Goal: Contribute content: Contribute content

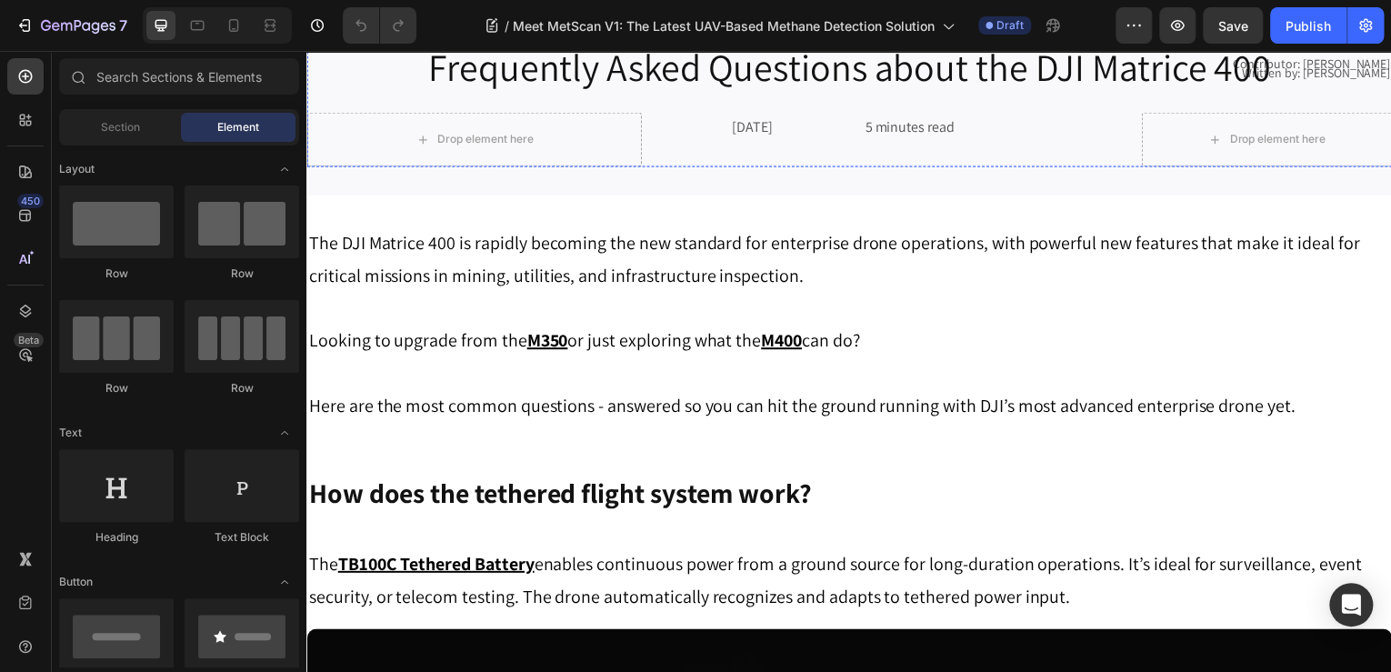
scroll to position [73, 0]
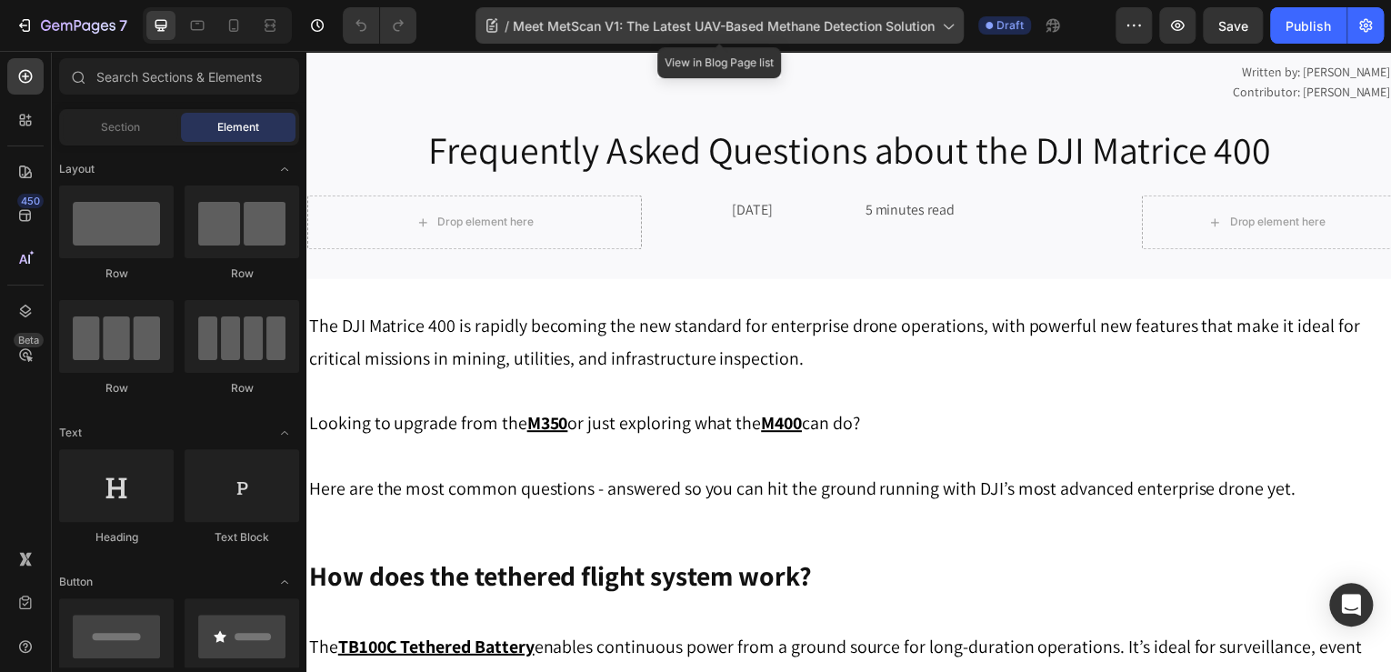
click at [640, 22] on span "Meet MetScan V1: The Latest UAV-Based Methane Detection Solution" at bounding box center [724, 25] width 422 height 19
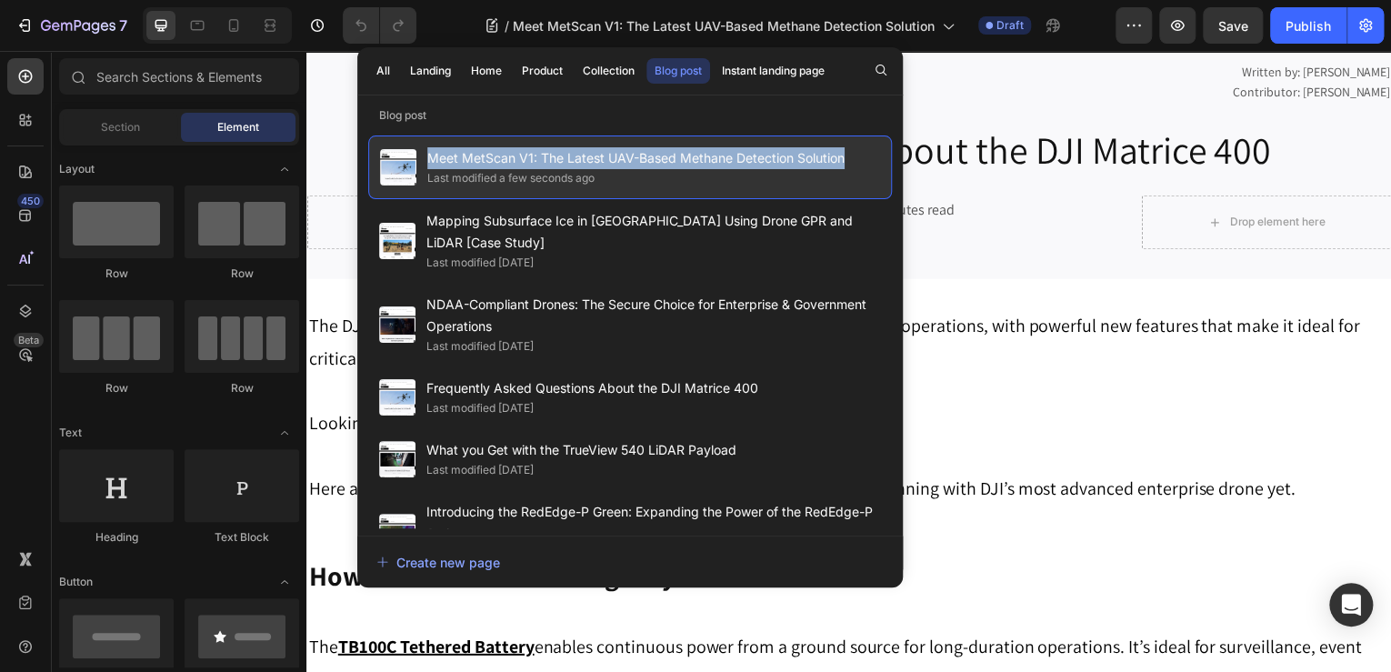
drag, startPoint x: 423, startPoint y: 157, endPoint x: 858, endPoint y: 157, distance: 435.6
click at [858, 157] on div "Meet MetScan V1: The Latest UAV-Based Methane Detection Solution Last modified …" at bounding box center [630, 167] width 524 height 64
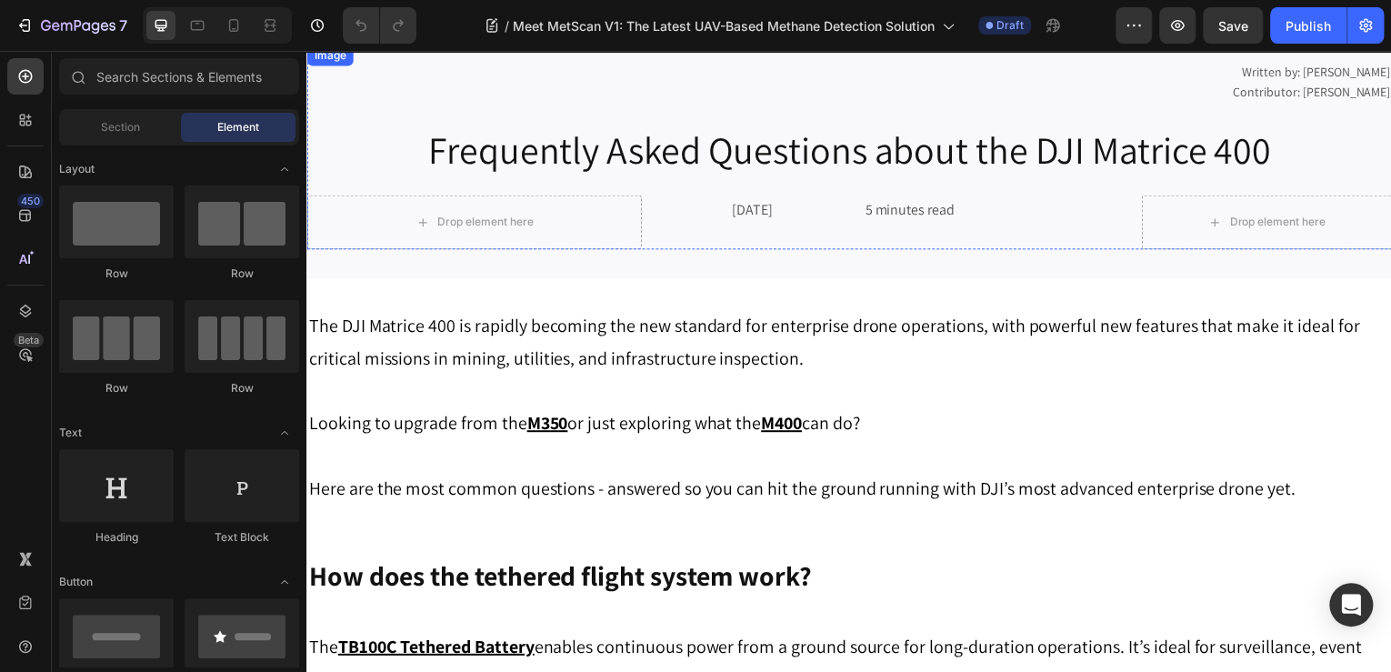
copy span "Meet MetScan V1: The Latest UAV-Based Methane Detection Solution"
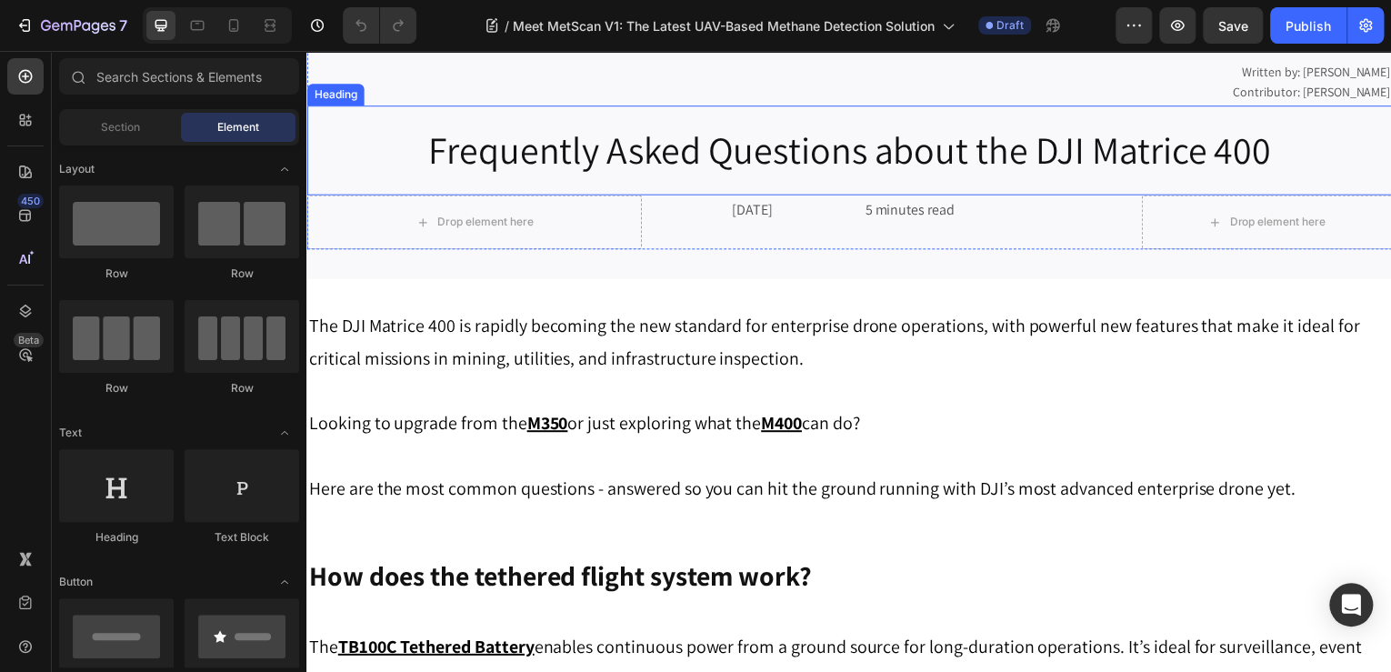
click at [812, 178] on h1 "Frequently Asked Questions about the DJI Matrice 400" at bounding box center [851, 152] width 1091 height 54
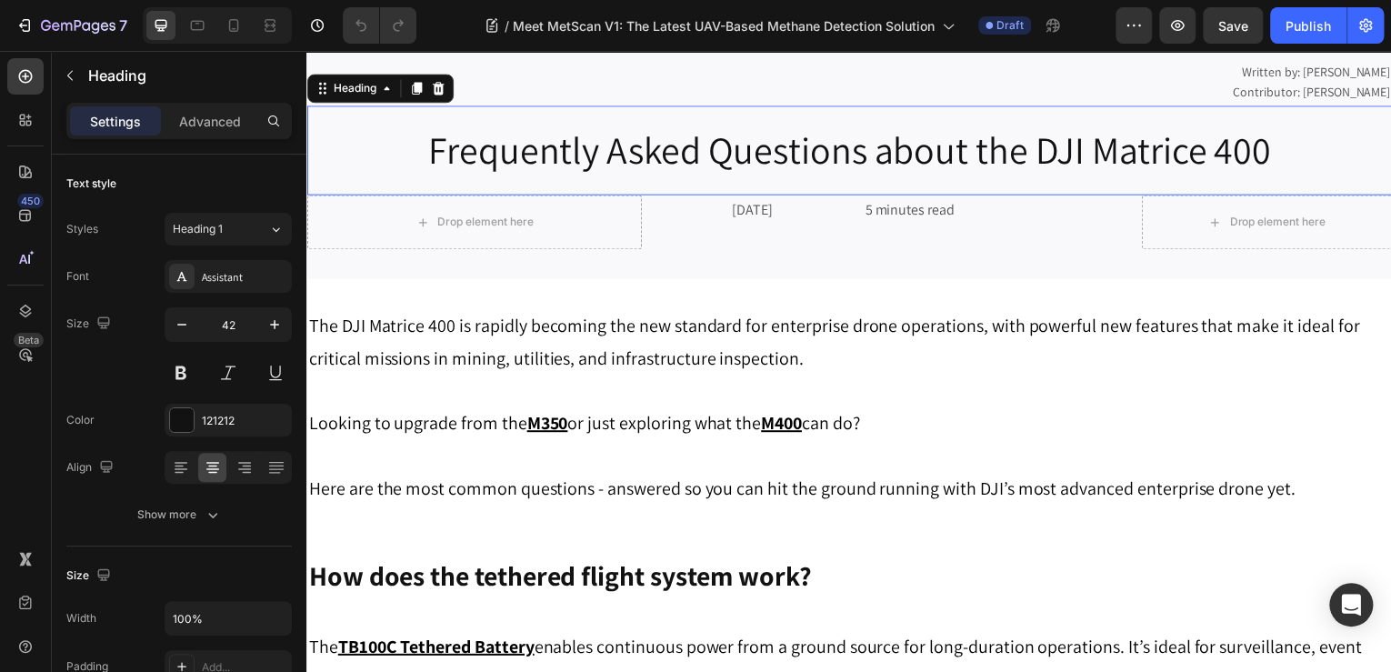
click at [812, 178] on h1 "Frequently Asked Questions about the DJI Matrice 400" at bounding box center [851, 152] width 1091 height 54
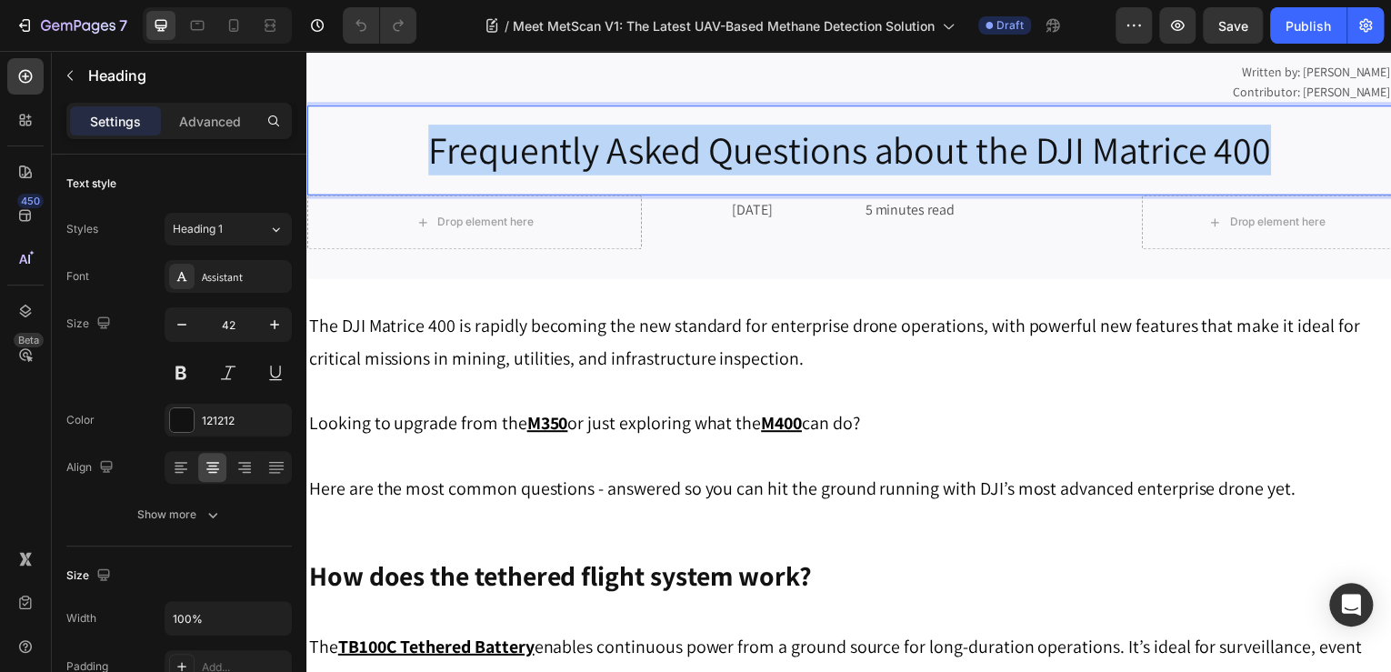
click at [812, 176] on p "Frequently Asked Questions about the DJI Matrice 400" at bounding box center [852, 151] width 1088 height 50
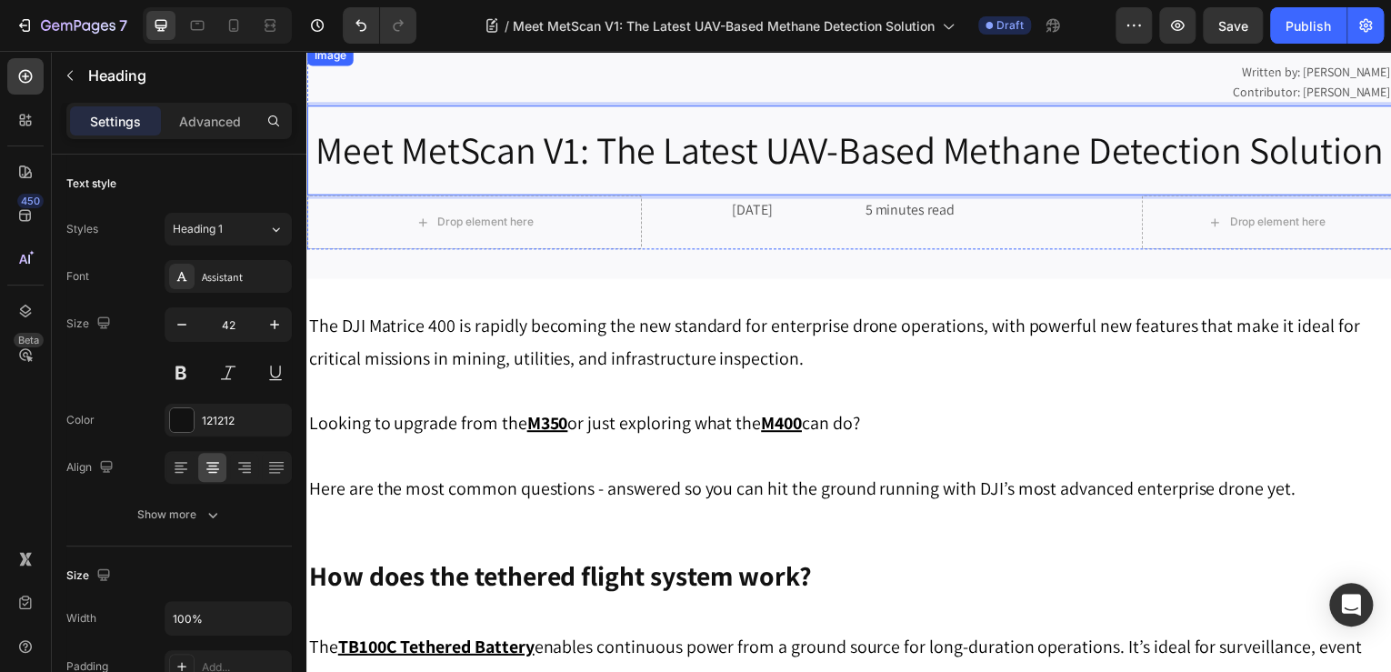
click at [800, 45] on img at bounding box center [851, 45] width 1091 height 0
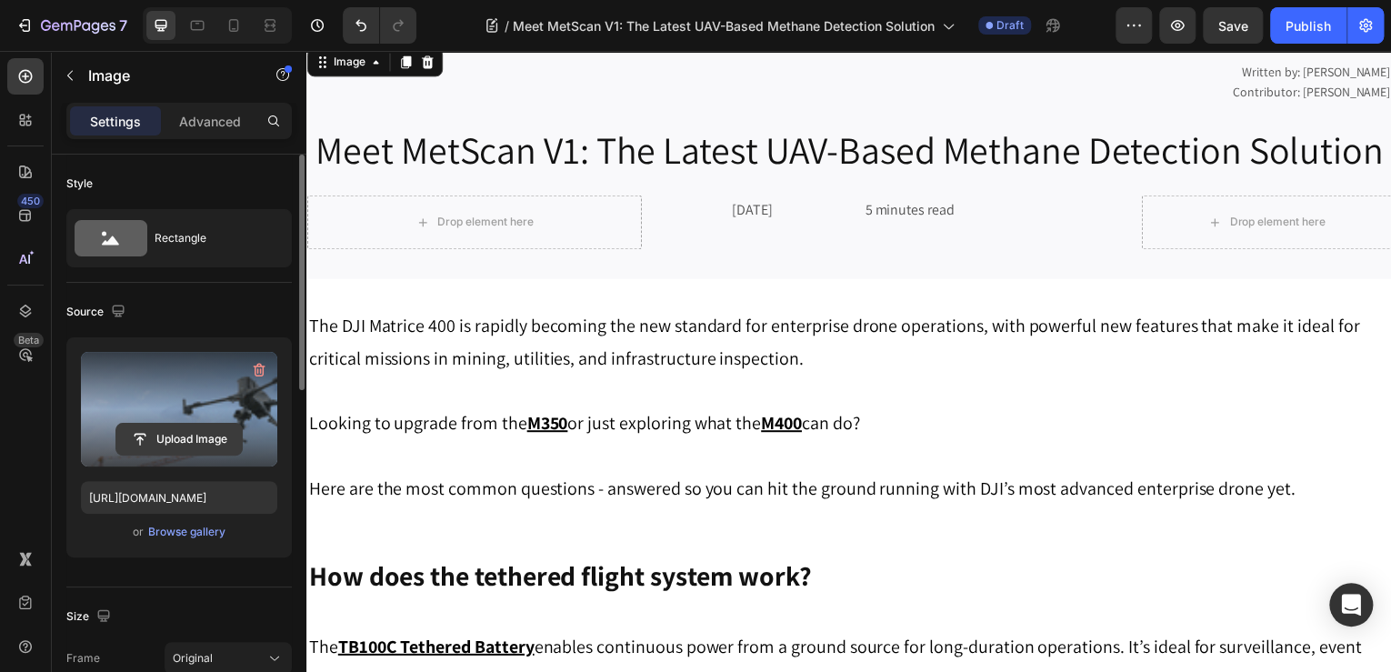
click at [170, 435] on input "file" at bounding box center [178, 439] width 125 height 31
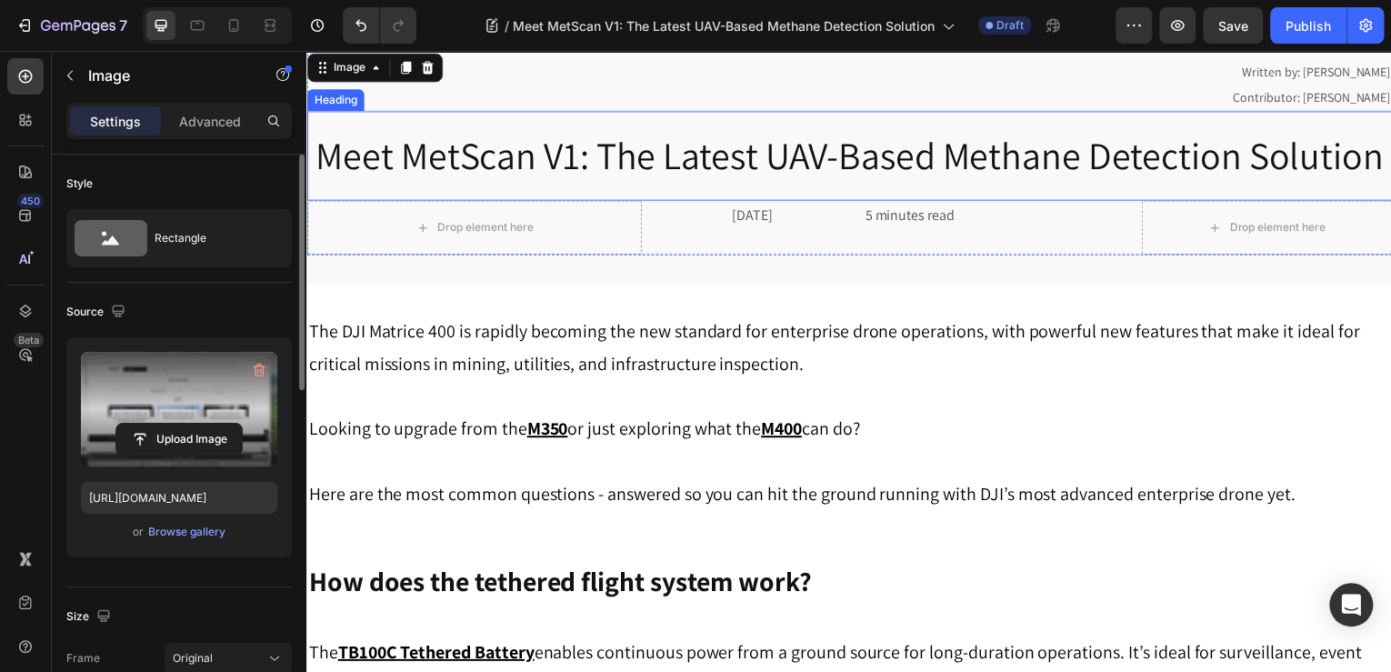
scroll to position [0, 0]
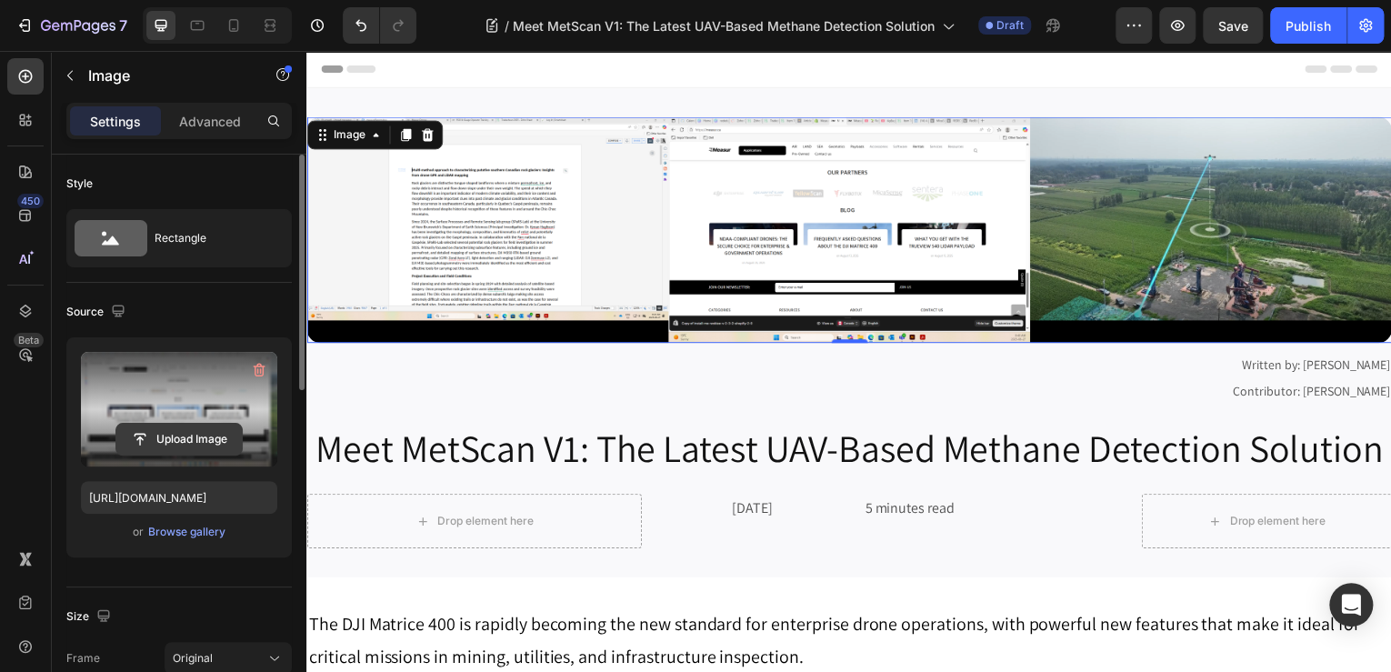
click at [143, 441] on input "file" at bounding box center [178, 439] width 125 height 31
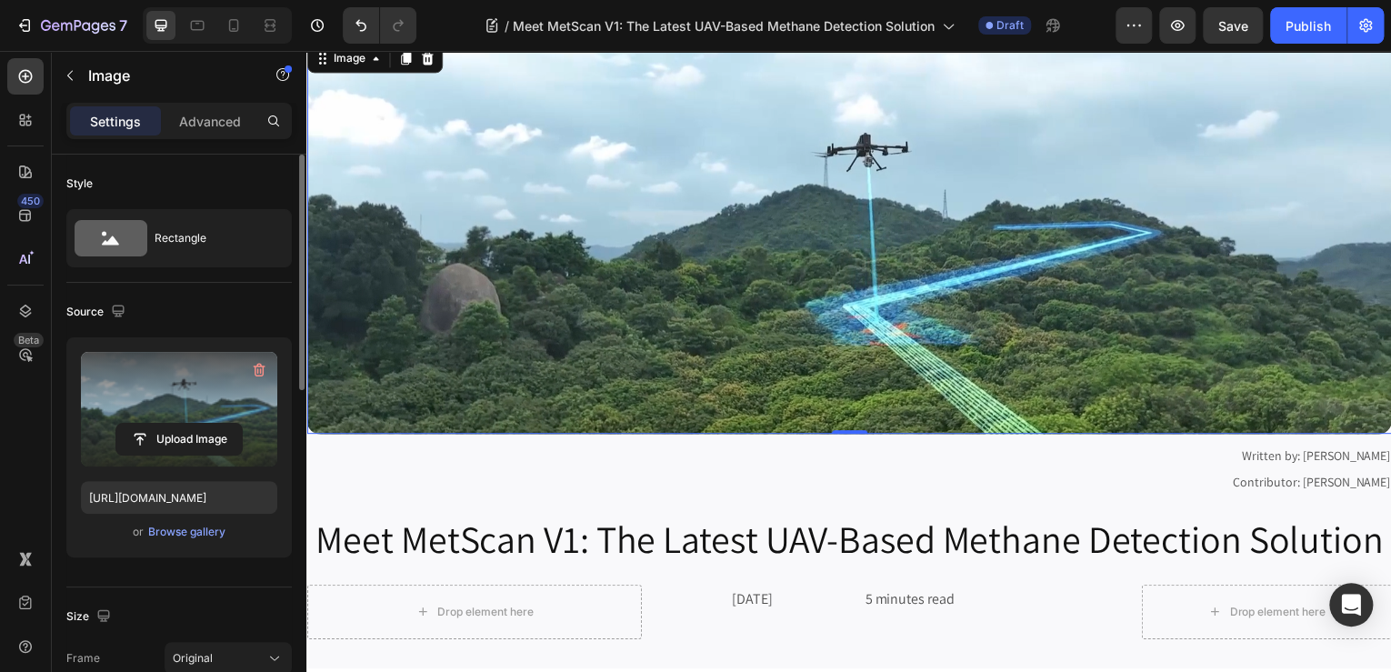
scroll to position [73, 0]
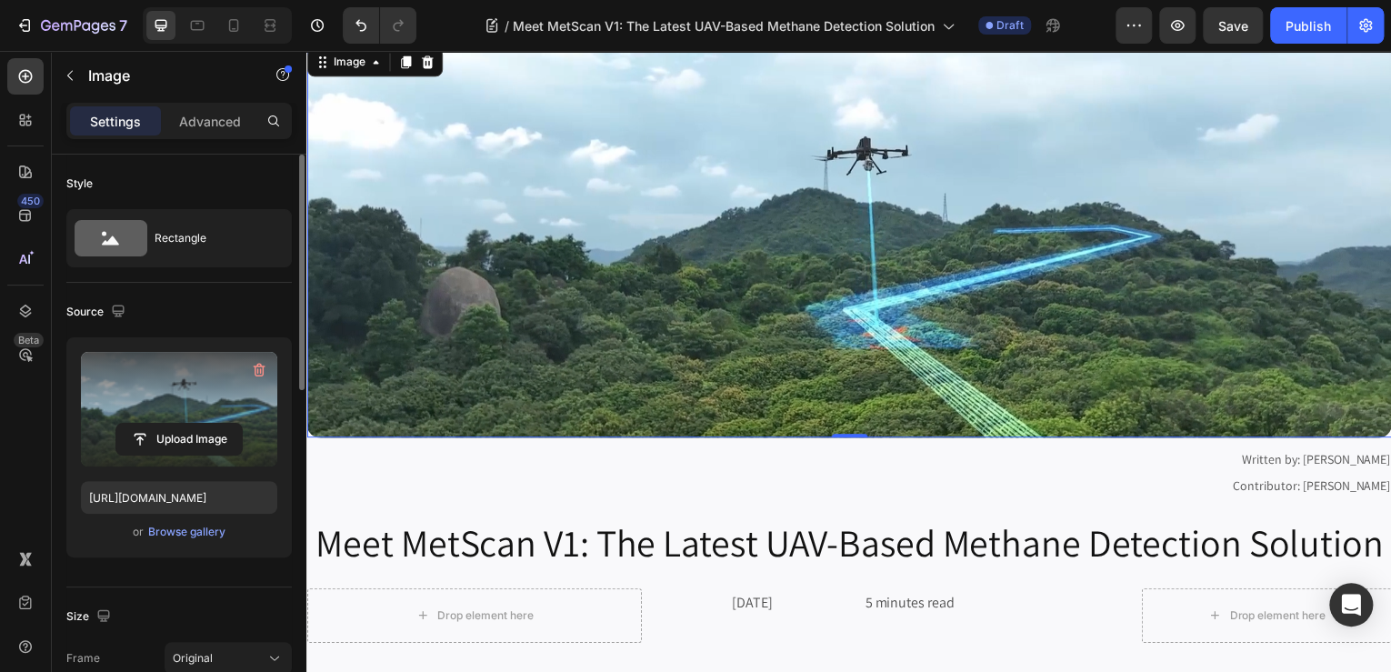
click at [232, 407] on label at bounding box center [179, 409] width 196 height 115
click at [232, 424] on input "file" at bounding box center [178, 439] width 125 height 31
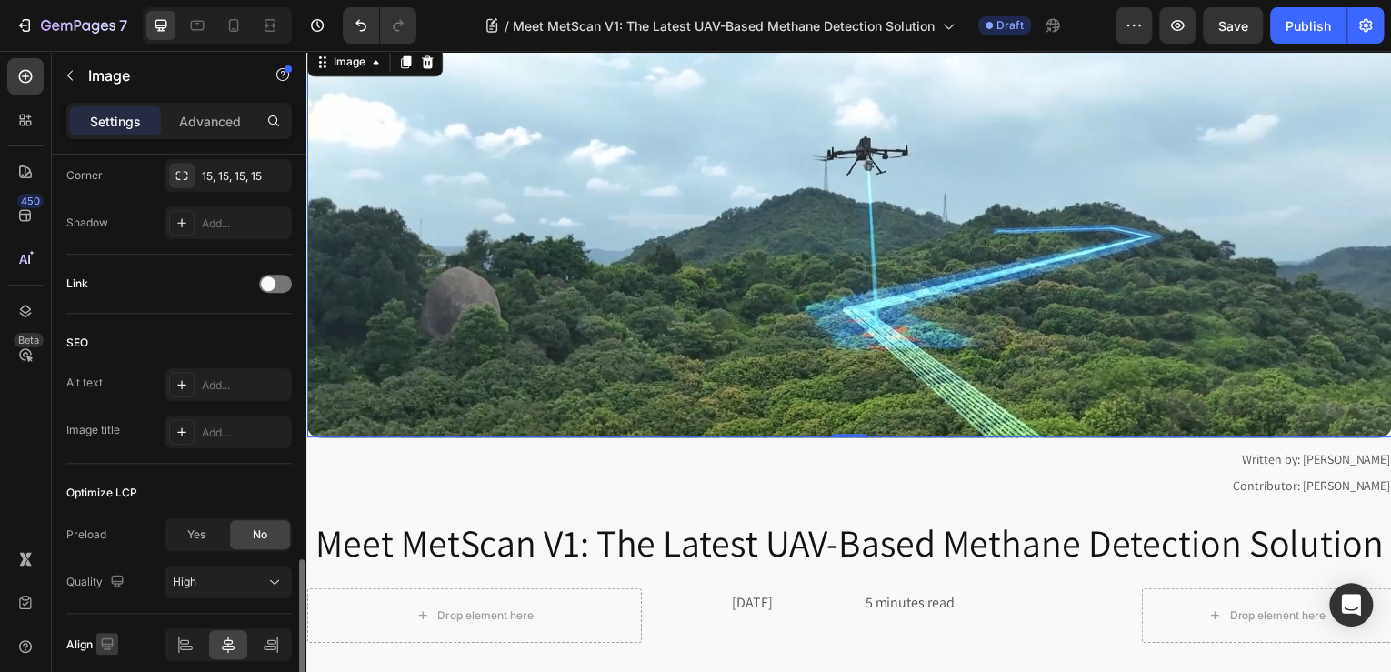
scroll to position [802, 0]
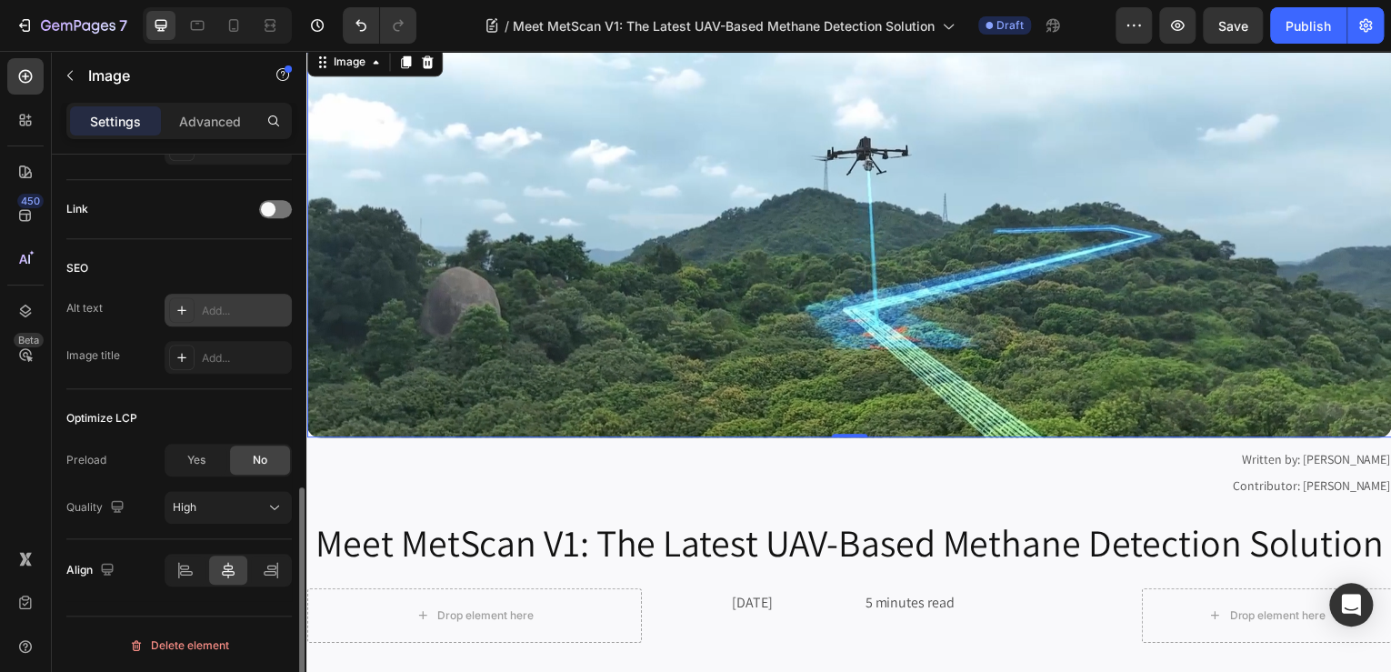
type input "https://cdn.shopify.com/s/files/1/0331/3195/4221/files/gempages_490476692633027…"
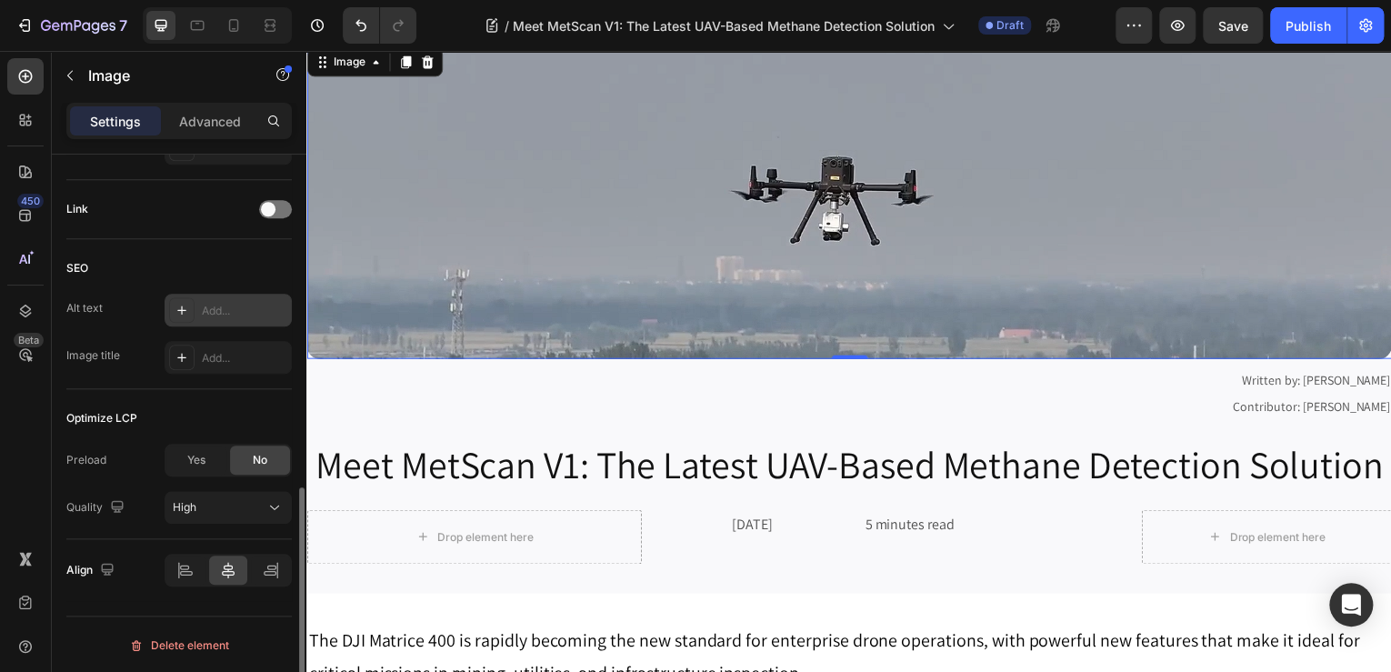
click at [240, 313] on div "Add..." at bounding box center [244, 311] width 85 height 16
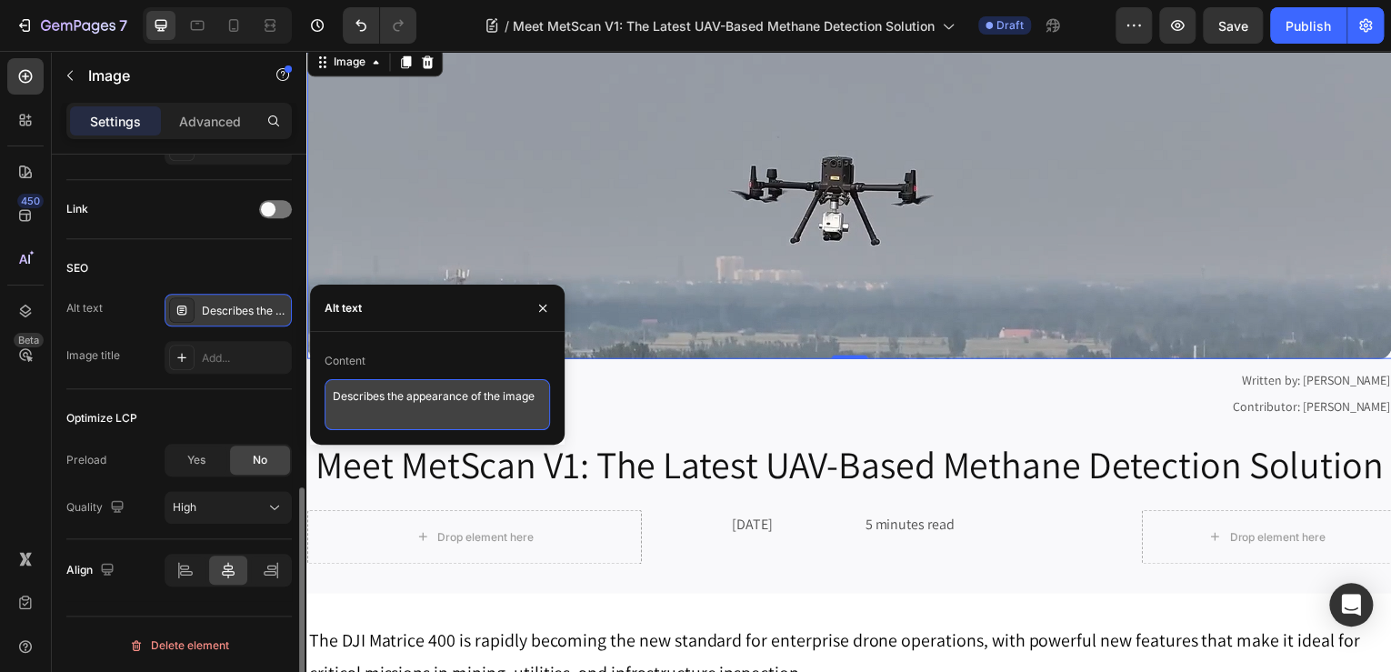
click at [479, 407] on textarea "Describes the appearance of the image" at bounding box center [438, 404] width 226 height 51
type textarea "D"
click at [405, 391] on textarea "UAV Methane System" at bounding box center [438, 404] width 226 height 51
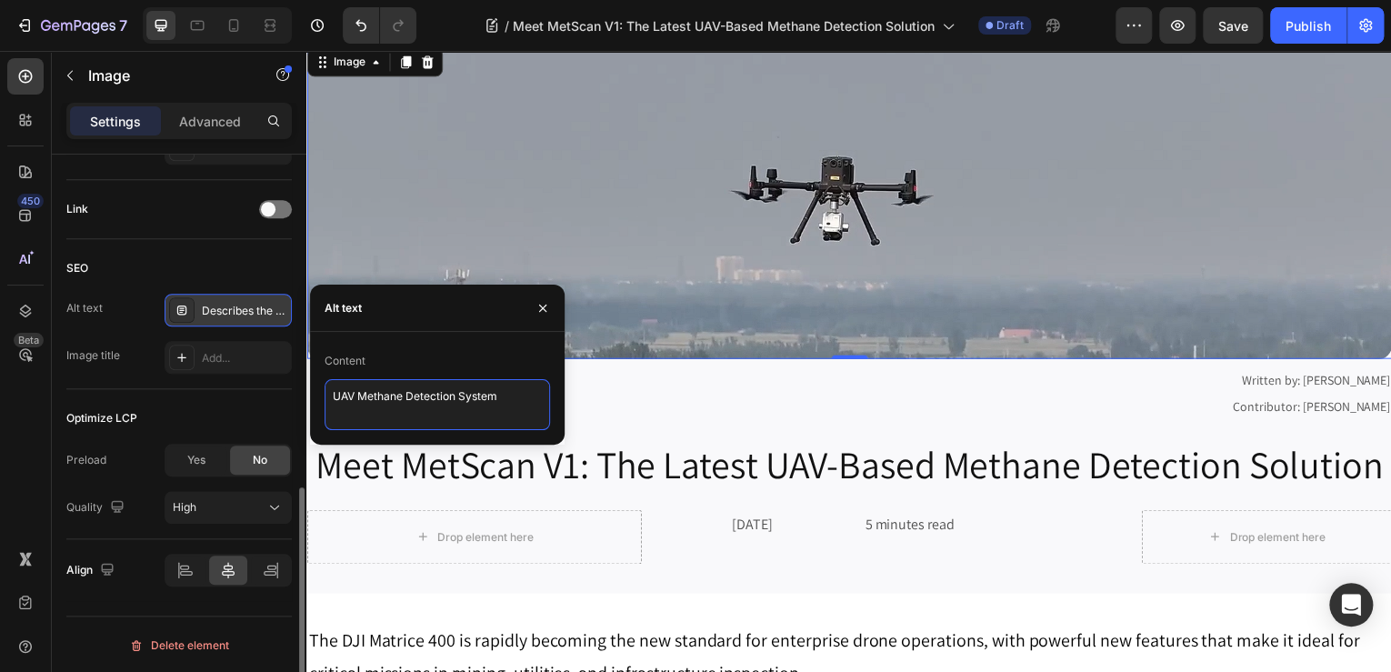
click at [501, 388] on textarea "UAV Methane Detection System" at bounding box center [438, 404] width 226 height 51
type textarea "UAV Methane Detection System"
click at [540, 311] on icon "button" at bounding box center [543, 308] width 15 height 15
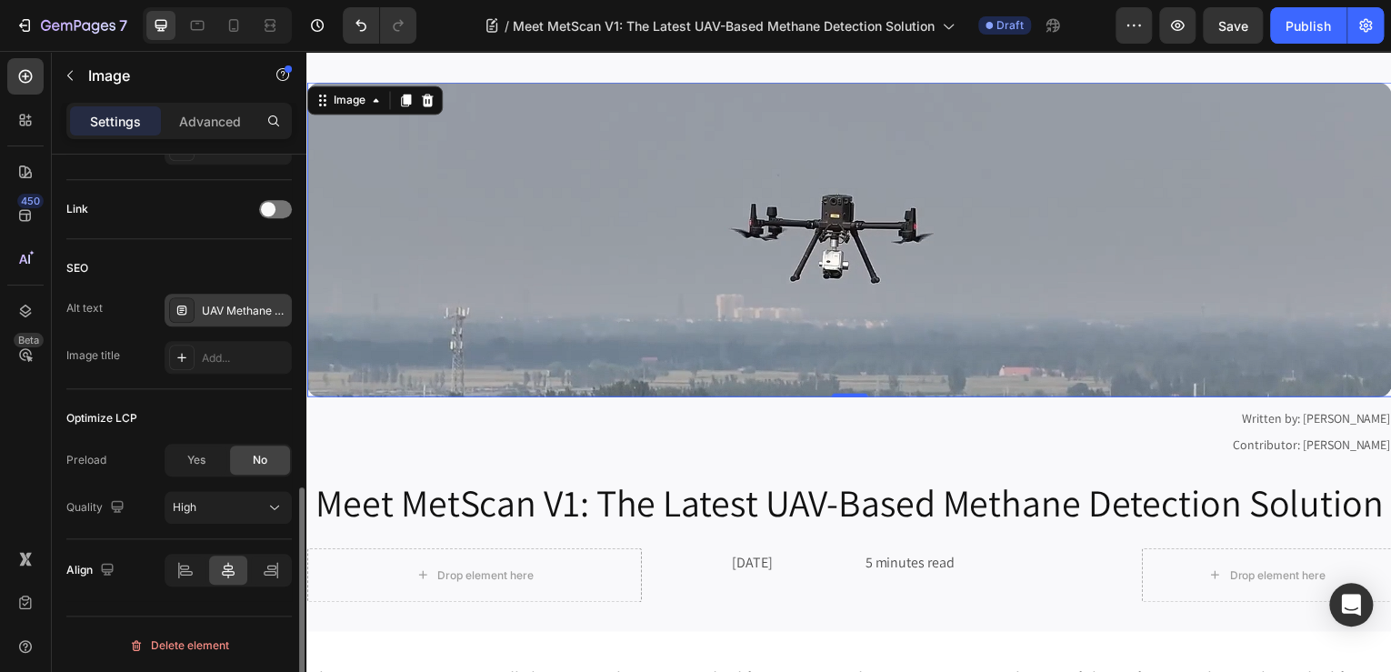
scroll to position [0, 0]
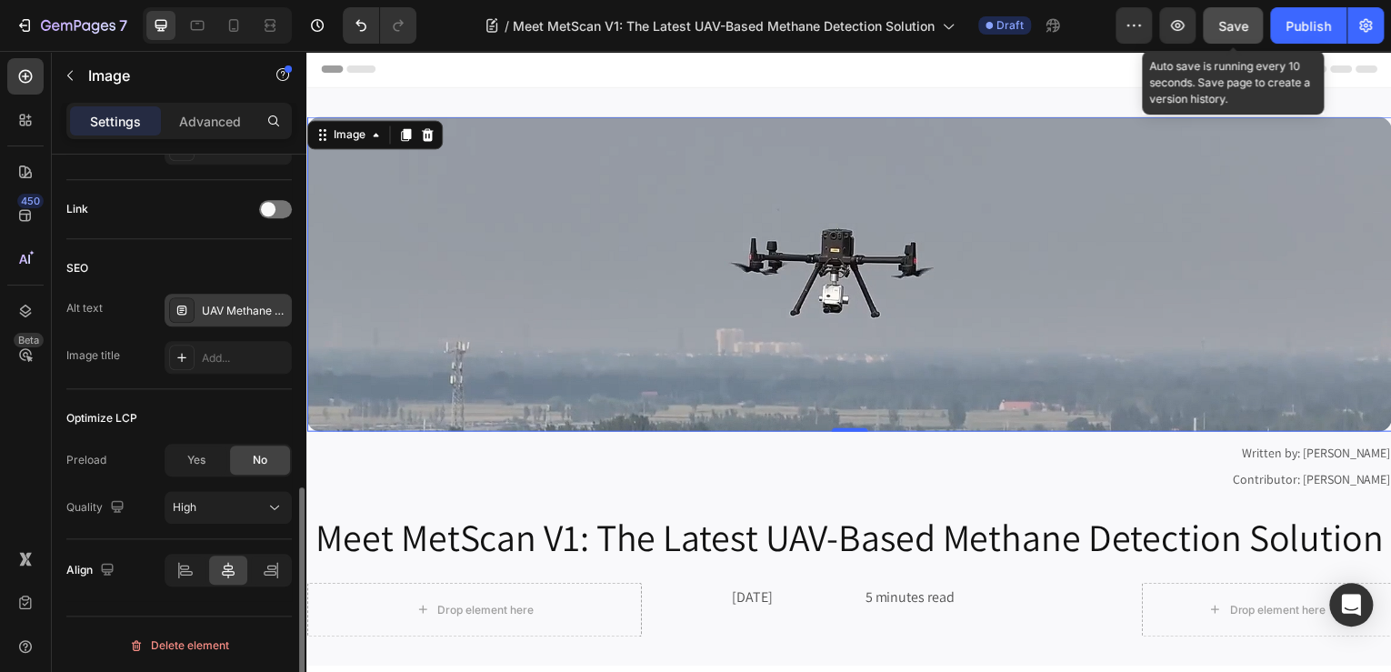
click at [1238, 16] on div "Save" at bounding box center [1234, 25] width 30 height 19
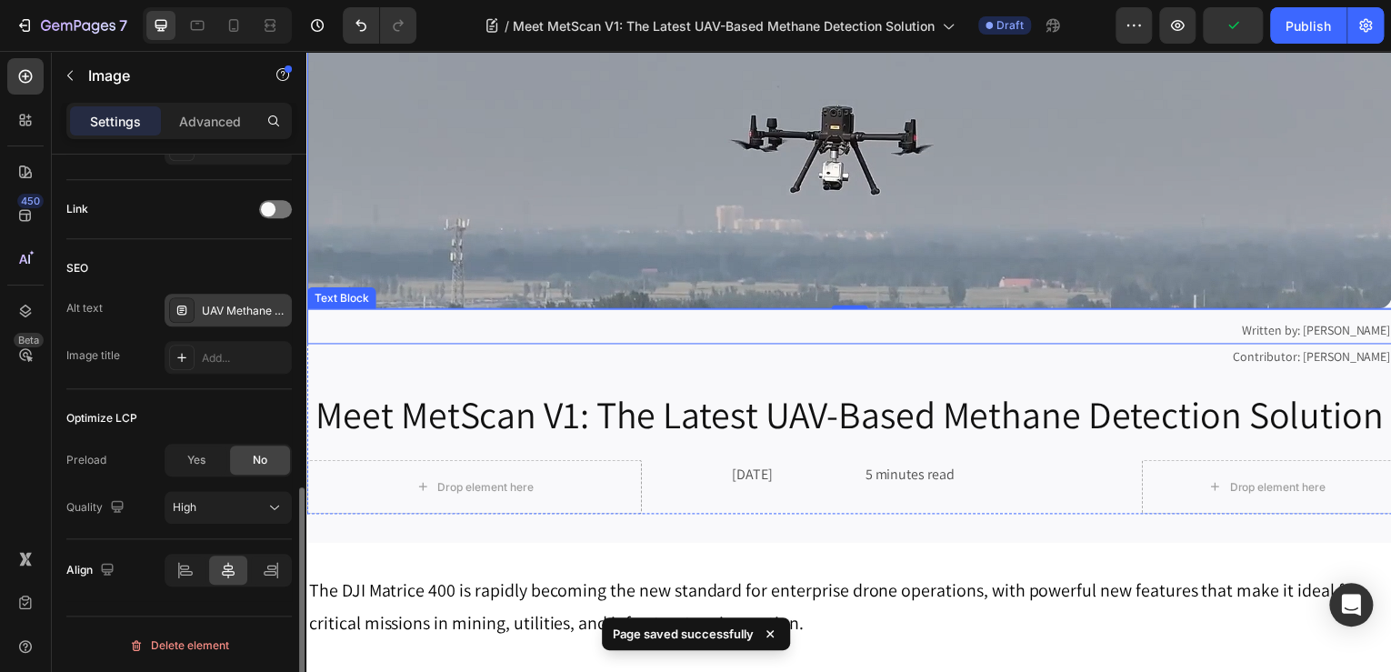
scroll to position [146, 0]
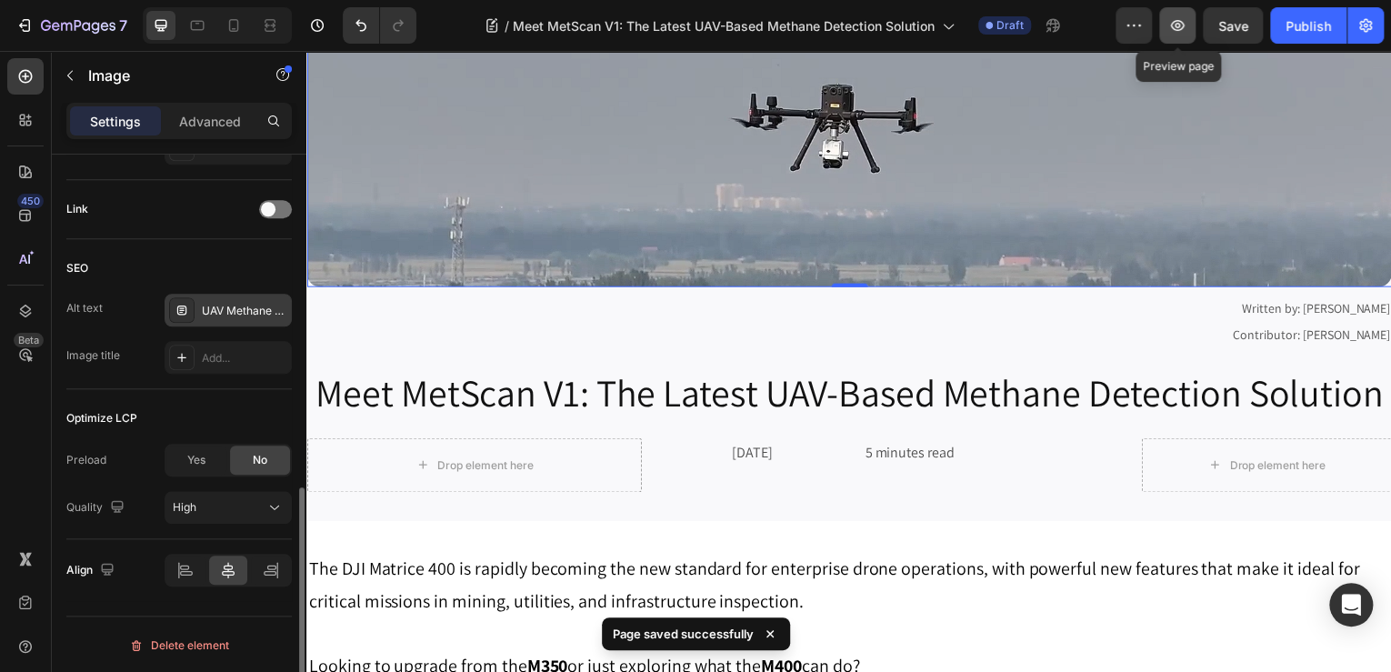
click at [1190, 20] on button "button" at bounding box center [1177, 25] width 36 height 36
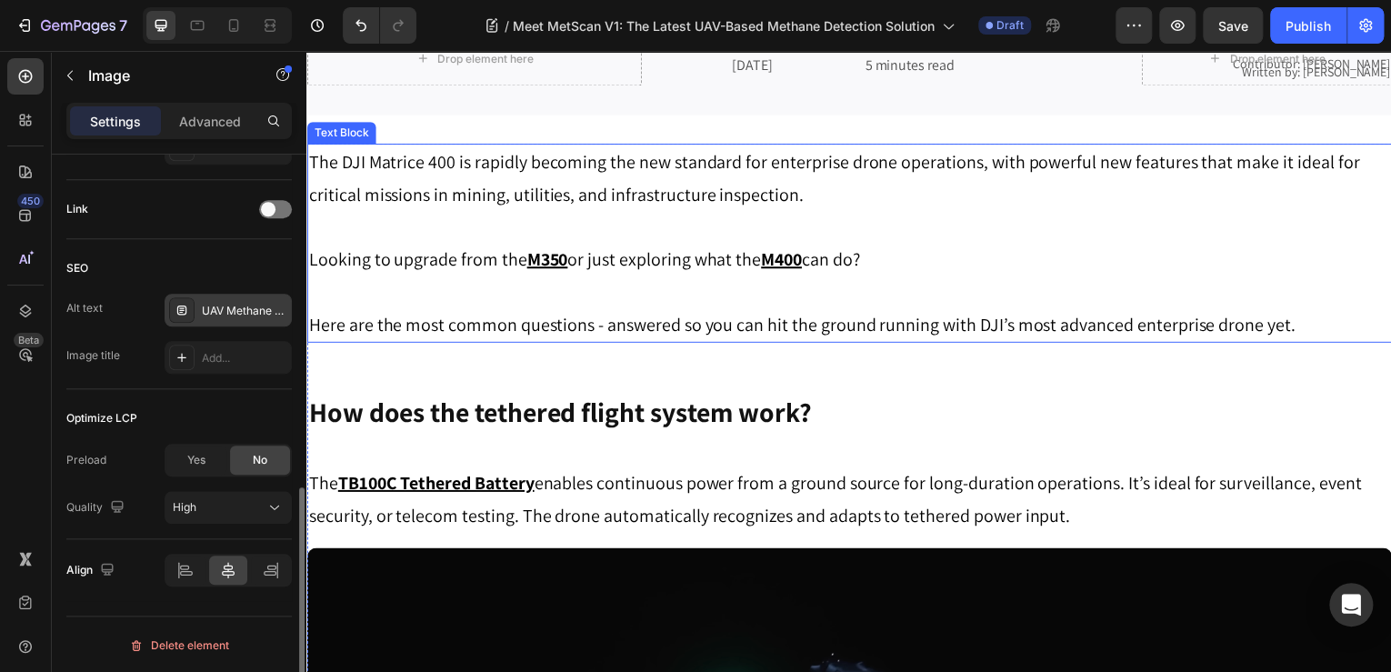
scroll to position [582, 0]
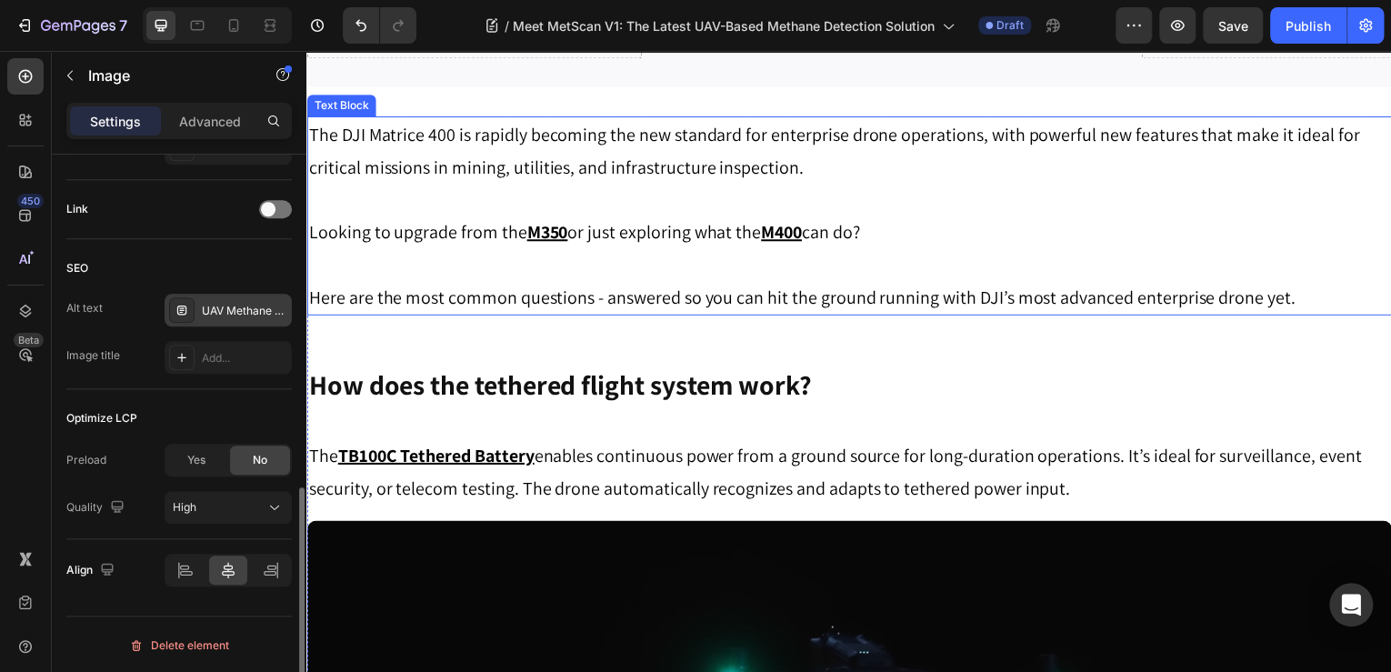
click at [639, 216] on p "Looking to upgrade from the M350 or just exploring what the M400 can do?" at bounding box center [852, 232] width 1088 height 33
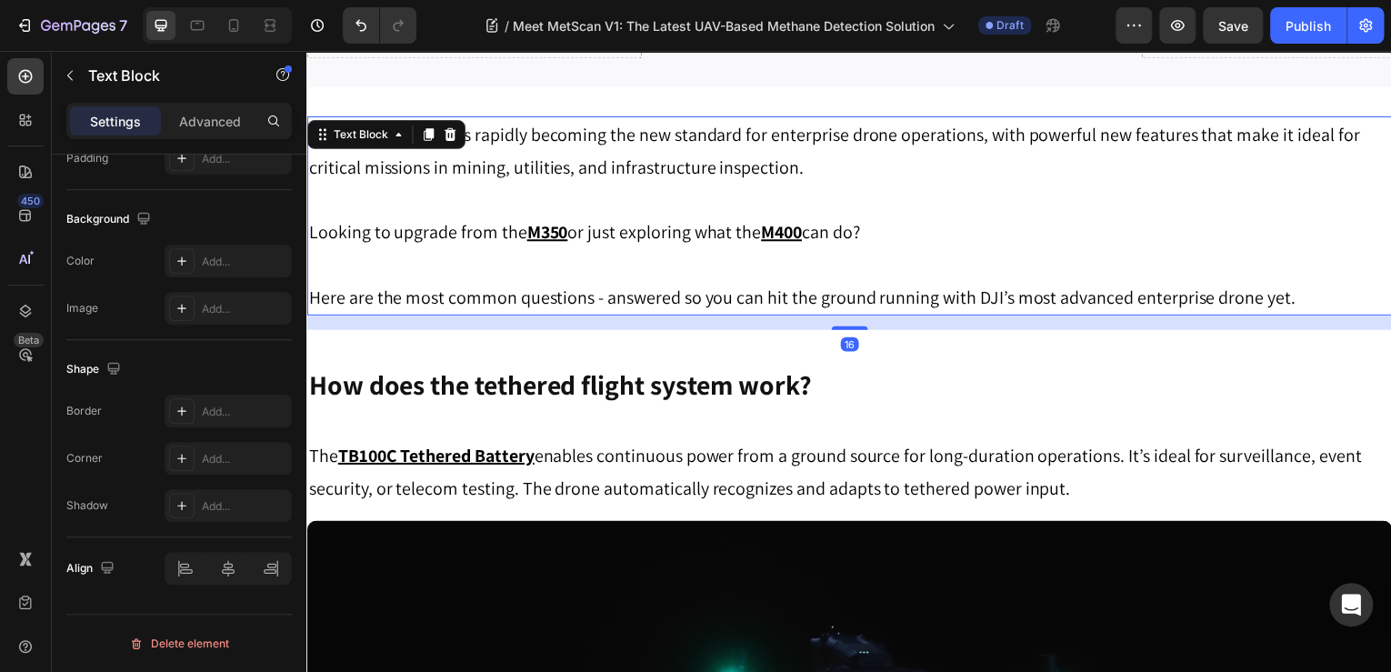
scroll to position [0, 0]
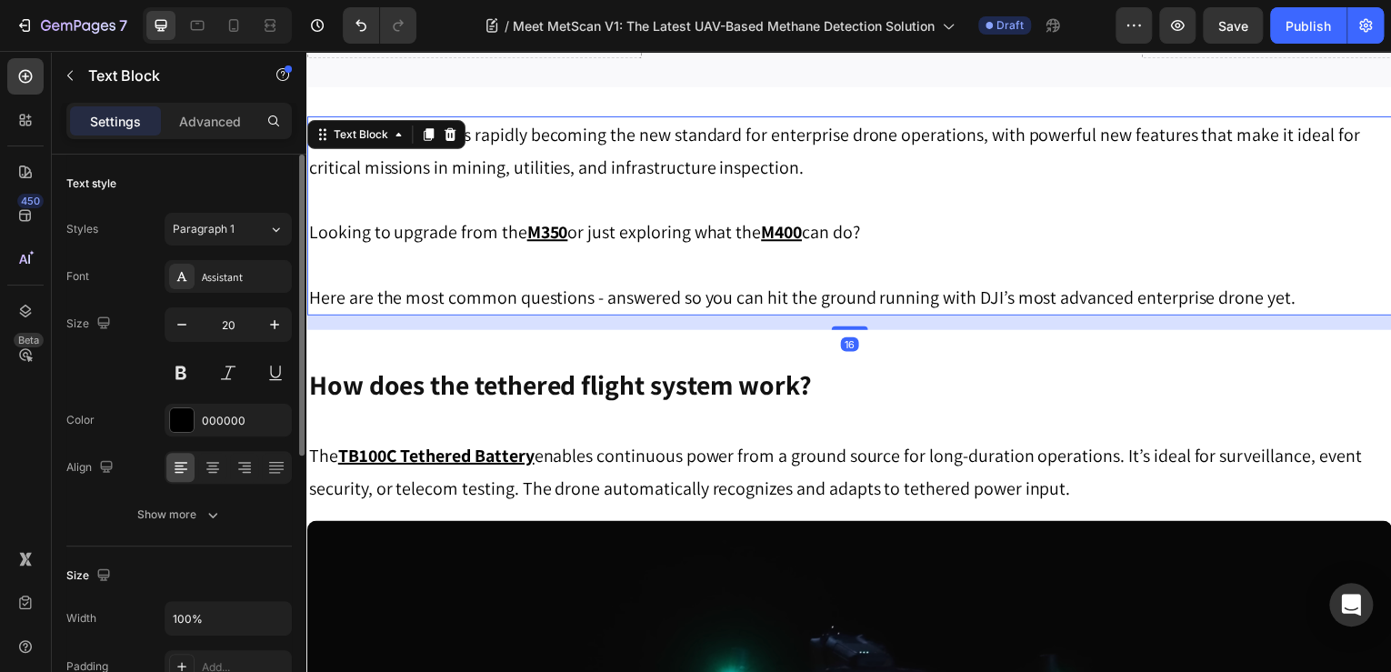
click at [1223, 254] on p at bounding box center [852, 265] width 1088 height 33
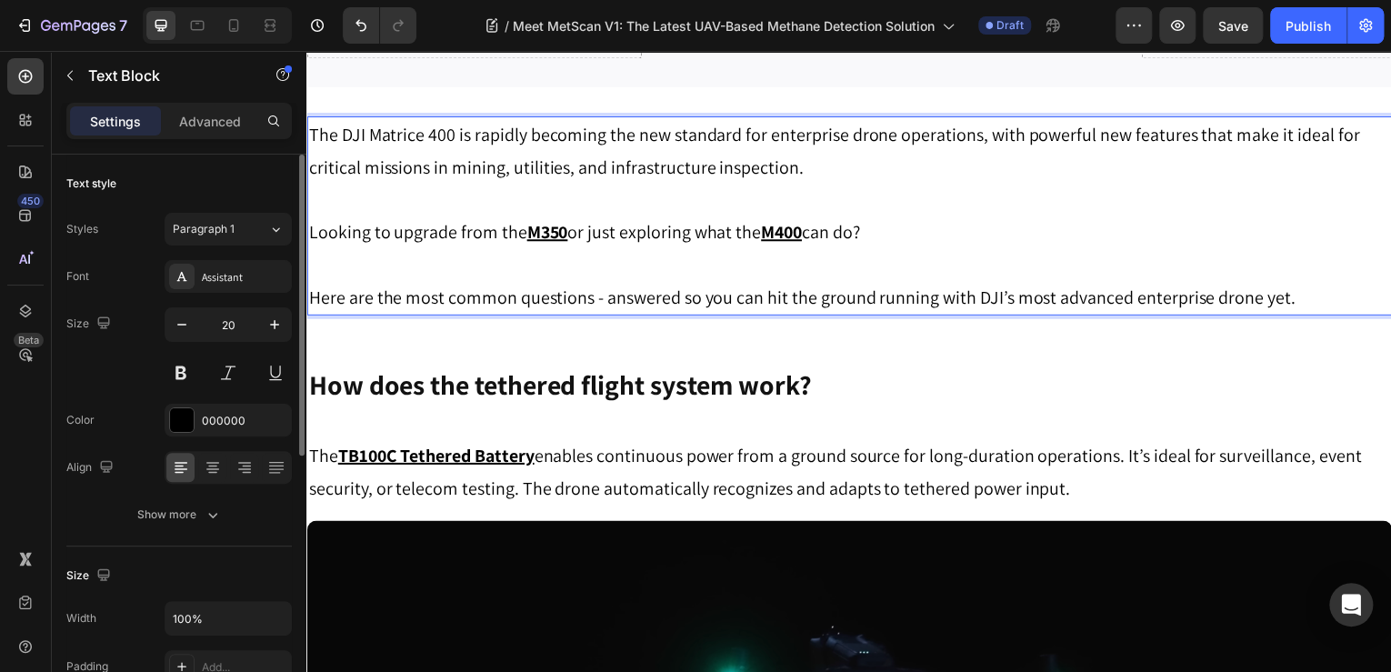
click at [1315, 282] on p "Here are the most common questions - answered so you can hit the ground running…" at bounding box center [852, 298] width 1088 height 33
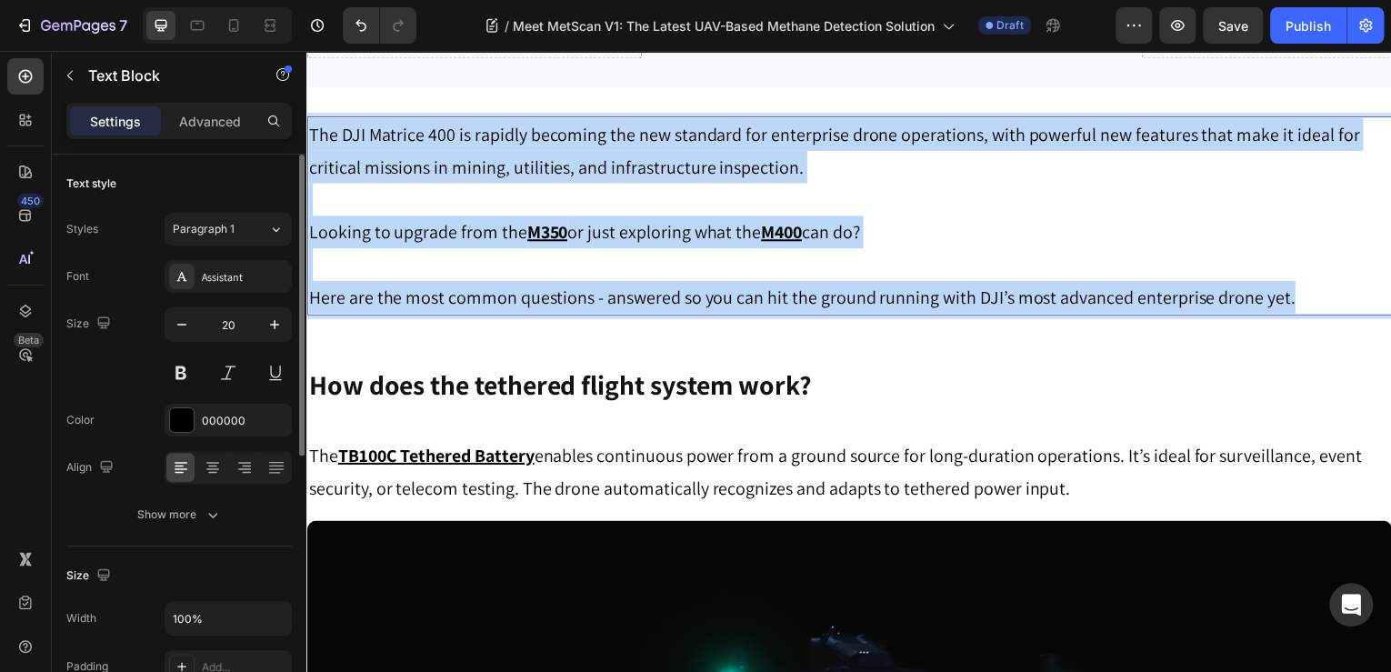
drag, startPoint x: 1317, startPoint y: 286, endPoint x: 561, endPoint y: 138, distance: 769.9
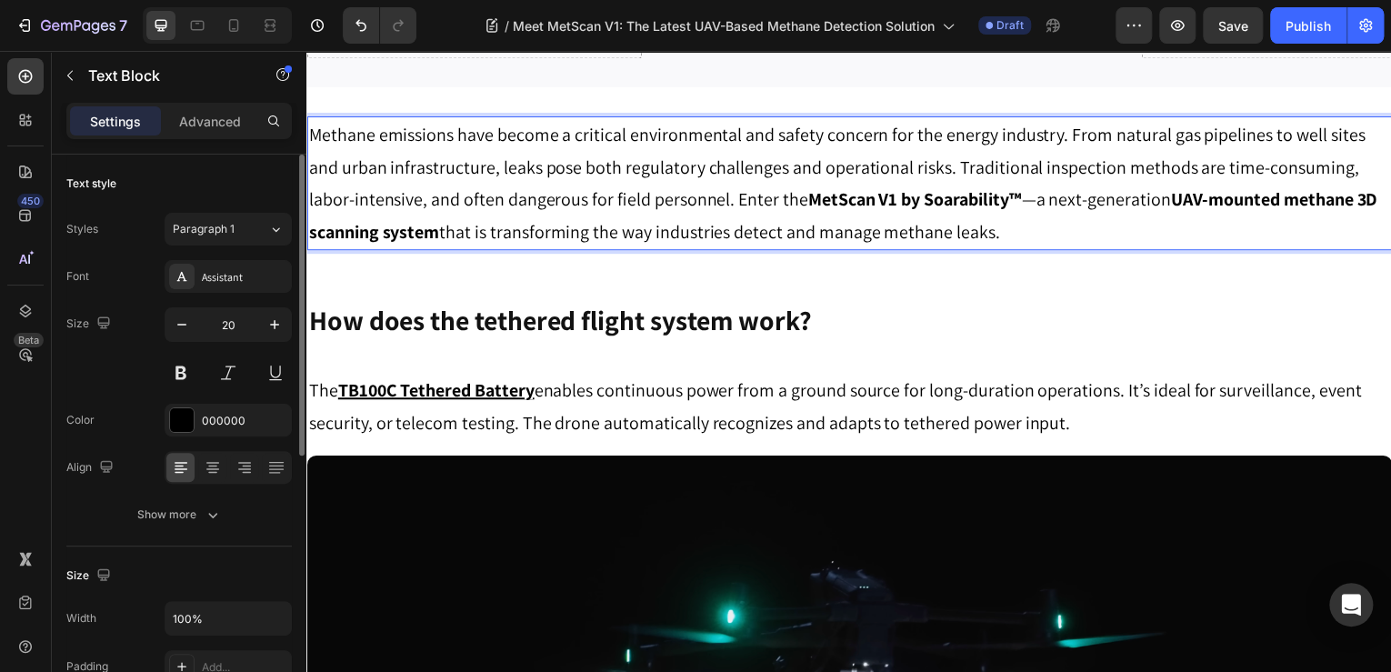
drag, startPoint x: 1026, startPoint y: 220, endPoint x: 808, endPoint y: 192, distance: 220.1
click at [808, 192] on p "Methane emissions have become a critical environmental and safety concern for t…" at bounding box center [852, 183] width 1088 height 131
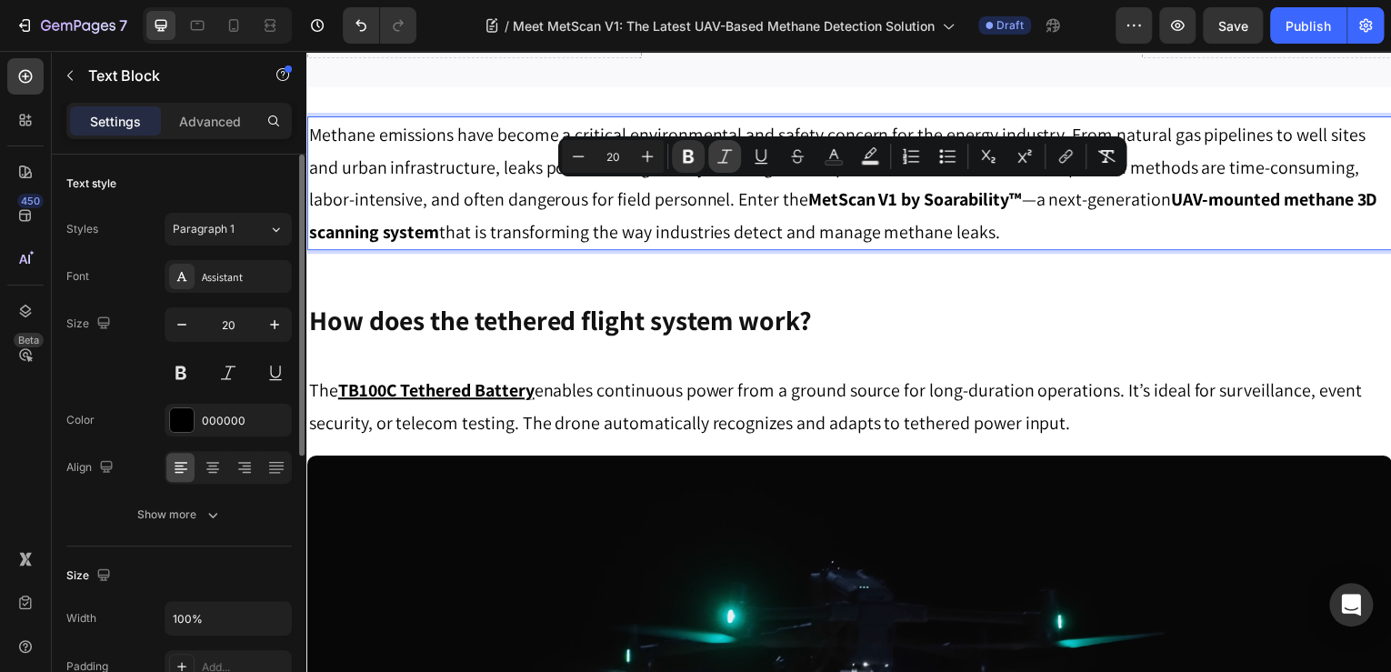
click at [686, 160] on icon "Editor contextual toolbar" at bounding box center [688, 157] width 11 height 14
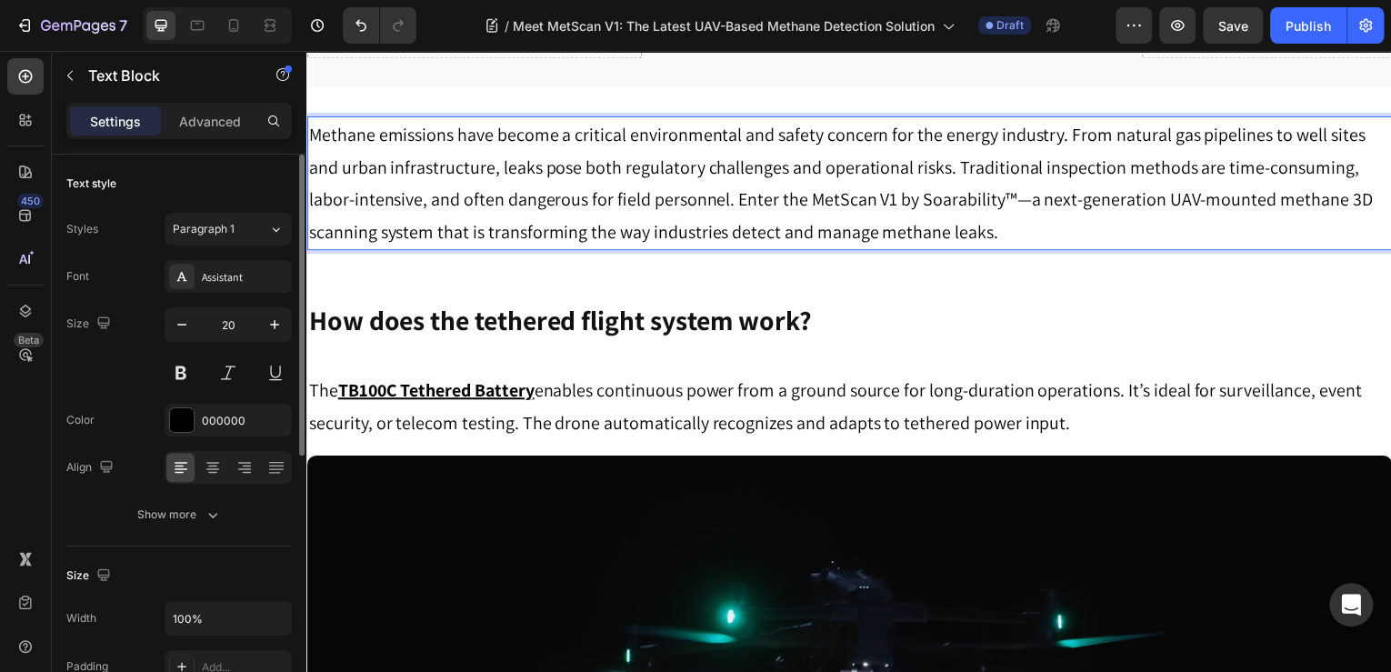
click at [977, 200] on p "Methane emissions have become a critical environmental and safety concern for t…" at bounding box center [852, 183] width 1088 height 131
click at [1009, 198] on p "Methane emissions have become a critical environmental and safety concern for t…" at bounding box center [852, 183] width 1088 height 131
click at [1012, 204] on p "Methane emissions have become a critical environmental and safety concern for t…" at bounding box center [852, 183] width 1088 height 131
click at [1012, 204] on p ",Methane emissions have become a critical environmental and safety concern for …" at bounding box center [852, 183] width 1088 height 131
click at [997, 204] on p ",Methane emissions have become a critical environmental and safety concern for …" at bounding box center [852, 183] width 1088 height 131
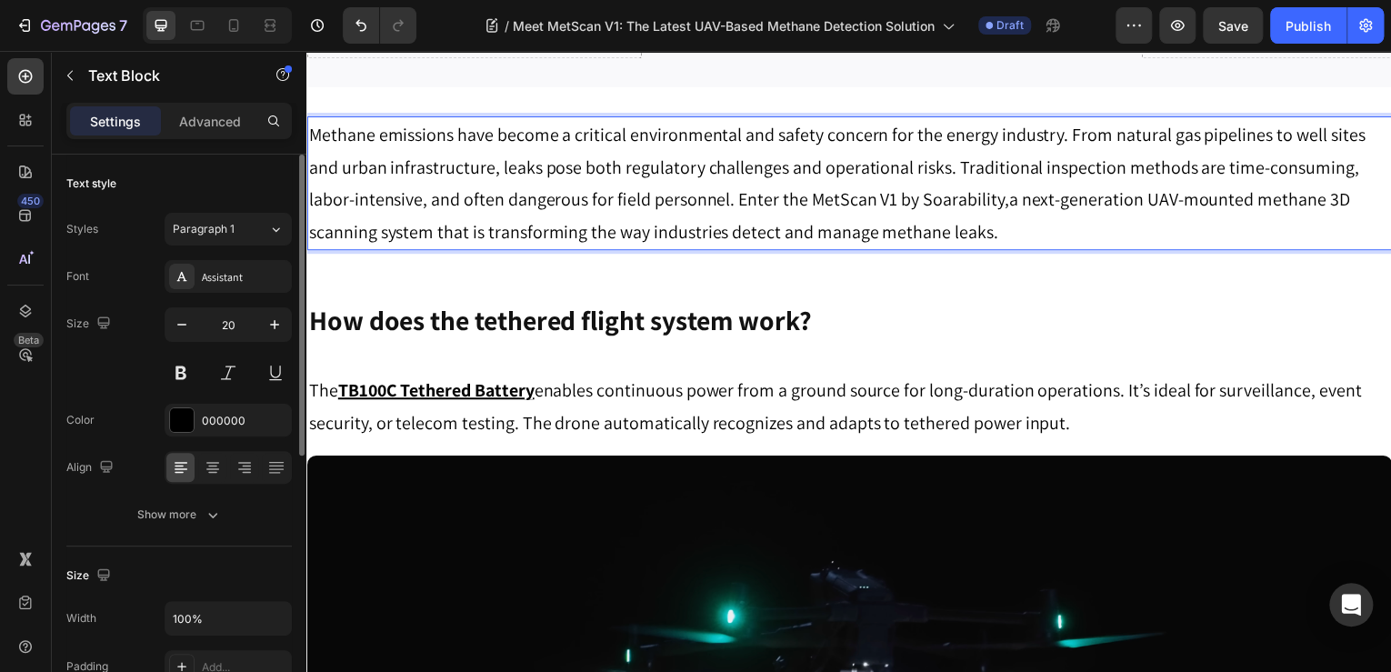
click at [1006, 186] on p "Methane emissions have become a critical environmental and safety concern for t…" at bounding box center [852, 183] width 1088 height 131
click at [1007, 198] on p "Methane emissions have become a critical environmental and safety concern for t…" at bounding box center [852, 183] width 1088 height 131
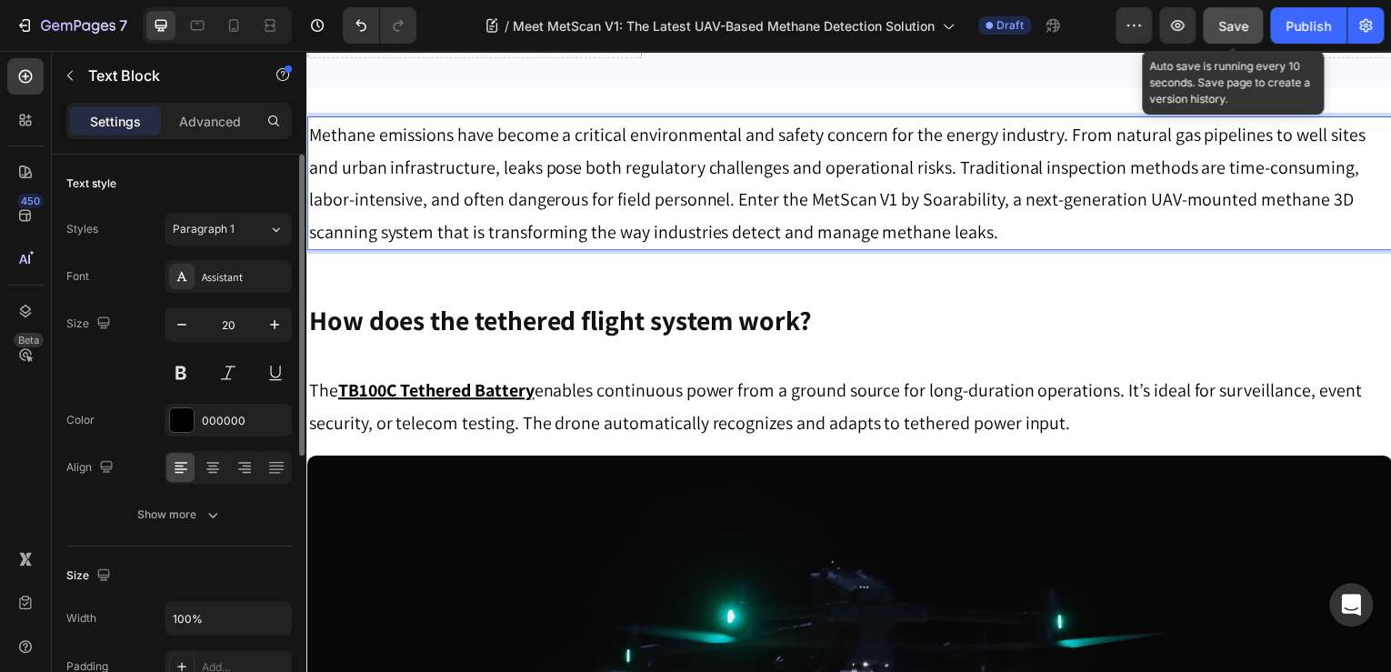
click at [1230, 29] on span "Save" at bounding box center [1234, 25] width 30 height 15
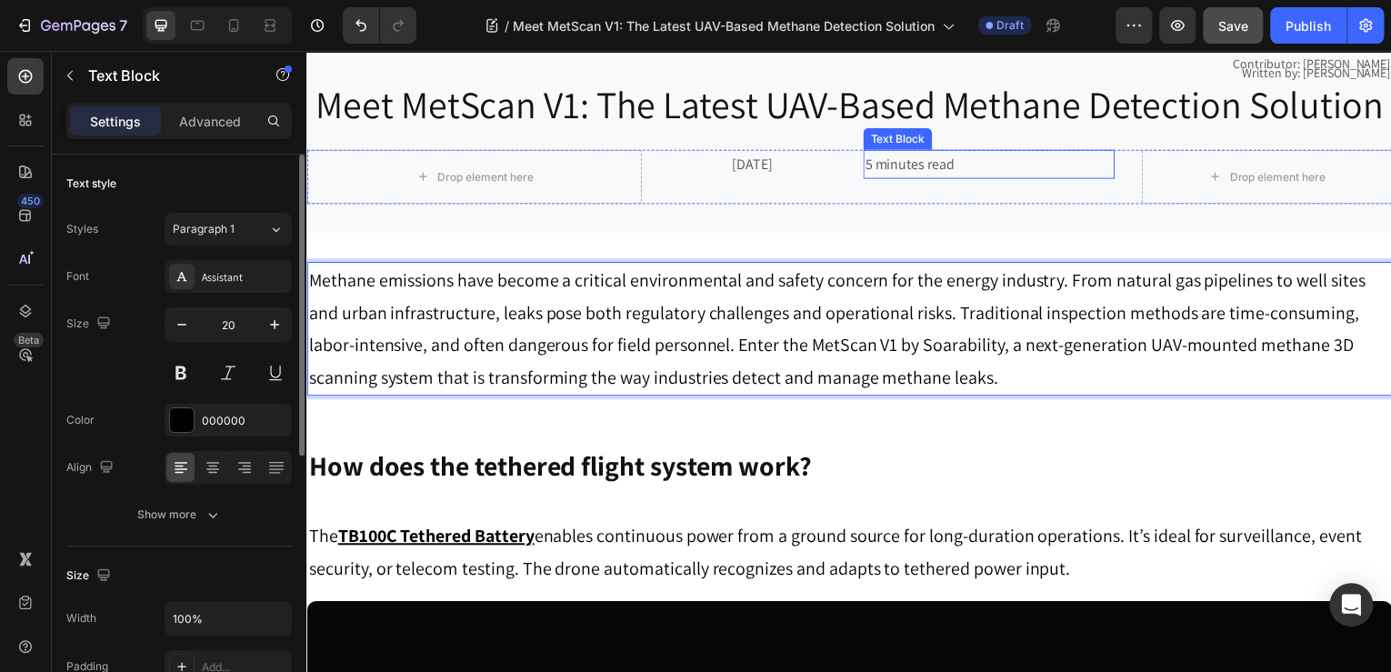
scroll to position [437, 0]
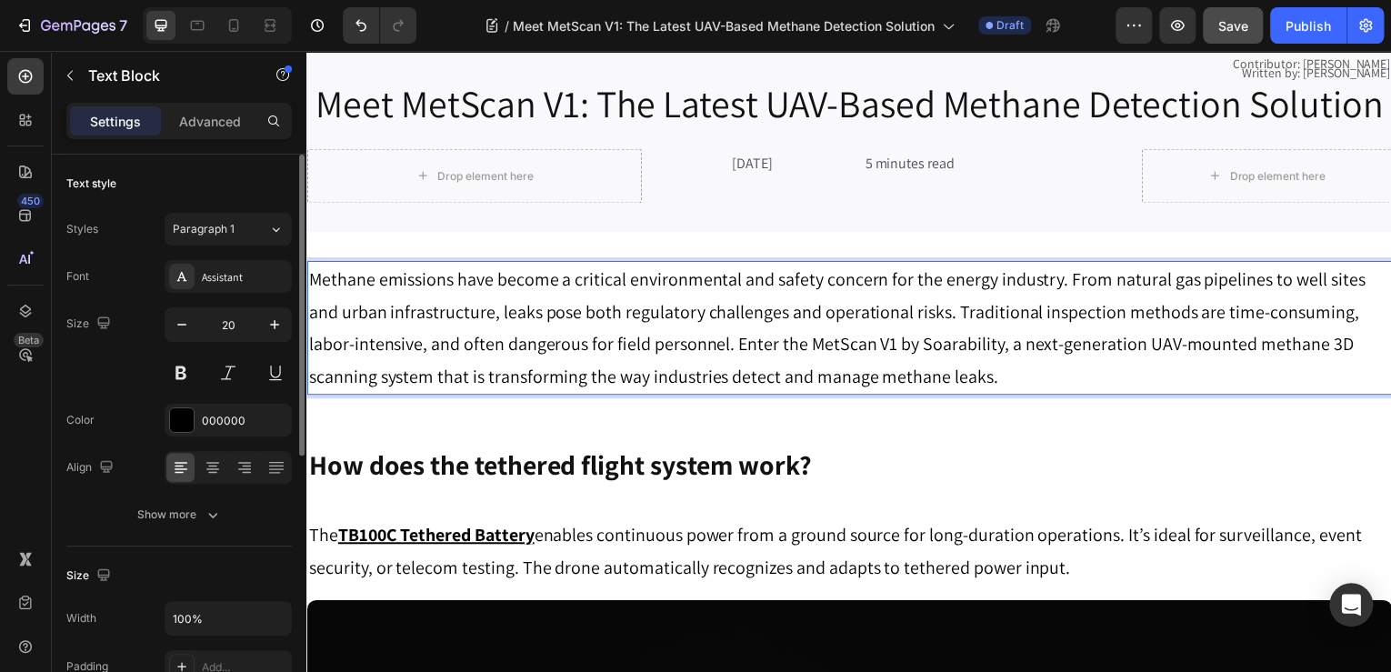
click at [347, 336] on p "Methane emissions have become a critical environmental and safety concern for t…" at bounding box center [852, 329] width 1088 height 131
click at [341, 343] on p "Methane emissions have become a critical environmental and safety concern for t…" at bounding box center [852, 329] width 1088 height 131
click at [1026, 378] on p "Methane emissions have become a critical environmental and safety concern for t…" at bounding box center [852, 329] width 1088 height 131
click at [786, 337] on p "Methane emissions have become a critical environmental and safety concern for t…" at bounding box center [852, 329] width 1088 height 131
drag, startPoint x: 786, startPoint y: 339, endPoint x: 748, endPoint y: 337, distance: 37.3
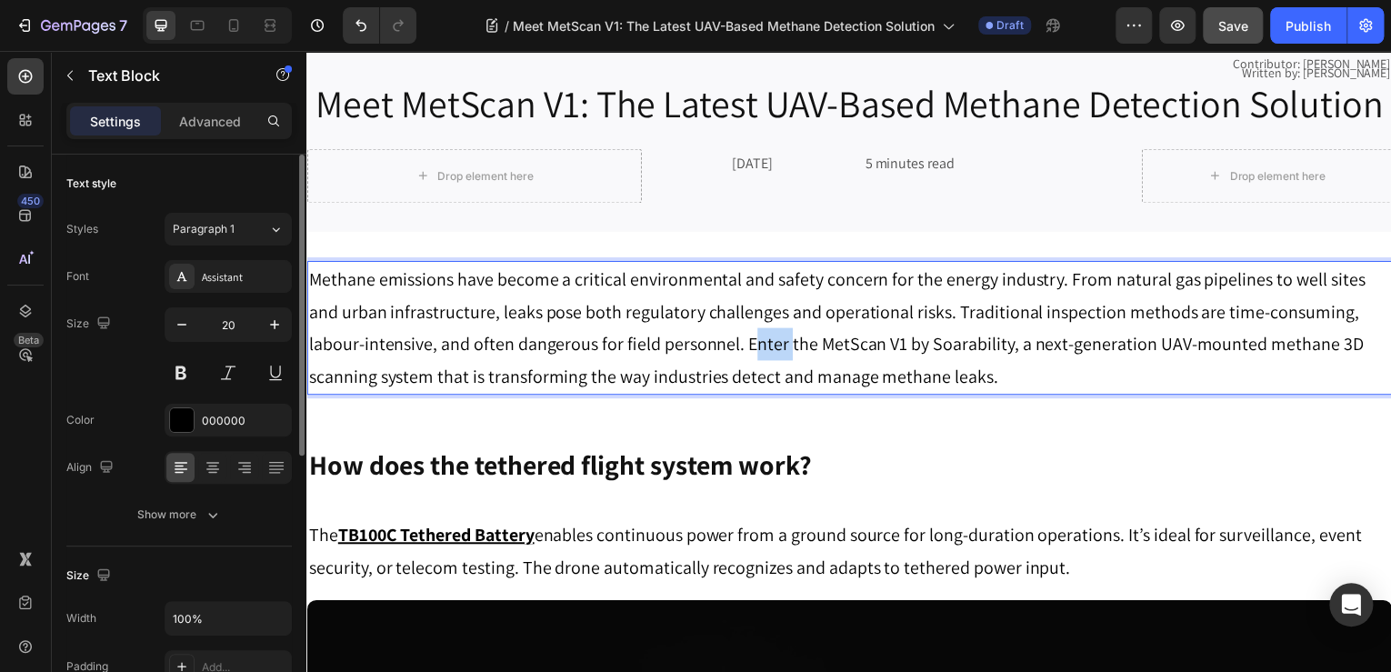
click at [748, 337] on p "Methane emissions have become a critical environmental and safety concern for t…" at bounding box center [852, 329] width 1088 height 131
click at [748, 345] on p "Methane emissions have become a critical environmental and safety concern for t…" at bounding box center [852, 329] width 1088 height 131
click at [901, 372] on p "Methane emissions have become a critical environmental and safety concern for t…" at bounding box center [852, 329] width 1088 height 131
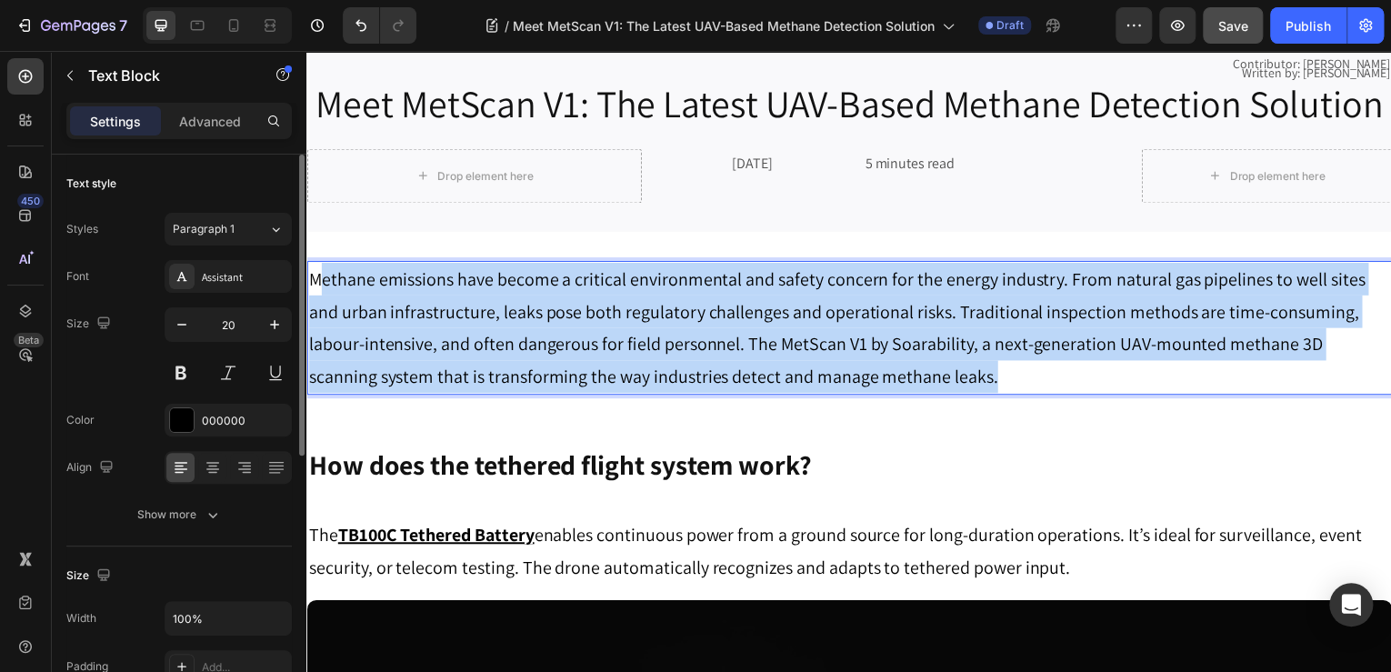
drag, startPoint x: 915, startPoint y: 367, endPoint x: 318, endPoint y: 276, distance: 603.5
click at [320, 276] on p "Methane emissions have become a critical environmental and safety concern for t…" at bounding box center [852, 329] width 1088 height 131
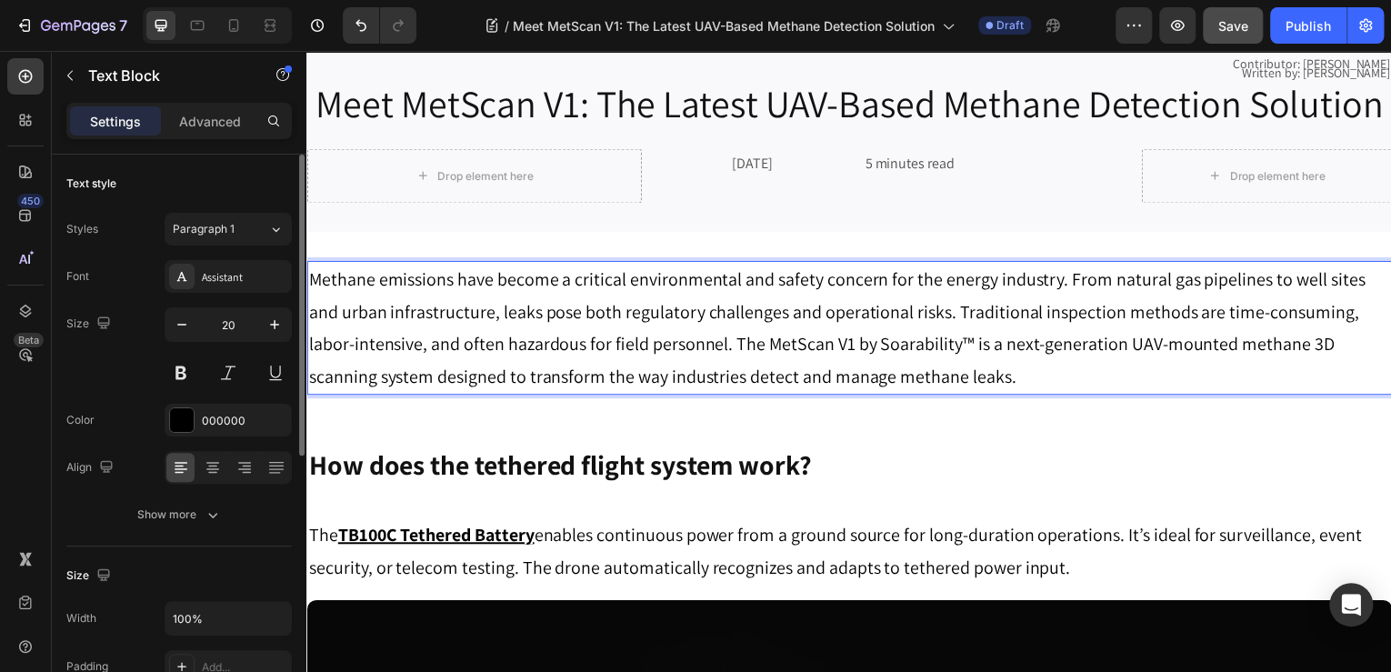
click at [954, 343] on p "Methane emissions have become a critical environmental and safety concern for t…" at bounding box center [852, 329] width 1088 height 131
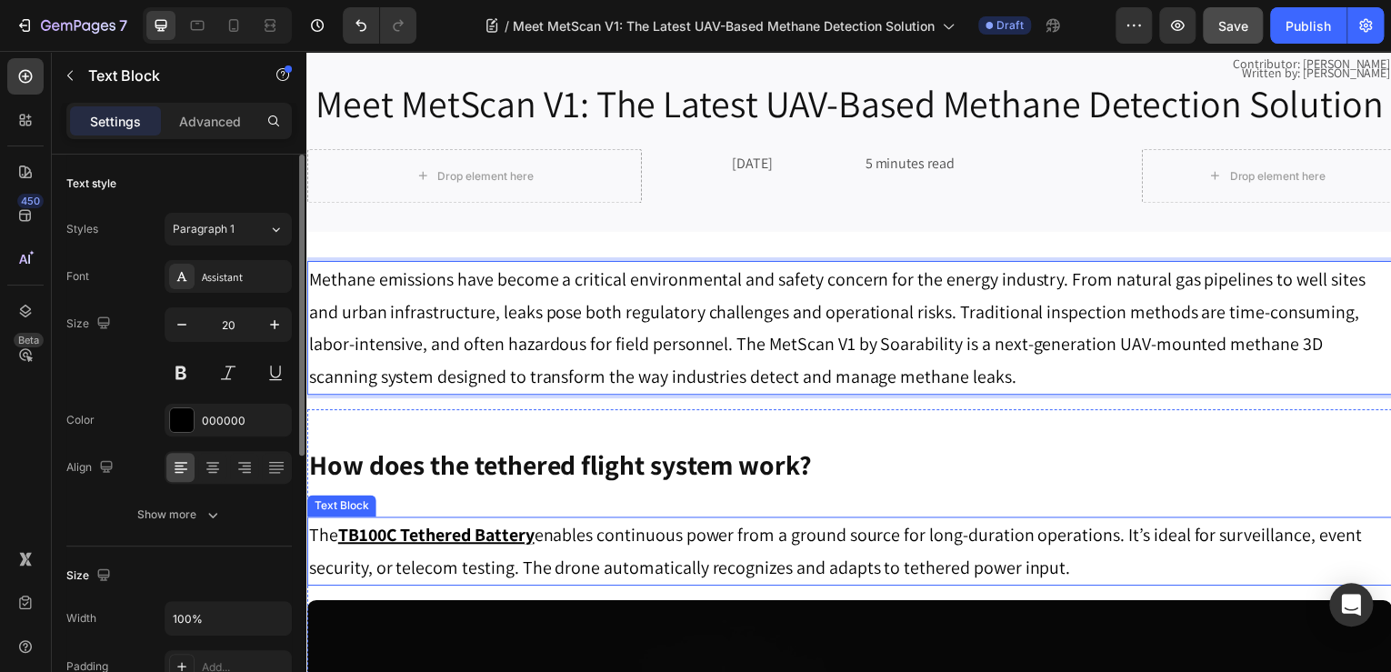
scroll to position [655, 0]
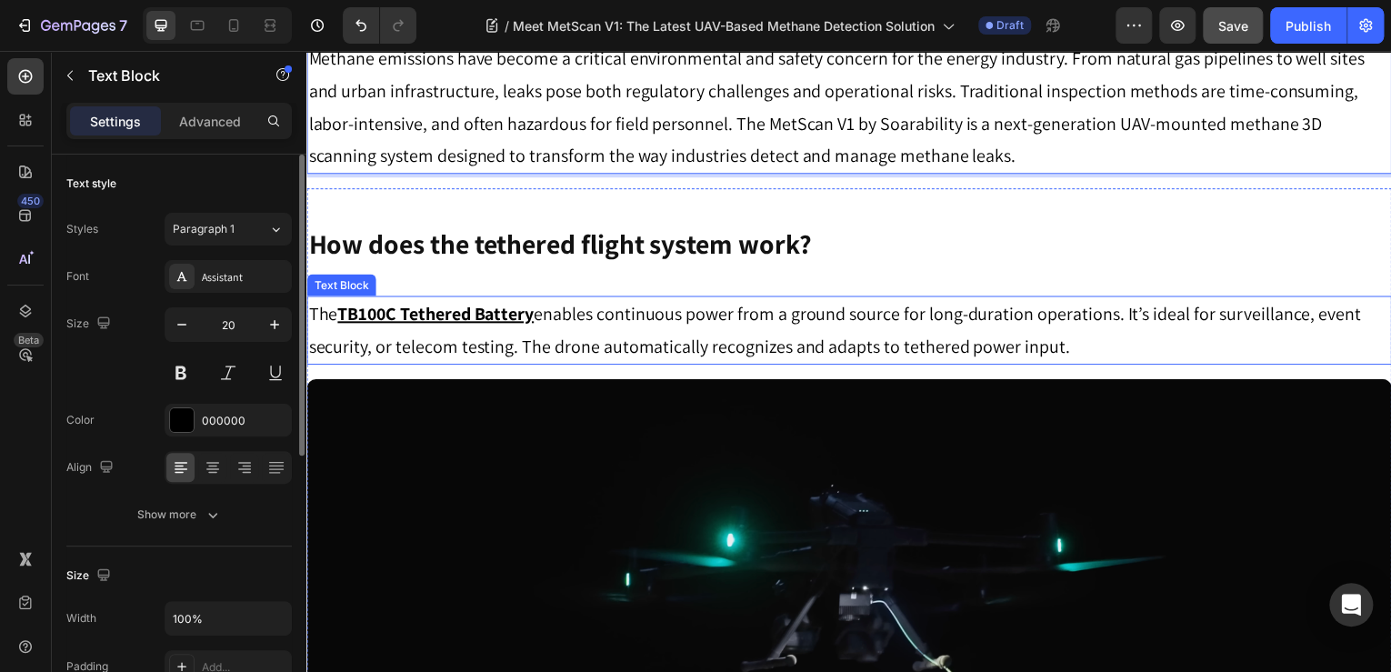
click at [604, 230] on strong "How does the tethered flight system work?" at bounding box center [561, 244] width 506 height 36
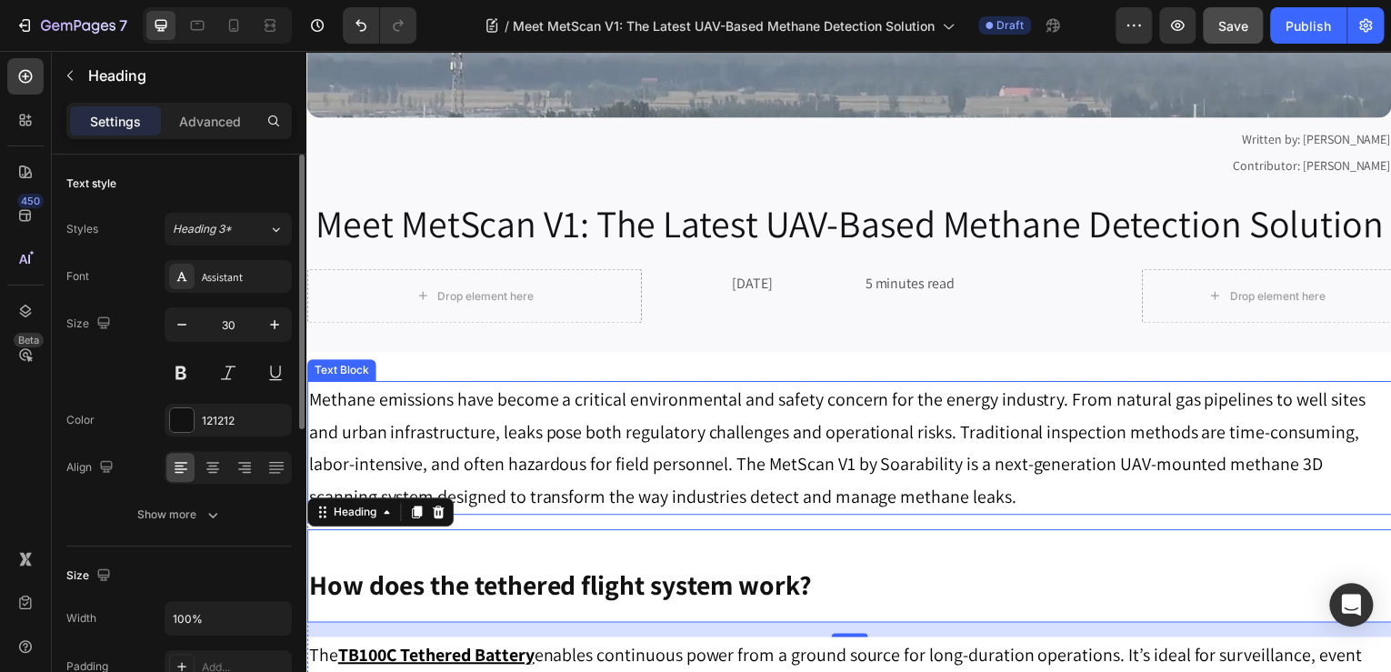
scroll to position [437, 0]
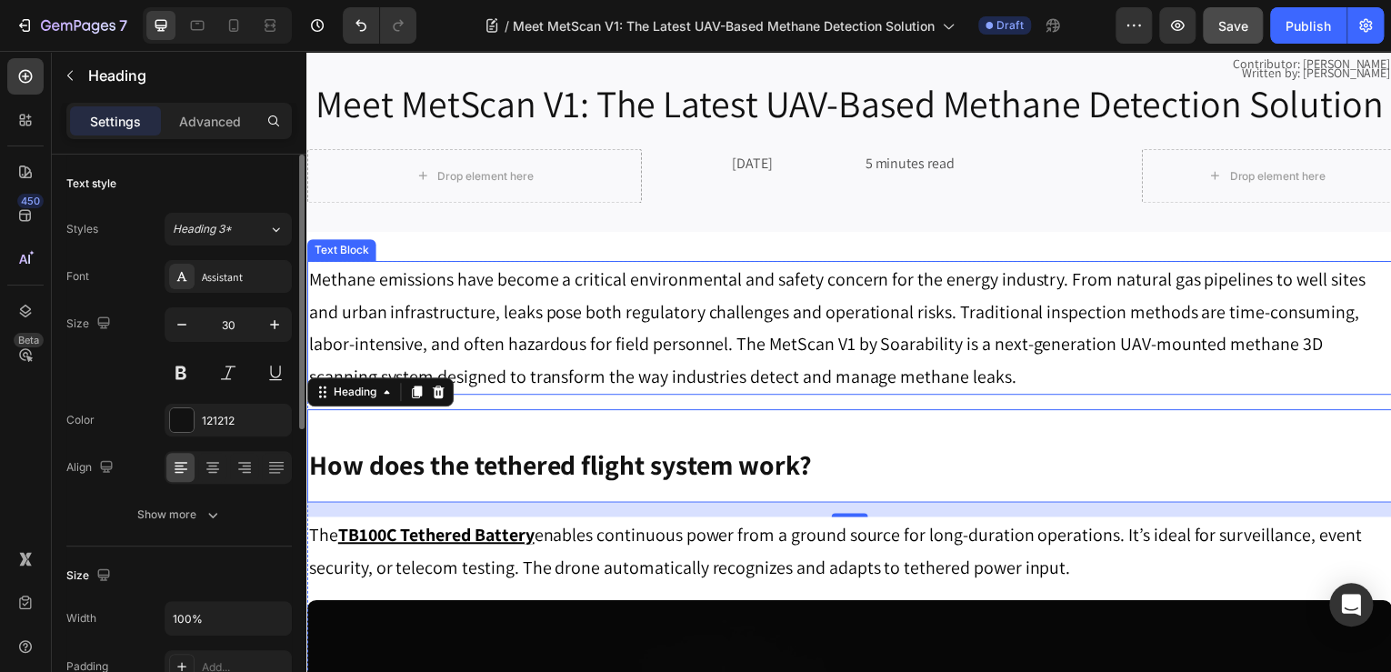
click at [536, 330] on p "Methane emissions have become a critical environmental and safety concern for t…" at bounding box center [852, 329] width 1088 height 131
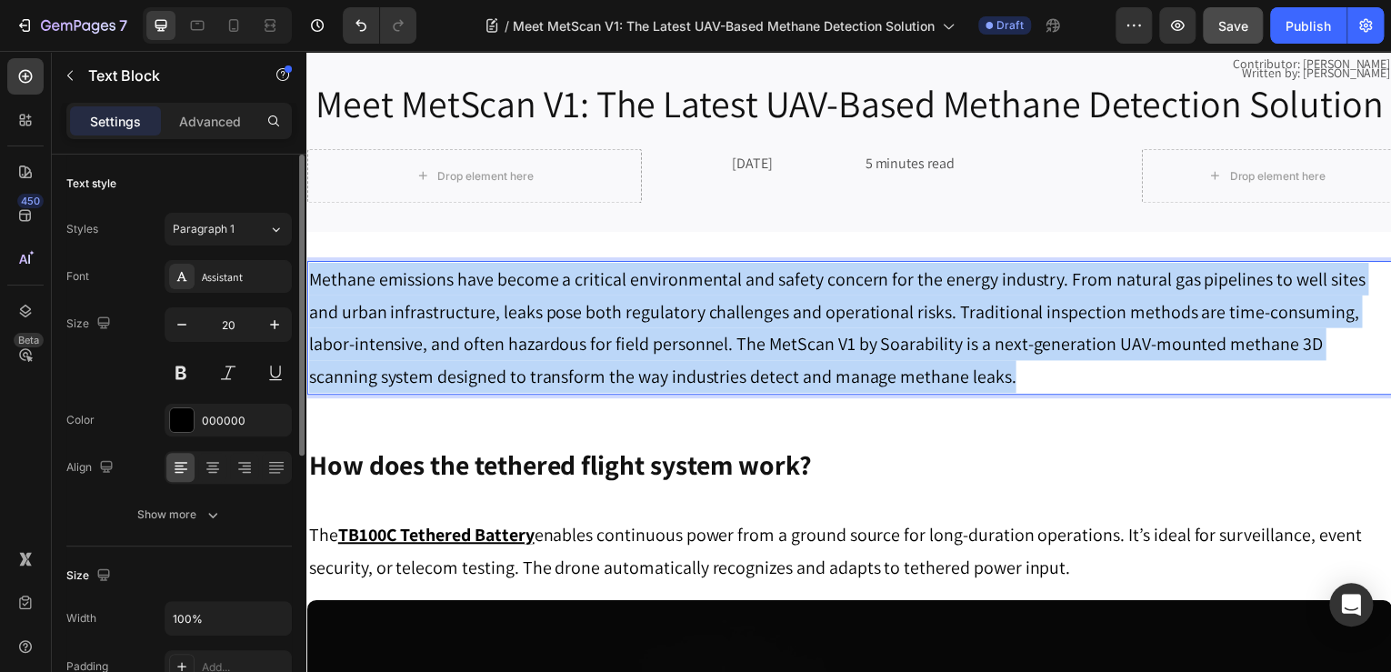
click at [536, 330] on p "Methane emissions have become a critical environmental and safety concern for t…" at bounding box center [852, 329] width 1088 height 131
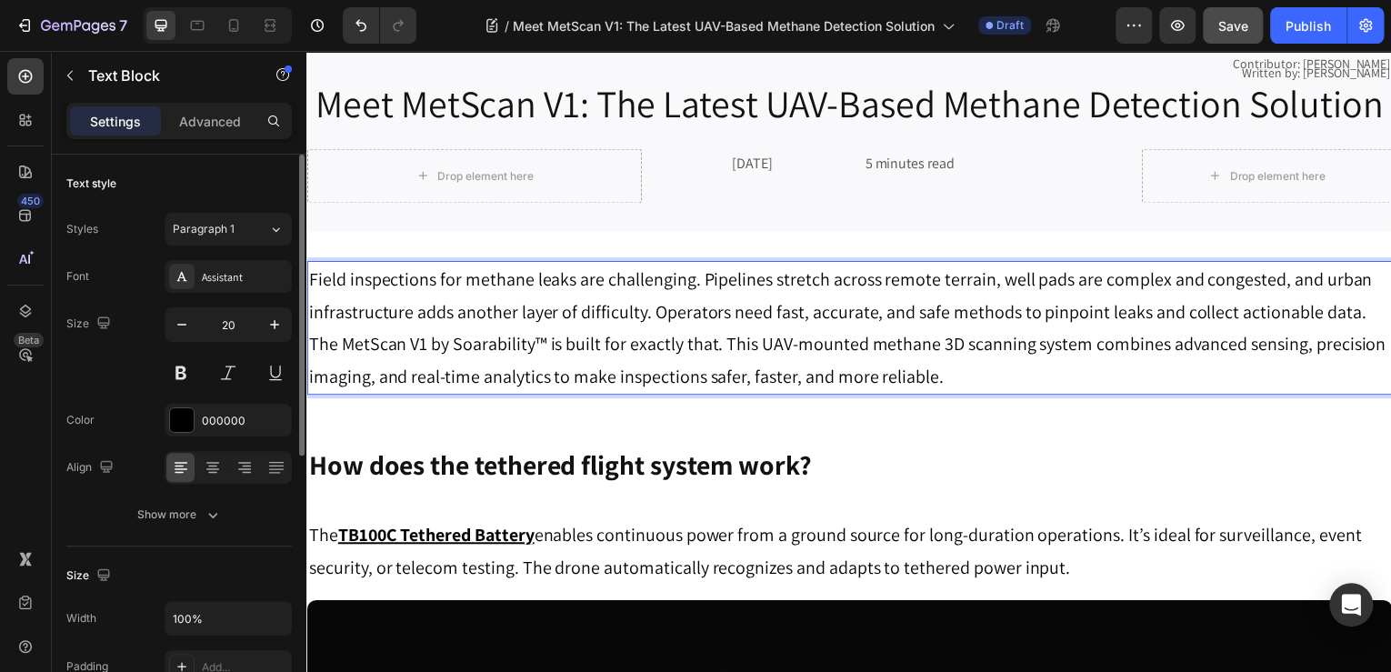
click at [545, 341] on p "Field inspections for methane leaks are challenging. Pipelines stretch across r…" at bounding box center [852, 329] width 1088 height 131
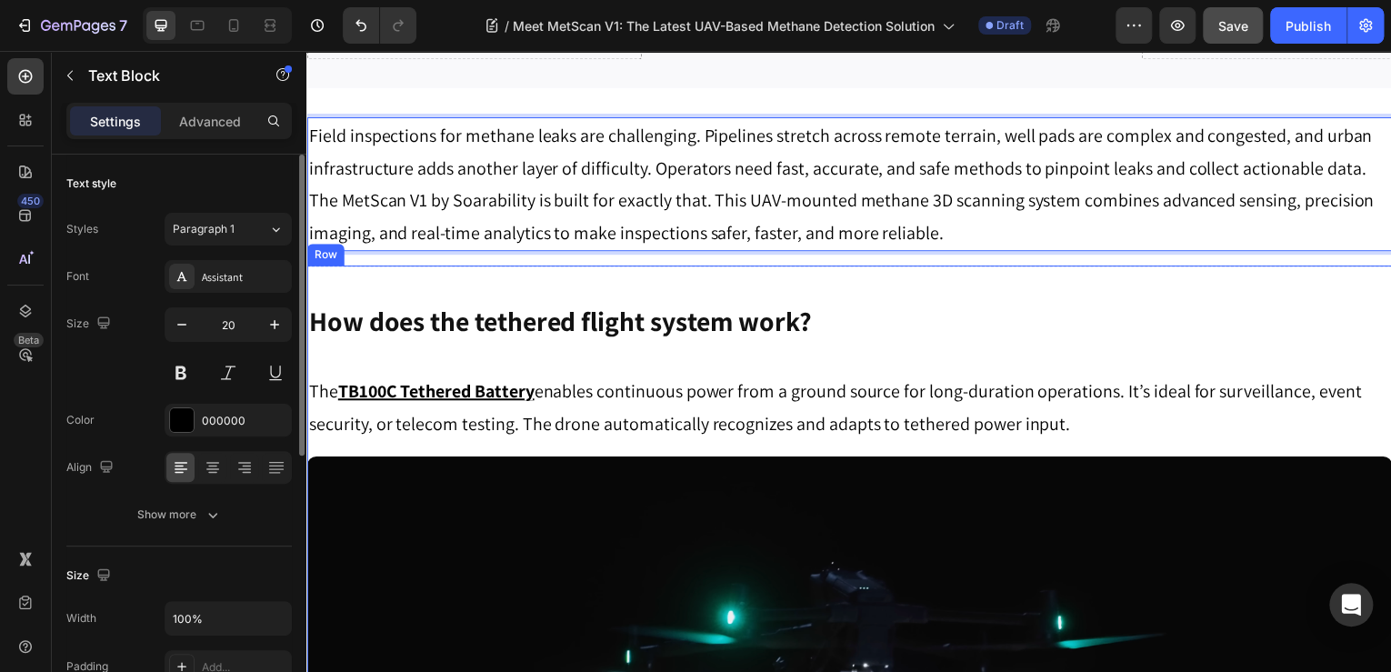
scroll to position [582, 0]
click at [676, 391] on p "The TB100C Tethered Battery enables continuous power from a ground source for l…" at bounding box center [852, 408] width 1088 height 65
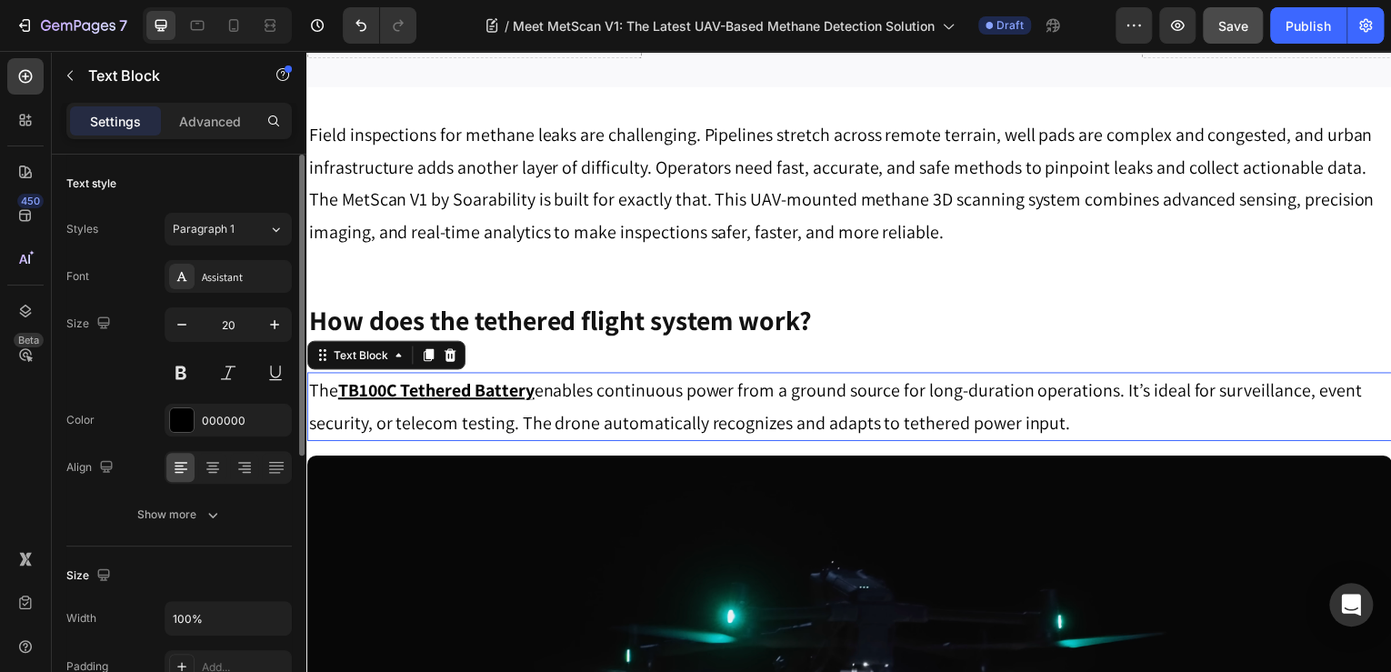
click at [676, 391] on p "The TB100C Tethered Battery enables continuous power from a ground source for l…" at bounding box center [852, 408] width 1088 height 65
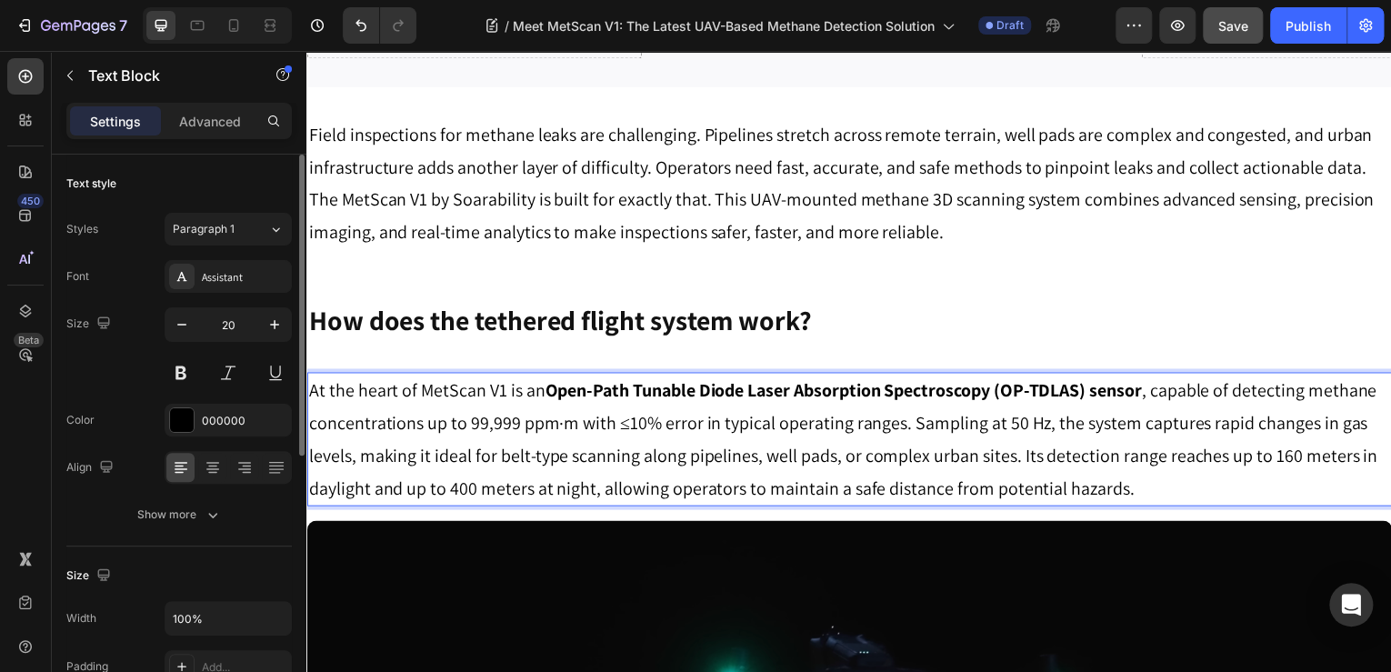
click at [658, 398] on strong "Open-Path Tunable Diode Laser Absorption Spectroscopy (OP-TDLAS) sensor" at bounding box center [846, 392] width 600 height 24
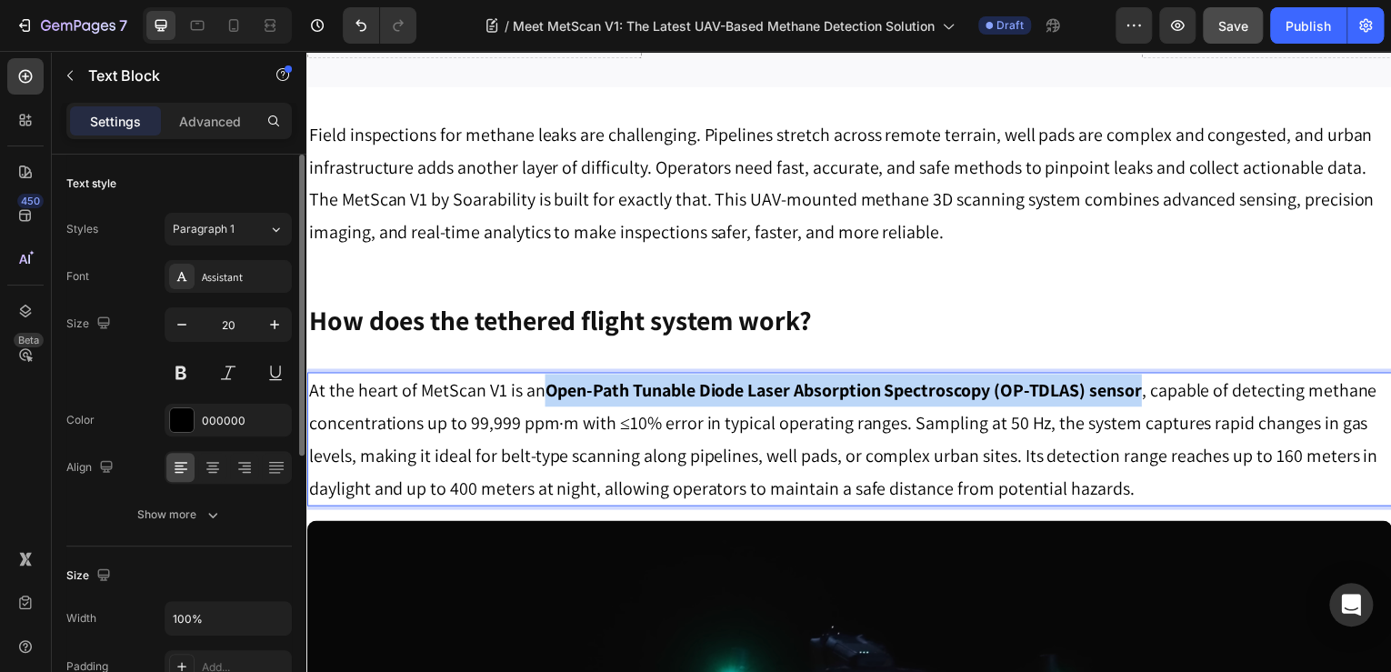
drag, startPoint x: 547, startPoint y: 391, endPoint x: 1147, endPoint y: 390, distance: 599.3
click at [1146, 390] on strong "Open-Path Tunable Diode Laser Absorption Spectroscopy (OP-TDLAS) sensor" at bounding box center [846, 392] width 600 height 24
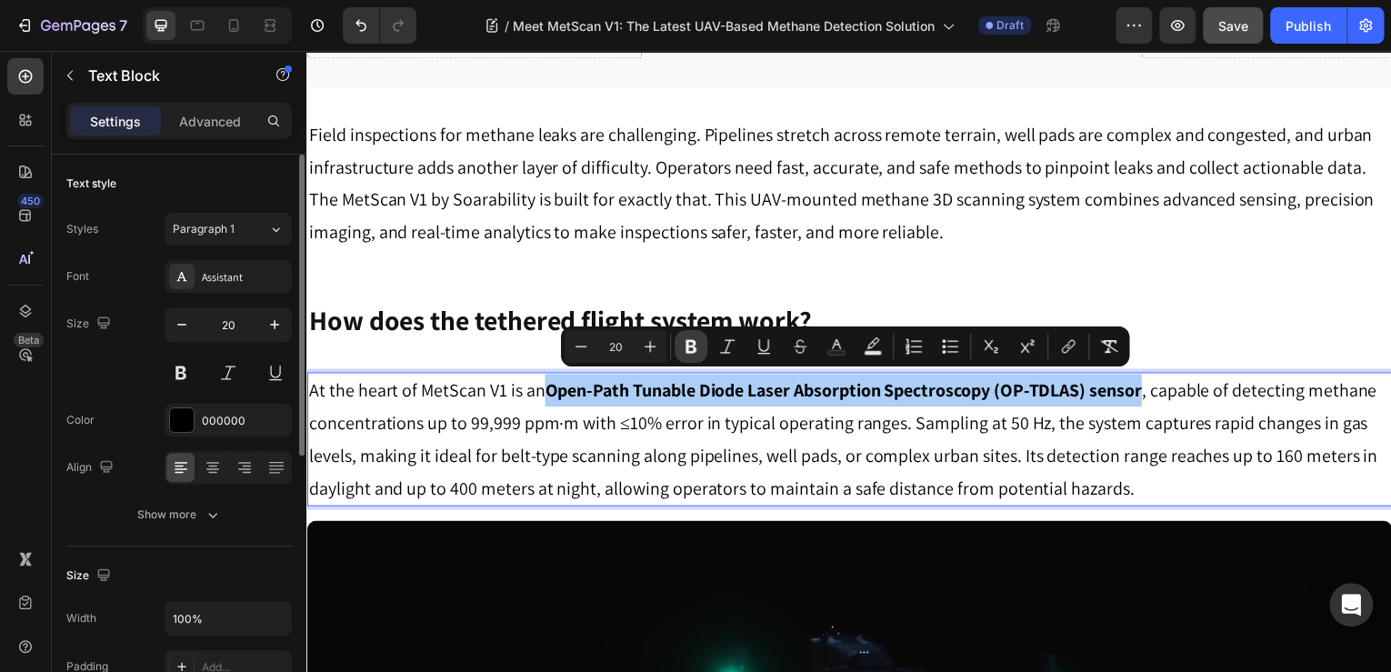
drag, startPoint x: 688, startPoint y: 349, endPoint x: 433, endPoint y: 353, distance: 254.7
click at [688, 349] on icon "Editor contextual toolbar" at bounding box center [691, 347] width 11 height 14
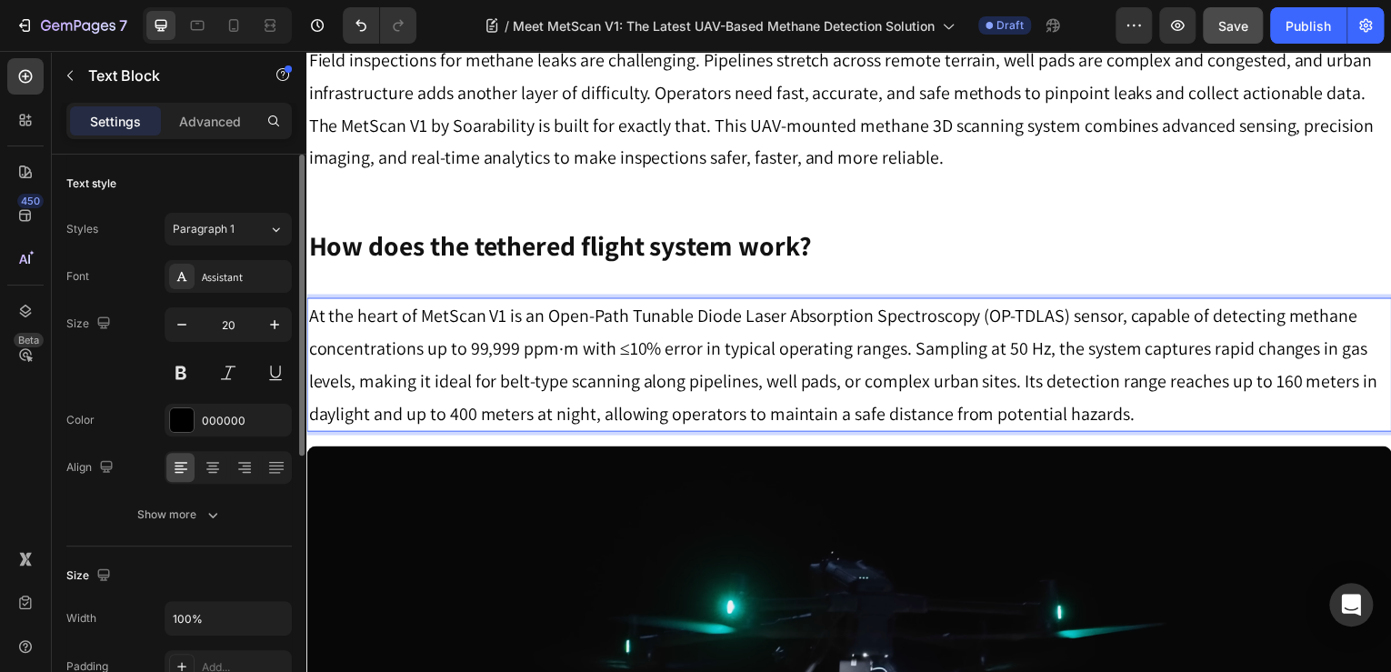
scroll to position [728, 0]
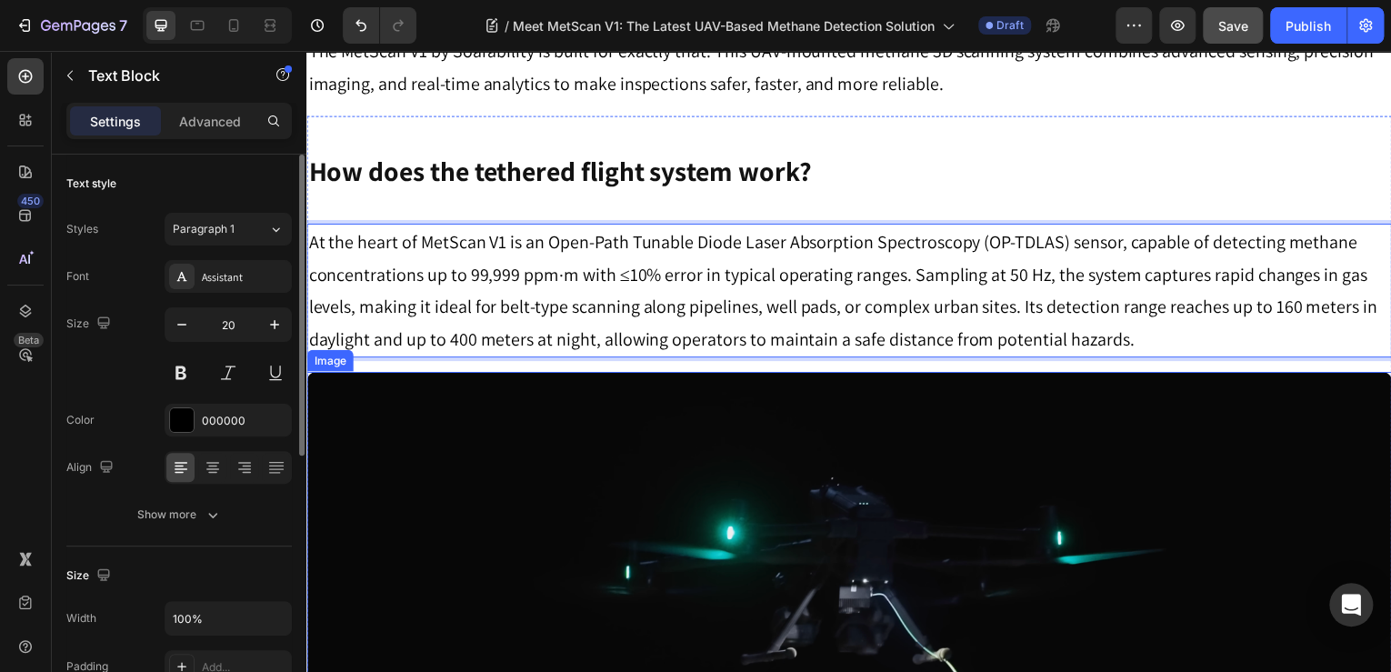
click at [778, 455] on img at bounding box center [851, 617] width 1091 height 487
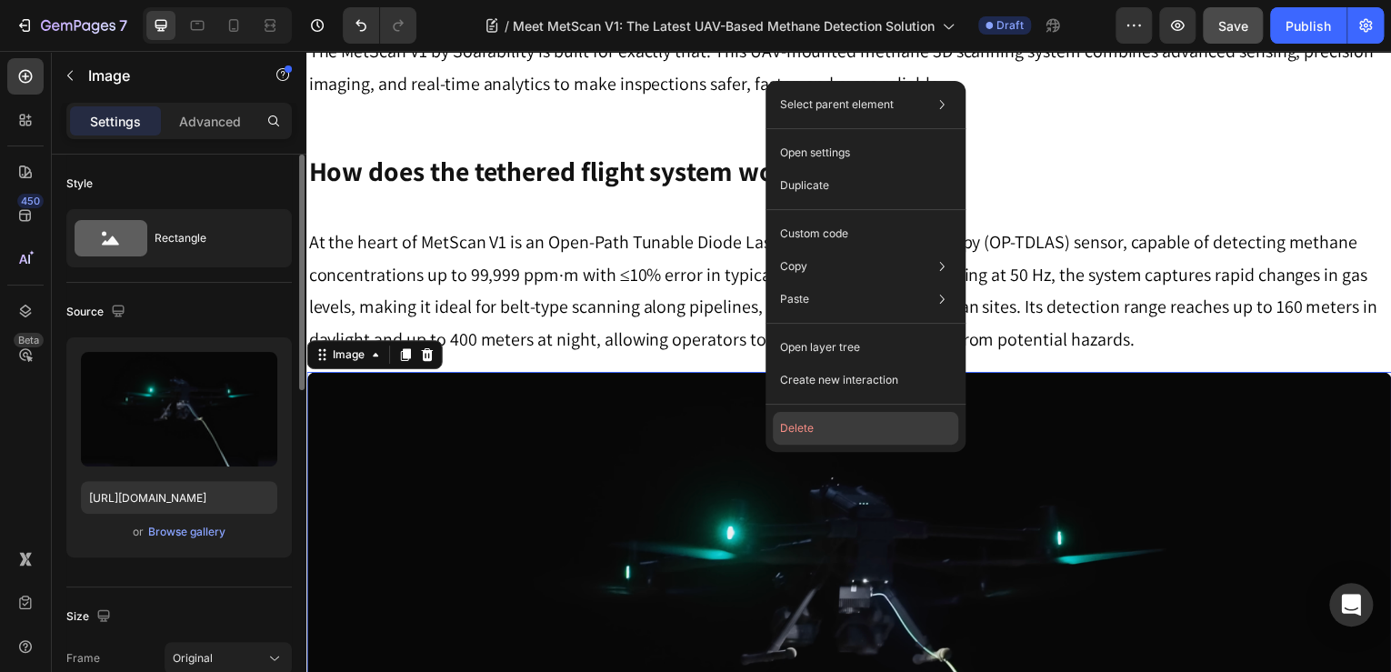
drag, startPoint x: 818, startPoint y: 434, endPoint x: 502, endPoint y: 381, distance: 319.9
click at [818, 434] on button "Delete" at bounding box center [866, 428] width 186 height 33
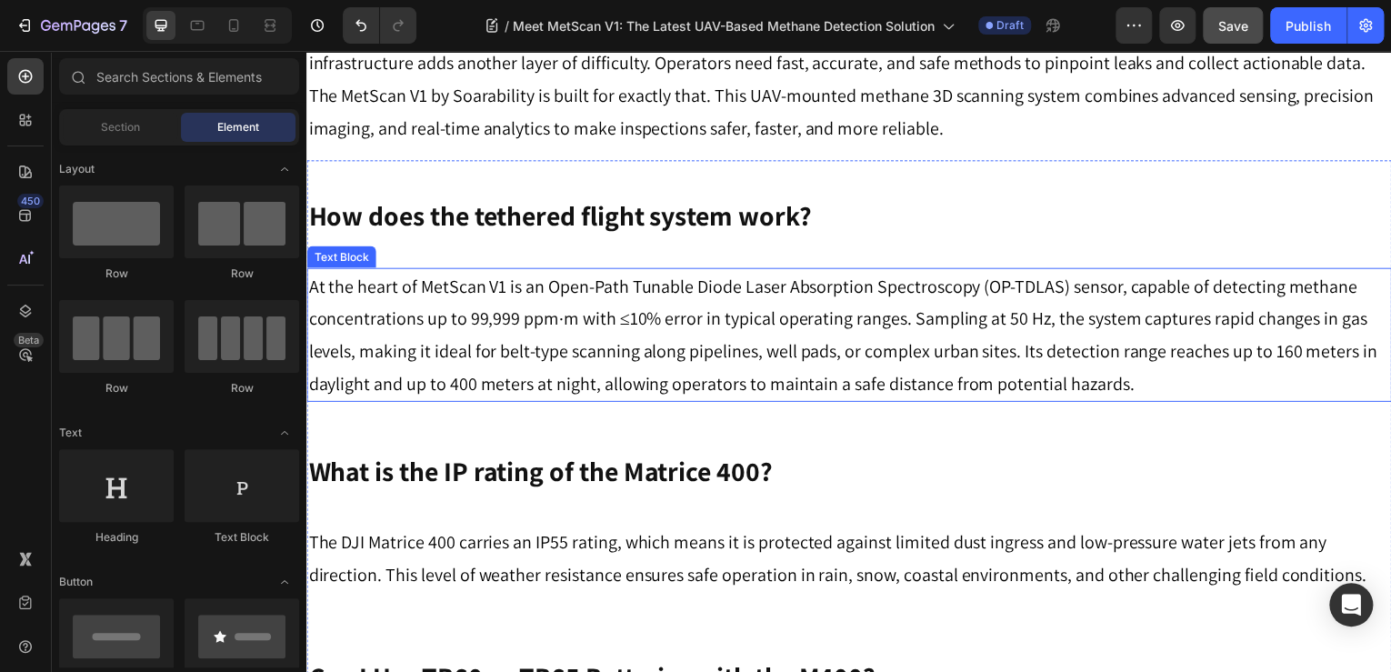
scroll to position [582, 0]
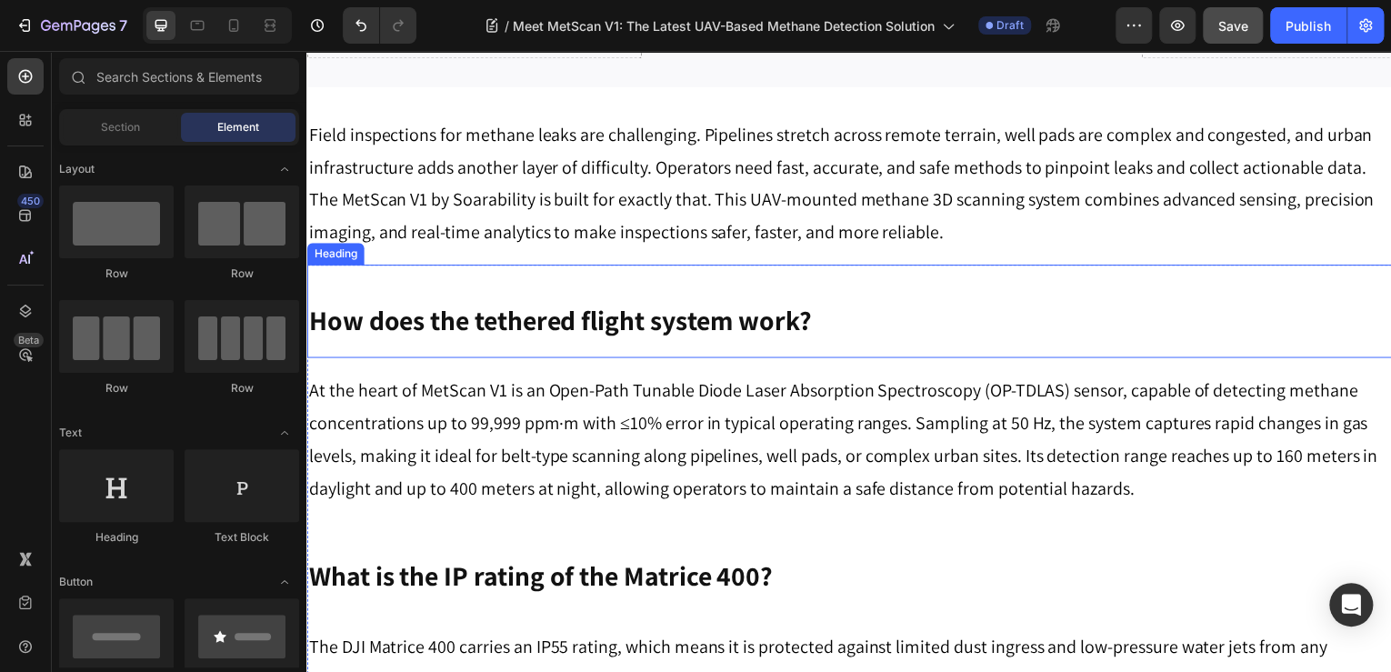
click at [557, 324] on strong "How does the tethered flight system work?" at bounding box center [561, 321] width 506 height 36
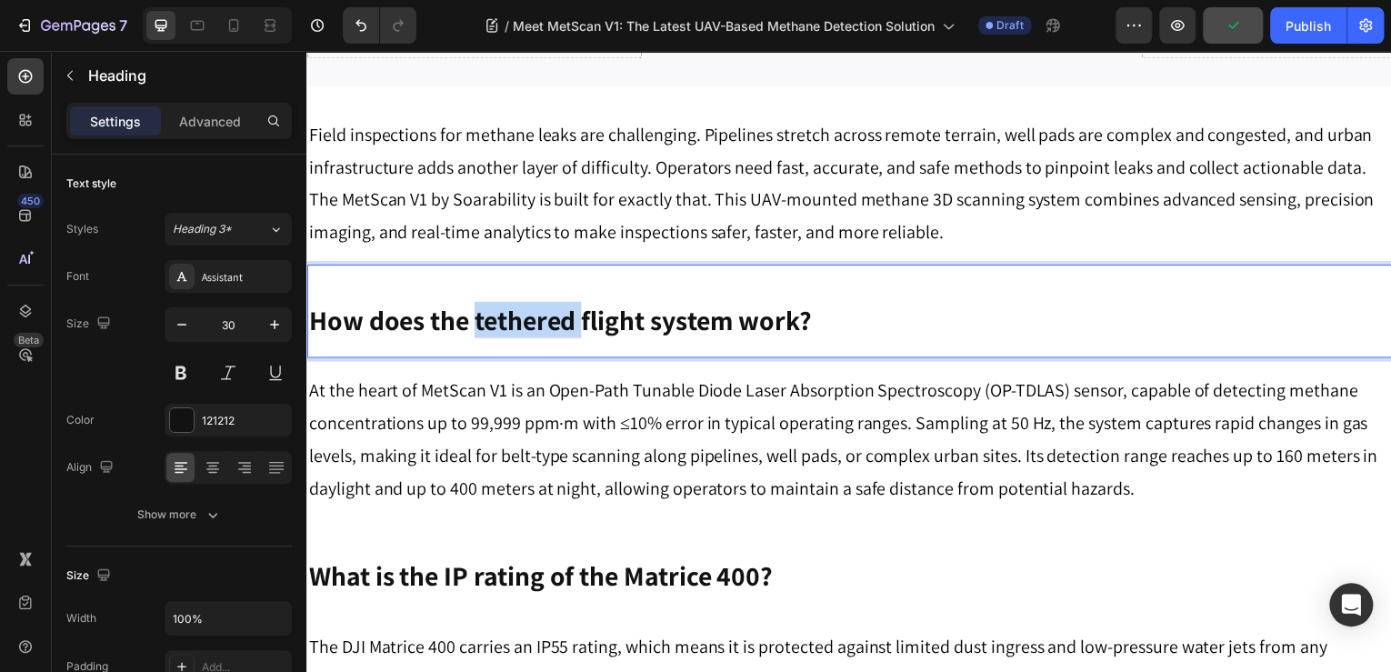
click at [512, 310] on strong "How does the tethered flight system work?" at bounding box center [561, 321] width 506 height 36
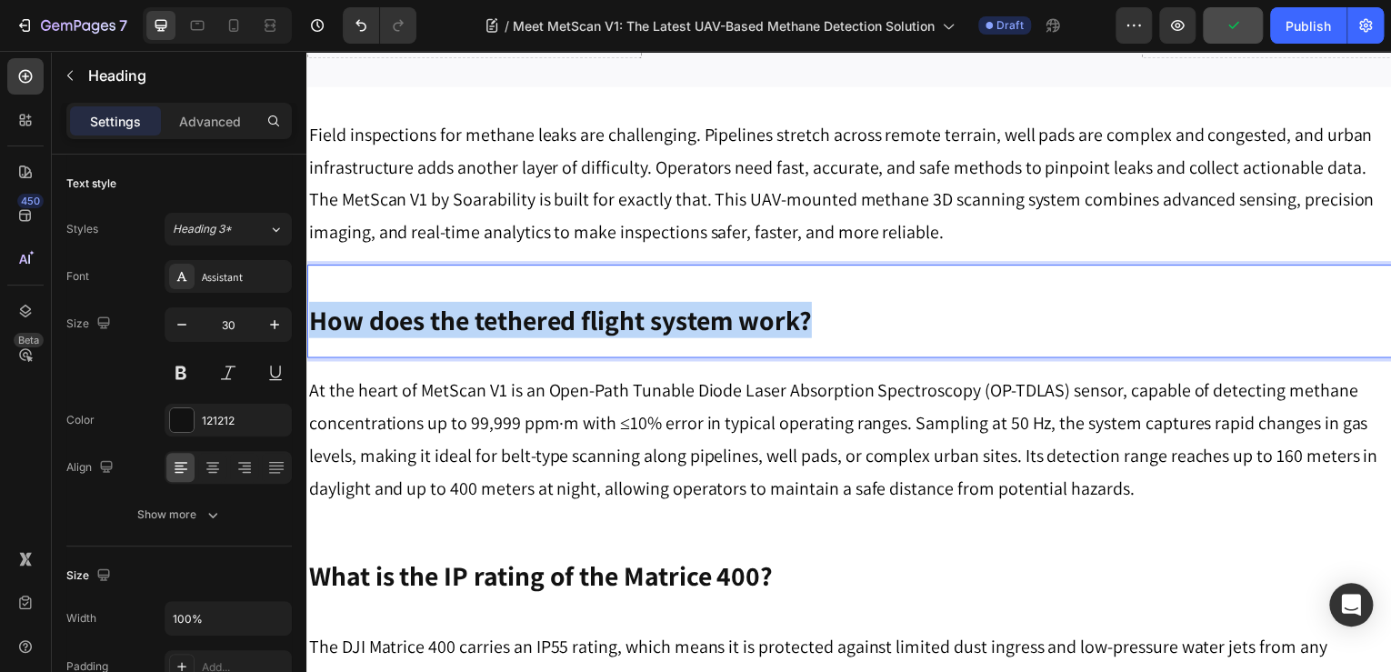
click at [512, 310] on strong "How does the tethered flight system work?" at bounding box center [561, 321] width 506 height 36
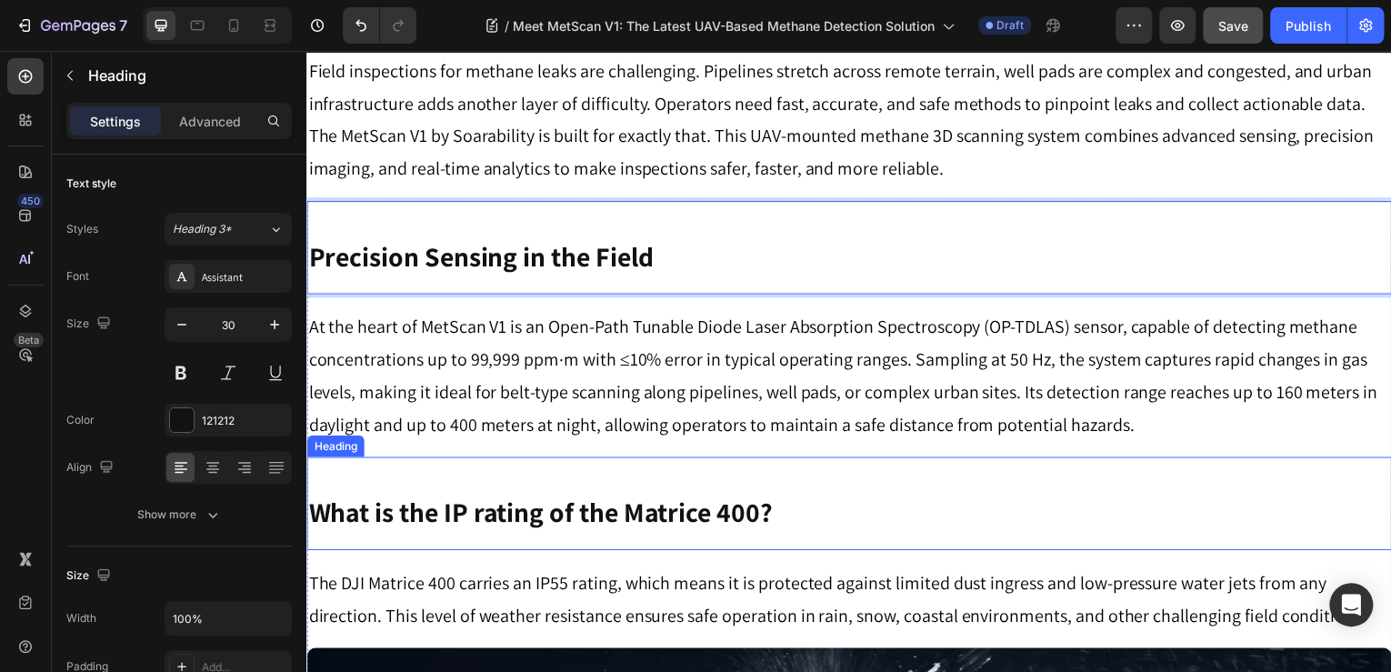
scroll to position [728, 0]
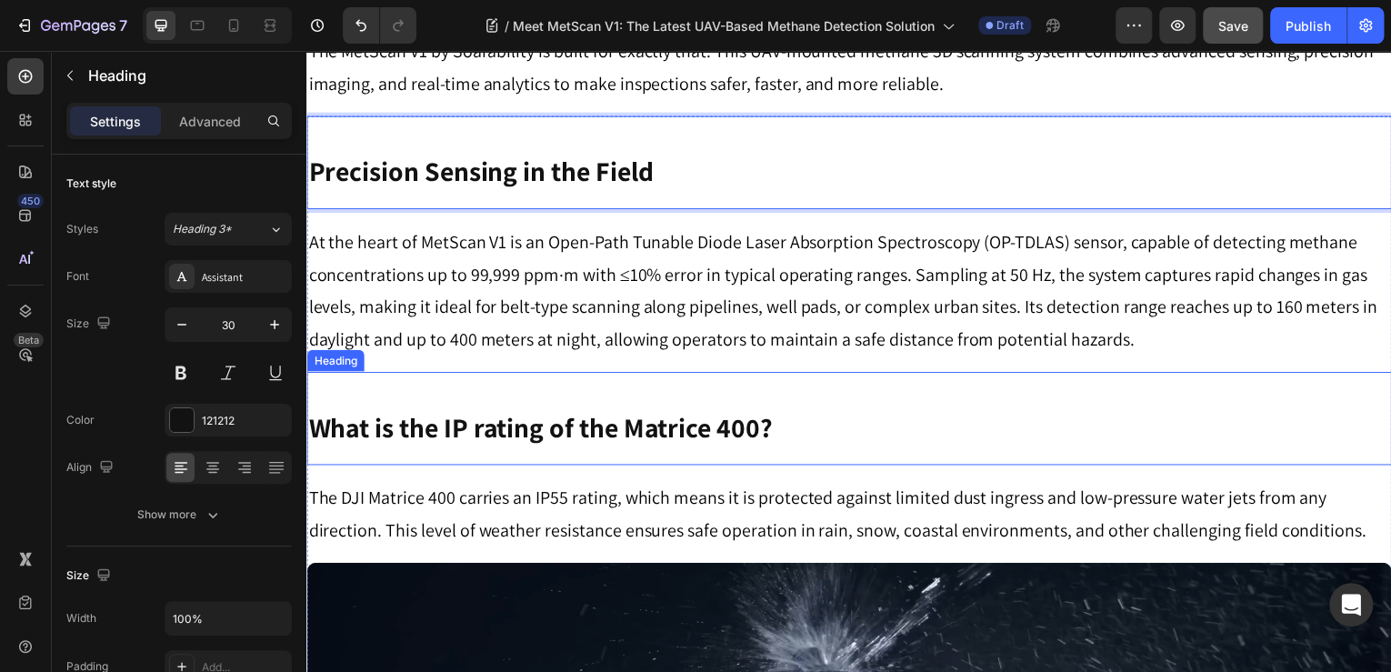
click at [587, 437] on strong "What is the IP rating of the Matrice 400?" at bounding box center [541, 429] width 467 height 36
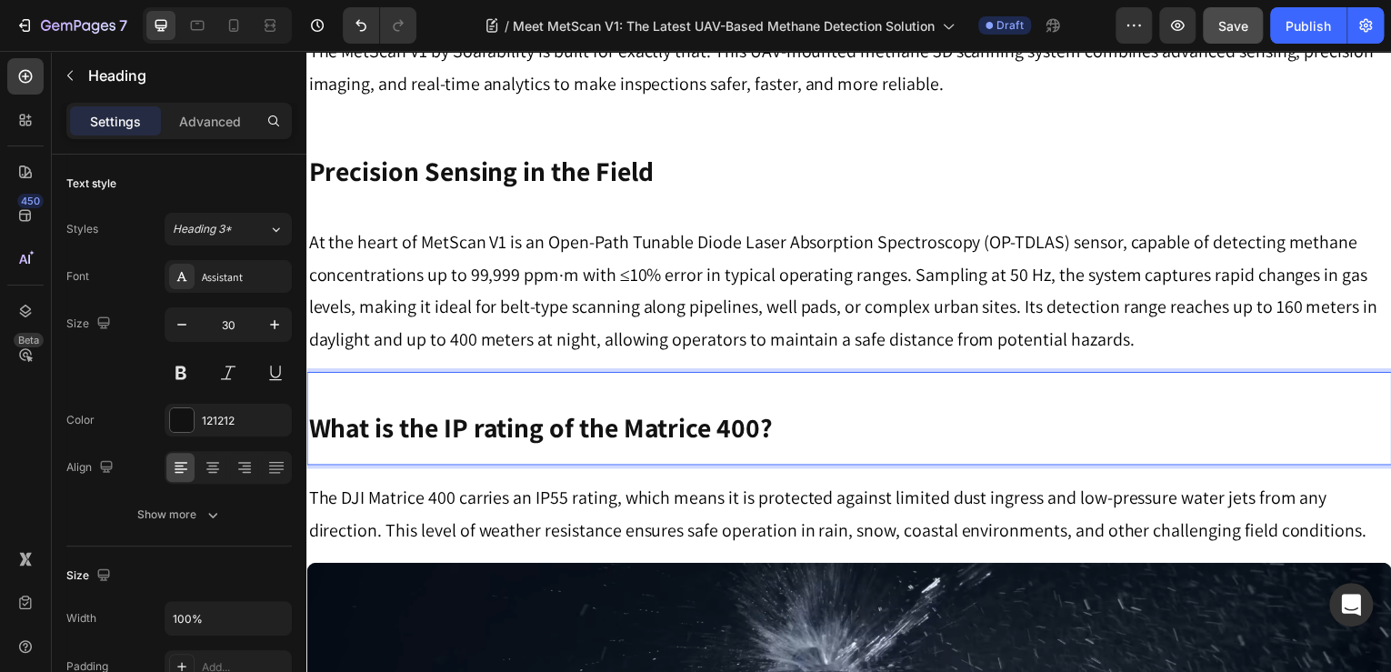
click at [587, 437] on strong "What is the IP rating of the Matrice 400?" at bounding box center [541, 429] width 467 height 36
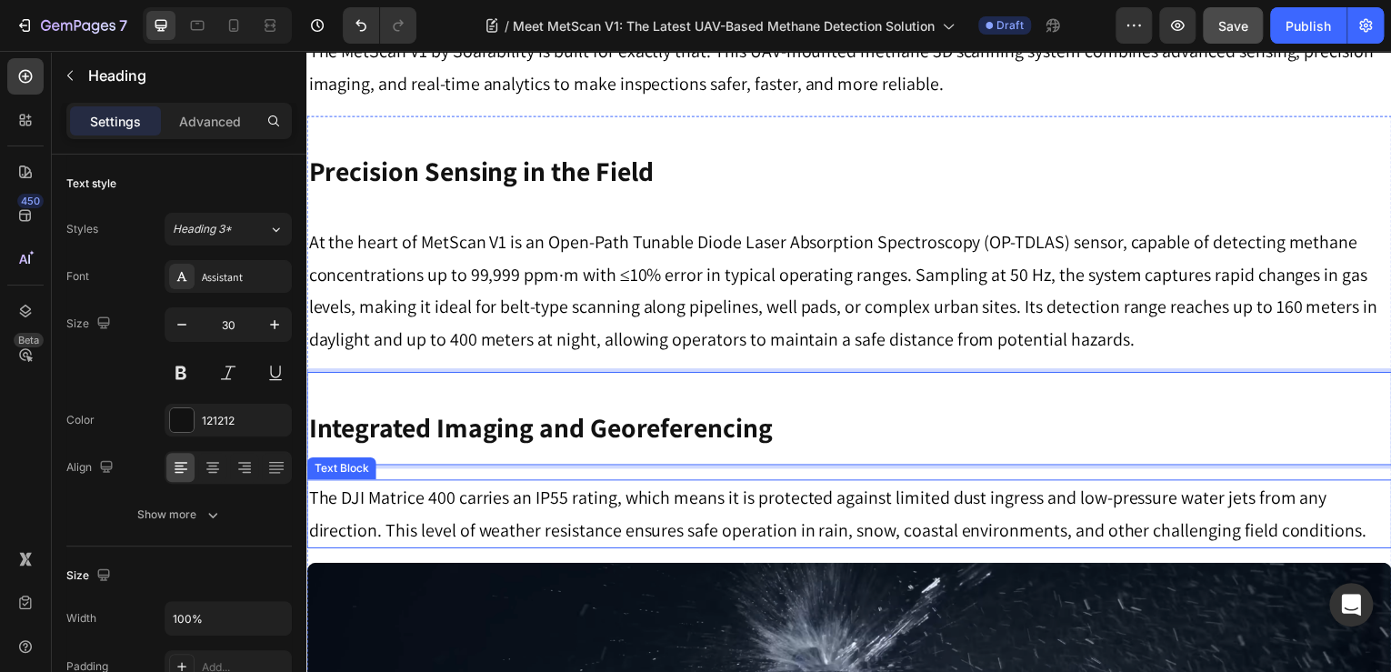
click at [840, 535] on p "The DJI Matrice 400 carries an IP55 rating, which means it is protected against…" at bounding box center [852, 516] width 1088 height 65
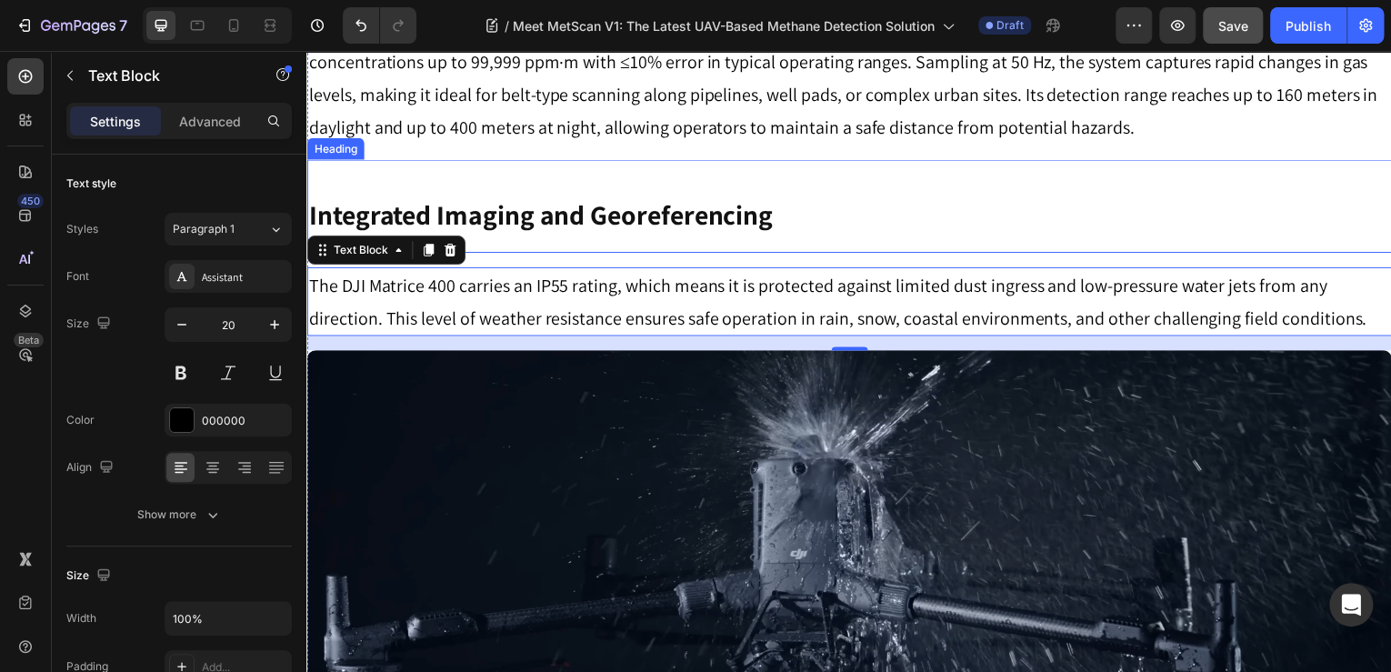
scroll to position [946, 0]
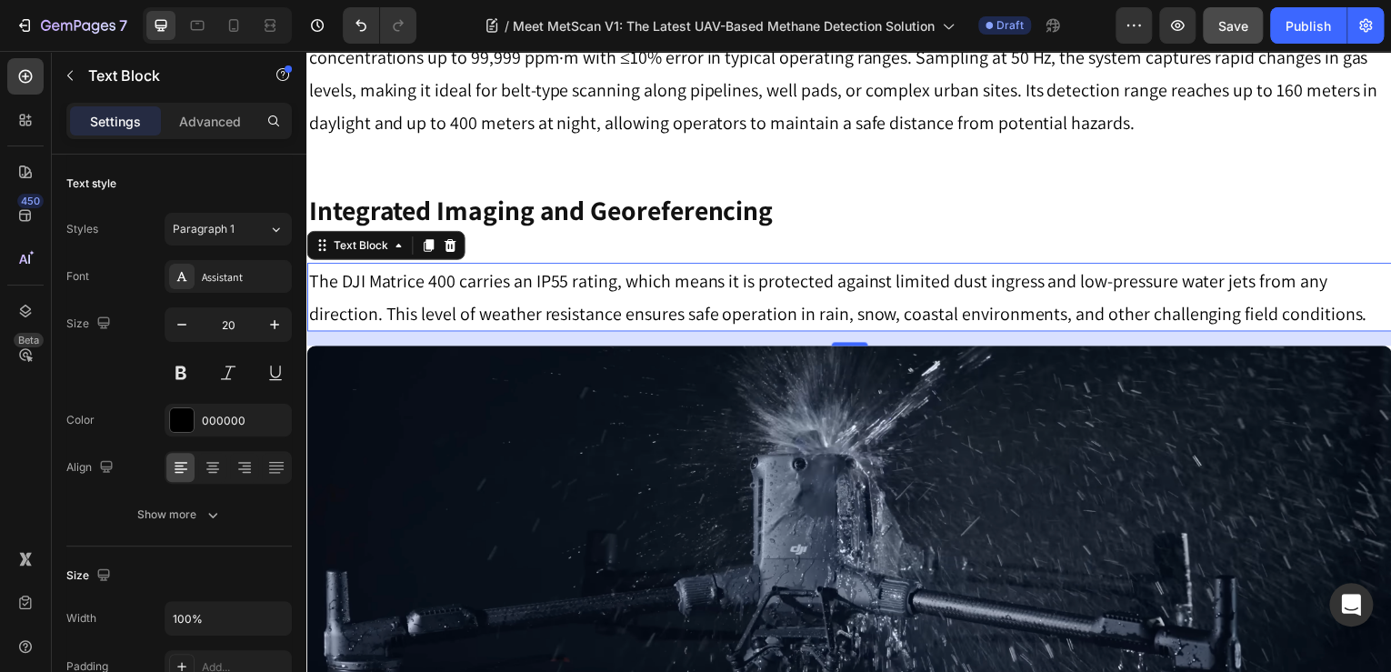
click at [546, 292] on p "The DJI Matrice 400 carries an IP55 rating, which means it is protected against…" at bounding box center [852, 298] width 1088 height 65
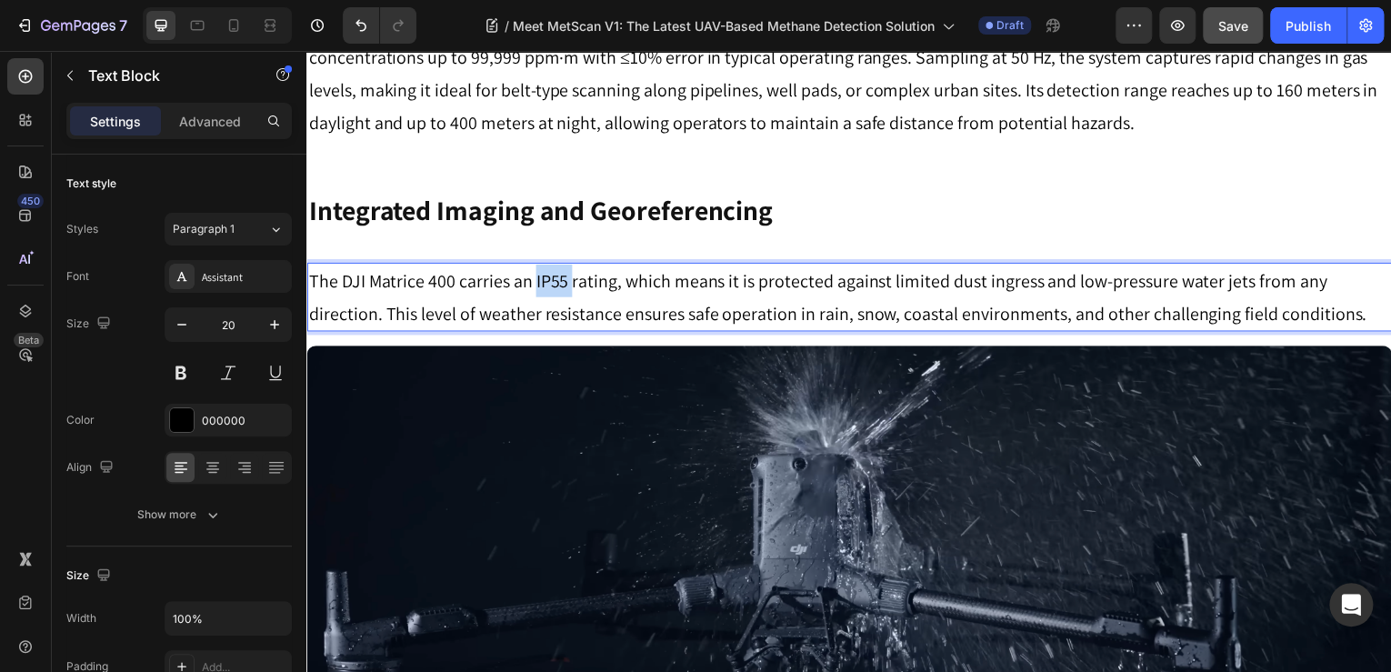
click at [546, 292] on p "The DJI Matrice 400 carries an IP55 rating, which means it is protected against…" at bounding box center [852, 298] width 1088 height 65
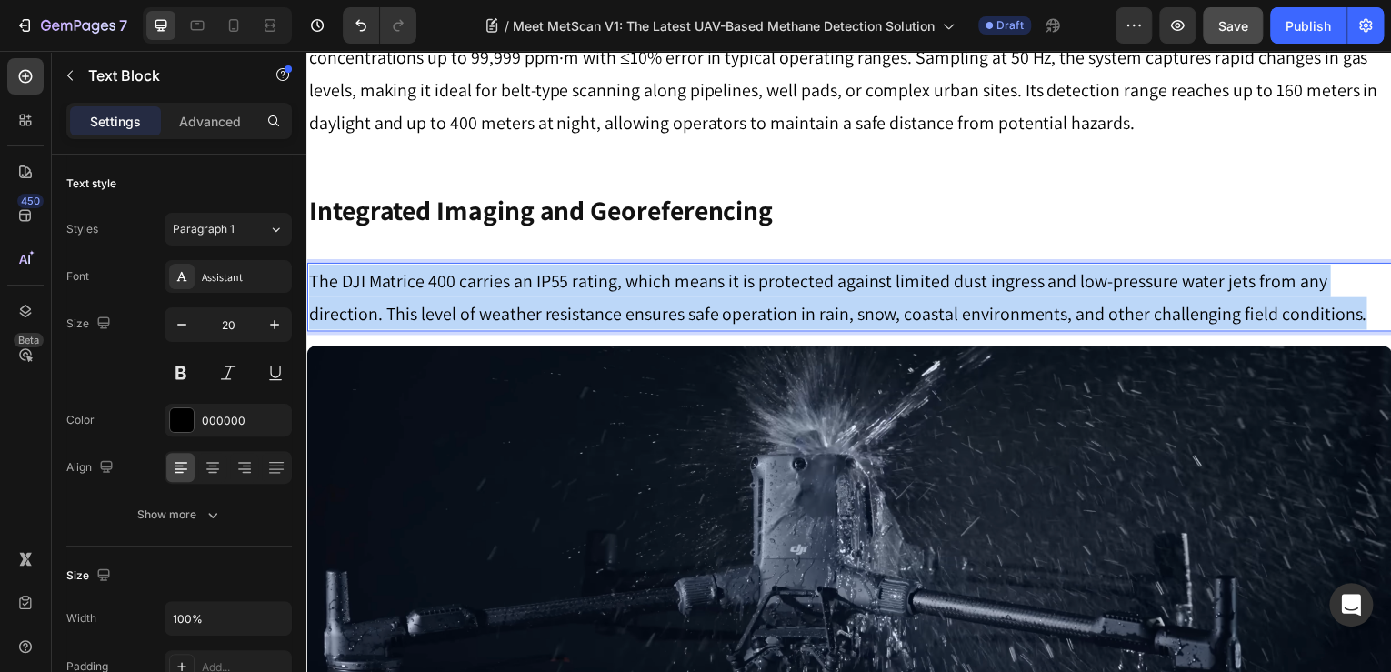
click at [546, 292] on p "The DJI Matrice 400 carries an IP55 rating, which means it is protected against…" at bounding box center [852, 298] width 1088 height 65
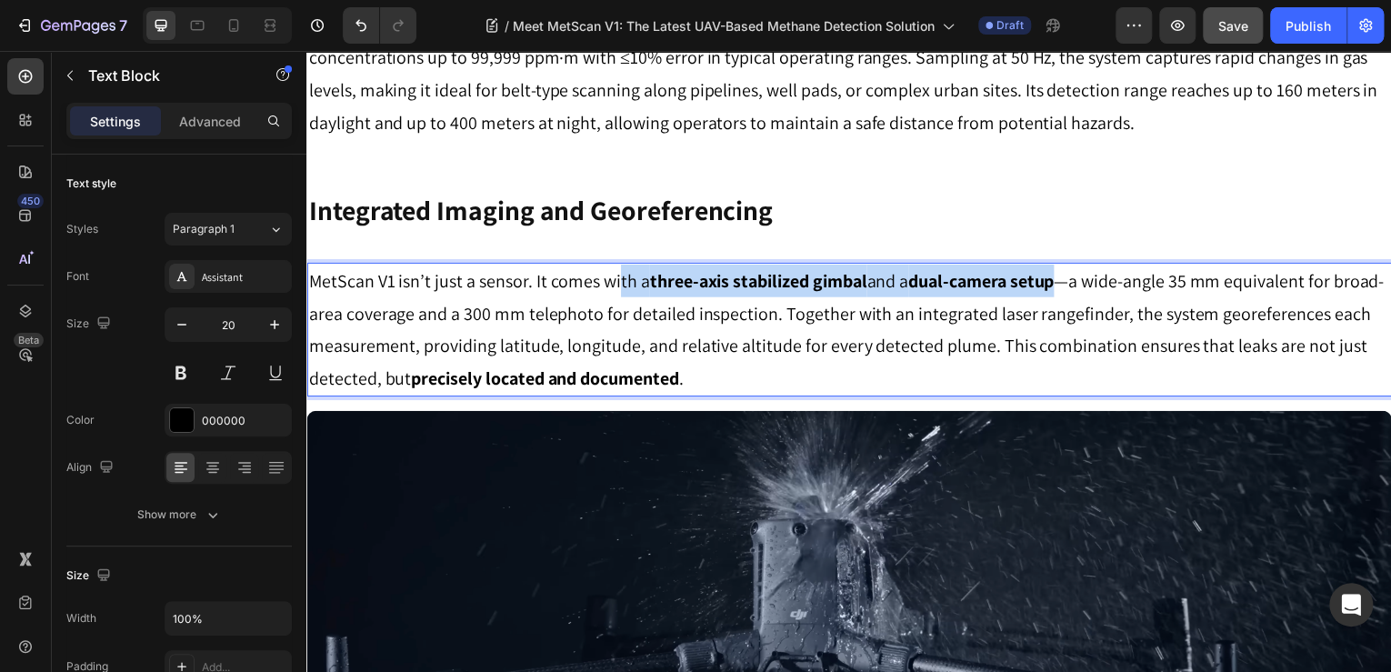
drag, startPoint x: 624, startPoint y: 282, endPoint x: 1069, endPoint y: 282, distance: 444.7
click at [1069, 282] on p "MetScan V1 isn’t just a sensor. It comes with a three-axis stabilized gimbal an…" at bounding box center [852, 331] width 1088 height 131
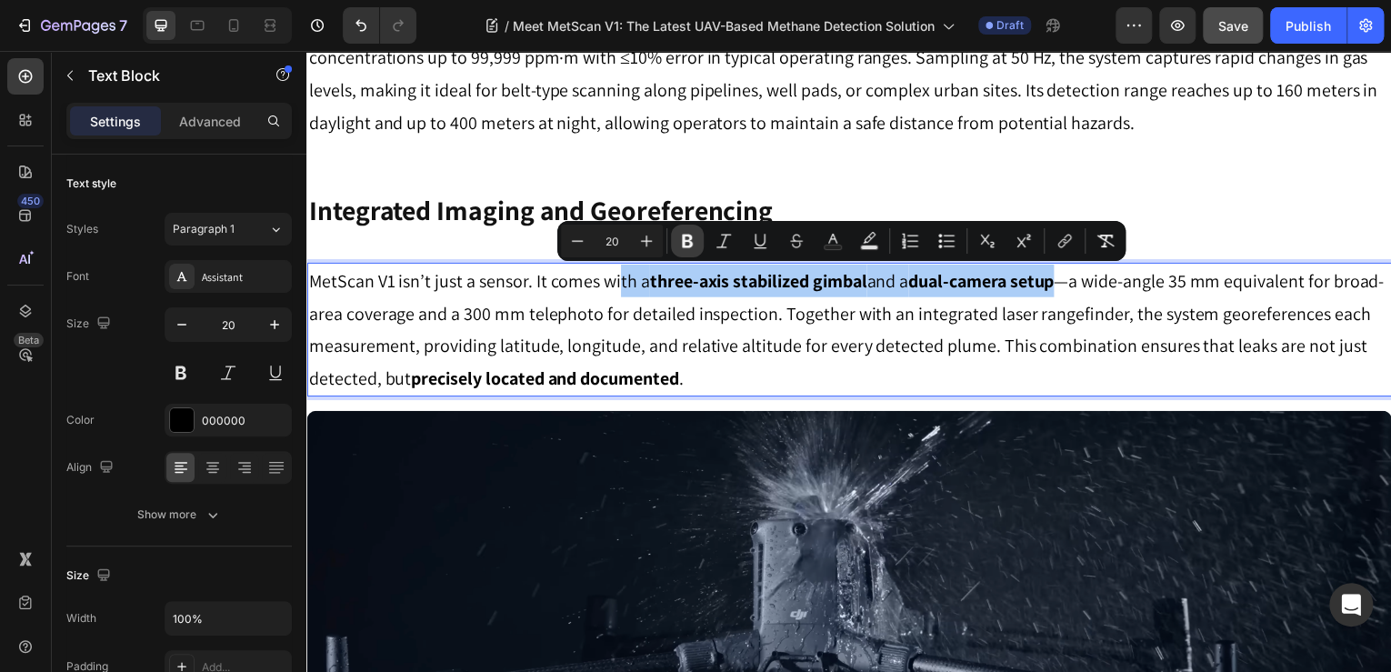
click at [685, 243] on icon "Editor contextual toolbar" at bounding box center [687, 242] width 11 height 14
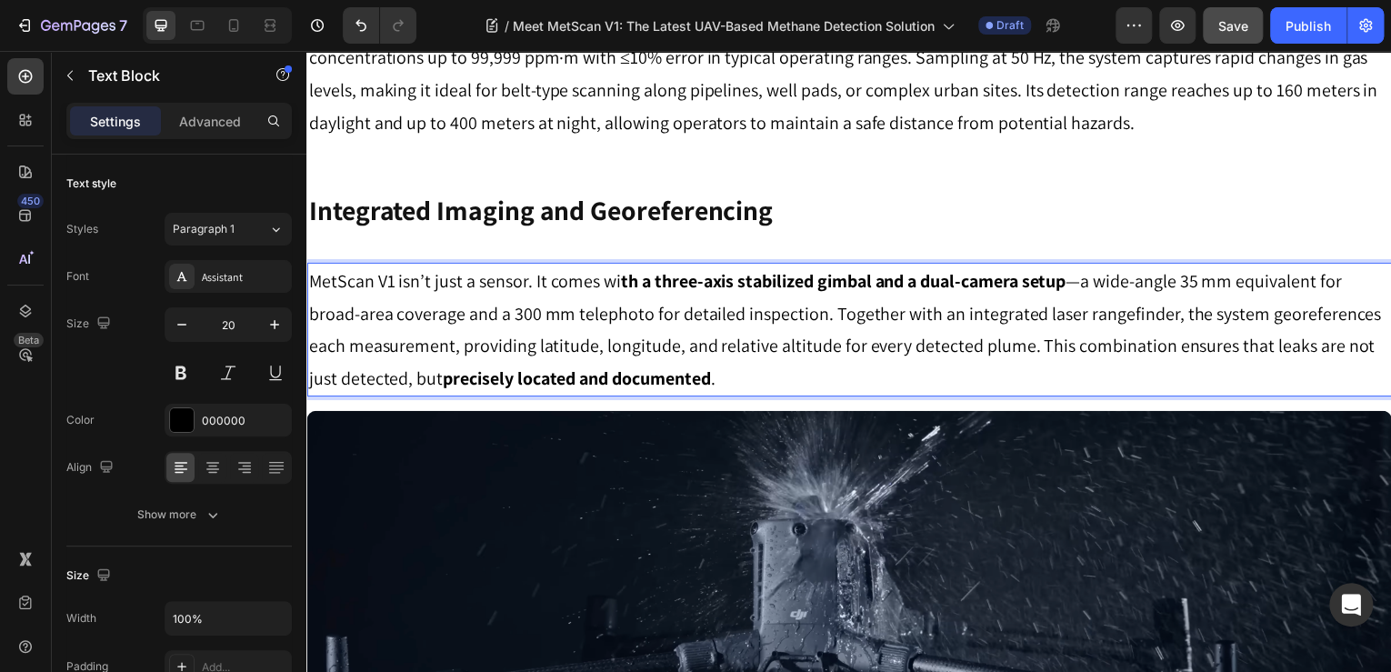
click at [688, 244] on div "⁠⁠⁠⁠⁠⁠⁠ Integrated Imaging and Georeferencing Heading" at bounding box center [851, 203] width 1091 height 94
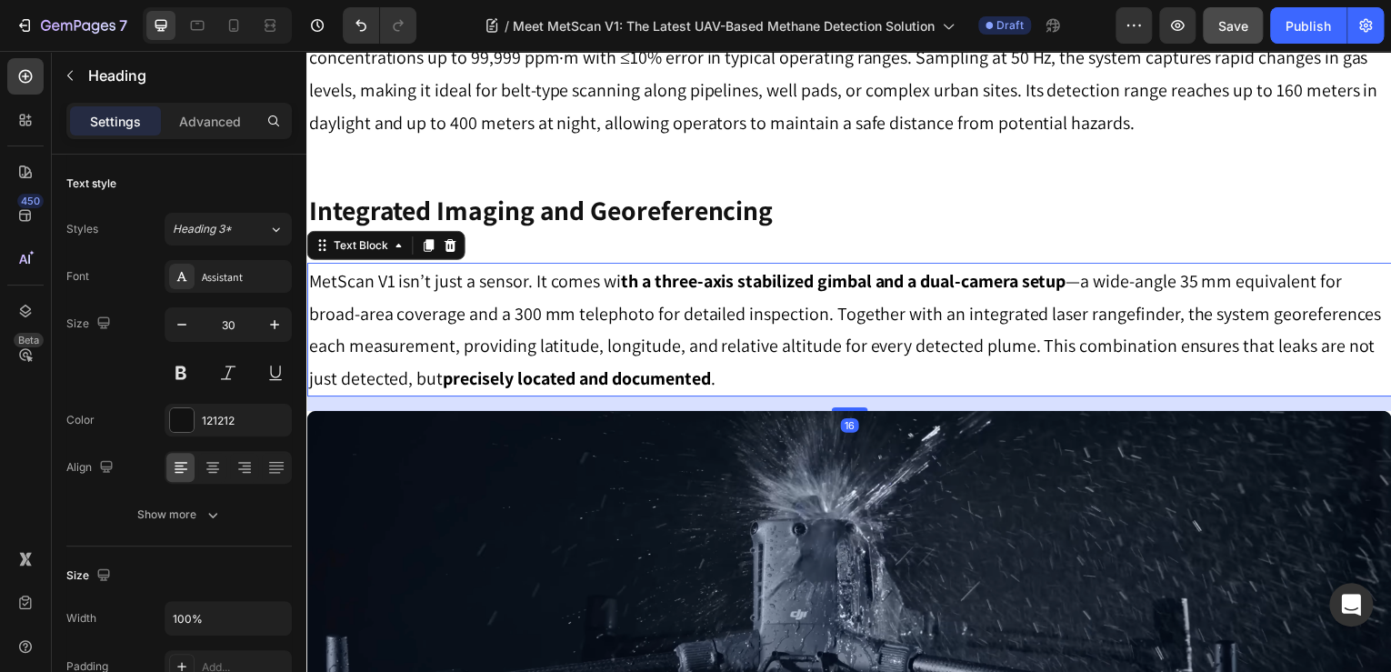
click at [602, 296] on p "MetScan V1 isn’t just a sensor. It comes wi th a three-axis stabilized gimbal a…" at bounding box center [852, 331] width 1088 height 131
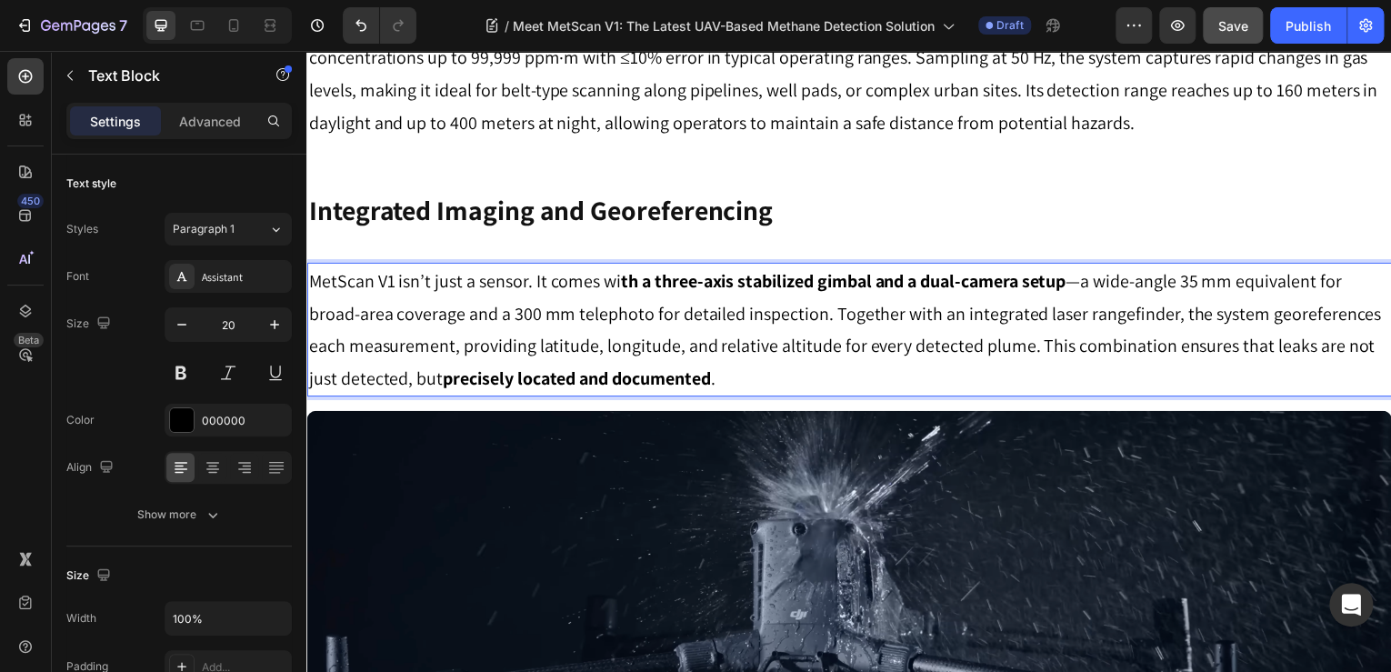
click at [610, 284] on p "MetScan V1 isn’t just a sensor. It comes wi th a three-axis stabilized gimbal a…" at bounding box center [852, 331] width 1088 height 131
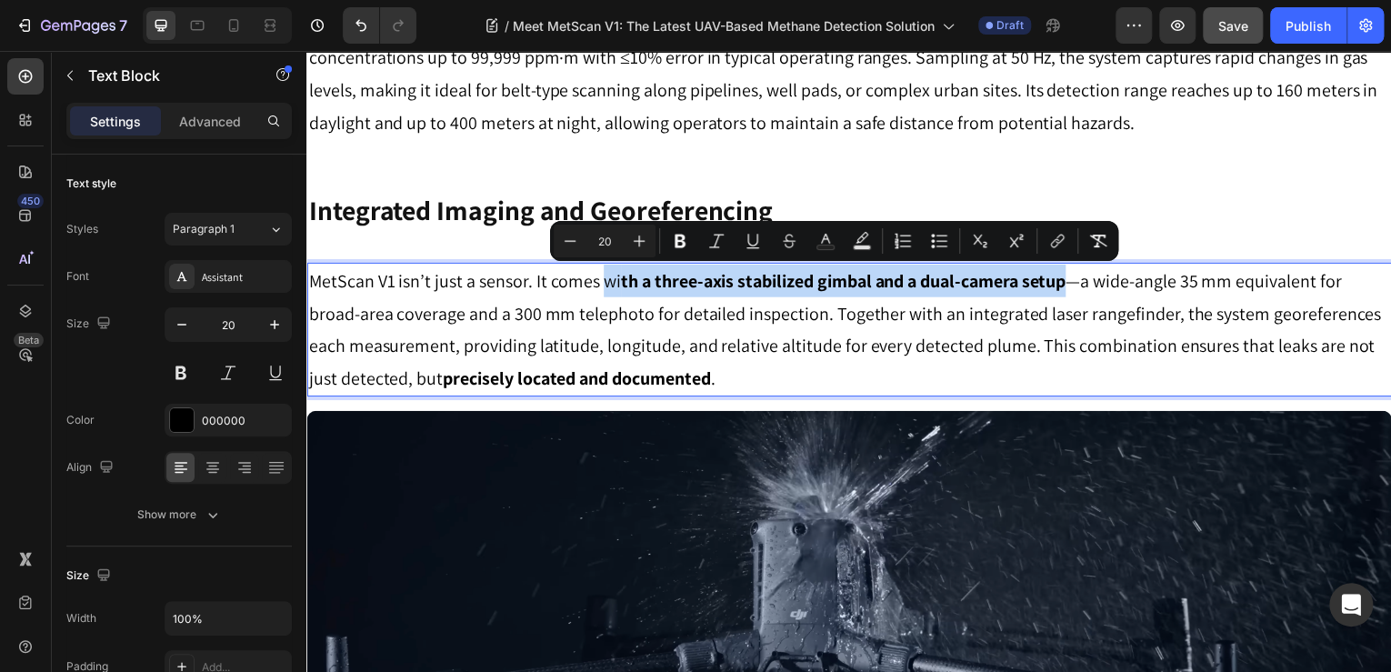
drag, startPoint x: 610, startPoint y: 284, endPoint x: 1056, endPoint y: 287, distance: 445.6
click at [1056, 287] on p "MetScan V1 isn’t just a sensor. It comes wi th a three-axis stabilized gimbal a…" at bounding box center [852, 331] width 1088 height 131
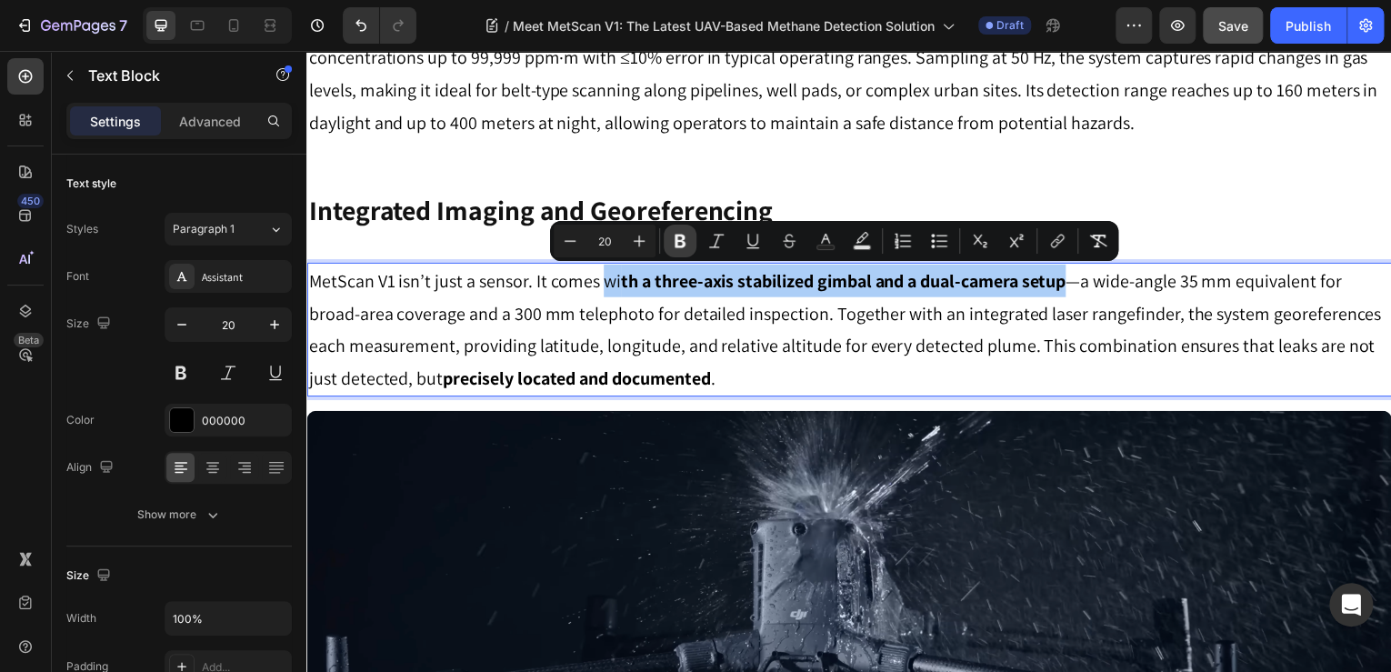
click at [668, 244] on button "Bold" at bounding box center [680, 241] width 33 height 33
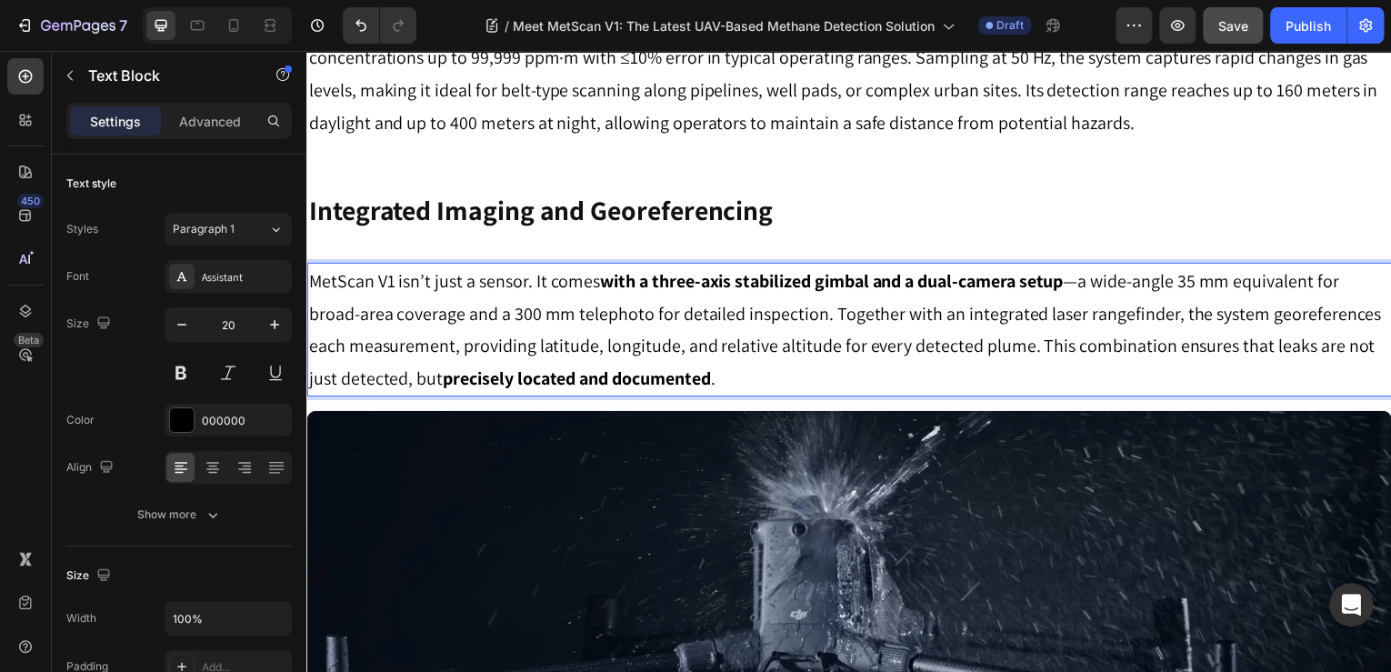
click at [584, 281] on p "MetScan V1 isn’t just a sensor. It comes with a three-axis stabilized gimbal an…" at bounding box center [852, 331] width 1088 height 131
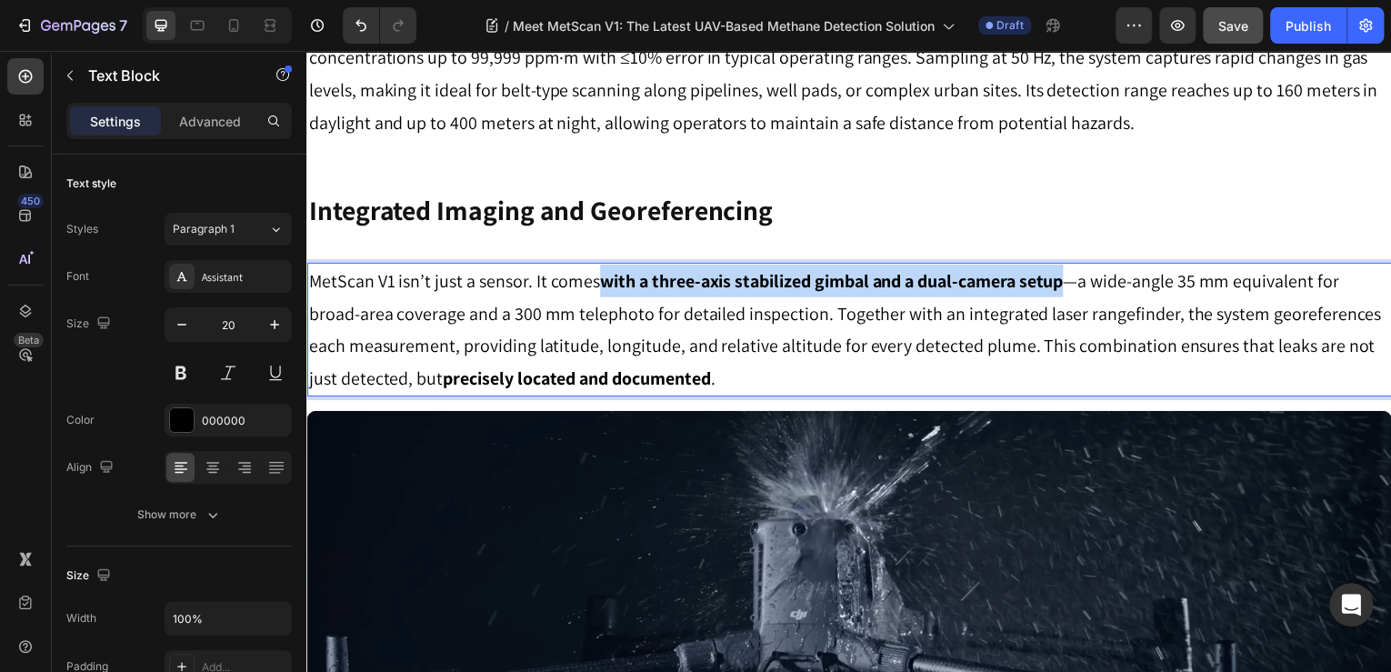
drag, startPoint x: 603, startPoint y: 286, endPoint x: 1069, endPoint y: 281, distance: 466.5
click at [1067, 281] on strong "with a three-axis stabilized gimbal and a dual-camera setup" at bounding box center [834, 282] width 466 height 24
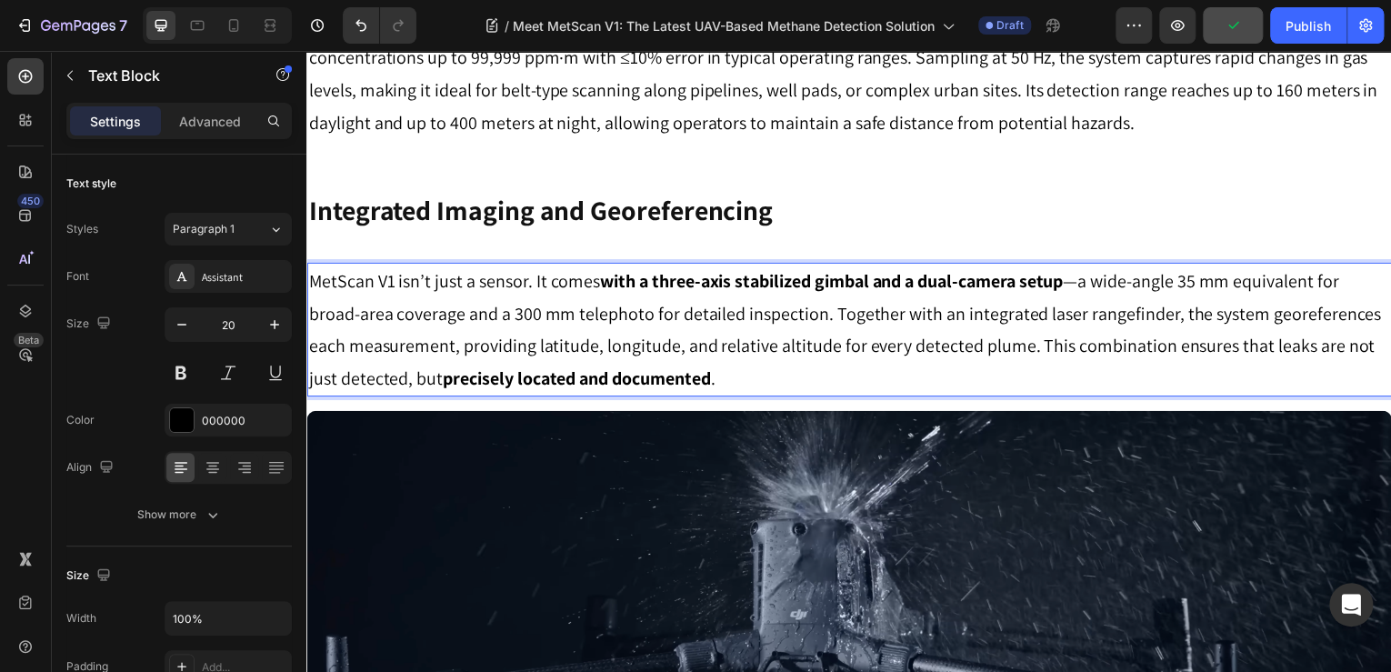
click at [606, 334] on p "MetScan V1 isn’t just a sensor. It comes with a three-axis stabilized gimbal an…" at bounding box center [852, 331] width 1088 height 131
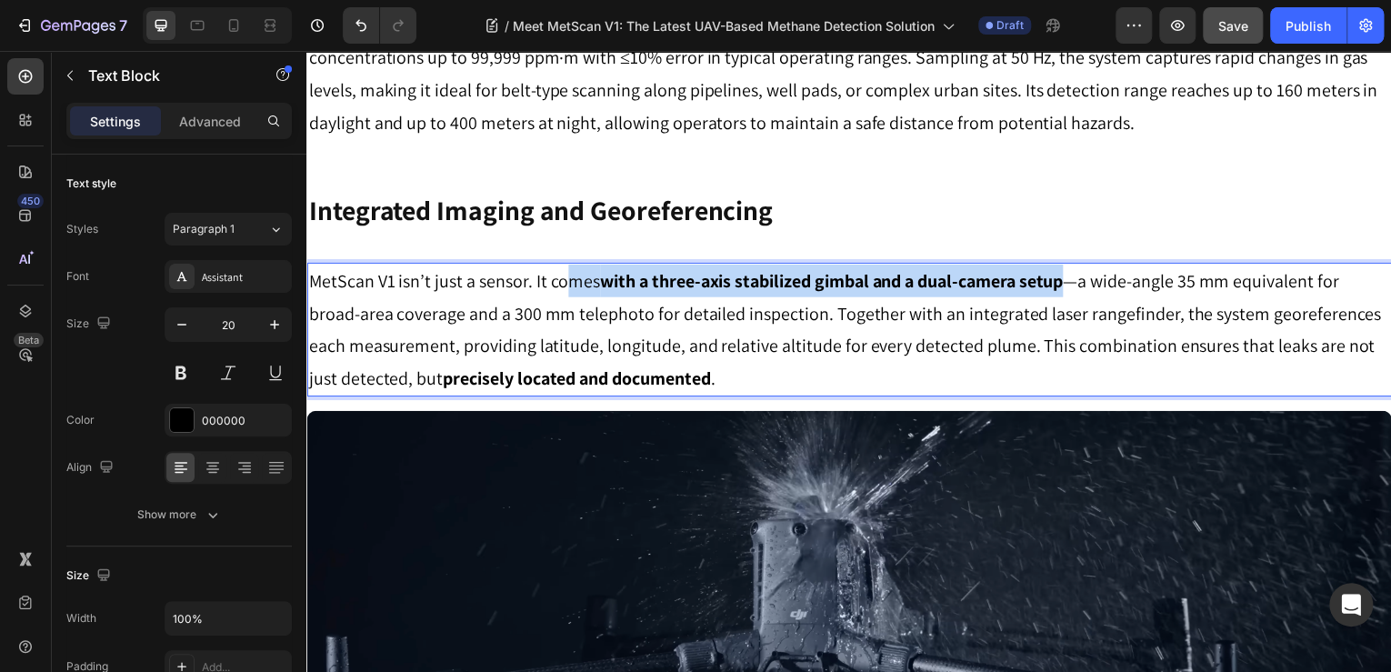
drag, startPoint x: 607, startPoint y: 286, endPoint x: 1068, endPoint y: 285, distance: 461.1
click at [1068, 285] on p "MetScan V1 isn’t just a sensor. It comes with a three-axis stabilized gimbal an…" at bounding box center [852, 331] width 1088 height 131
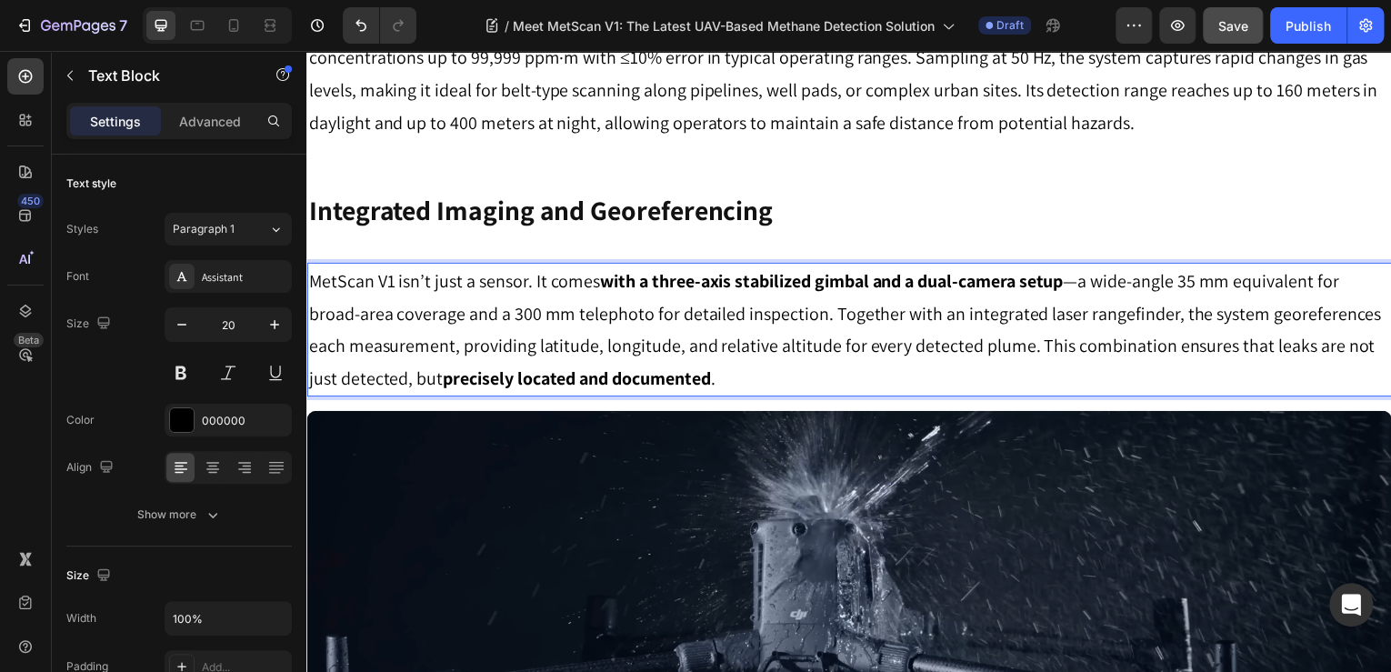
drag, startPoint x: 1021, startPoint y: 333, endPoint x: 1108, endPoint y: 199, distance: 159.2
click at [1024, 330] on p "MetScan V1 isn’t just a sensor. It comes with a three-axis stabilized gimbal an…" at bounding box center [852, 331] width 1088 height 131
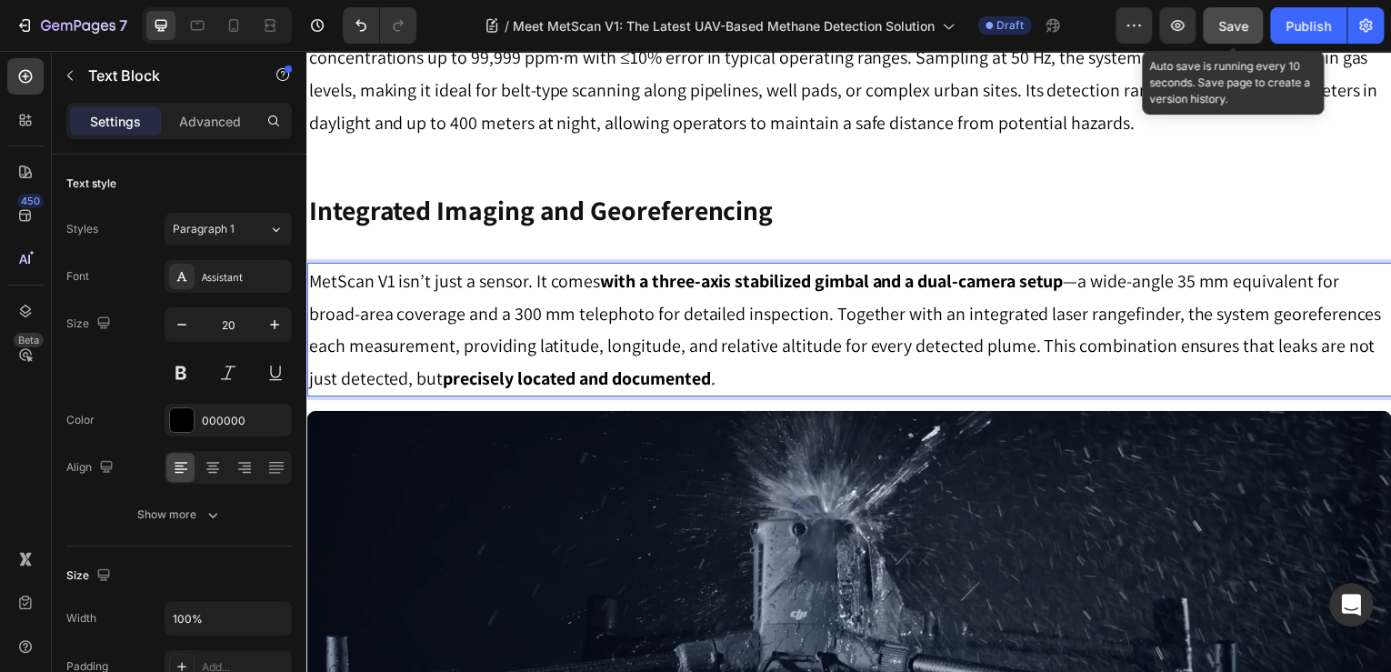
click at [1220, 26] on span "Save" at bounding box center [1234, 25] width 30 height 15
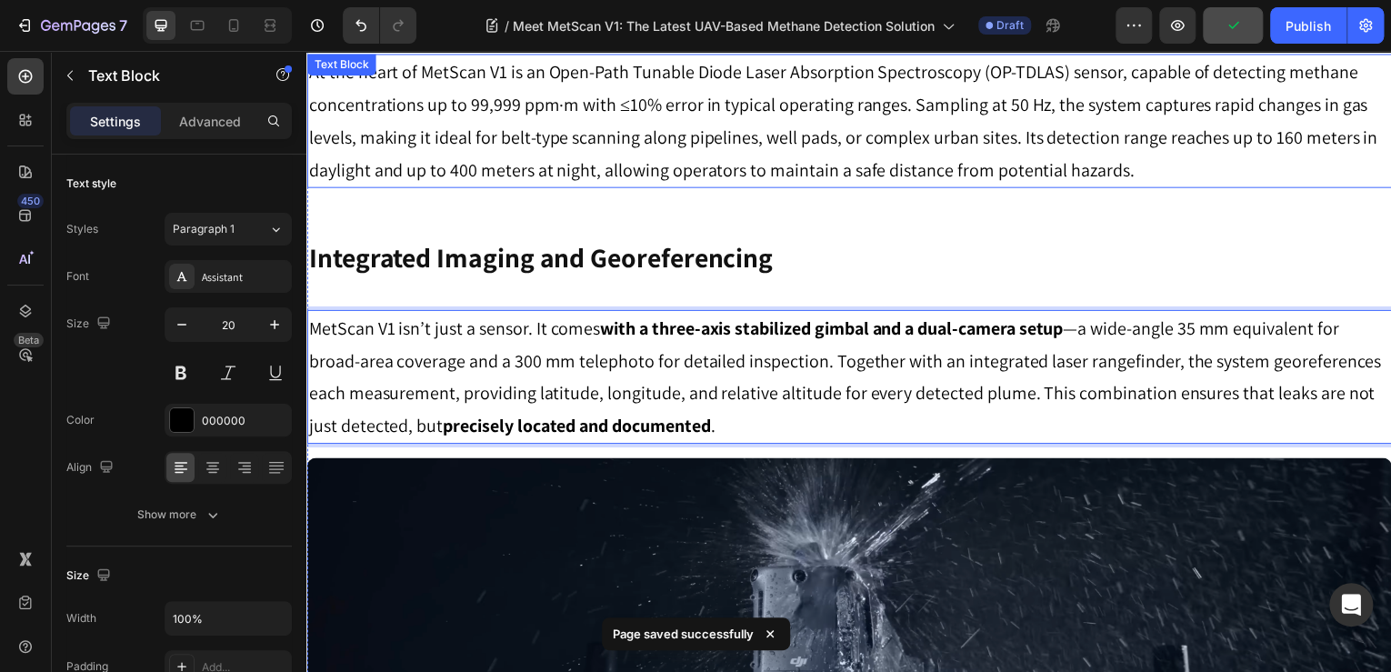
scroll to position [873, 0]
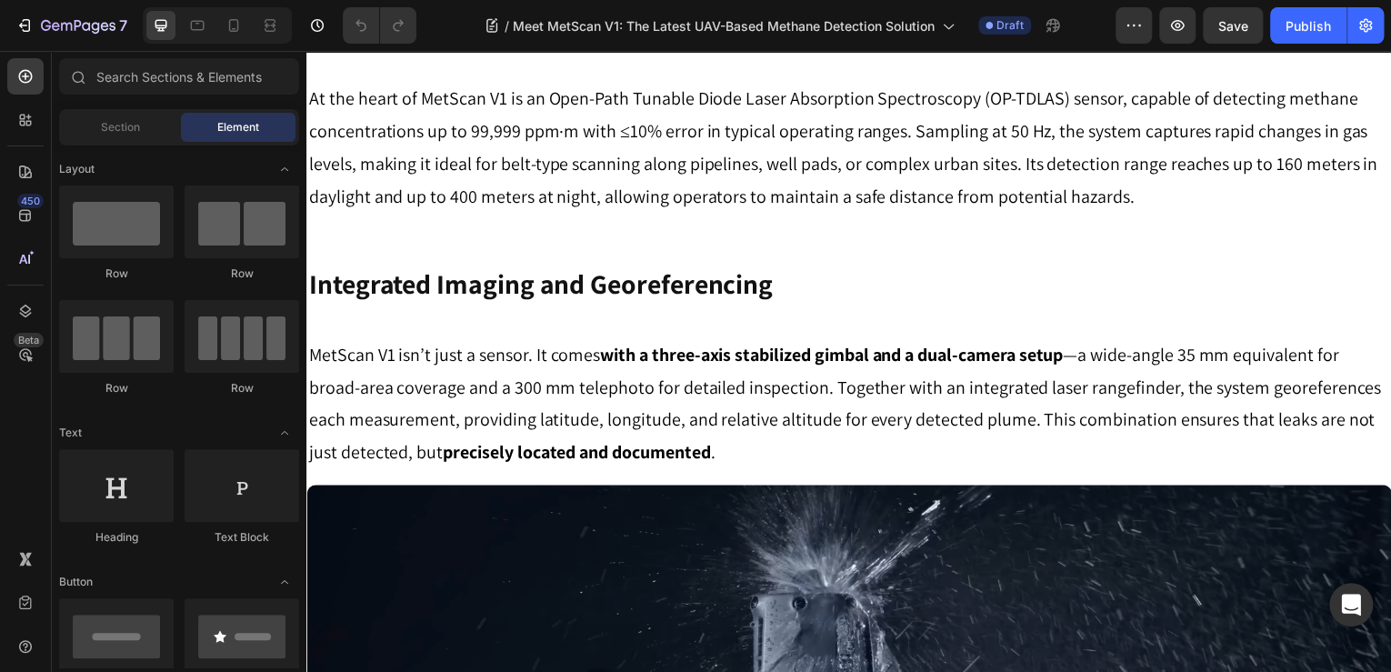
scroll to position [873, 0]
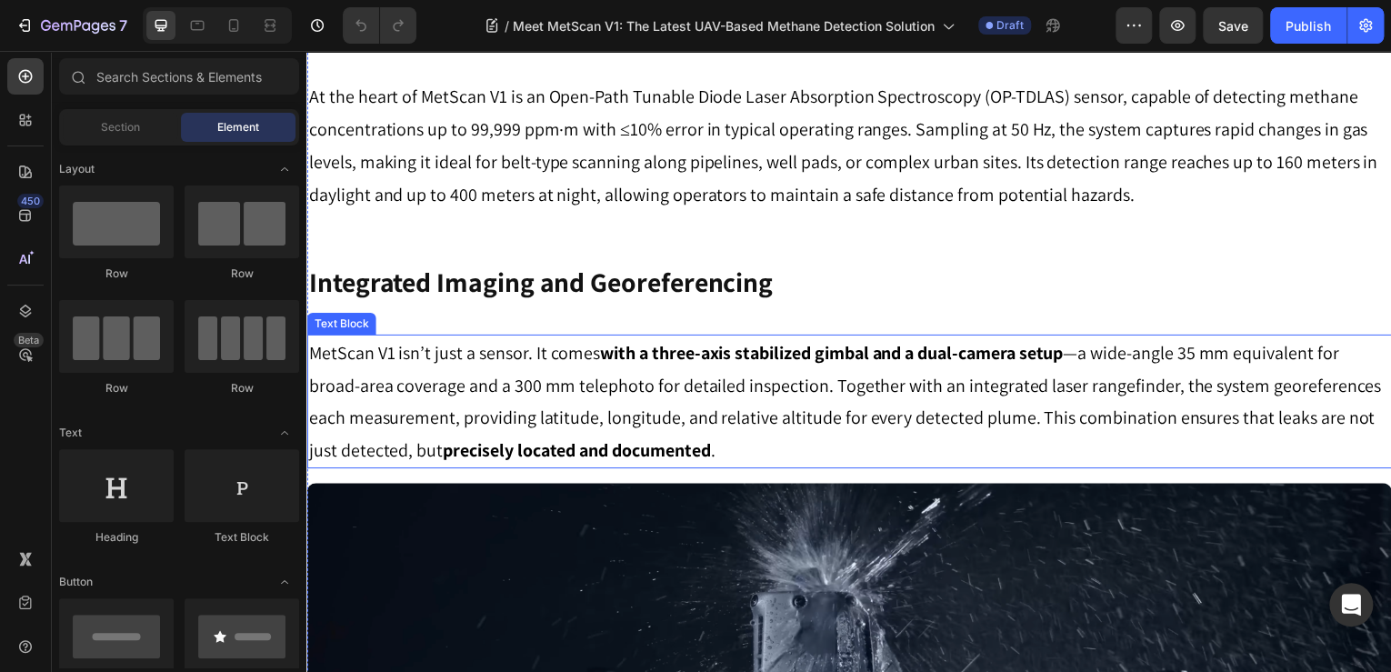
click at [707, 367] on p "MetScan V1 isn’t just a sensor. It comes with a three-axis stabilized gimbal an…" at bounding box center [852, 403] width 1088 height 131
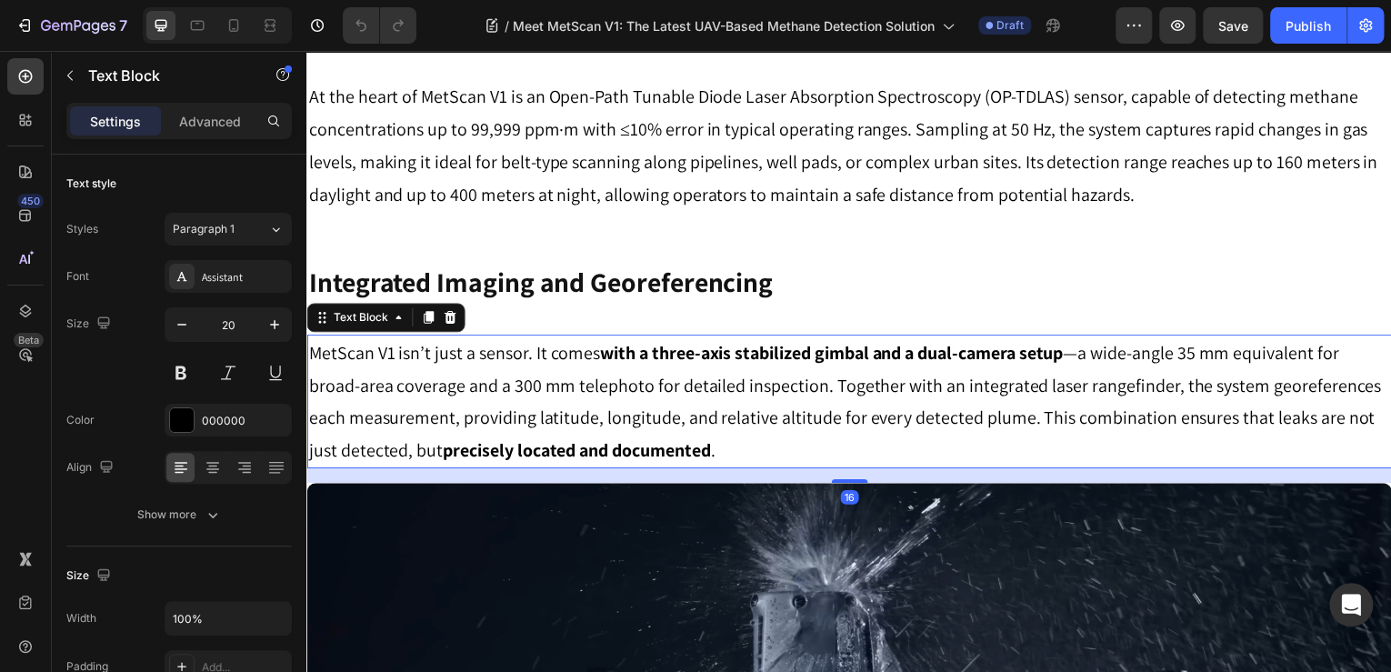
click at [547, 361] on p "MetScan V1 isn’t just a sensor. It comes with a three-axis stabilized gimbal an…" at bounding box center [852, 403] width 1088 height 131
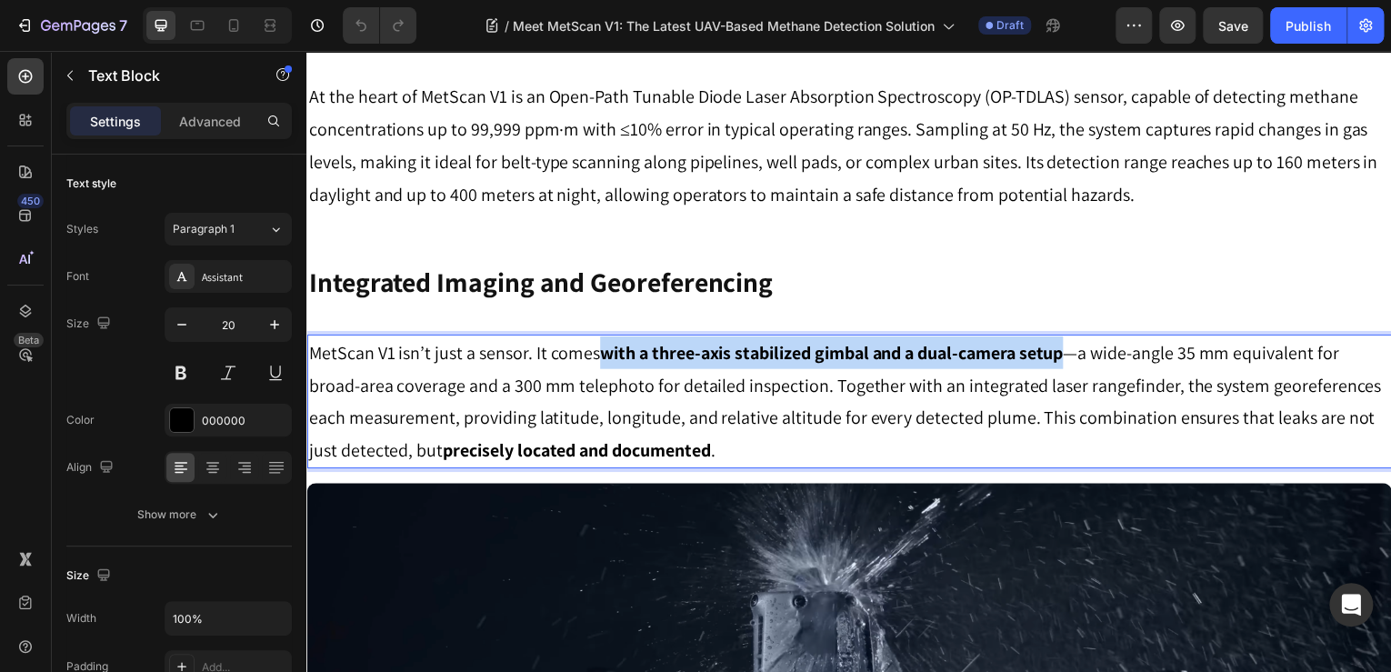
drag, startPoint x: 601, startPoint y: 363, endPoint x: 1070, endPoint y: 346, distance: 469.5
click at [1067, 346] on strong "with a three-axis stabilized gimbal and a dual-camera setup" at bounding box center [834, 355] width 466 height 24
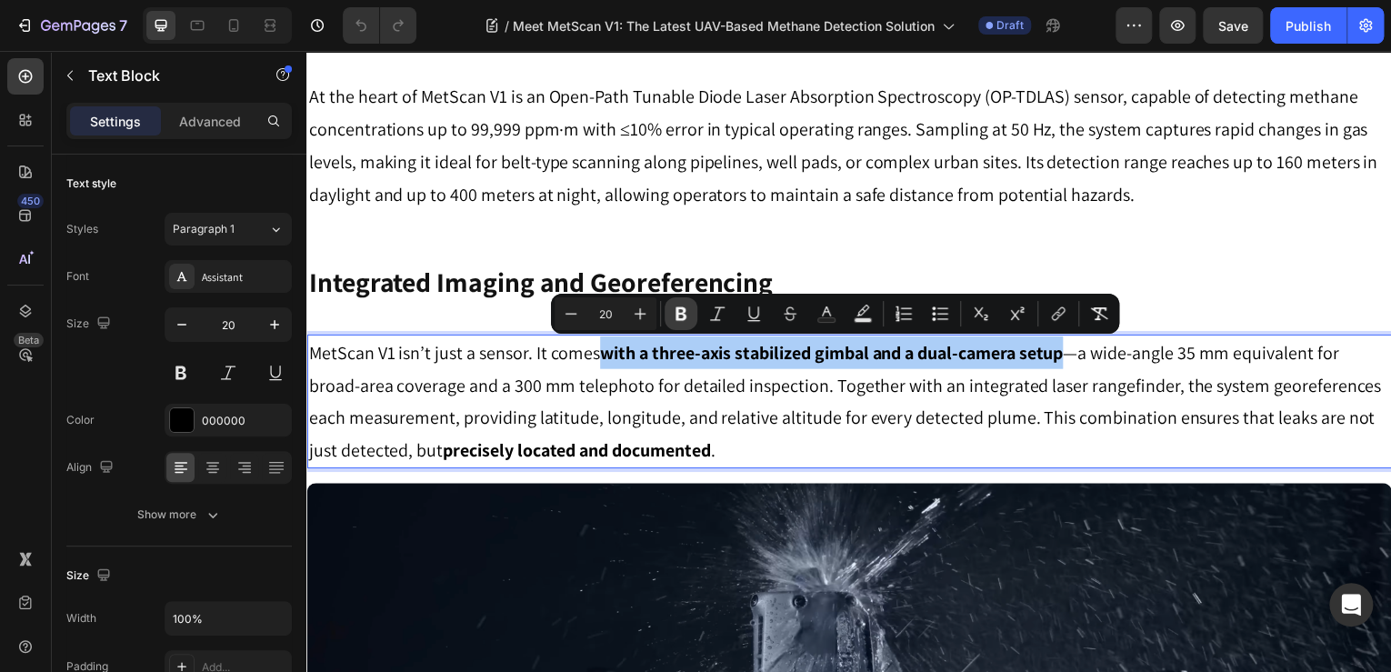
click at [677, 319] on icon "Editor contextual toolbar" at bounding box center [681, 314] width 11 height 14
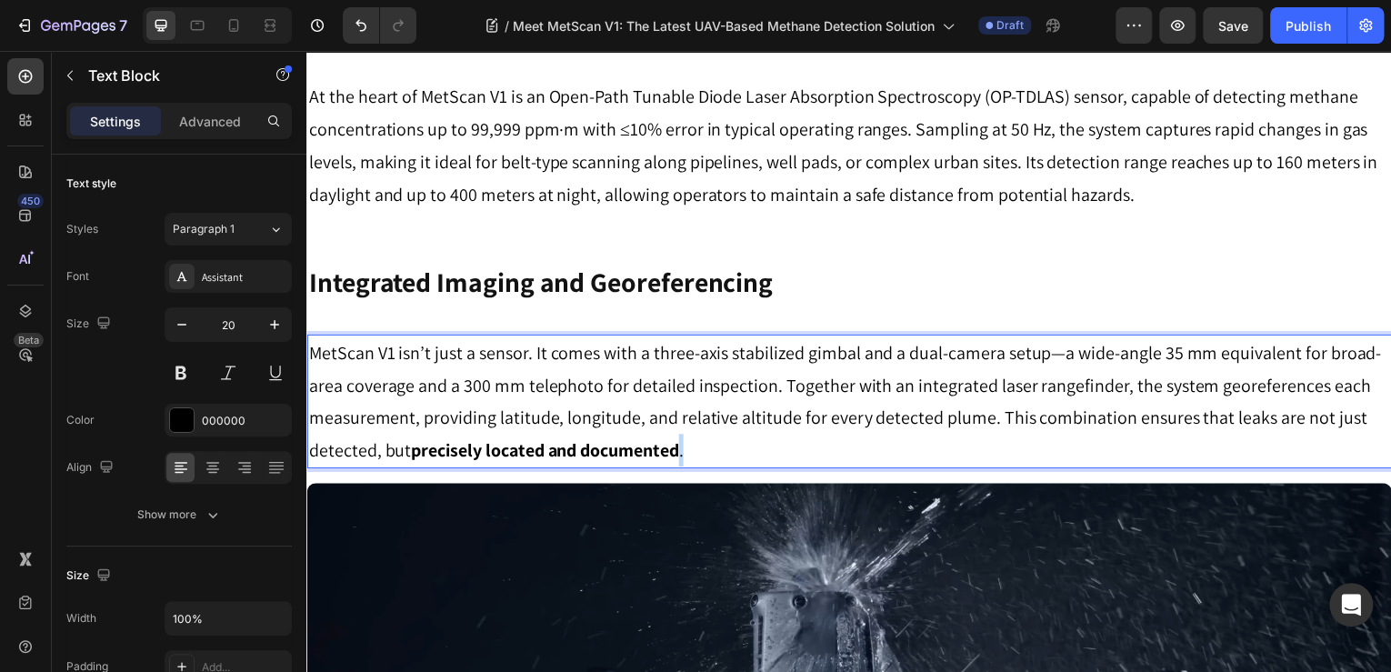
click at [684, 445] on p "MetScan V1 isn’t just a sensor. It comes with a three-axis stabilized gimbal an…" at bounding box center [852, 403] width 1088 height 131
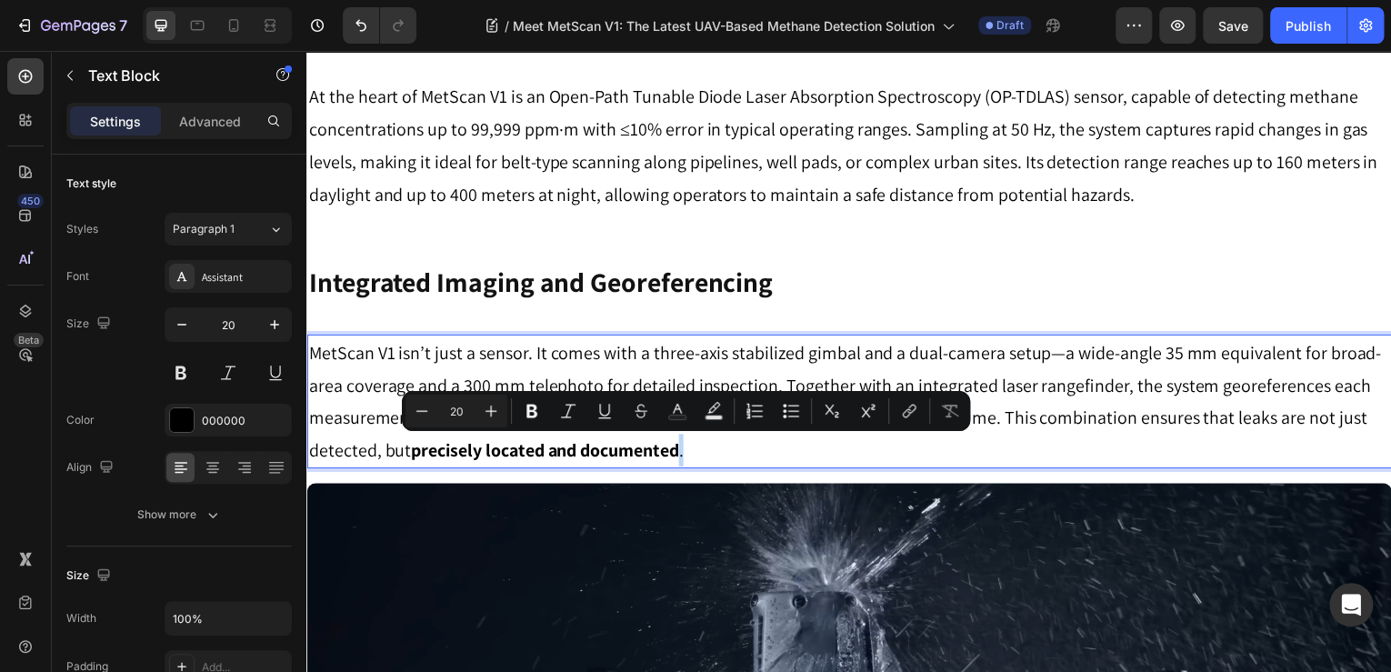
click at [763, 451] on p "MetScan V1 isn’t just a sensor. It comes with a three-axis stabilized gimbal an…" at bounding box center [852, 403] width 1088 height 131
click at [676, 452] on strong "precisely located and documented" at bounding box center [545, 453] width 269 height 24
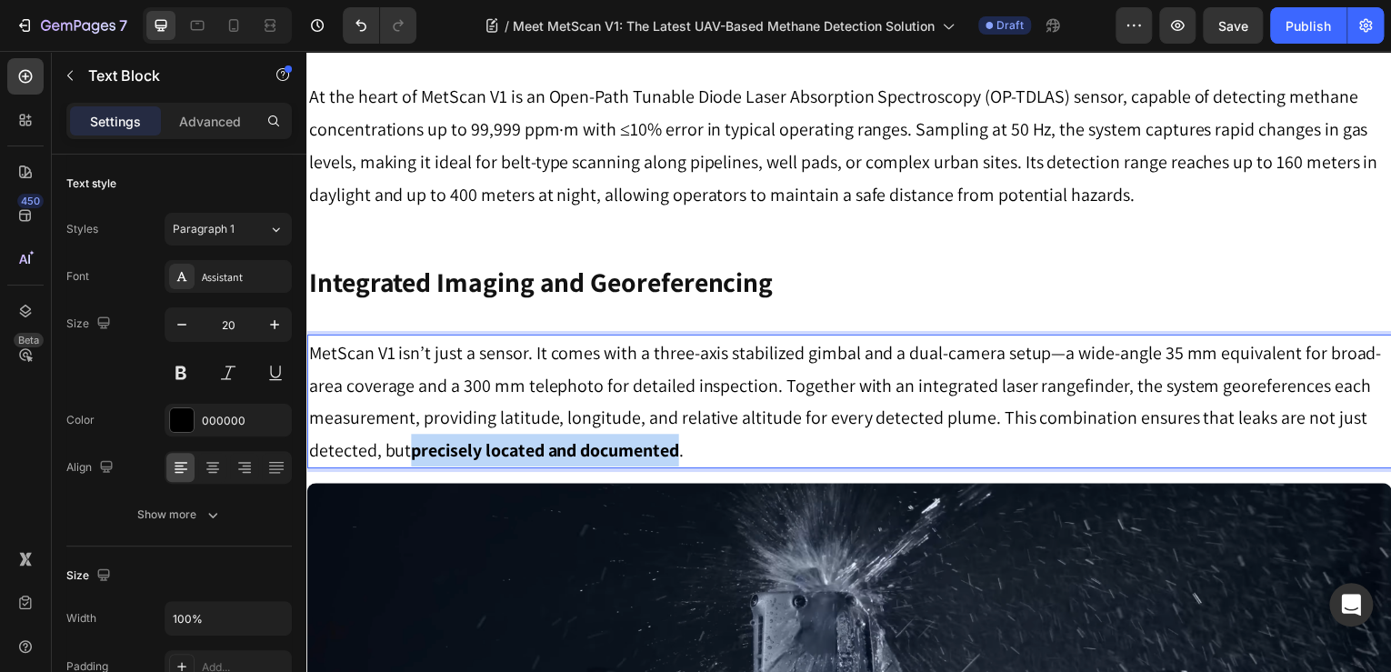
drag, startPoint x: 684, startPoint y: 455, endPoint x: 415, endPoint y: 447, distance: 269.3
click at [413, 448] on p "MetScan V1 isn’t just a sensor. It comes with a three-axis stabilized gimbal an…" at bounding box center [852, 403] width 1088 height 131
click at [1160, 346] on p "MetScan V1 isn’t just a sensor. It comes with a three-axis stabilized gimbal an…" at bounding box center [852, 403] width 1088 height 131
click at [1057, 353] on p "MetScan V1 isn’t just a sensor. It comes with a three-axis stabilized gimbal an…" at bounding box center [852, 403] width 1088 height 131
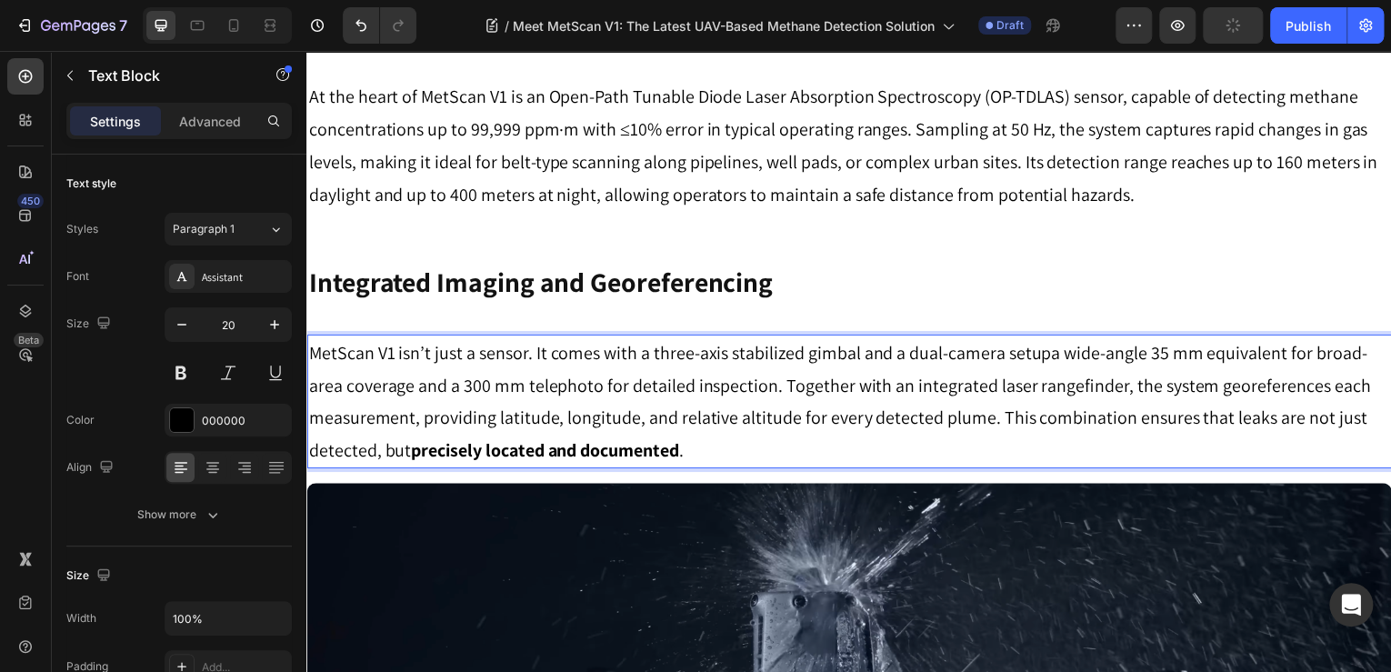
drag, startPoint x: 1171, startPoint y: 389, endPoint x: 1153, endPoint y: 374, distance: 23.9
click at [1171, 388] on p "MetScan V1 isn’t just a sensor. It comes with a three-axis stabilized gimbal an…" at bounding box center [852, 403] width 1088 height 131
click at [1044, 352] on p "MetScan V1 isn’t just a sensor. It comes with a three-axis stabilized gimbal an…" at bounding box center [852, 403] width 1088 height 131
drag, startPoint x: 681, startPoint y: 430, endPoint x: 670, endPoint y: 433, distance: 11.2
click at [681, 430] on p "MetScan V1 isn’t just a sensor. It comes with a three-axis stabilized gimbal an…" at bounding box center [852, 403] width 1088 height 131
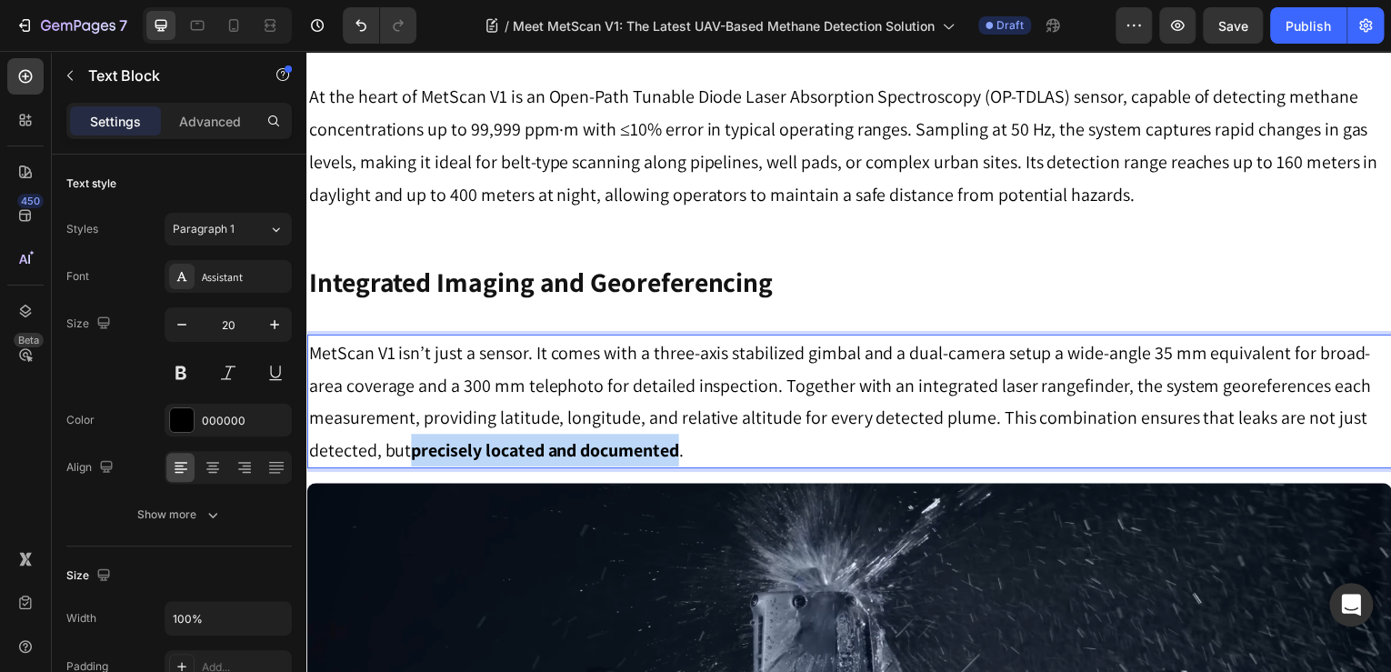
drag, startPoint x: 681, startPoint y: 454, endPoint x: 413, endPoint y: 456, distance: 268.3
click at [413, 456] on strong "precisely located and documented" at bounding box center [545, 453] width 269 height 24
click at [821, 428] on p "MetScan V1 isn’t just a sensor. It comes with a three-axis stabilized gimbal an…" at bounding box center [852, 403] width 1088 height 131
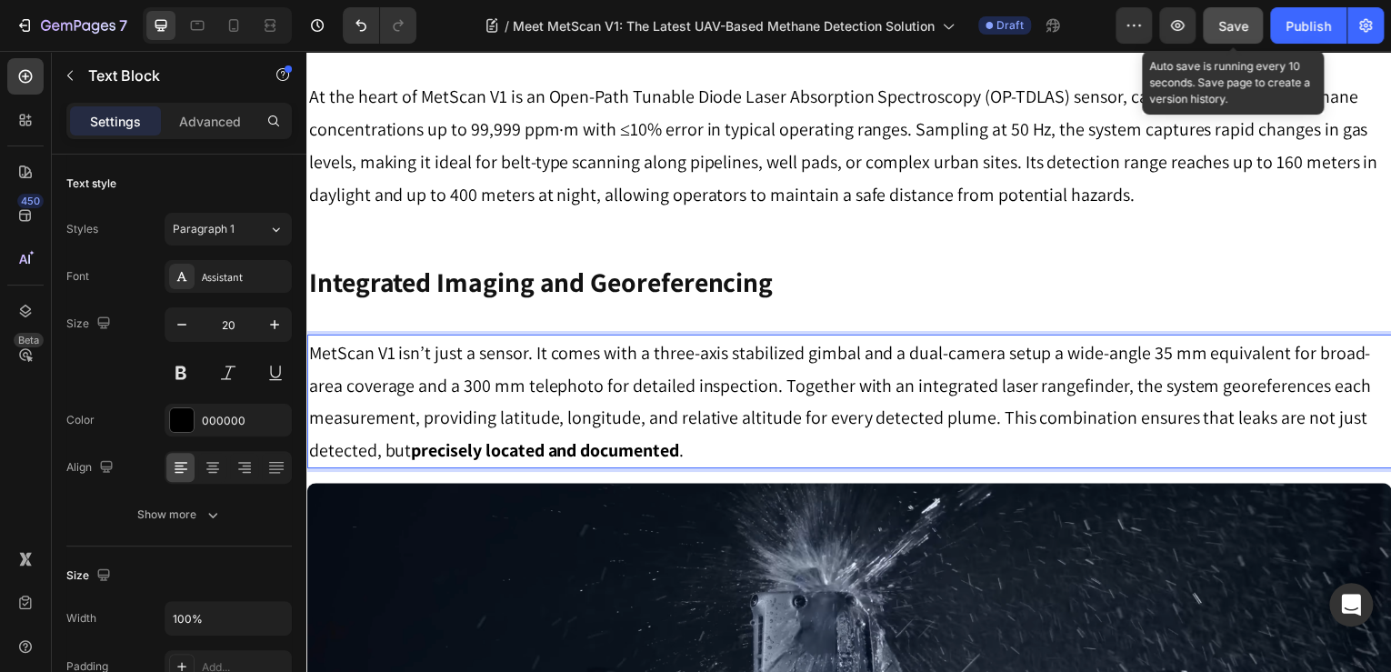
click at [1230, 22] on span "Save" at bounding box center [1234, 25] width 30 height 15
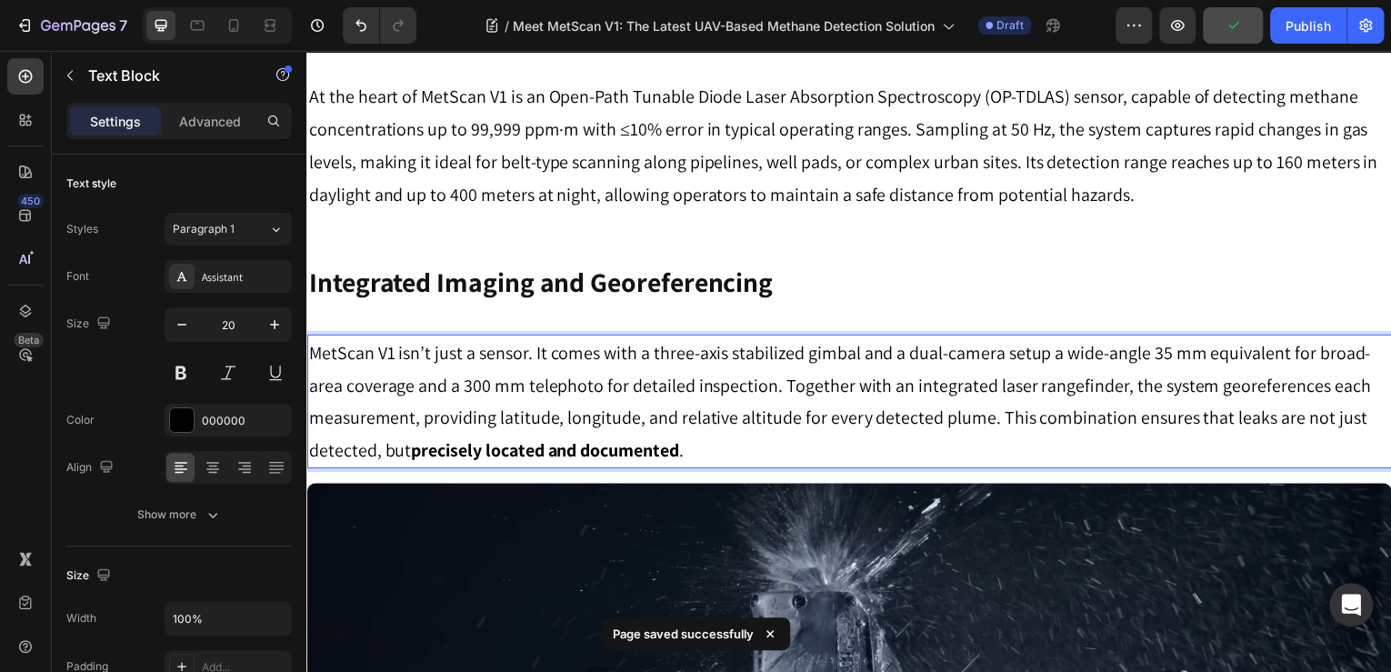
drag, startPoint x: 403, startPoint y: 457, endPoint x: 413, endPoint y: 454, distance: 10.4
click at [404, 457] on p "MetScan V1 isn’t just a sensor. It comes with a three-axis stabilized gimbal an…" at bounding box center [852, 403] width 1088 height 131
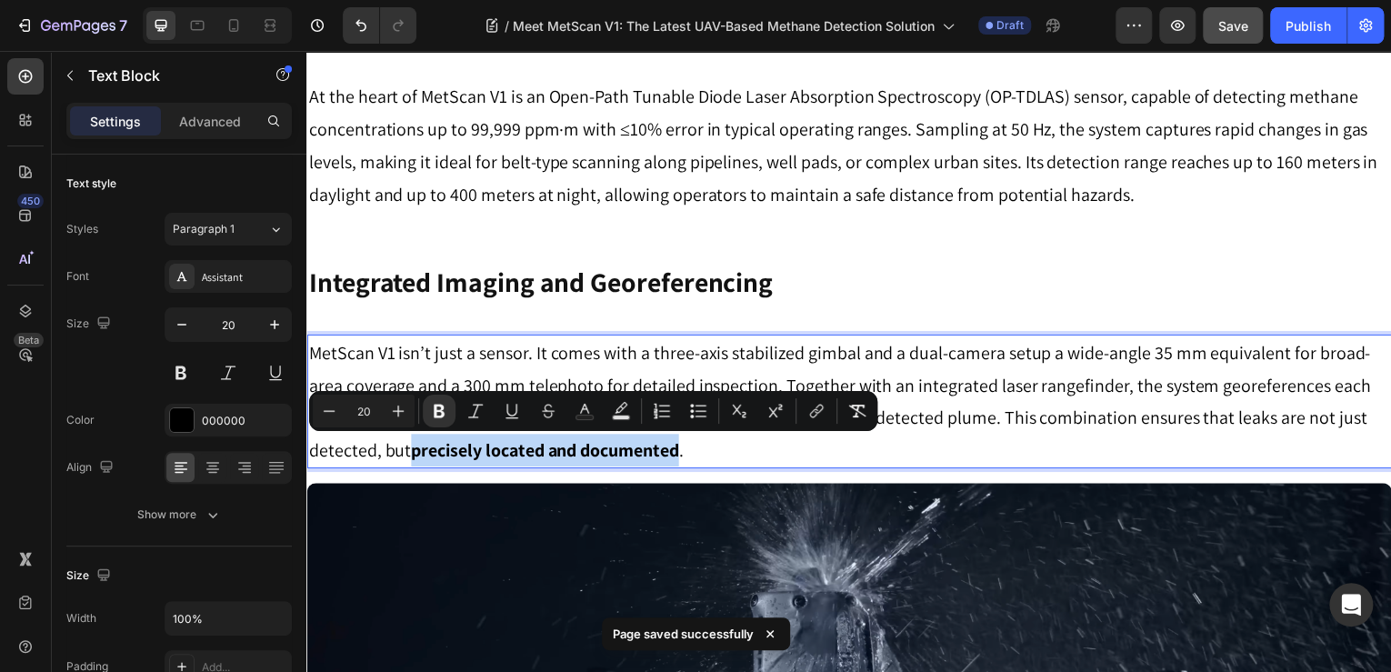
drag, startPoint x: 412, startPoint y: 455, endPoint x: 681, endPoint y: 444, distance: 269.4
click at [680, 444] on strong "precisely located and documented" at bounding box center [545, 453] width 269 height 24
click at [440, 412] on icon "Editor contextual toolbar" at bounding box center [439, 411] width 18 height 18
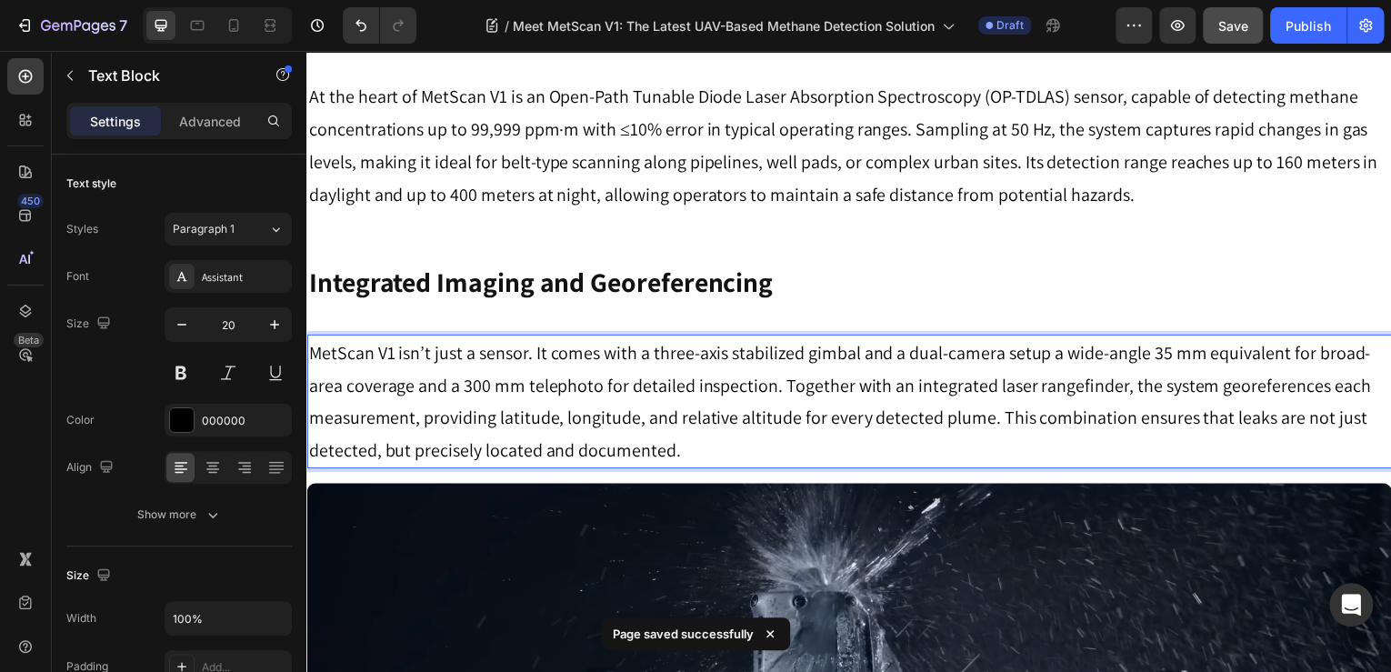
click at [692, 359] on p "MetScan V1 isn’t just a sensor. It comes with a three-axis stabilized gimbal an…" at bounding box center [852, 403] width 1088 height 131
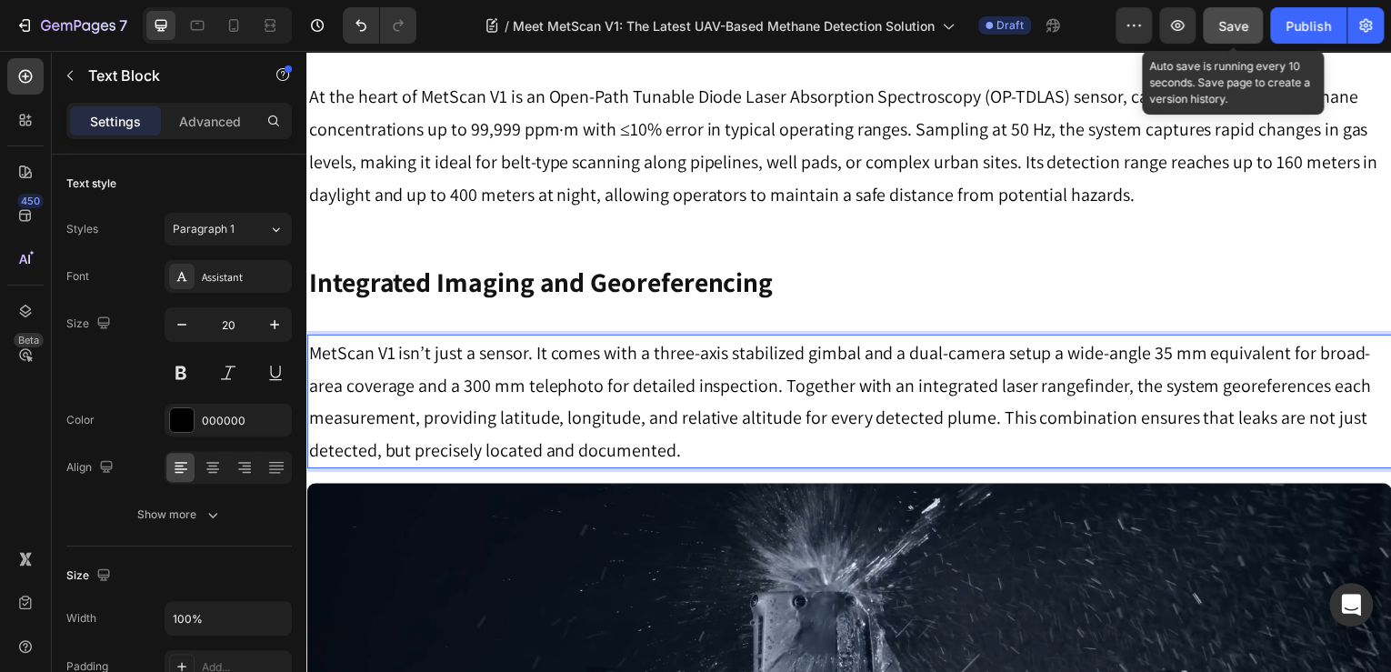
click at [1249, 15] on button "Save" at bounding box center [1233, 25] width 60 height 36
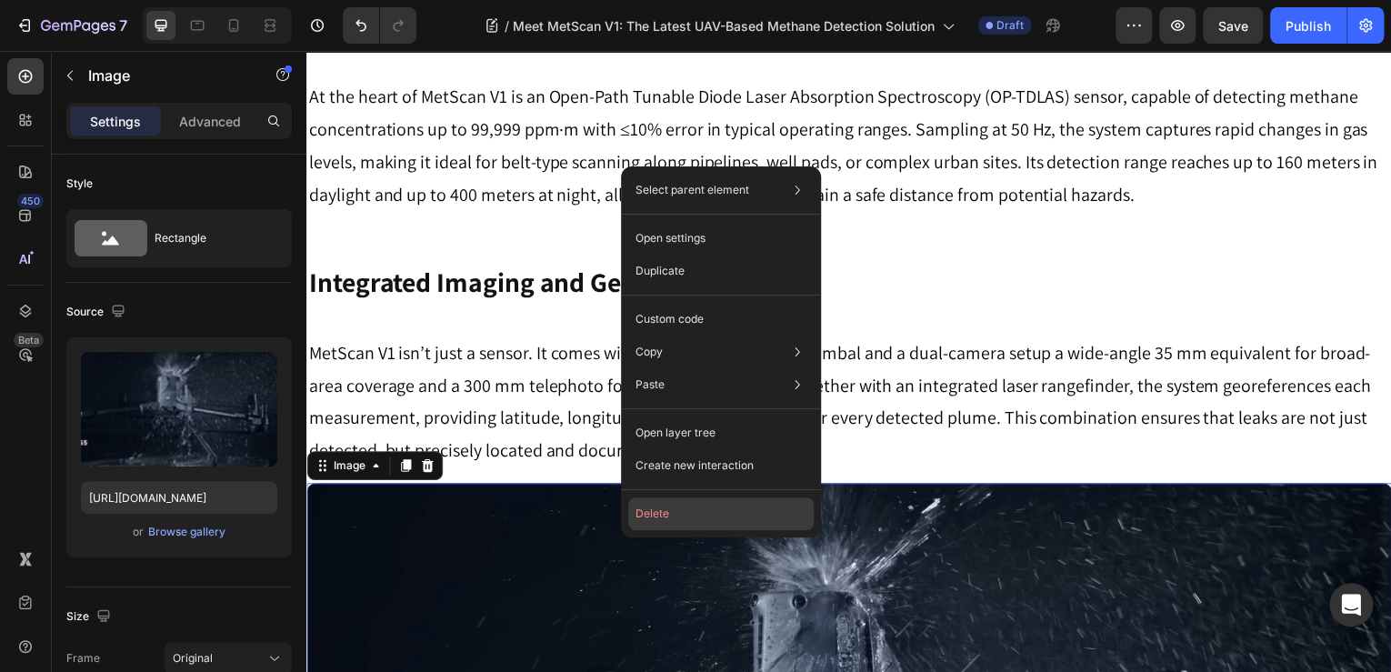
click at [643, 516] on button "Delete" at bounding box center [721, 513] width 186 height 33
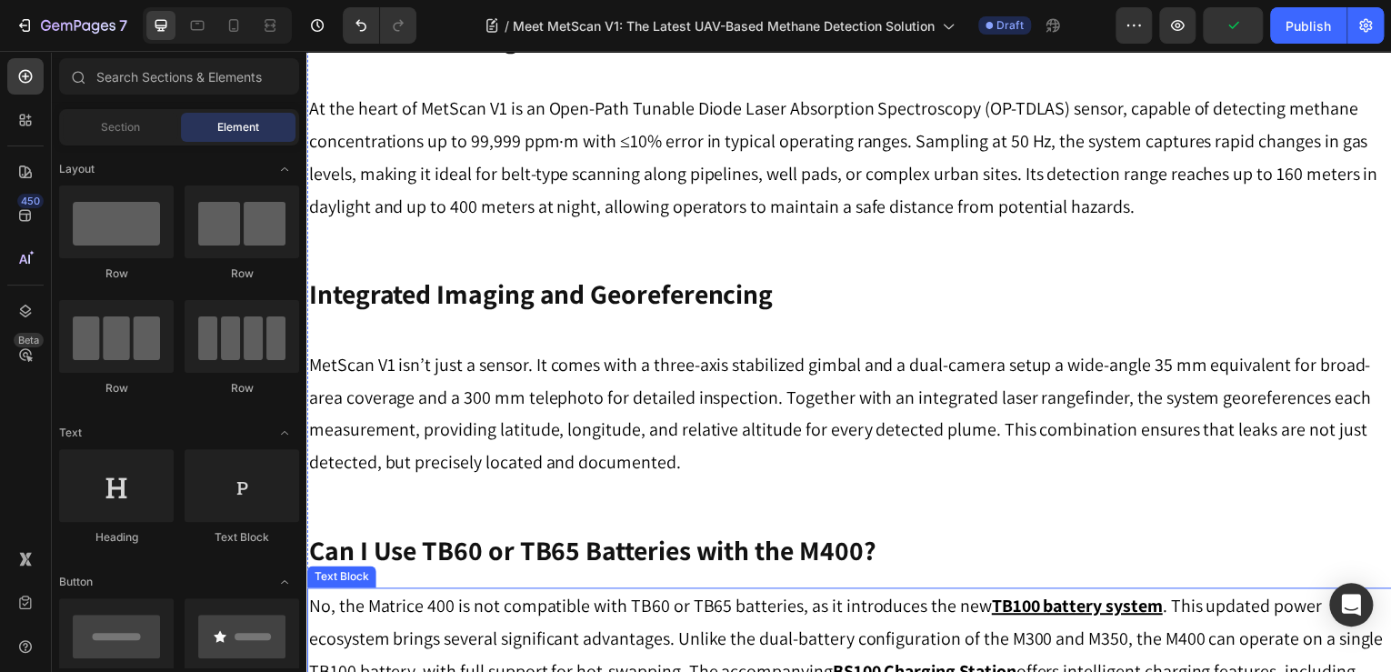
scroll to position [946, 0]
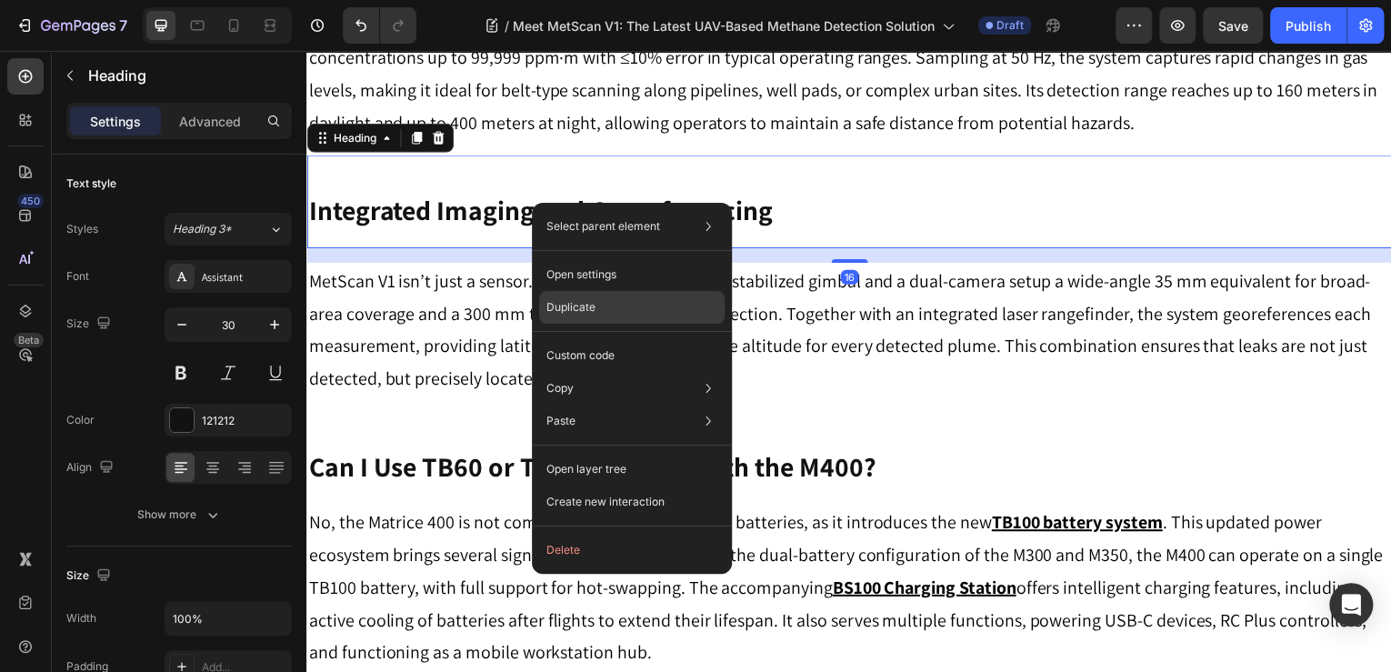
click at [588, 303] on p "Duplicate" at bounding box center [571, 307] width 49 height 16
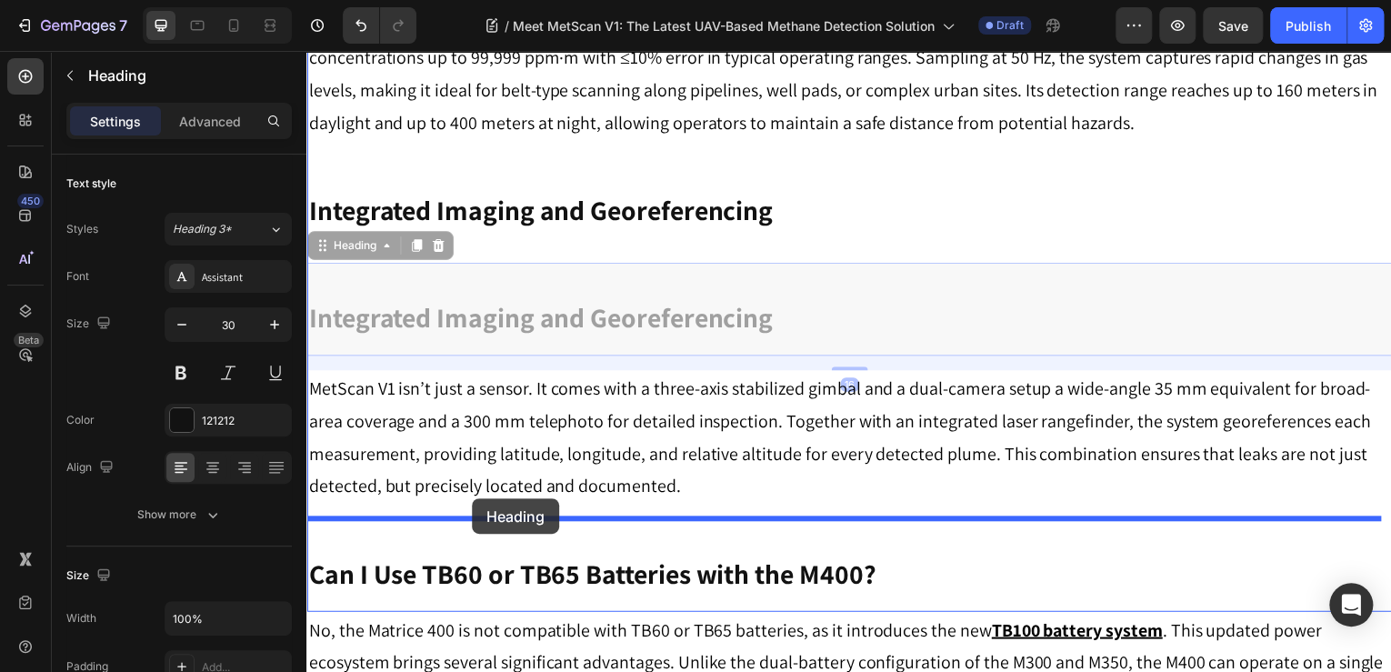
drag, startPoint x: 326, startPoint y: 249, endPoint x: 477, endPoint y: 501, distance: 294.1
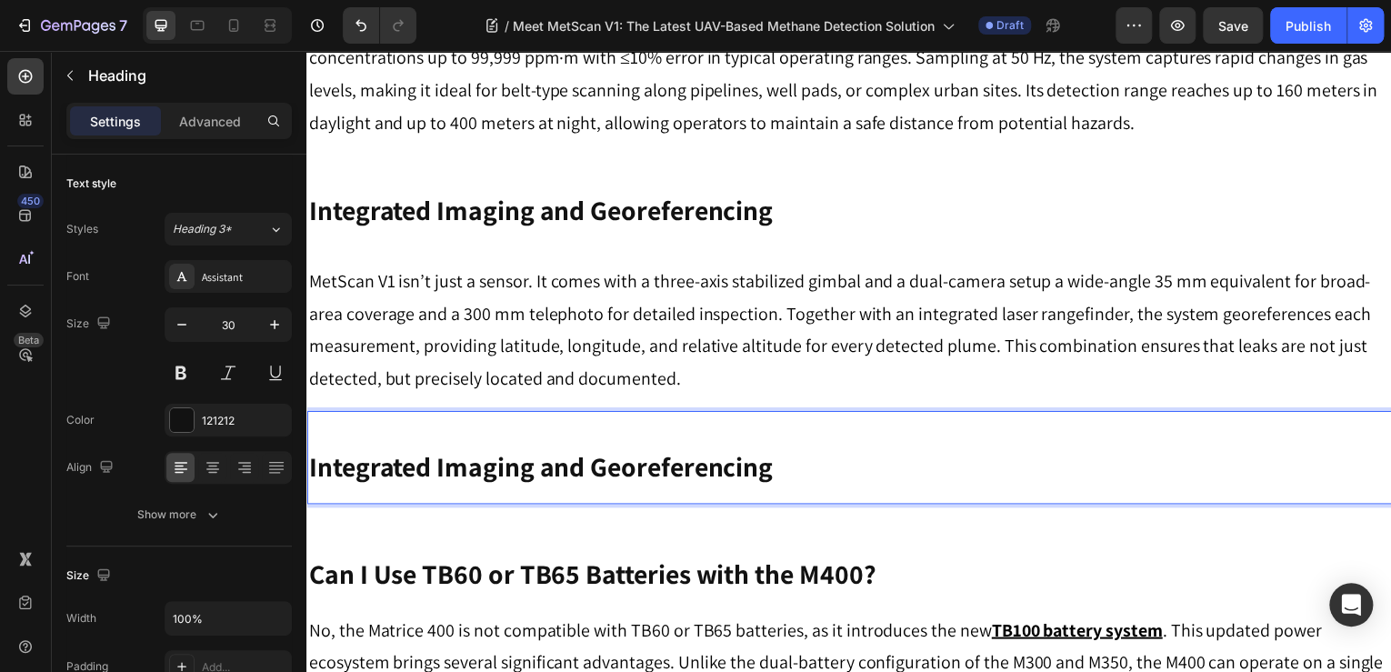
click at [423, 457] on strong "Integrated Imaging and Georeferencing" at bounding box center [541, 468] width 467 height 36
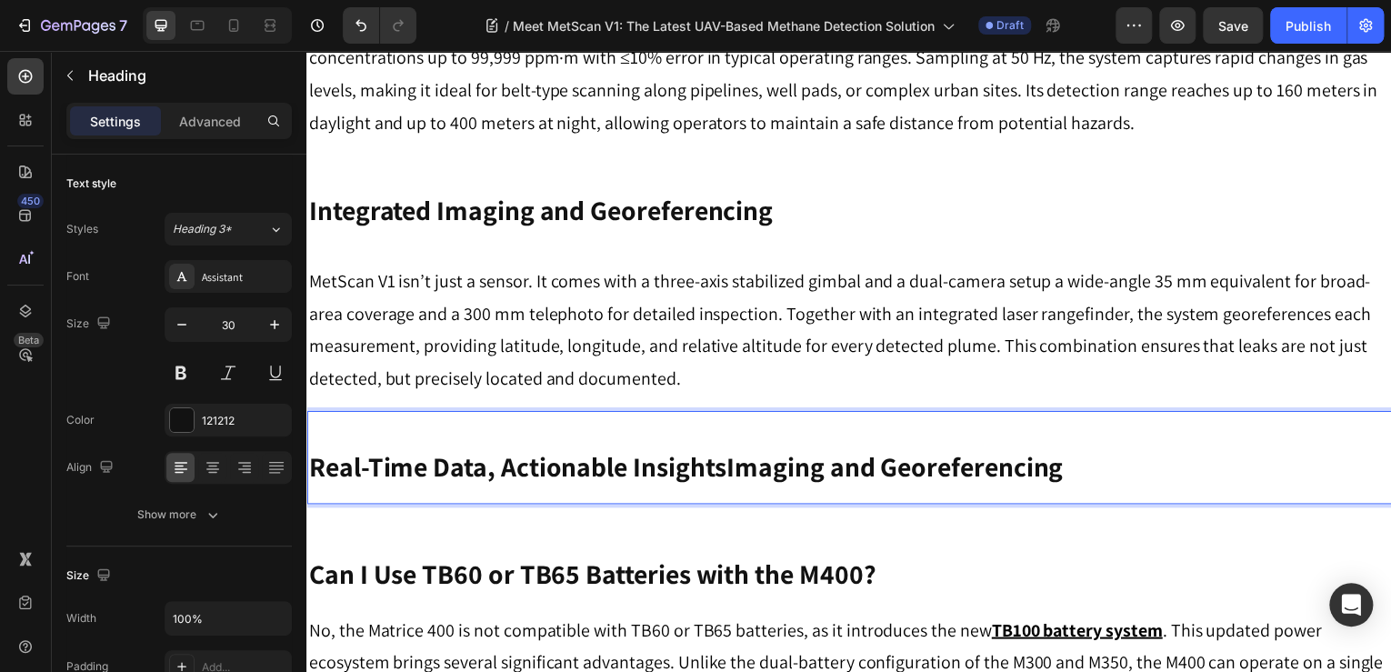
click at [473, 461] on strong "Real-Time Data, Actionable InsightsImaging and Georeferencing" at bounding box center [687, 468] width 758 height 36
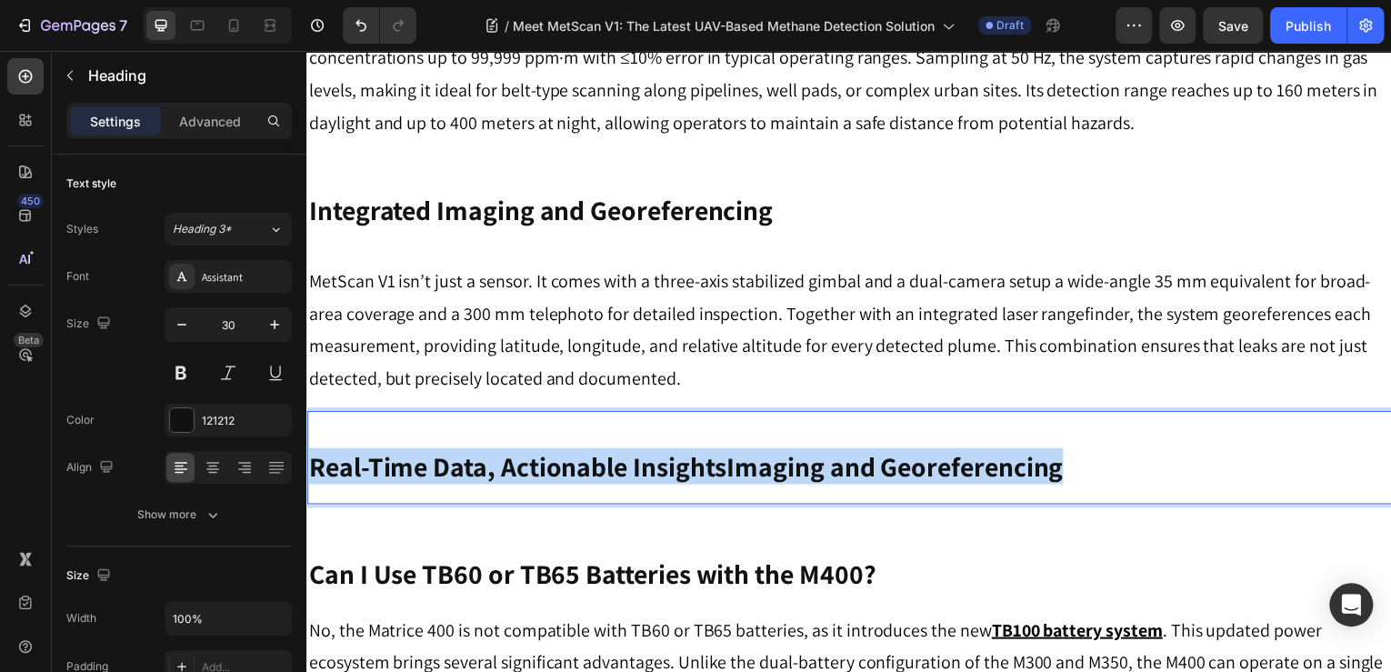
click at [473, 461] on strong "Real-Time Data, Actionable InsightsImaging and Georeferencing" at bounding box center [687, 468] width 758 height 36
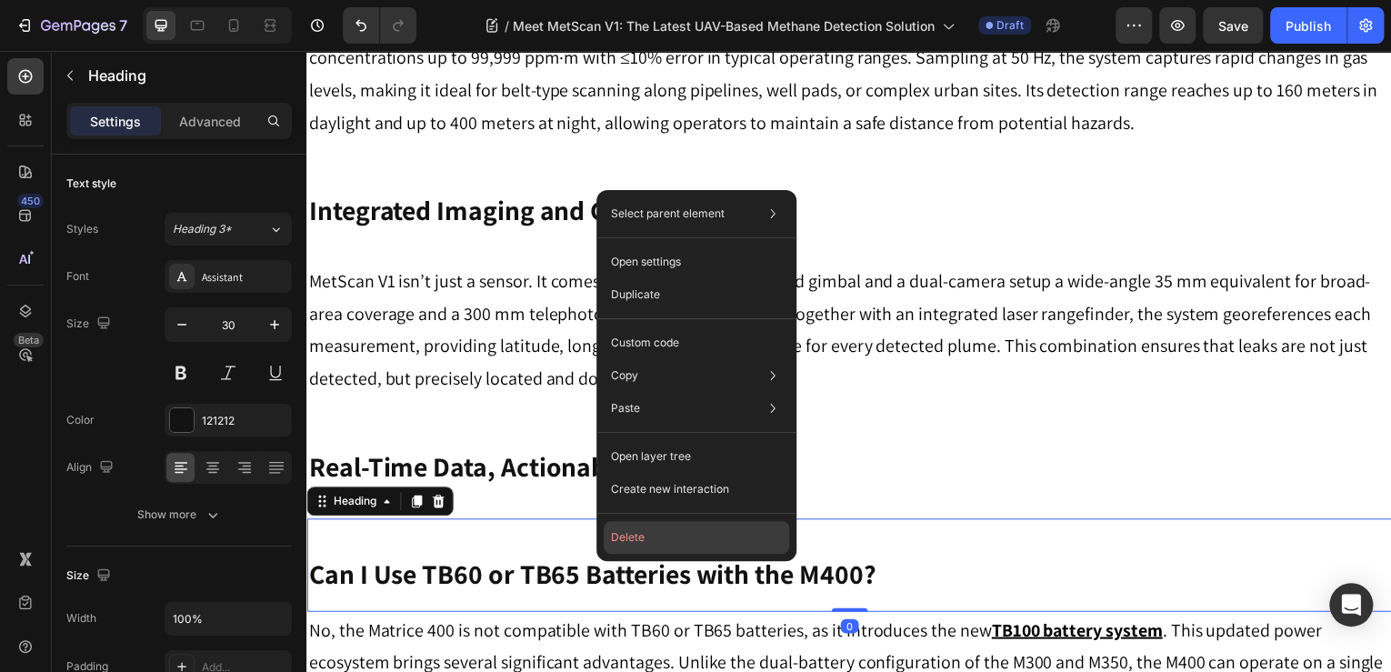
click at [634, 538] on button "Delete" at bounding box center [697, 537] width 186 height 33
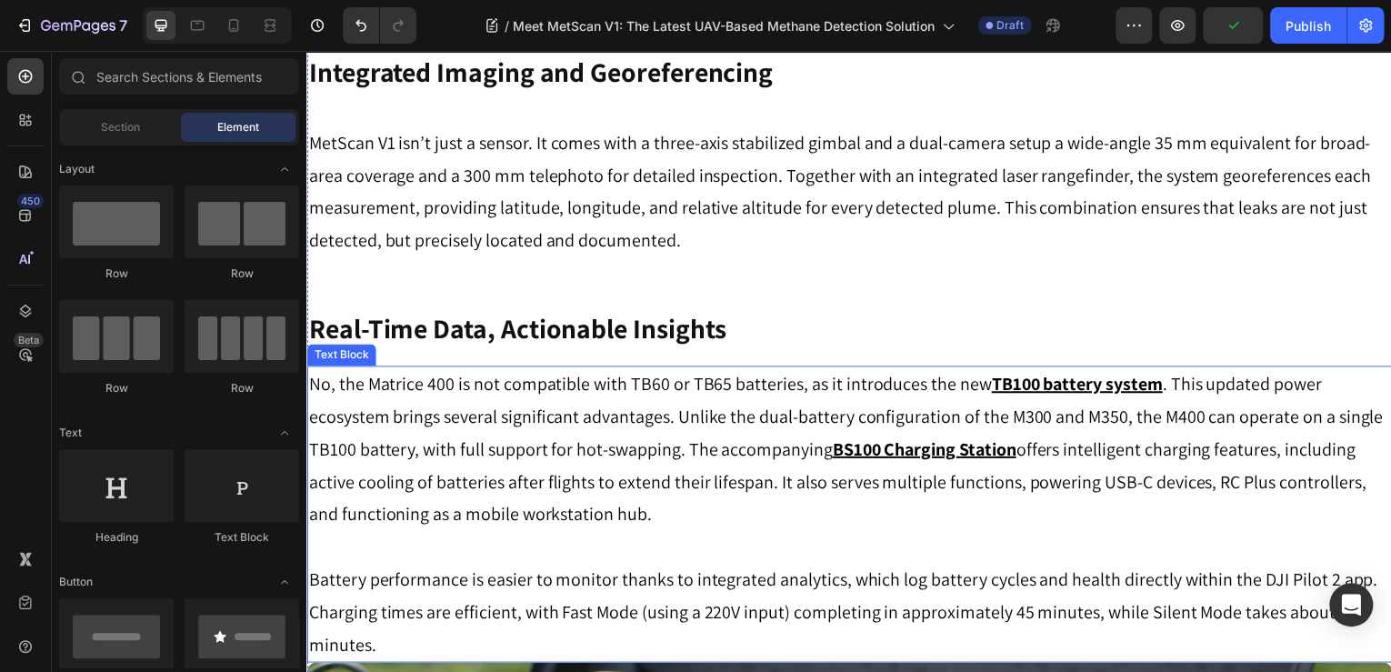
scroll to position [1091, 0]
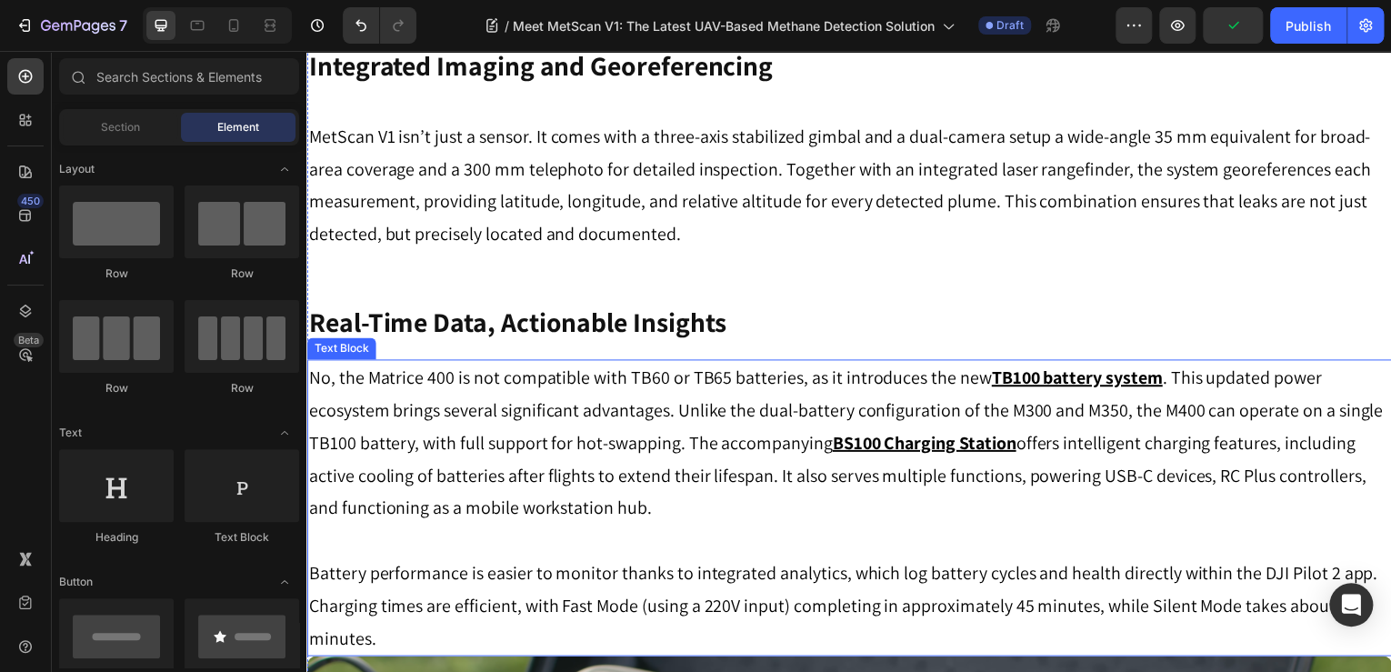
click at [577, 407] on p "No, the Matrice 400 is not compatible with TB60 or TB65 batteries, as it introd…" at bounding box center [852, 445] width 1088 height 164
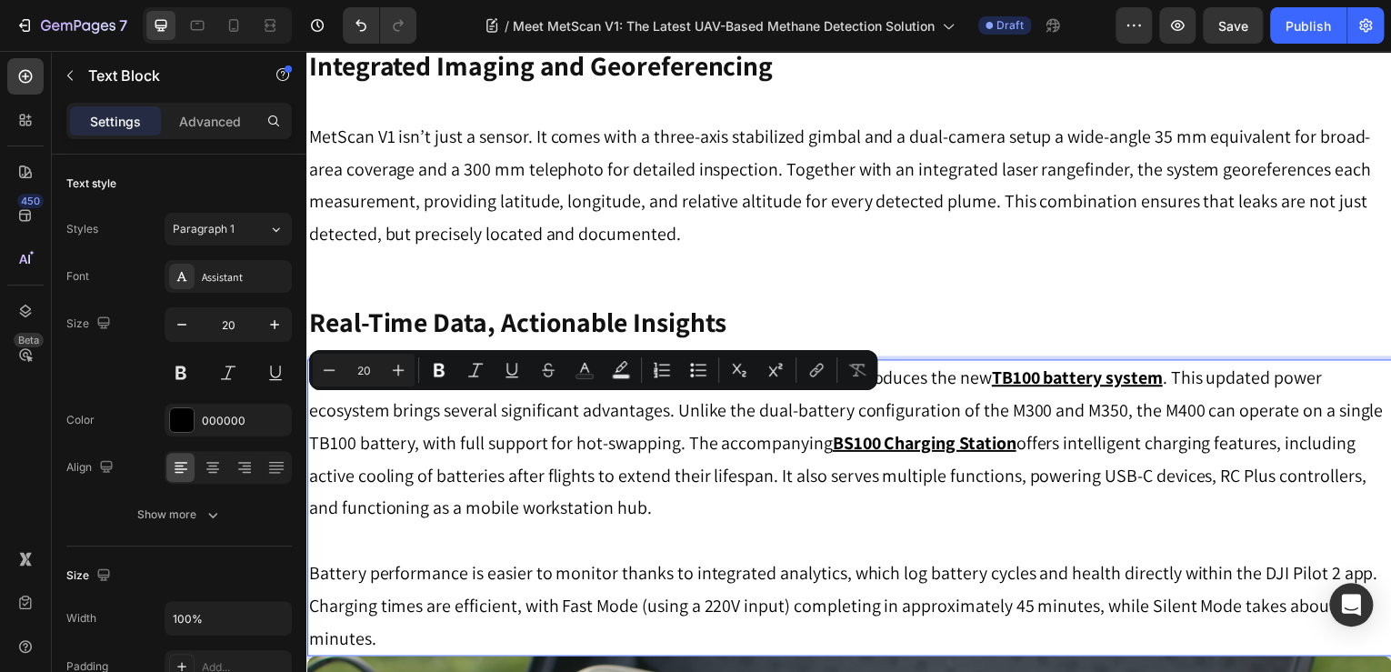
click at [505, 607] on p "Battery performance is easier to monitor thanks to integrated analytics, which …" at bounding box center [852, 608] width 1088 height 98
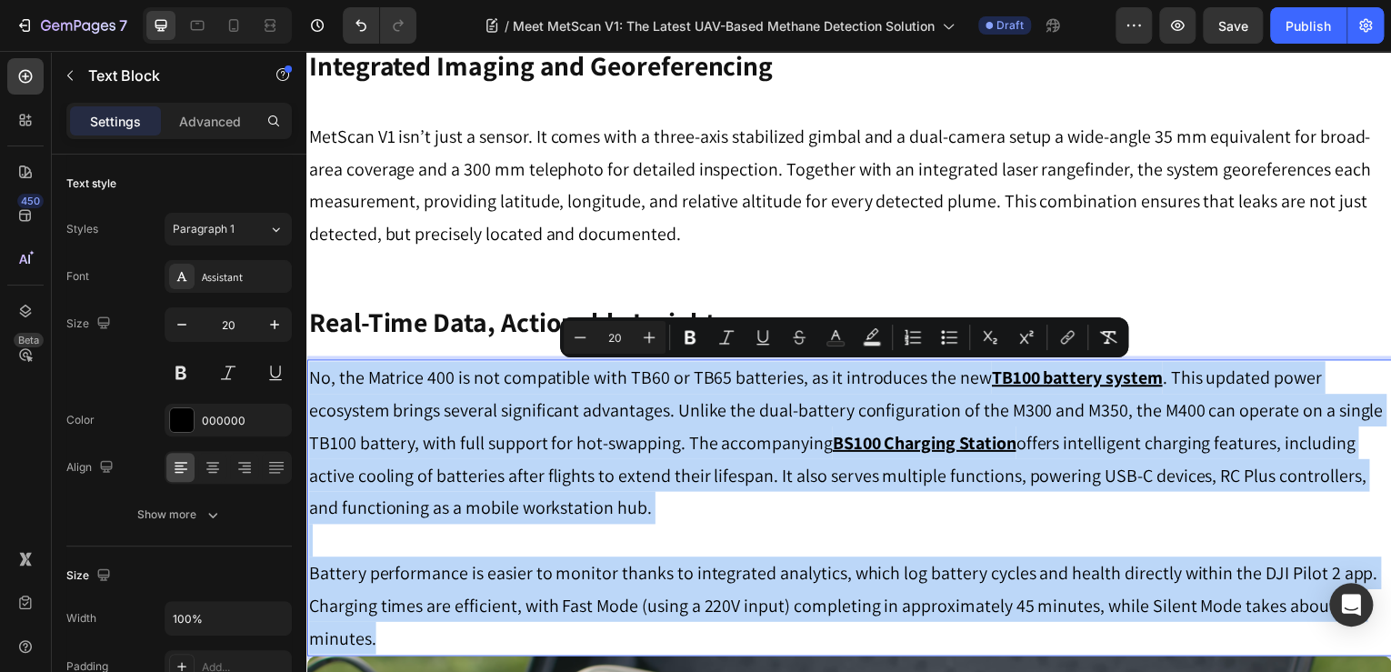
drag, startPoint x: 475, startPoint y: 635, endPoint x: 310, endPoint y: 375, distance: 307.8
click at [310, 375] on div "No, the Matrice 400 is not compatible with TB60 or TB65 batteries, as it introd…" at bounding box center [851, 510] width 1091 height 298
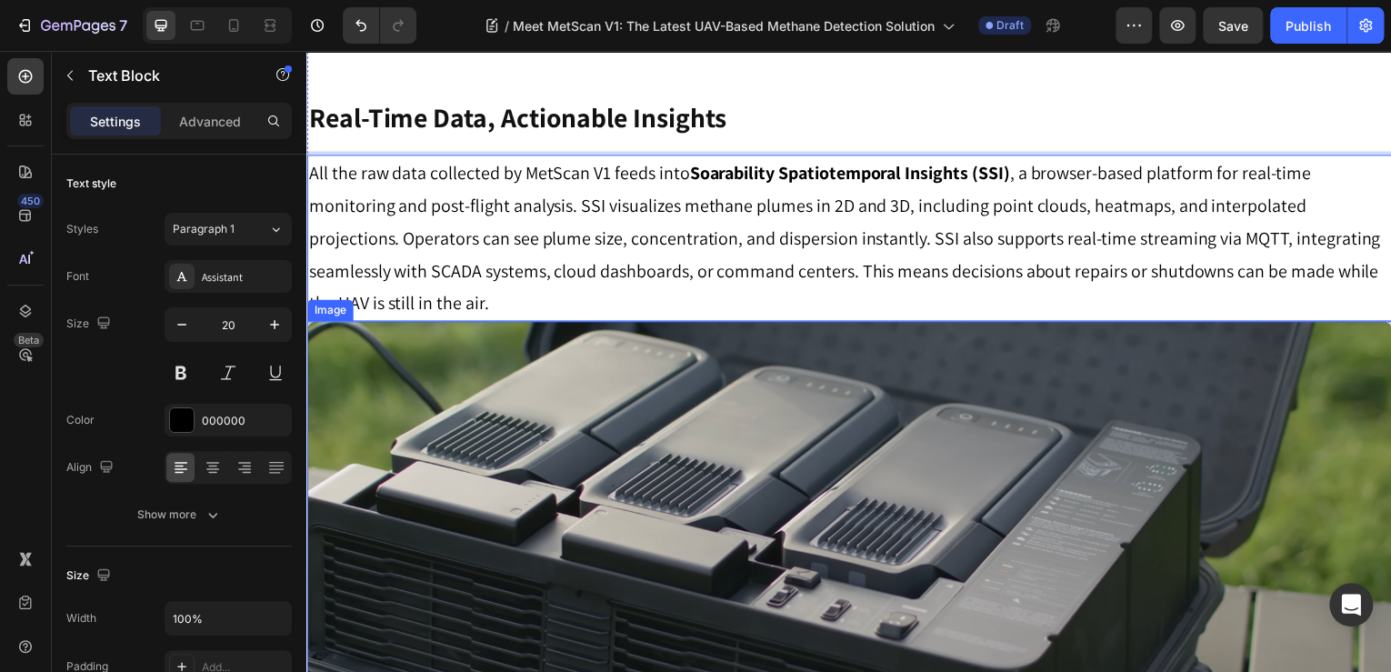
scroll to position [1310, 0]
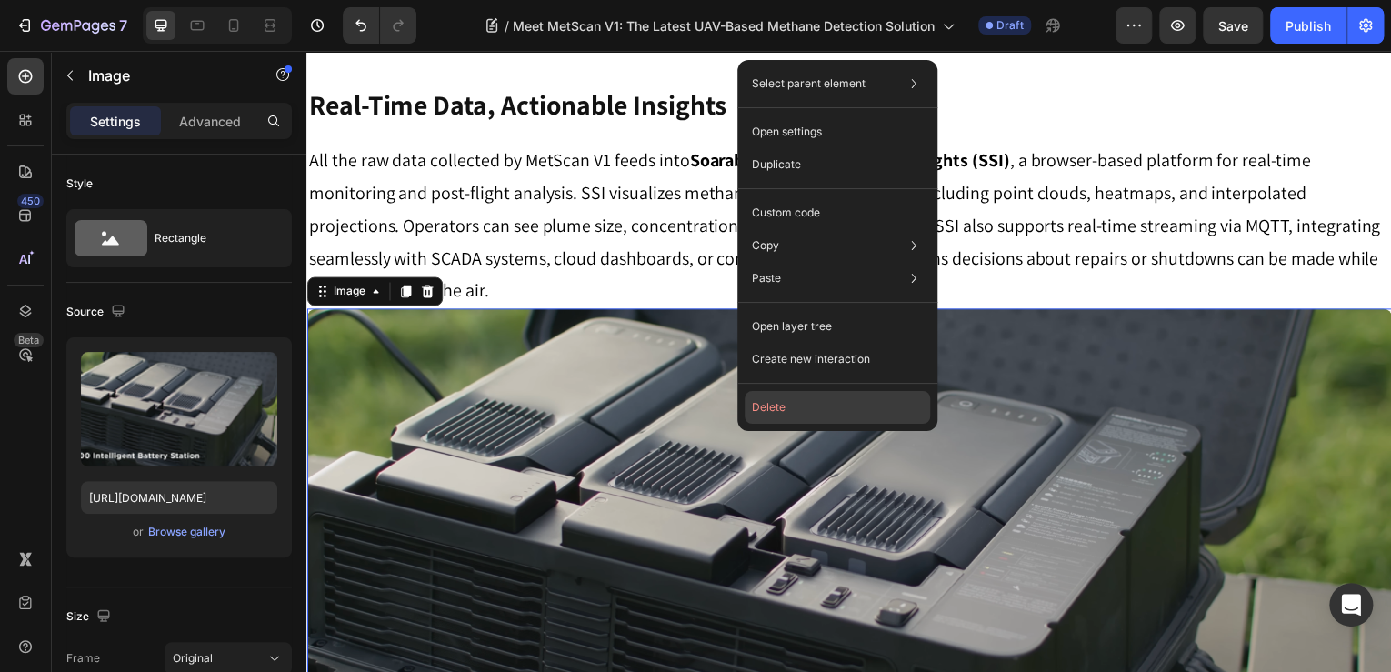
click at [760, 407] on button "Delete" at bounding box center [838, 407] width 186 height 33
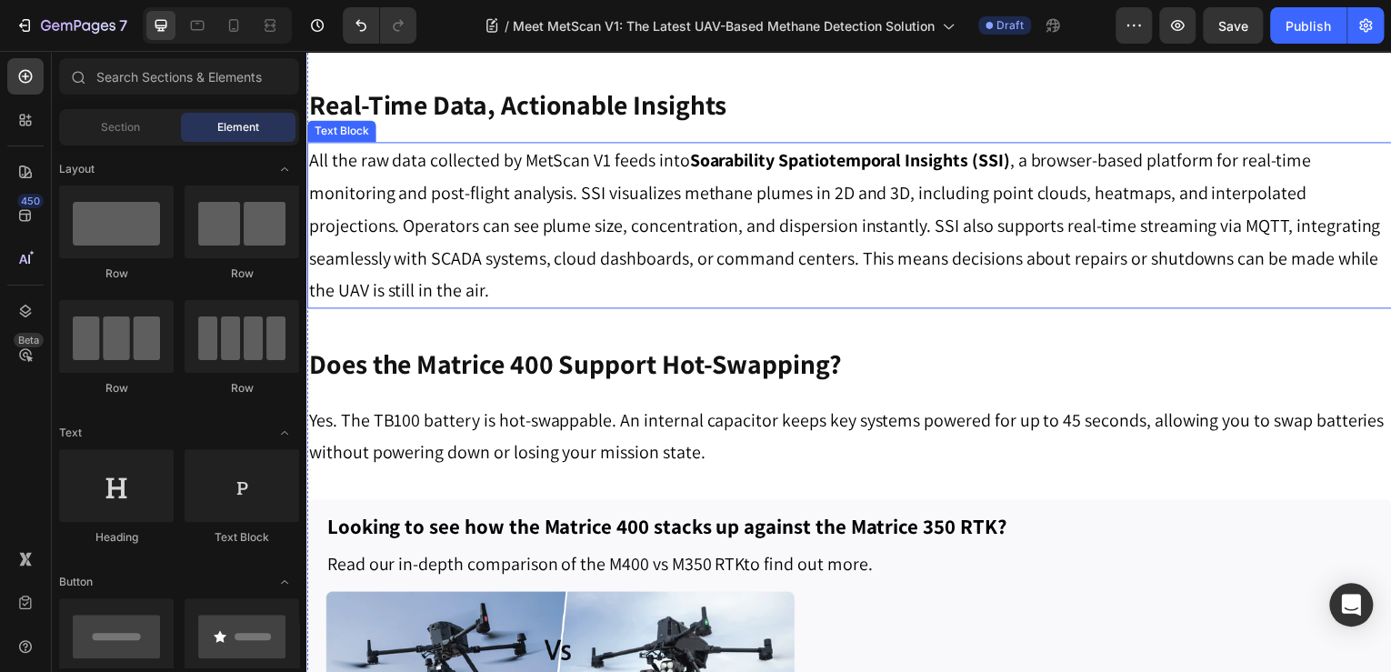
click at [703, 177] on p "All the raw data collected by MetScan V1 feeds into Soarability Spatiotemporal …" at bounding box center [852, 227] width 1088 height 164
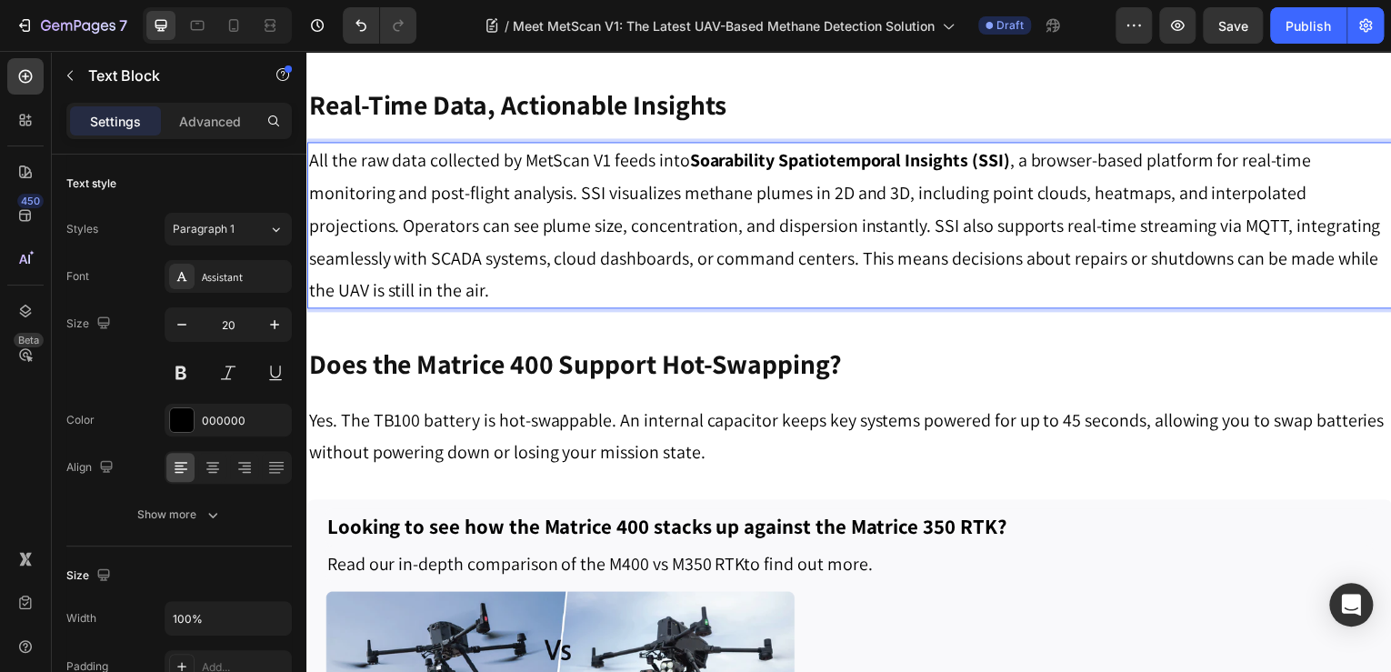
click at [693, 163] on strong "Soarability Spatiotemporal Insights (SSI)" at bounding box center [852, 161] width 322 height 24
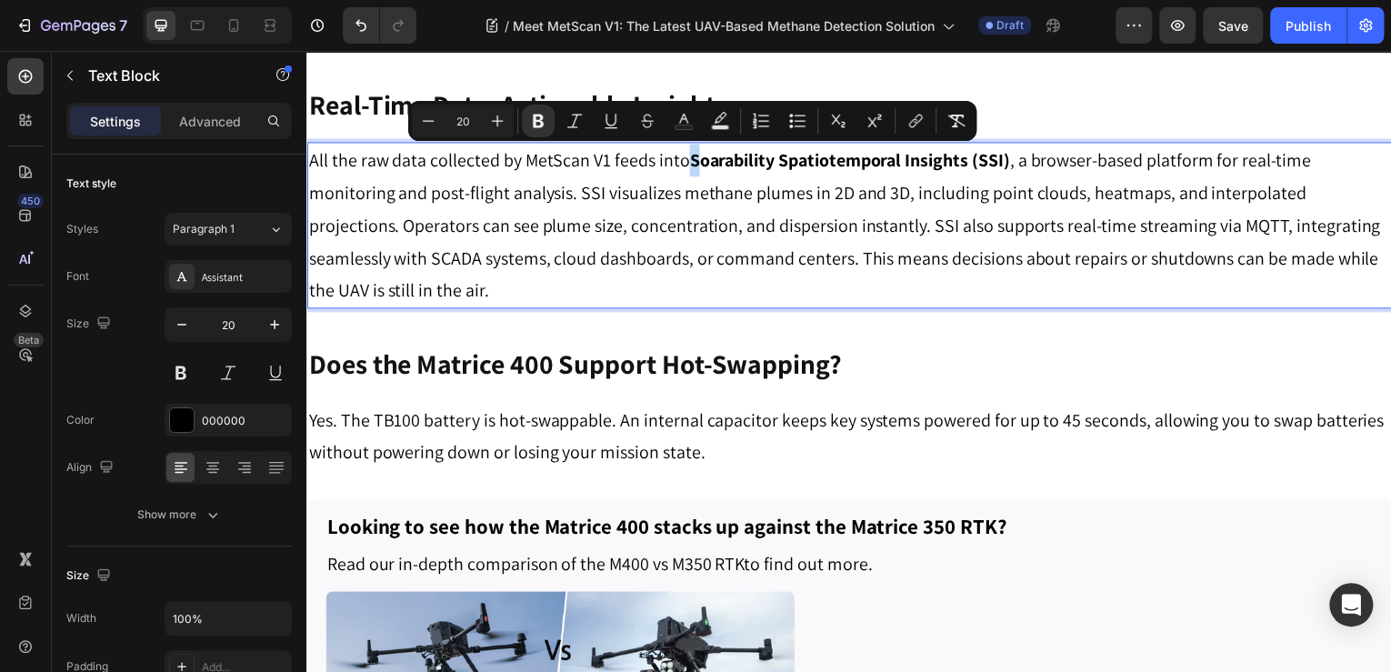
click at [691, 163] on strong "Soarability Spatiotemporal Insights (SSI)" at bounding box center [852, 161] width 322 height 24
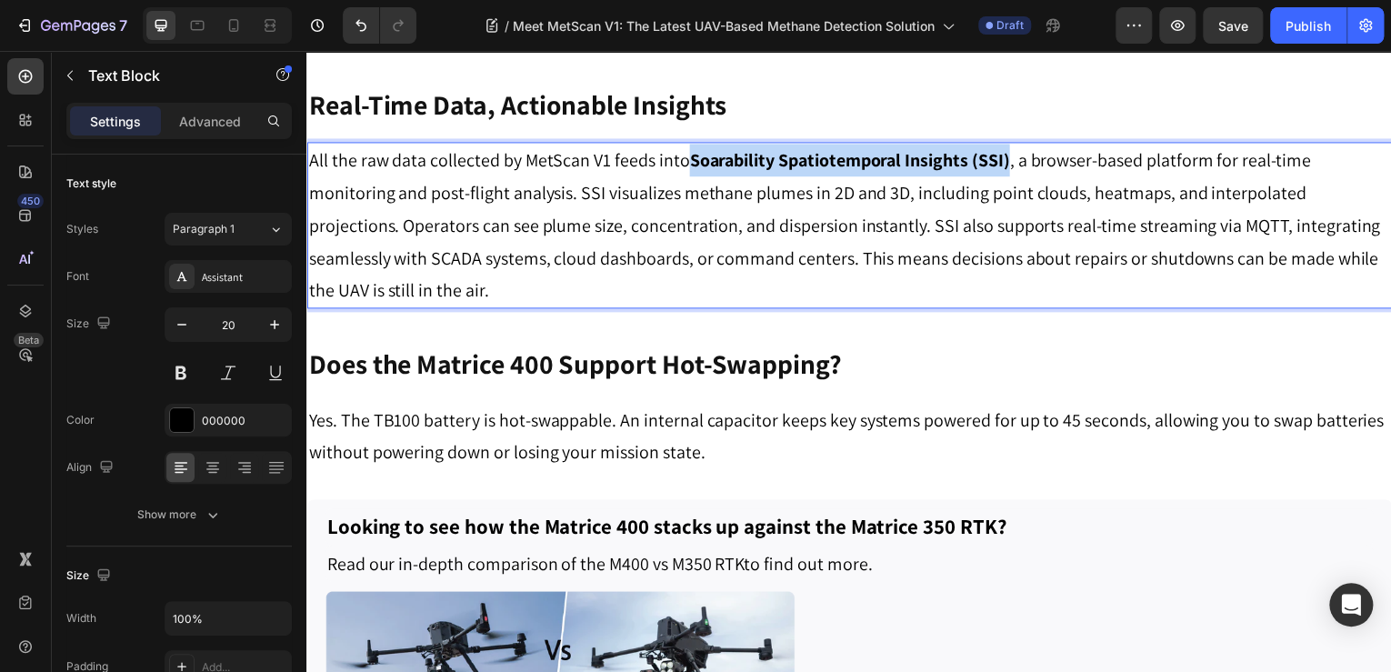
drag, startPoint x: 777, startPoint y: 159, endPoint x: 1010, endPoint y: 159, distance: 233.7
click at [1010, 159] on strong "Soarability Spatiotemporal Insights (SSI)" at bounding box center [852, 161] width 322 height 24
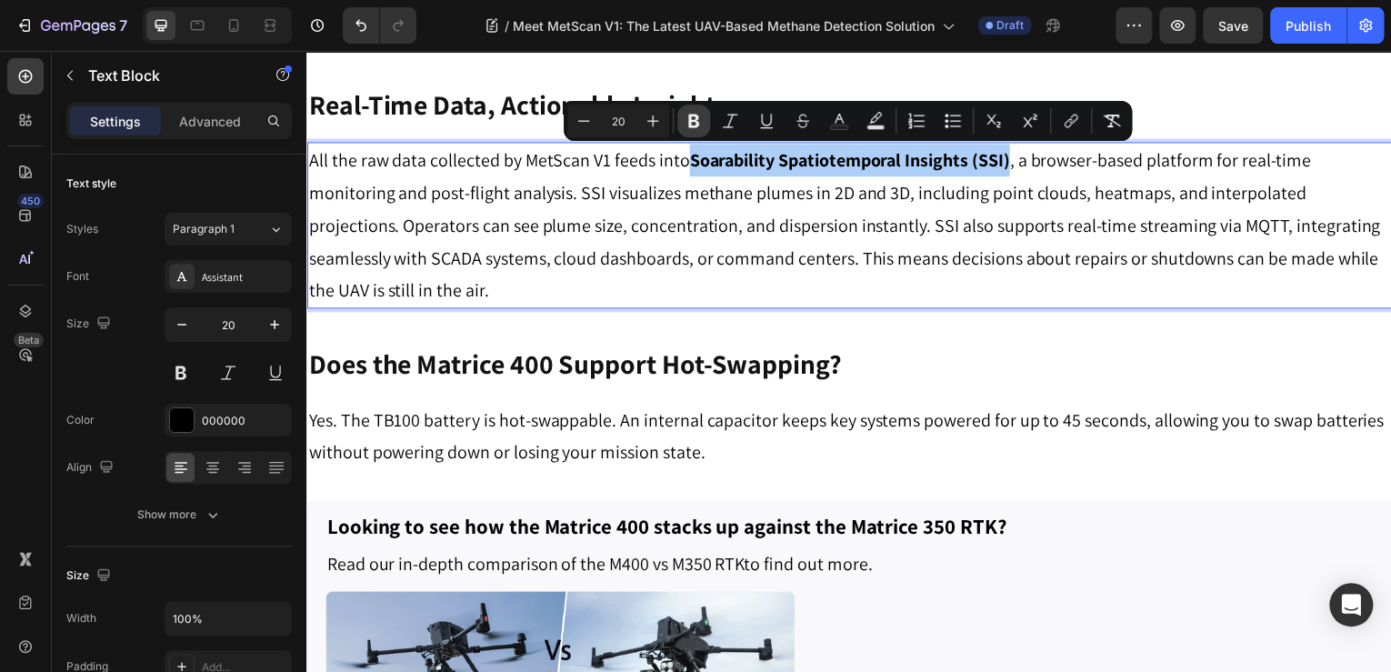
click at [700, 121] on icon "Editor contextual toolbar" at bounding box center [694, 121] width 18 height 18
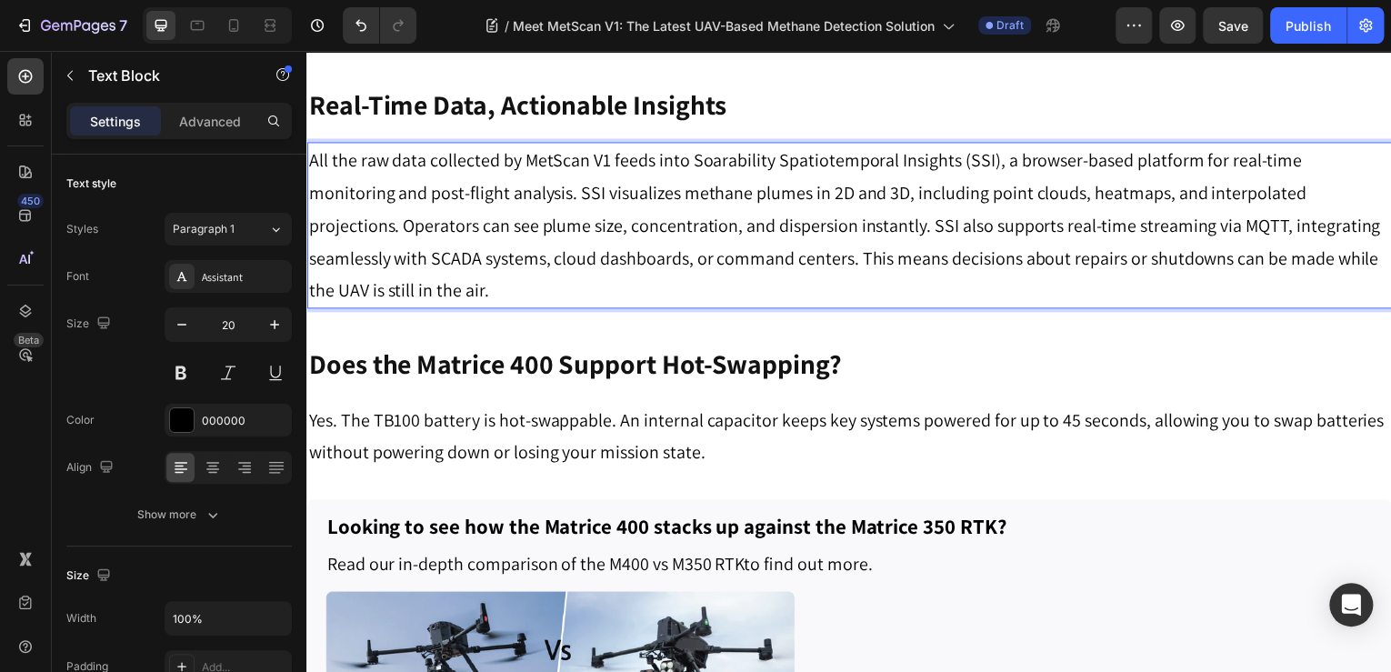
click at [810, 238] on p "All the raw data collected by MetScan V1 feeds into Soarability Spatiotemporal …" at bounding box center [852, 227] width 1088 height 164
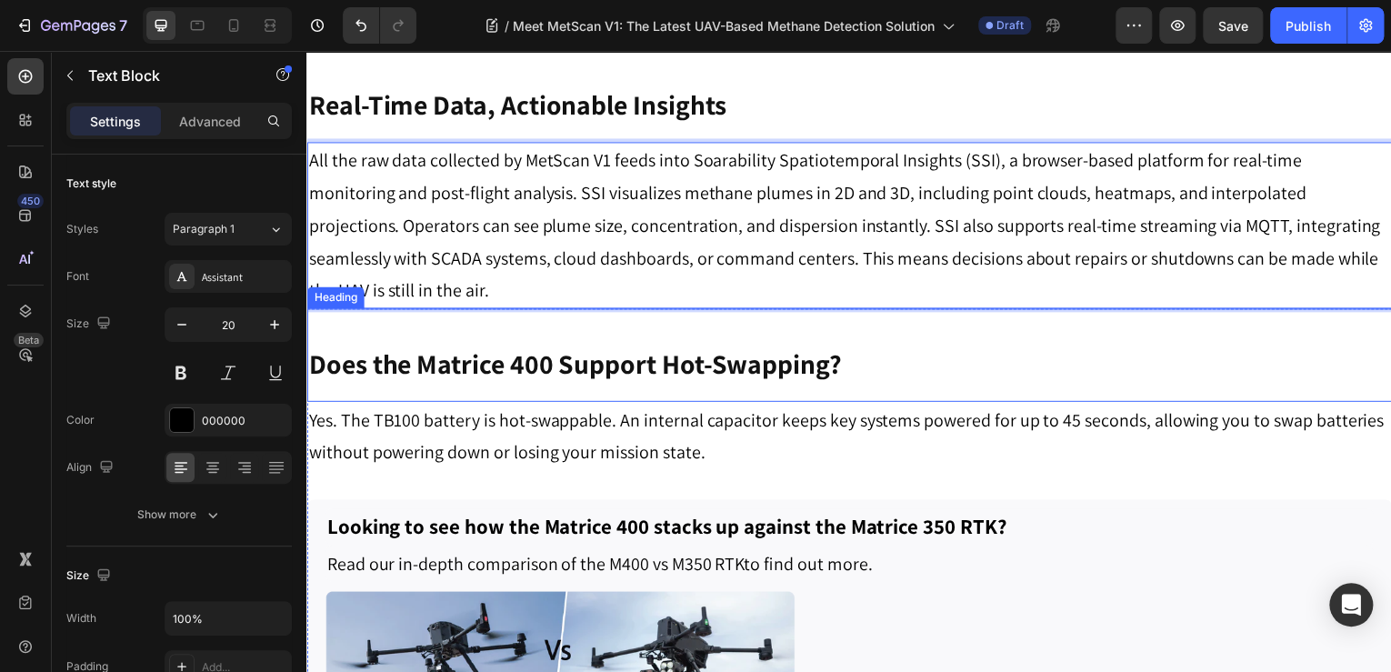
click at [729, 347] on strong "Does the Matrice 400 Support Hot-Swapping?" at bounding box center [576, 365] width 536 height 36
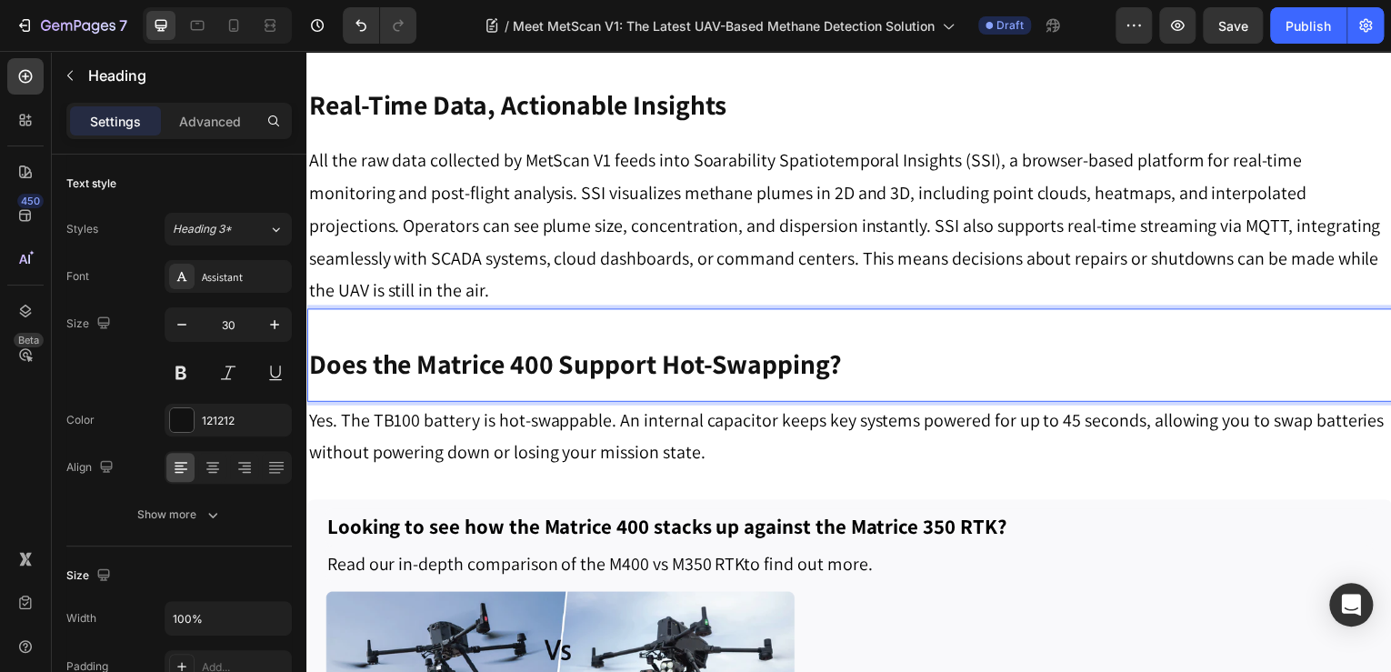
click at [560, 347] on strong "Does the Matrice 400 Support Hot-Swapping?" at bounding box center [576, 365] width 536 height 36
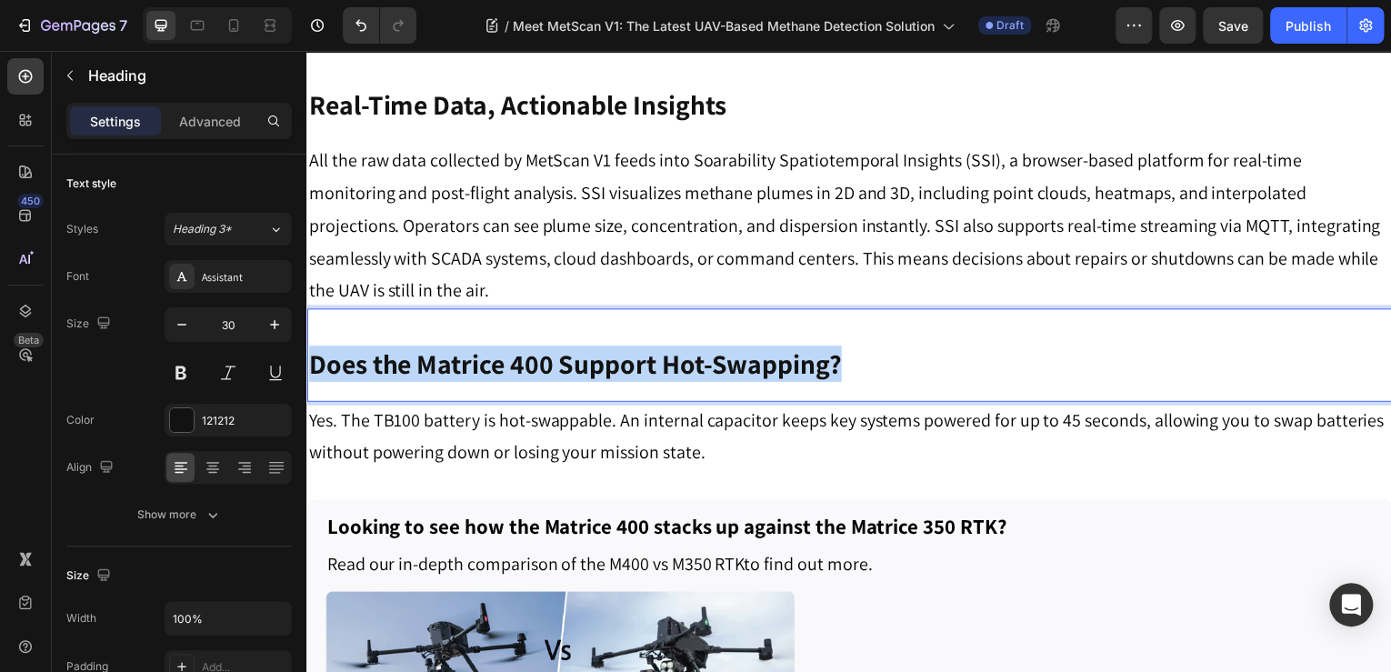
click at [560, 347] on strong "Does the Matrice 400 Support Hot-Swapping?" at bounding box center [576, 365] width 536 height 36
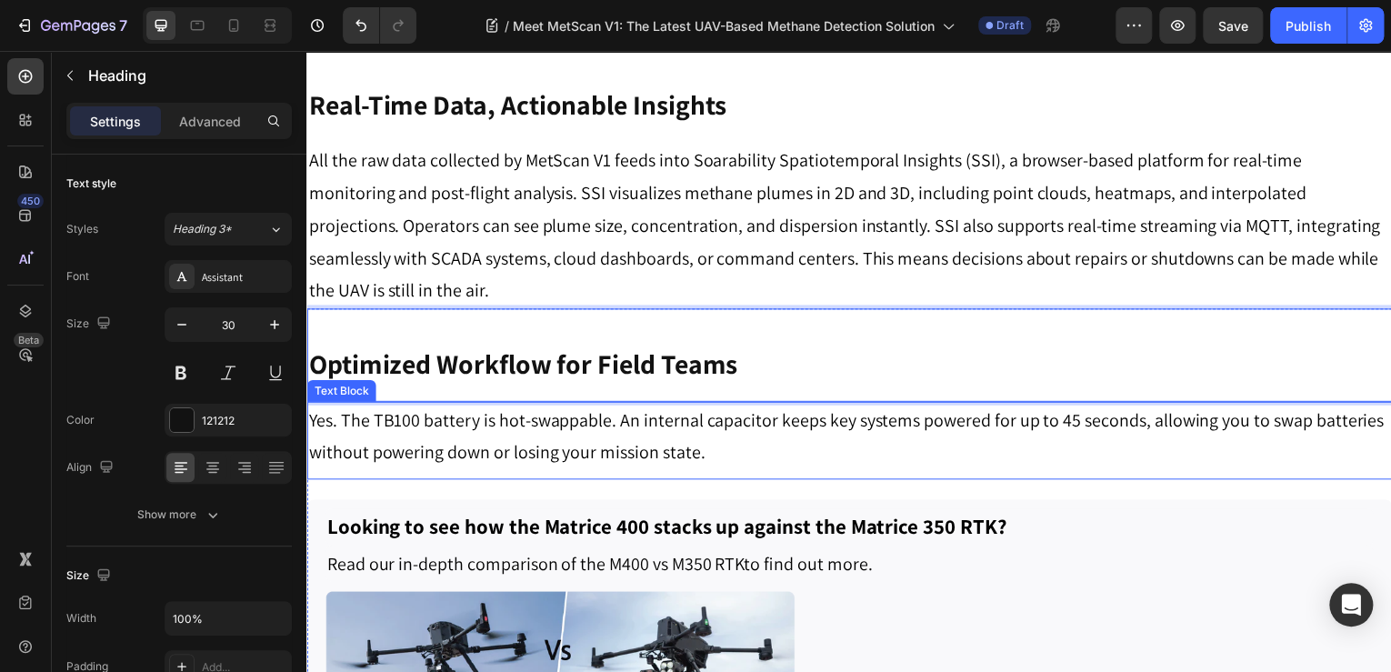
click at [590, 404] on div "Yes. The TB100 battery is hot-swappable. An internal capacitor keeps key system…" at bounding box center [851, 438] width 1091 height 69
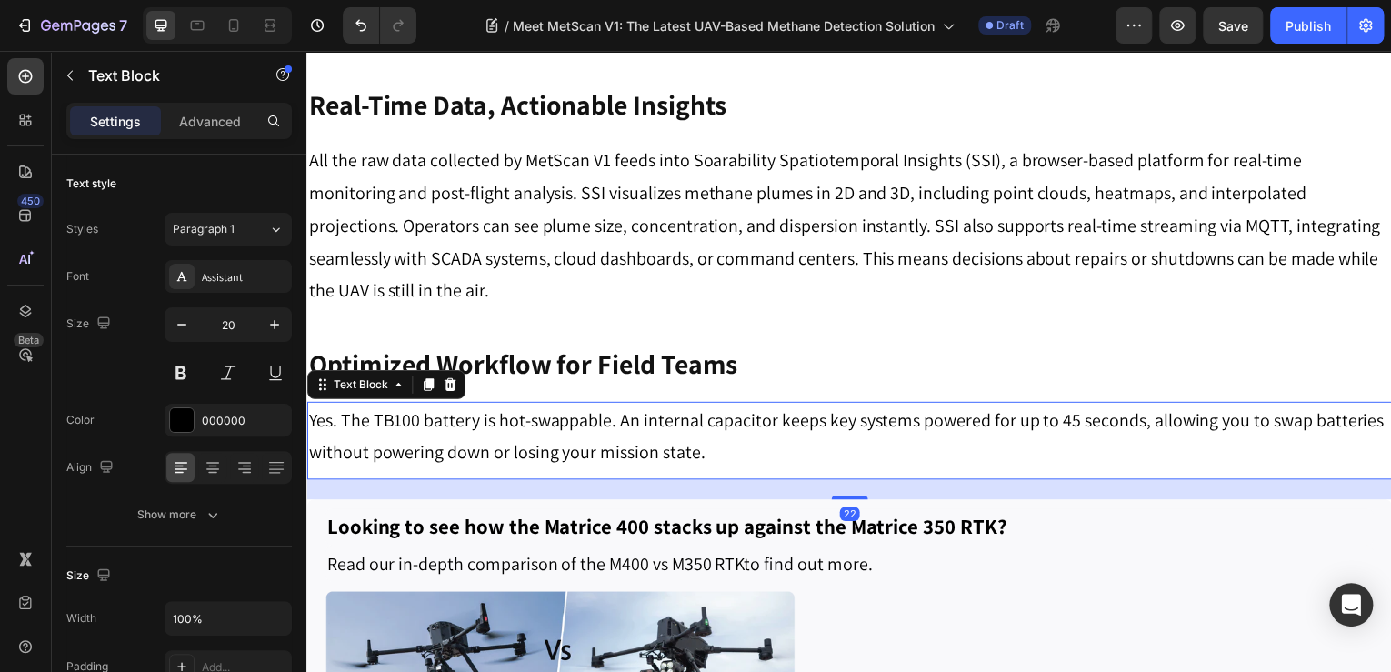
click at [535, 406] on p "Yes. The TB100 battery is hot-swappable. An internal capacitor keeps key system…" at bounding box center [852, 438] width 1088 height 65
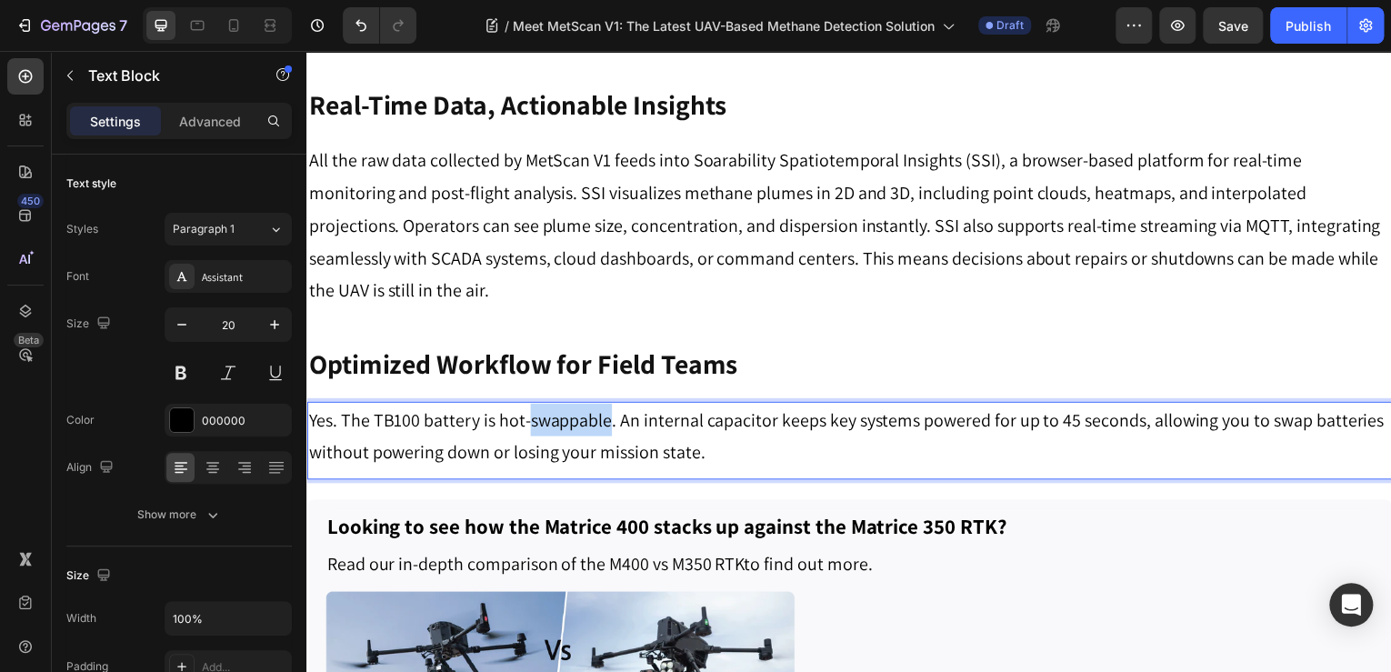
click at [535, 406] on p "Yes. The TB100 battery is hot-swappable. An internal capacitor keeps key system…" at bounding box center [852, 438] width 1088 height 65
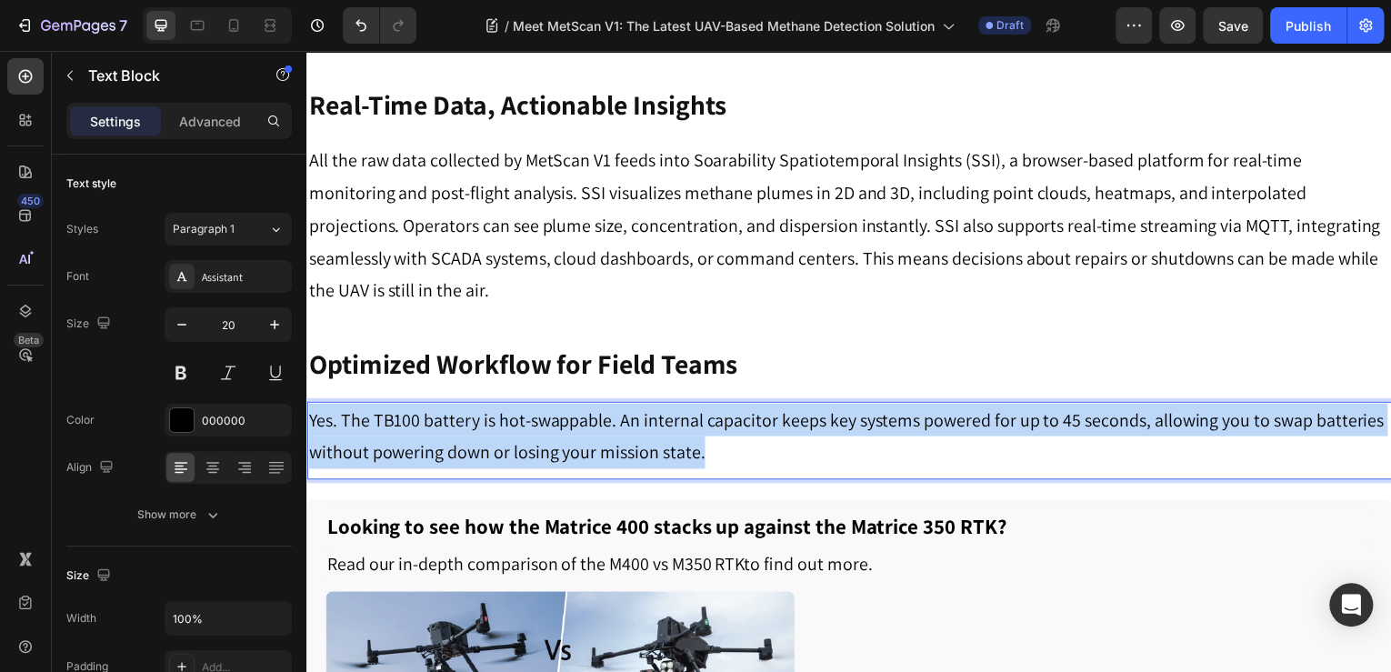
click at [535, 406] on p "Yes. The TB100 battery is hot-swappable. An internal capacitor keeps key system…" at bounding box center [852, 438] width 1088 height 65
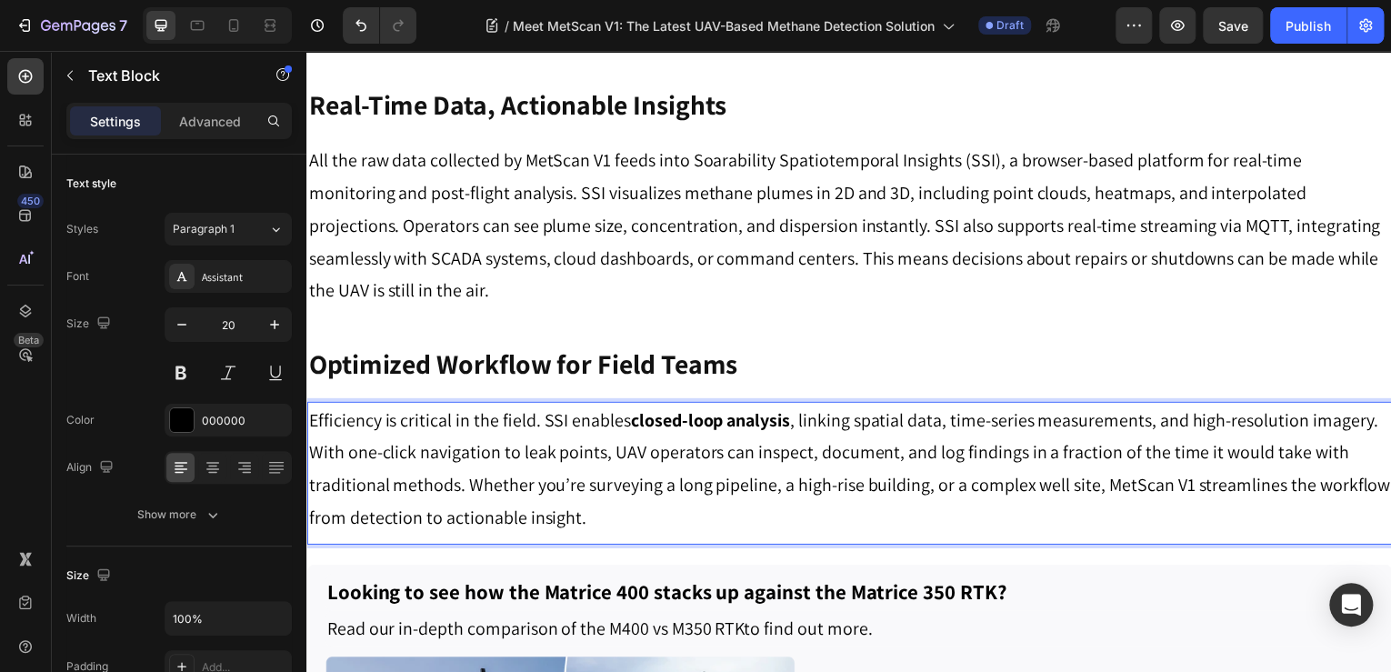
click at [643, 410] on strong "closed-loop analysis" at bounding box center [712, 422] width 160 height 24
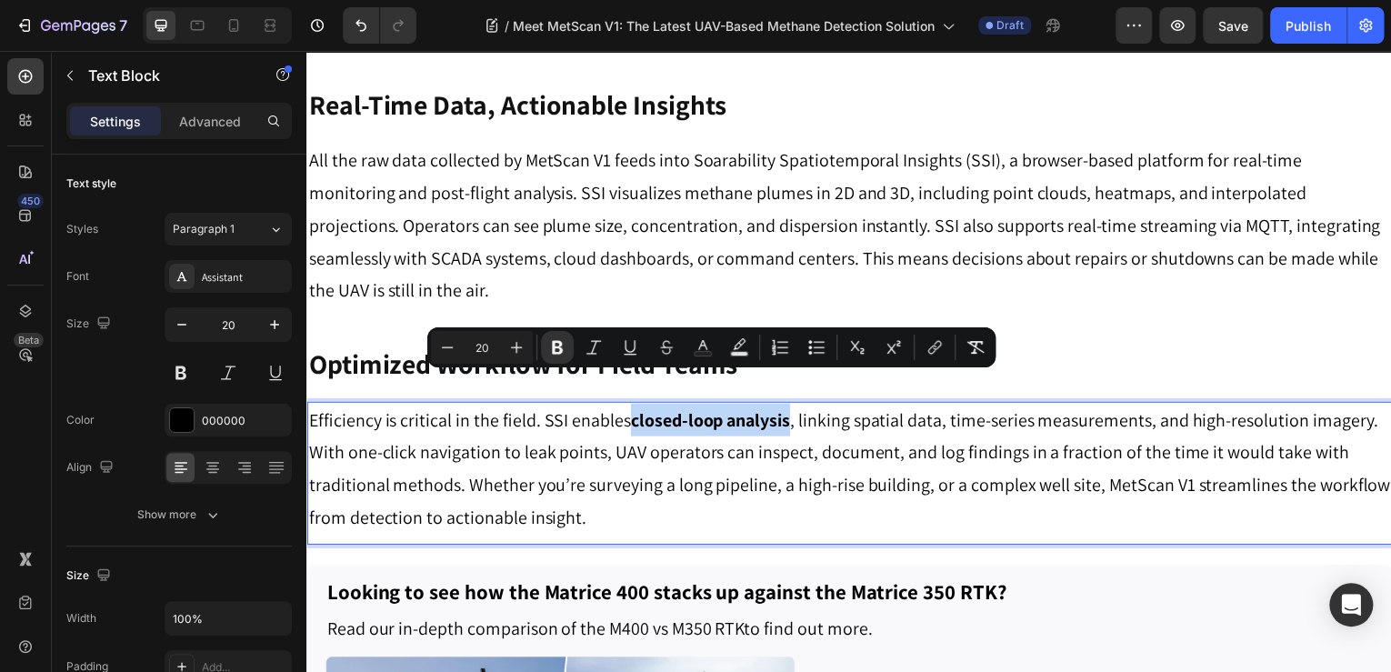
drag, startPoint x: 630, startPoint y: 392, endPoint x: 794, endPoint y: 387, distance: 163.8
click at [794, 406] on p "Efficiency is critical in the field. SSI enables closed-loop analysis , linking…" at bounding box center [852, 471] width 1088 height 131
click at [542, 344] on button "Bold" at bounding box center [557, 347] width 33 height 33
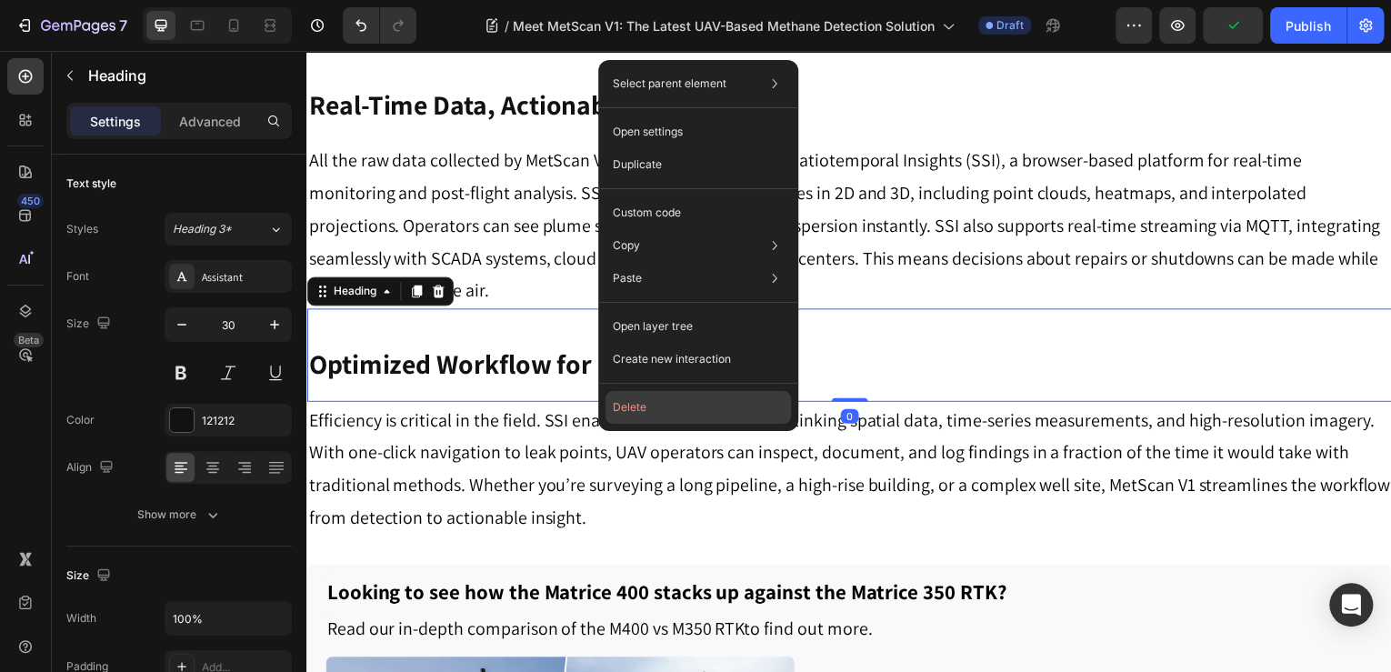
click at [677, 397] on button "Delete" at bounding box center [699, 407] width 186 height 33
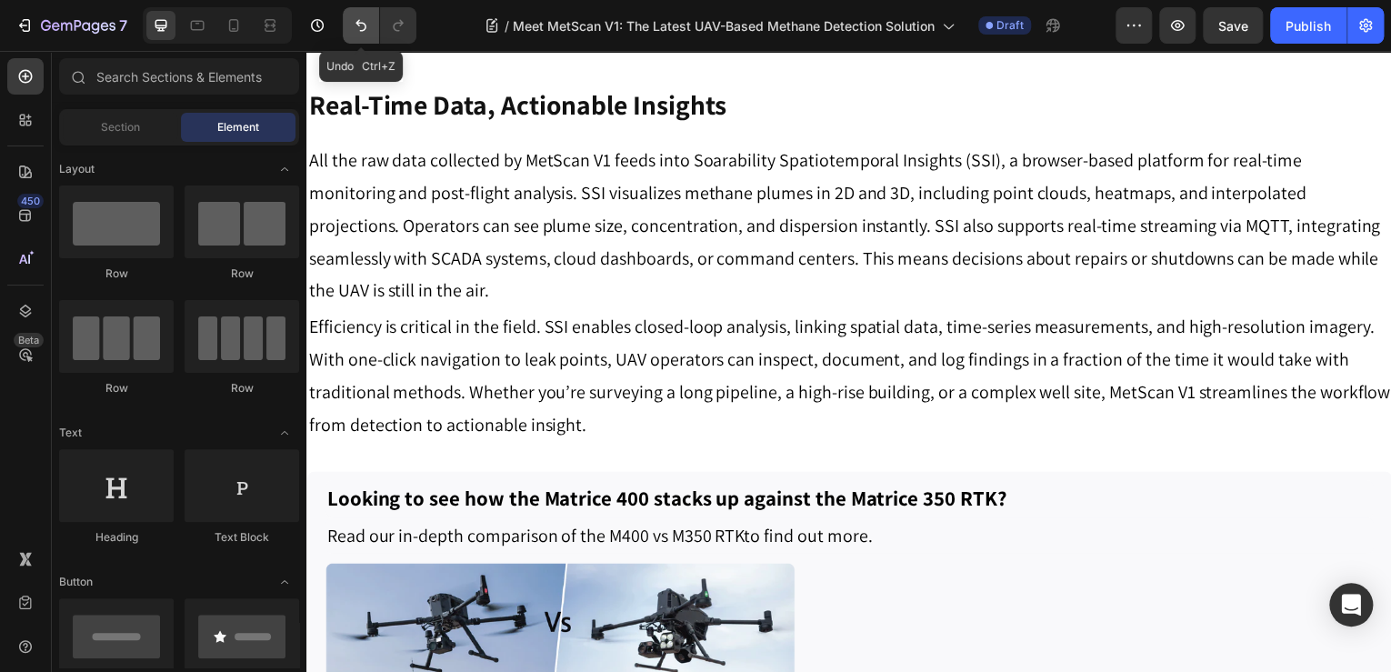
click at [344, 33] on button "Undo/Redo" at bounding box center [361, 25] width 36 height 36
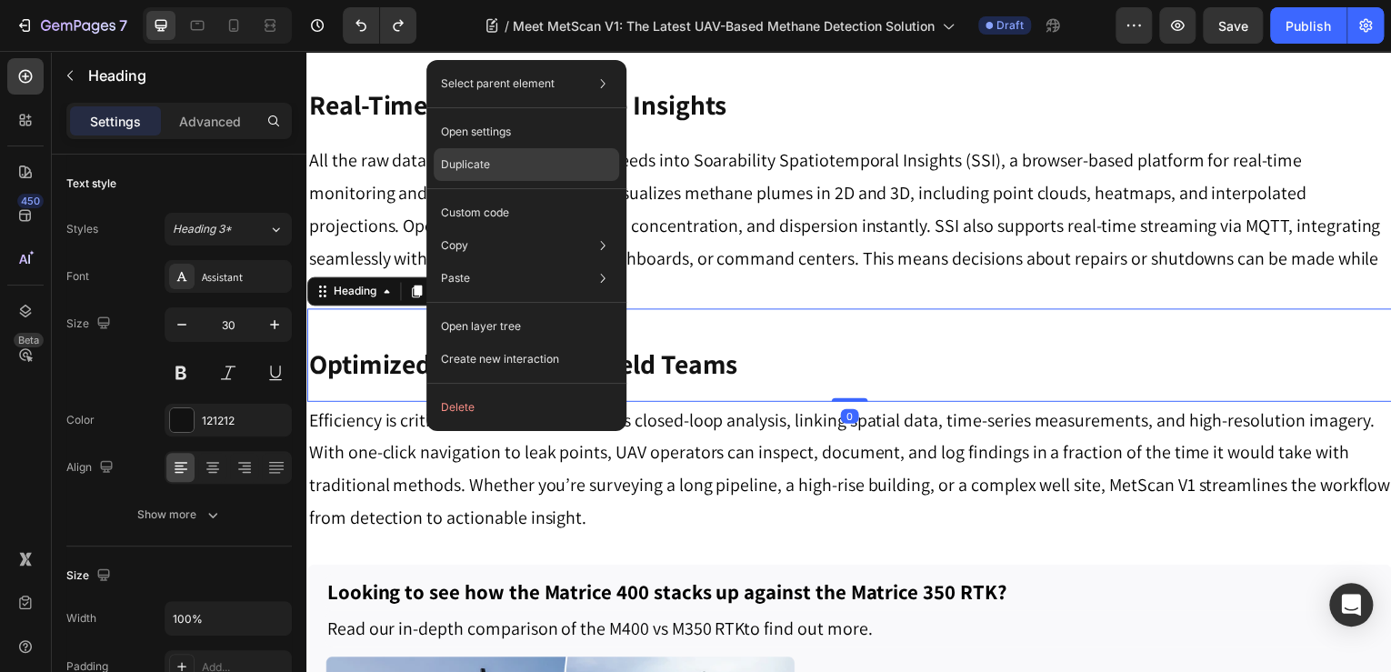
drag, startPoint x: 502, startPoint y: 153, endPoint x: 239, endPoint y: 217, distance: 270.6
click at [502, 196] on div "Duplicate" at bounding box center [527, 212] width 186 height 33
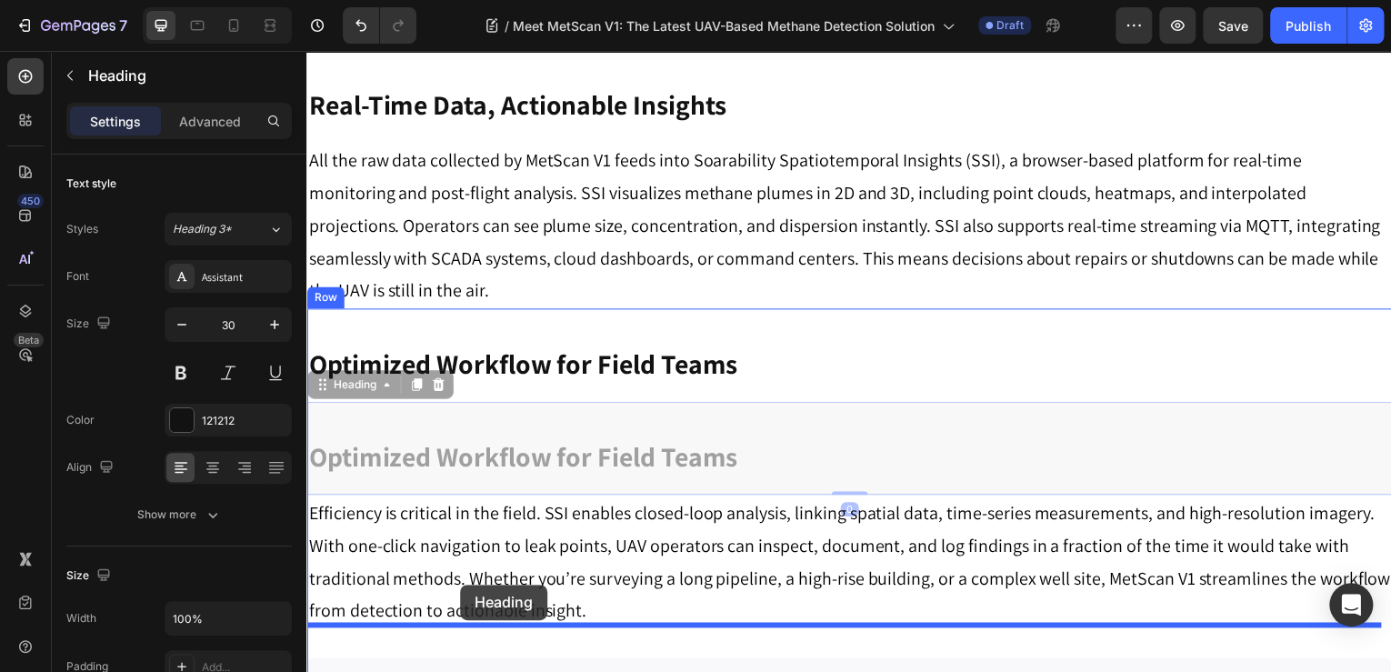
drag, startPoint x: 353, startPoint y: 419, endPoint x: 462, endPoint y: 587, distance: 200.5
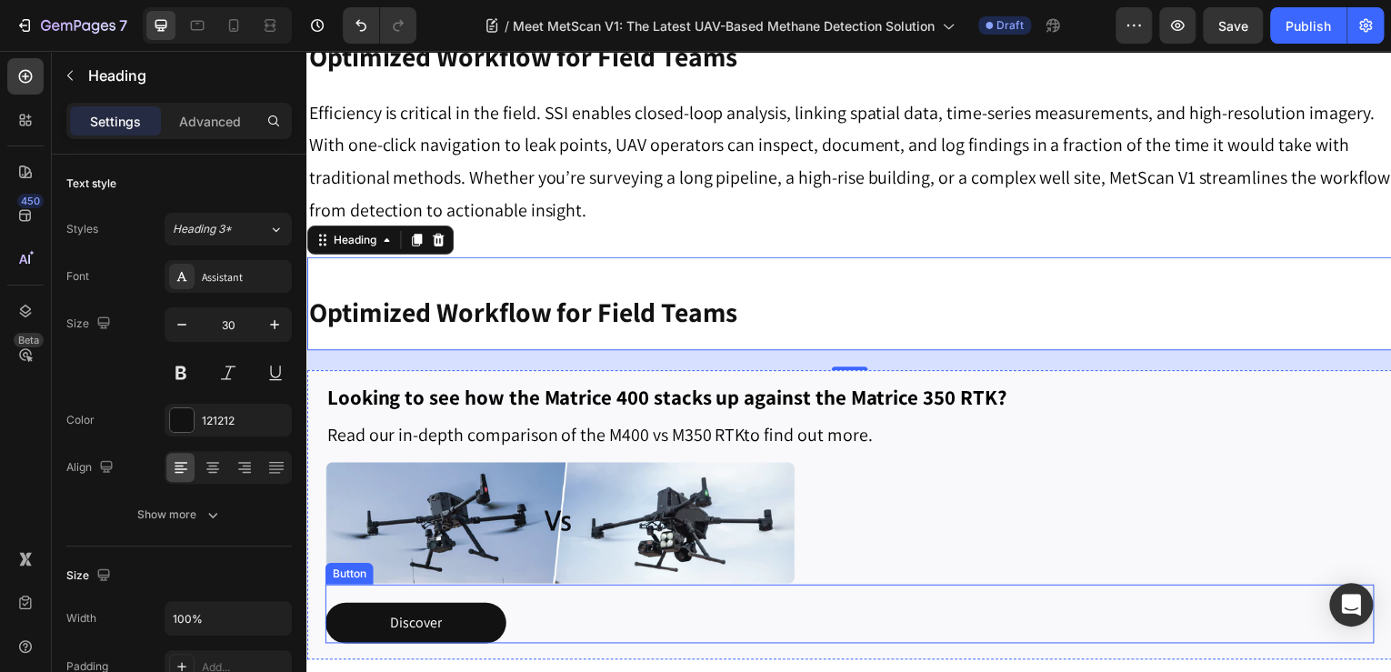
scroll to position [1673, 0]
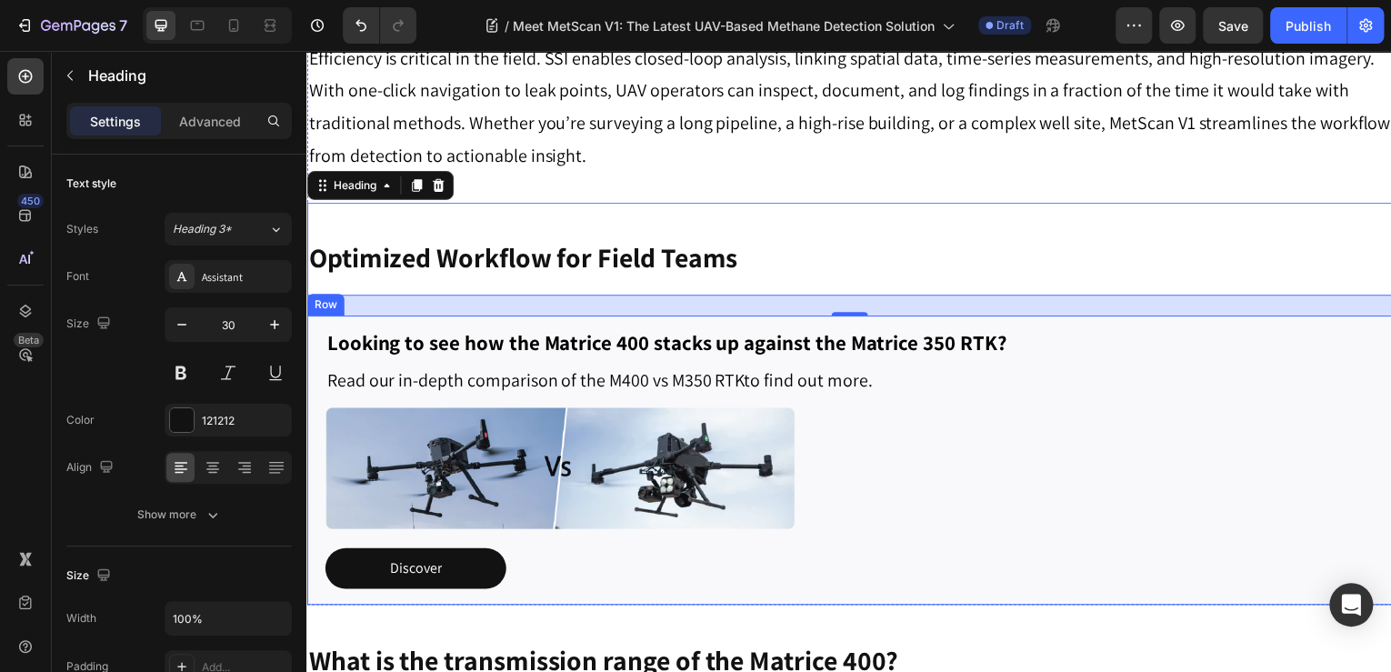
click at [1179, 559] on div "Discover Button" at bounding box center [852, 570] width 1055 height 75
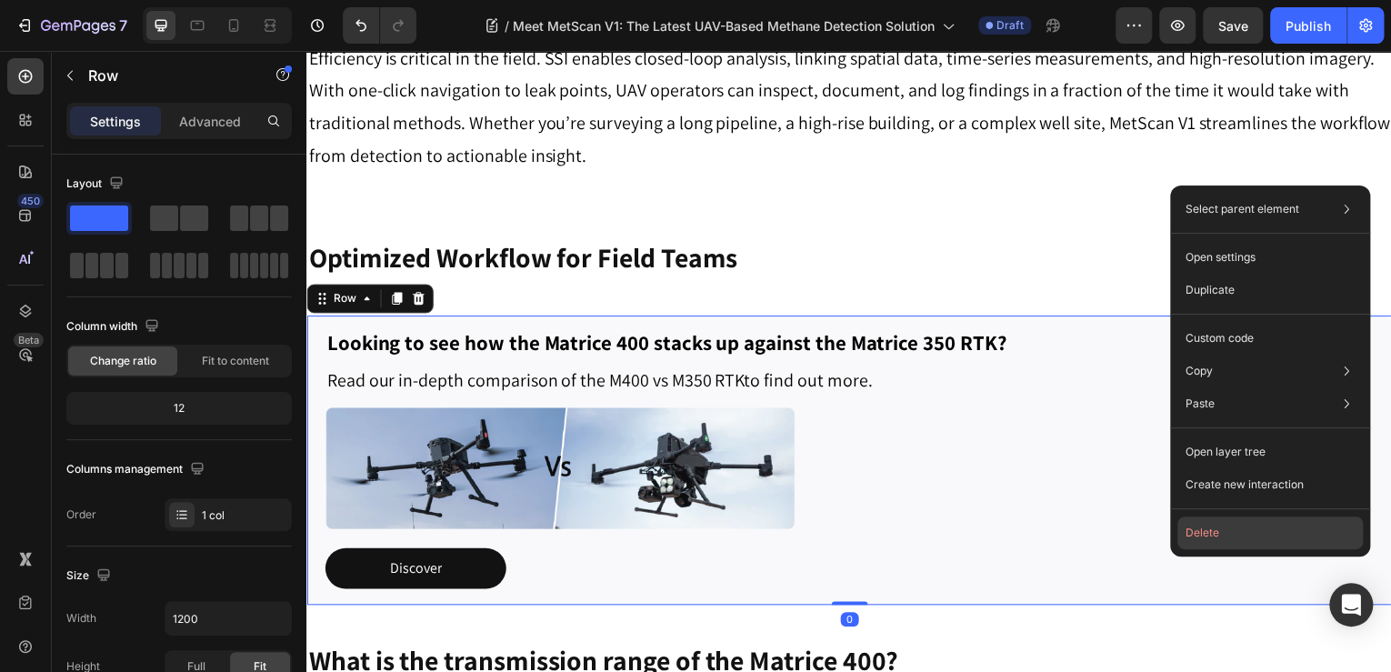
click at [1216, 526] on button "Delete" at bounding box center [1271, 533] width 186 height 33
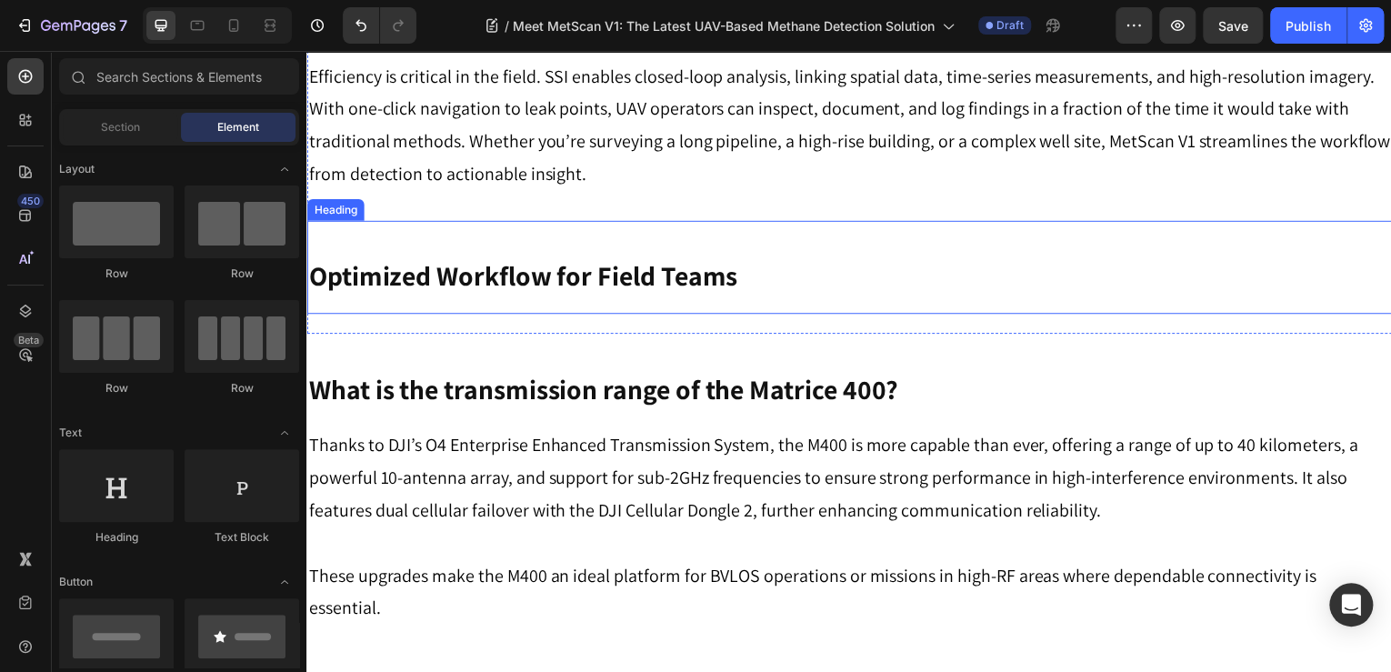
scroll to position [1528, 0]
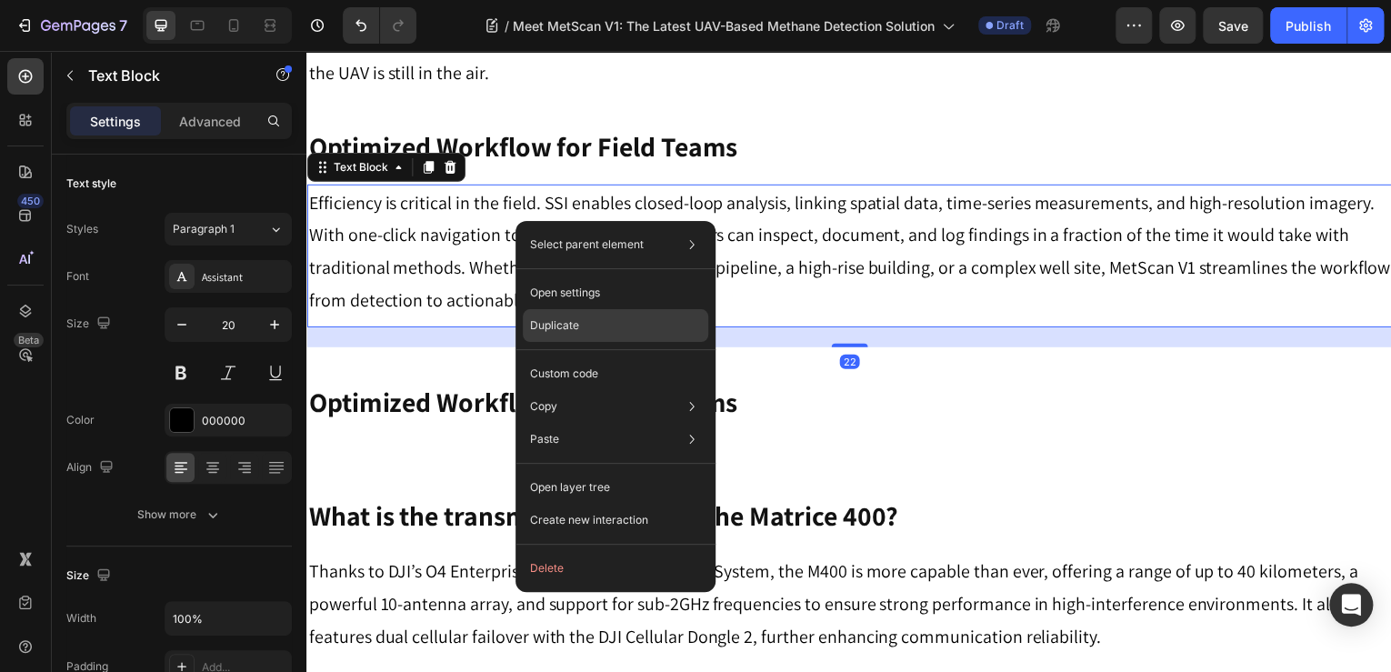
click at [601, 357] on div "Duplicate" at bounding box center [616, 373] width 186 height 33
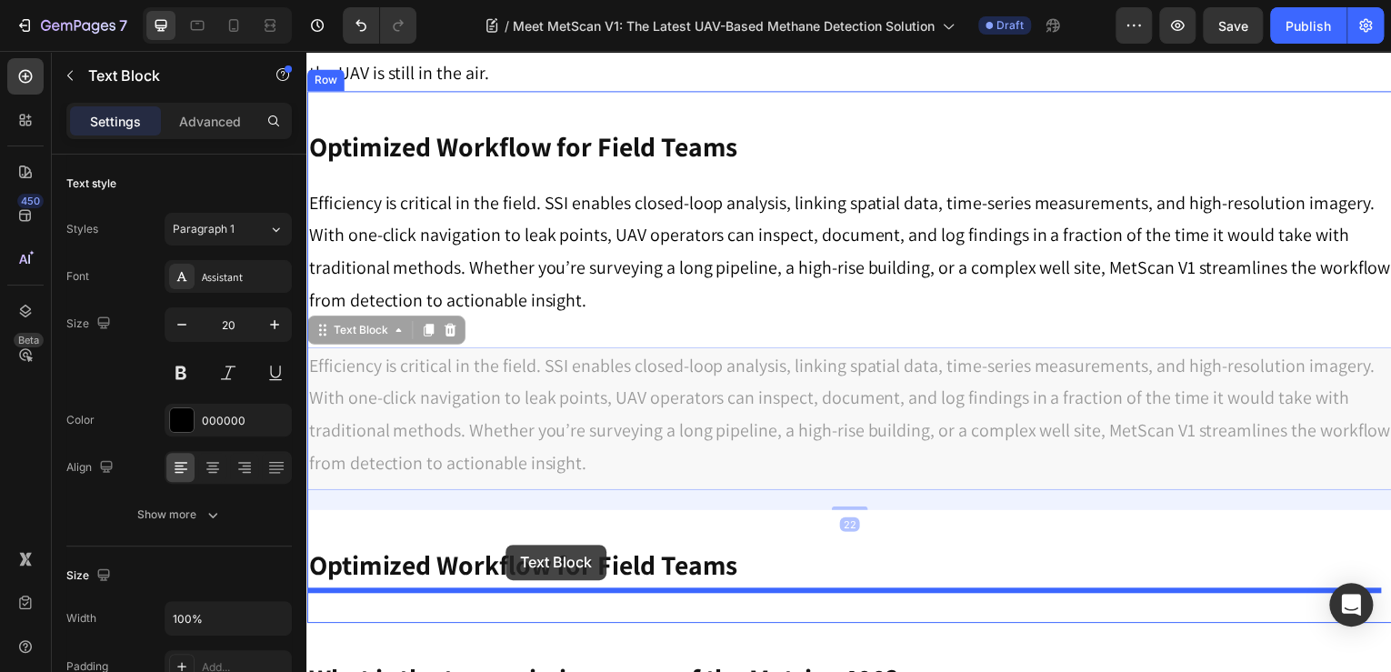
drag, startPoint x: 334, startPoint y: 327, endPoint x: 507, endPoint y: 547, distance: 279.8
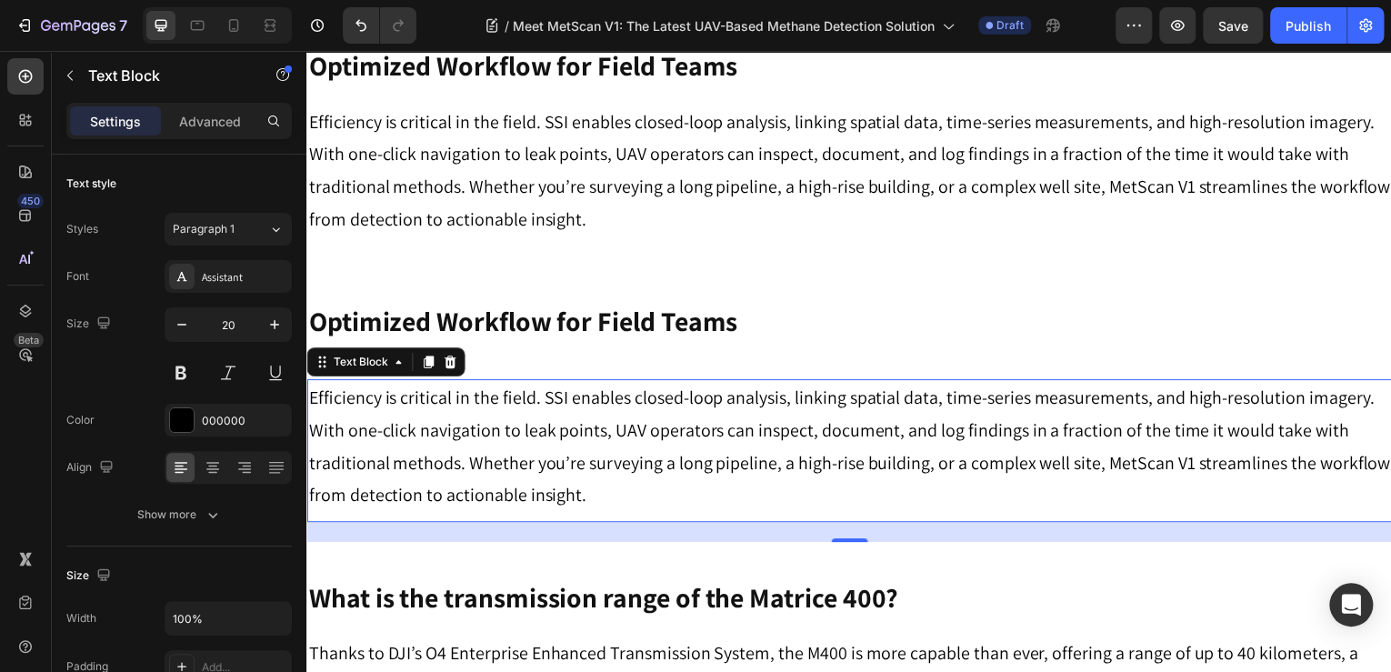
scroll to position [1601, 0]
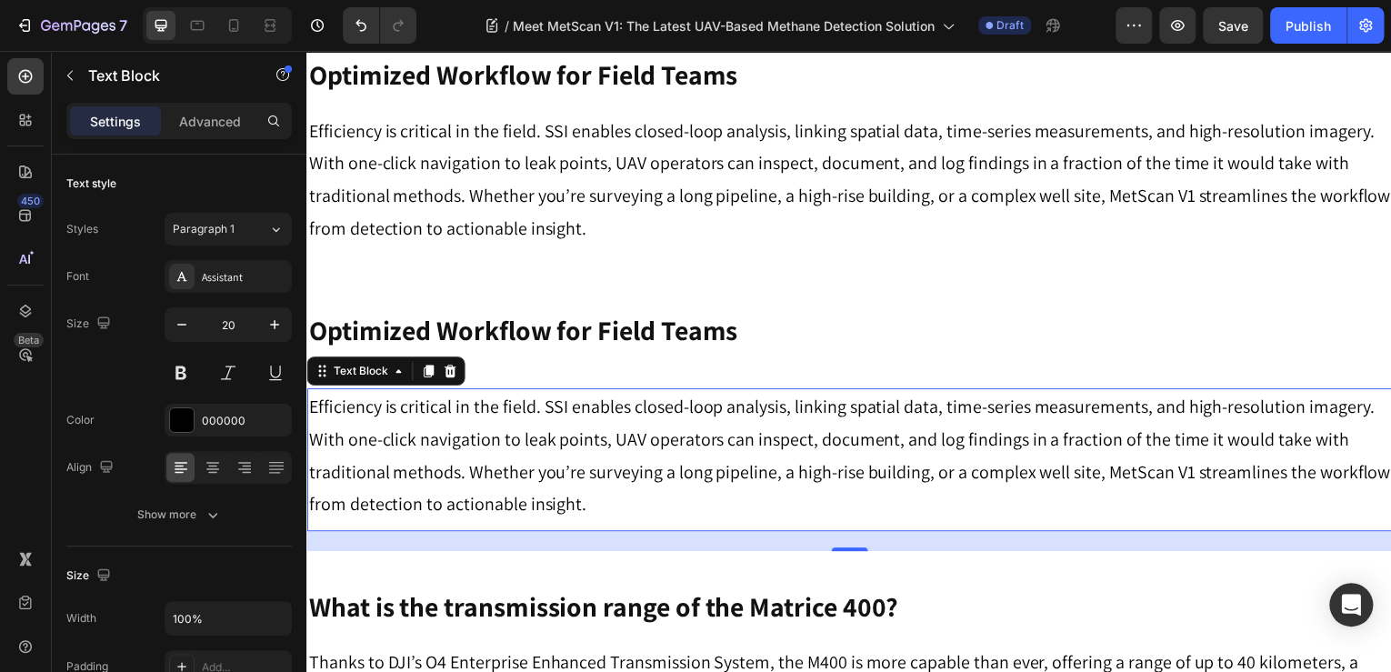
click at [838, 534] on div "22" at bounding box center [851, 544] width 1091 height 20
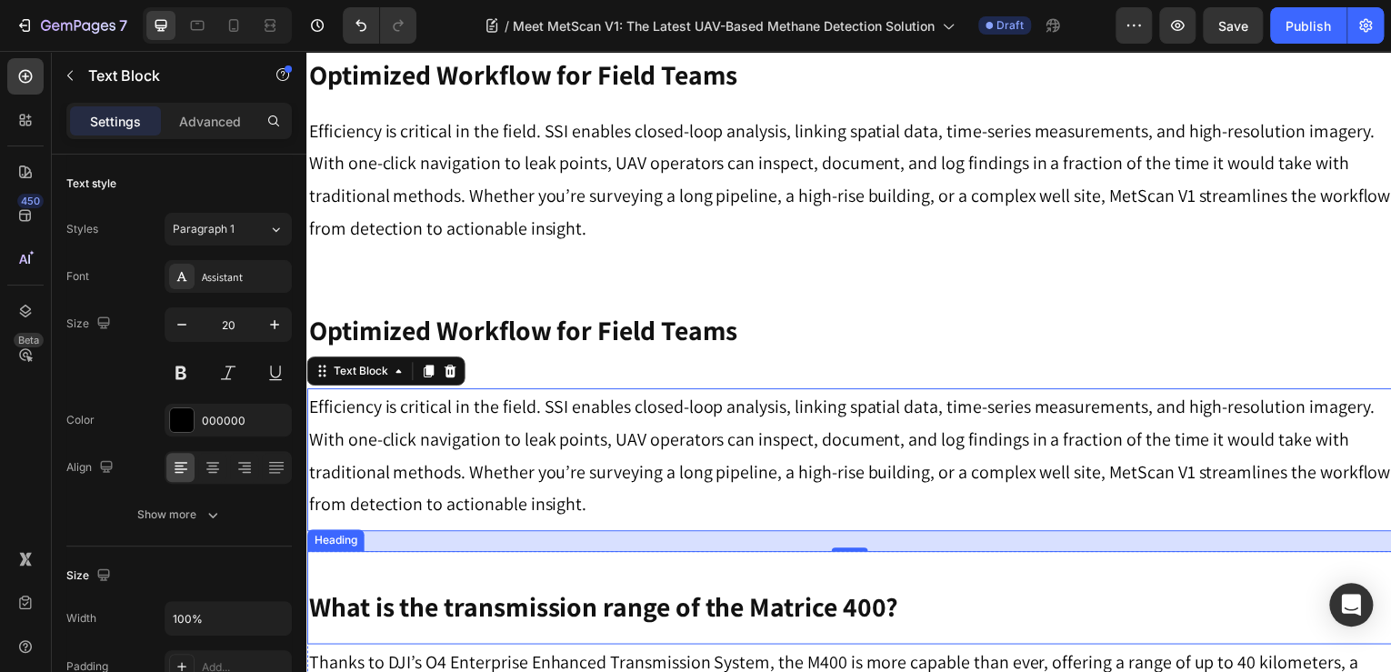
drag, startPoint x: 718, startPoint y: 607, endPoint x: 717, endPoint y: 567, distance: 40.1
click at [718, 603] on div "What is the transmission range of the Matrice 400? Heading" at bounding box center [851, 601] width 1091 height 94
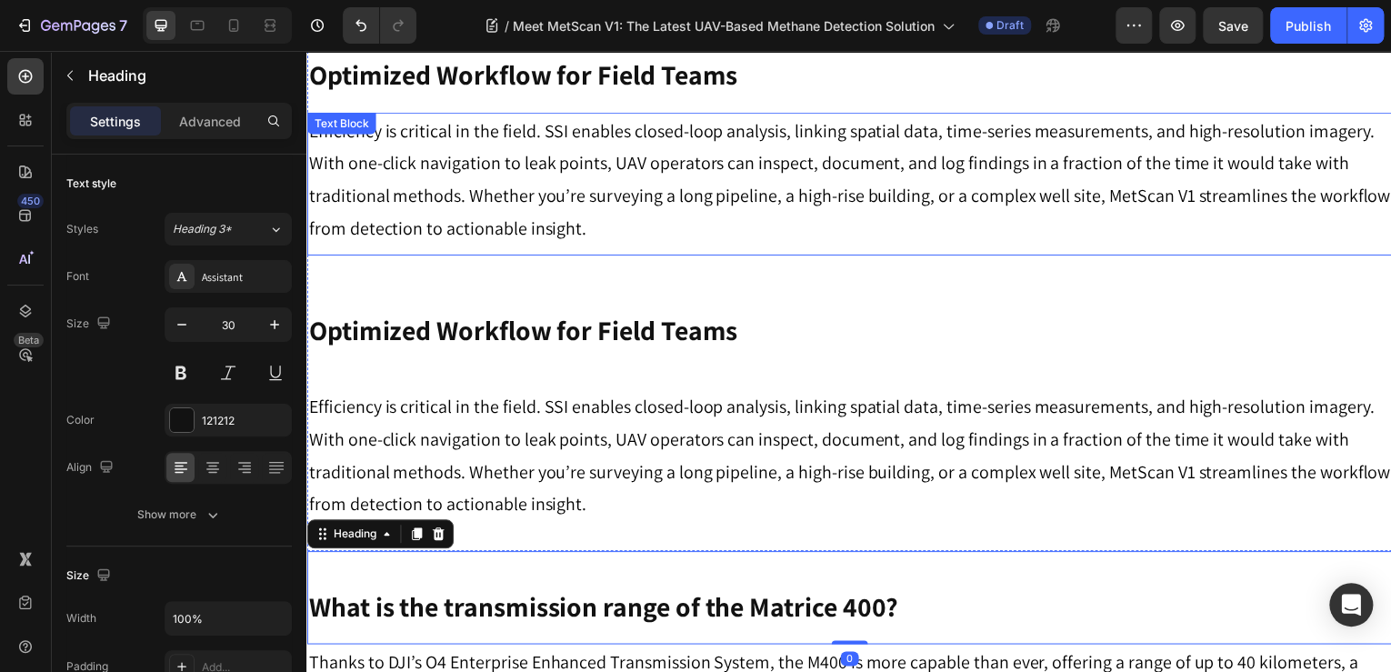
click at [531, 196] on p "Efficiency is critical in the field. SSI enables closed-loop analysis, linking …" at bounding box center [852, 180] width 1088 height 131
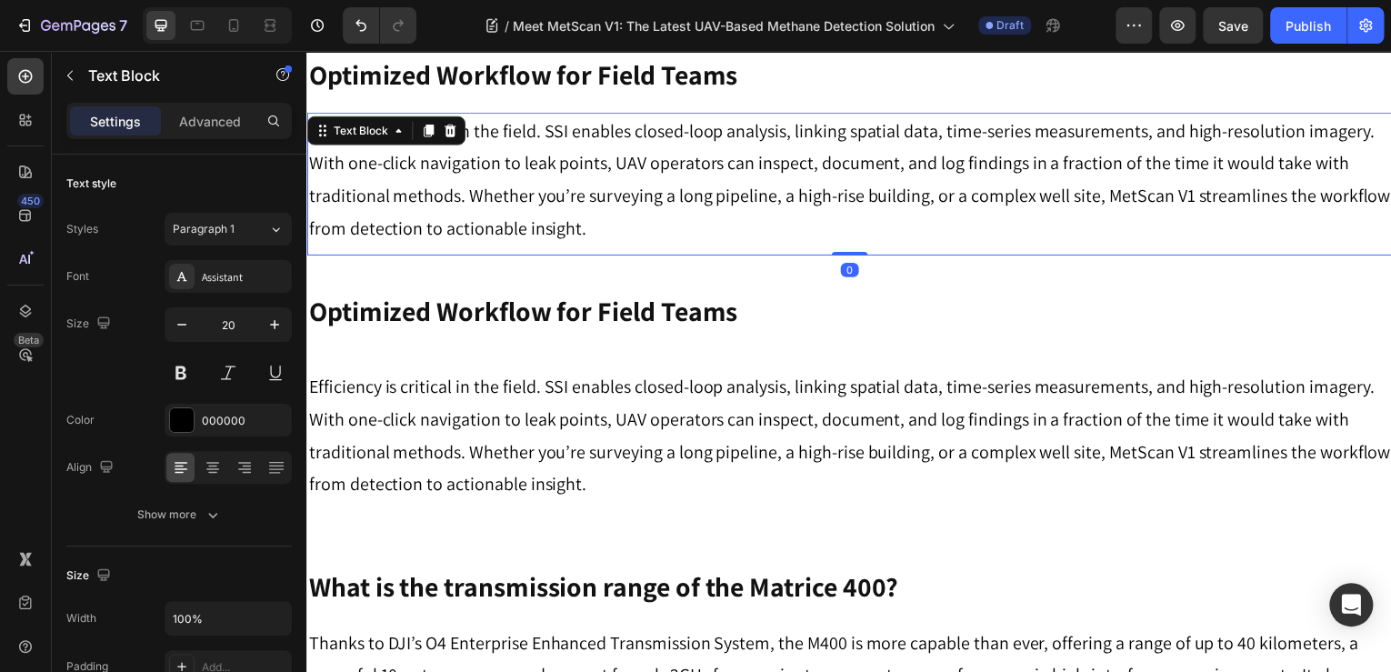
drag, startPoint x: 850, startPoint y: 241, endPoint x: 905, endPoint y: 246, distance: 54.8
click at [846, 159] on div "Efficiency is critical in the field. SSI enables closed-loop analysis, linking …" at bounding box center [851, 185] width 1091 height 144
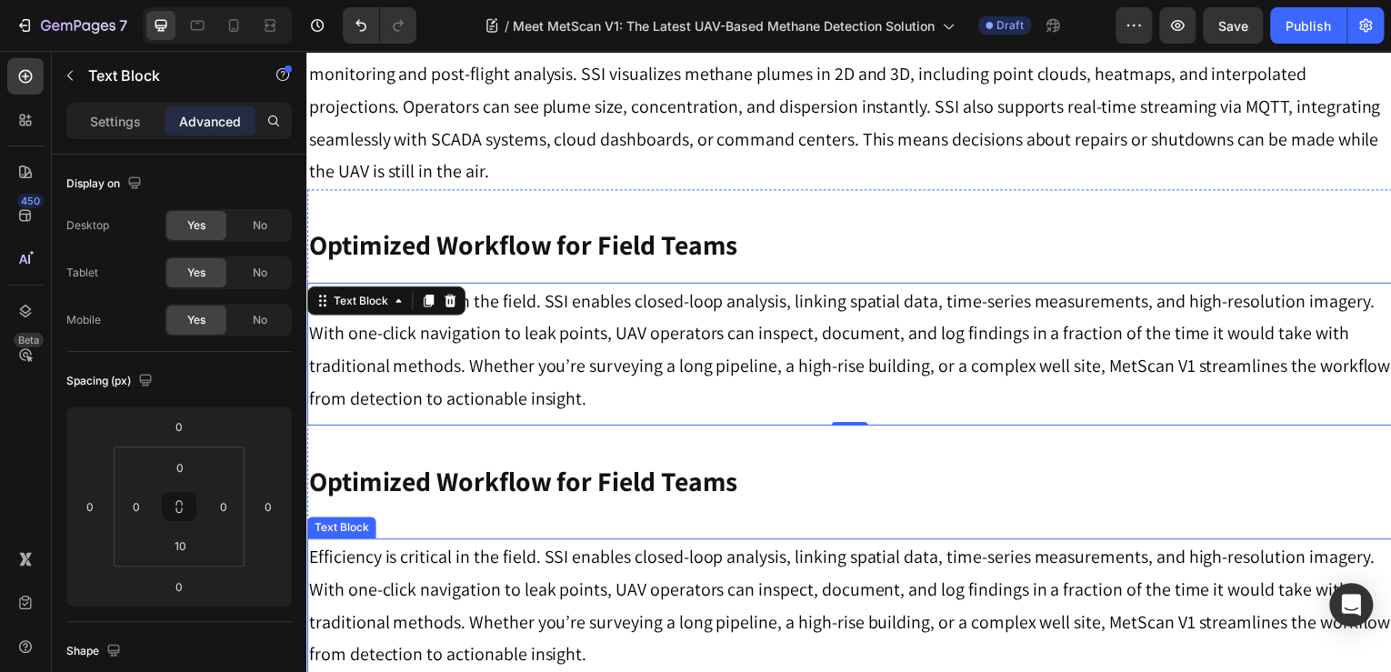
scroll to position [1455, 0]
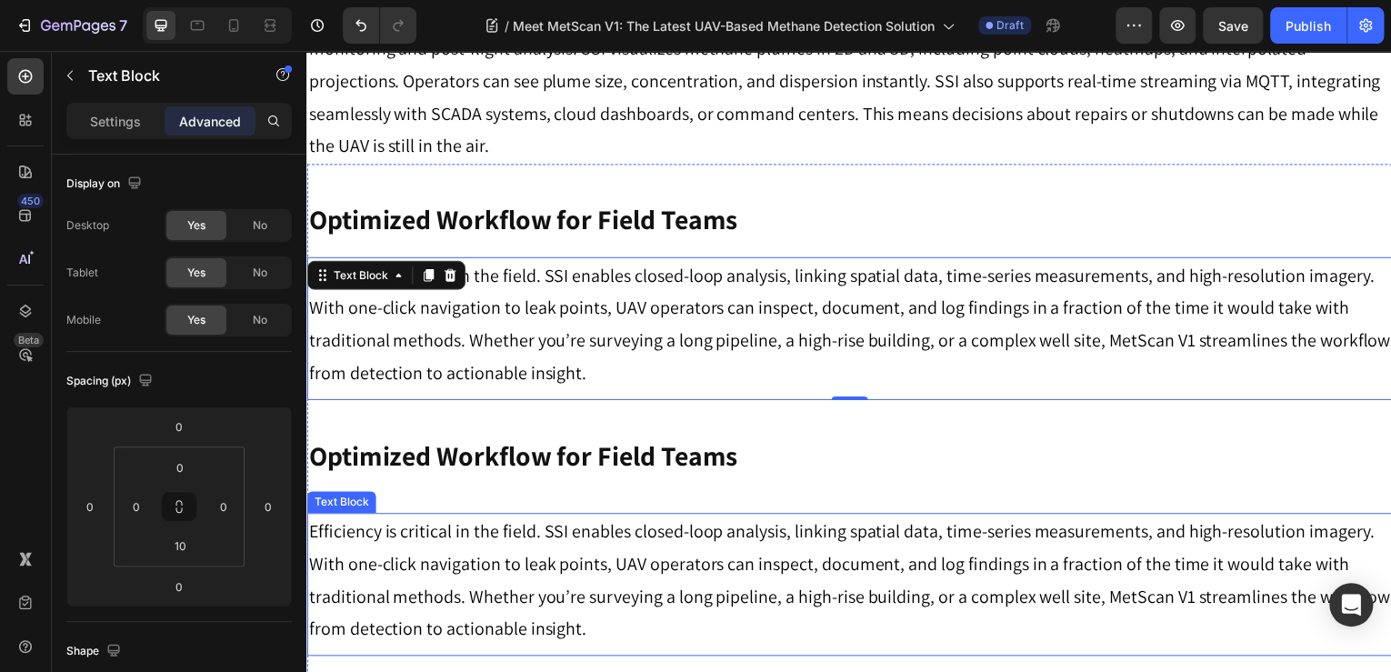
click at [803, 536] on p "Efficiency is critical in the field. SSI enables closed-loop analysis, linking …" at bounding box center [852, 582] width 1088 height 131
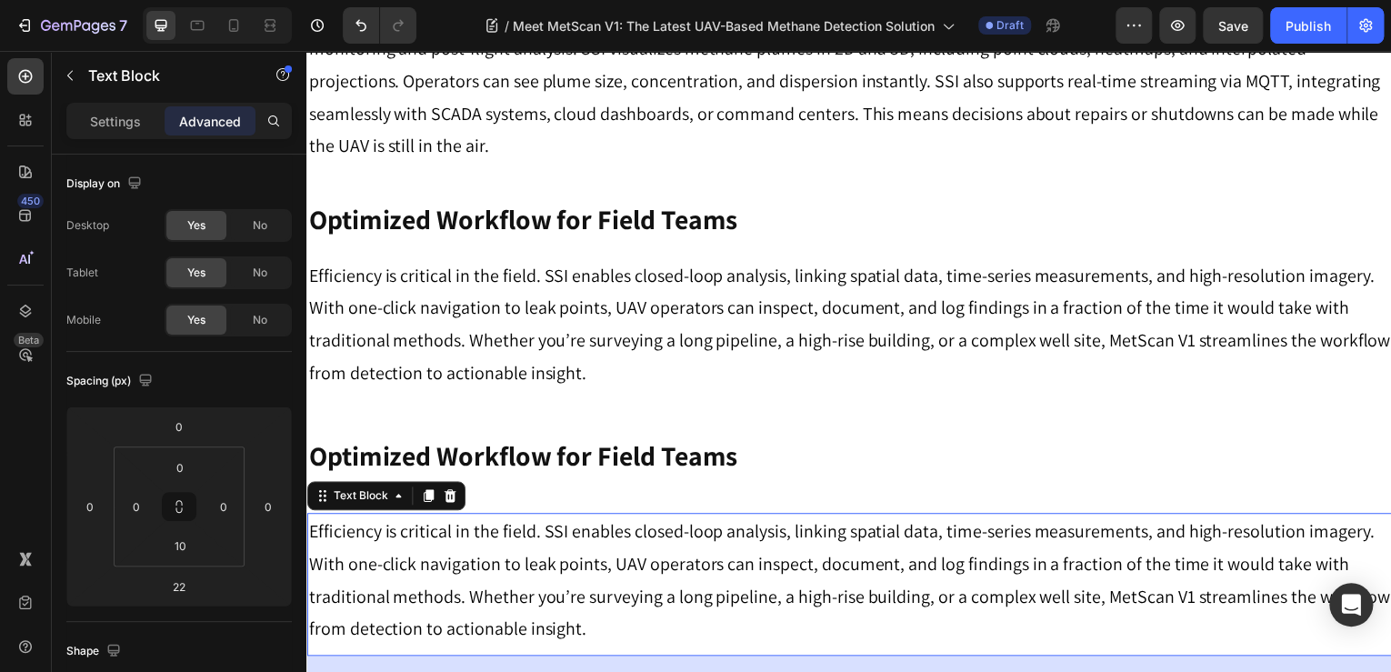
drag, startPoint x: 842, startPoint y: 642, endPoint x: 867, endPoint y: 550, distance: 95.1
click at [865, 553] on div "Efficiency is critical in the field. SSI enables closed-loop analysis, linking …" at bounding box center [851, 588] width 1091 height 144
type input "0"
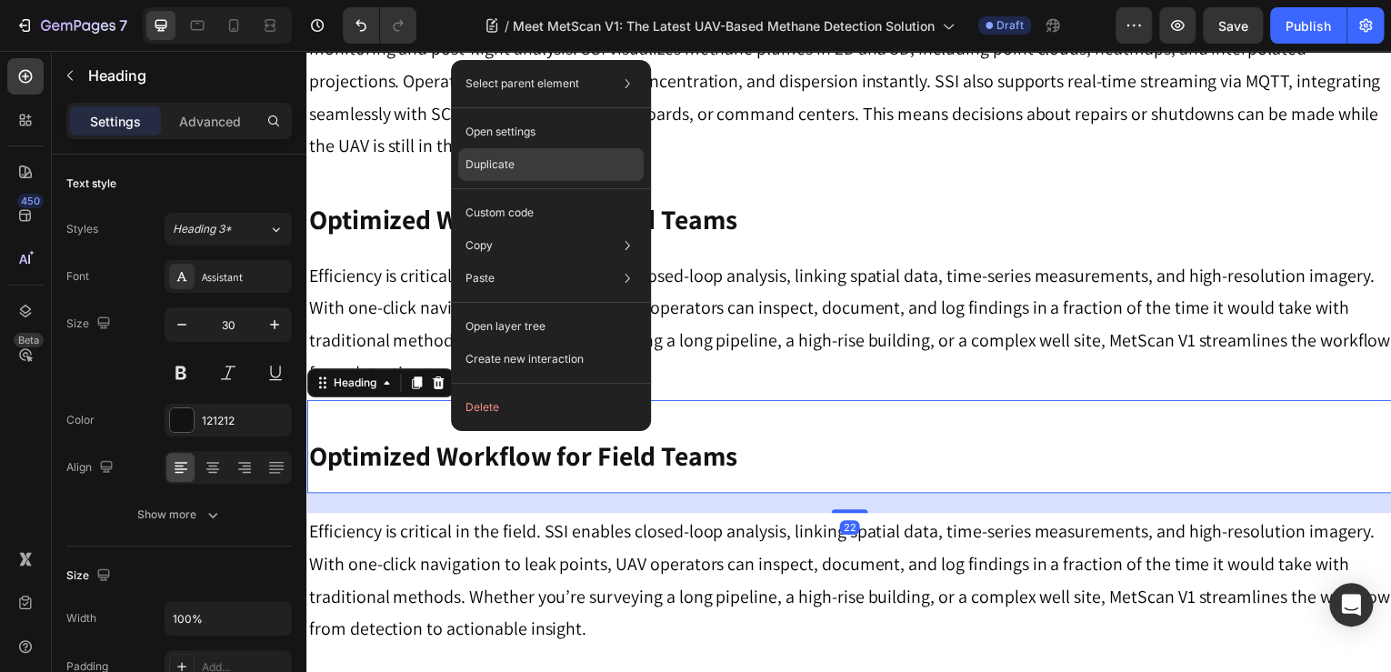
click at [559, 196] on div "Duplicate" at bounding box center [551, 212] width 186 height 33
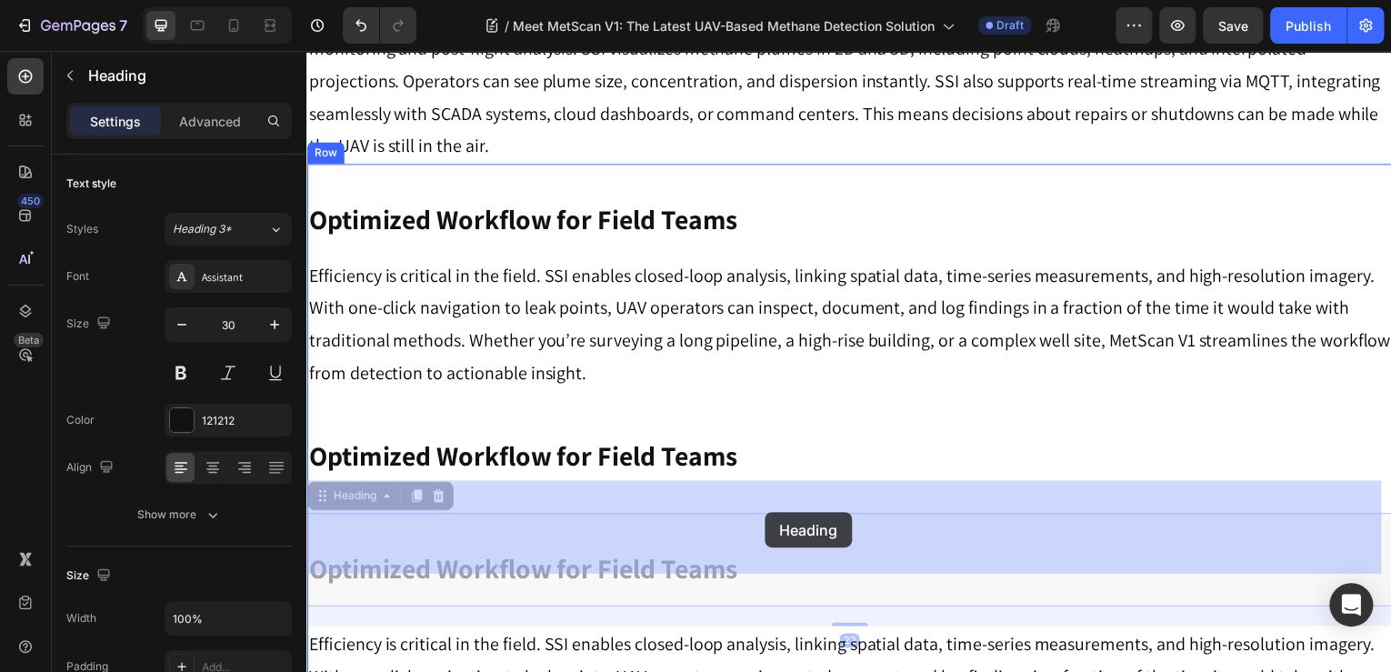
scroll to position [1673, 0]
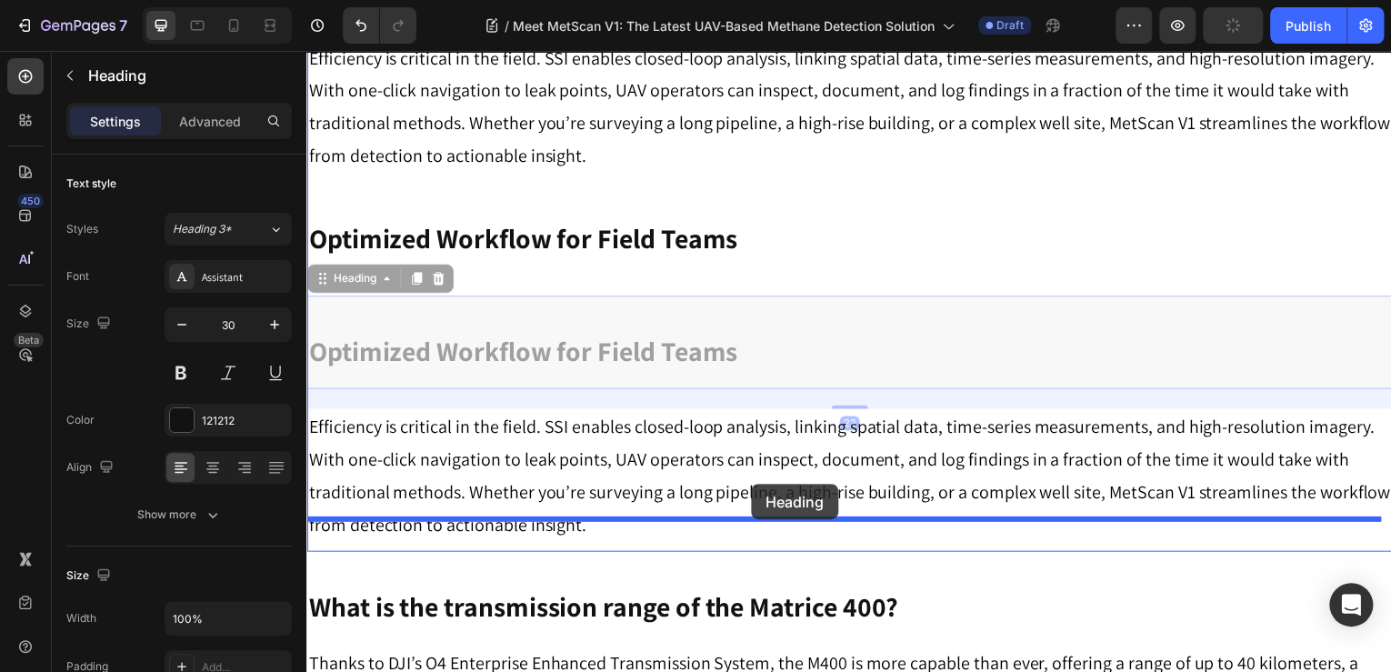
drag, startPoint x: 331, startPoint y: 471, endPoint x: 747, endPoint y: 483, distance: 415.8
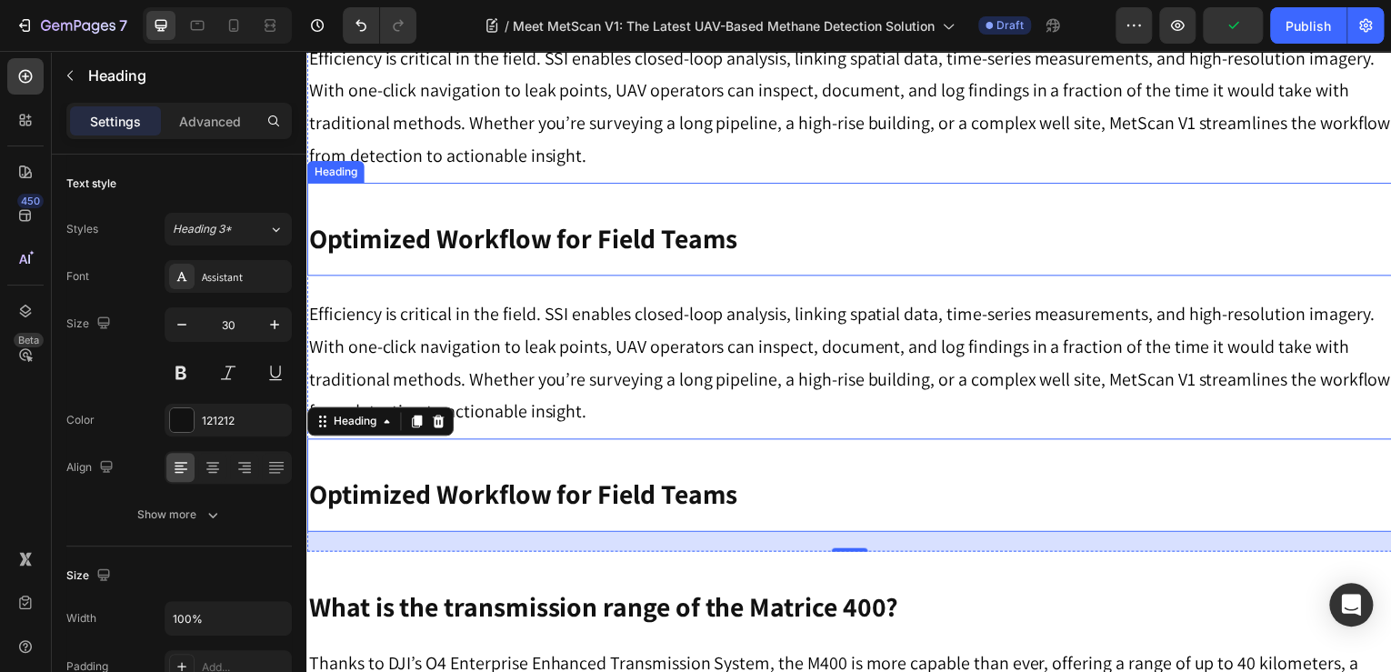
click at [808, 235] on div "Optimized Workflow for Field Teams Heading" at bounding box center [851, 231] width 1091 height 94
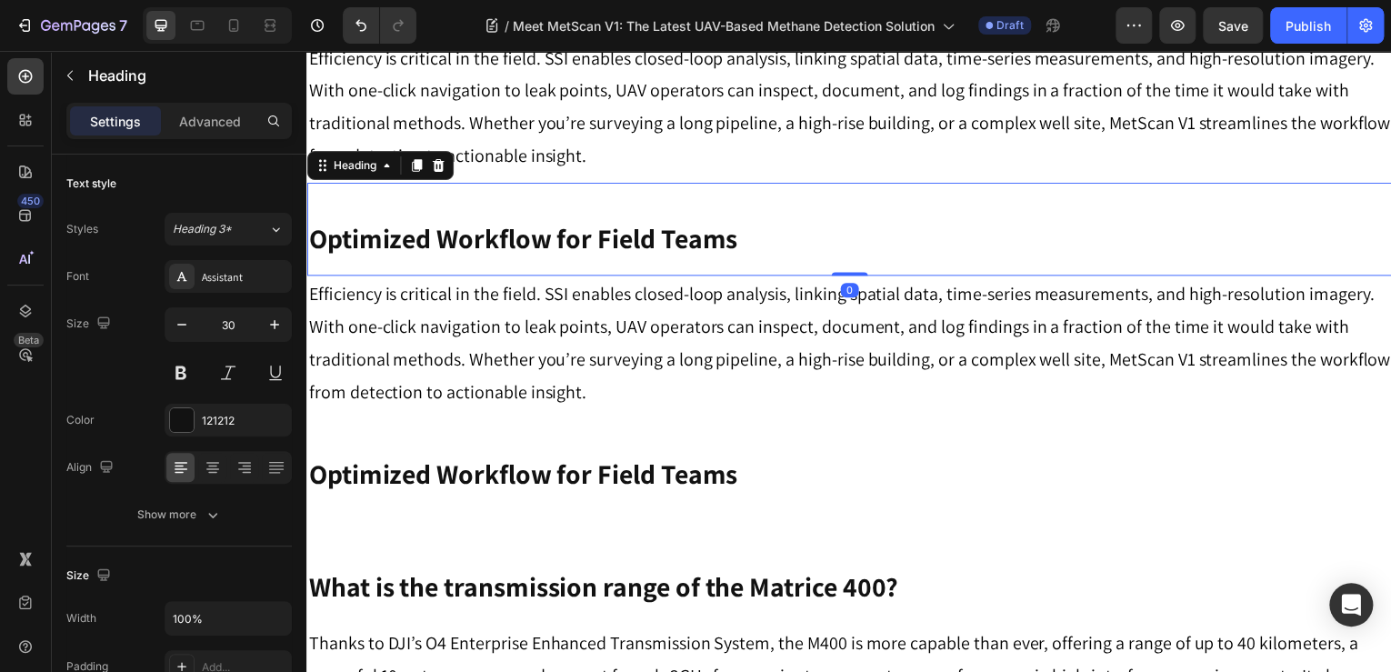
drag, startPoint x: 843, startPoint y: 264, endPoint x: 838, endPoint y: 217, distance: 46.6
click at [838, 217] on div "Optimized Workflow for Field Teams Heading 0" at bounding box center [851, 231] width 1091 height 94
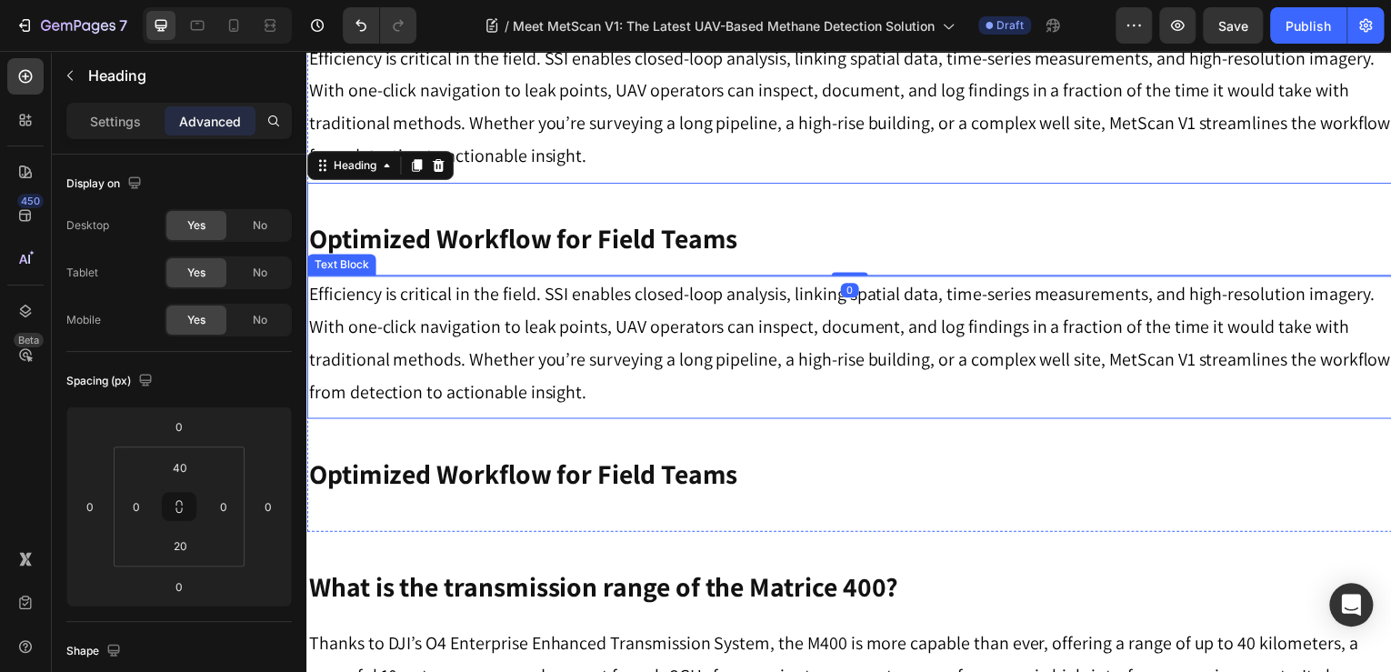
click at [910, 421] on div "Optimized Workflow for Field Teams Heading" at bounding box center [851, 468] width 1091 height 94
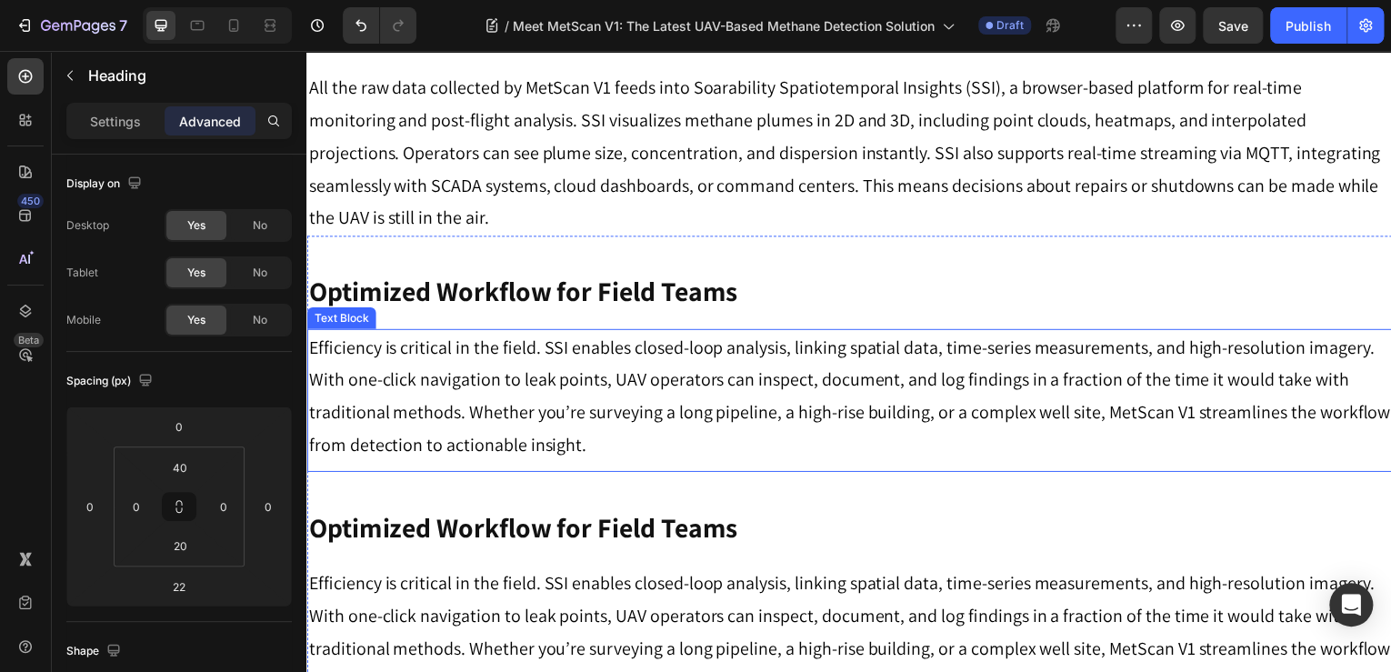
scroll to position [1237, 0]
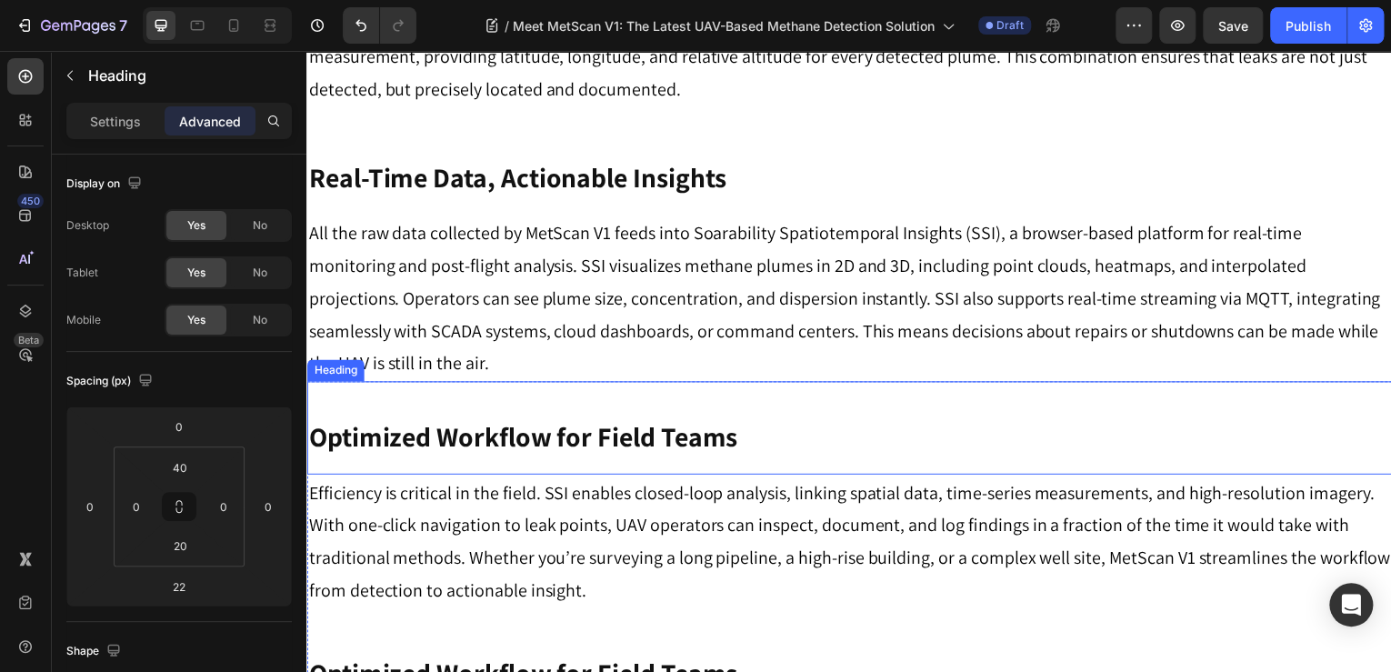
click at [801, 419] on h3 "Optimized Workflow for Field Teams" at bounding box center [851, 438] width 1091 height 39
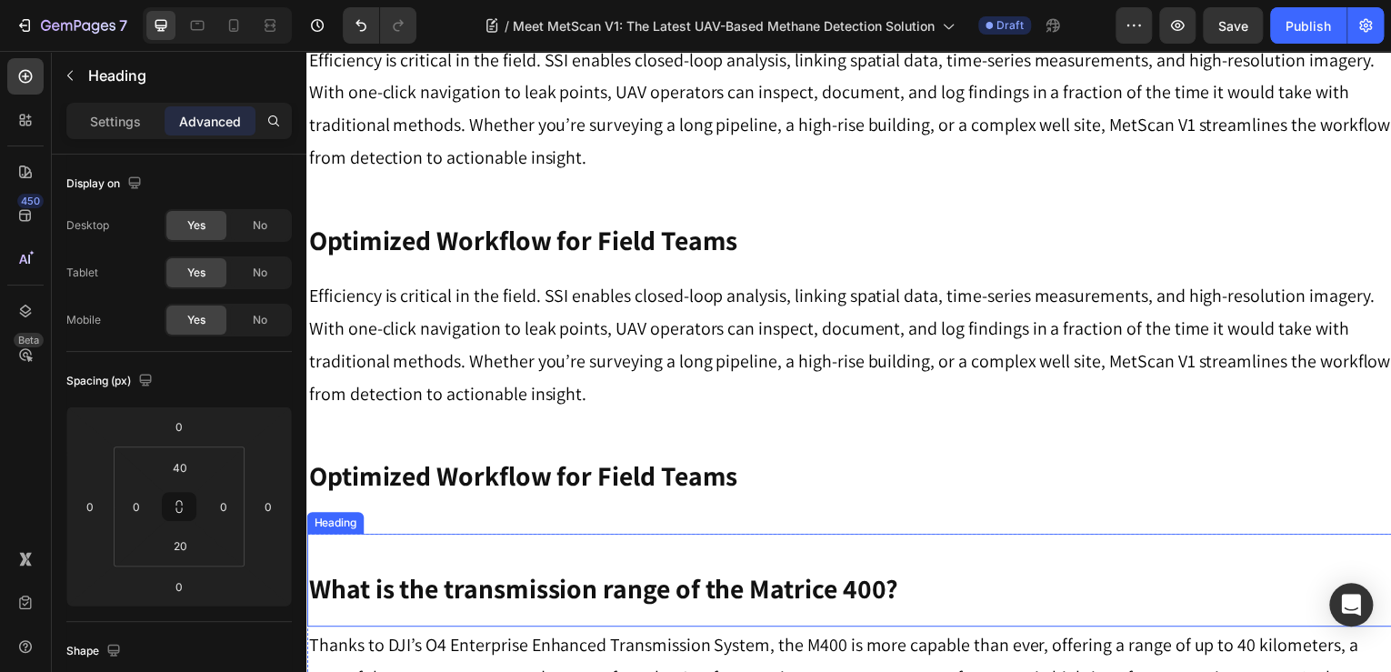
scroll to position [1673, 0]
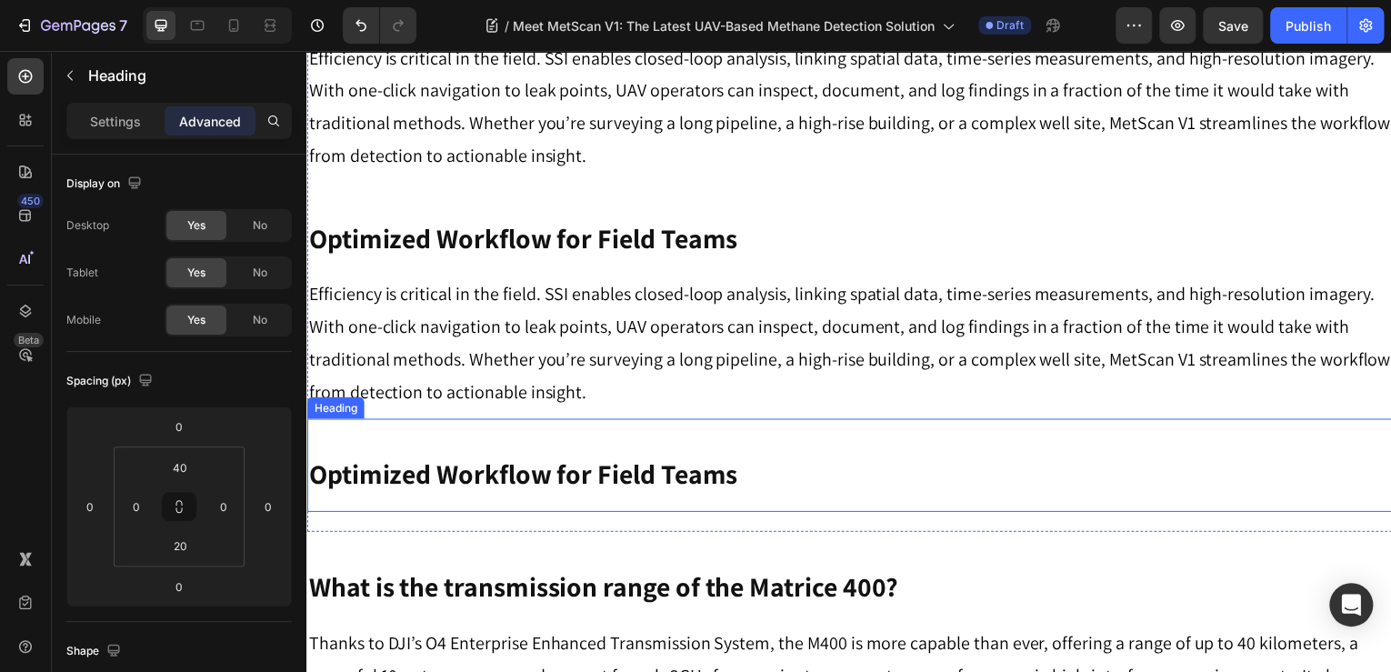
click at [783, 457] on h3 "Optimized Workflow for Field Teams" at bounding box center [851, 476] width 1091 height 39
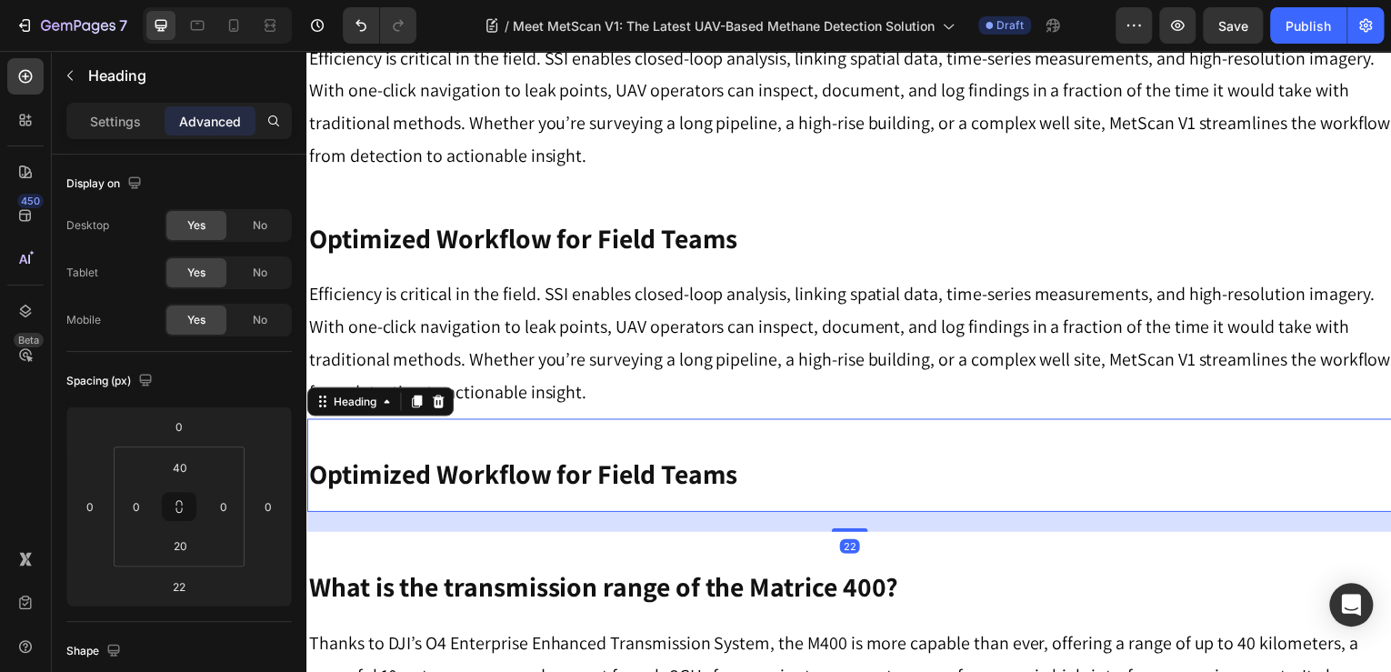
drag, startPoint x: 830, startPoint y: 500, endPoint x: 828, endPoint y: 449, distance: 51.0
click at [828, 451] on div "Optimized Workflow for Field Teams Heading 22" at bounding box center [851, 468] width 1091 height 94
type input "0"
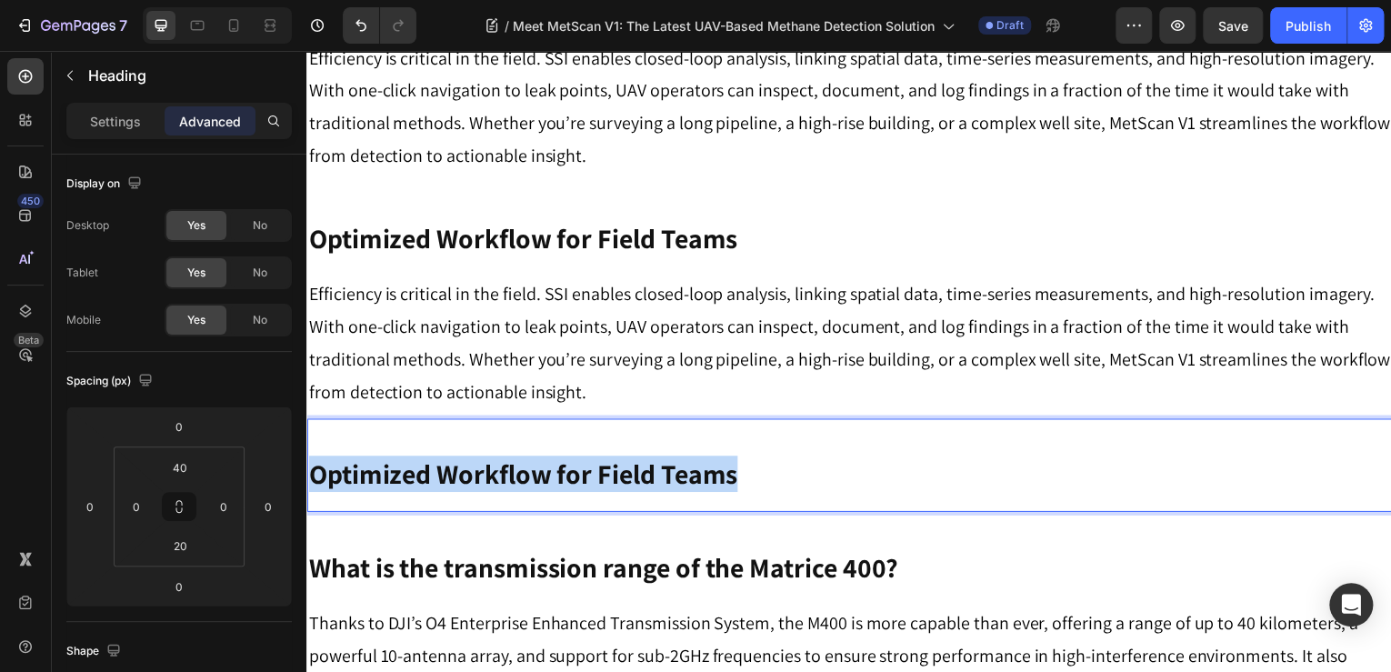
click at [557, 458] on strong "Optimized Workflow for Field Teams" at bounding box center [523, 476] width 431 height 36
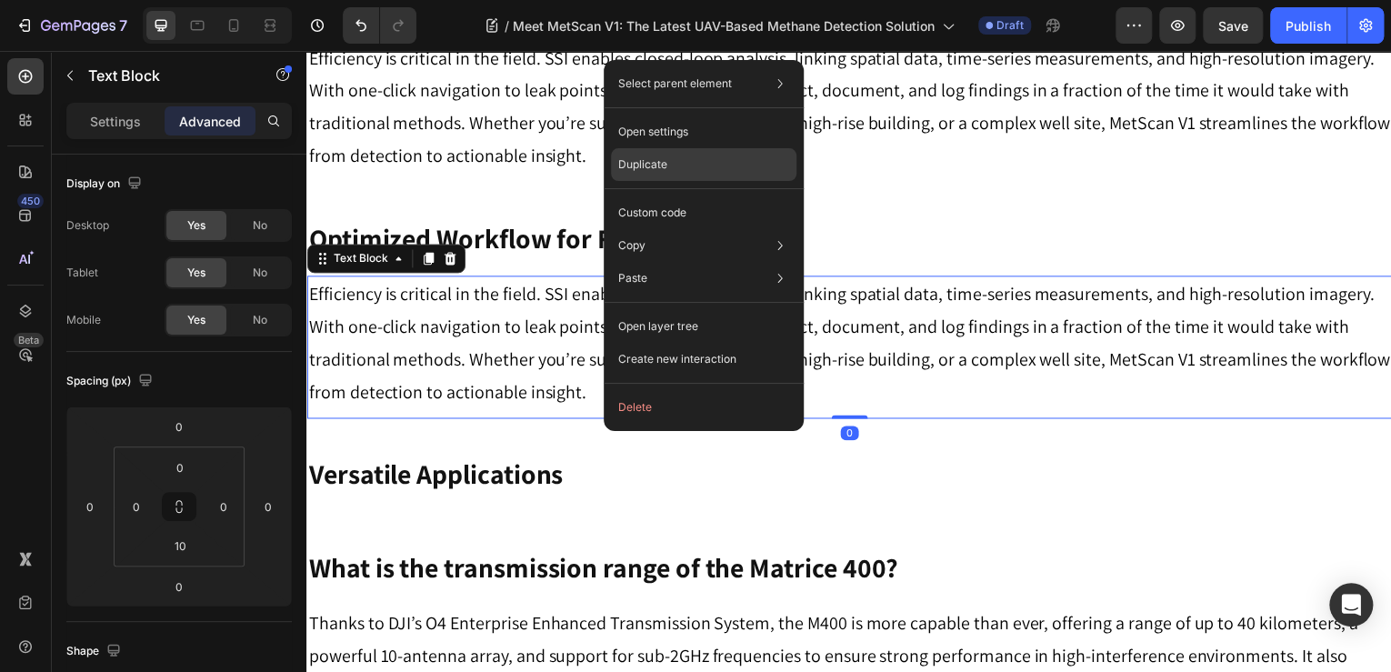
click at [695, 196] on div "Duplicate" at bounding box center [704, 212] width 186 height 33
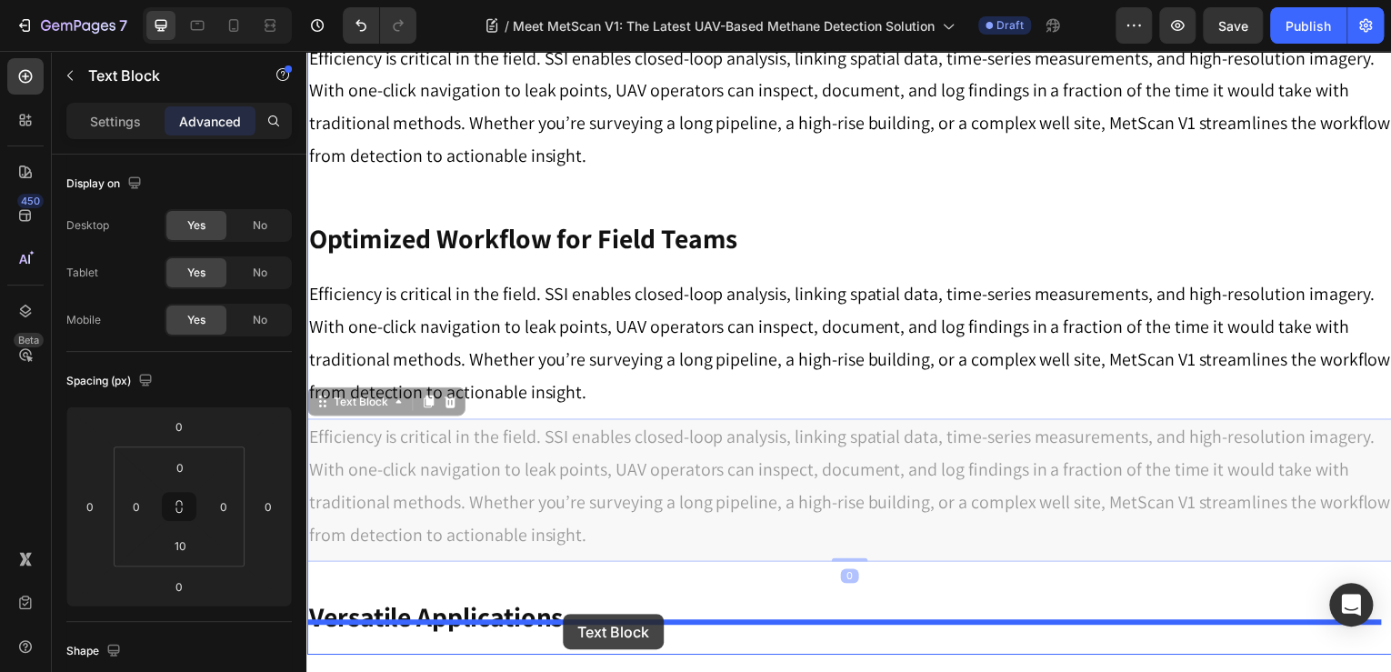
drag, startPoint x: 329, startPoint y: 376, endPoint x: 565, endPoint y: 617, distance: 337.0
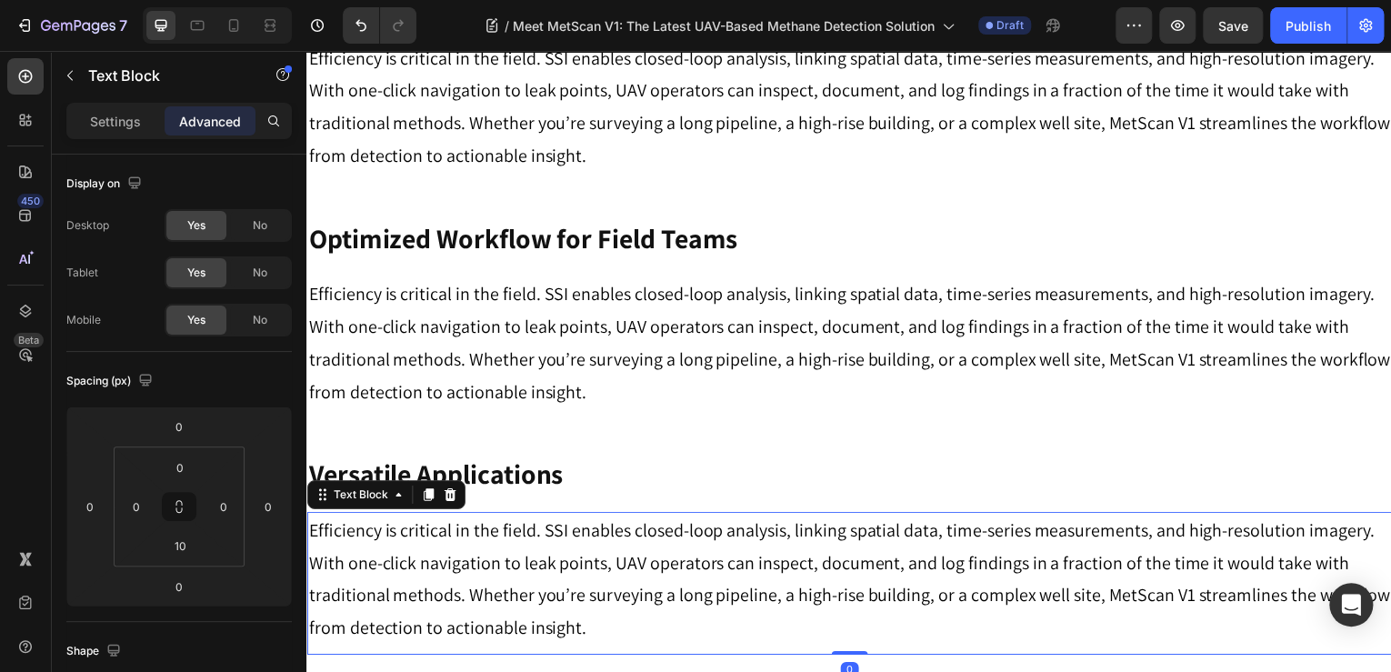
scroll to position [1702, 0]
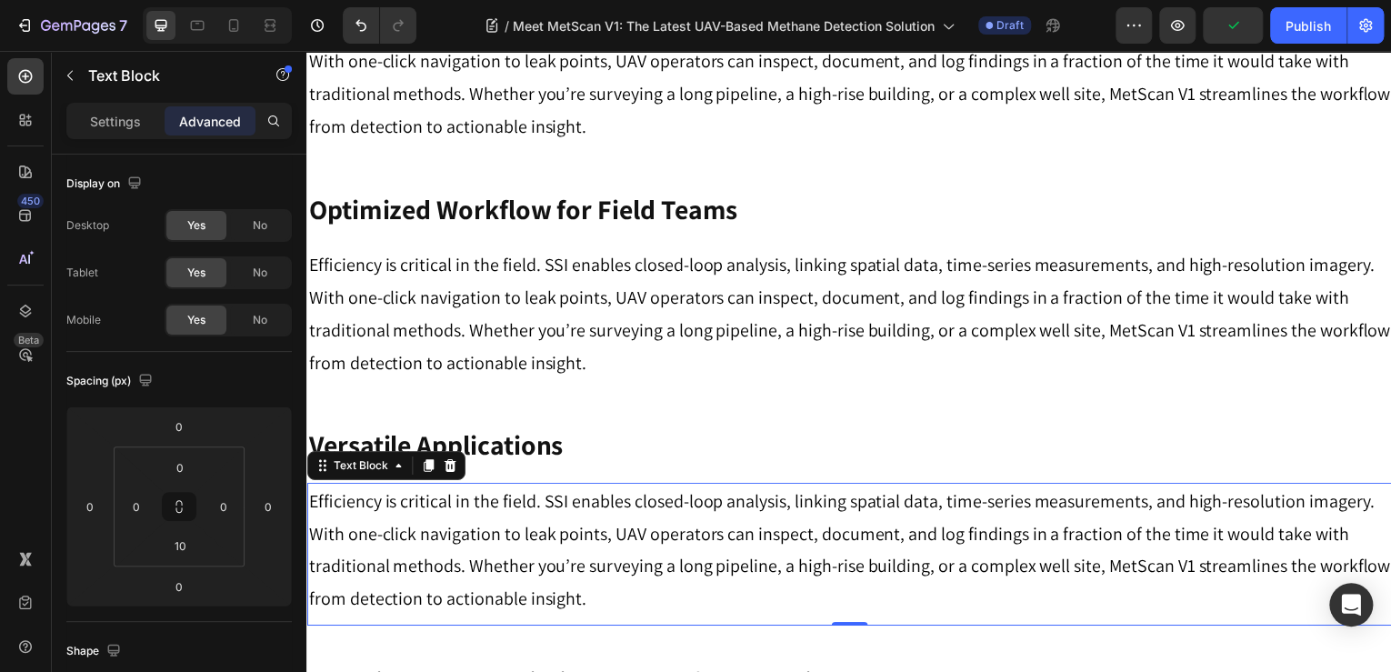
click at [497, 561] on p "Efficiency is critical in the field. SSI enables closed-loop analysis, linking …" at bounding box center [852, 552] width 1088 height 131
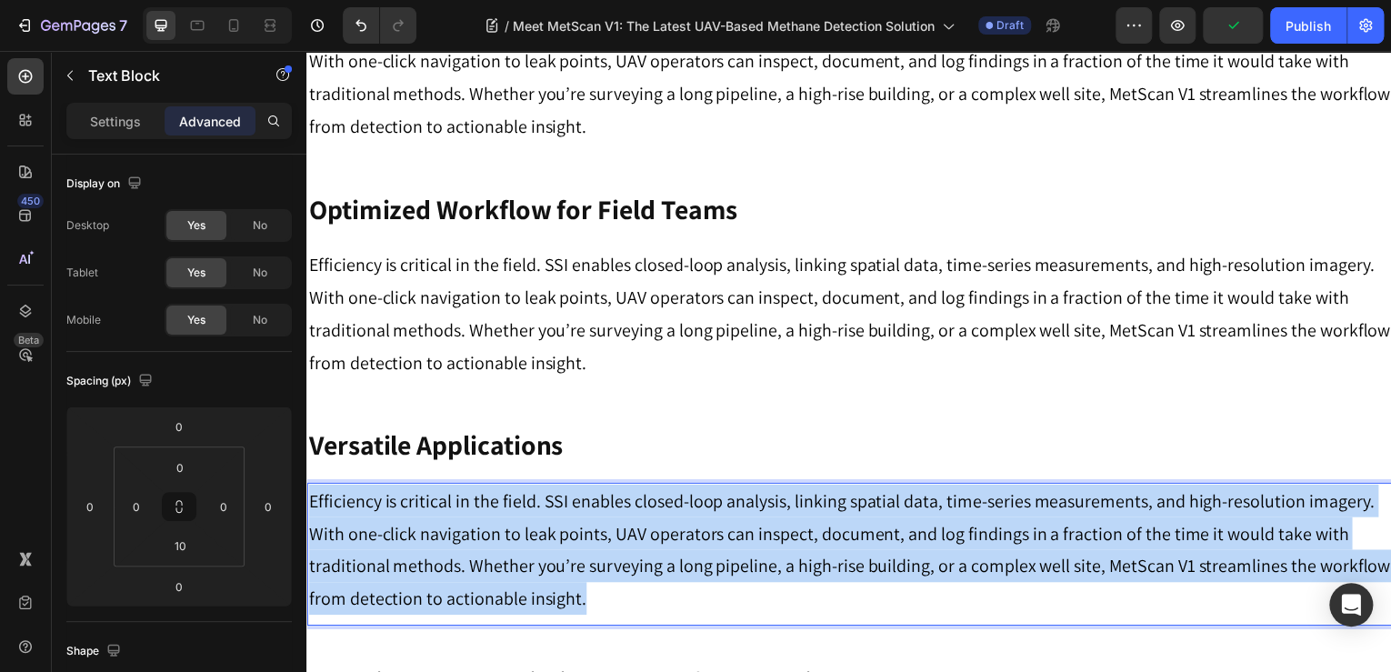
click at [497, 561] on p "Efficiency is critical in the field. SSI enables closed-loop analysis, linking …" at bounding box center [852, 552] width 1088 height 131
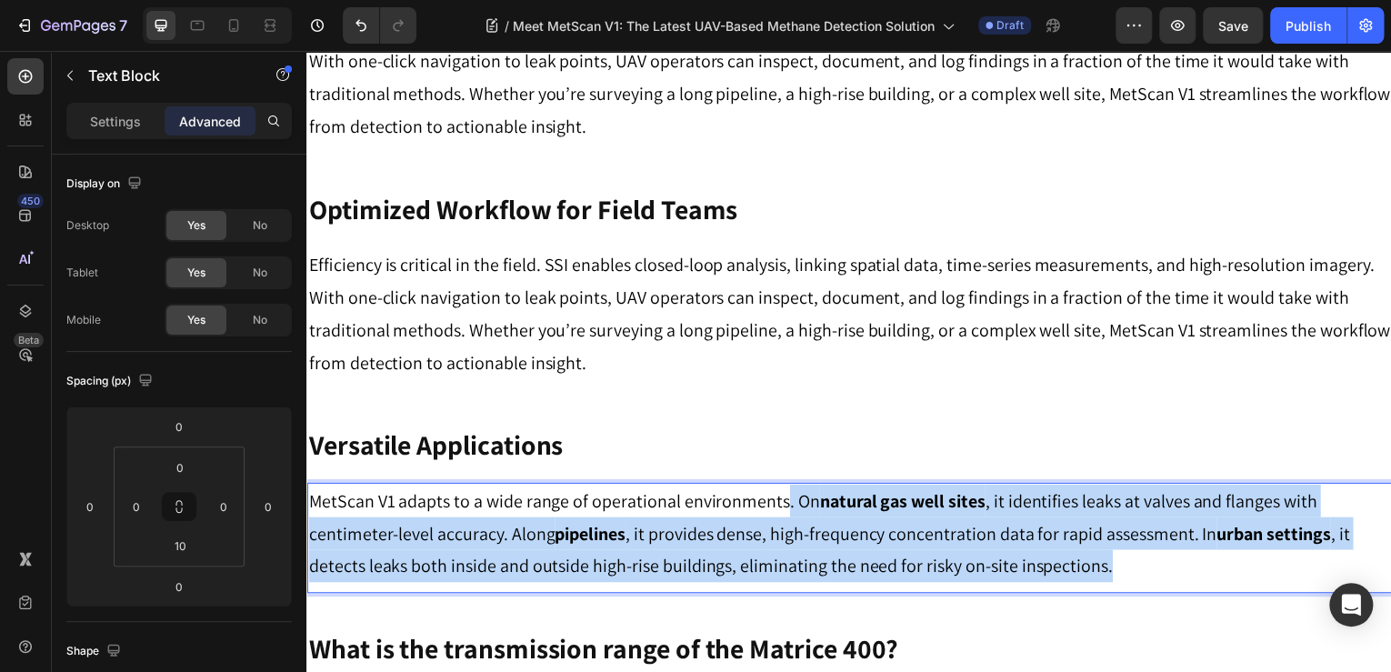
drag, startPoint x: 1268, startPoint y: 530, endPoint x: 786, endPoint y: 474, distance: 485.3
click at [786, 487] on p "MetScan V1 adapts to a wide range of operational environments. On natural gas w…" at bounding box center [852, 536] width 1088 height 98
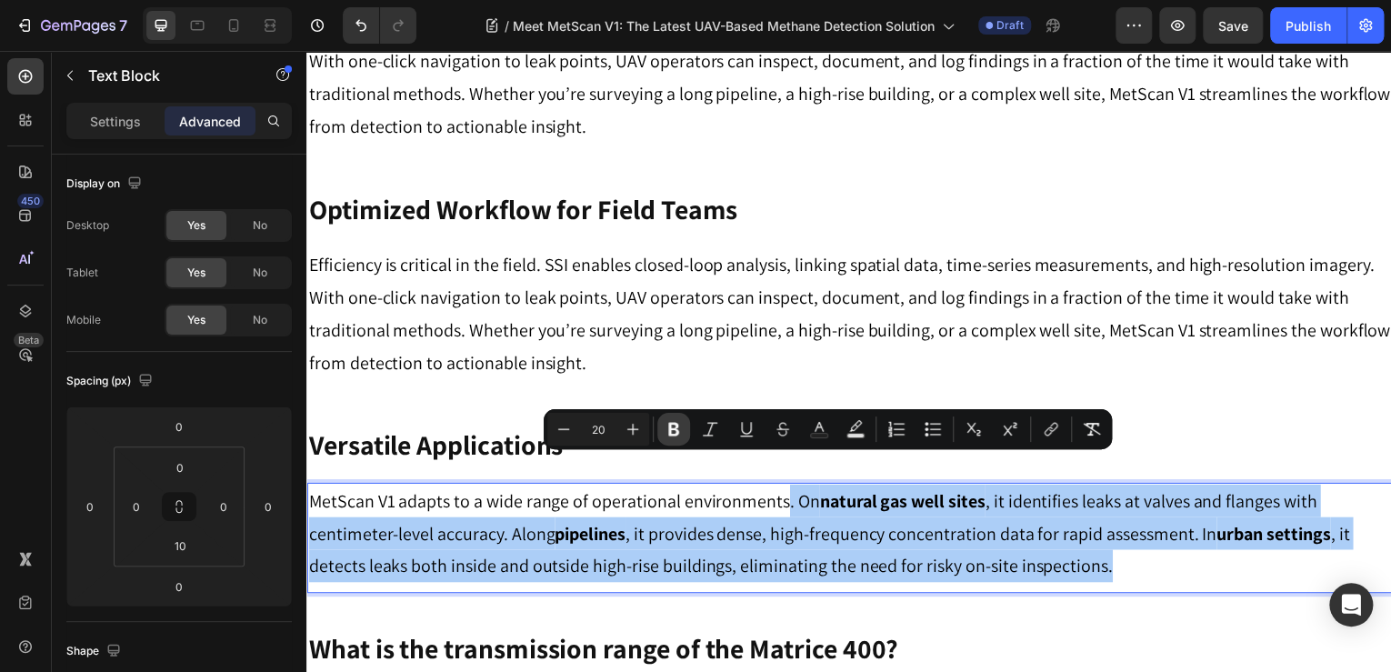
click at [662, 429] on button "Bold" at bounding box center [673, 429] width 33 height 33
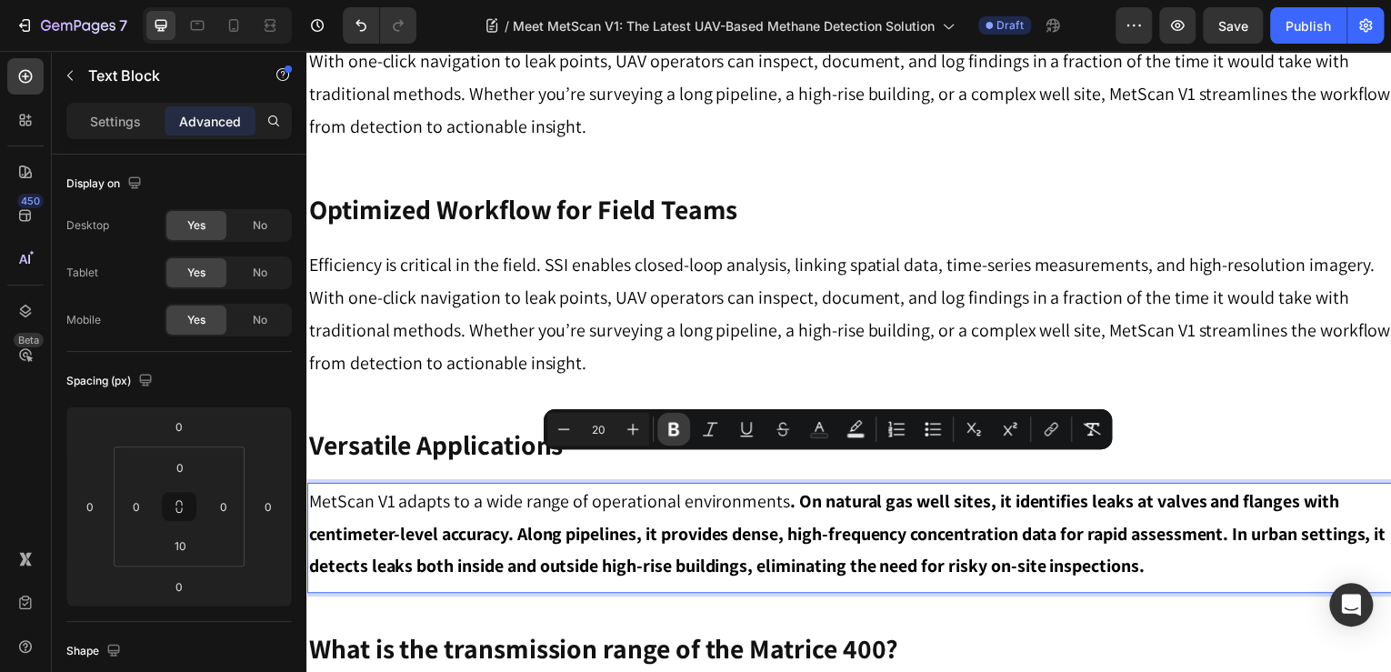
click at [667, 429] on icon "Editor contextual toolbar" at bounding box center [674, 429] width 18 height 18
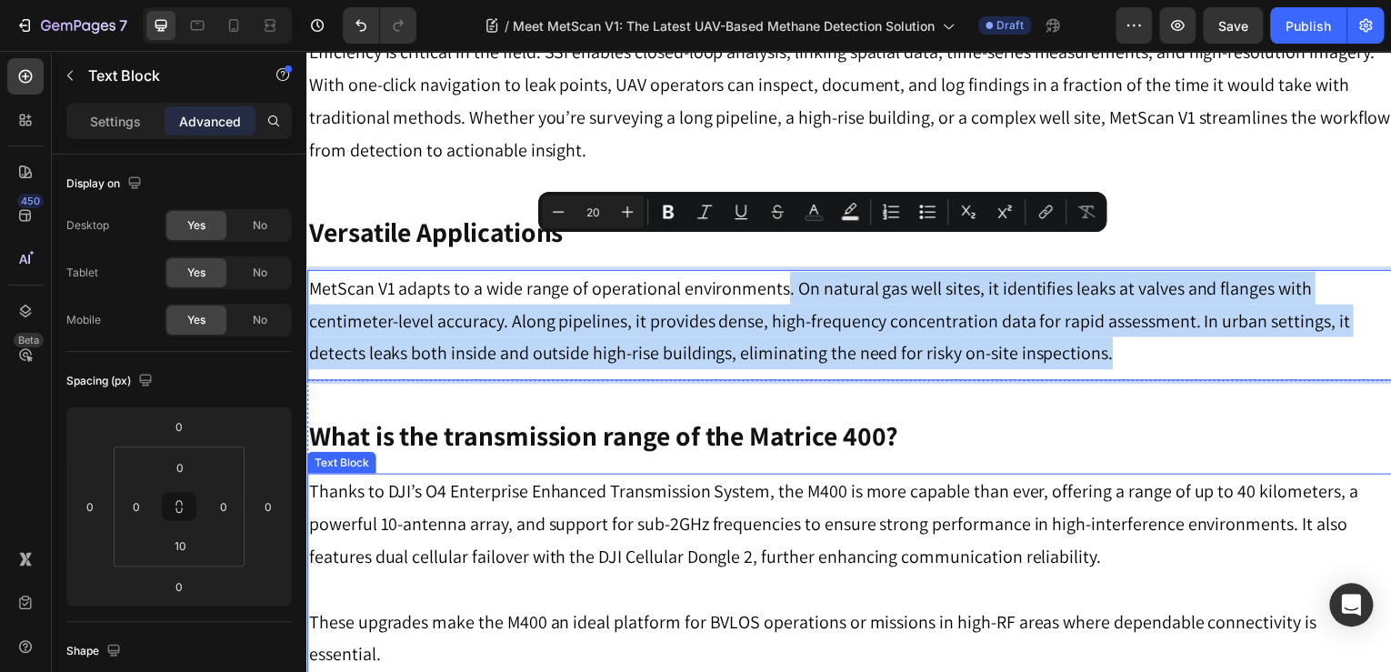
scroll to position [1921, 0]
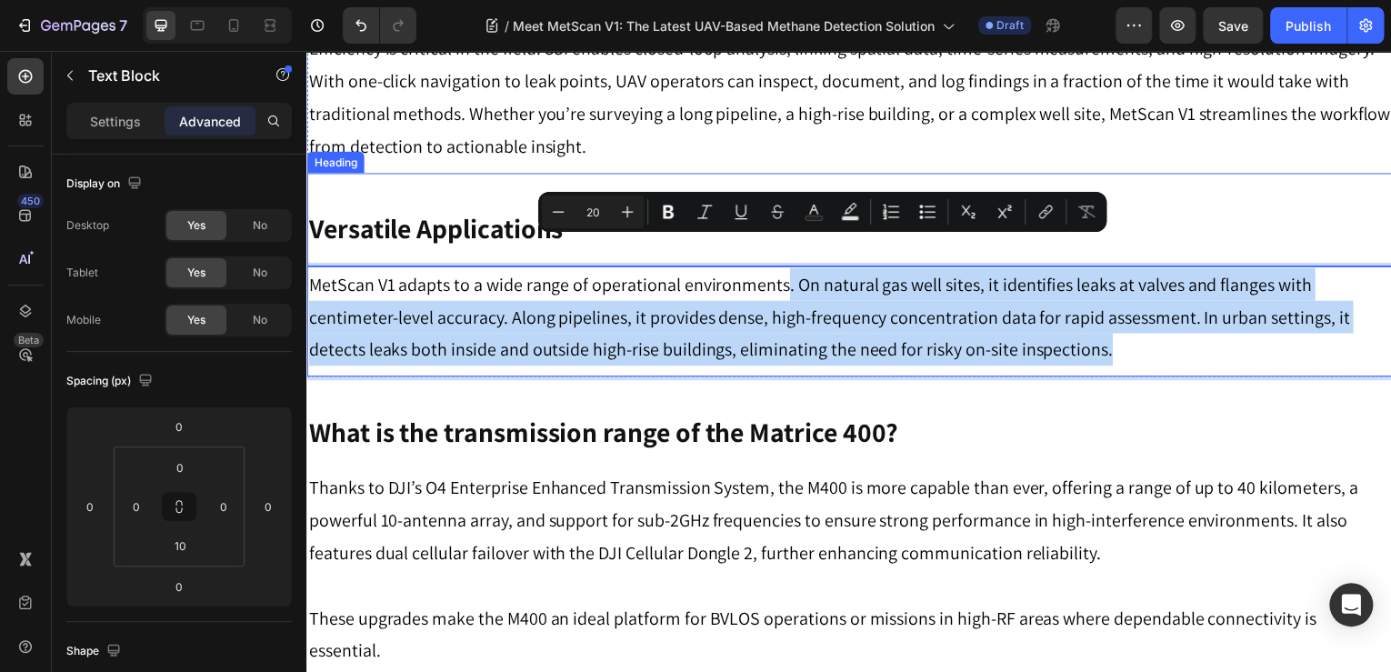
click at [477, 211] on strong "Versatile Applications" at bounding box center [436, 229] width 256 height 36
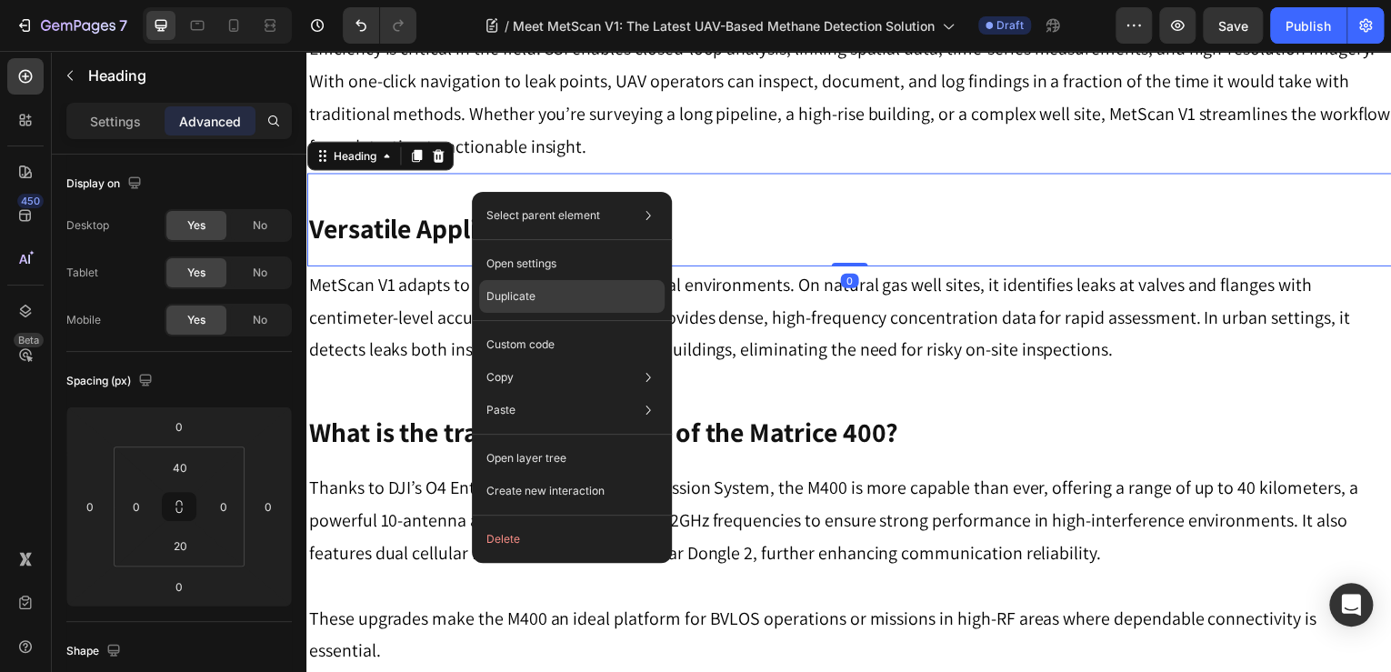
drag, startPoint x: 574, startPoint y: 298, endPoint x: 90, endPoint y: 177, distance: 498.7
click at [574, 328] on div "Duplicate" at bounding box center [572, 344] width 186 height 33
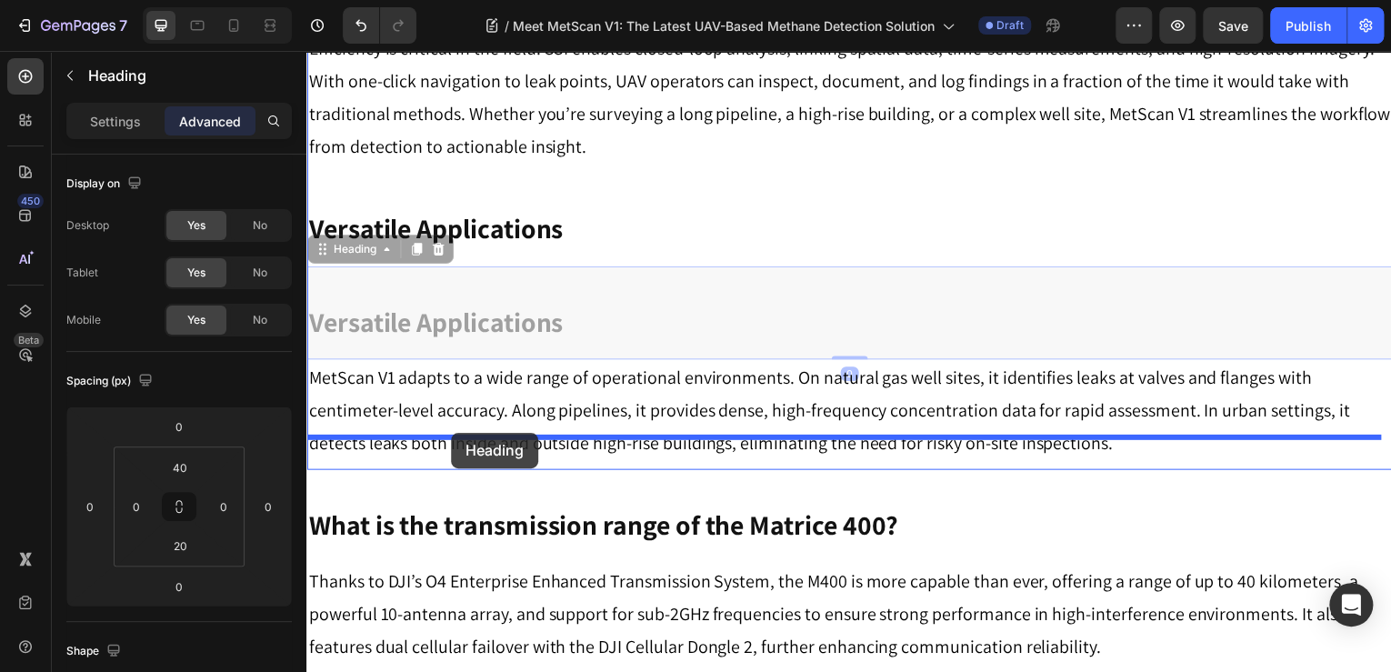
drag, startPoint x: 335, startPoint y: 235, endPoint x: 452, endPoint y: 435, distance: 231.9
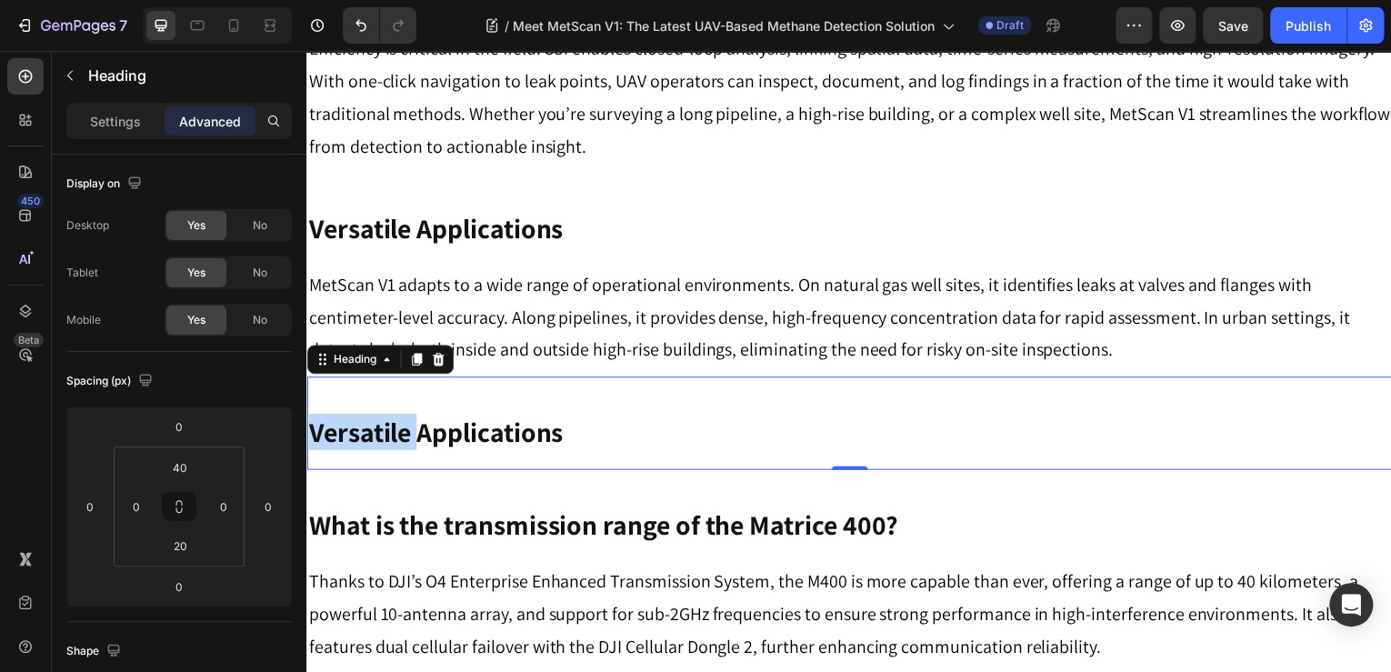
click at [398, 416] on strong "Versatile Applications" at bounding box center [436, 434] width 256 height 36
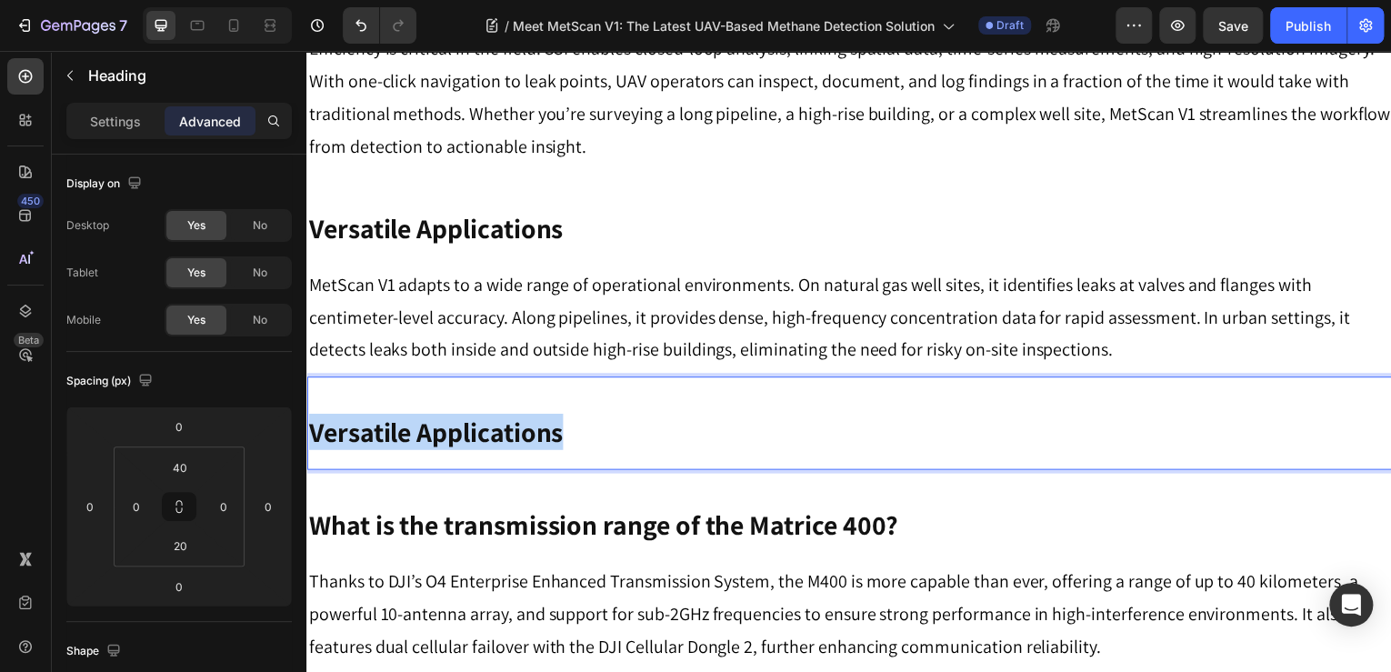
click at [398, 416] on strong "Versatile Applications" at bounding box center [436, 434] width 256 height 36
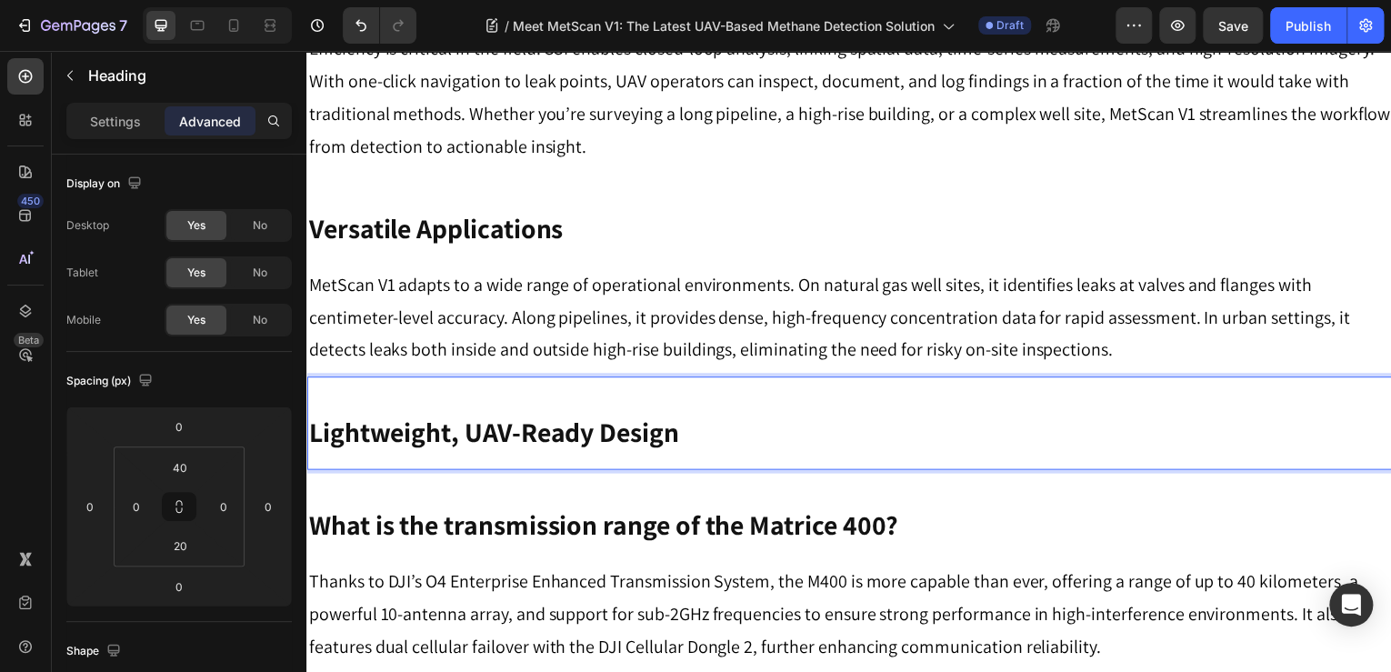
click at [849, 509] on strong "What is the transmission range of the Matrice 400?" at bounding box center [604, 527] width 593 height 36
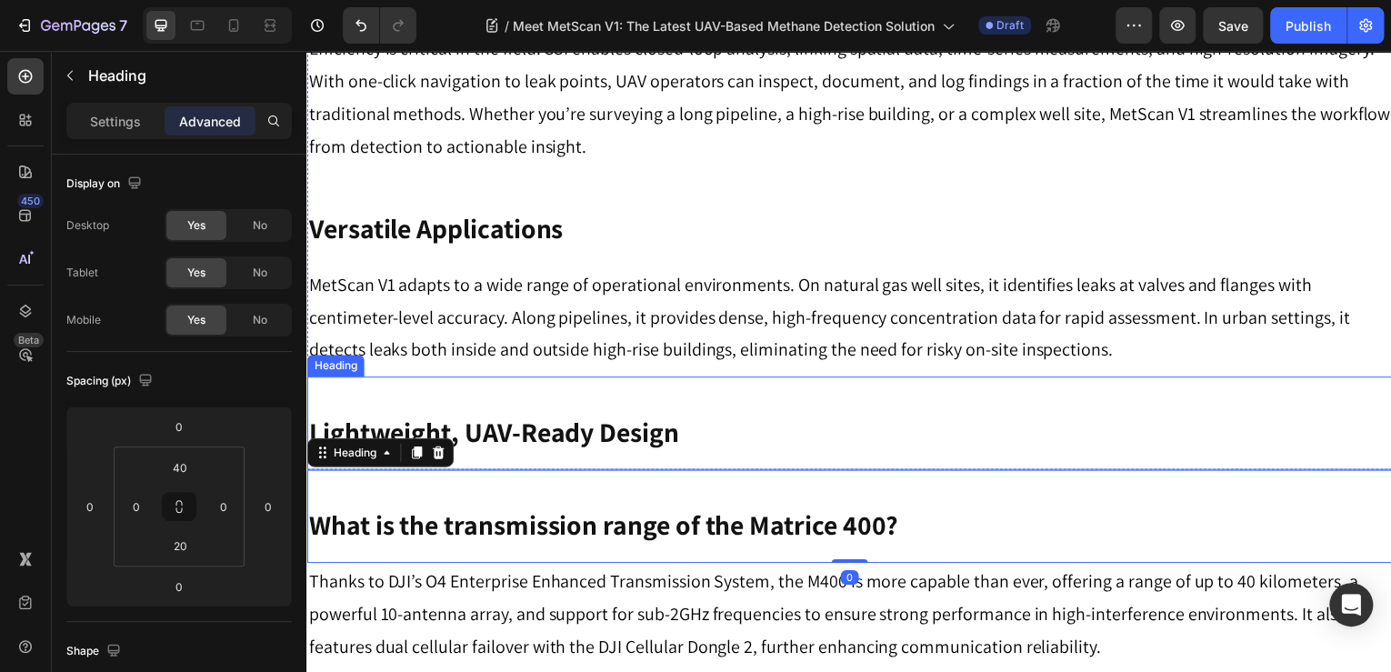
click at [849, 417] on p "⁠⁠⁠⁠⁠⁠⁠ Lightweight, UAV-Ready Design" at bounding box center [852, 434] width 1088 height 35
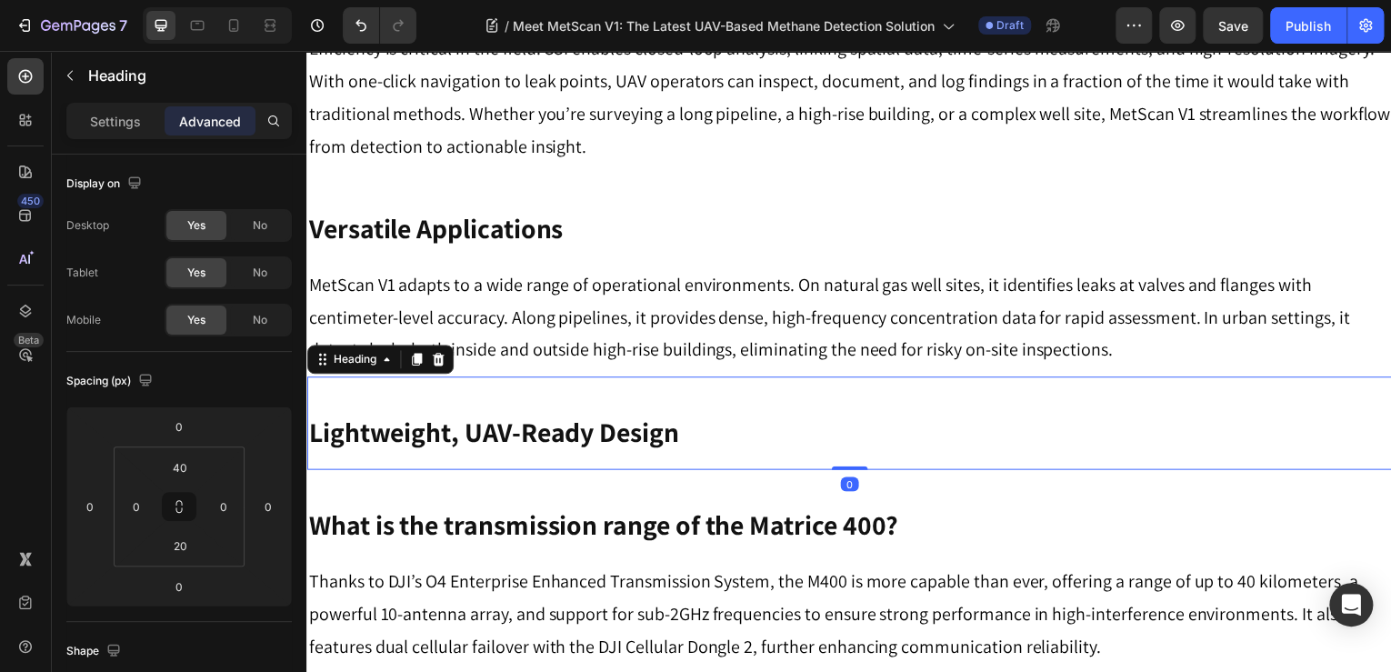
drag, startPoint x: 841, startPoint y: 437, endPoint x: 846, endPoint y: 399, distance: 37.6
click at [846, 400] on div "⁠⁠⁠⁠⁠⁠⁠ Lightweight, UAV-Ready Design Heading 0" at bounding box center [851, 425] width 1091 height 94
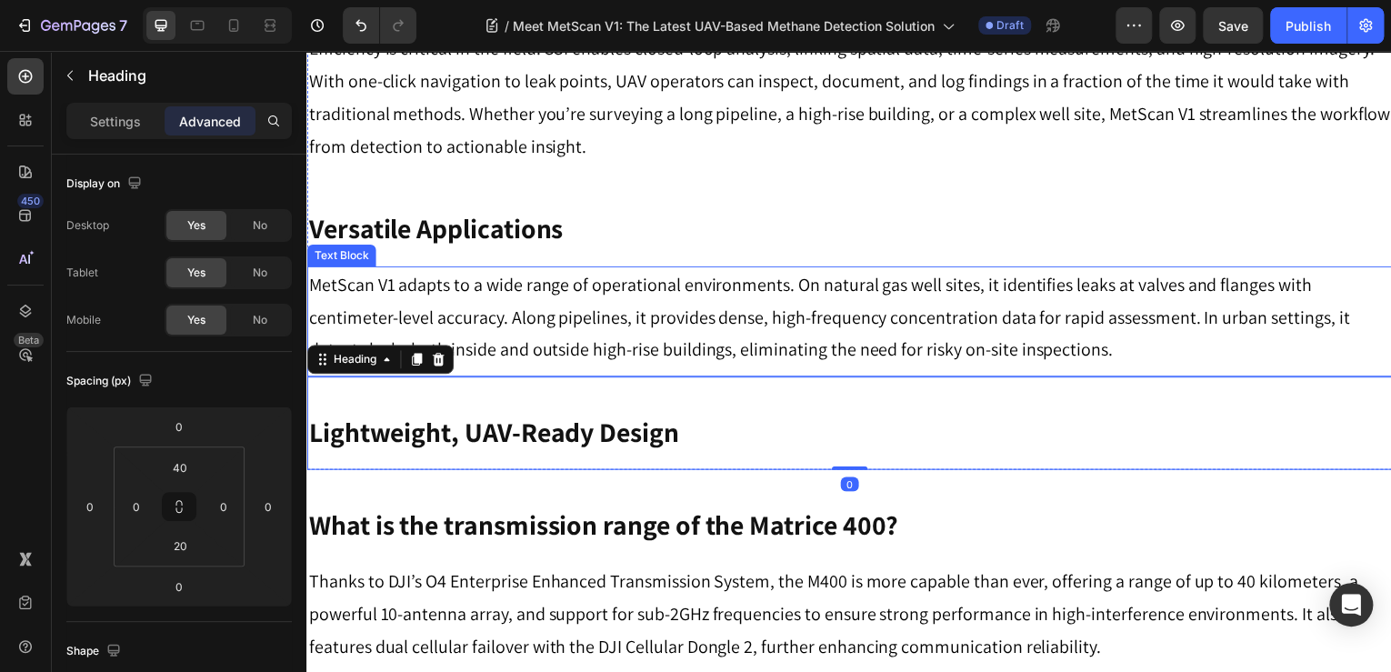
click at [763, 277] on p "MetScan V1 adapts to a wide range of operational environments. On natural gas w…" at bounding box center [852, 318] width 1088 height 98
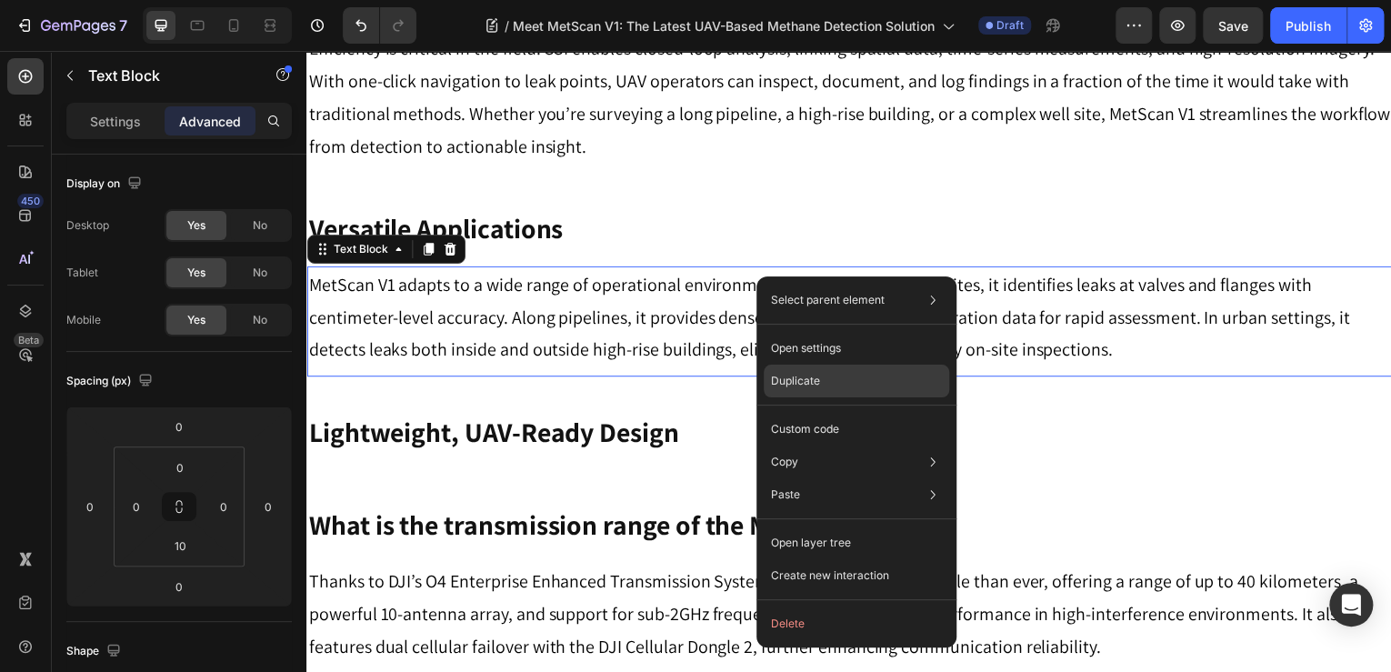
click at [829, 413] on div "Duplicate" at bounding box center [857, 429] width 186 height 33
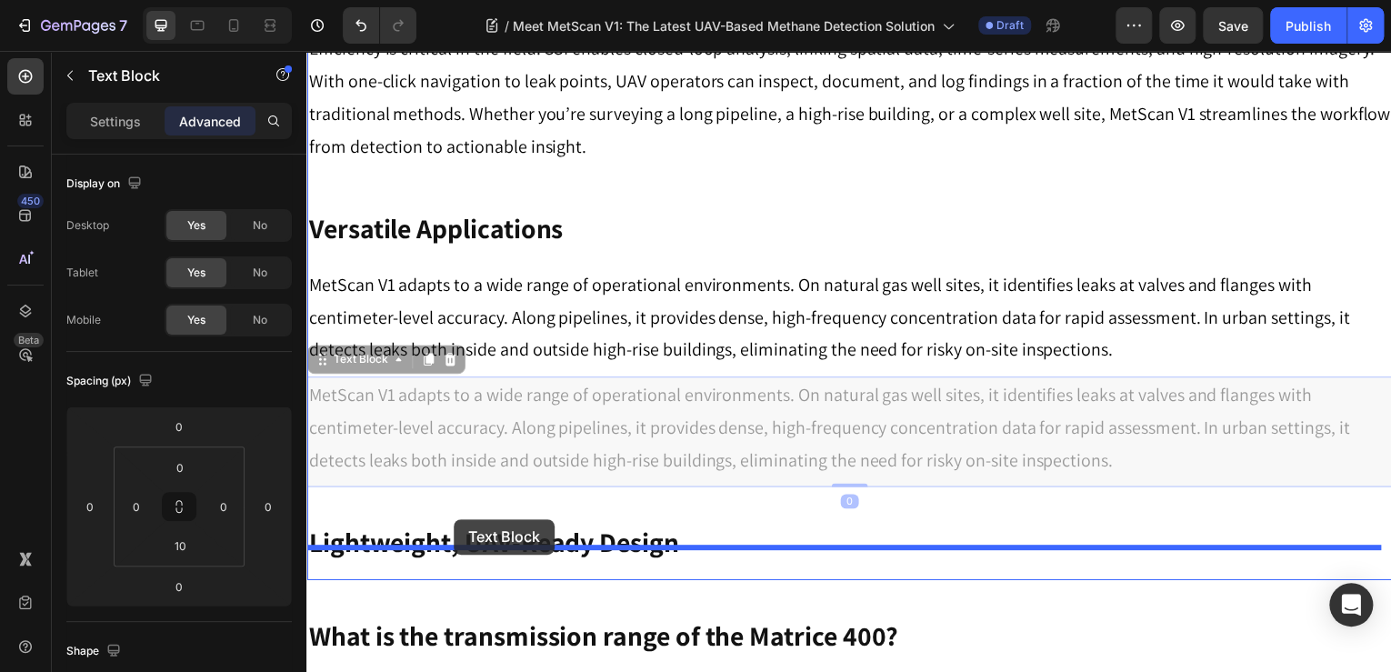
drag, startPoint x: 370, startPoint y: 409, endPoint x: 456, endPoint y: 522, distance: 141.5
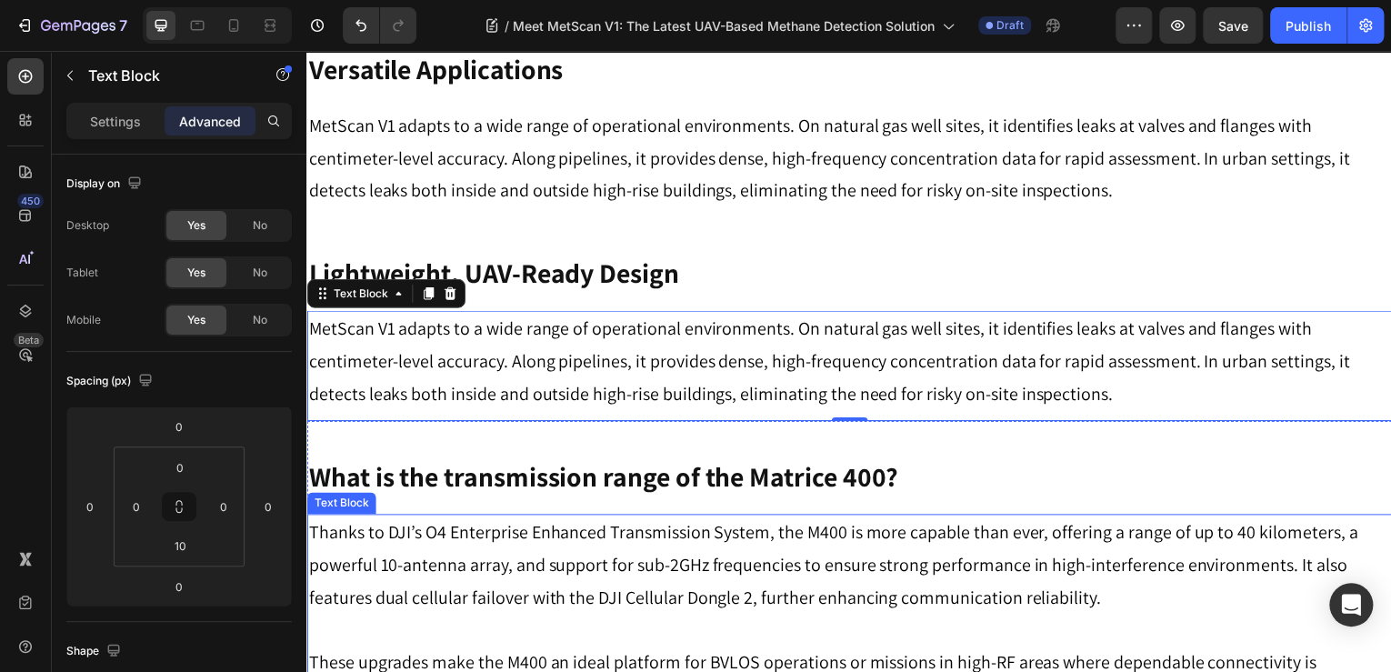
scroll to position [2139, 0]
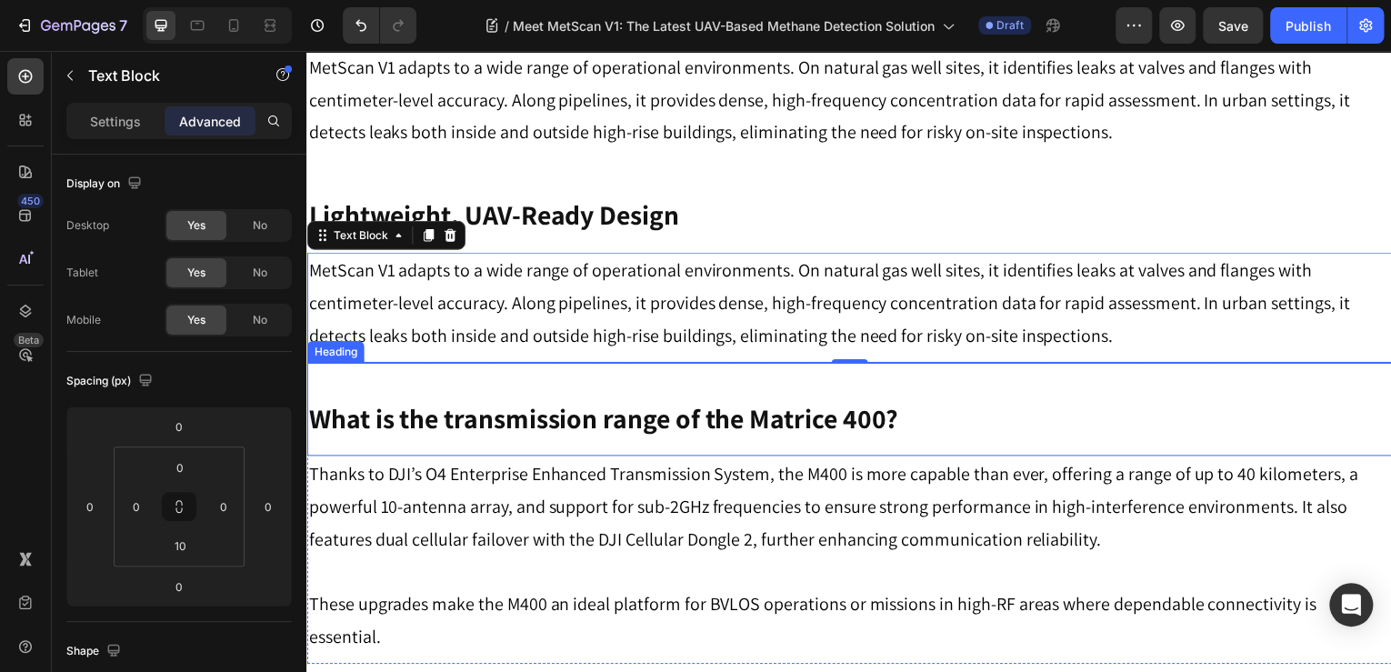
click at [524, 290] on p "MetScan V1 adapts to a wide range of operational environments. On natural gas w…" at bounding box center [852, 305] width 1088 height 98
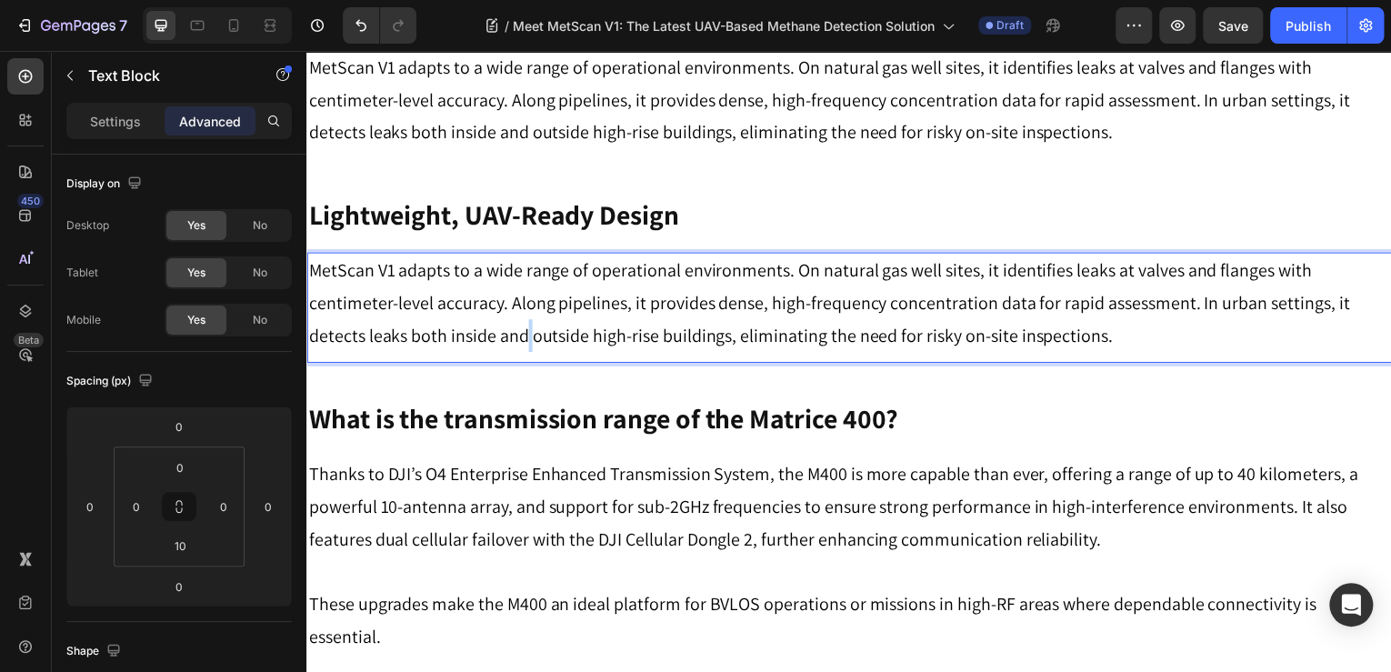
click at [524, 290] on p "MetScan V1 adapts to a wide range of operational environments. On natural gas w…" at bounding box center [852, 305] width 1088 height 98
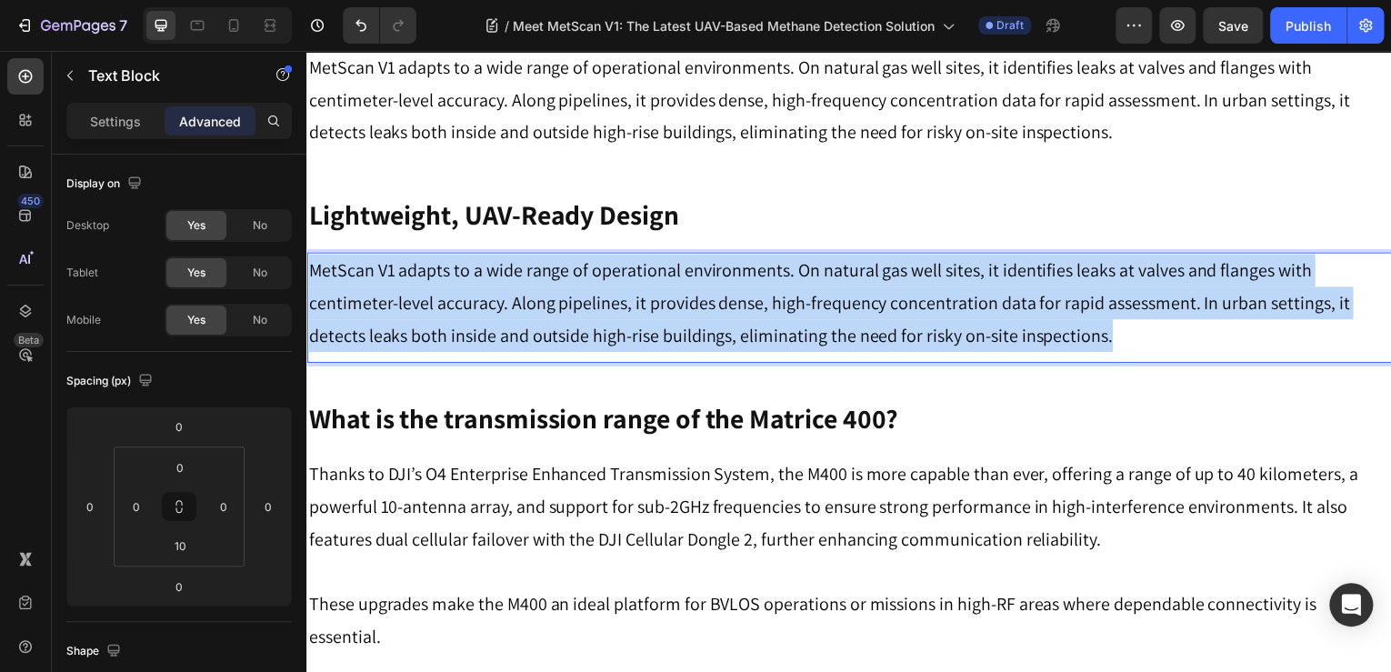
click at [524, 290] on p "MetScan V1 adapts to a wide range of operational environments. On natural gas w…" at bounding box center [852, 305] width 1088 height 98
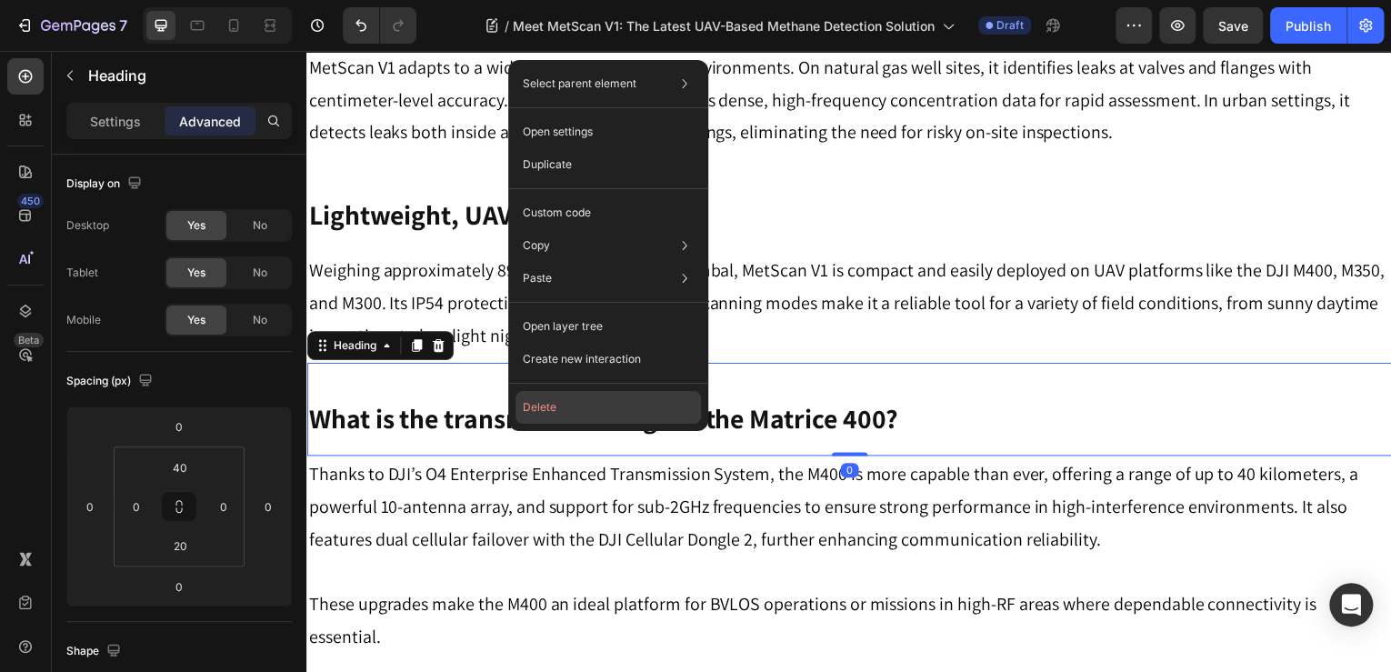
click at [583, 394] on button "Delete" at bounding box center [609, 407] width 186 height 33
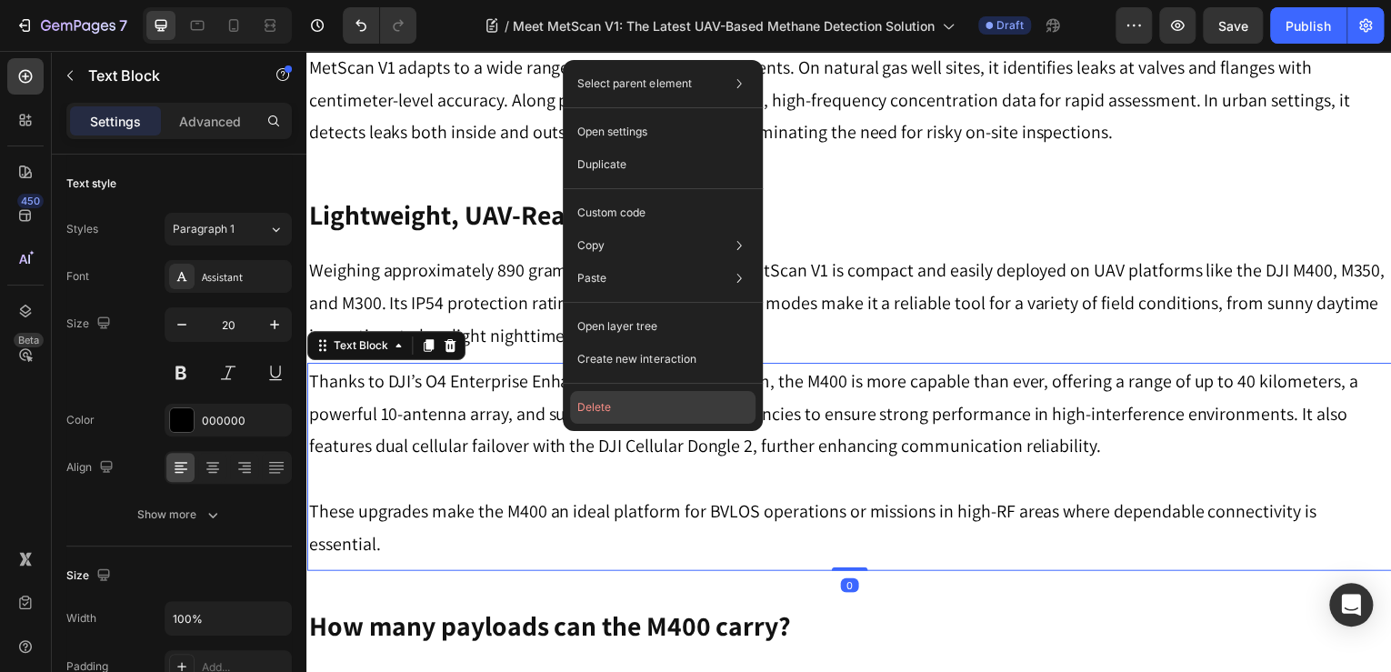
click at [627, 393] on button "Delete" at bounding box center [663, 407] width 186 height 33
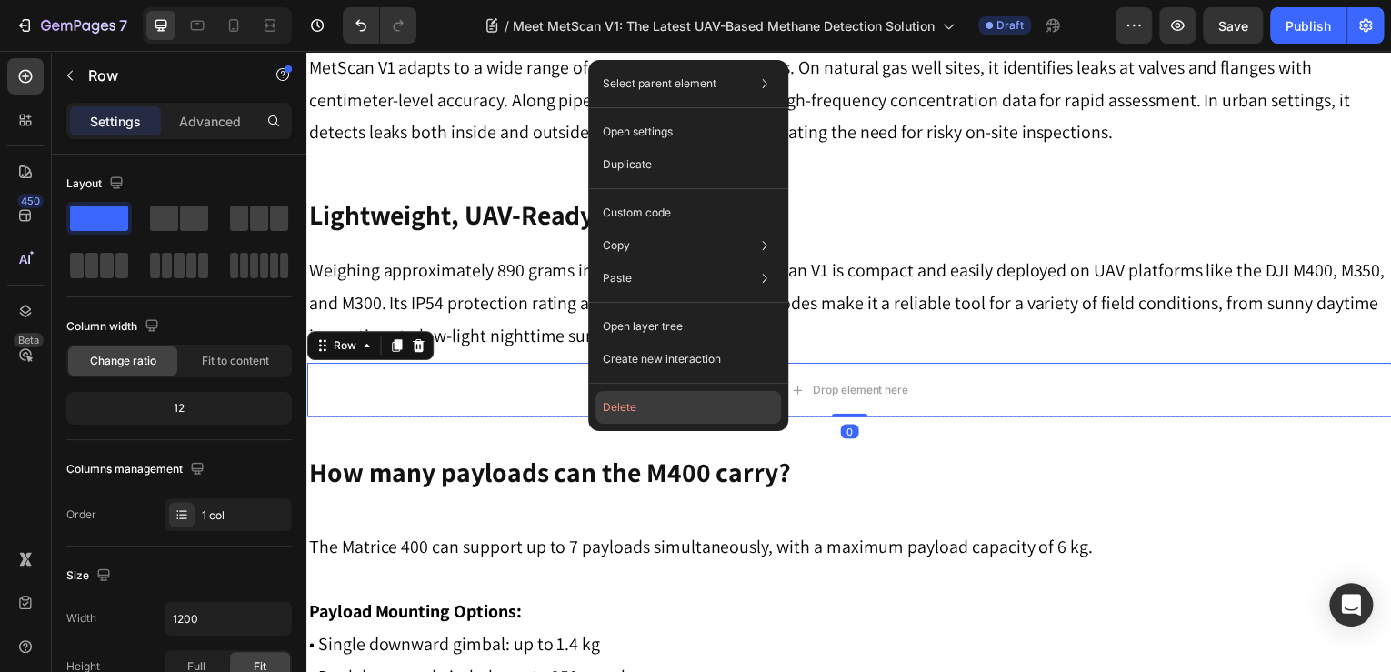
click at [626, 406] on button "Delete" at bounding box center [689, 407] width 186 height 33
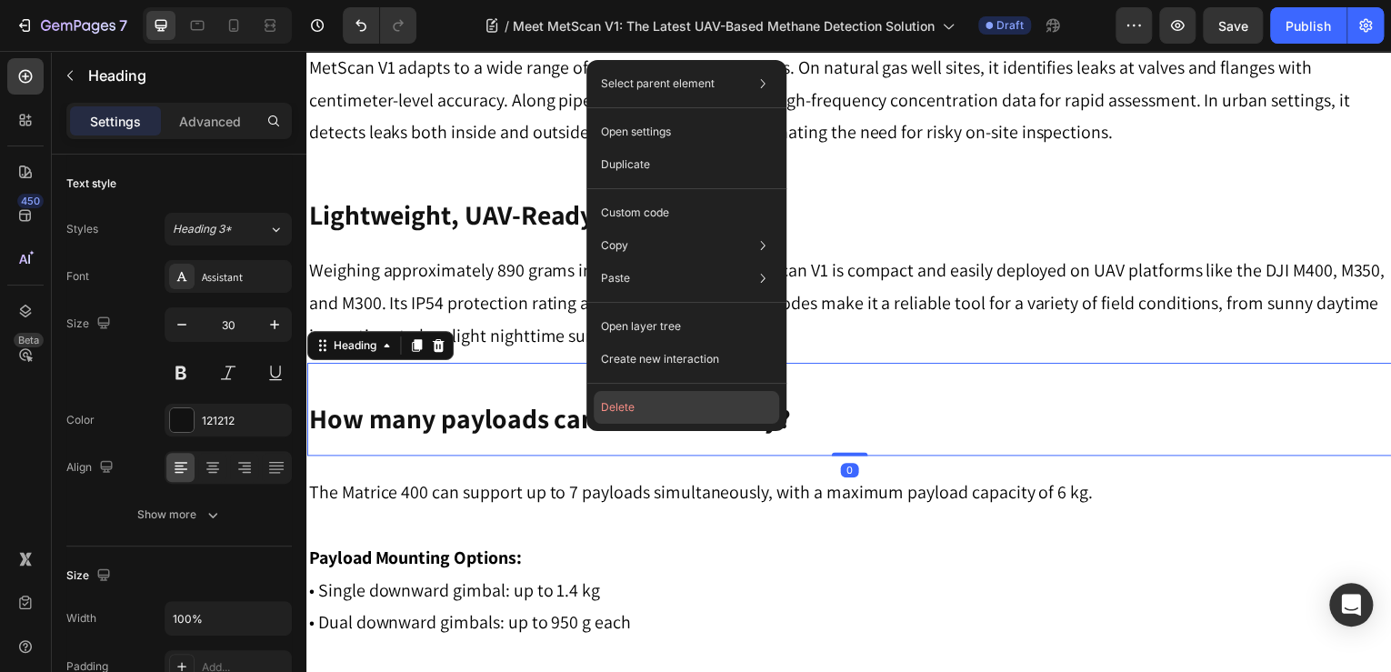
click at [635, 417] on button "Delete" at bounding box center [687, 407] width 186 height 33
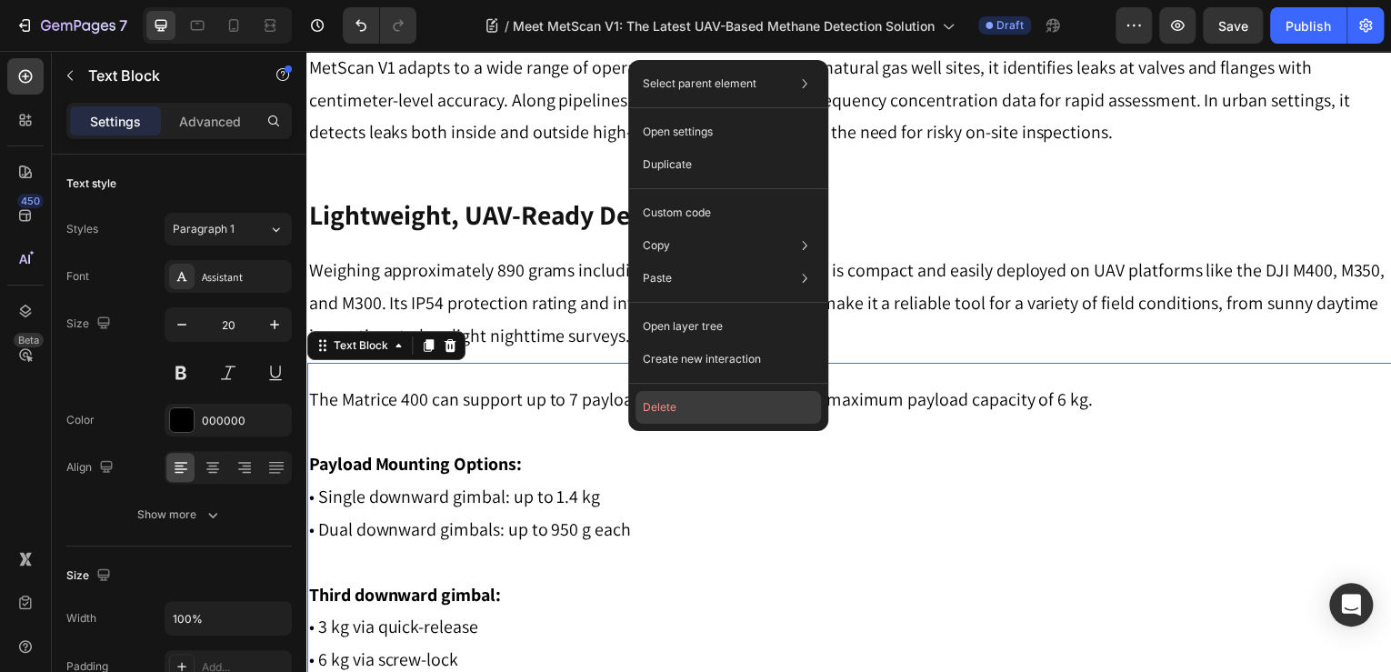
click at [642, 404] on button "Delete" at bounding box center [729, 407] width 186 height 33
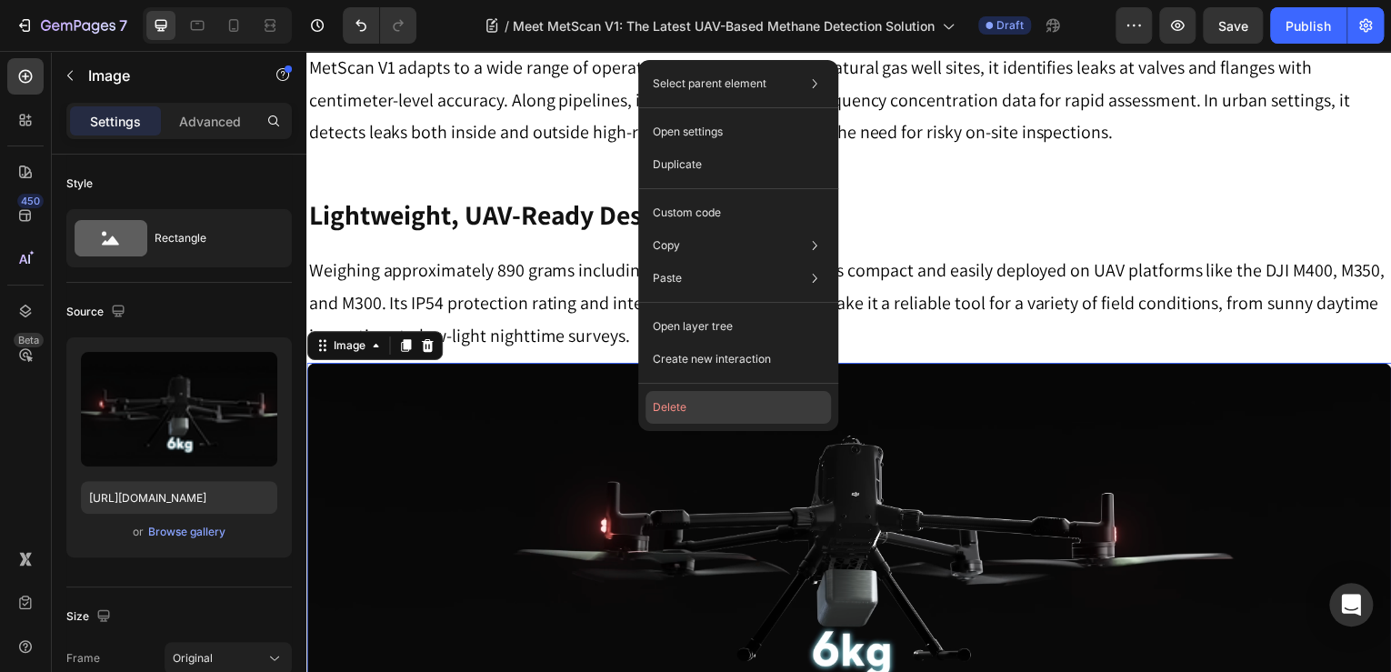
click at [658, 407] on button "Delete" at bounding box center [739, 407] width 186 height 33
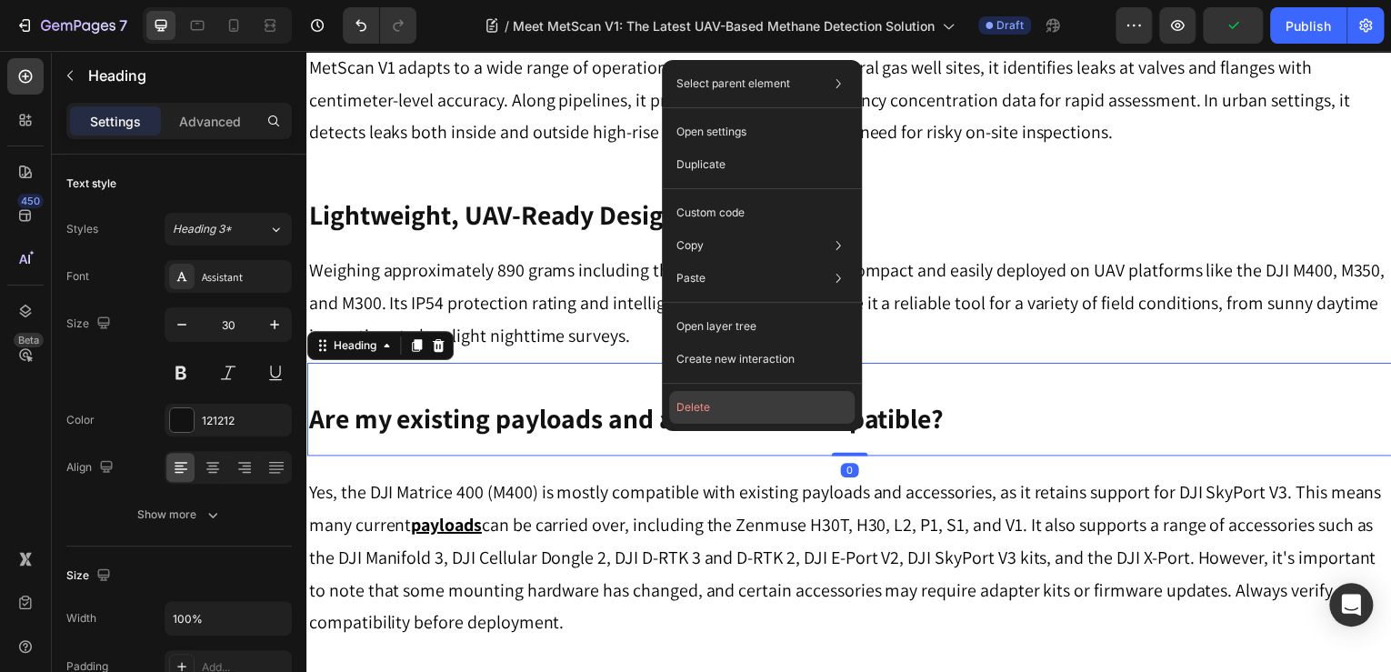
click at [677, 418] on button "Delete" at bounding box center [762, 407] width 186 height 33
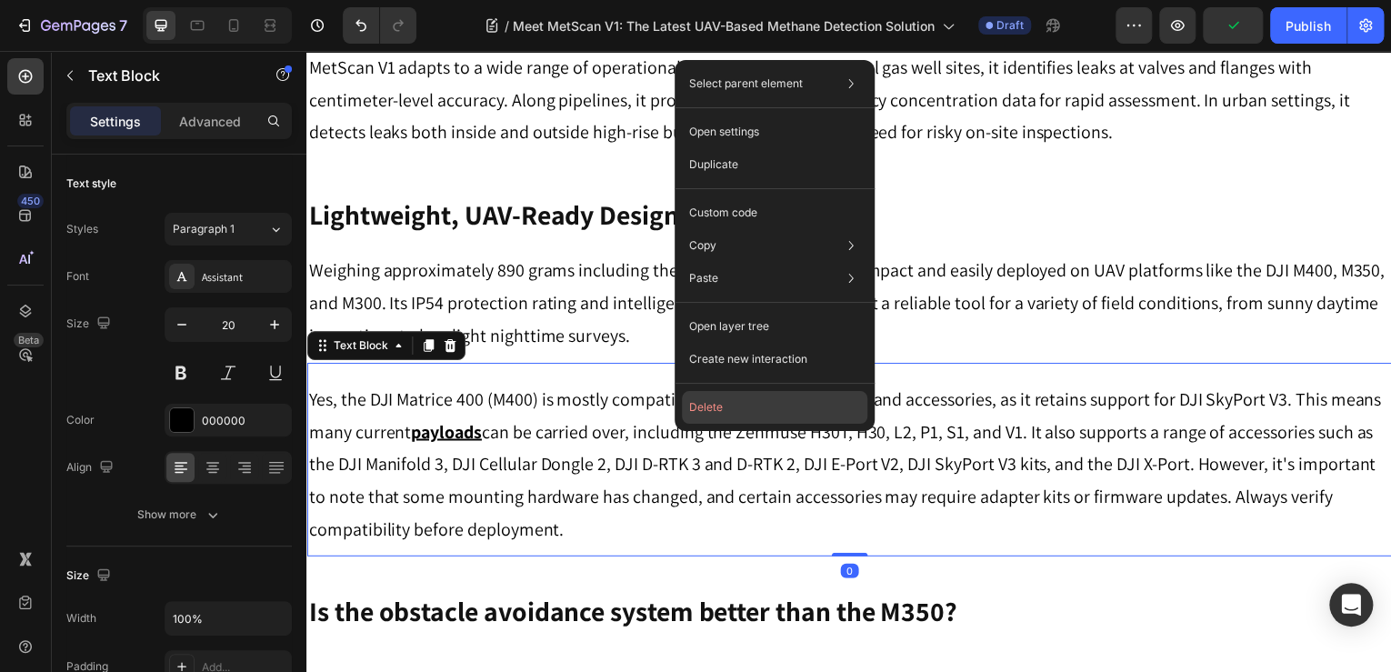
click at [699, 410] on button "Delete" at bounding box center [775, 407] width 186 height 33
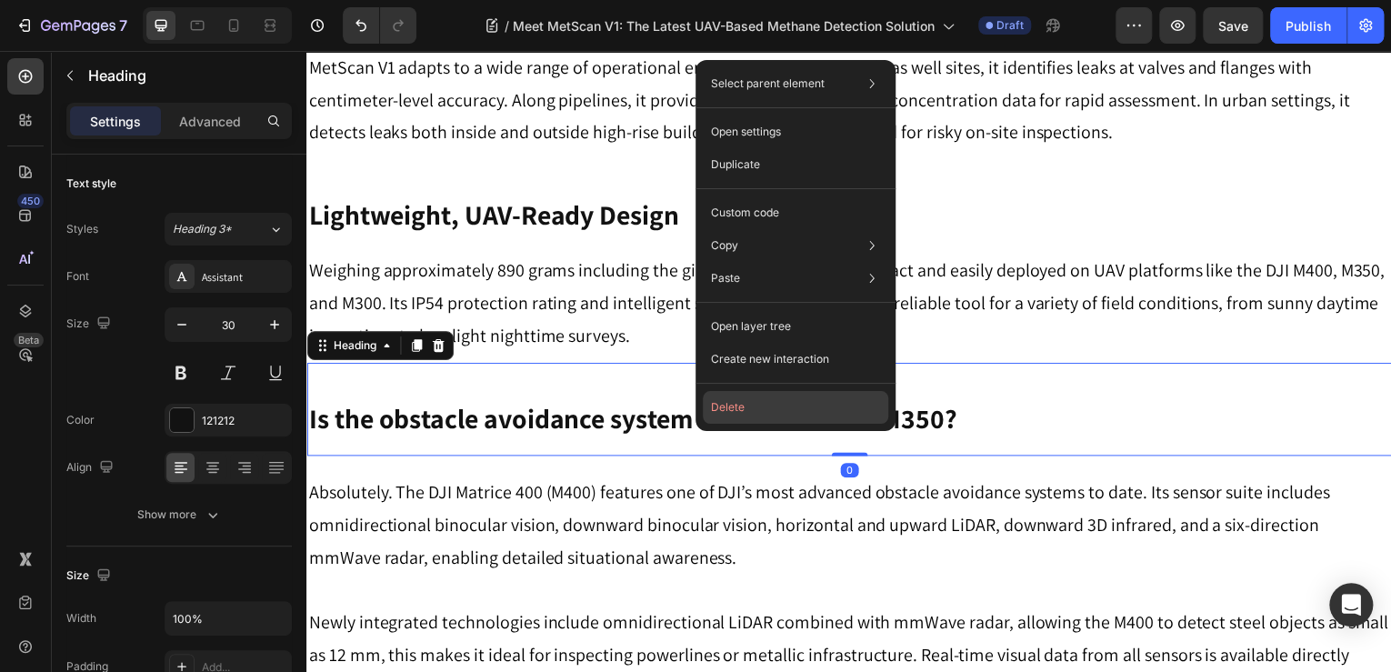
click at [715, 408] on button "Delete" at bounding box center [796, 407] width 186 height 33
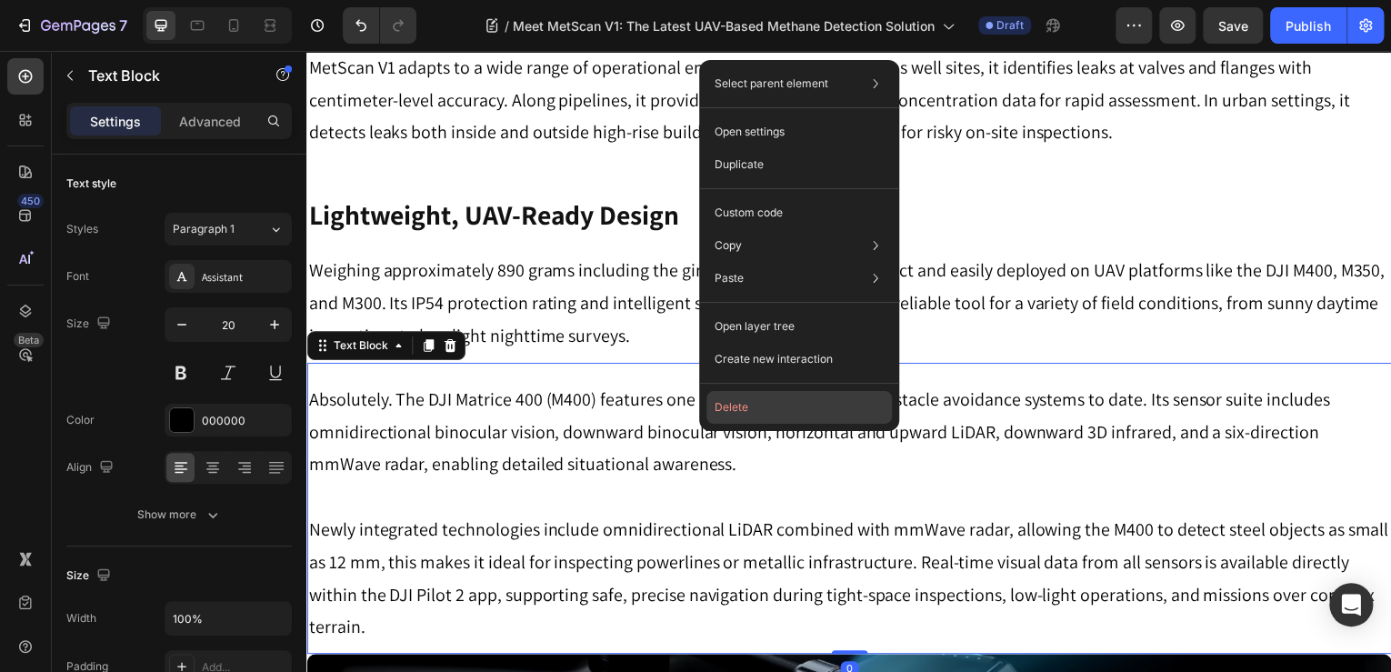
drag, startPoint x: 728, startPoint y: 406, endPoint x: 424, endPoint y: 357, distance: 307.5
click at [728, 406] on button "Delete" at bounding box center [800, 407] width 186 height 33
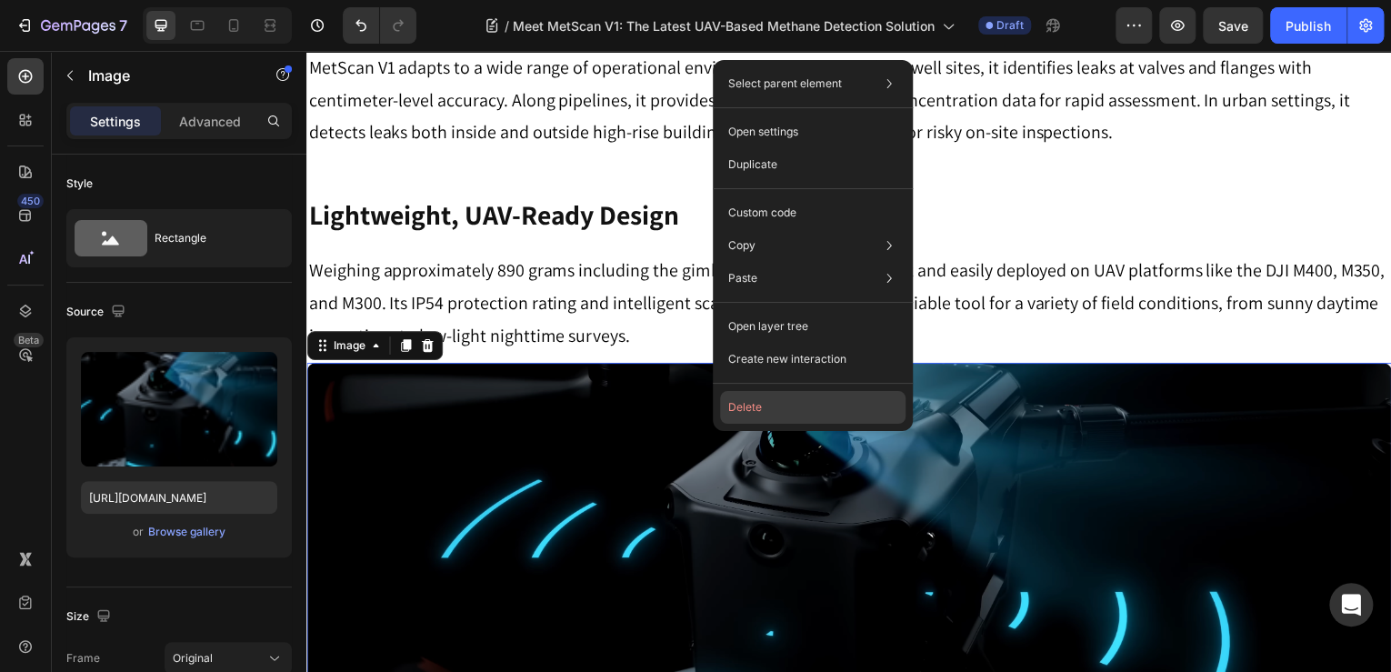
click at [744, 403] on button "Delete" at bounding box center [813, 407] width 186 height 33
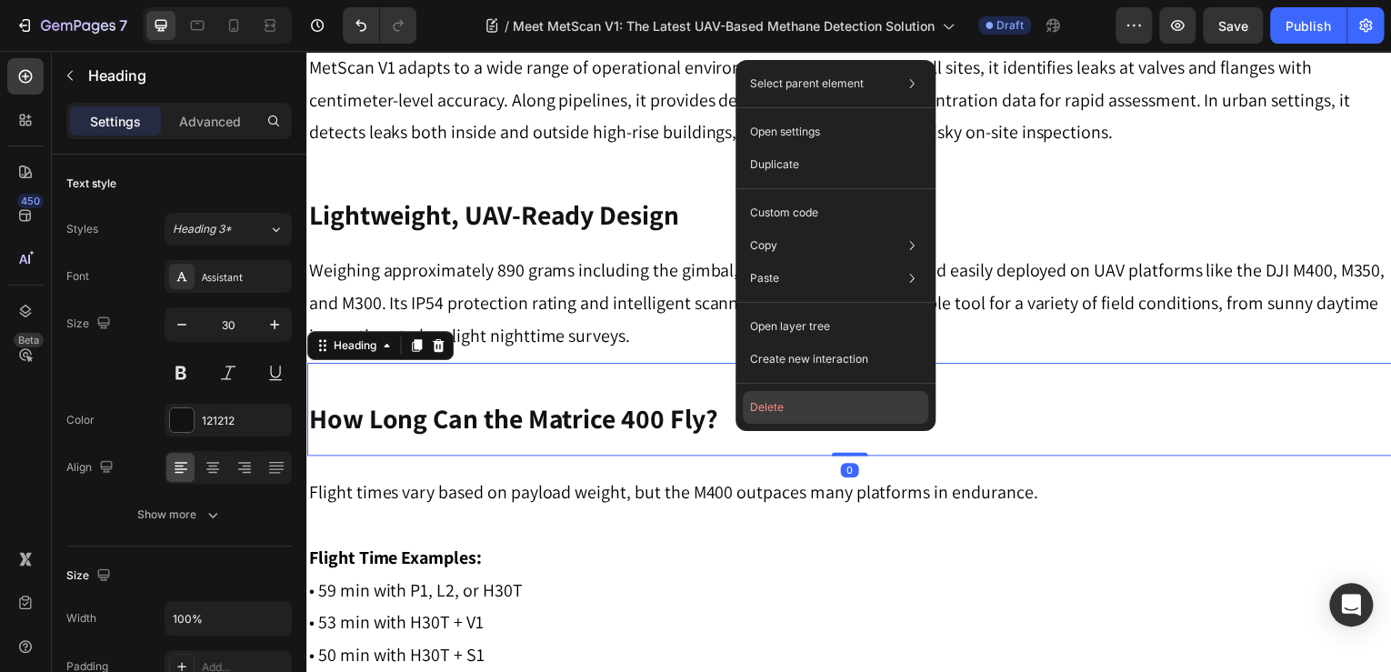
click at [751, 406] on button "Delete" at bounding box center [836, 407] width 186 height 33
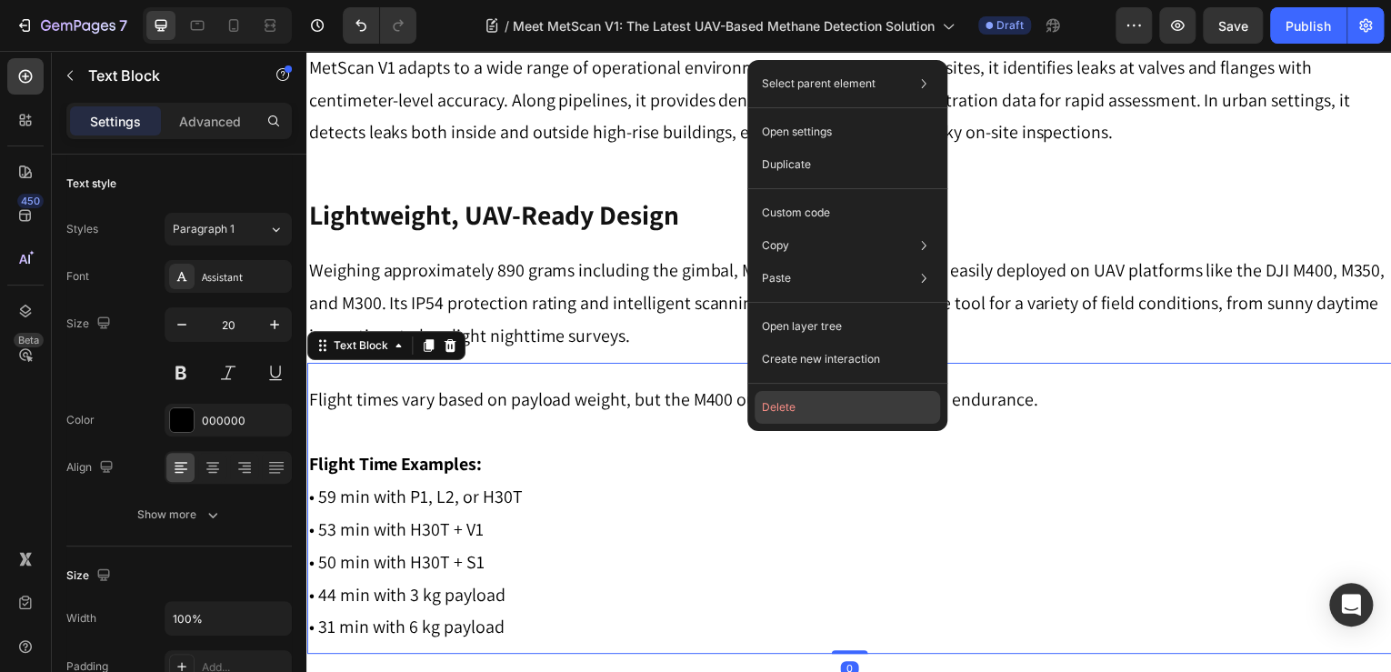
drag, startPoint x: 786, startPoint y: 395, endPoint x: 468, endPoint y: 346, distance: 321.0
click at [786, 395] on button "Delete" at bounding box center [848, 407] width 186 height 33
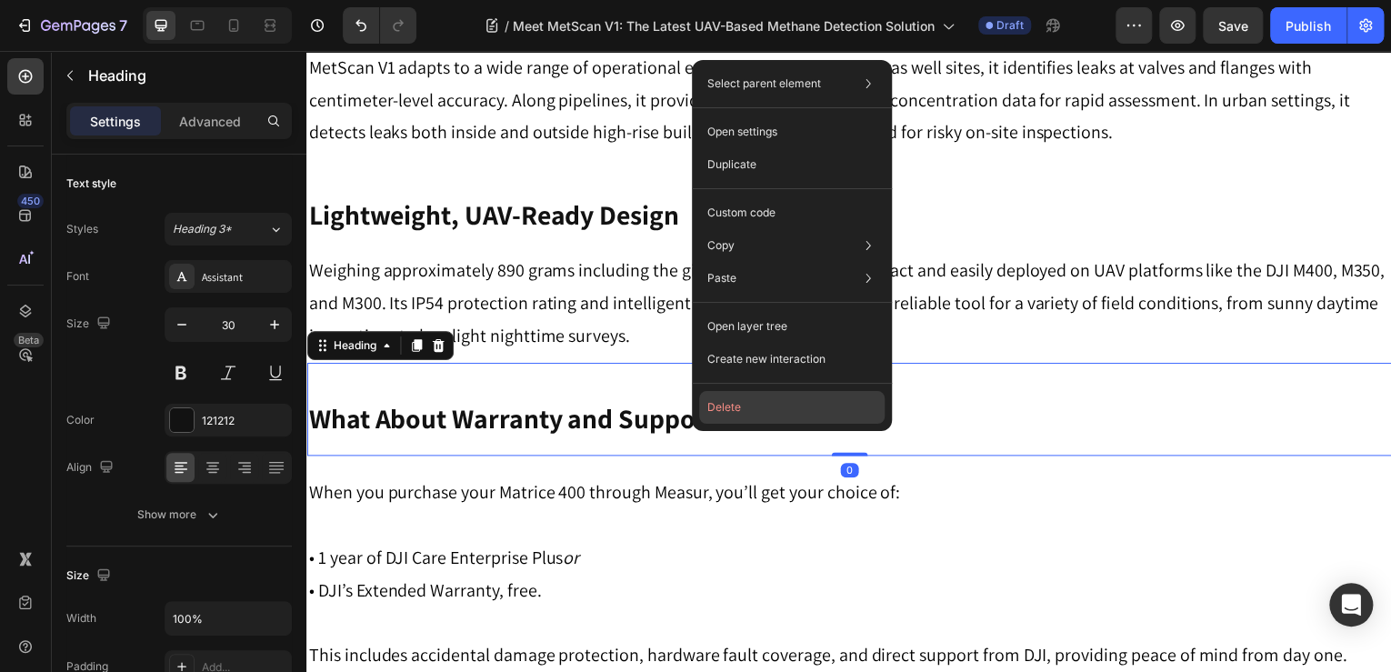
click at [738, 417] on button "Delete" at bounding box center [792, 407] width 186 height 33
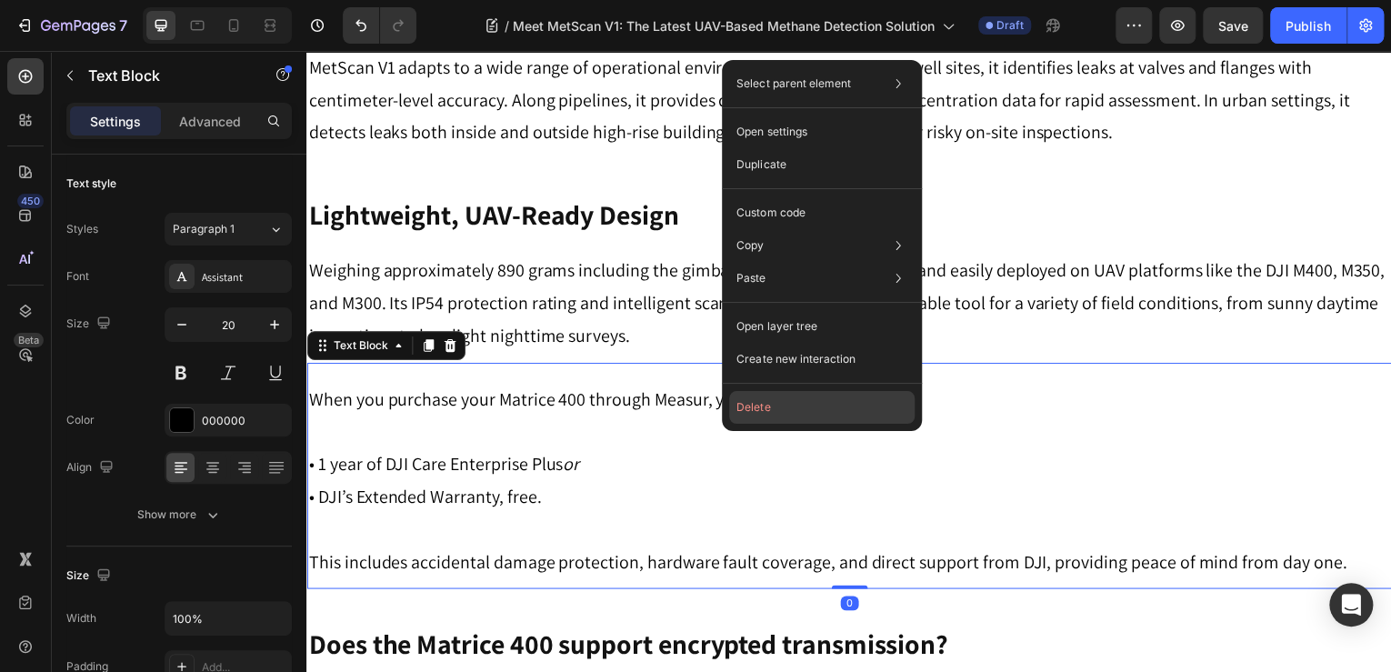
click at [757, 414] on button "Delete" at bounding box center [822, 407] width 186 height 33
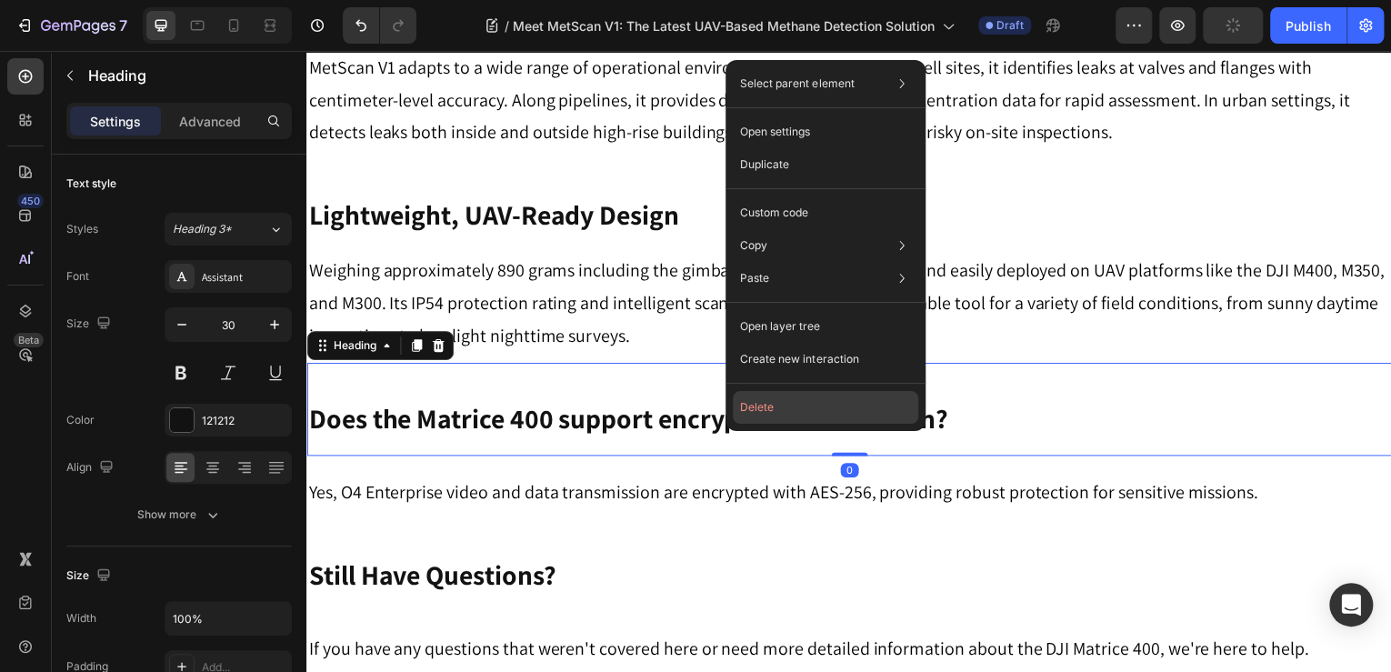
click at [748, 411] on button "Delete" at bounding box center [826, 407] width 186 height 33
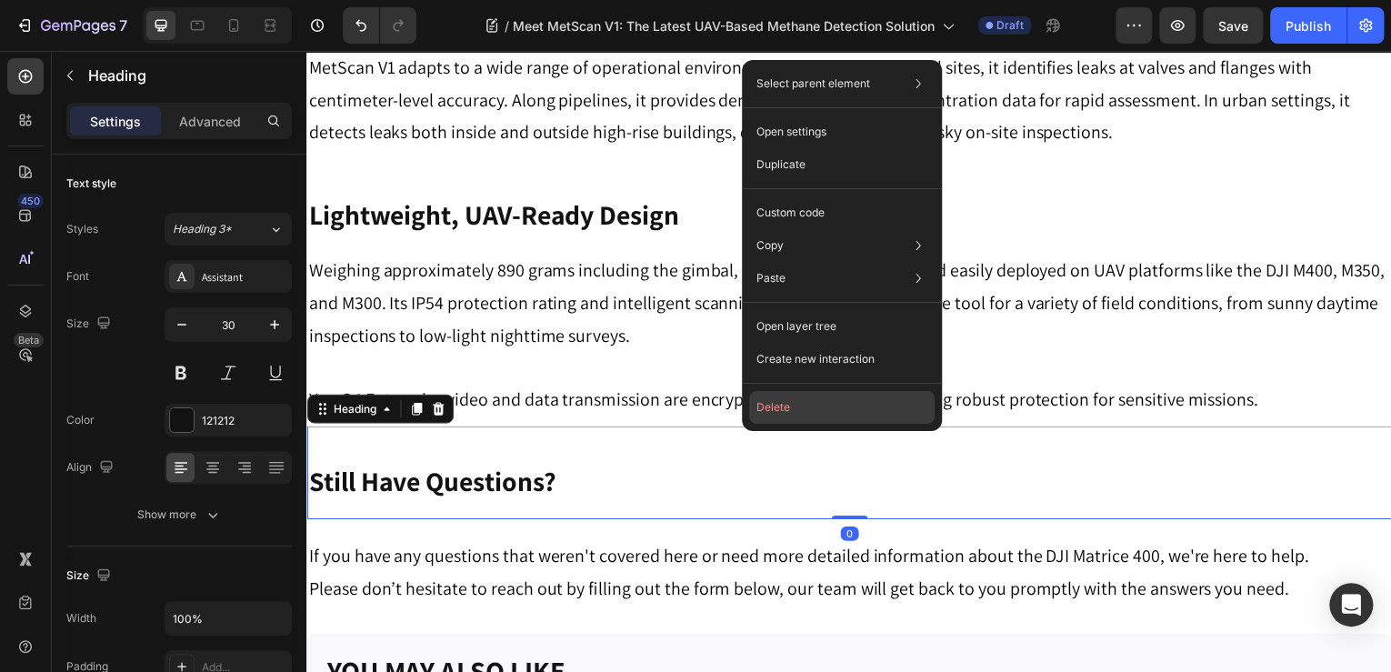
click at [774, 403] on button "Delete" at bounding box center [842, 407] width 186 height 33
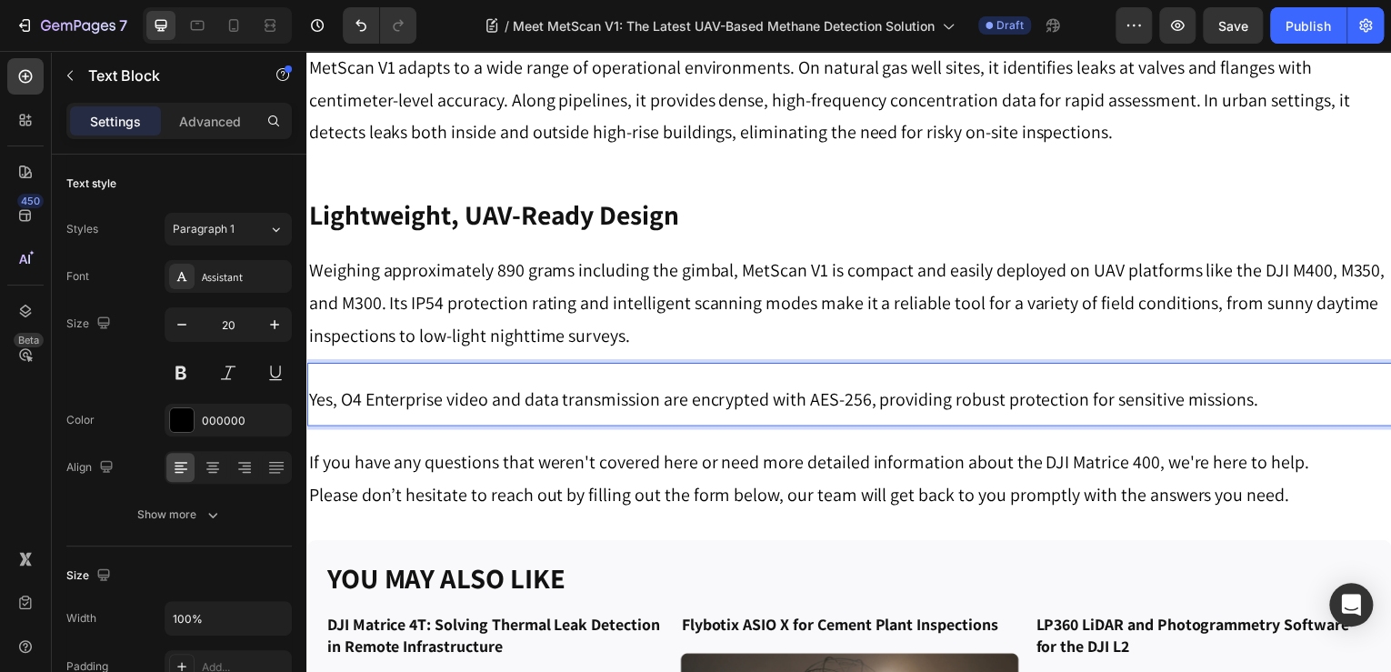
drag, startPoint x: 706, startPoint y: 373, endPoint x: 667, endPoint y: 373, distance: 38.2
click at [667, 385] on p "Yes, O4 Enterprise video and data transmission are encrypted with AES-256, prov…" at bounding box center [852, 401] width 1088 height 33
drag, startPoint x: 542, startPoint y: 376, endPoint x: 402, endPoint y: 447, distance: 157.4
click at [402, 481] on p "Please don’t hesitate to reach out by filling out the form below, our team will…" at bounding box center [852, 497] width 1088 height 33
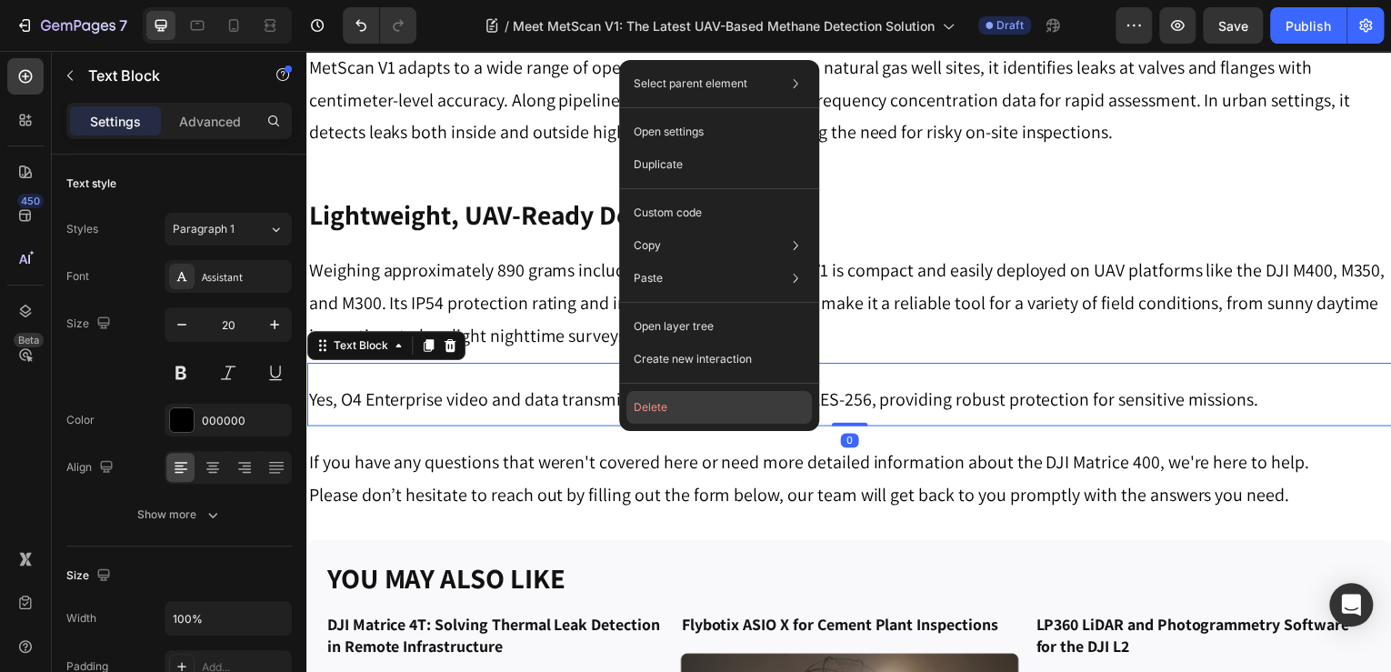
click at [679, 405] on button "Delete" at bounding box center [720, 407] width 186 height 33
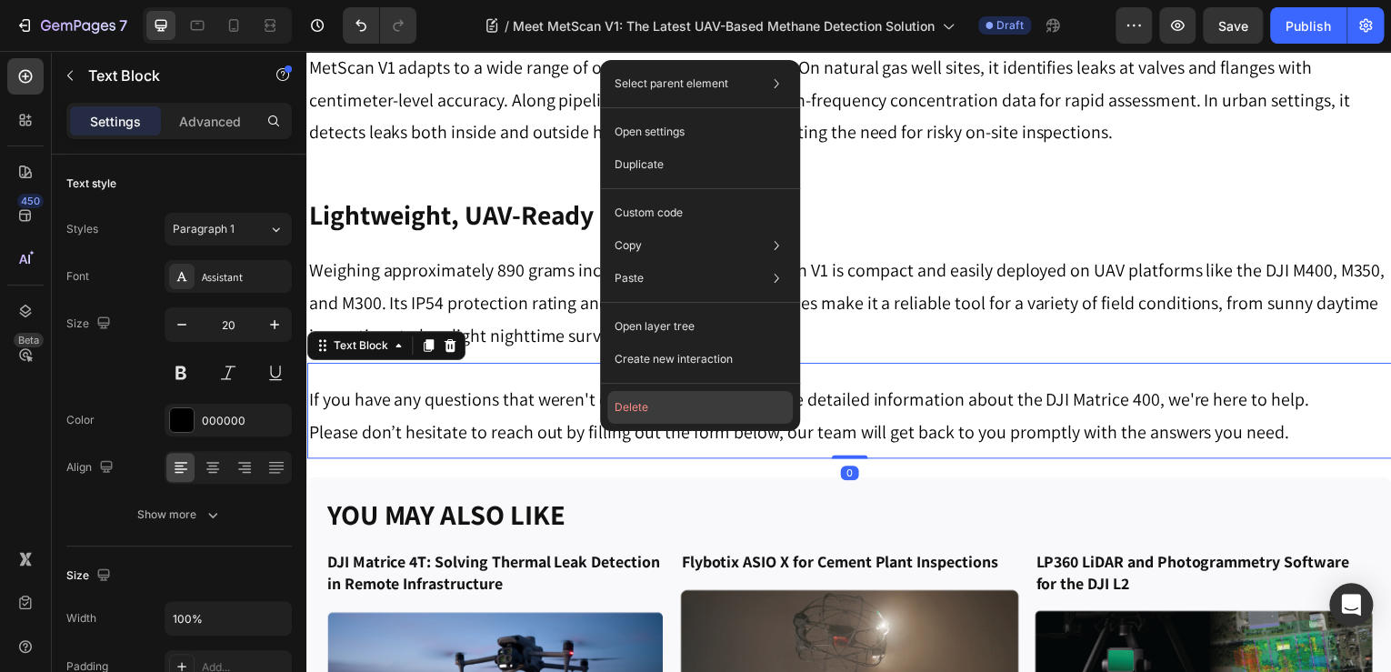
click at [677, 404] on button "Delete" at bounding box center [700, 407] width 186 height 33
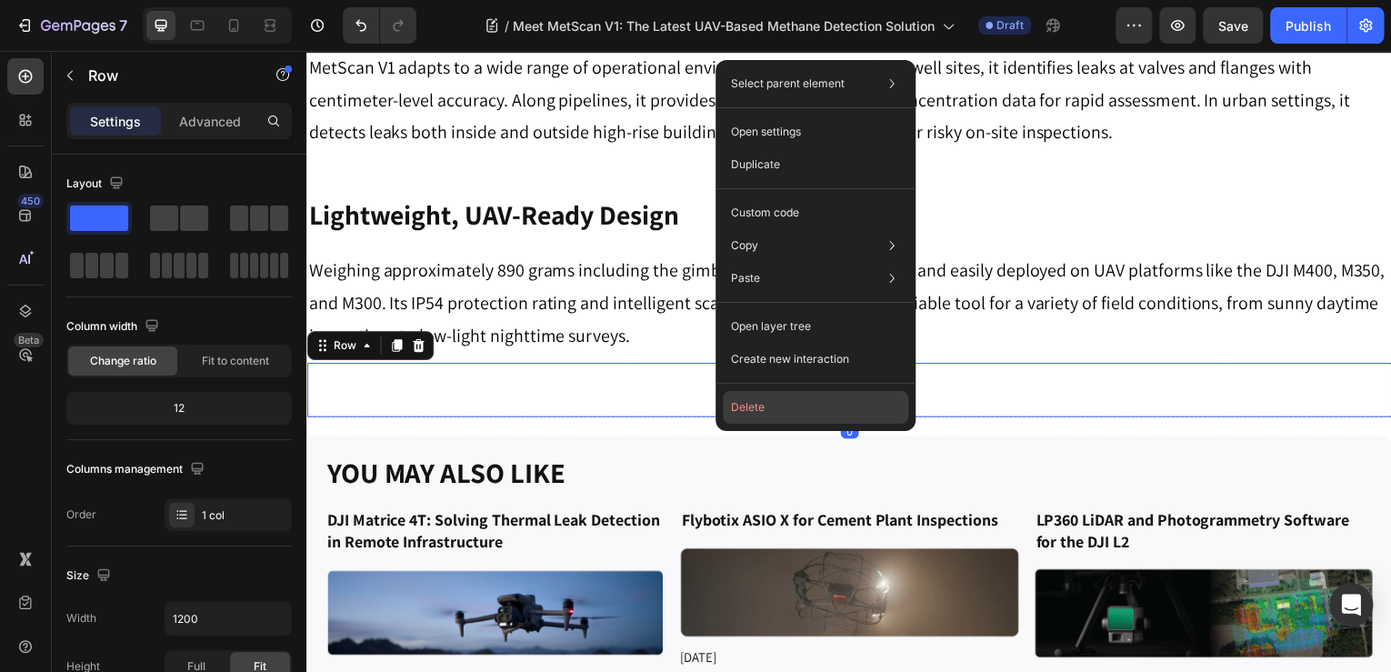
click at [745, 405] on button "Delete" at bounding box center [816, 407] width 186 height 33
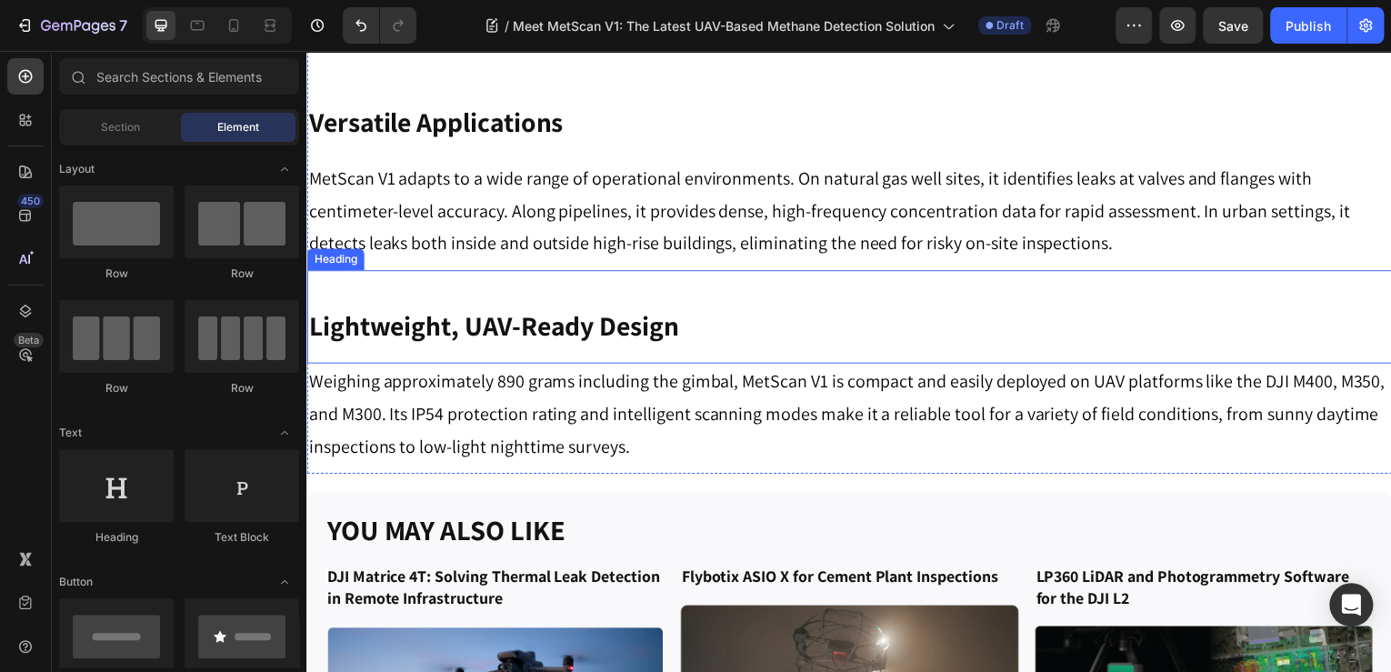
scroll to position [1993, 0]
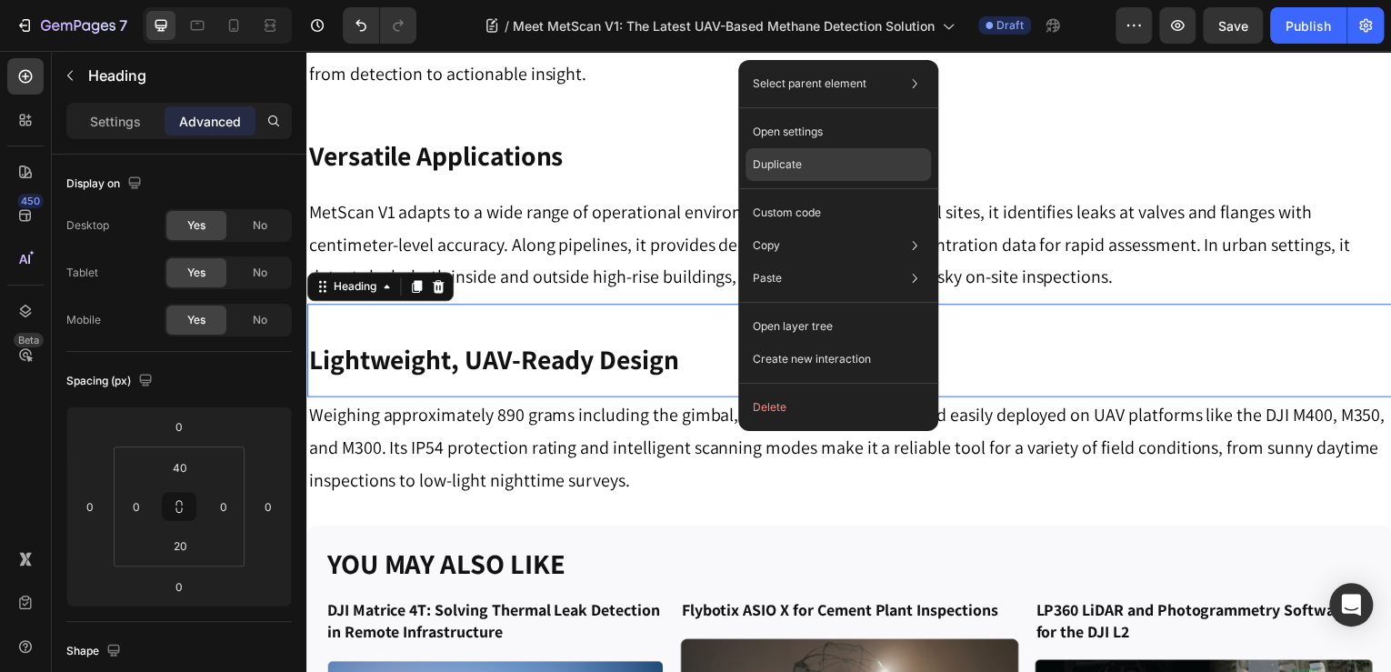
drag, startPoint x: 818, startPoint y: 162, endPoint x: 268, endPoint y: 78, distance: 555.6
click at [818, 196] on div "Duplicate" at bounding box center [839, 212] width 186 height 33
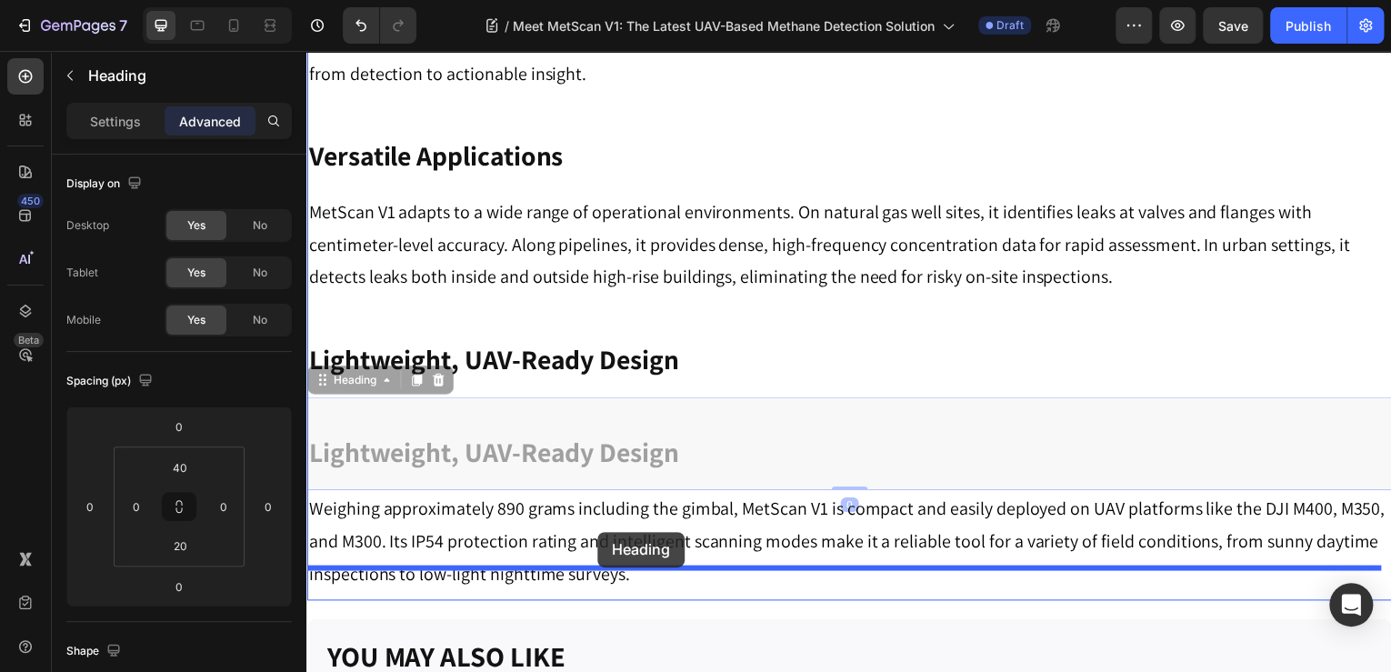
drag, startPoint x: 317, startPoint y: 346, endPoint x: 598, endPoint y: 535, distance: 338.7
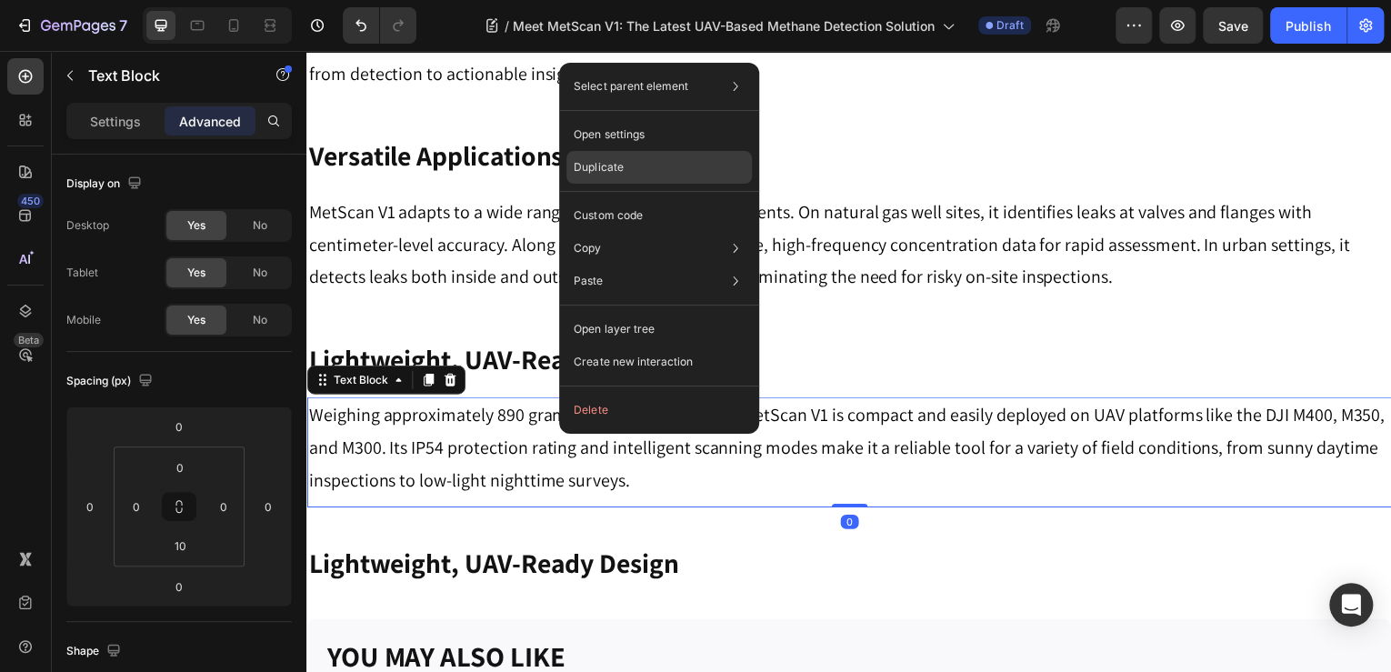
click at [640, 199] on div "Duplicate" at bounding box center [660, 215] width 186 height 33
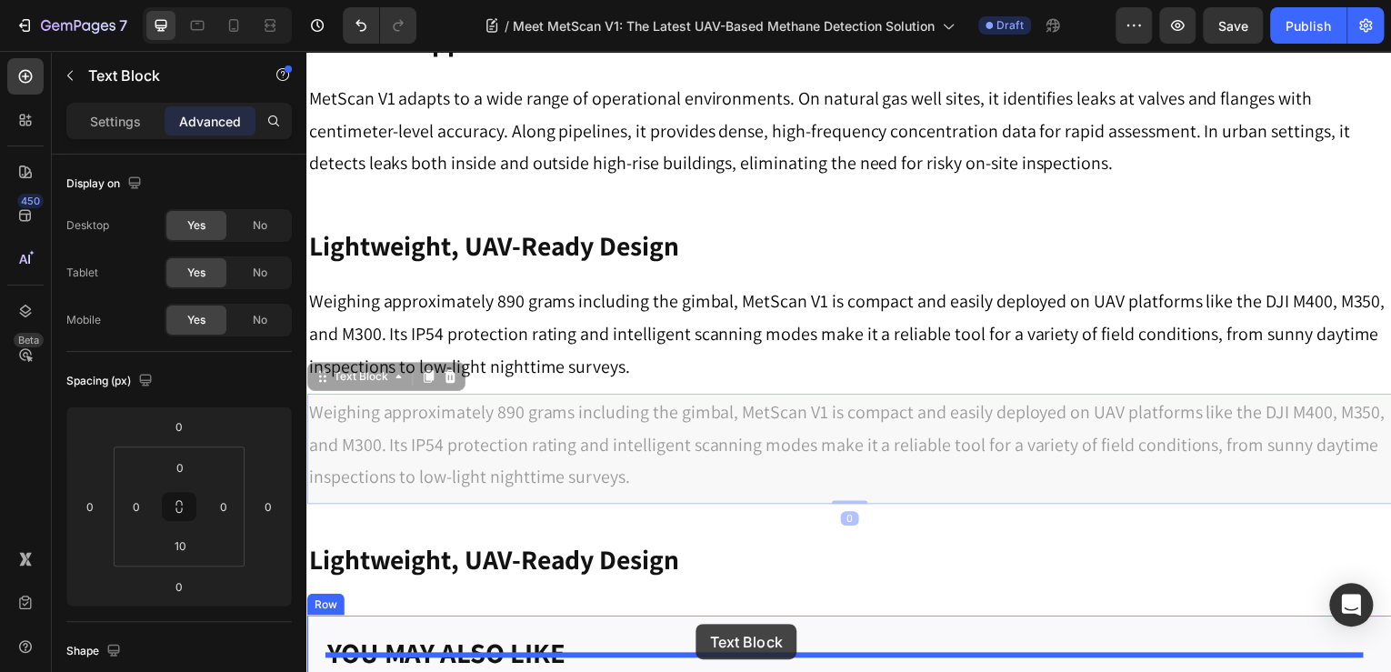
scroll to position [2165, 0]
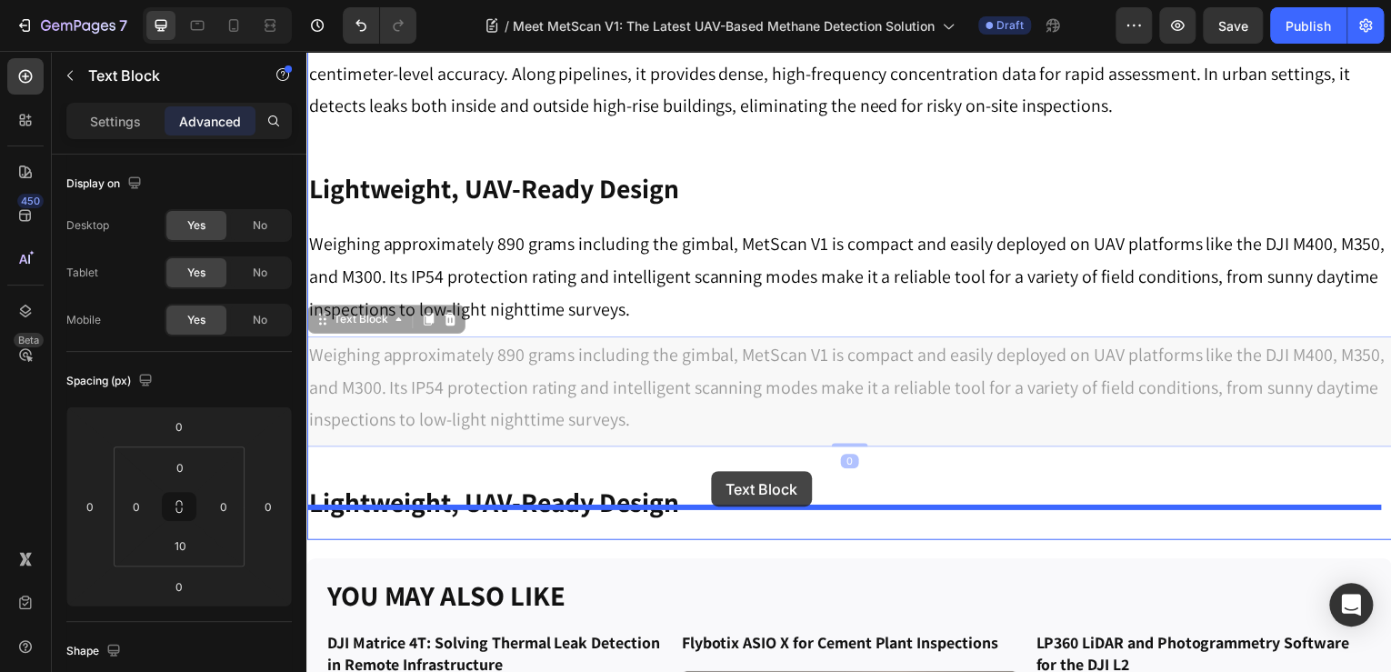
drag, startPoint x: 321, startPoint y: 455, endPoint x: 714, endPoint y: 474, distance: 393.3
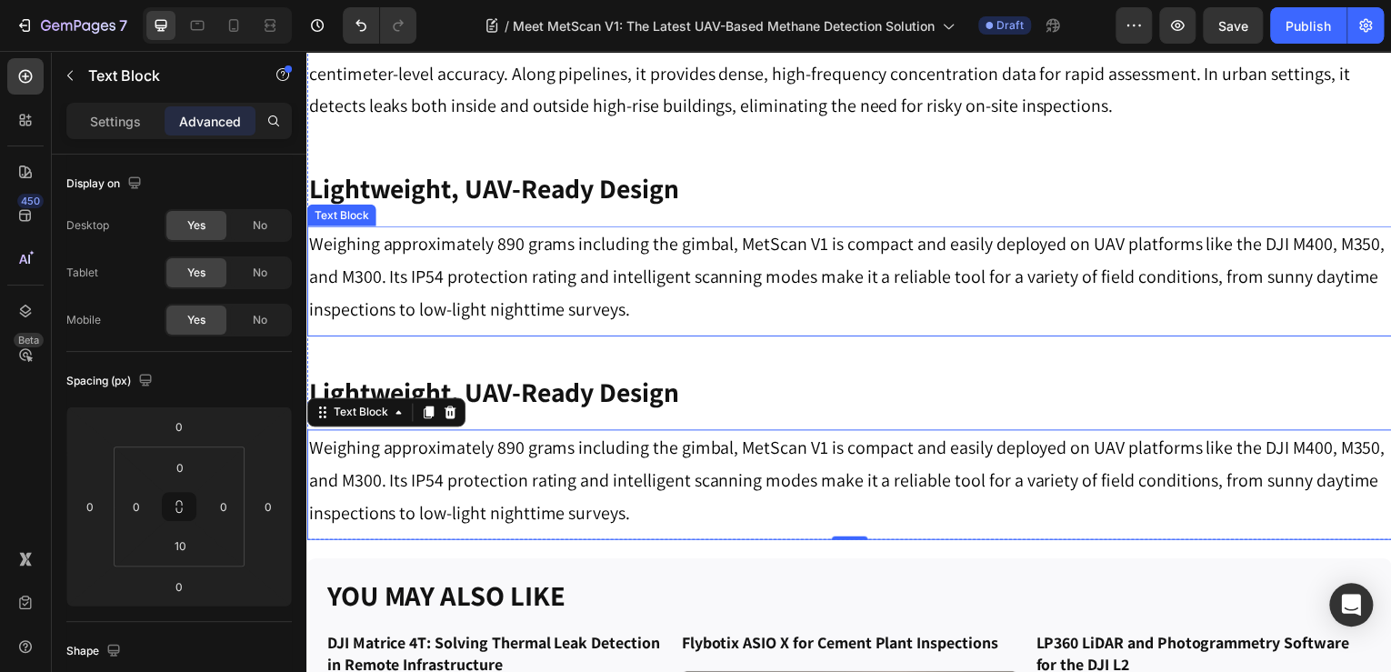
click at [509, 338] on div "Lightweight, UAV-Ready Design Heading" at bounding box center [851, 385] width 1091 height 94
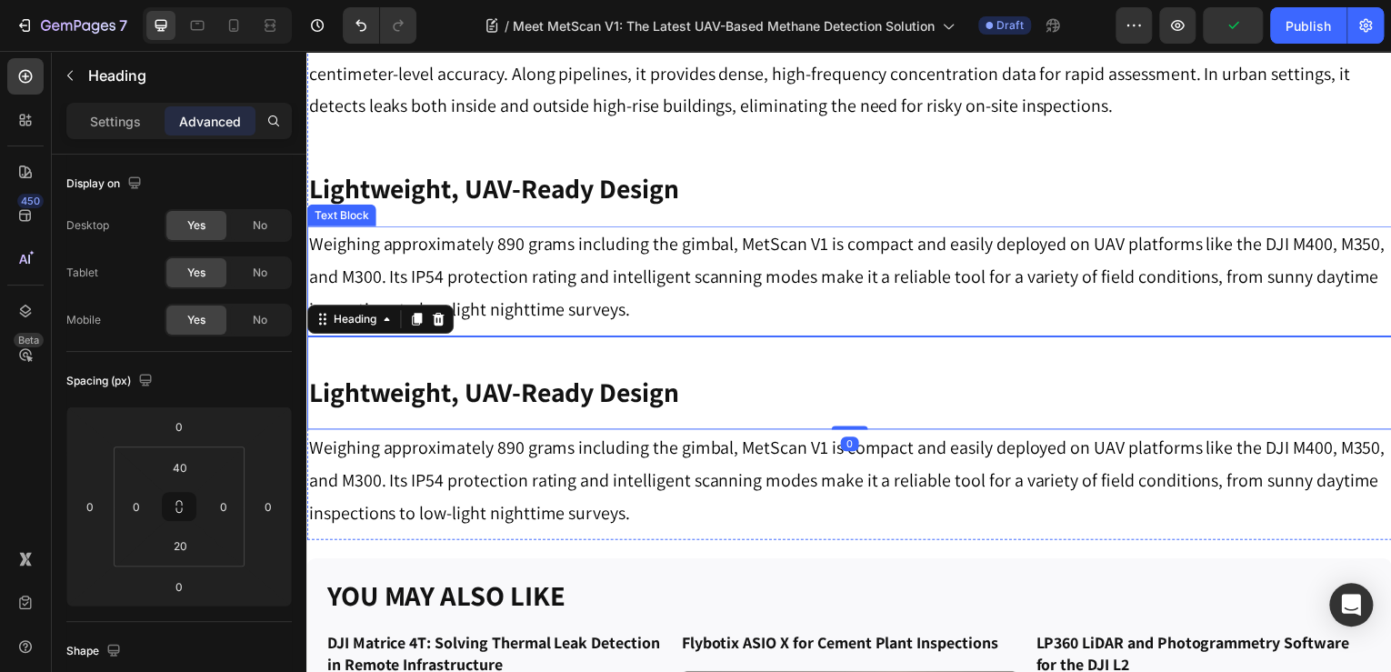
click at [669, 263] on p "Weighing approximately 890 grams including the gimbal, MetScan V1 is compact an…" at bounding box center [852, 278] width 1088 height 98
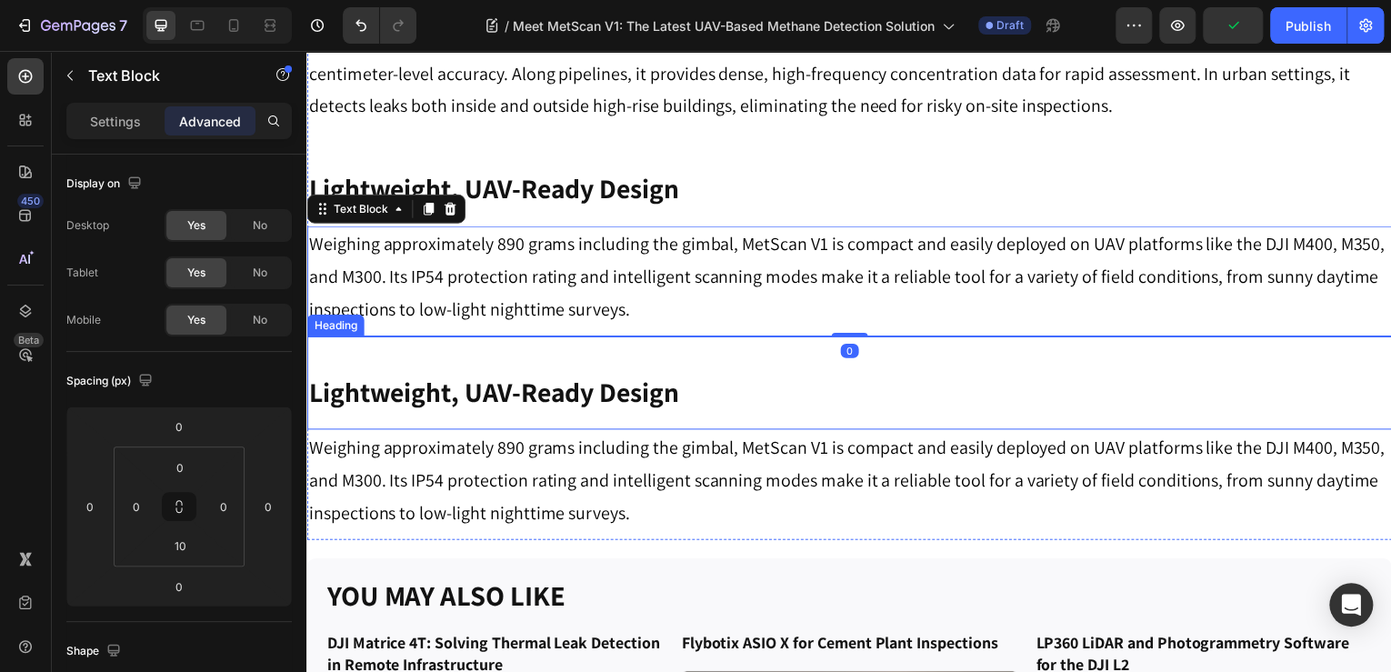
click at [754, 375] on h3 "Lightweight, UAV-Ready Design" at bounding box center [851, 394] width 1091 height 39
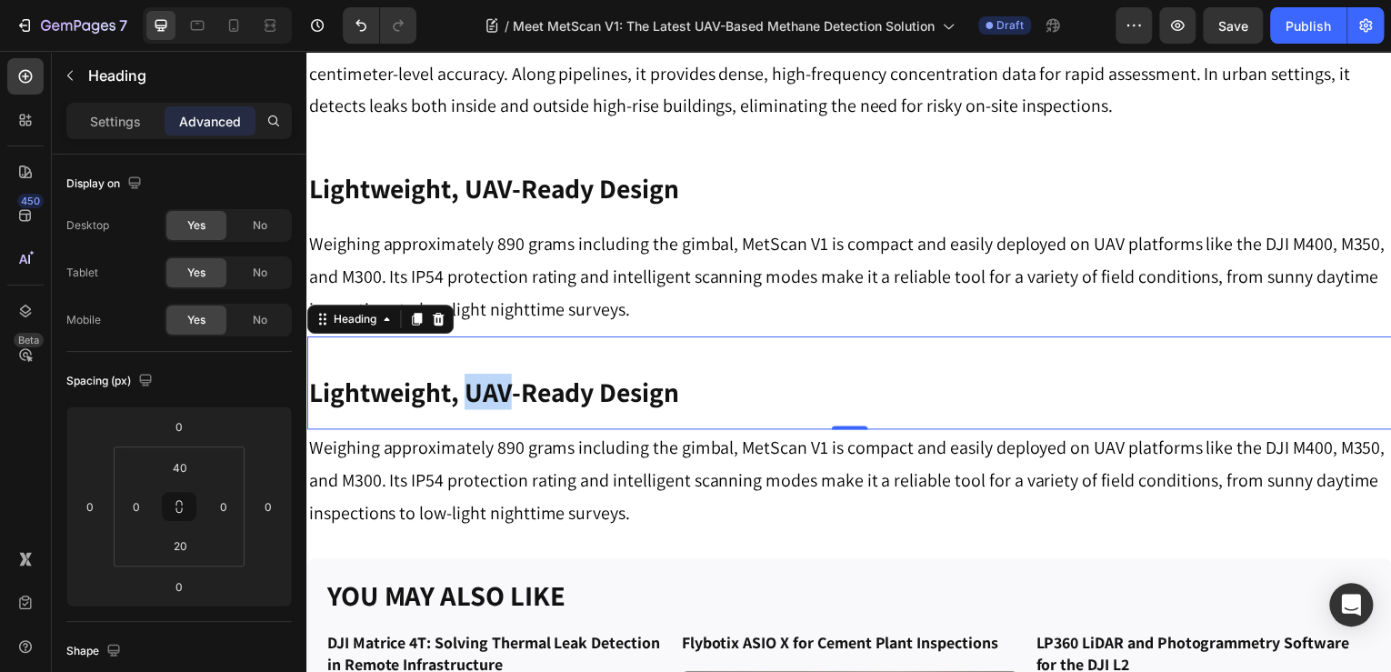
click at [497, 376] on strong "Lightweight, UAV-Ready Design" at bounding box center [494, 394] width 372 height 36
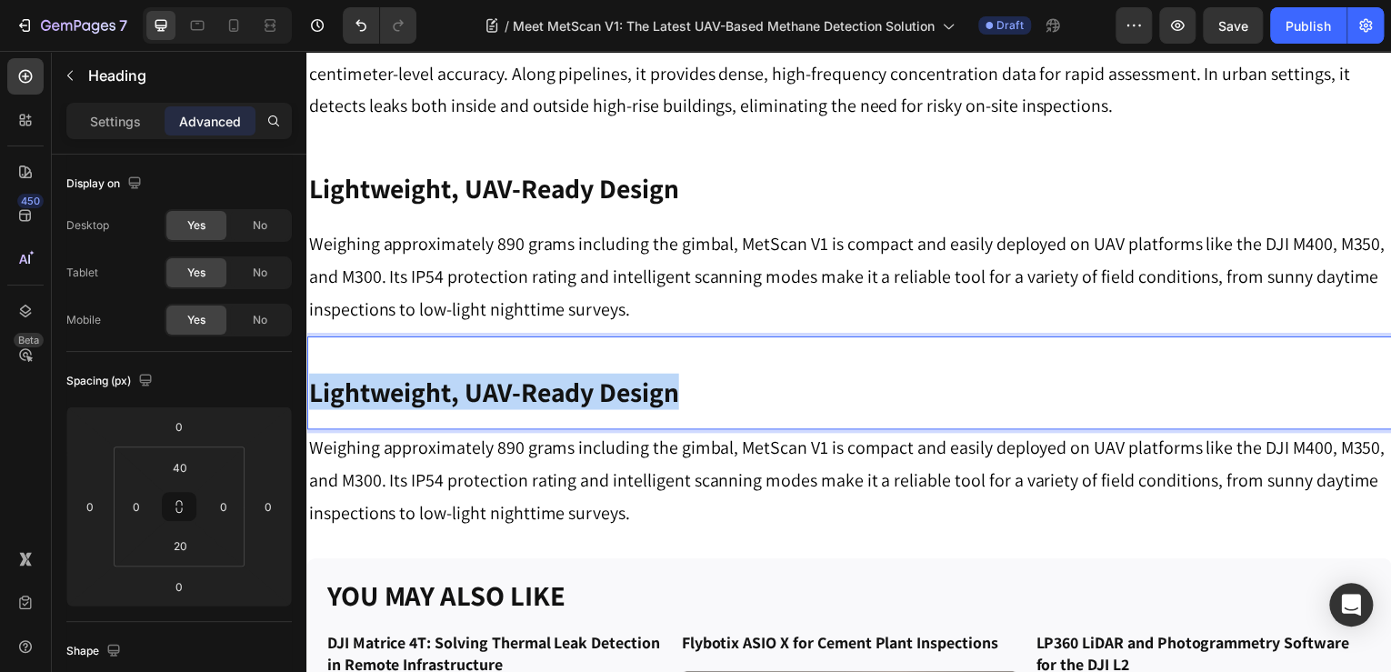
click at [497, 376] on strong "Lightweight, UAV-Ready Design" at bounding box center [494, 394] width 372 height 36
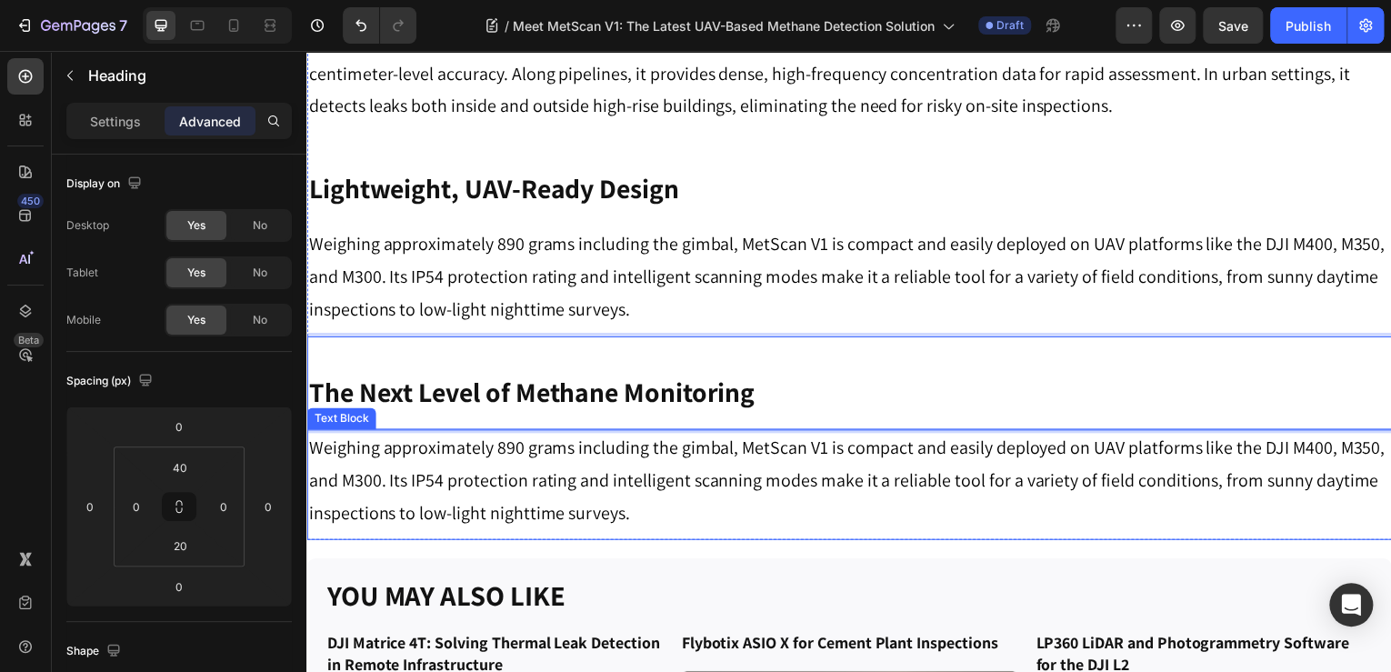
click at [441, 434] on p "Weighing approximately 890 grams including the gimbal, MetScan V1 is compact an…" at bounding box center [852, 483] width 1088 height 98
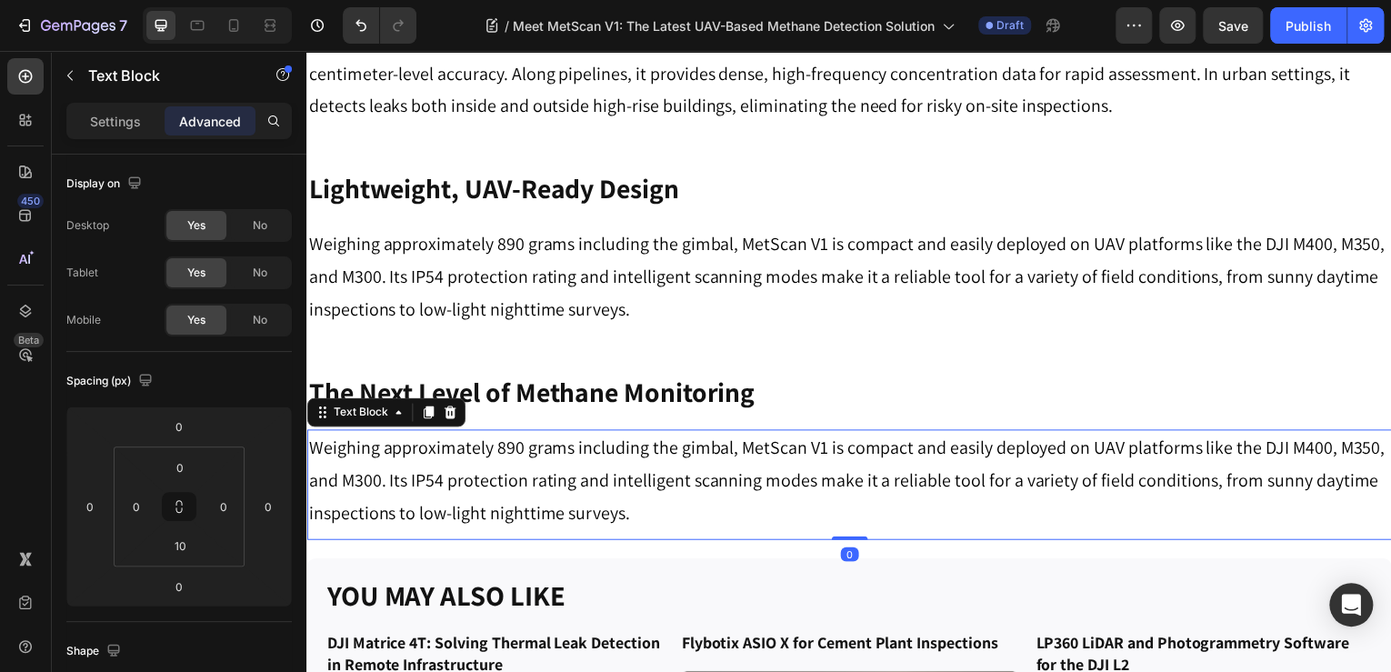
click at [441, 434] on p "Weighing approximately 890 grams including the gimbal, MetScan V1 is compact an…" at bounding box center [852, 483] width 1088 height 98
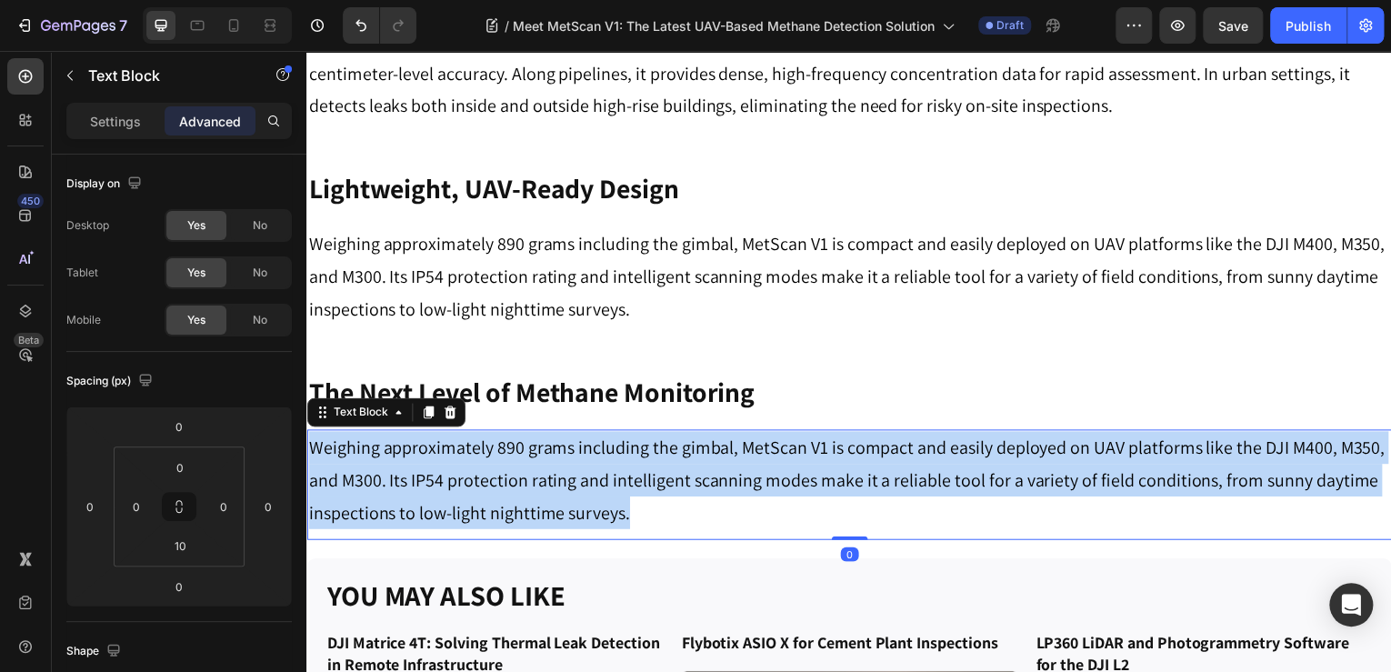
click at [441, 434] on p "Weighing approximately 890 grams including the gimbal, MetScan V1 is compact an…" at bounding box center [852, 483] width 1088 height 98
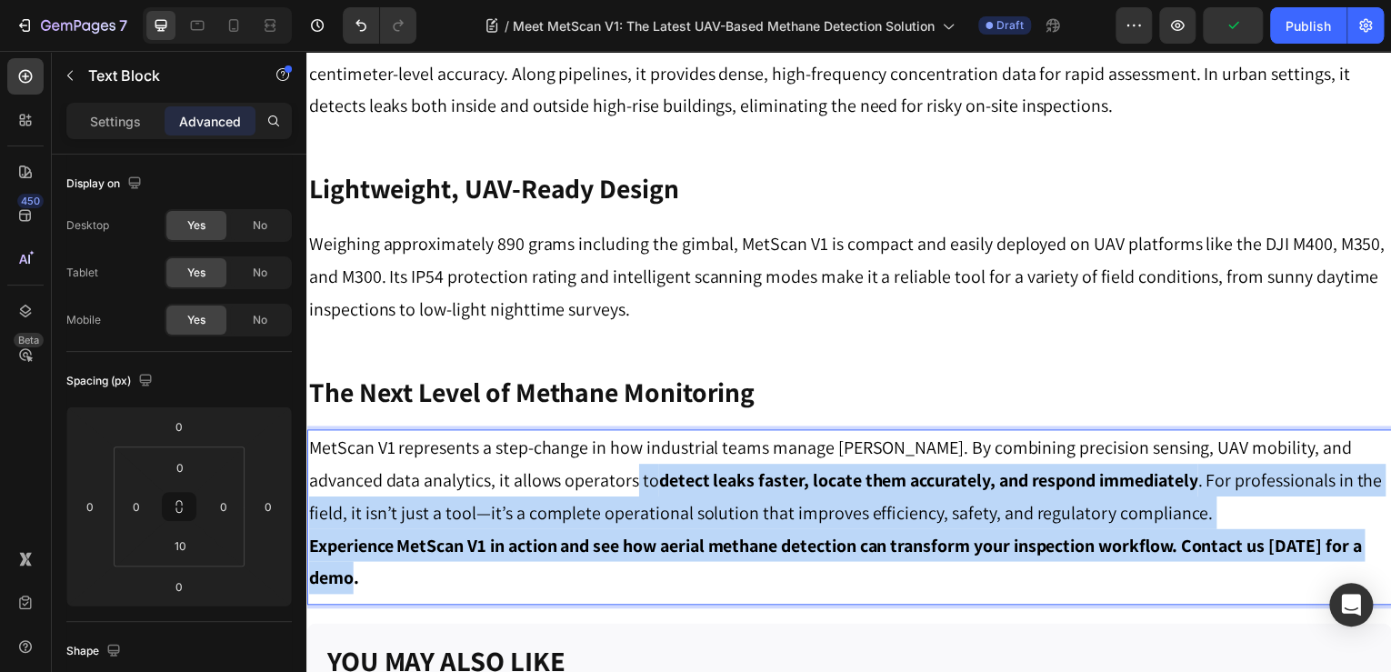
drag, startPoint x: 571, startPoint y: 522, endPoint x: 636, endPoint y: 453, distance: 94.6
click at [636, 453] on div "MetScan V1 represents a step-change in how industrial teams manage methane leak…" at bounding box center [851, 515] width 1091 height 167
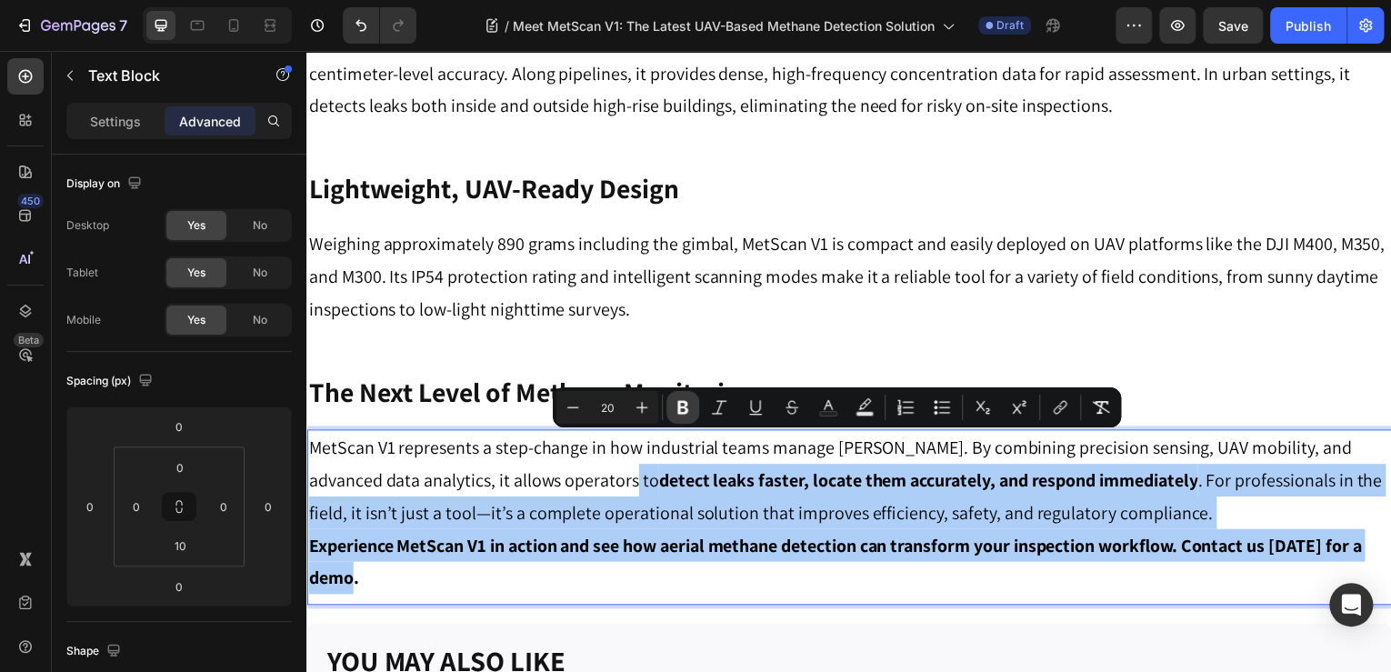
click at [669, 404] on button "Bold" at bounding box center [683, 407] width 33 height 33
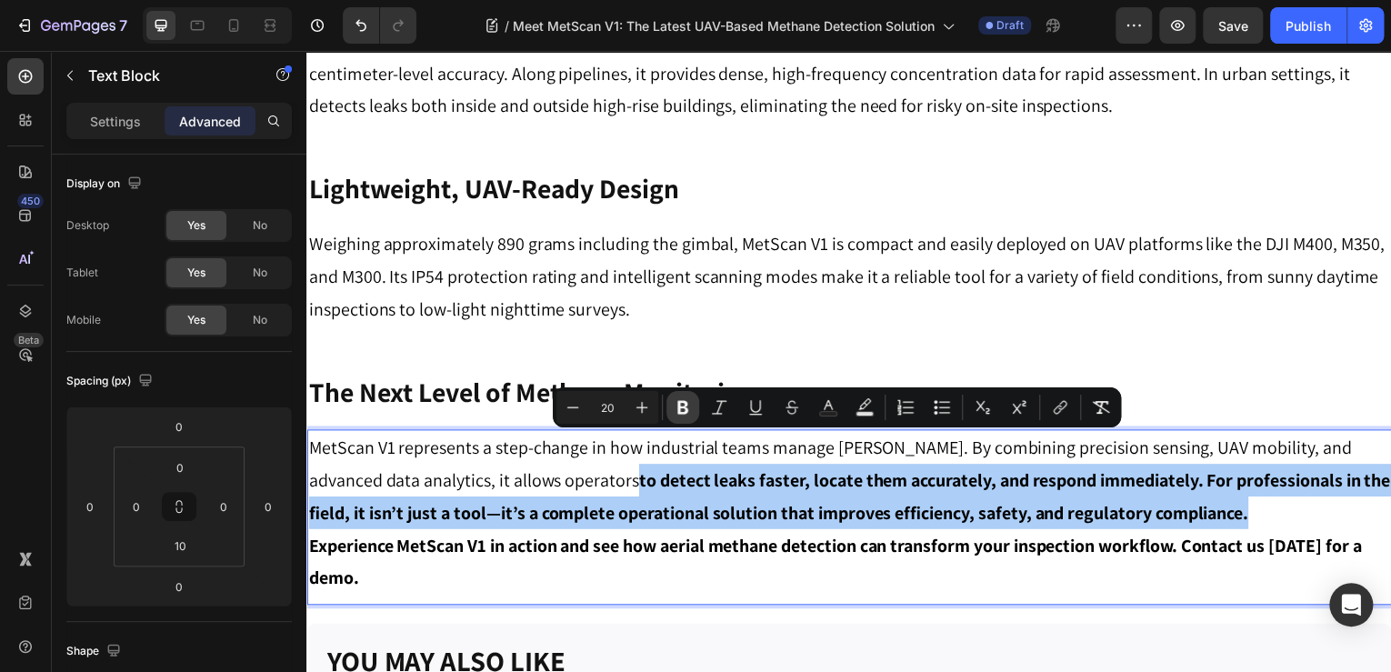
click at [670, 405] on button "Bold" at bounding box center [683, 407] width 33 height 33
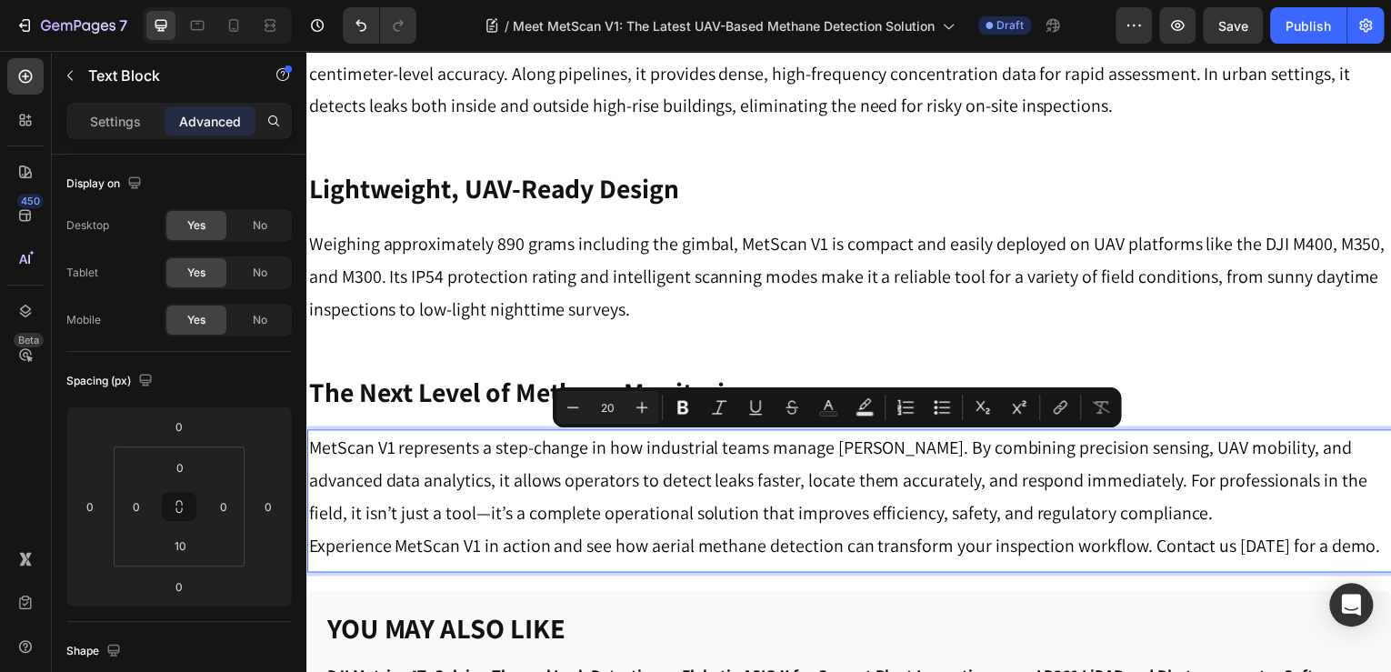
click at [685, 497] on p "MetScan V1 represents a step-change in how industrial teams manage methane leak…" at bounding box center [852, 483] width 1088 height 98
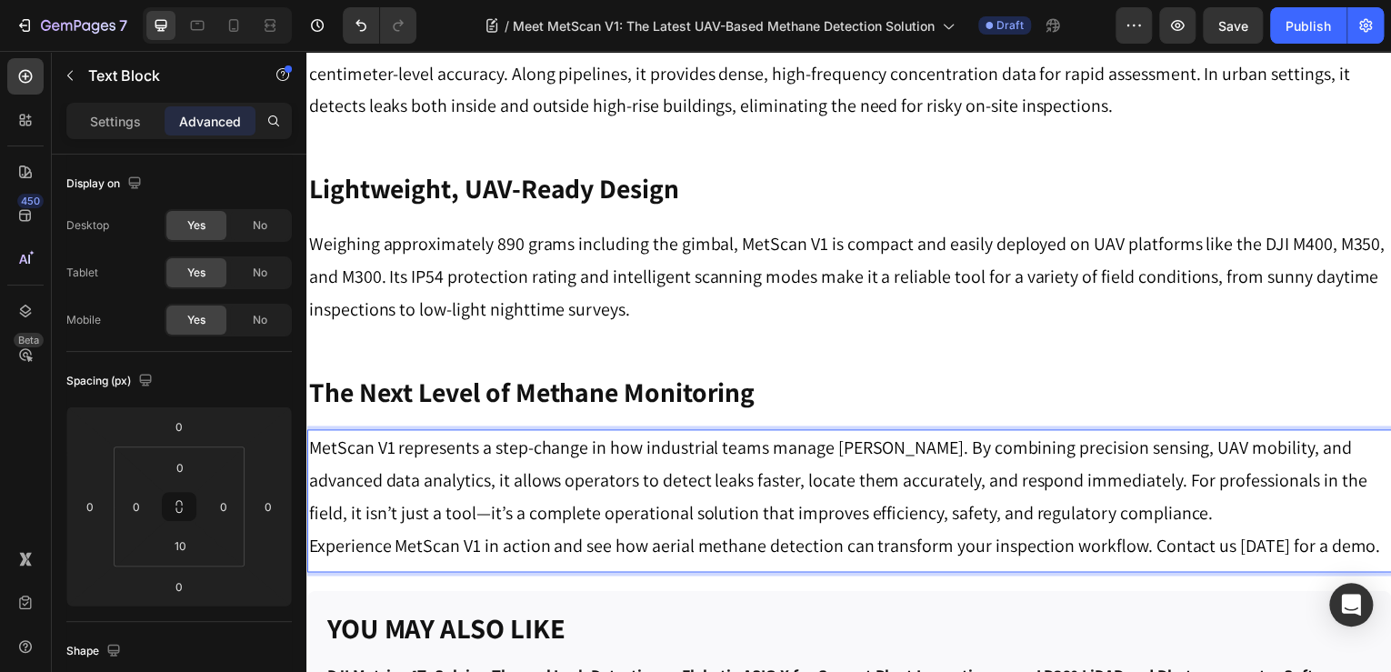
click at [524, 487] on p "MetScan V1 represents a step-change in how industrial teams manage methane leak…" at bounding box center [852, 483] width 1088 height 98
click at [497, 489] on p "MetScan V1 represents a step-change in how industrial teams manage methane leak…" at bounding box center [852, 483] width 1088 height 98
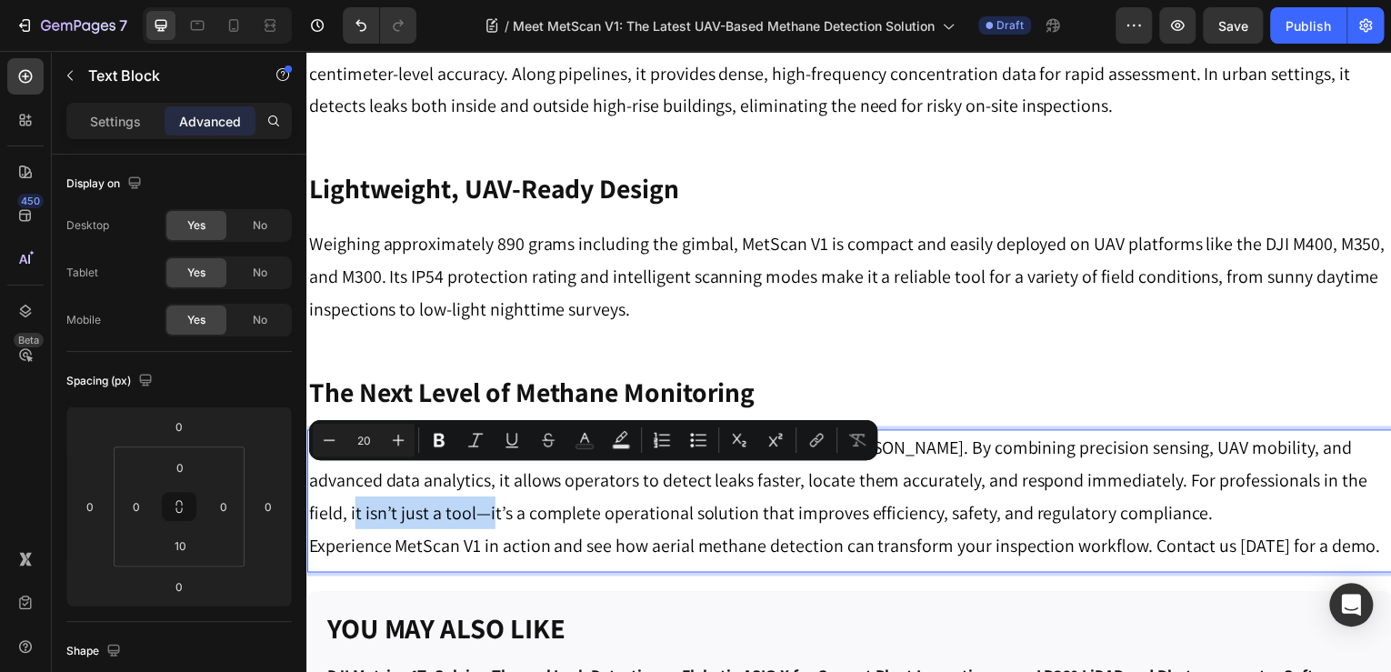
drag, startPoint x: 491, startPoint y: 489, endPoint x: 352, endPoint y: 493, distance: 139.2
click at [352, 493] on p "MetScan V1 represents a step-change in how industrial teams manage methane leak…" at bounding box center [852, 483] width 1088 height 98
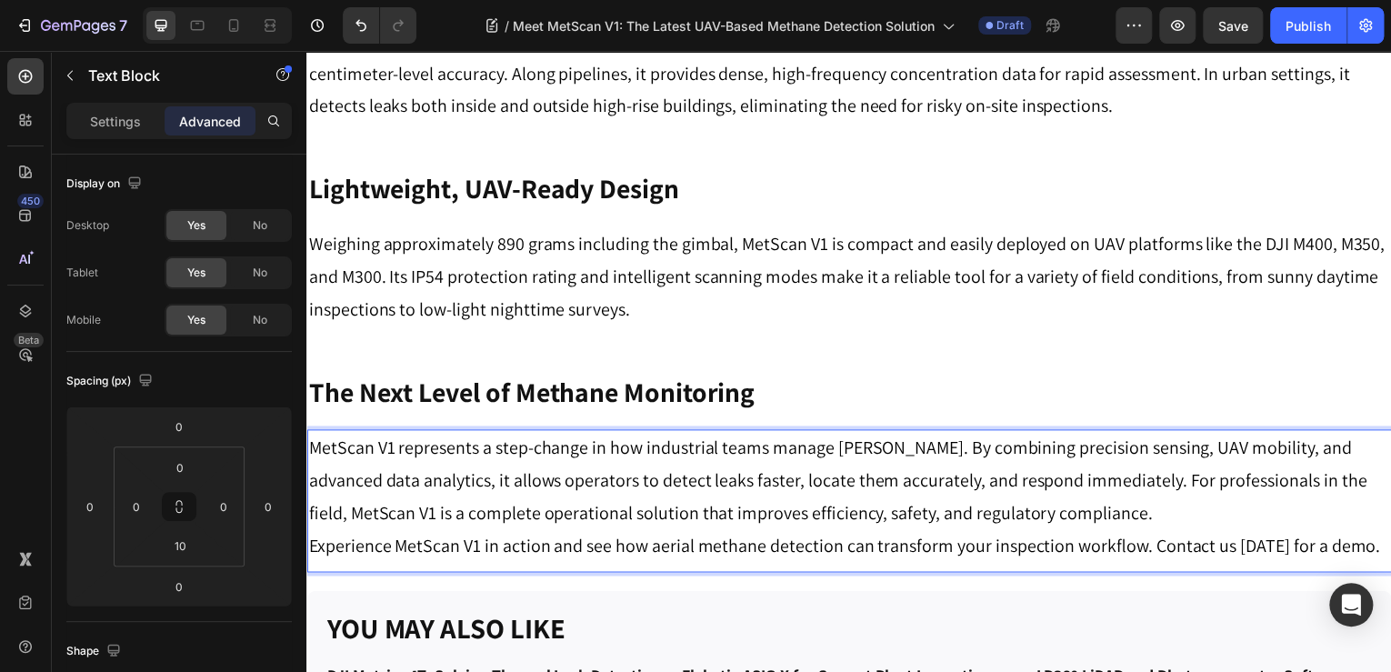
click at [1225, 493] on p "MetScan V1 represents a step-change in how industrial teams manage methane leak…" at bounding box center [852, 483] width 1088 height 98
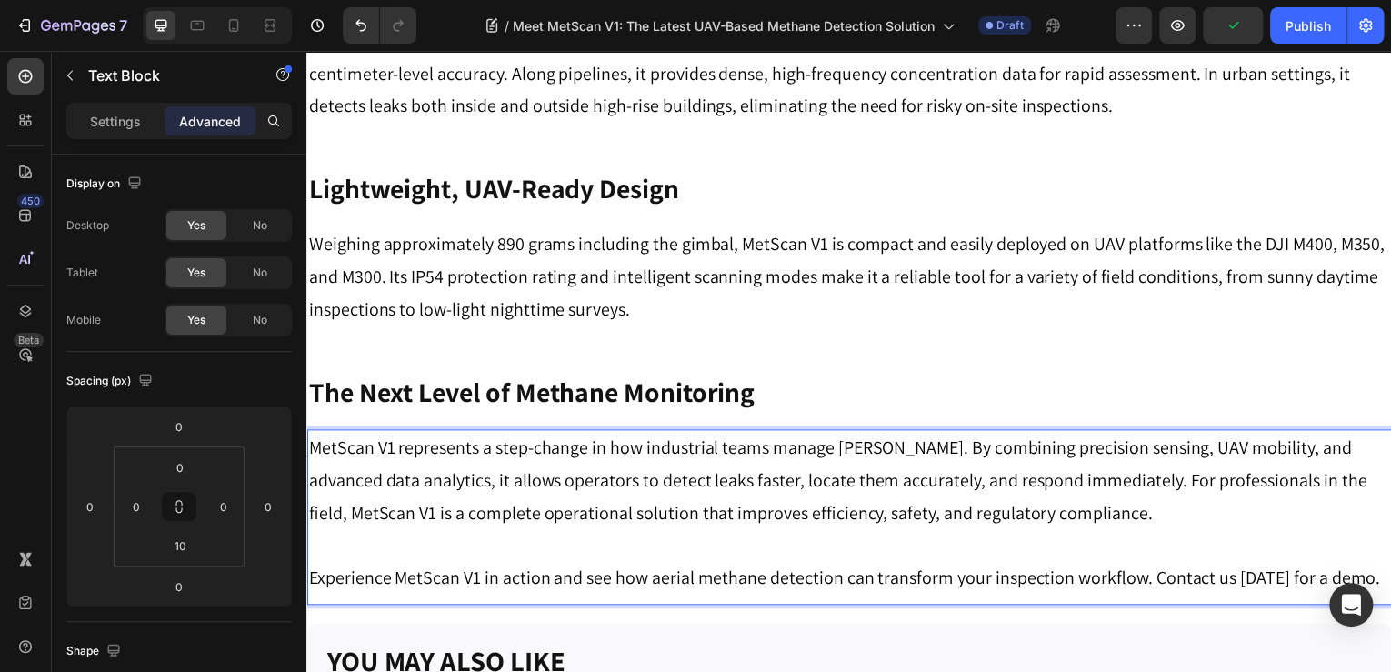
click at [1280, 565] on p "Experience MetScan V1 in action and see how aerial methane detection can transf…" at bounding box center [852, 581] width 1088 height 33
click at [605, 565] on p "Experience MetScan V1 in action and see how aerial methane detection can transf…" at bounding box center [852, 581] width 1088 height 33
click at [448, 565] on p "Experience MetScan V1 in action and see how aerial methane detection can transf…" at bounding box center [852, 581] width 1088 height 33
click at [1175, 565] on p "Experience MetScan V1 in action and see how aerial methane detection can transf…" at bounding box center [852, 581] width 1088 height 33
drag, startPoint x: 1275, startPoint y: 550, endPoint x: 1360, endPoint y: 550, distance: 84.6
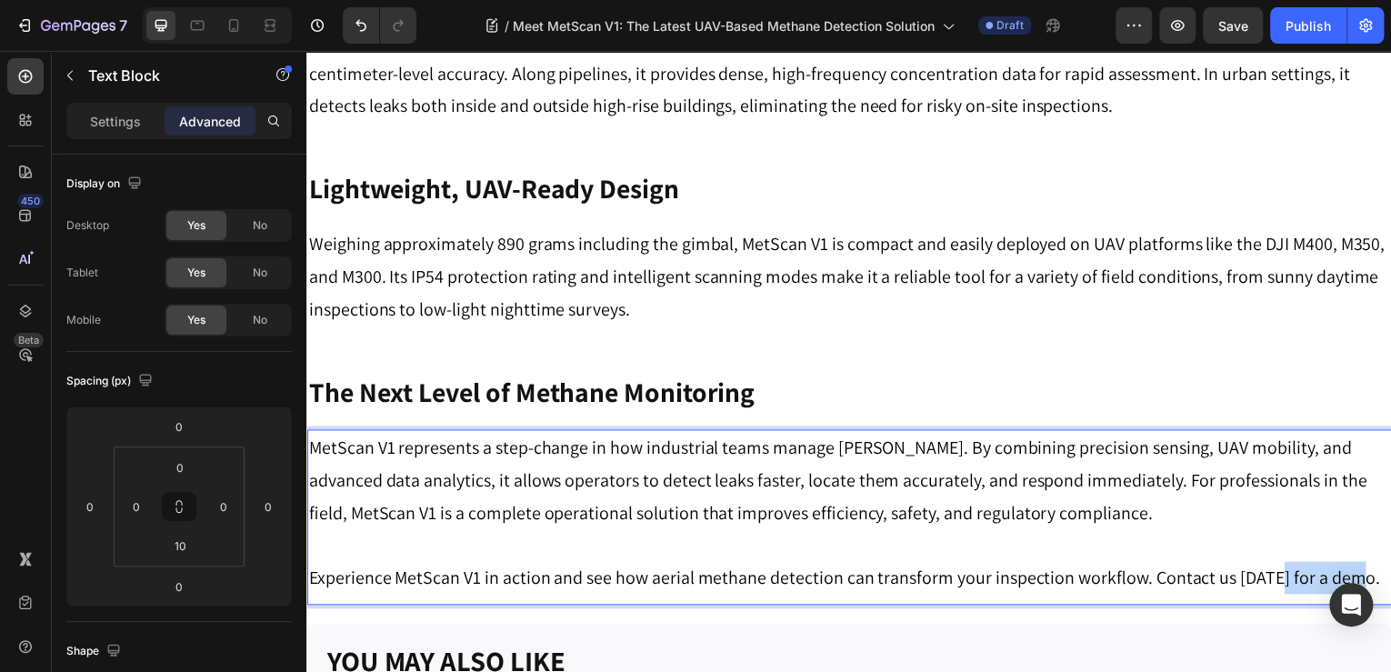
click at [1360, 565] on p "Experience MetScan V1 in action and see how aerial methane detection can transf…" at bounding box center [852, 581] width 1088 height 33
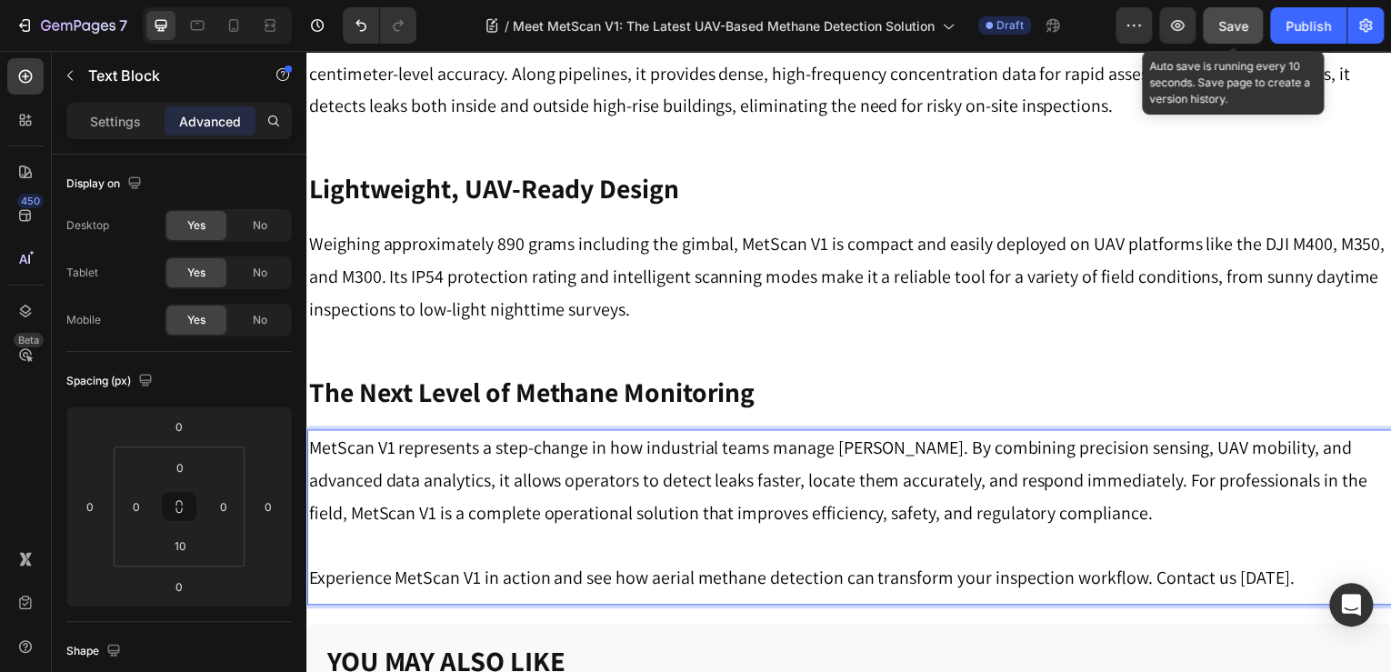
click at [1214, 36] on button "Save" at bounding box center [1233, 25] width 60 height 36
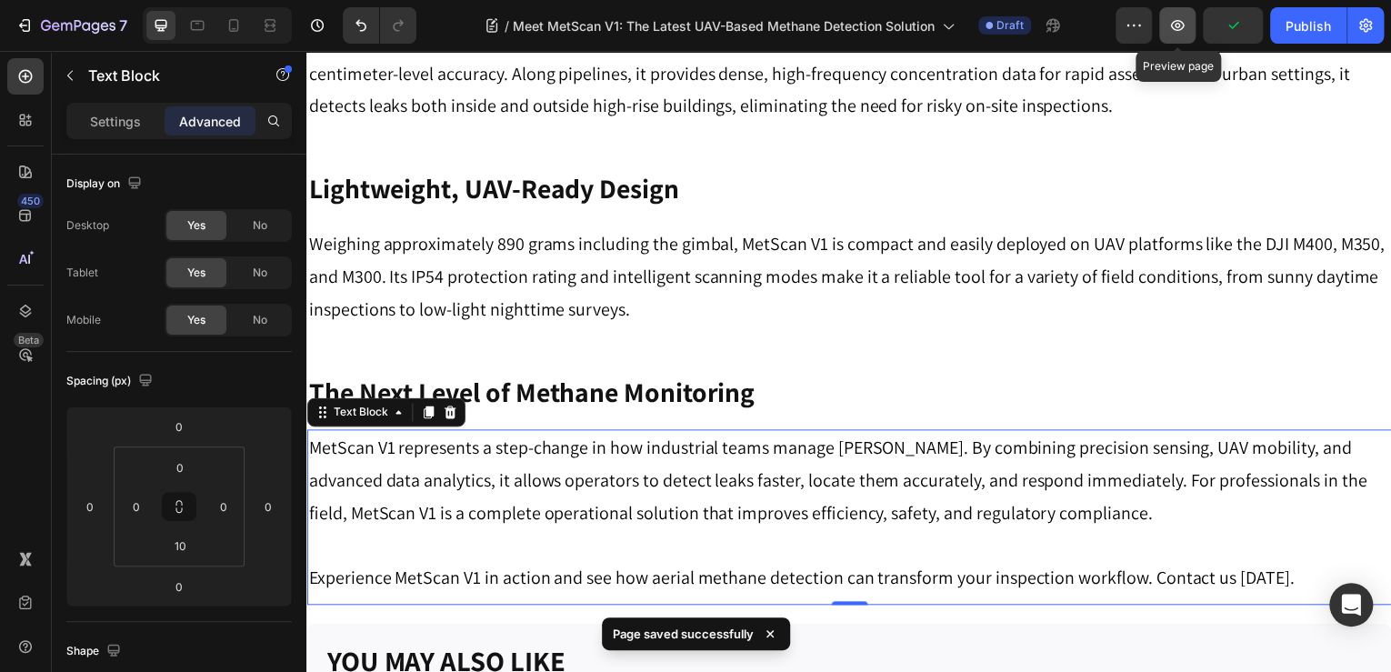
click at [1187, 29] on icon "button" at bounding box center [1178, 25] width 18 height 18
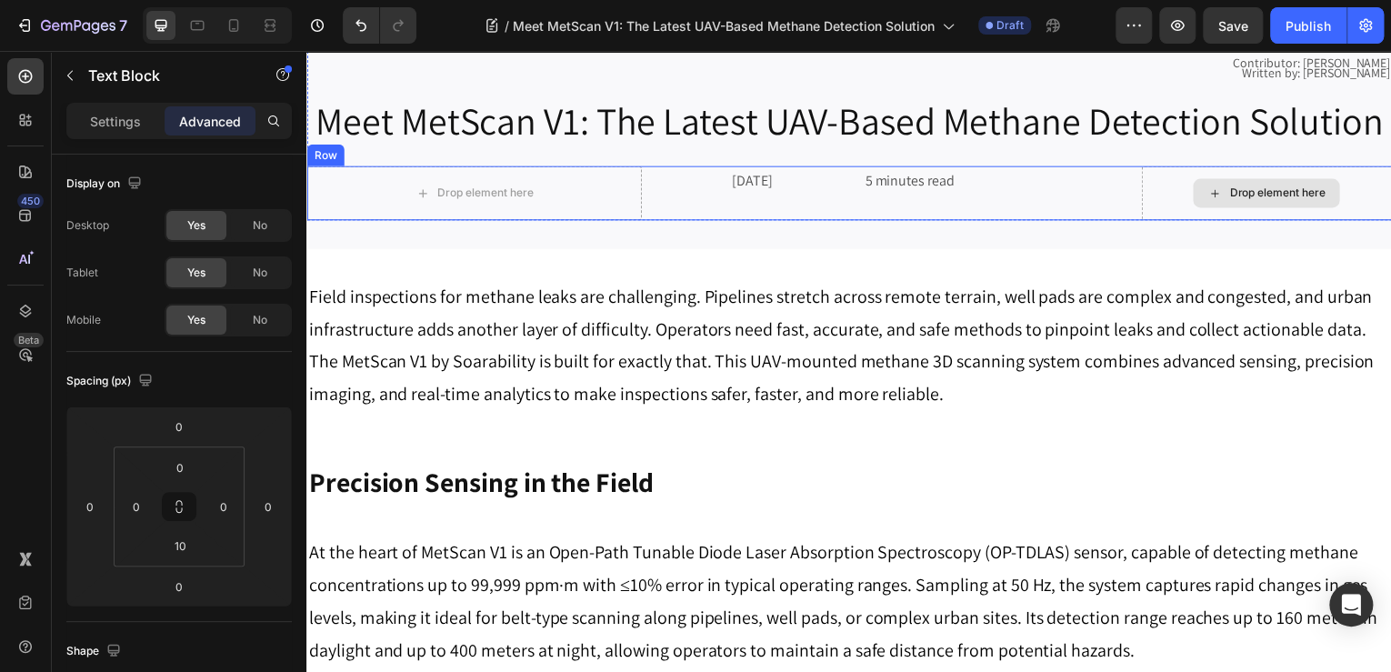
scroll to position [291, 0]
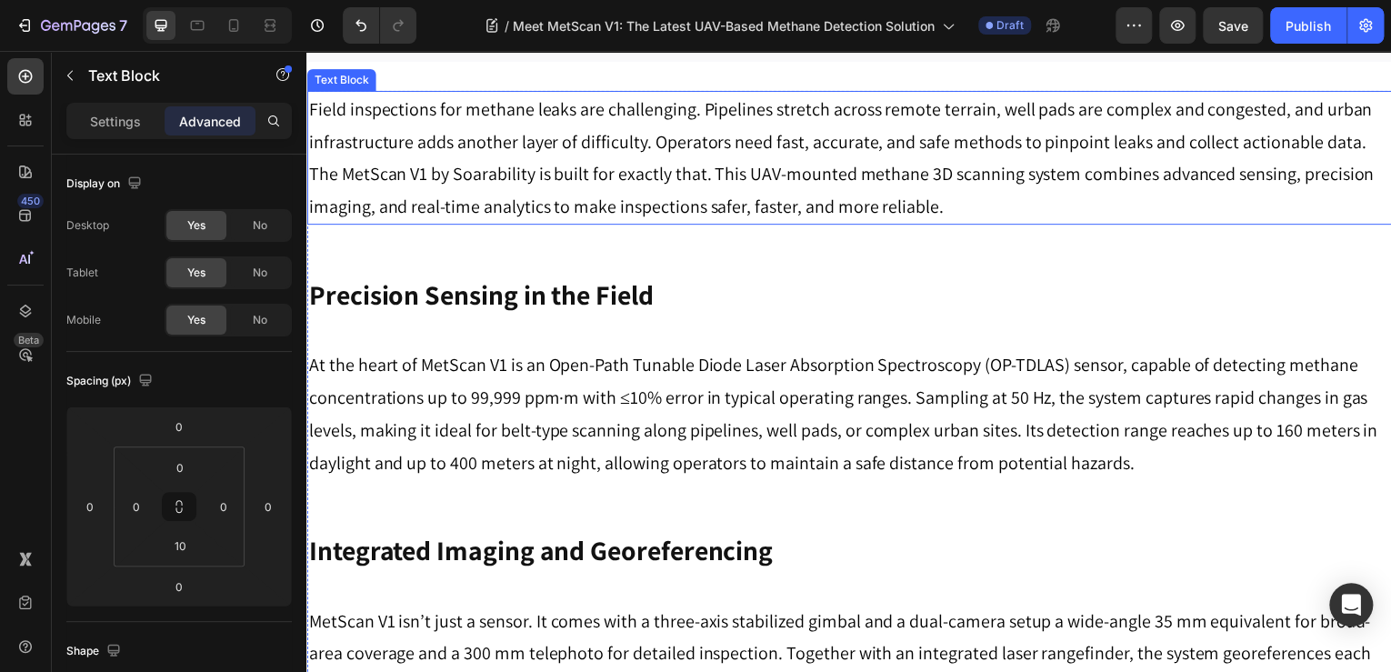
click at [1305, 224] on p "Field inspections for methane leaks are challenging. Pipelines stretch across r…" at bounding box center [852, 158] width 1088 height 131
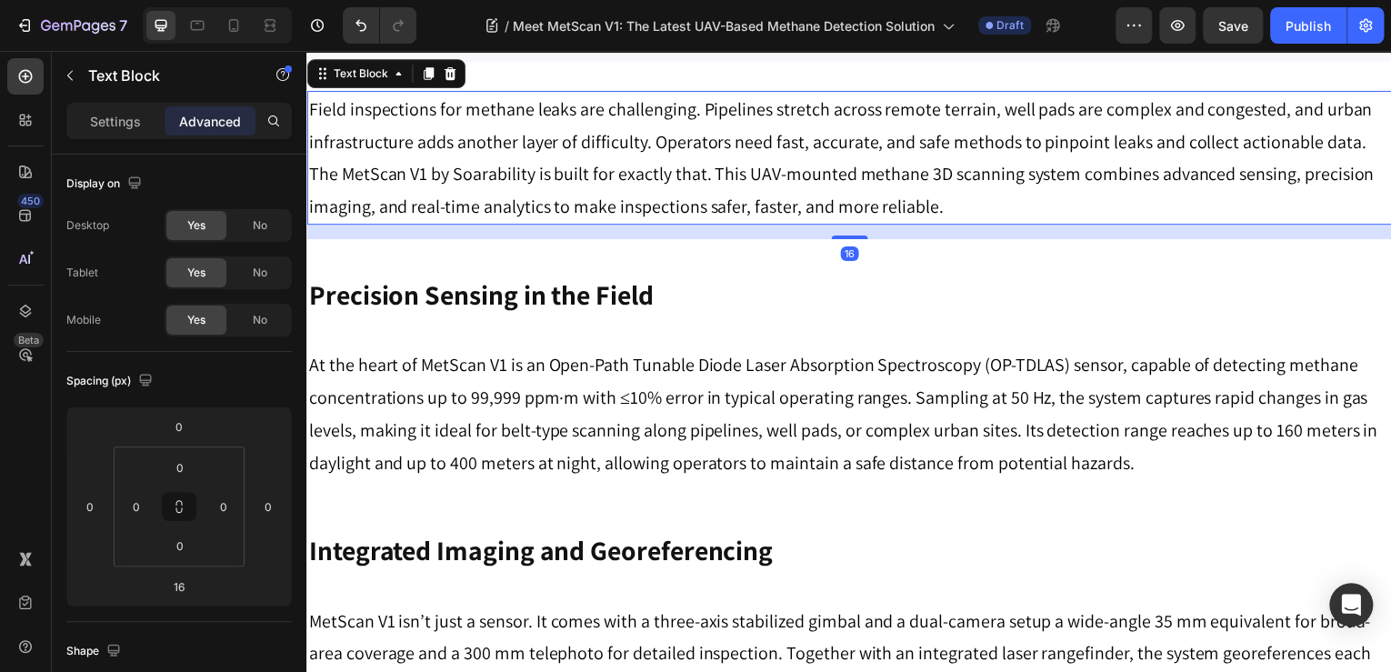
click at [499, 224] on p "Field inspections for methane leaks are challenging. Pipelines stretch across r…" at bounding box center [852, 158] width 1088 height 131
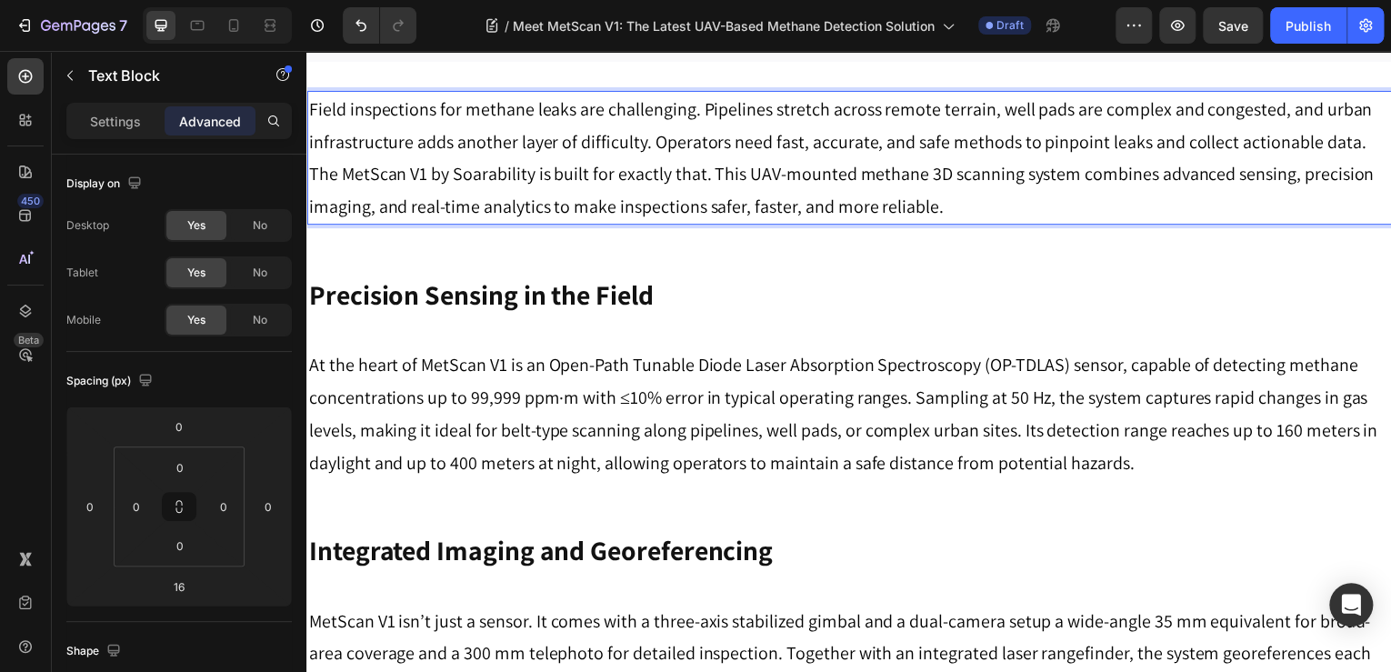
click at [1299, 224] on p "Field inspections for methane leaks are challenging. Pipelines stretch across r…" at bounding box center [852, 158] width 1088 height 131
click at [1356, 224] on p "Field inspections for methane leaks are challenging. Pipelines stretch across r…" at bounding box center [852, 158] width 1088 height 131
click at [336, 224] on p "The MetScan V1 by Soarability is built for exactly that. This UAV-mounted metha…" at bounding box center [852, 190] width 1088 height 65
click at [309, 224] on p "The MetScan V1 by Soarability is built for exactly that. This UAV-mounted metha…" at bounding box center [852, 190] width 1088 height 65
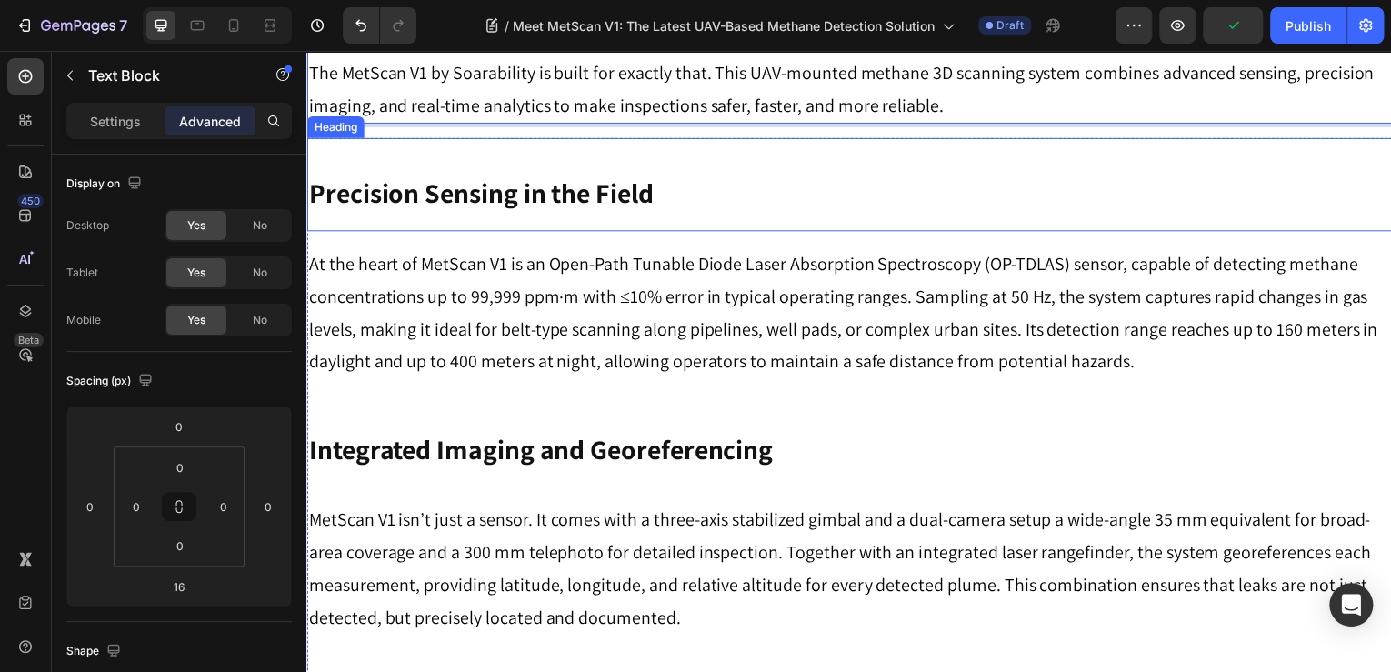
scroll to position [437, 0]
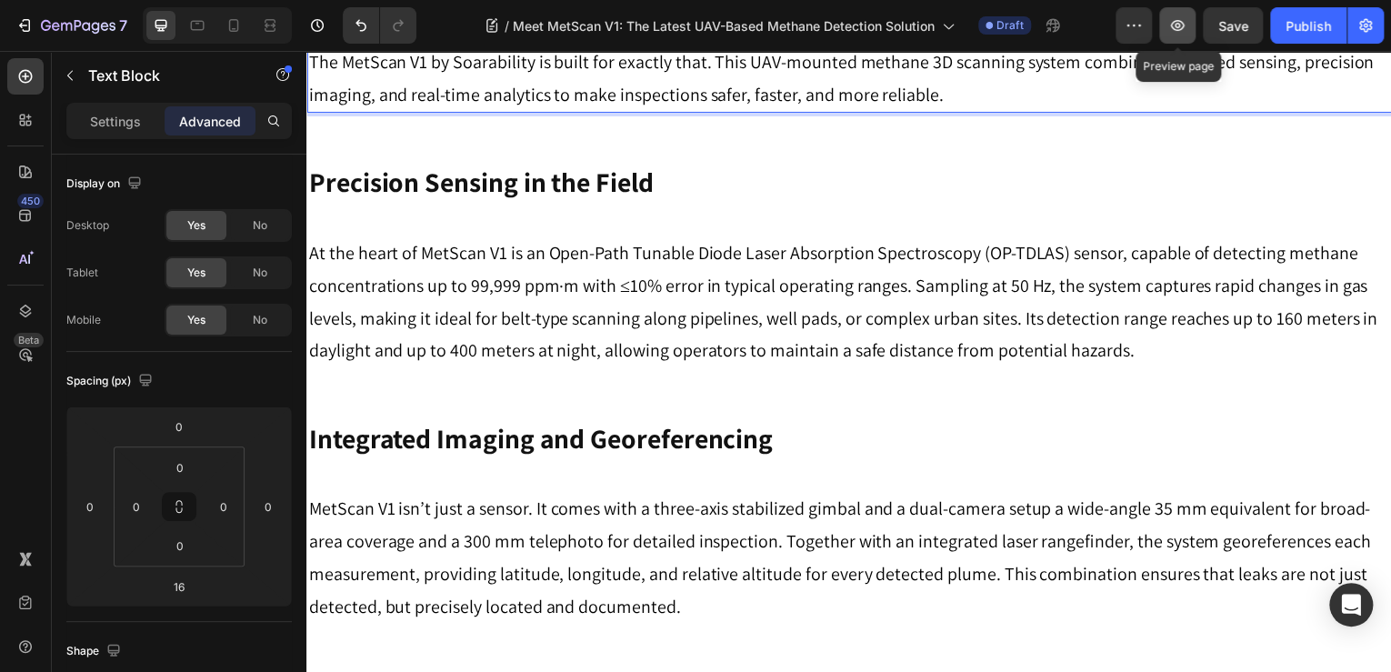
click at [1182, 33] on icon "button" at bounding box center [1178, 25] width 18 height 18
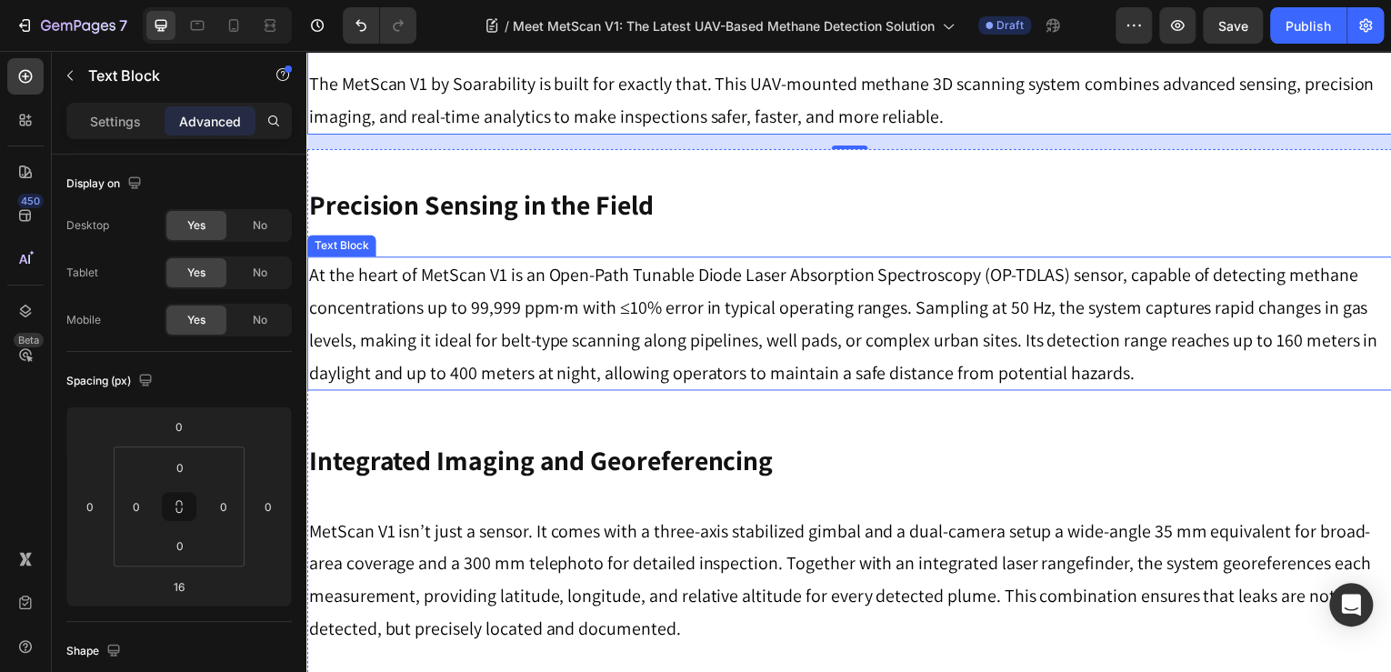
scroll to position [728, 0]
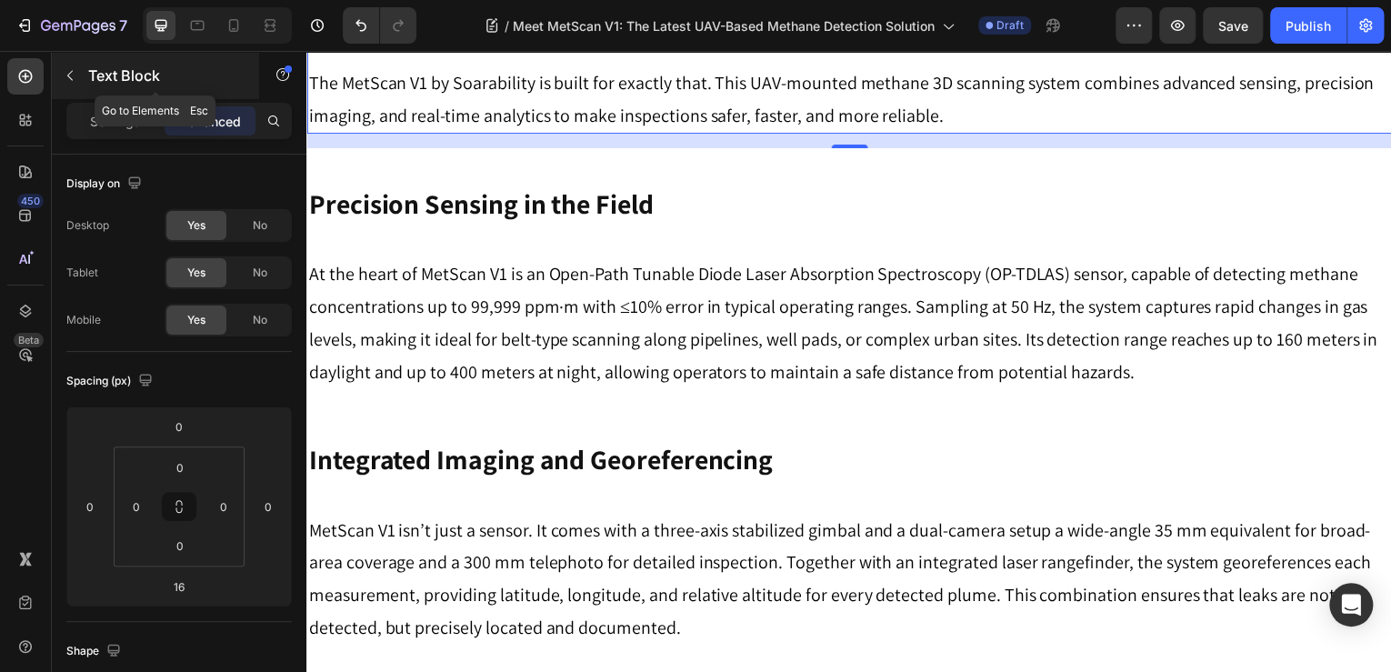
click at [127, 76] on p "Text Block" at bounding box center [165, 76] width 155 height 22
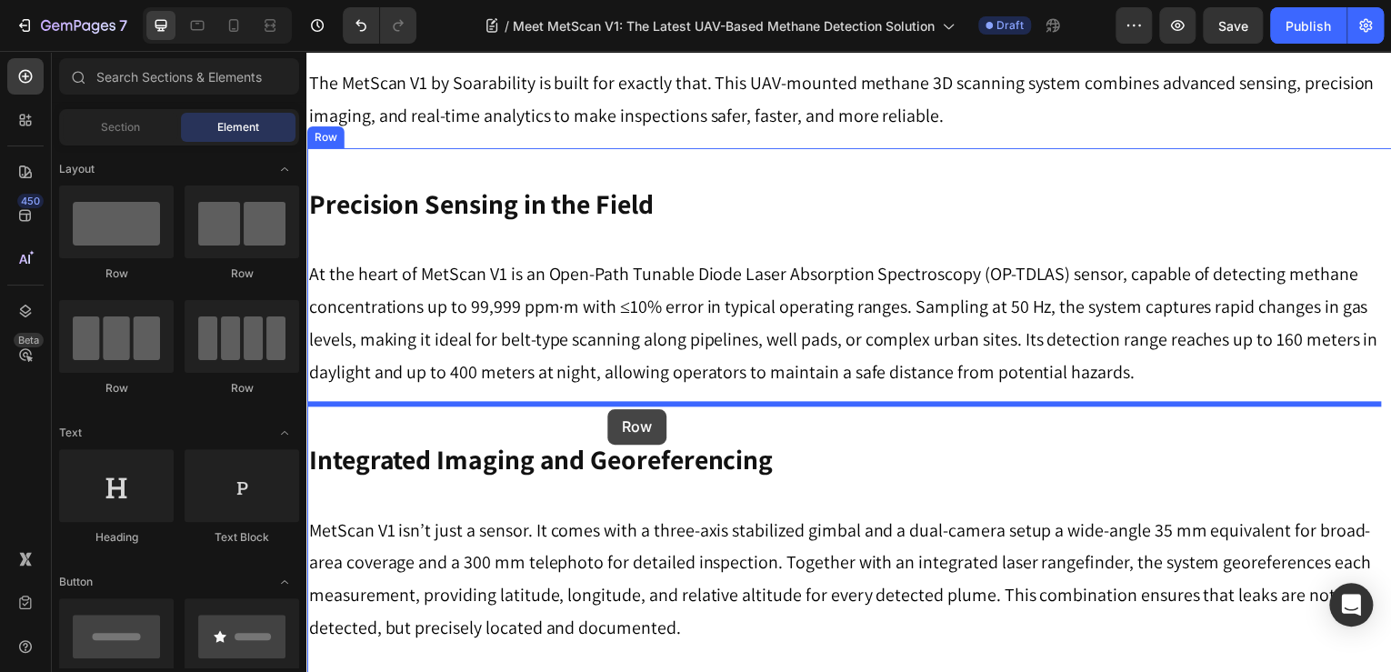
drag, startPoint x: 547, startPoint y: 294, endPoint x: 617, endPoint y: 341, distance: 84.5
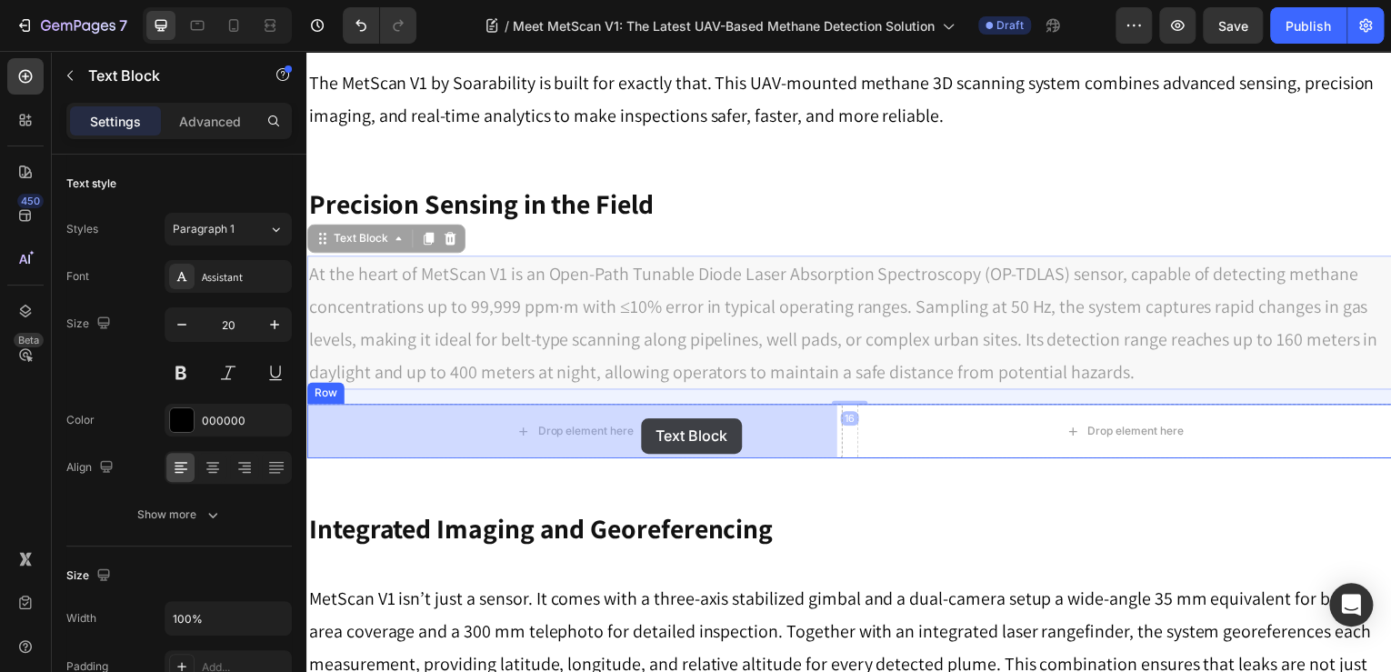
drag, startPoint x: 686, startPoint y: 318, endPoint x: 643, endPoint y: 420, distance: 110.5
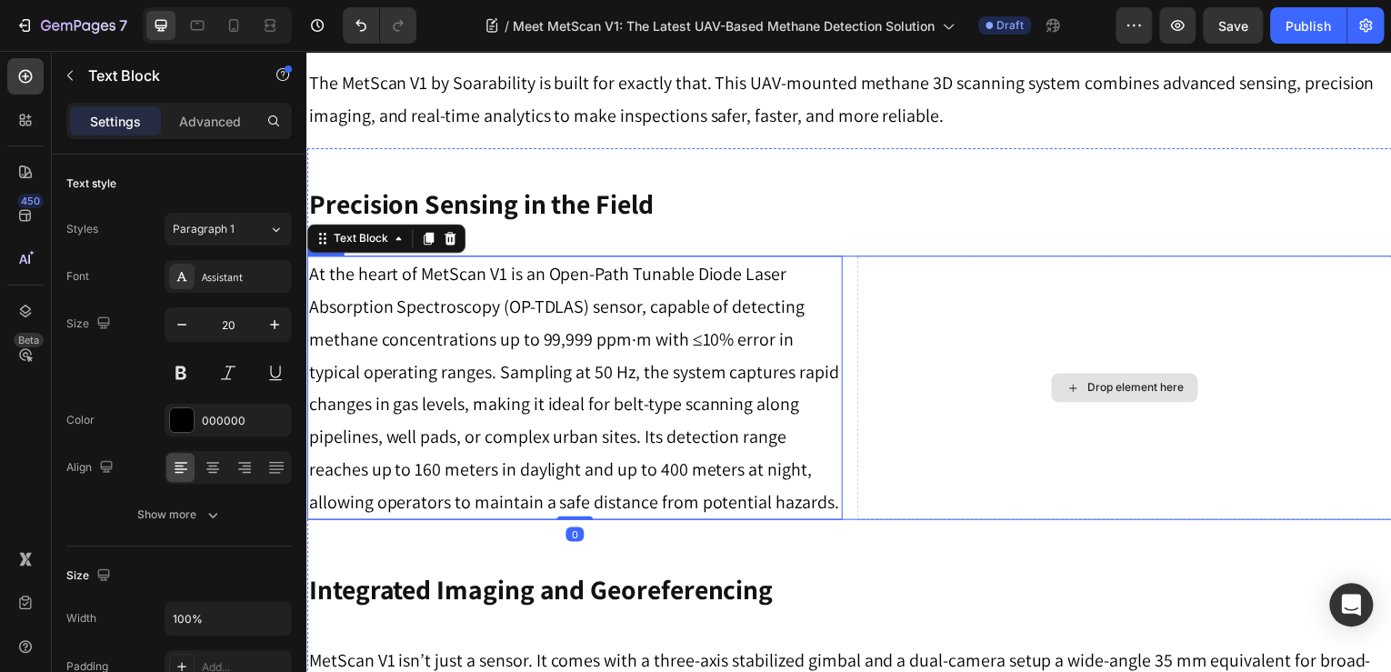
click at [1109, 327] on div "Drop element here" at bounding box center [1128, 390] width 538 height 266
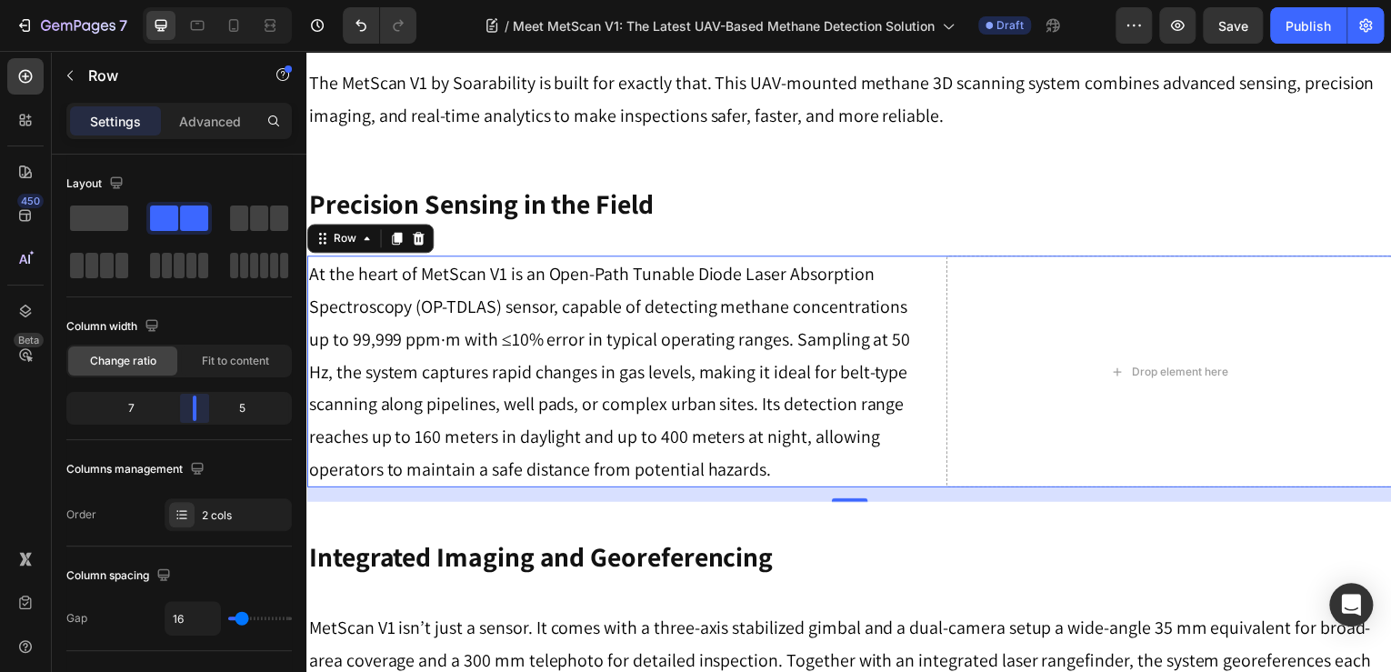
drag, startPoint x: 181, startPoint y: 408, endPoint x: 692, endPoint y: 316, distance: 519.3
click at [201, 0] on body "7 Version history / Meet MetScan V1: The Latest UAV-Based Methane Detection Sol…" at bounding box center [695, 0] width 1391 height 0
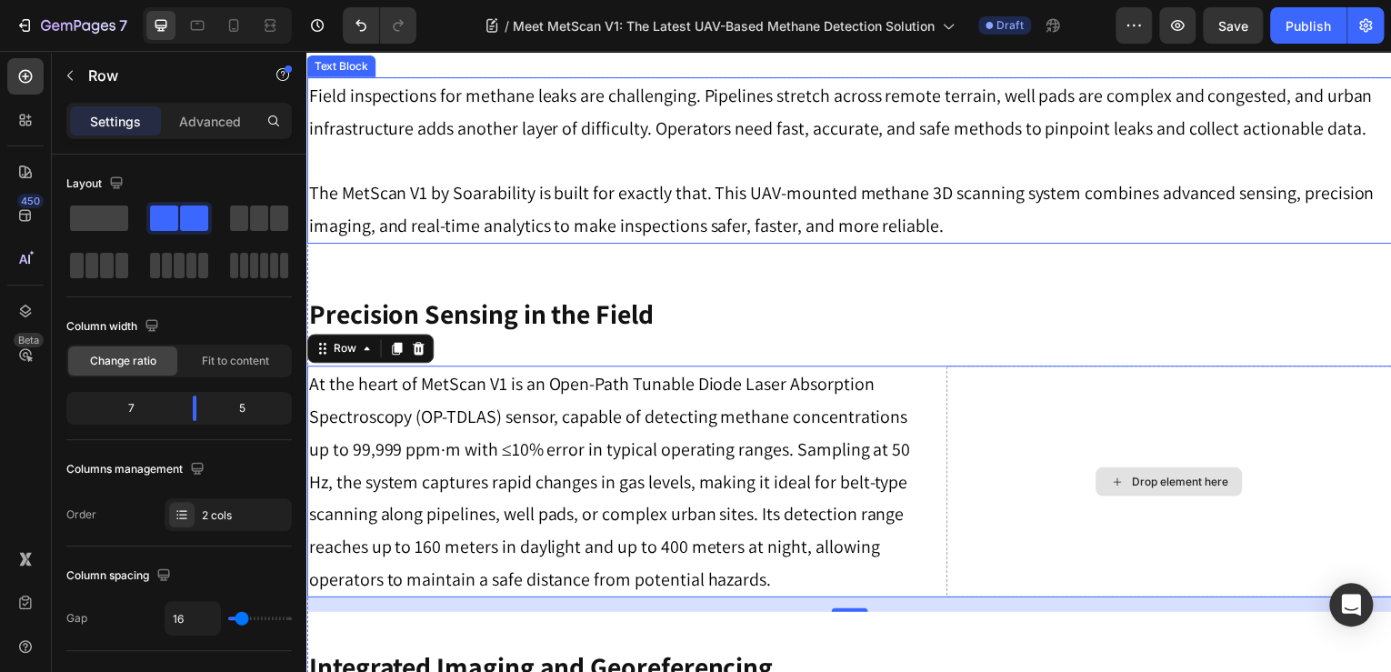
scroll to position [655, 0]
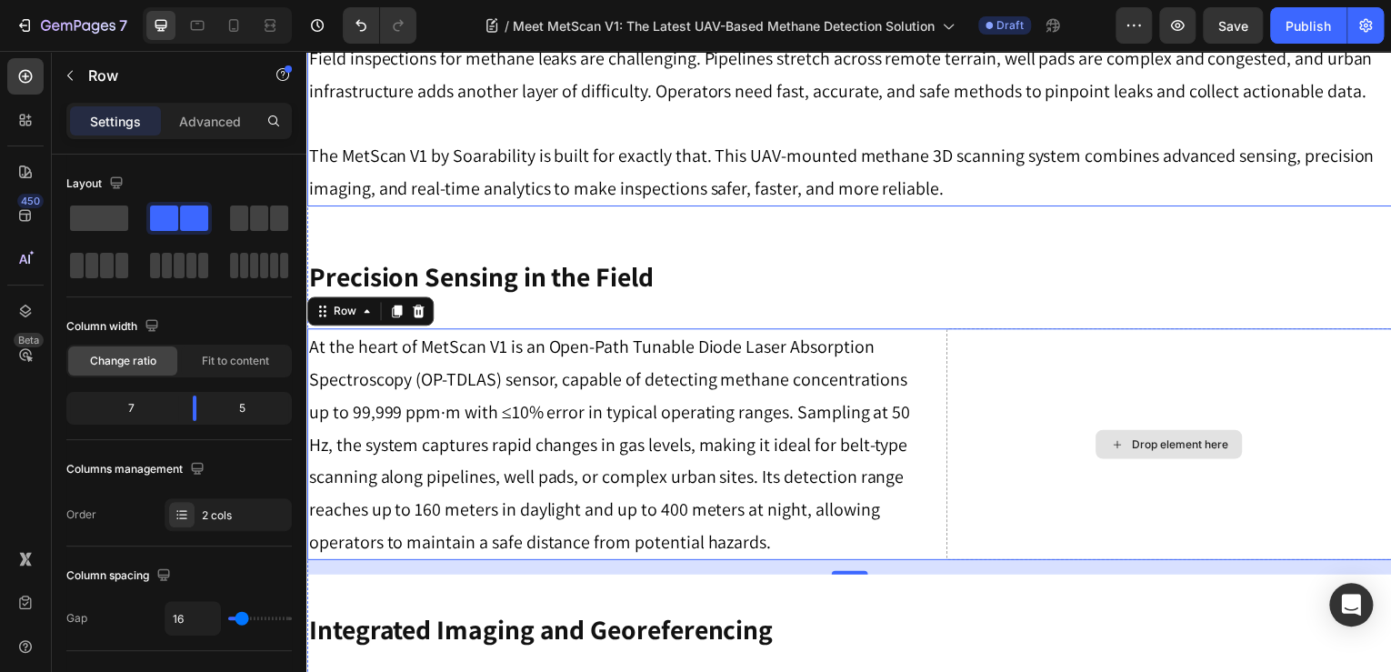
click at [1179, 415] on div "Drop element here" at bounding box center [1173, 446] width 448 height 233
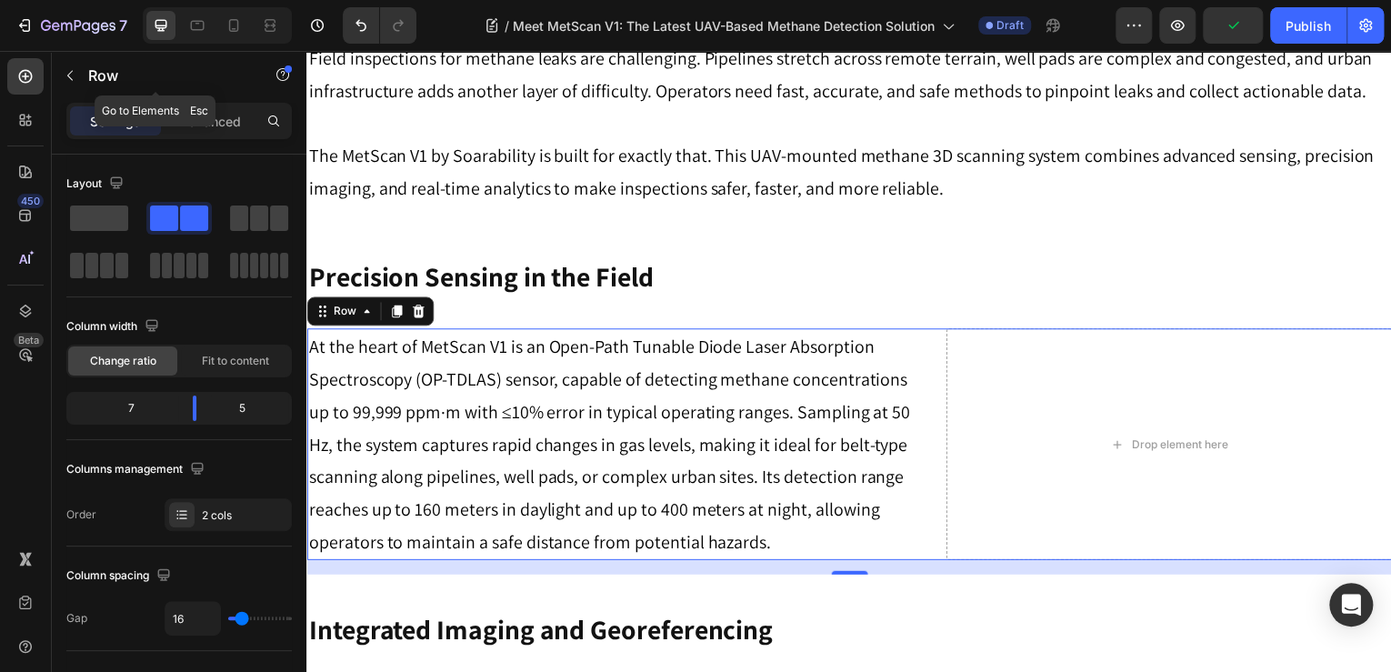
click at [94, 62] on div "Row" at bounding box center [155, 75] width 207 height 47
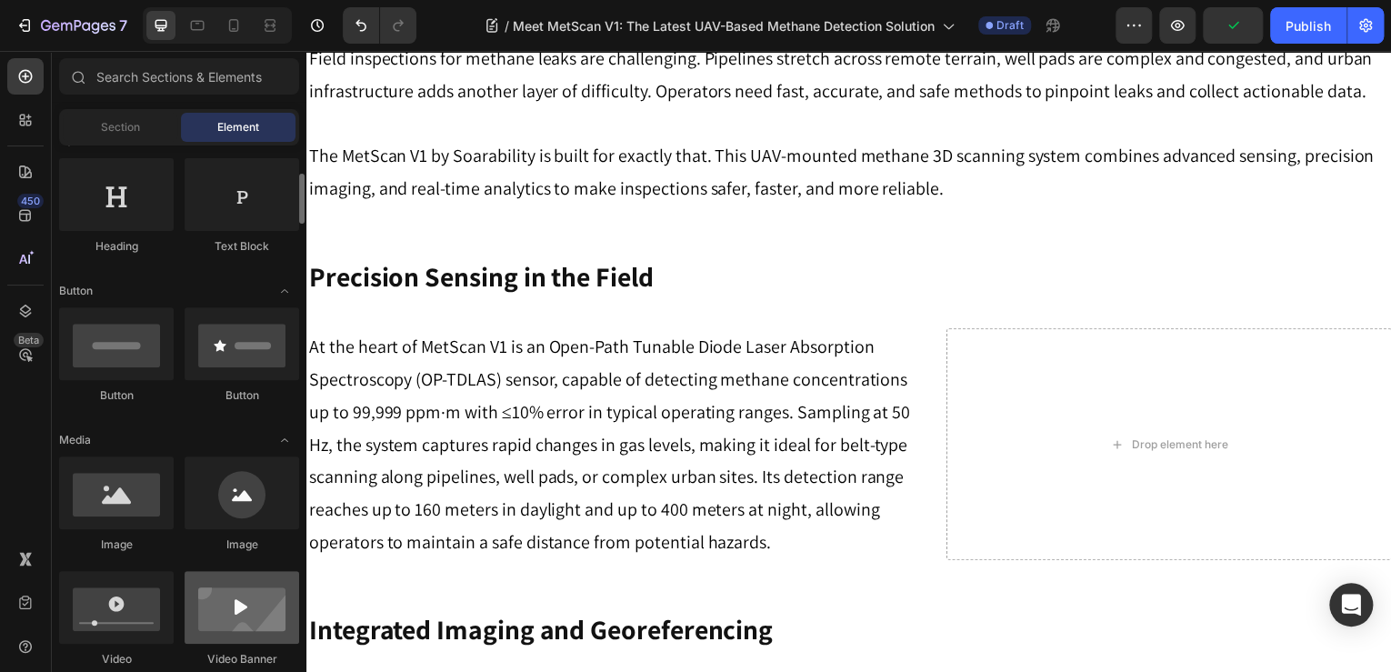
scroll to position [437, 0]
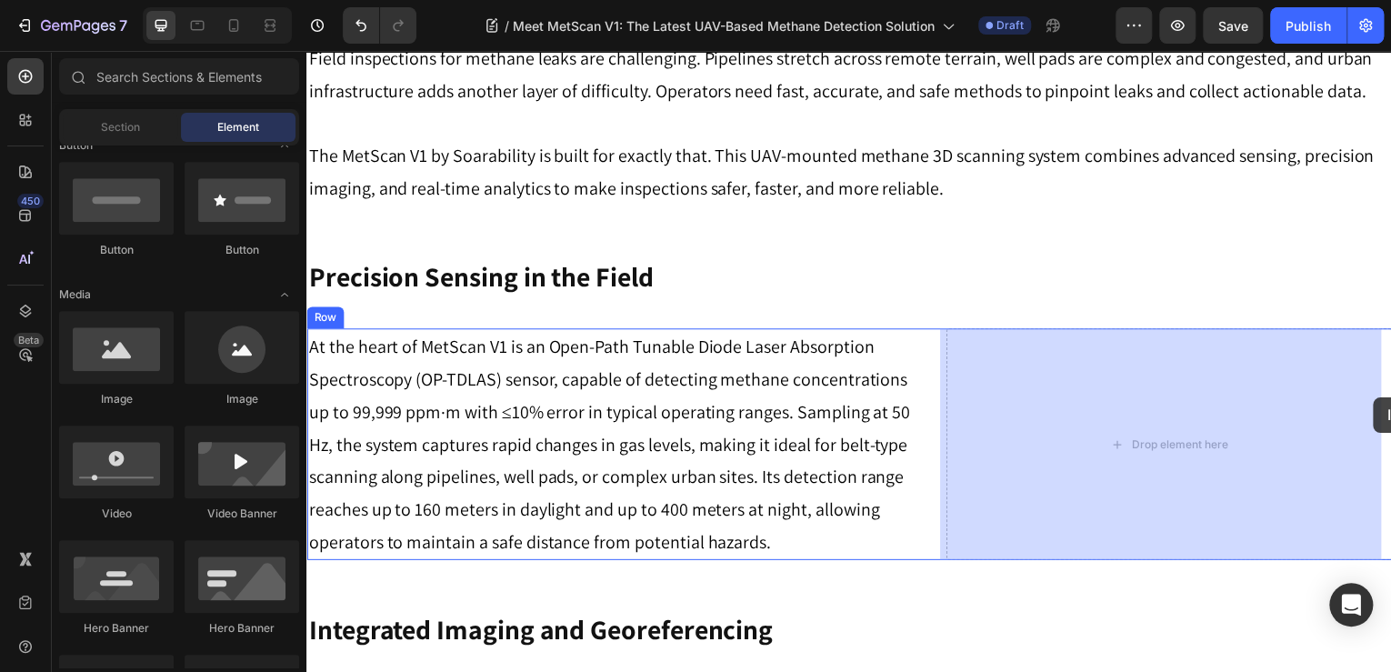
drag, startPoint x: 587, startPoint y: 419, endPoint x: 1318, endPoint y: 406, distance: 730.4
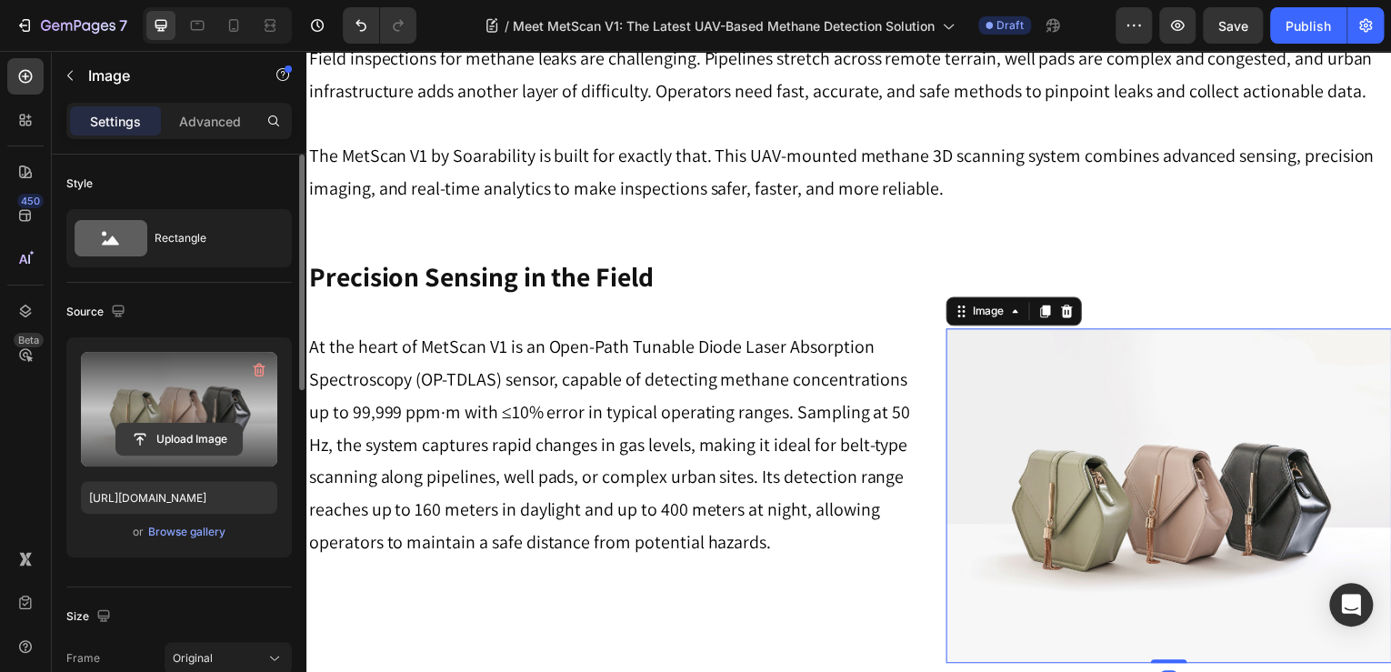
click at [186, 428] on input "file" at bounding box center [178, 439] width 125 height 31
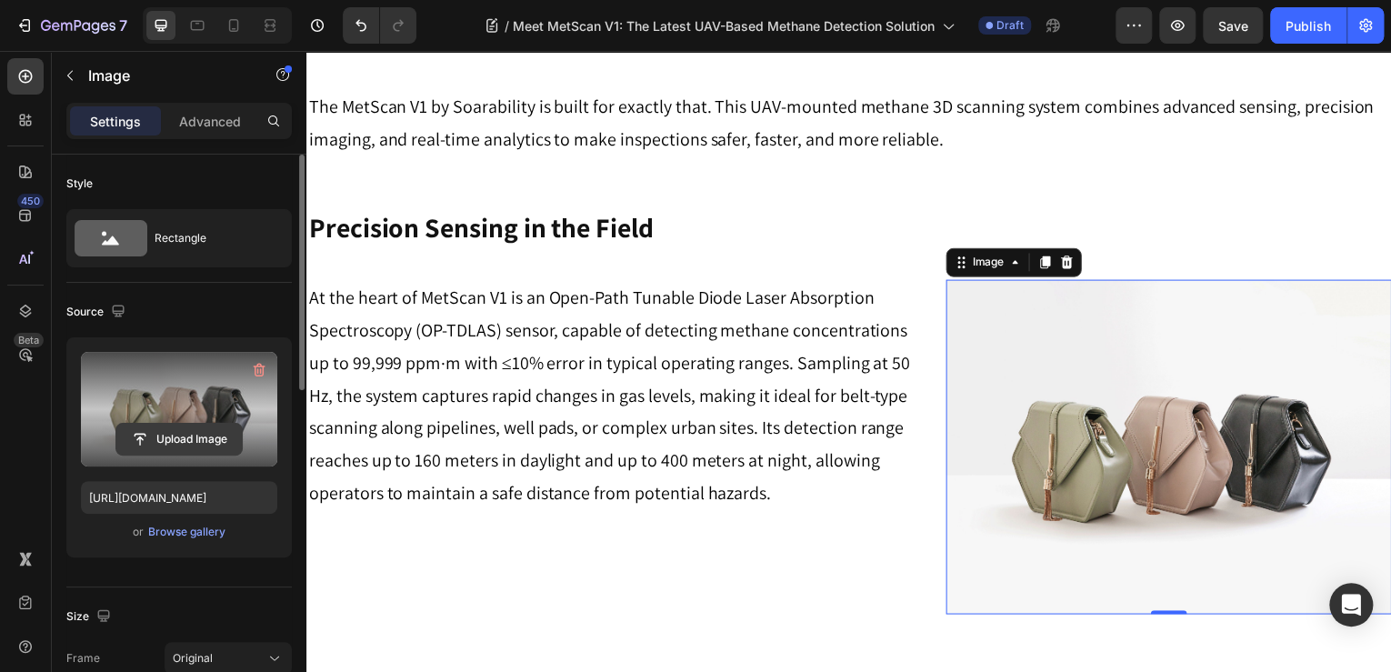
scroll to position [728, 0]
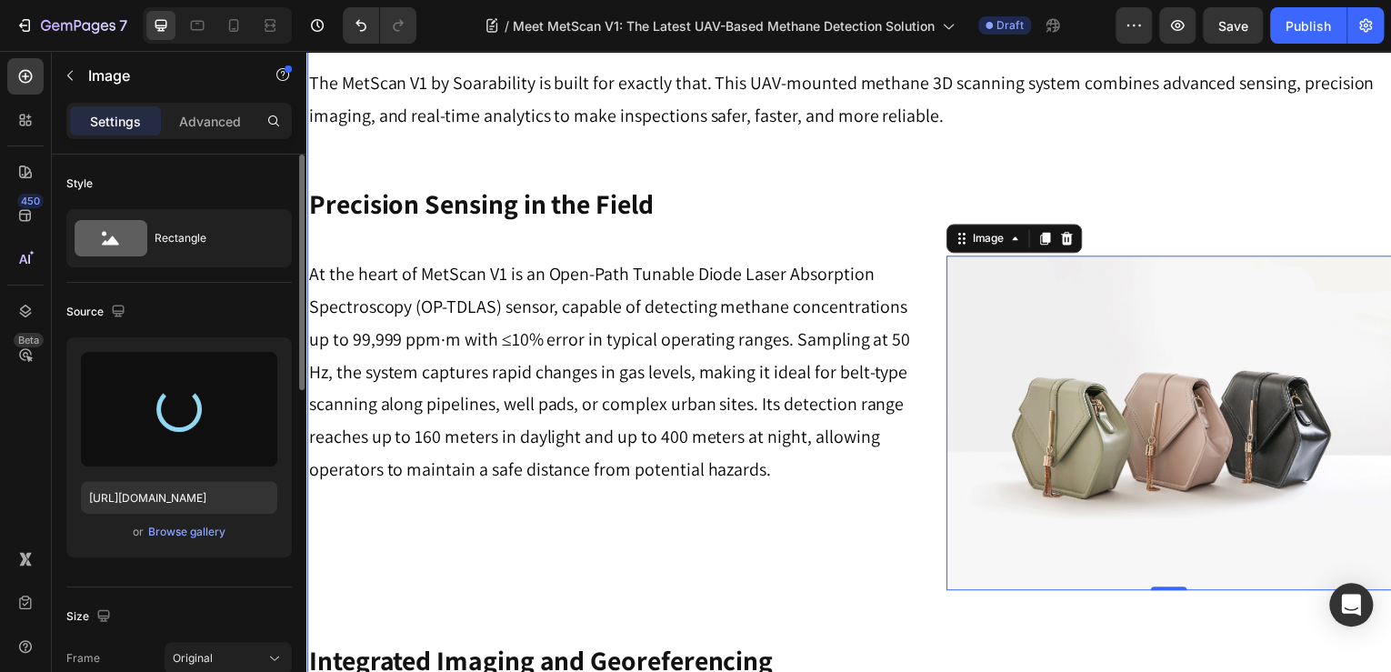
type input "https://cdn.shopify.com/s/files/1/0331/3195/4221/files/gempages_490476692633027…"
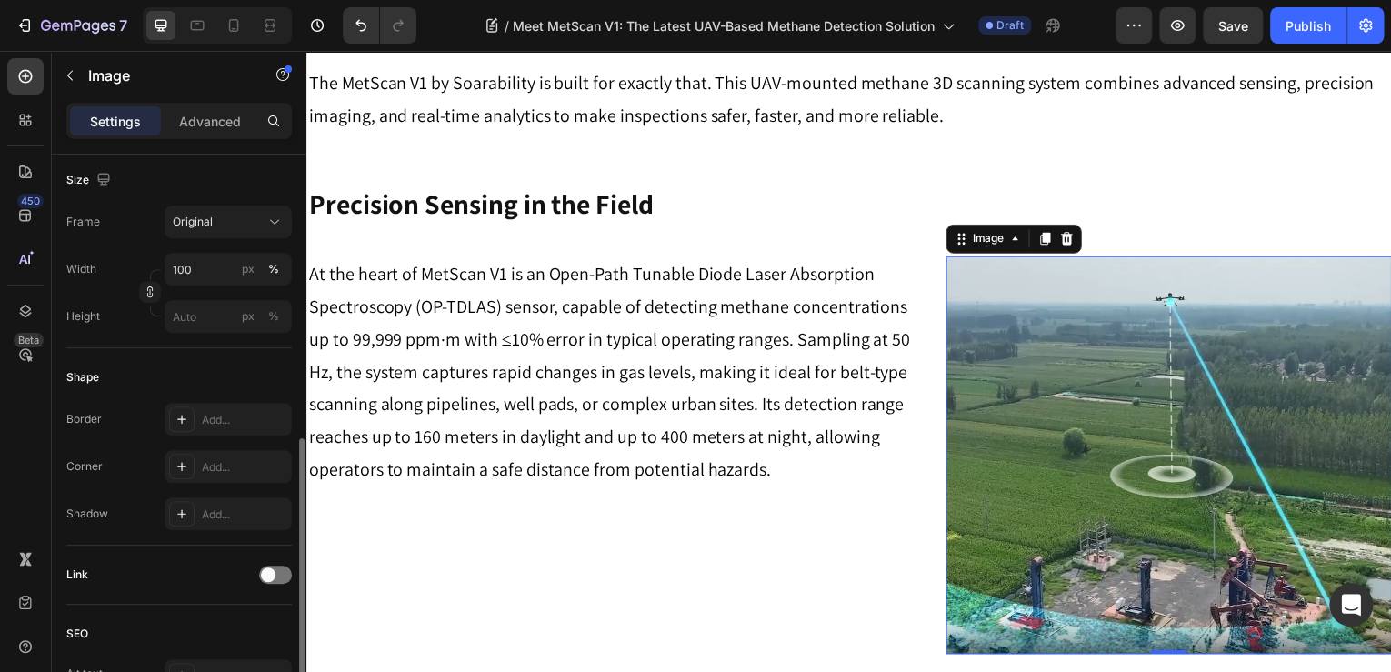
scroll to position [509, 0]
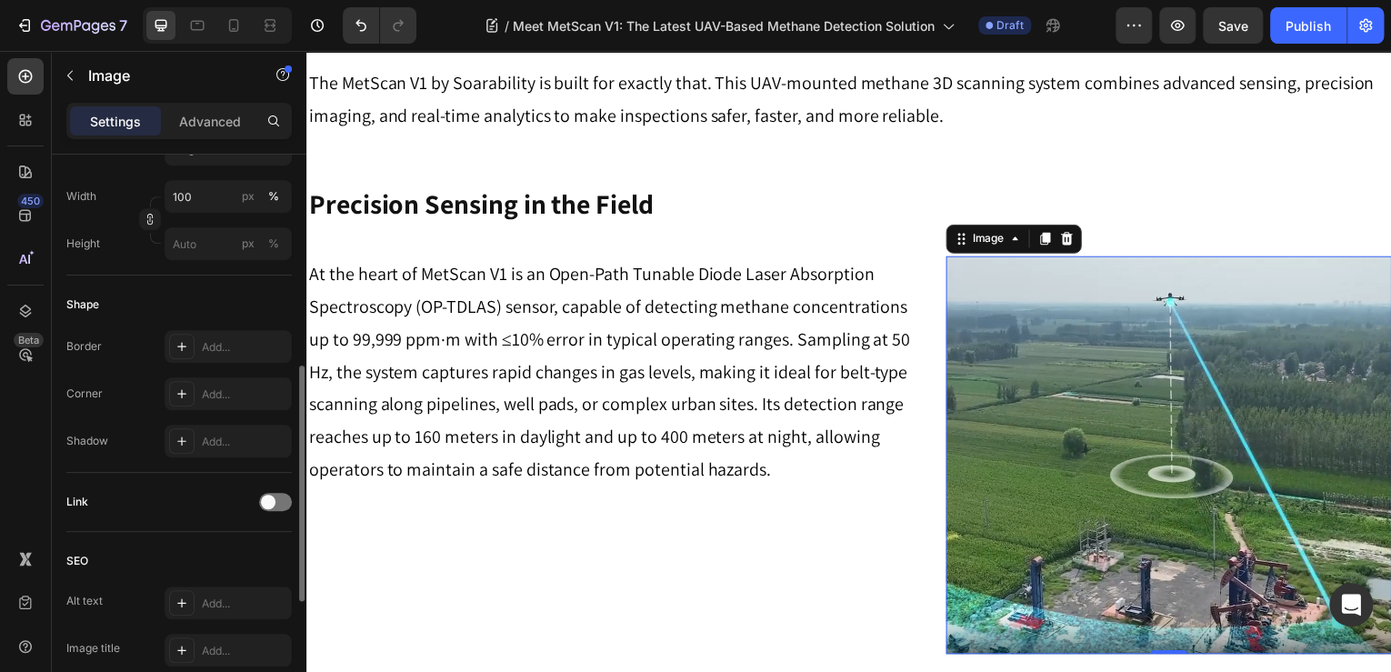
click at [170, 105] on div "Settings Advanced" at bounding box center [179, 121] width 226 height 36
click at [210, 127] on p "Advanced" at bounding box center [210, 121] width 62 height 19
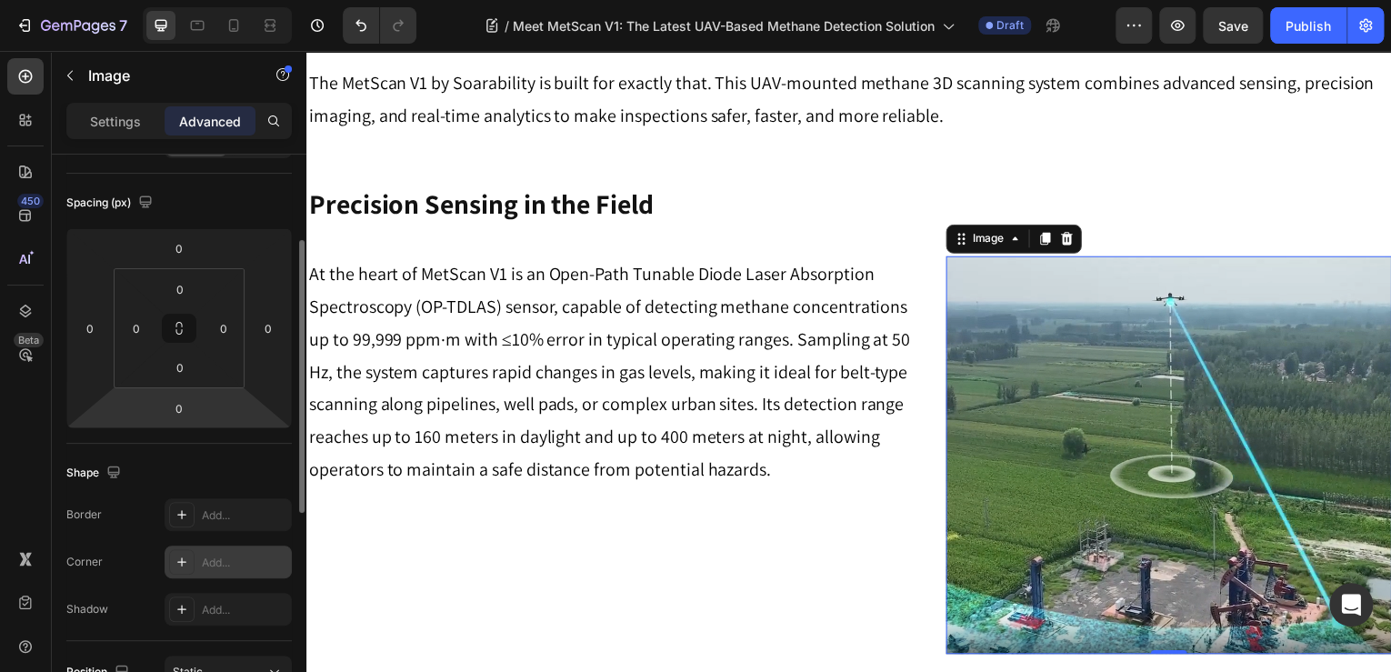
scroll to position [324, 0]
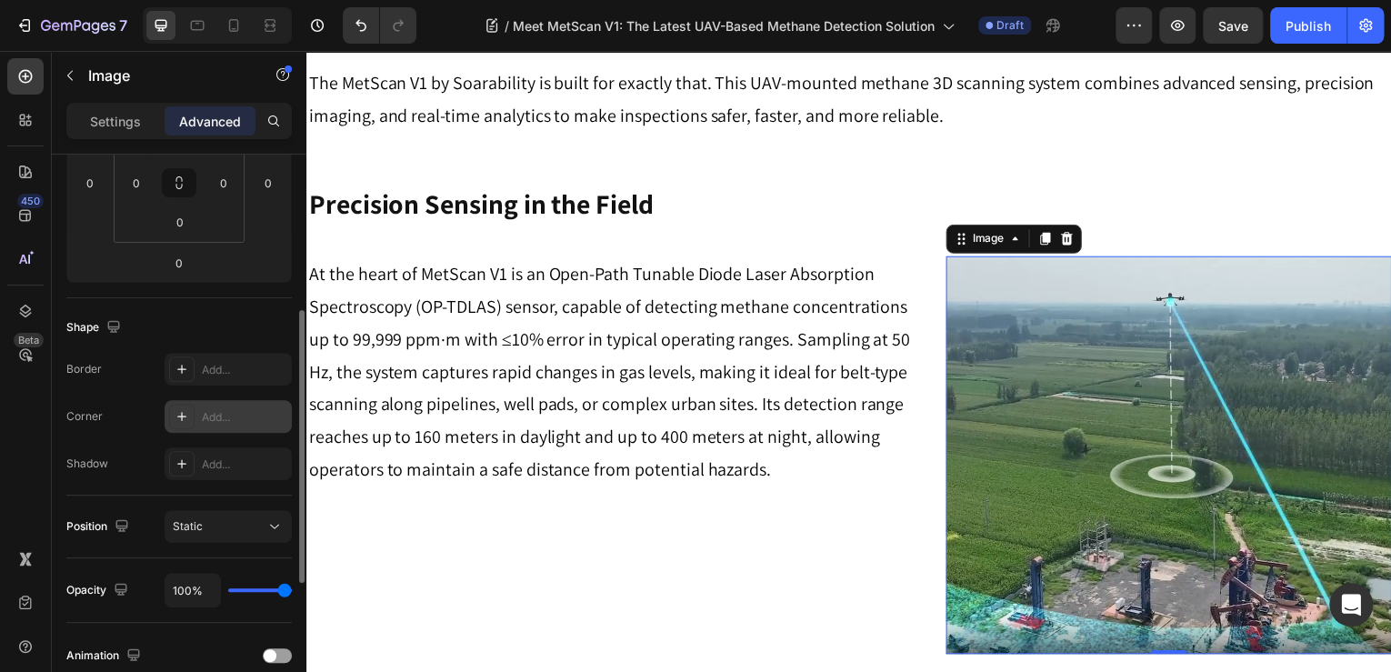
click at [175, 409] on icon at bounding box center [182, 416] width 15 height 15
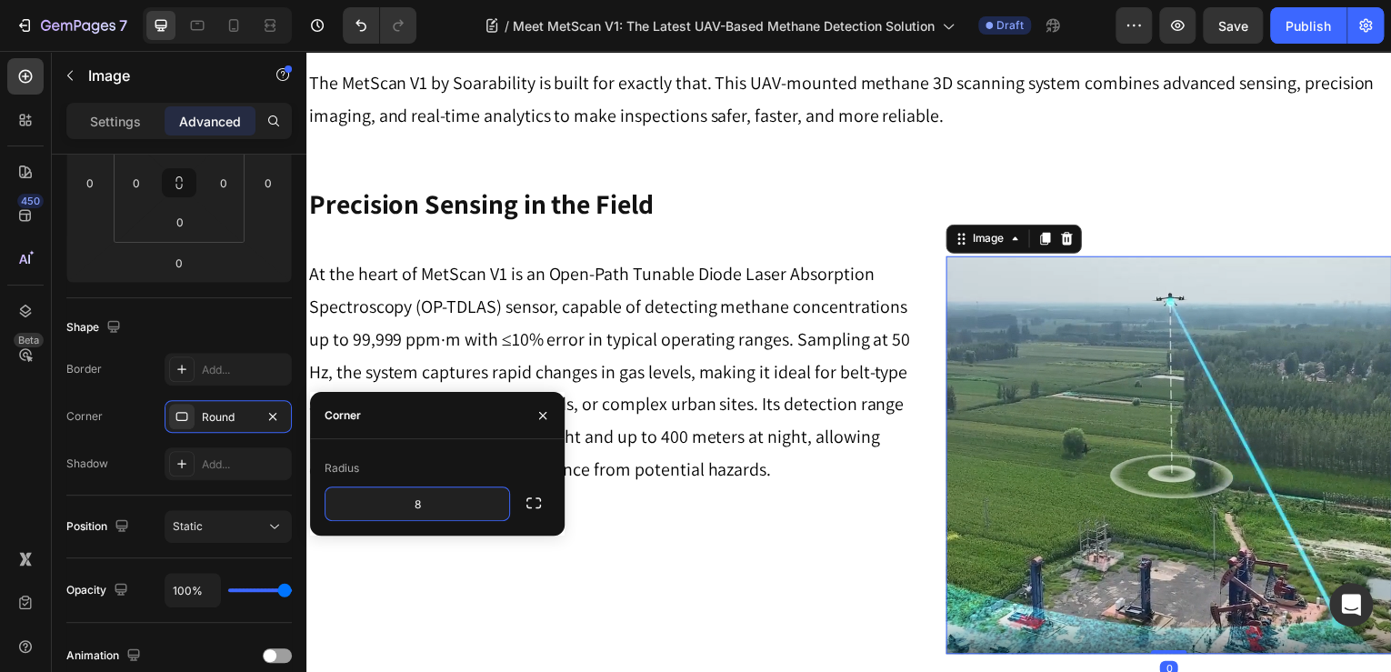
click at [906, 479] on p "At the heart of MetScan V1 is an Open-Path Tunable Diode Laser Absorption Spect…" at bounding box center [620, 373] width 625 height 229
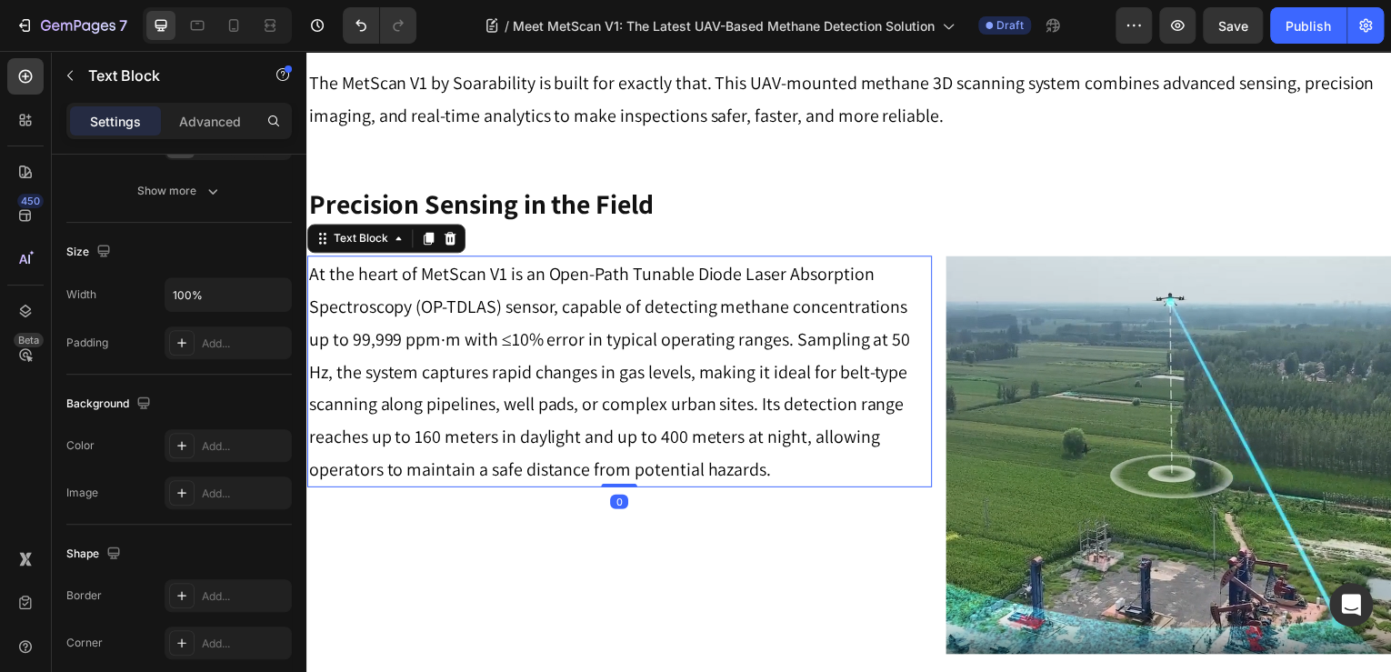
scroll to position [0, 0]
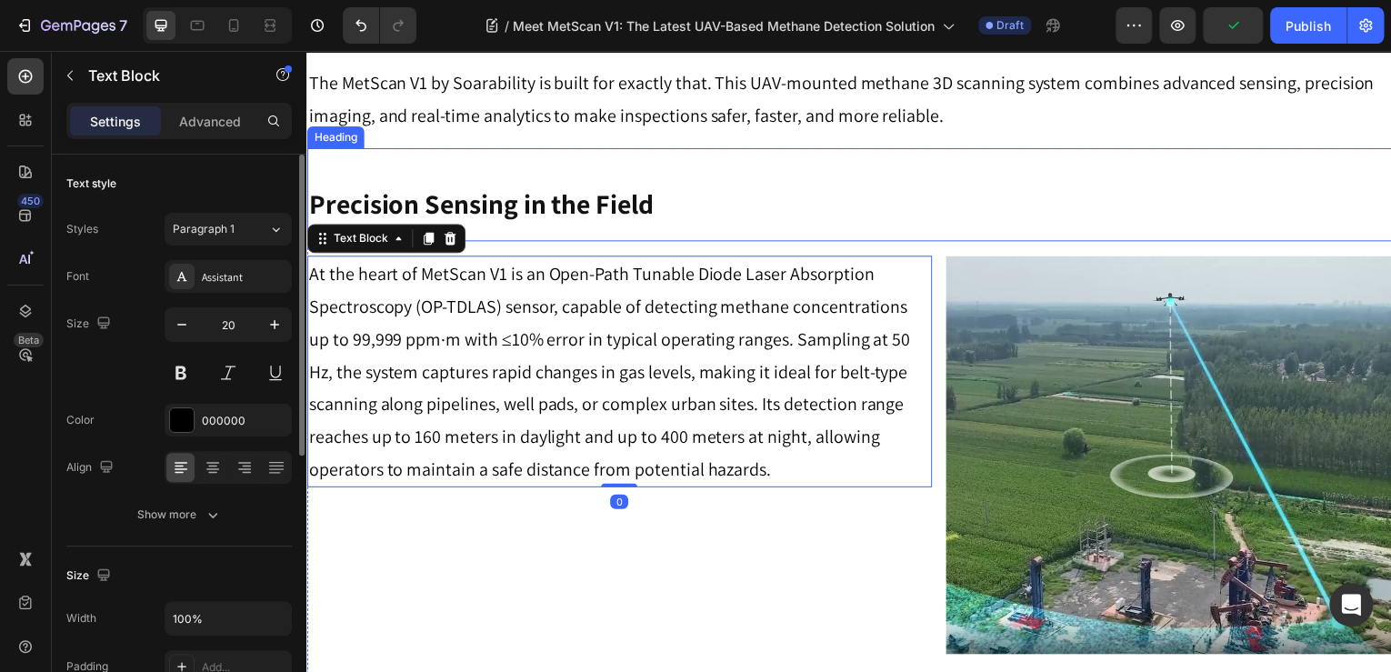
click at [1052, 368] on img at bounding box center [1173, 457] width 448 height 400
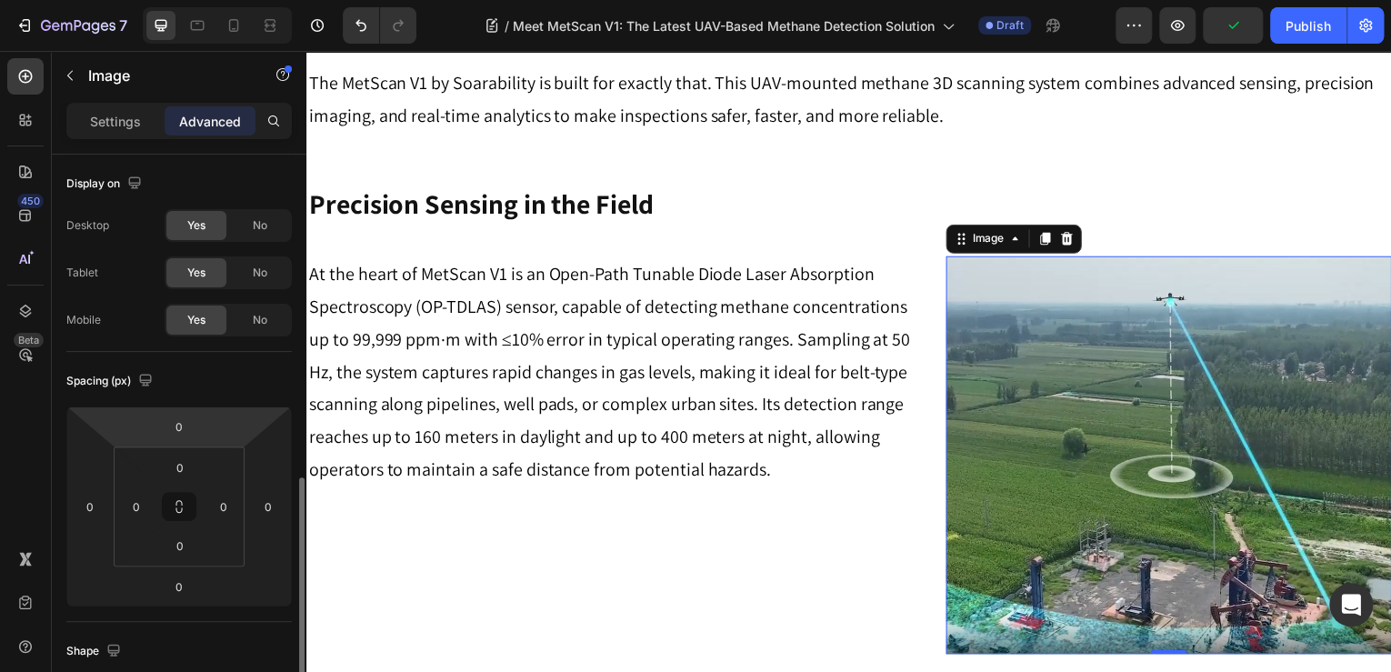
scroll to position [437, 0]
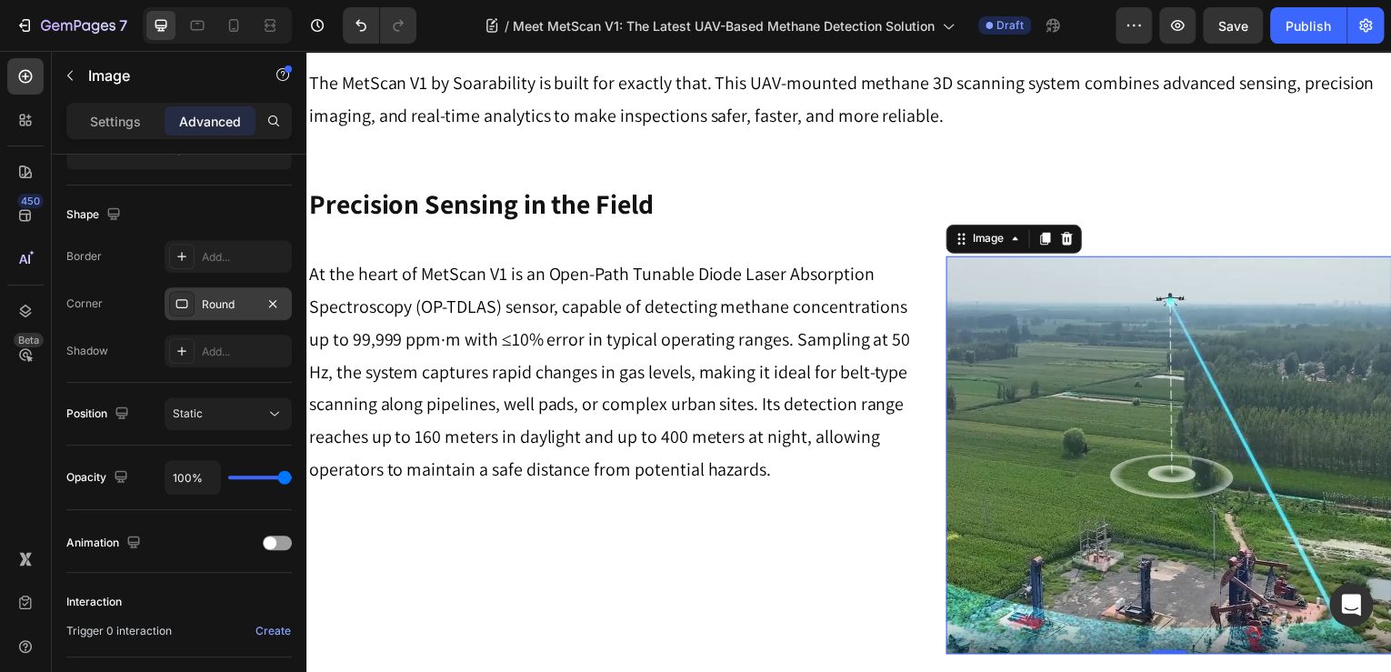
click at [229, 306] on div "Round" at bounding box center [228, 304] width 53 height 16
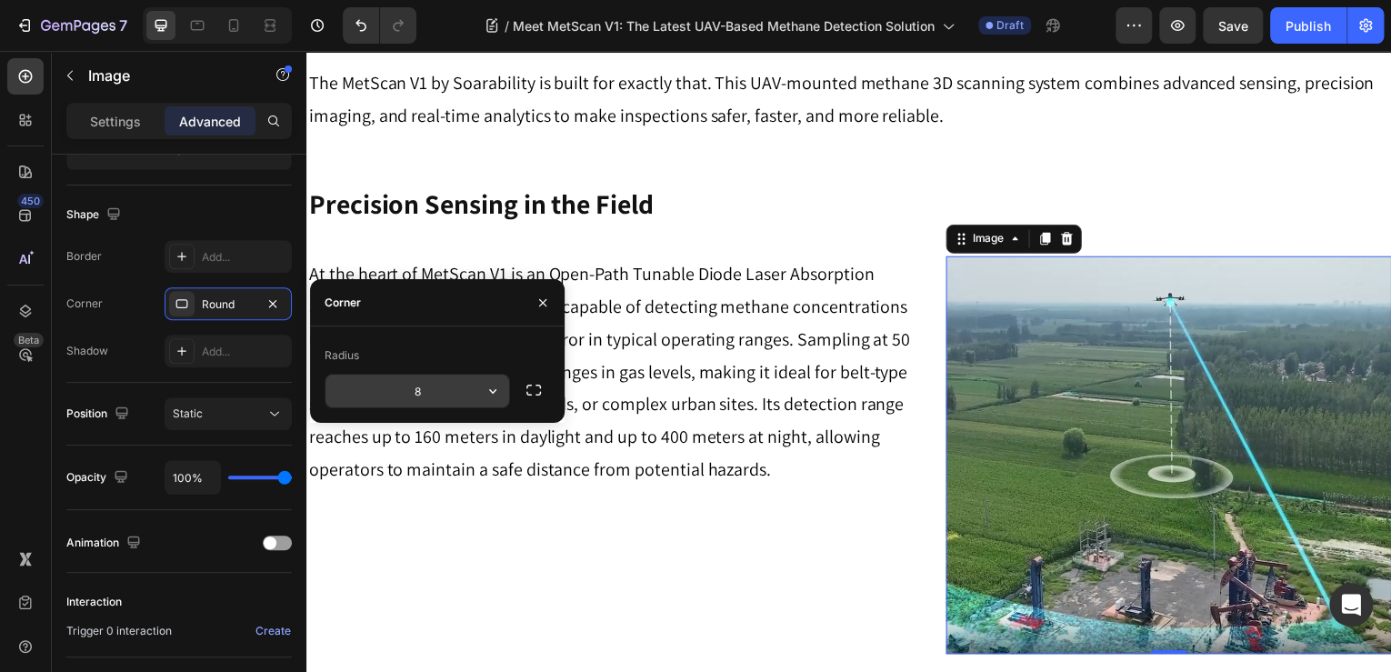
click at [437, 384] on input "8" at bounding box center [418, 391] width 184 height 33
type input "10"
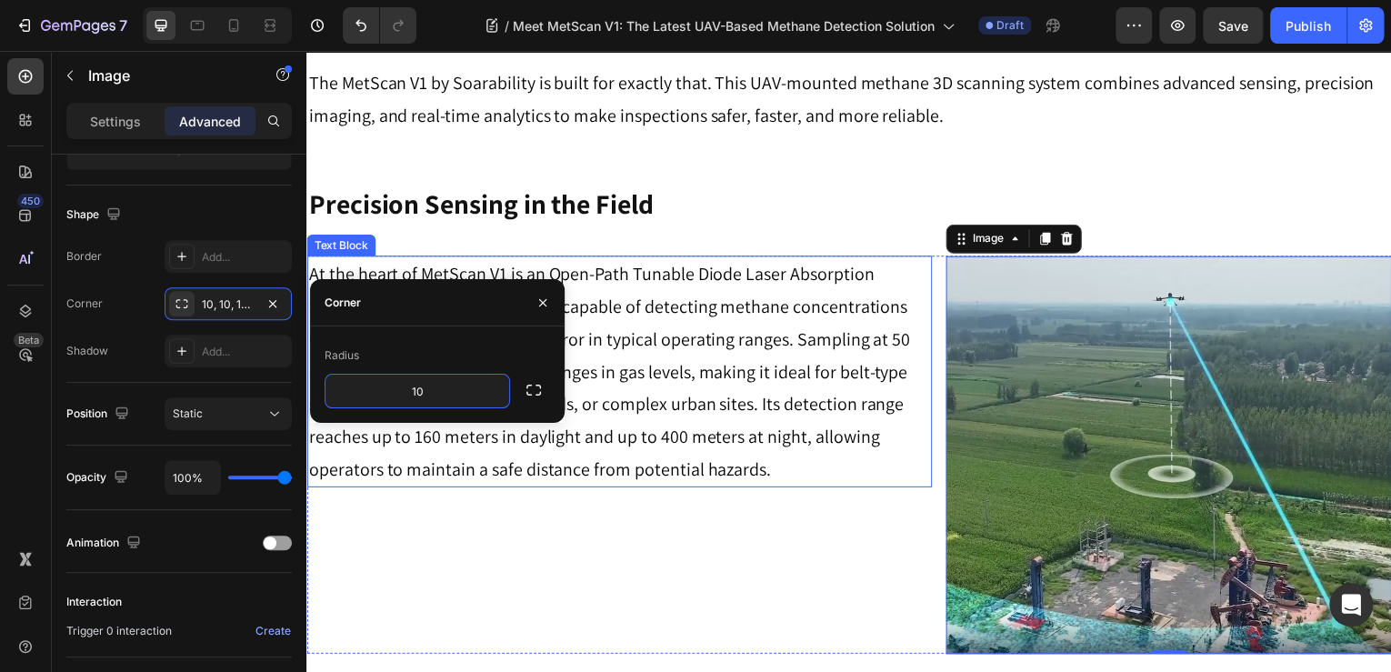
click at [816, 548] on div "At the heart of MetScan V1 is an Open-Path Tunable Diode Laser Absorption Spect…" at bounding box center [620, 457] width 628 height 400
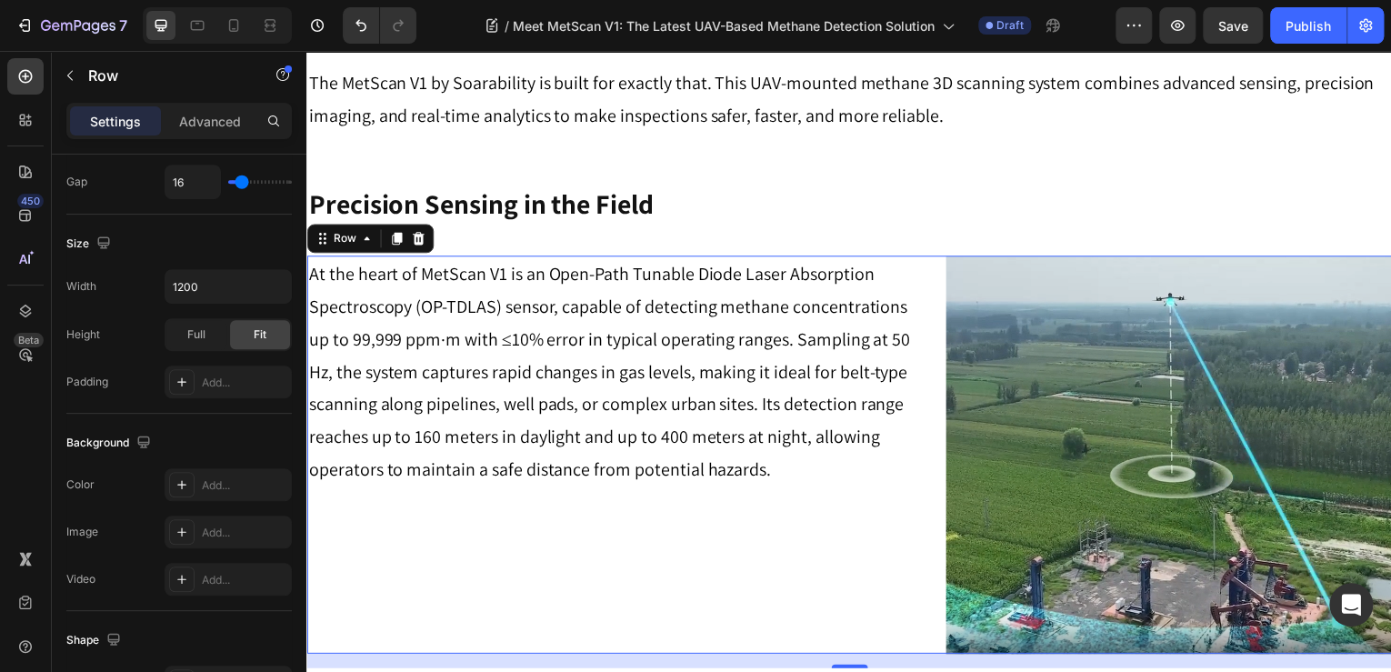
scroll to position [0, 0]
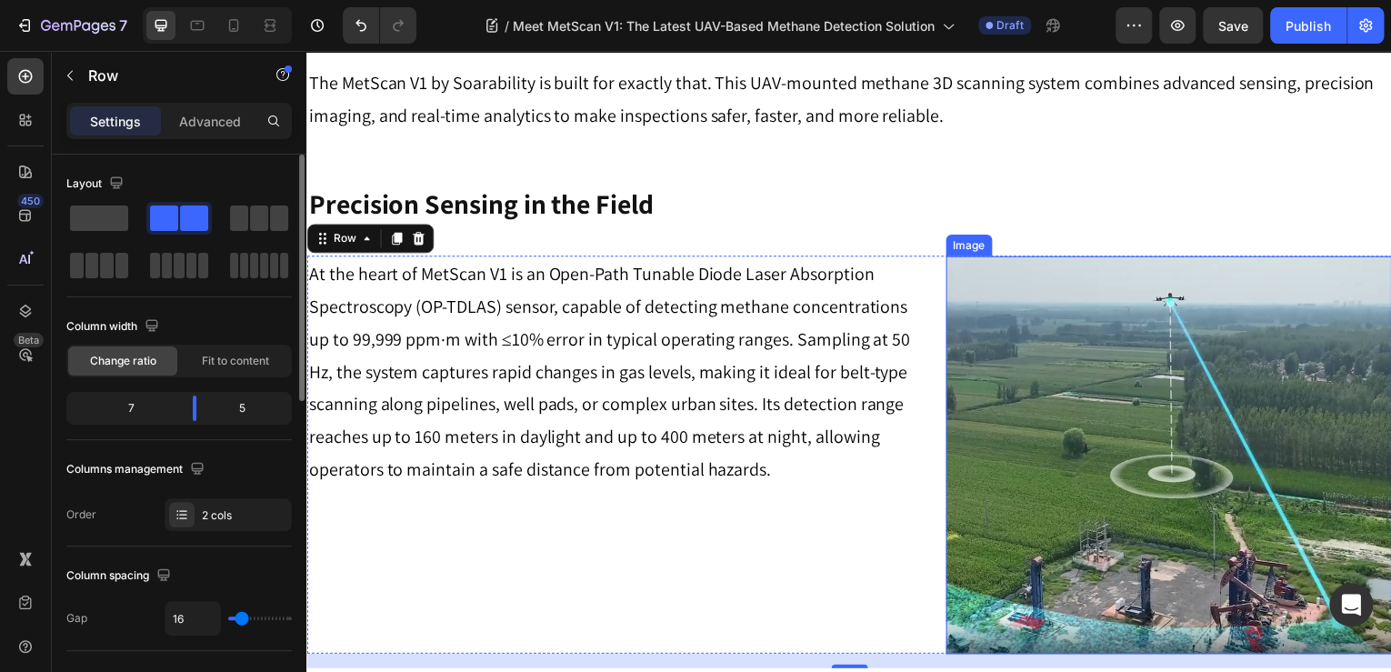
click at [1253, 511] on img at bounding box center [1173, 457] width 448 height 400
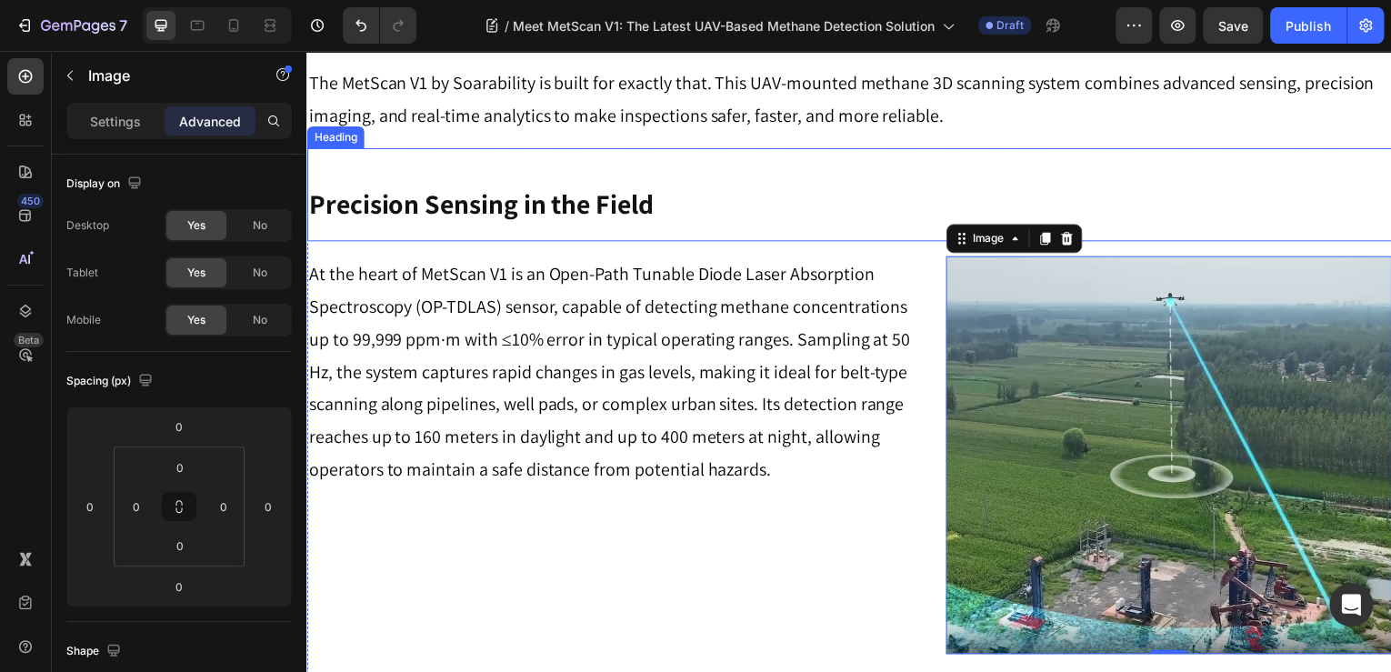
click at [957, 166] on div "Precision Sensing in the Field Heading" at bounding box center [851, 196] width 1091 height 94
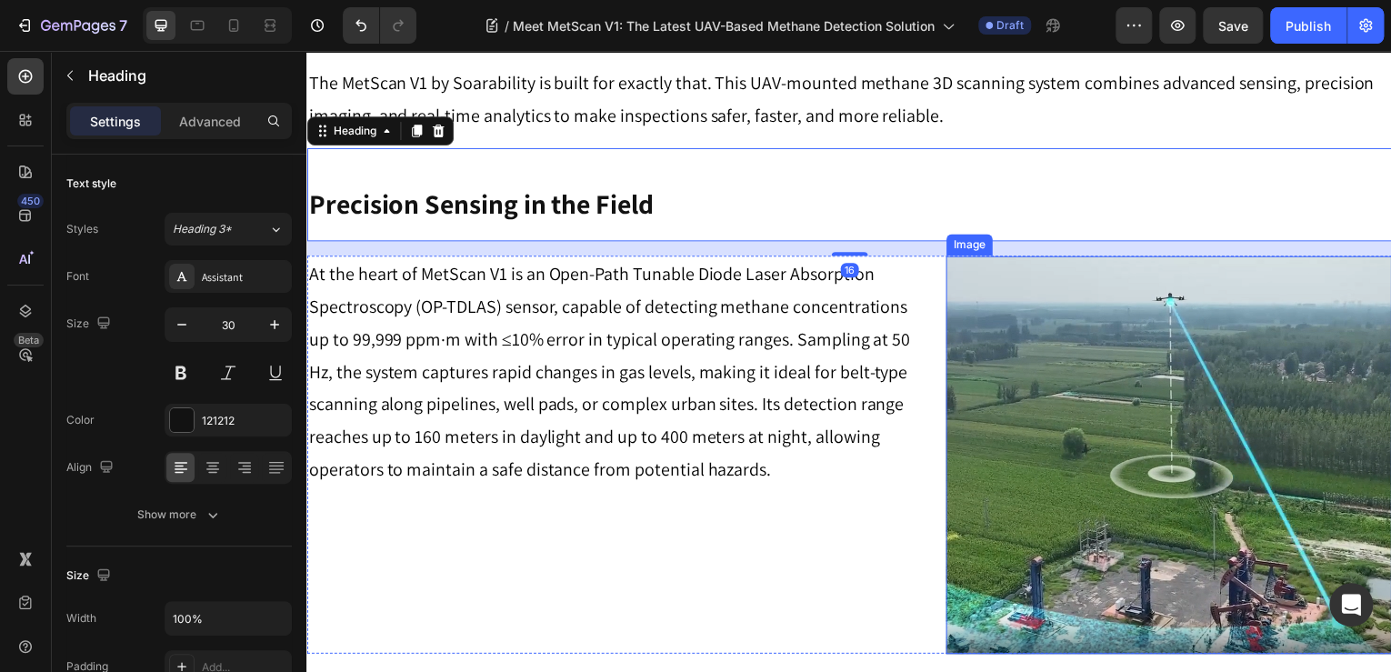
click at [1179, 545] on img at bounding box center [1173, 457] width 448 height 400
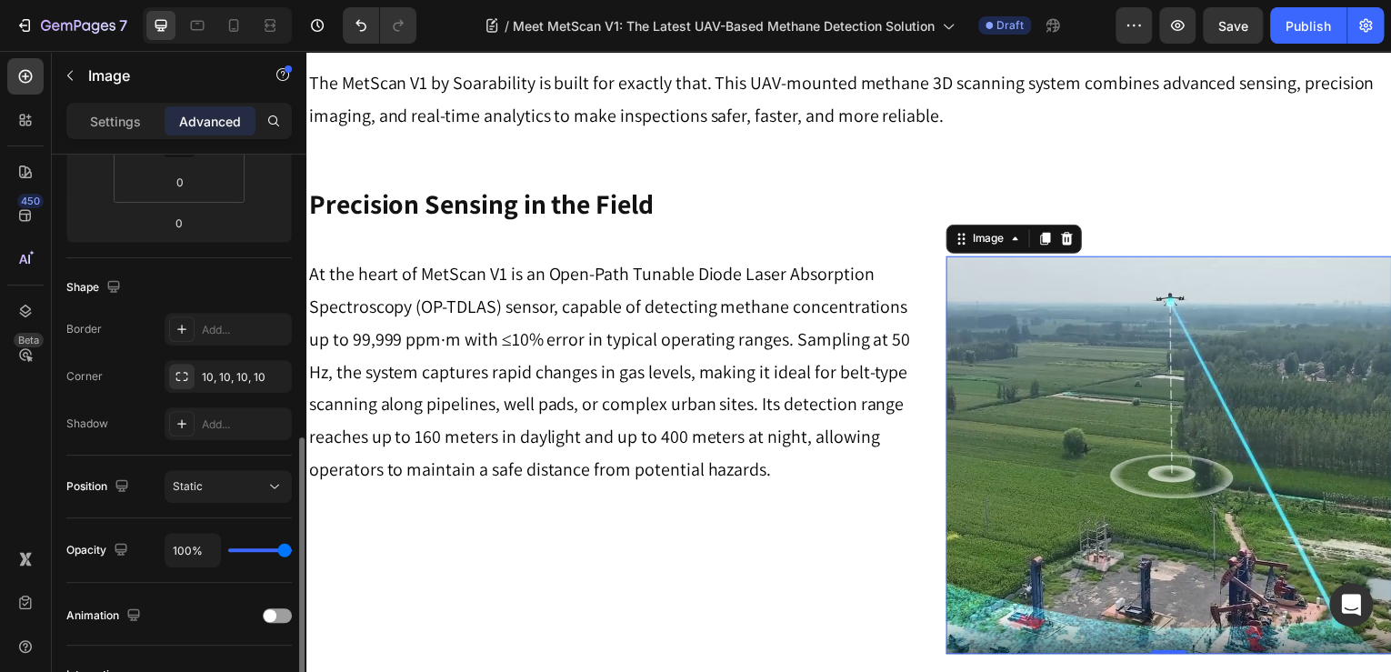
scroll to position [437, 0]
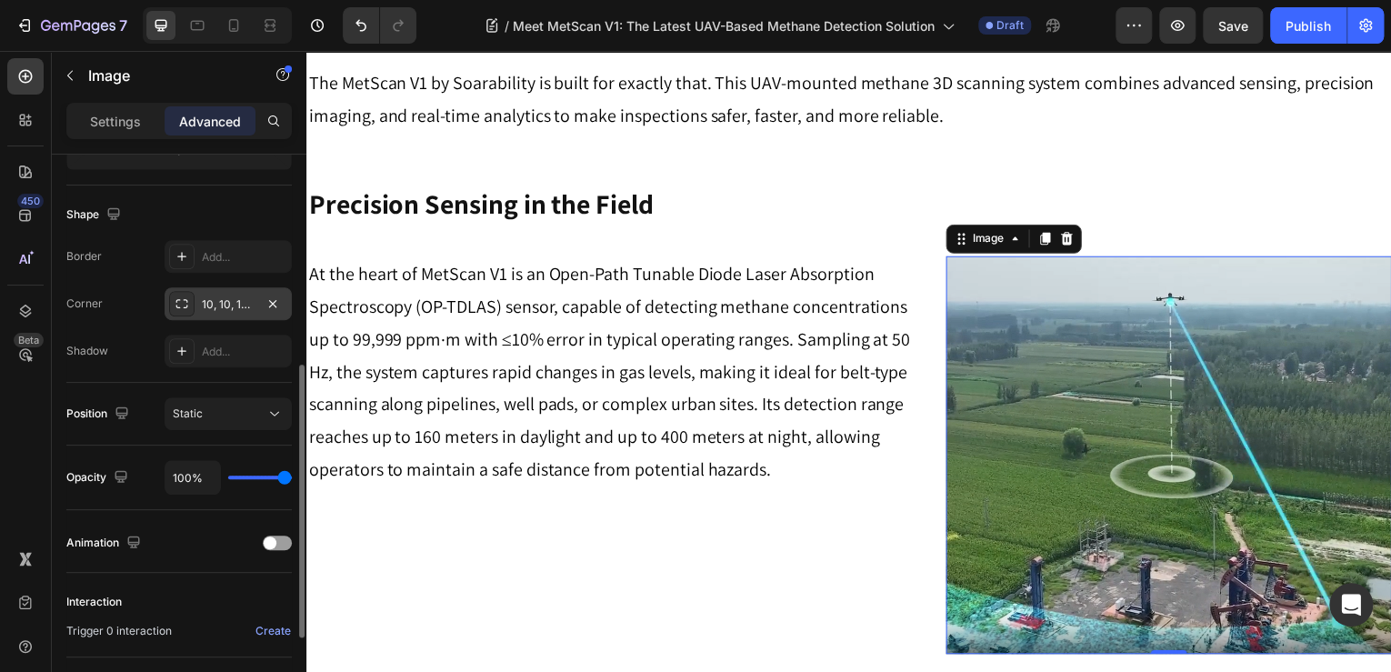
click at [207, 306] on div "10, 10, 10, 10" at bounding box center [228, 304] width 53 height 16
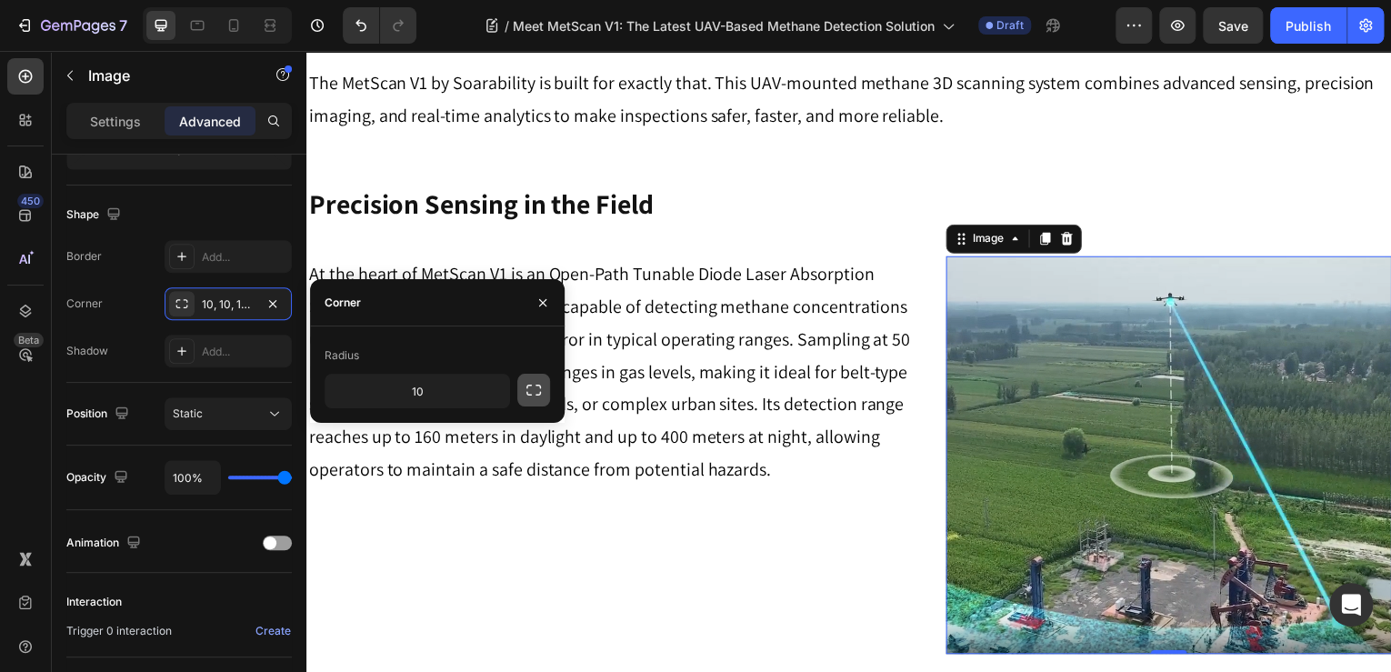
click at [542, 389] on icon "button" at bounding box center [534, 390] width 18 height 18
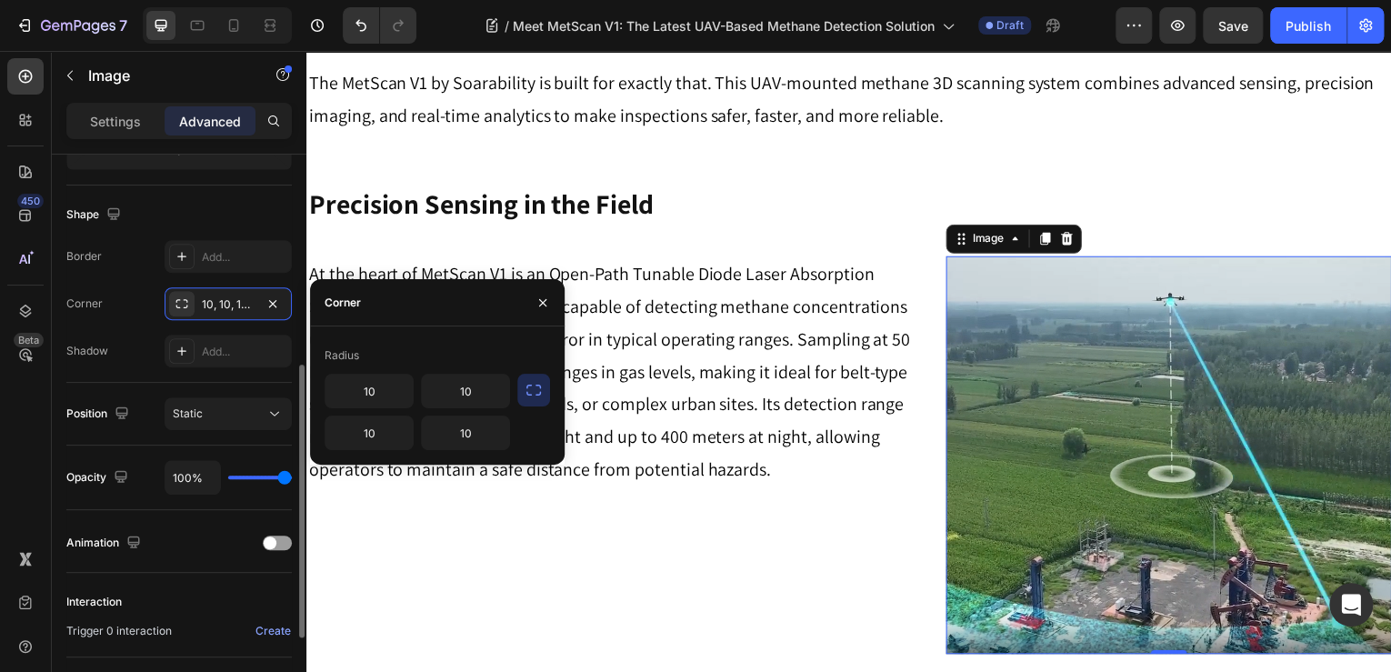
click at [75, 296] on div "Corner" at bounding box center [84, 304] width 36 height 16
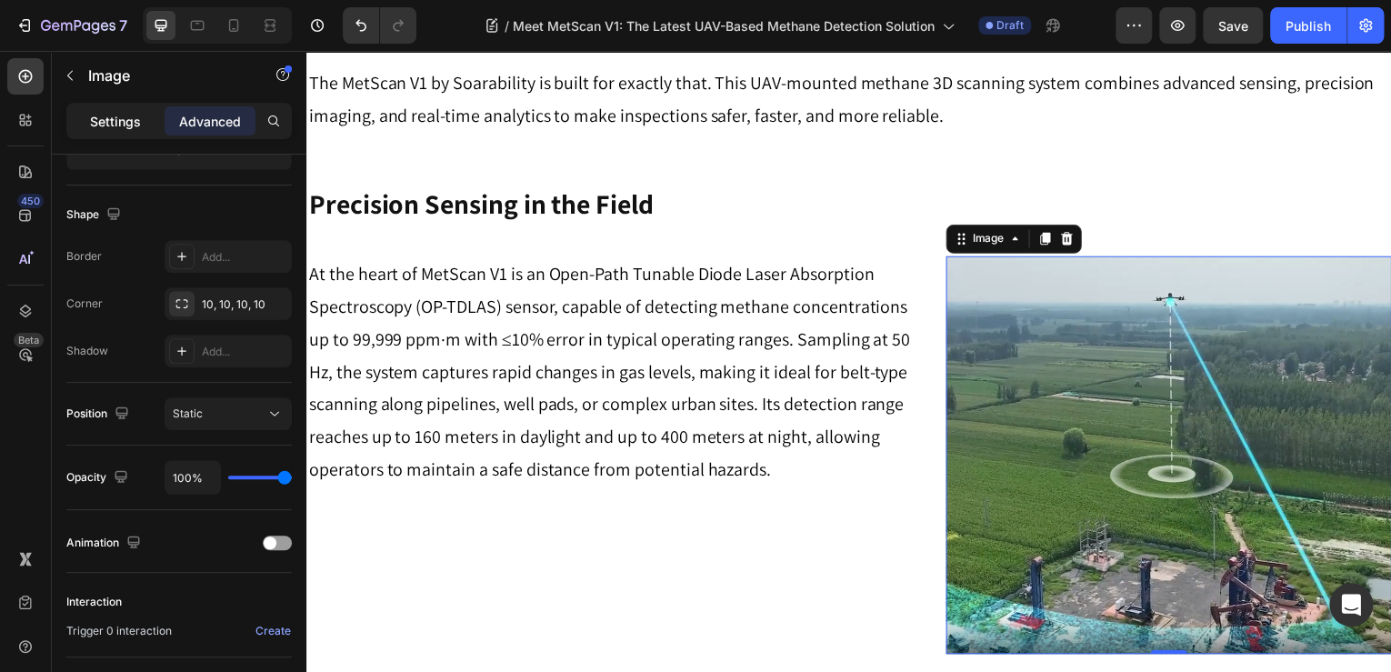
click at [113, 120] on p "Settings" at bounding box center [115, 121] width 51 height 19
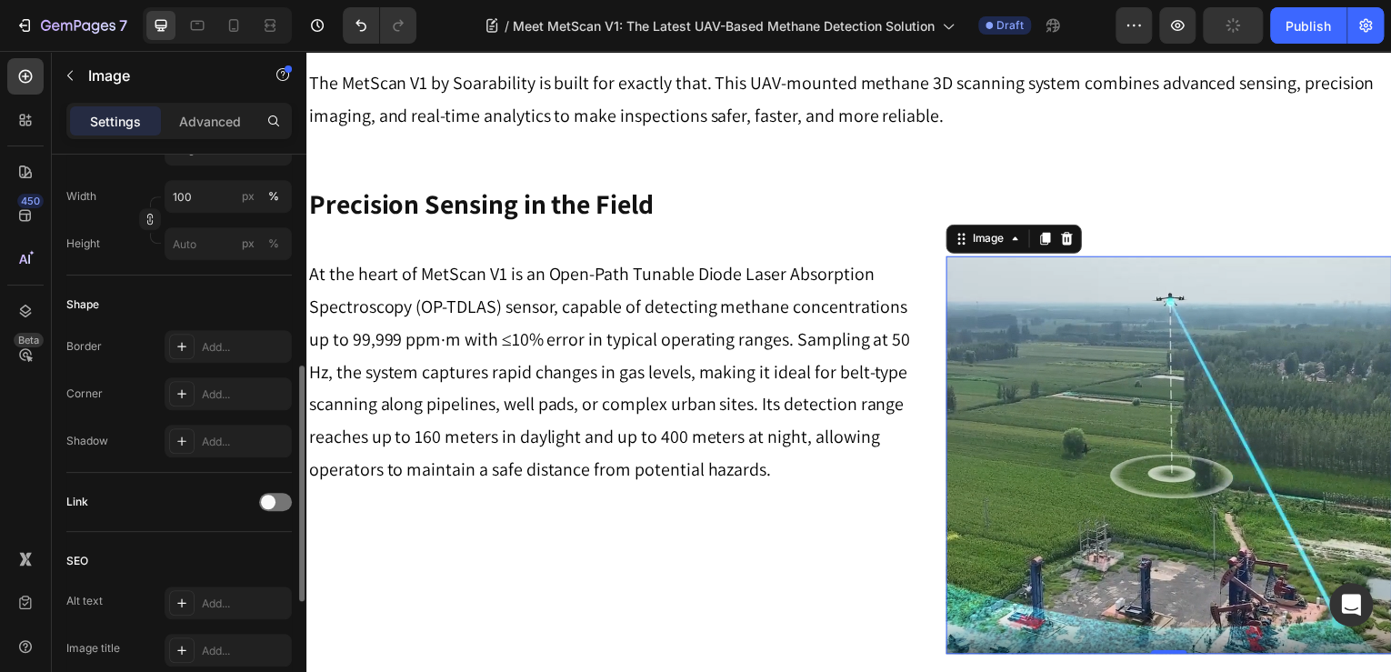
scroll to position [582, 0]
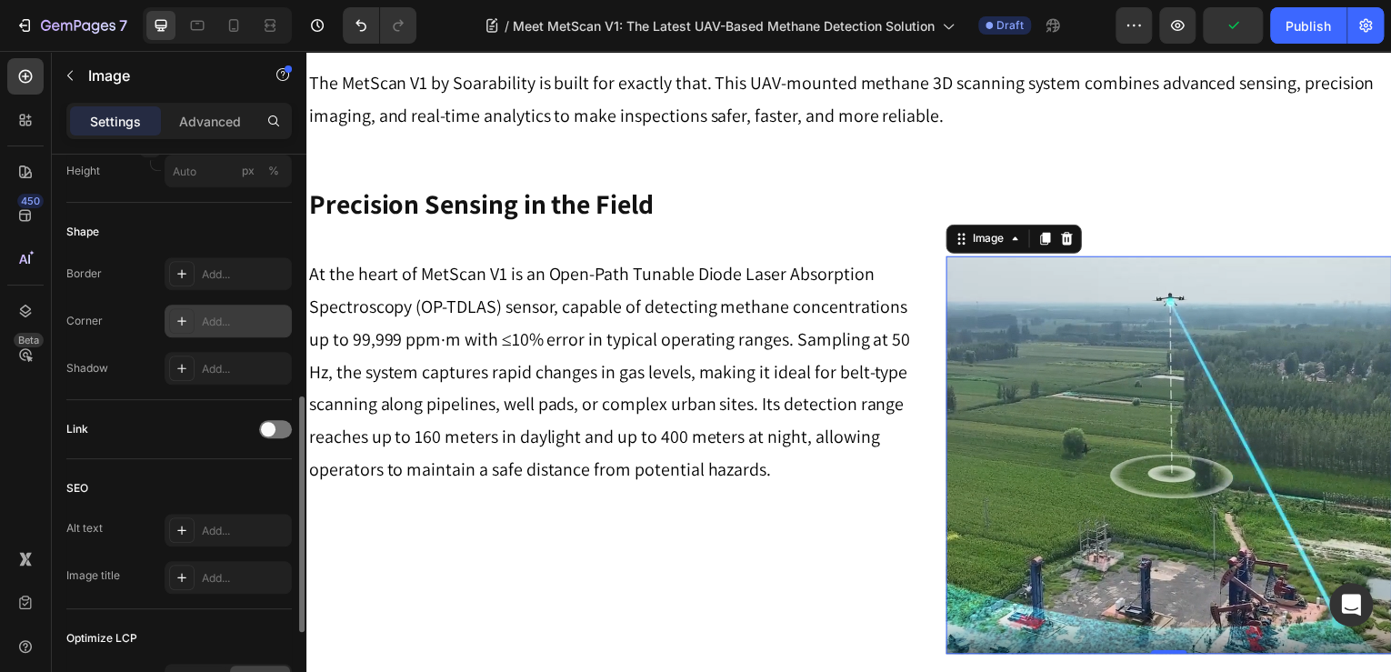
click at [229, 316] on div "Add..." at bounding box center [244, 322] width 85 height 16
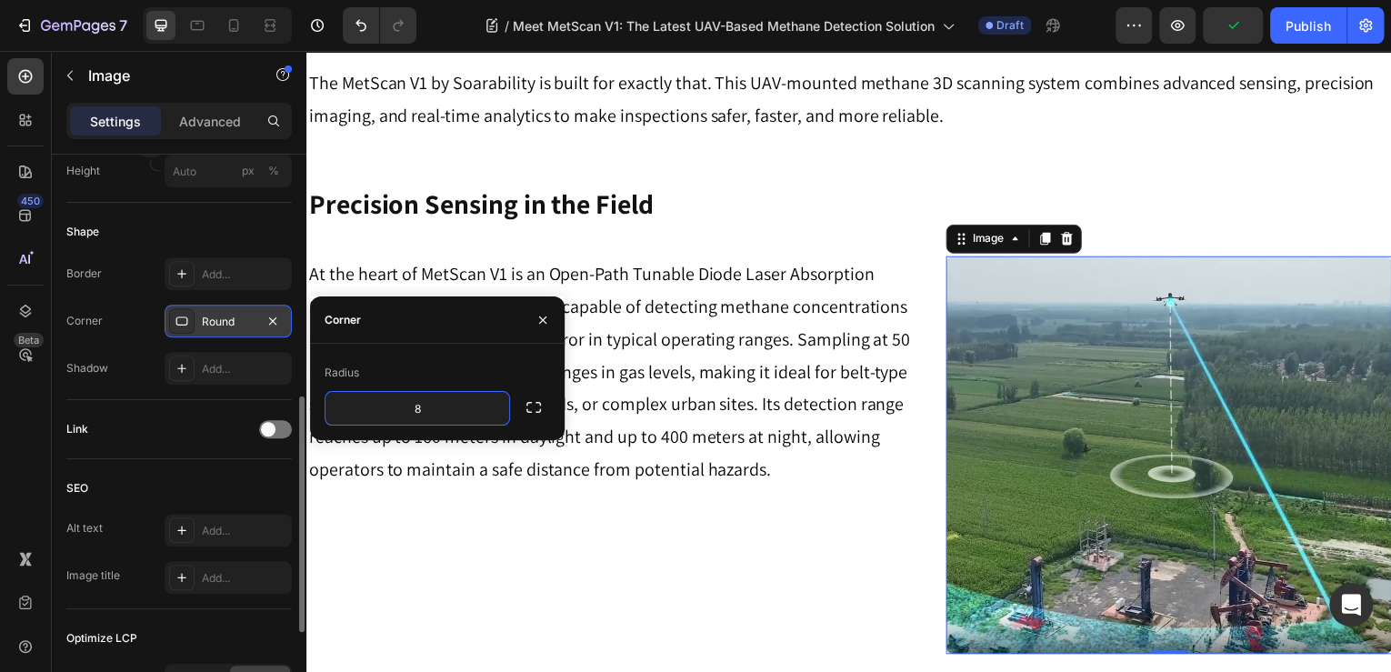
click at [949, 562] on img at bounding box center [1173, 457] width 448 height 400
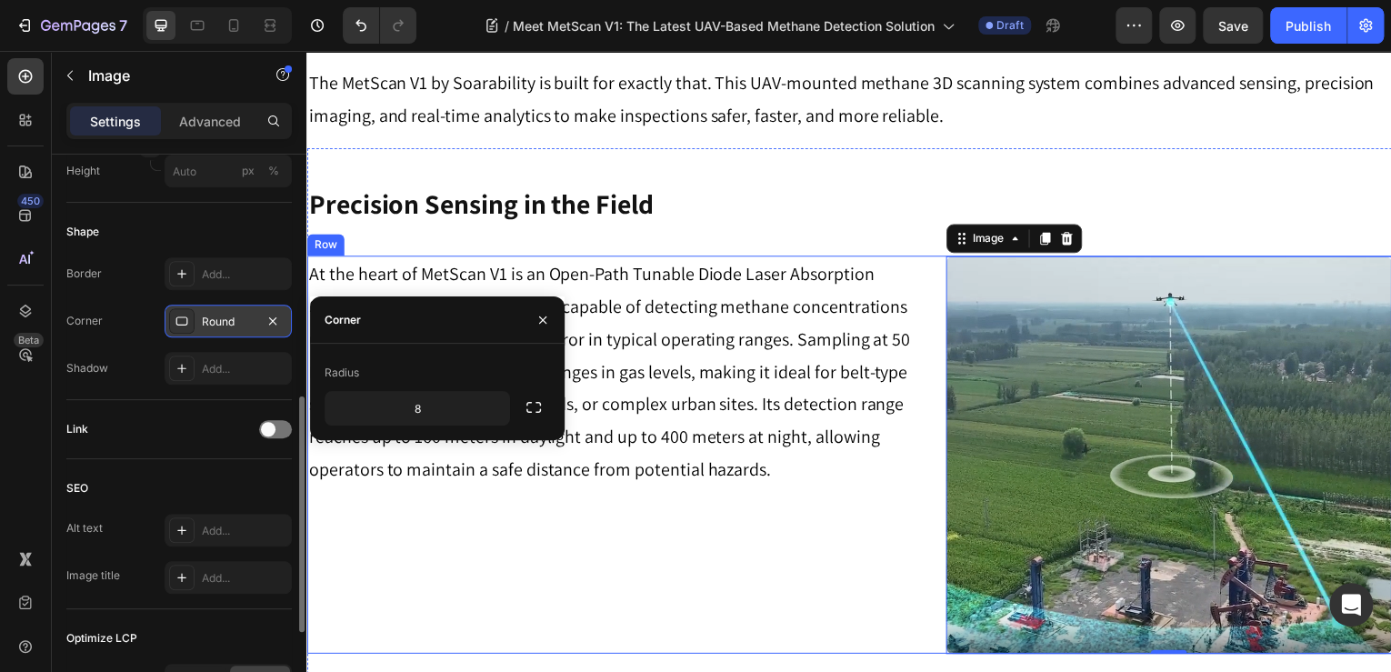
click at [759, 497] on div "At the heart of MetScan V1 is an Open-Path Tunable Diode Laser Absorption Spect…" at bounding box center [620, 457] width 628 height 400
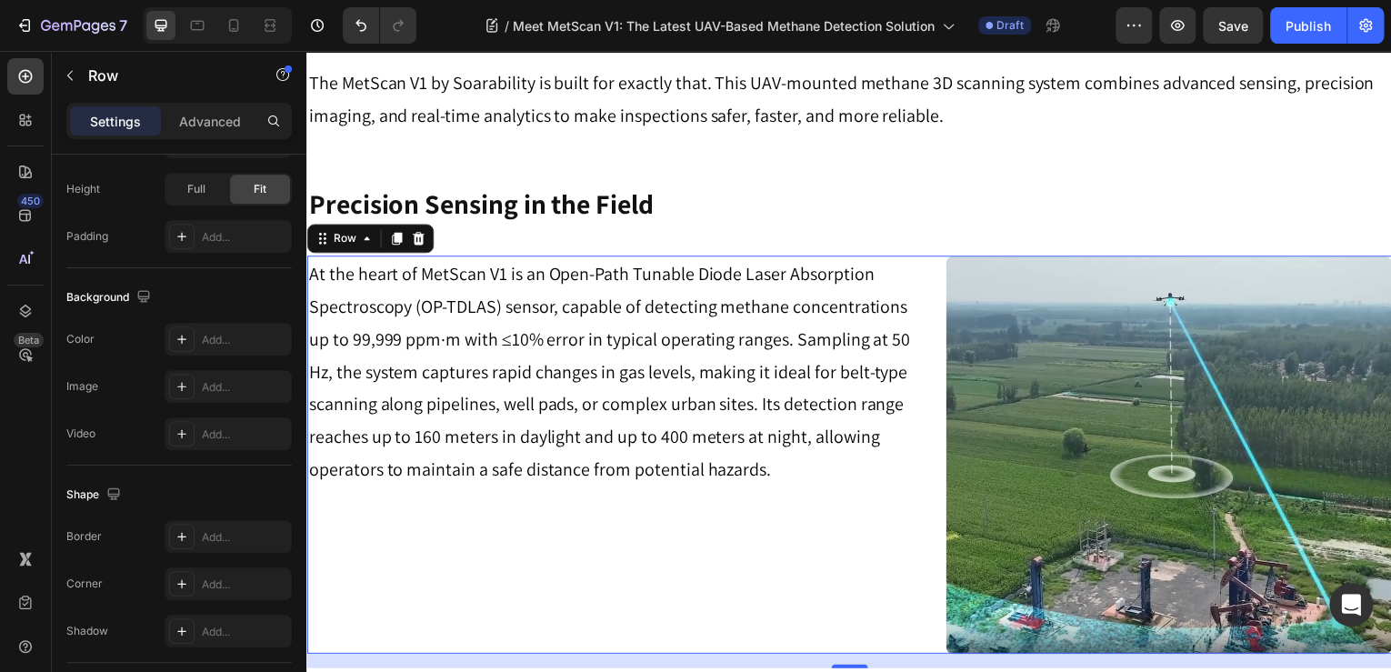
scroll to position [0, 0]
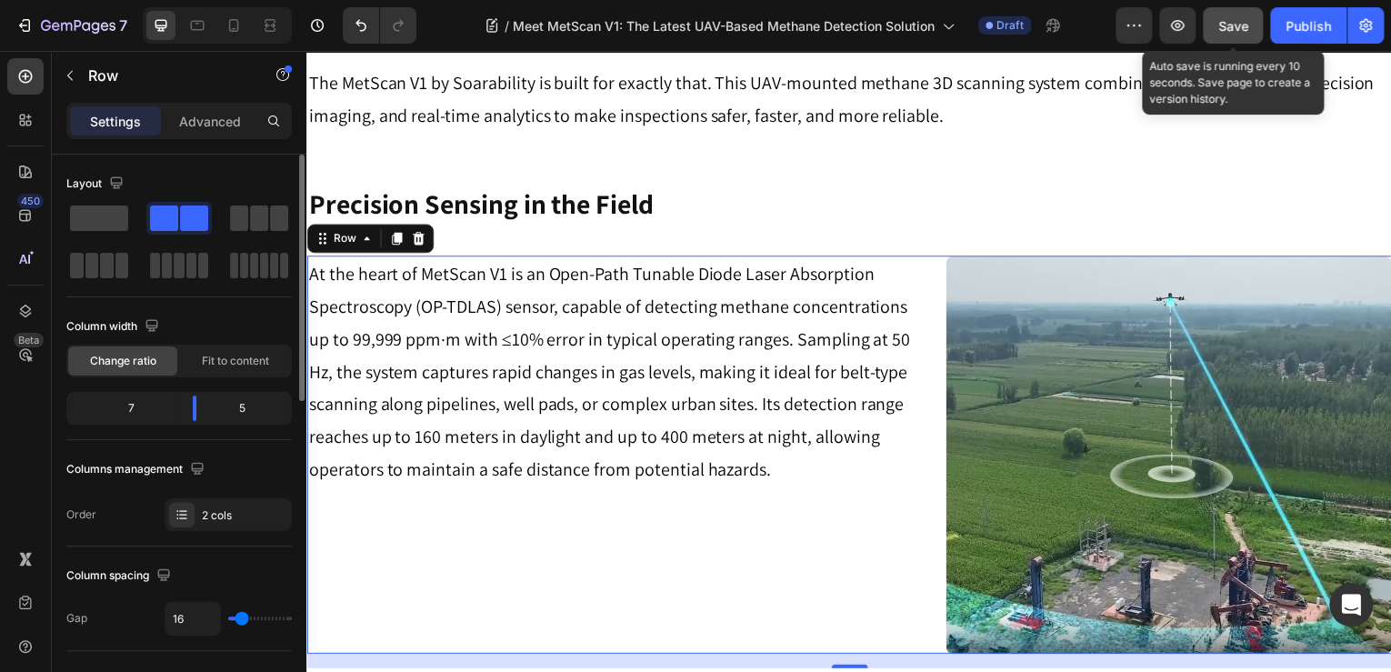
click at [1223, 10] on button "Save" at bounding box center [1233, 25] width 60 height 36
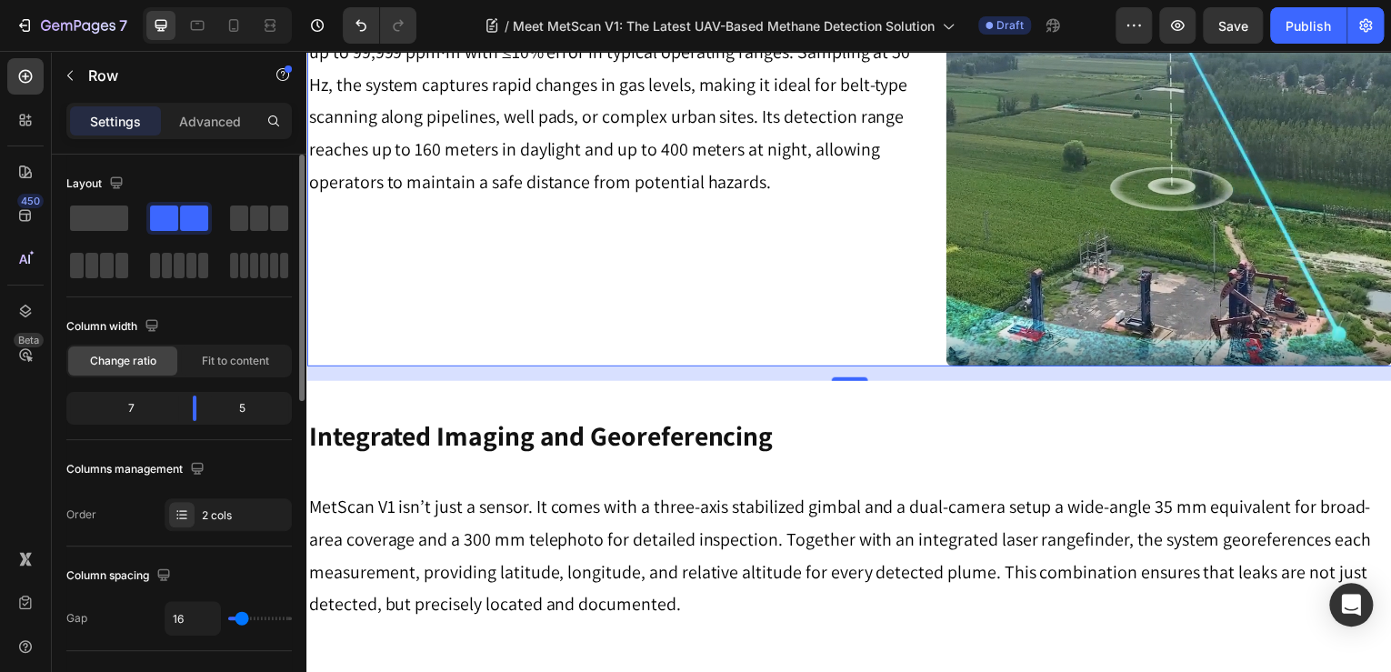
scroll to position [946, 0]
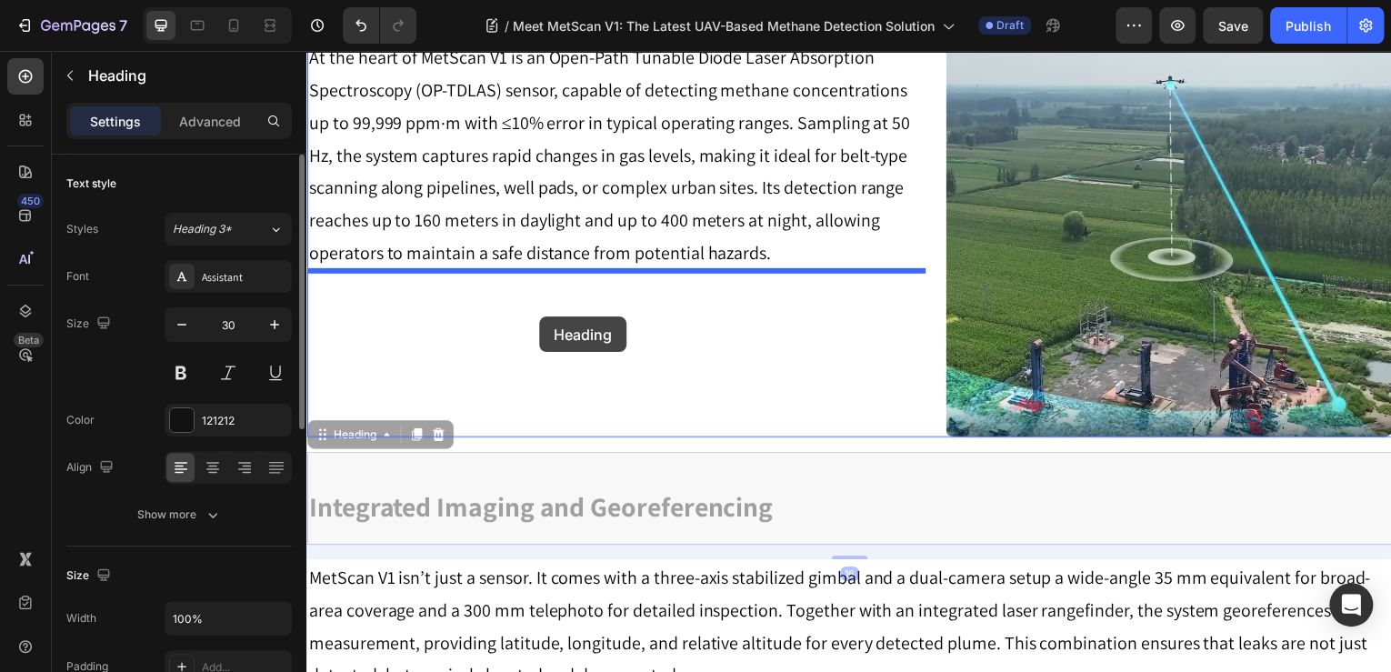
drag, startPoint x: 531, startPoint y: 373, endPoint x: 541, endPoint y: 318, distance: 55.5
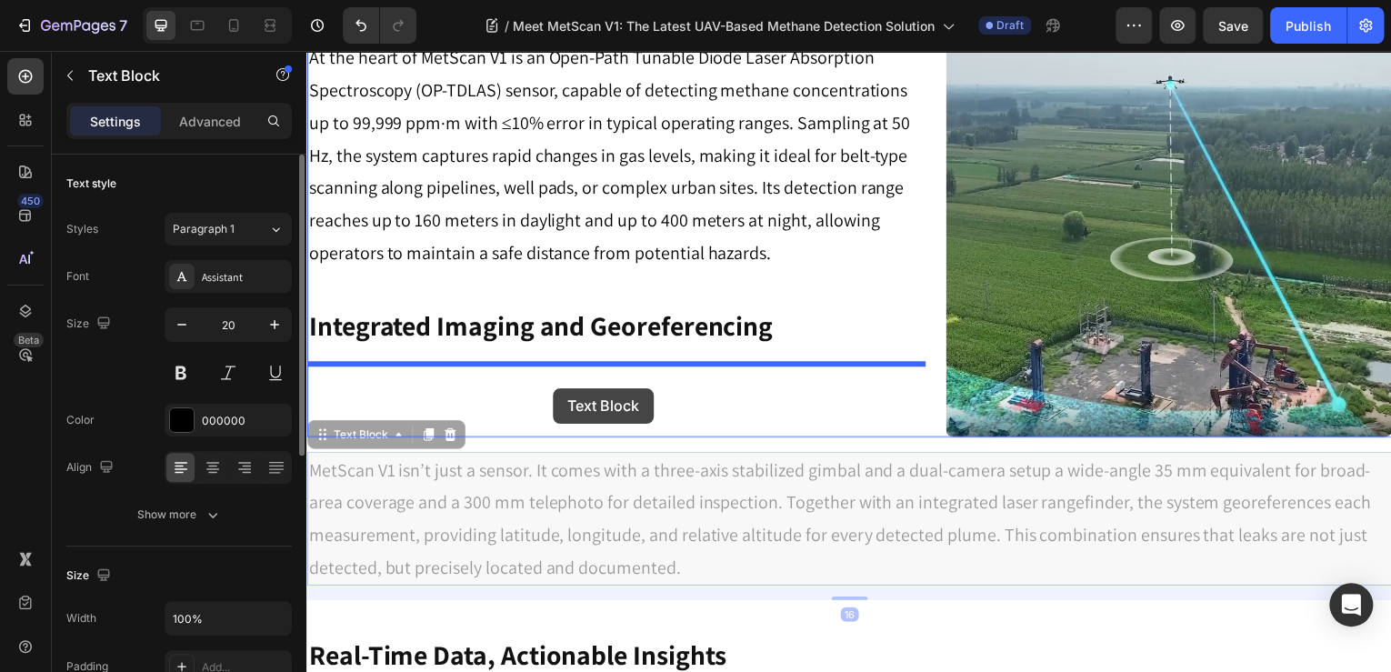
drag, startPoint x: 556, startPoint y: 465, endPoint x: 556, endPoint y: 389, distance: 75.5
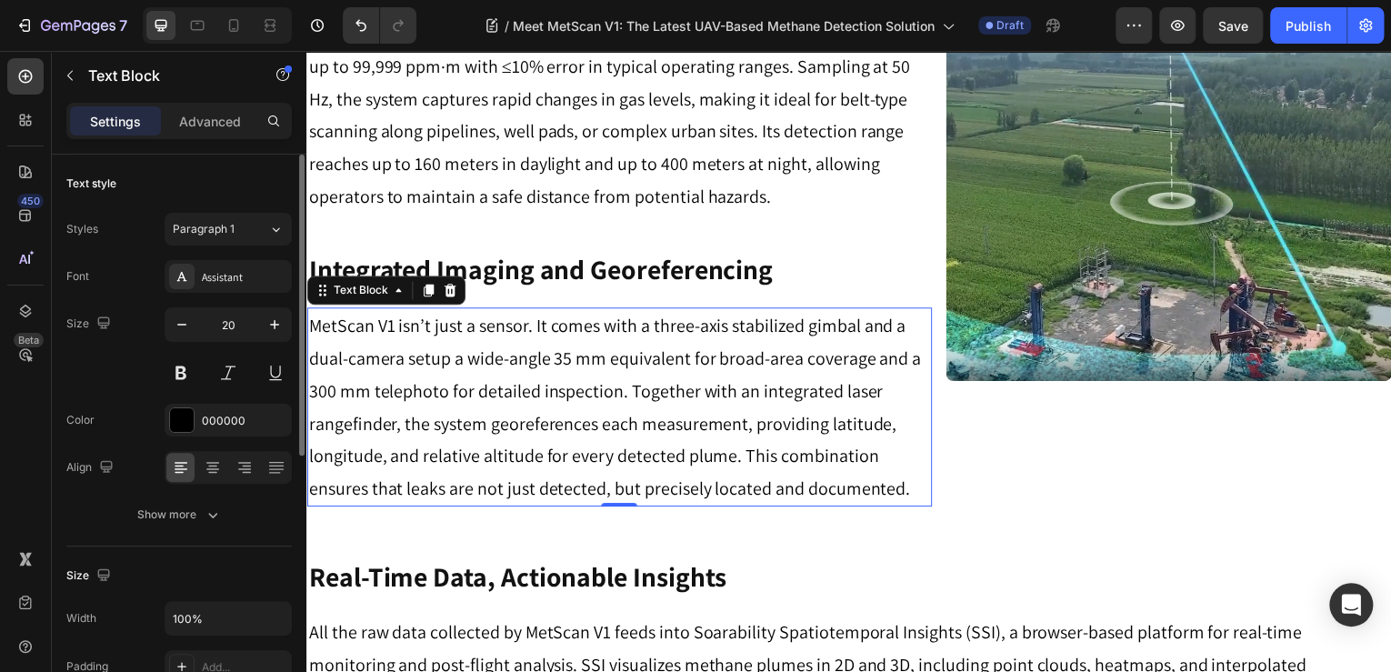
scroll to position [1019, 0]
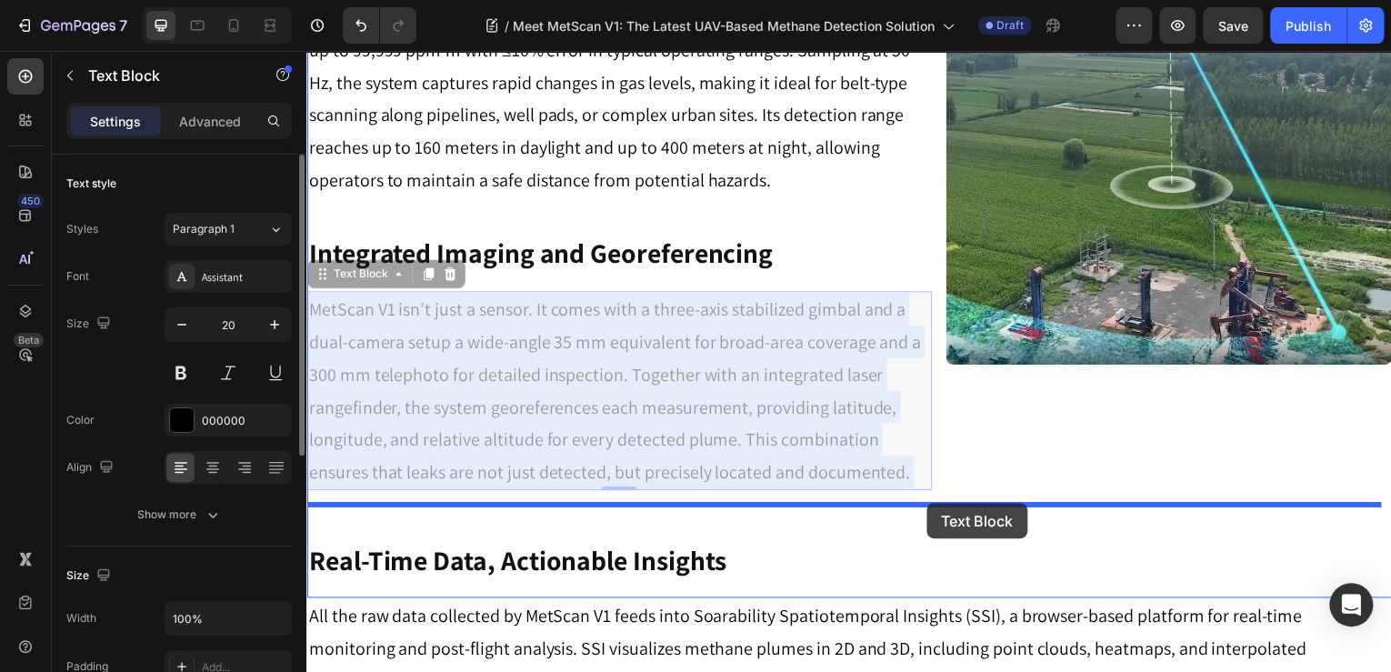
drag, startPoint x: 523, startPoint y: 386, endPoint x: 930, endPoint y: 506, distance: 424.5
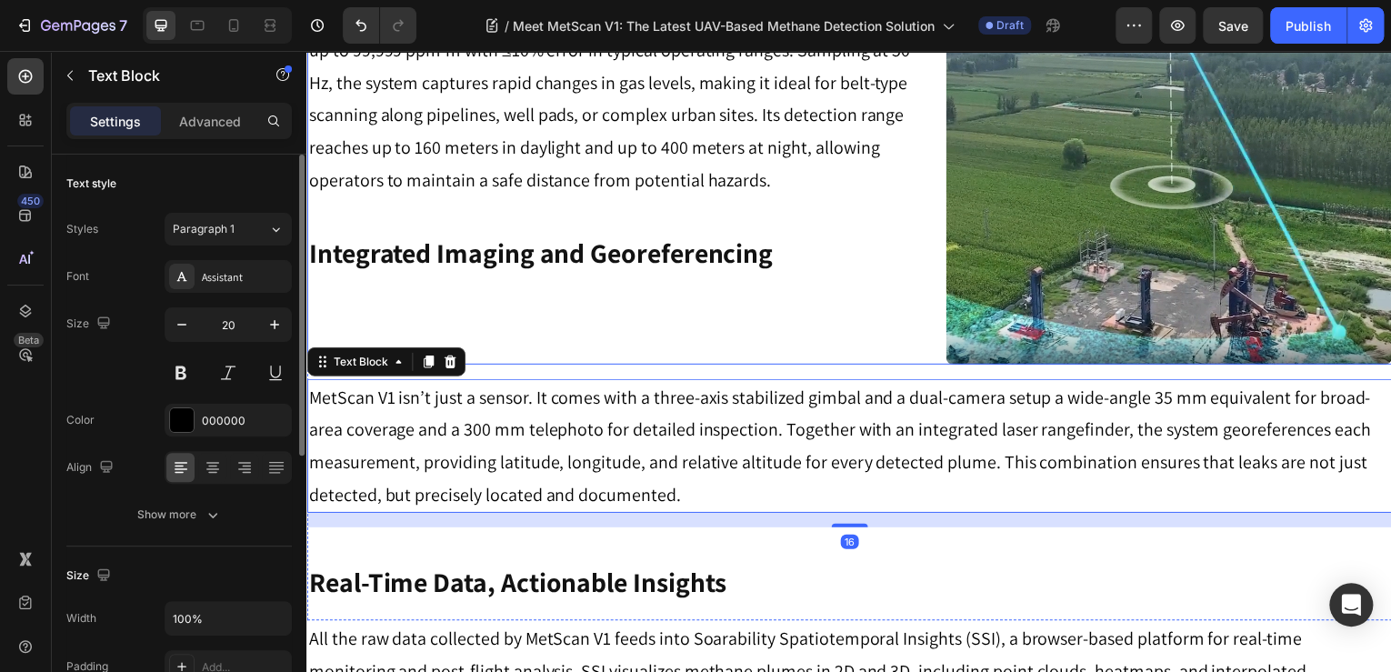
click at [634, 303] on div "At the heart of MetScan V1 is an Open-Path Tunable Diode Laser Absorption Spect…" at bounding box center [620, 166] width 628 height 400
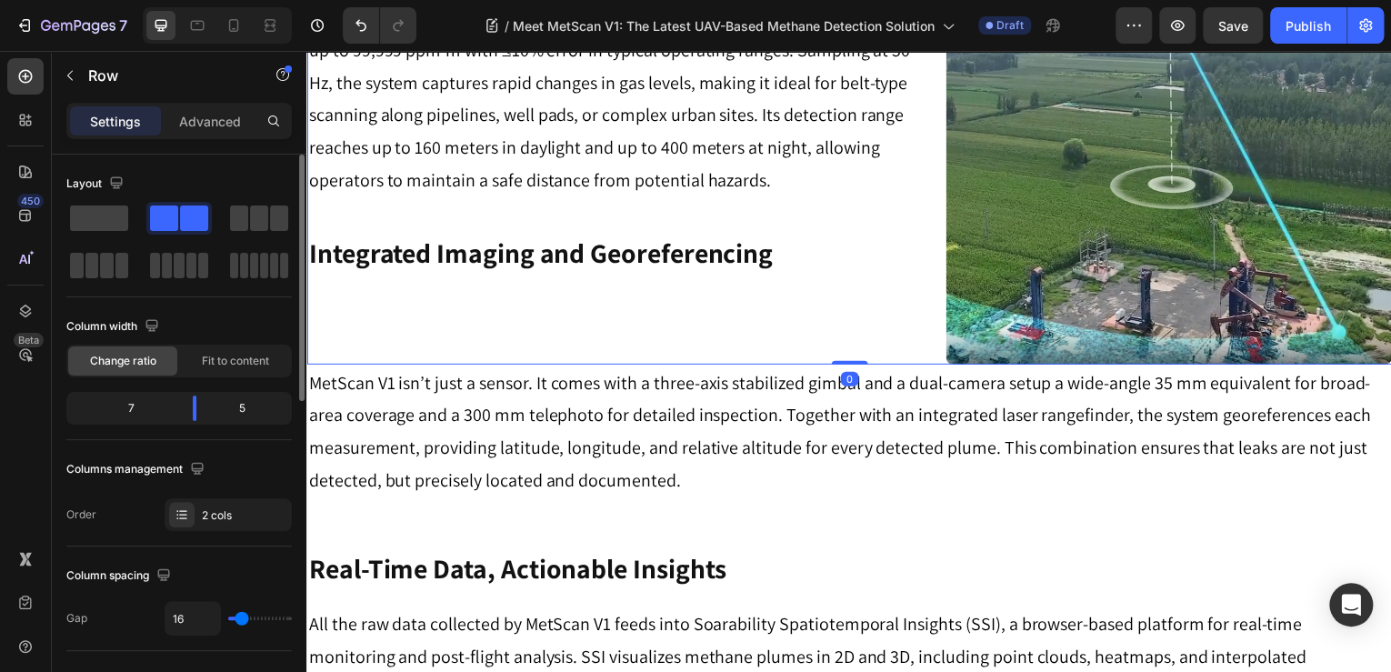
drag, startPoint x: 857, startPoint y: 376, endPoint x: 858, endPoint y: 353, distance: 22.8
click at [858, 353] on div "At the heart of MetScan V1 is an Open-Path Tunable Diode Laser Absorption Spect…" at bounding box center [851, 166] width 1091 height 400
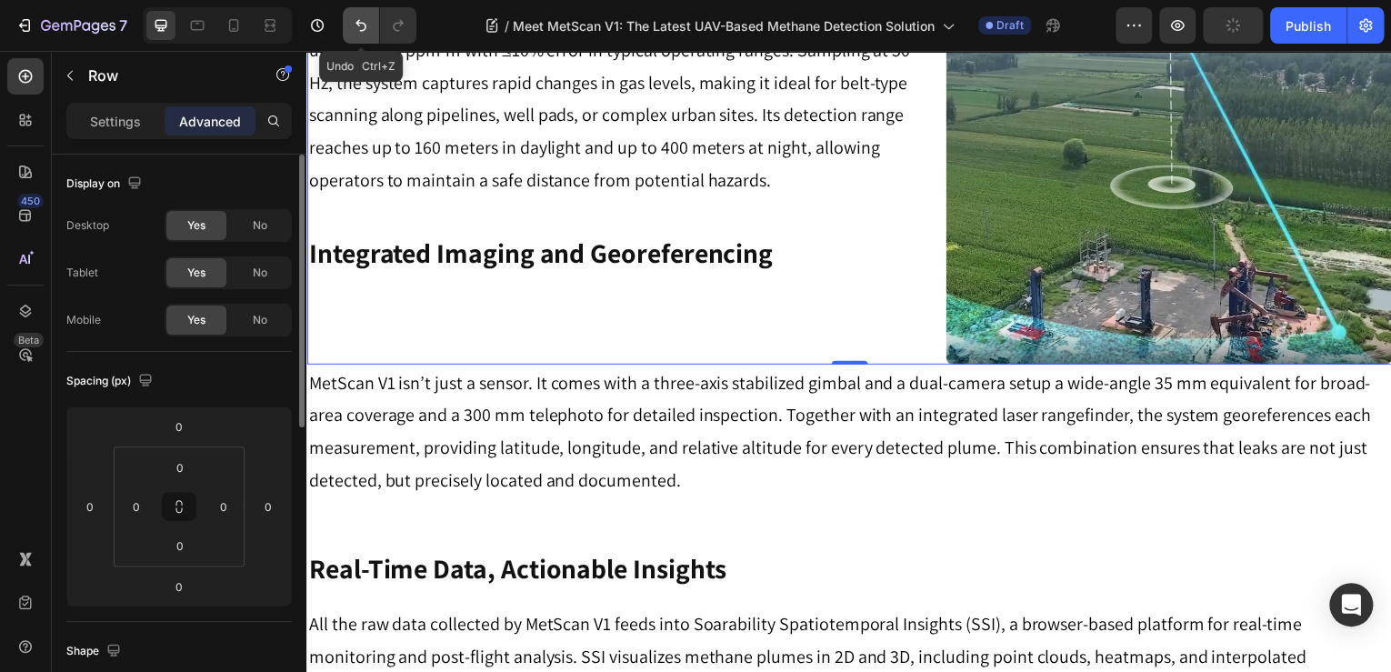
click at [367, 28] on icon "Undo/Redo" at bounding box center [361, 25] width 18 height 18
click at [372, 15] on button "Undo/Redo" at bounding box center [361, 25] width 36 height 36
click at [1171, 33] on icon "button" at bounding box center [1178, 25] width 18 height 18
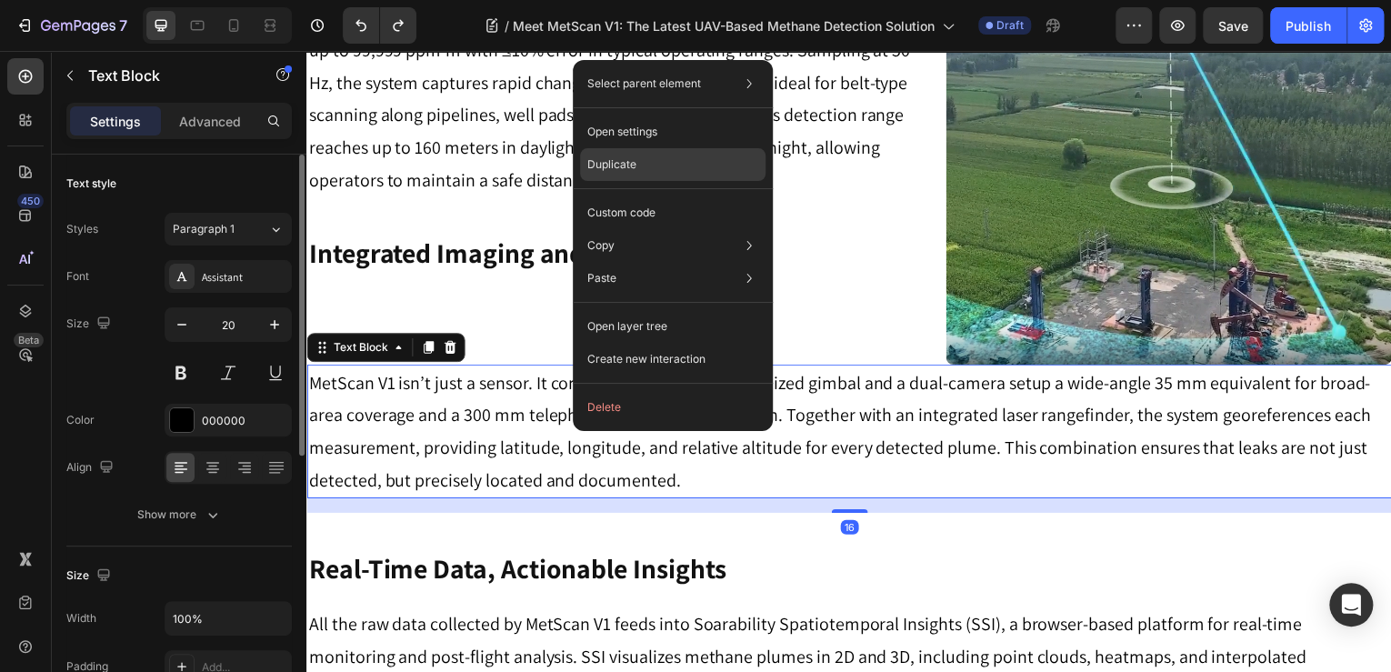
click at [651, 196] on div "Duplicate" at bounding box center [673, 212] width 186 height 33
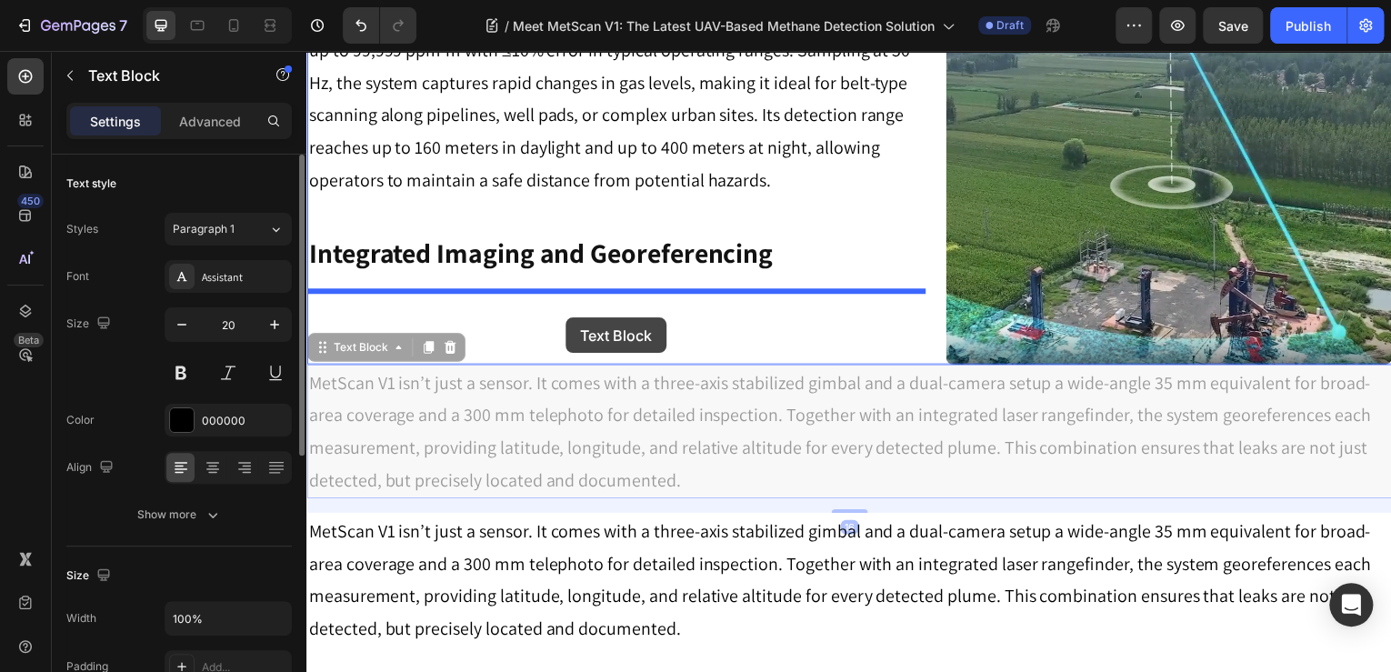
drag, startPoint x: 591, startPoint y: 417, endPoint x: 568, endPoint y: 316, distance: 103.5
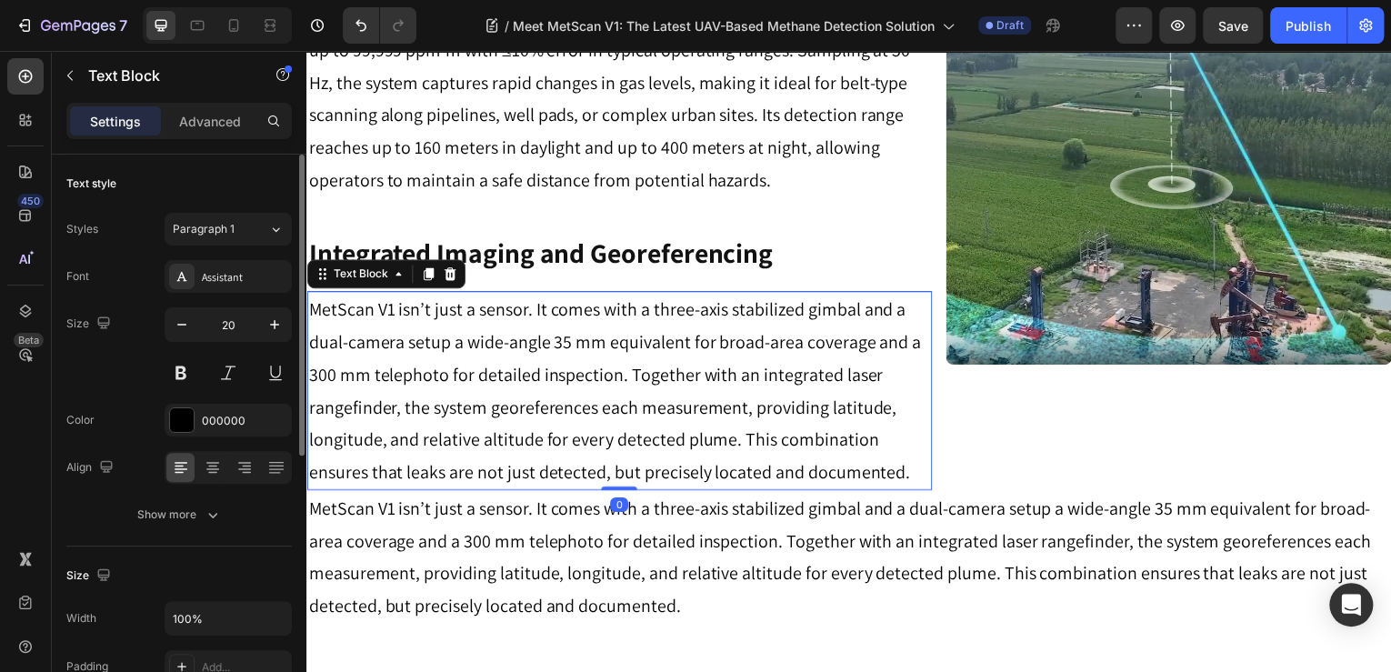
click at [778, 392] on p "MetScan V1 isn’t just a sensor. It comes with a three-axis stabilized gimbal an…" at bounding box center [620, 393] width 625 height 196
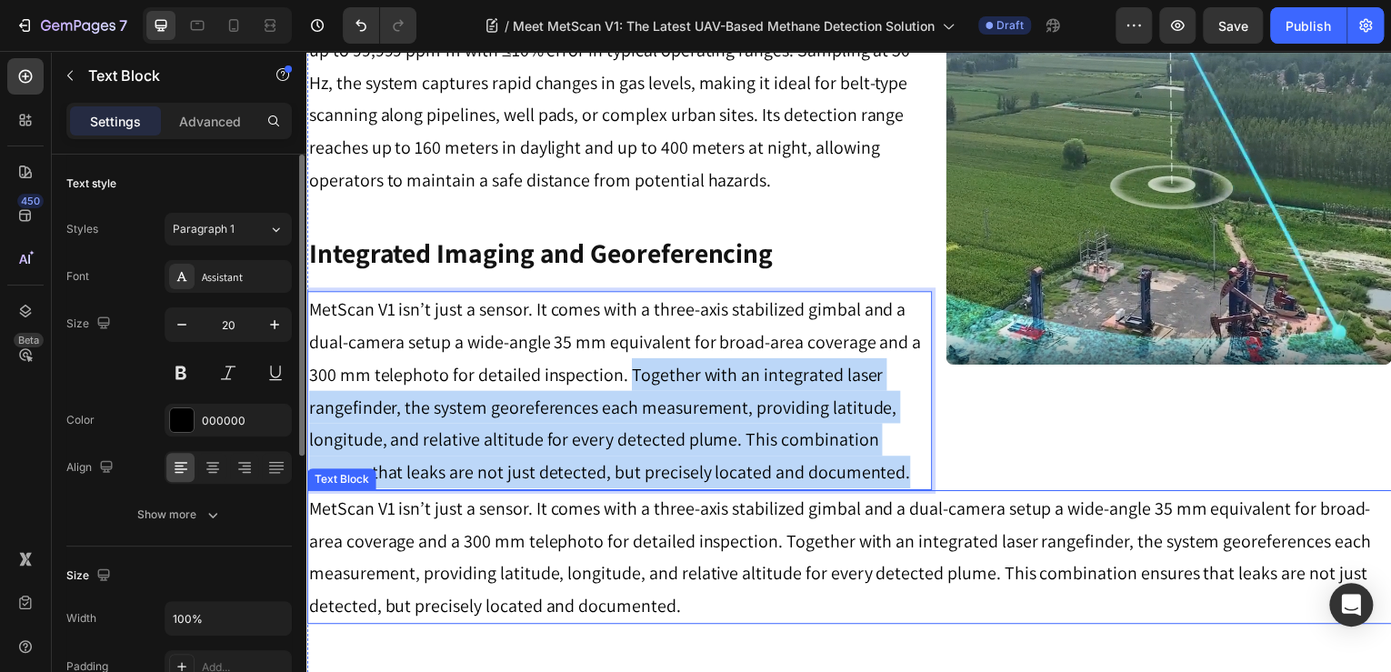
drag, startPoint x: 625, startPoint y: 380, endPoint x: 1076, endPoint y: 494, distance: 465.2
click at [1076, 494] on div "Precision Sensing in the Field Heading At the heart of MetScan V1 is an Open-Pa…" at bounding box center [851, 297] width 1091 height 878
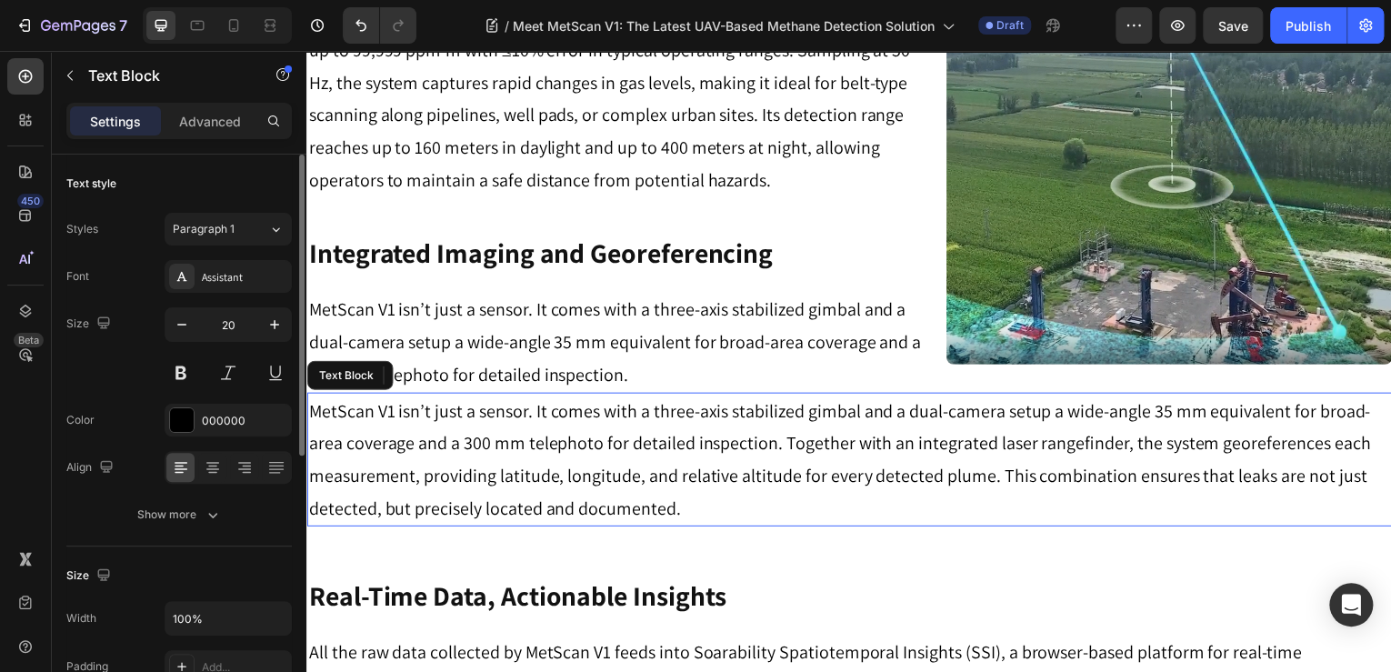
click at [828, 477] on p "MetScan V1 isn’t just a sensor. It comes with a three-axis stabilized gimbal an…" at bounding box center [852, 461] width 1088 height 131
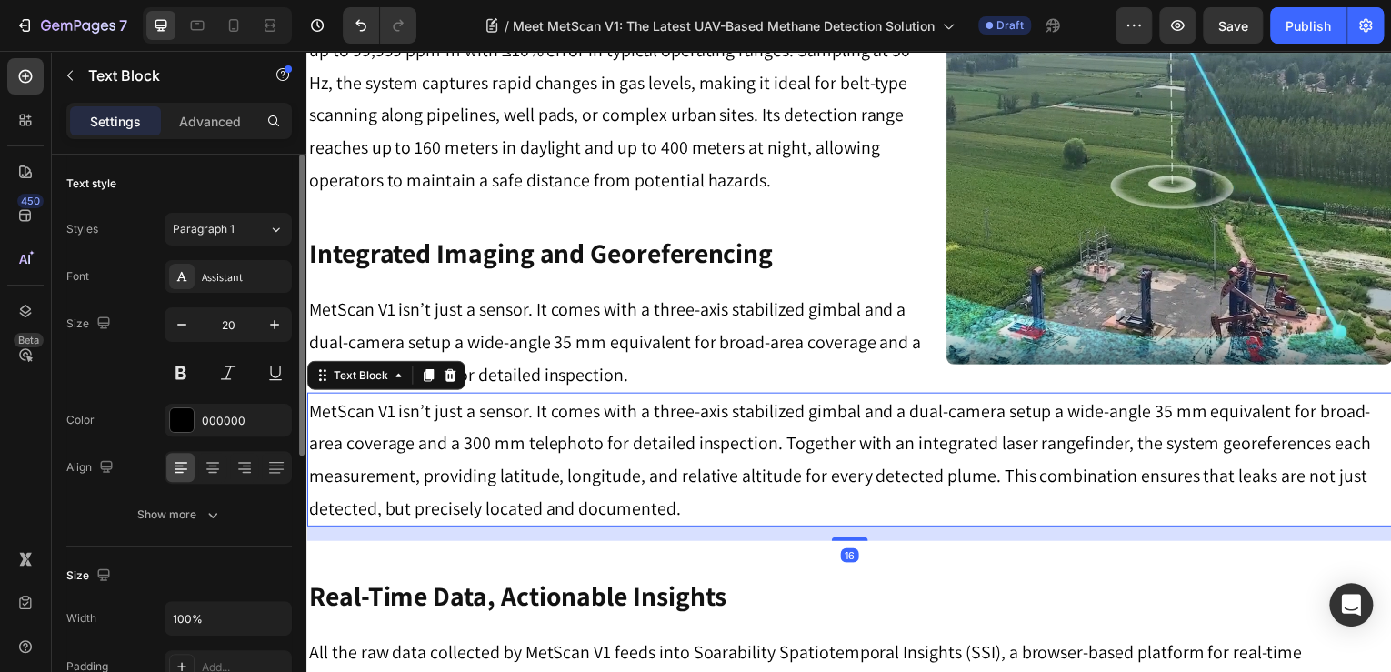
click at [805, 444] on p "MetScan V1 isn’t just a sensor. It comes with a three-axis stabilized gimbal an…" at bounding box center [852, 461] width 1088 height 131
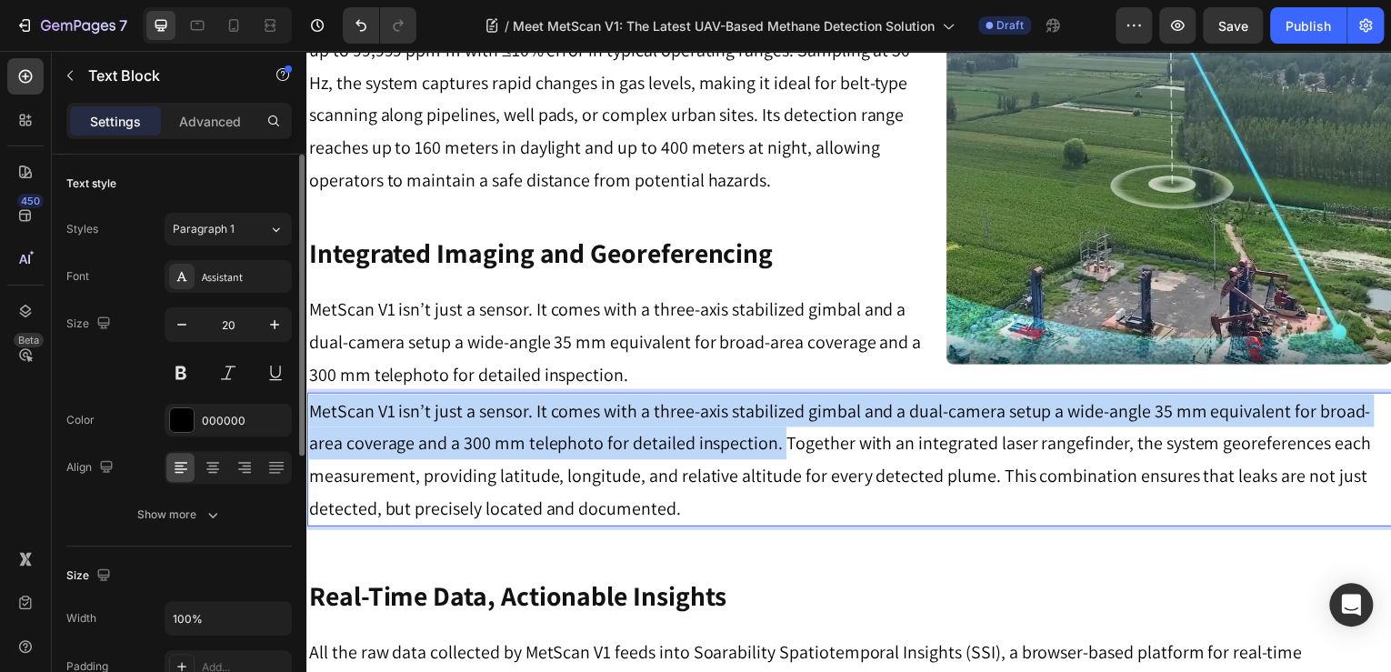
drag, startPoint x: 778, startPoint y: 451, endPoint x: 404, endPoint y: 426, distance: 375.5
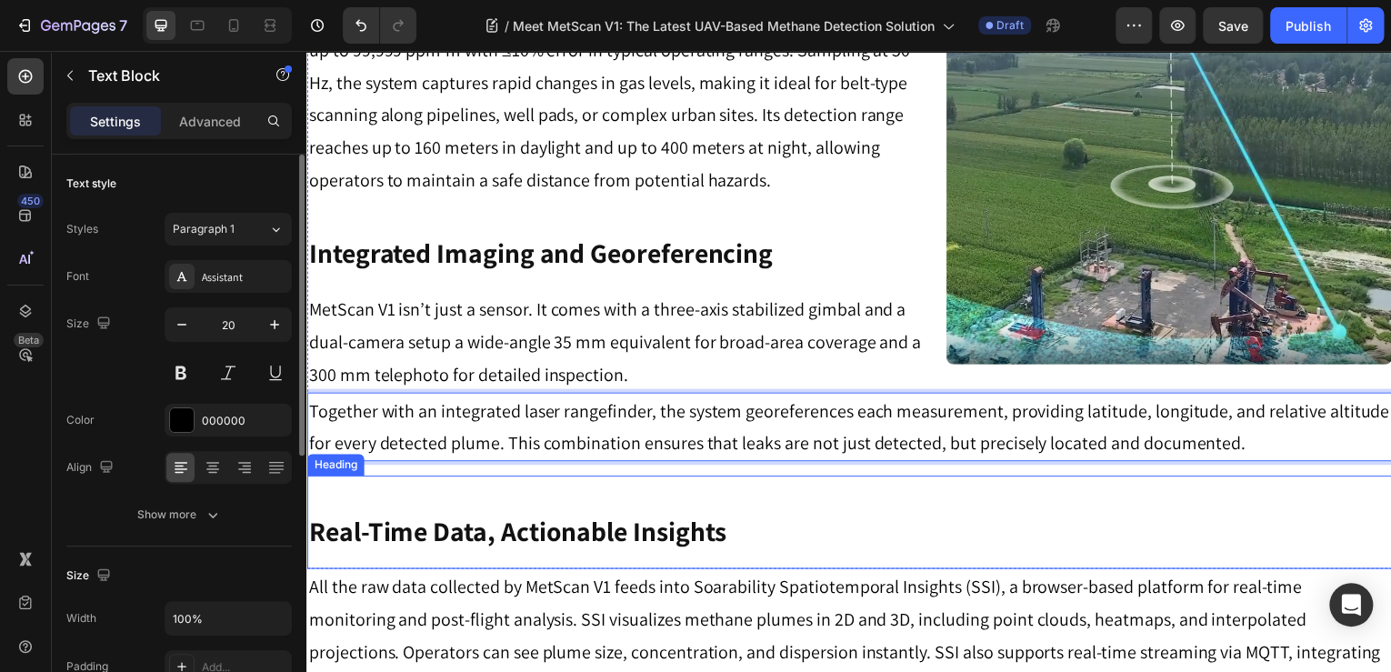
click at [876, 507] on div "⁠⁠⁠⁠⁠⁠⁠ Real-Time Data, Actionable Insights Heading" at bounding box center [851, 525] width 1091 height 94
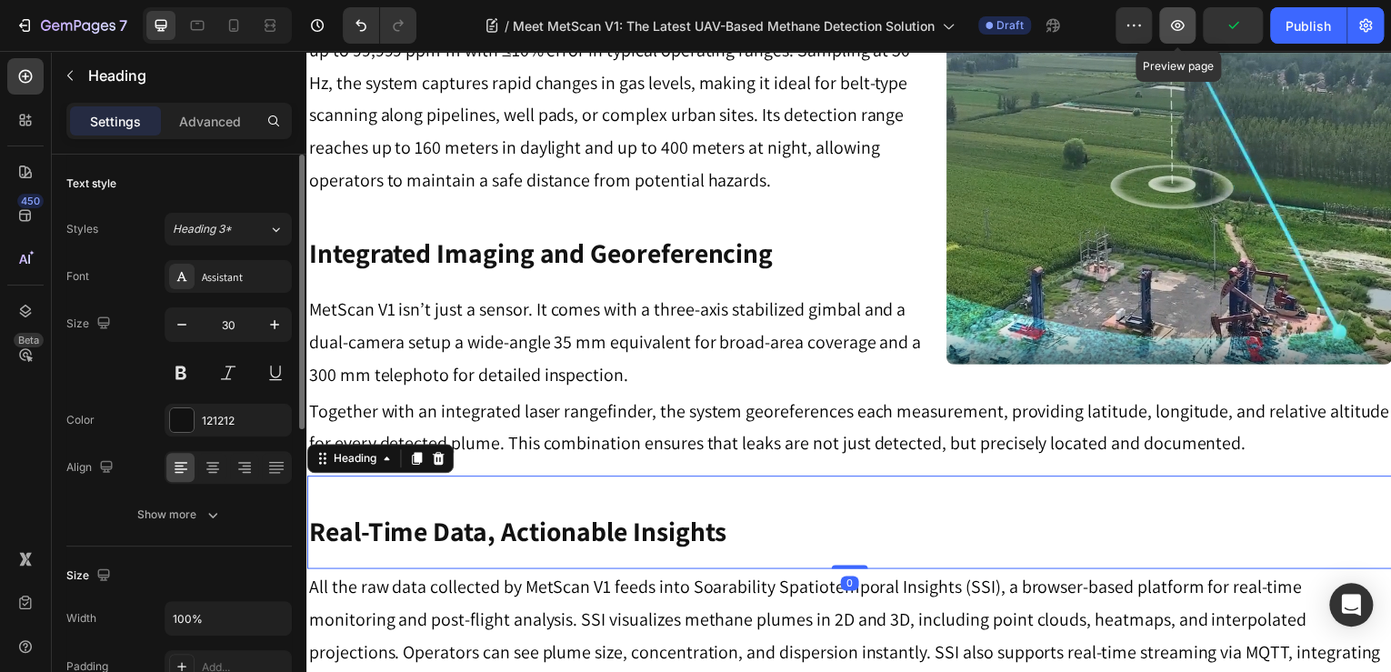
click at [1171, 23] on icon "button" at bounding box center [1178, 25] width 18 height 18
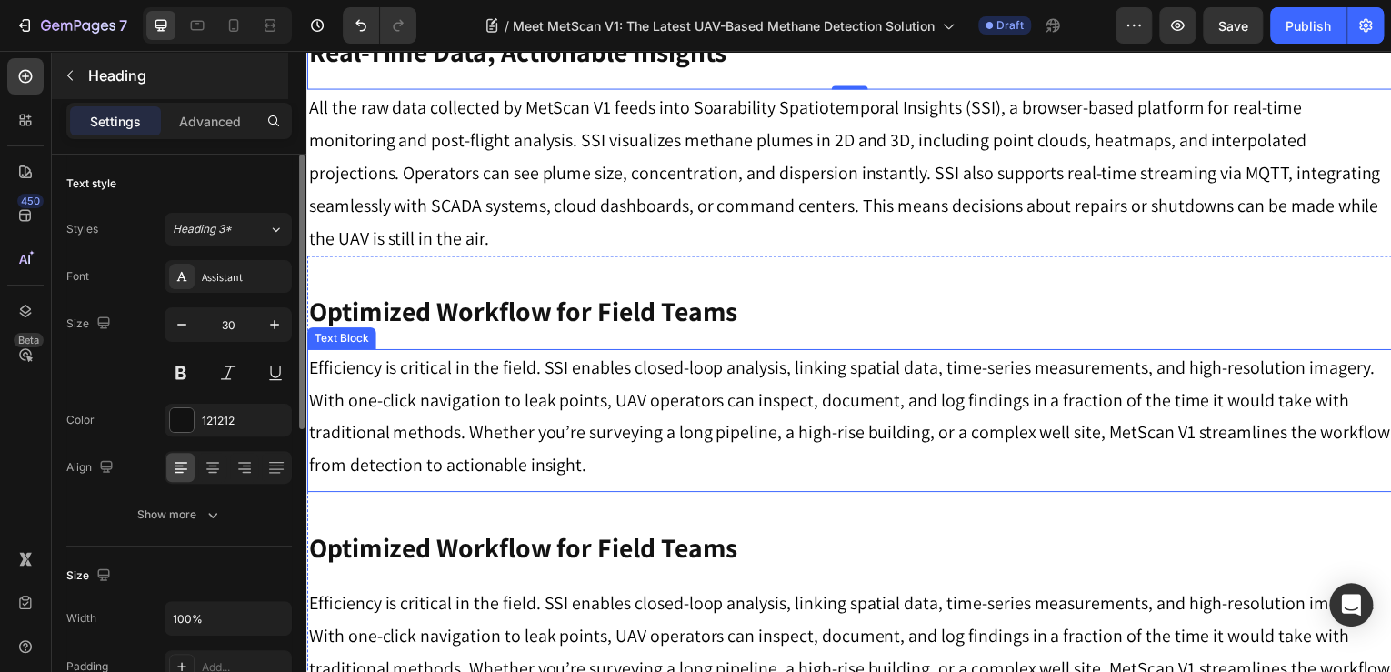
scroll to position [1528, 0]
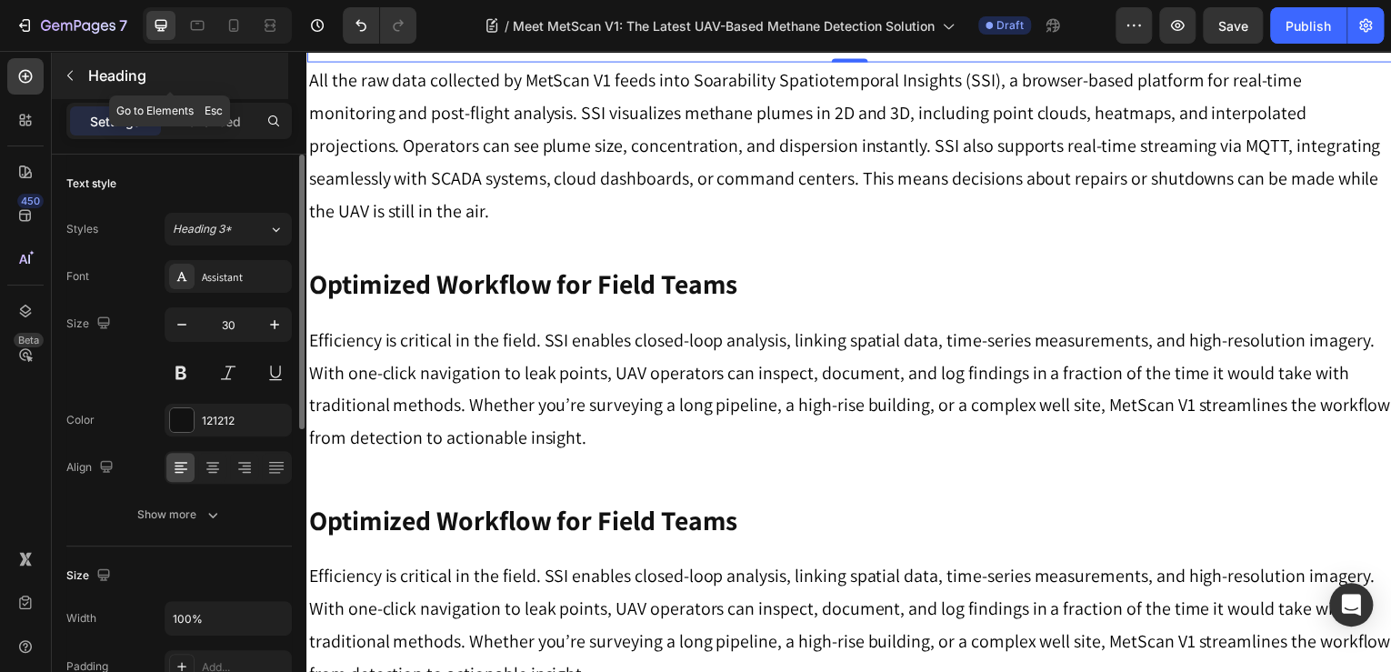
click at [93, 72] on p "Heading" at bounding box center [186, 76] width 196 height 22
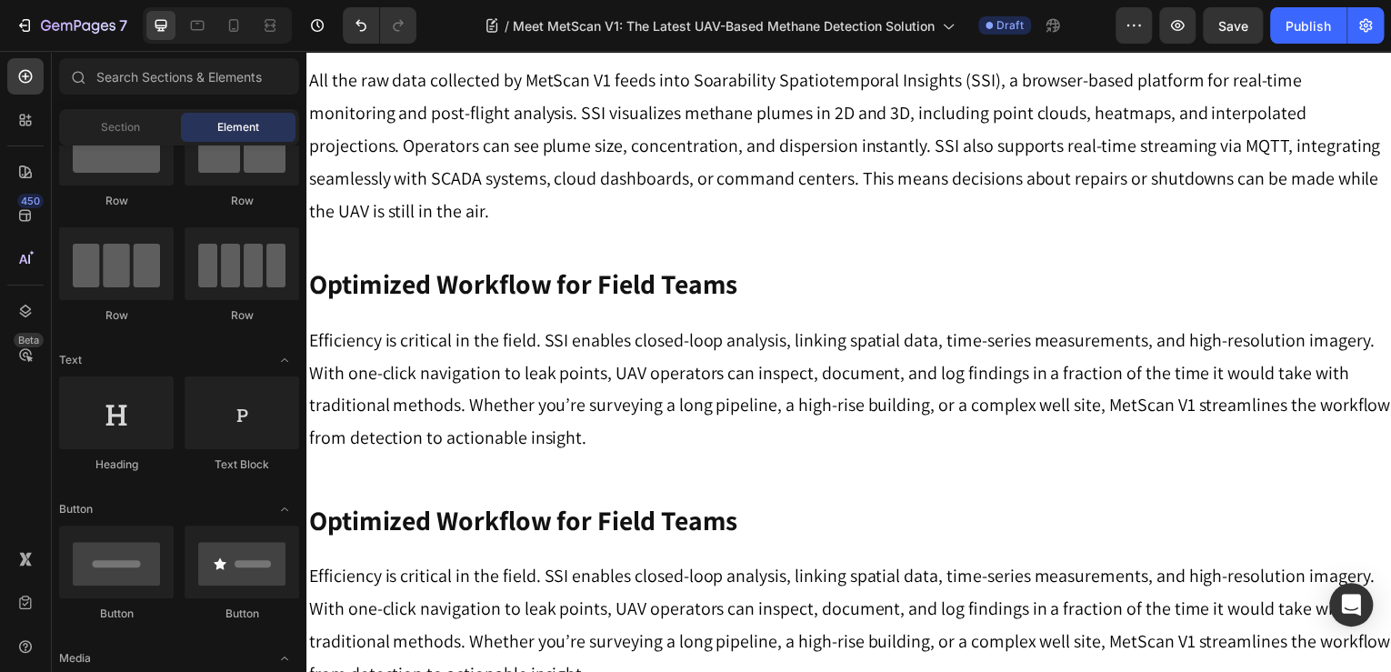
scroll to position [0, 0]
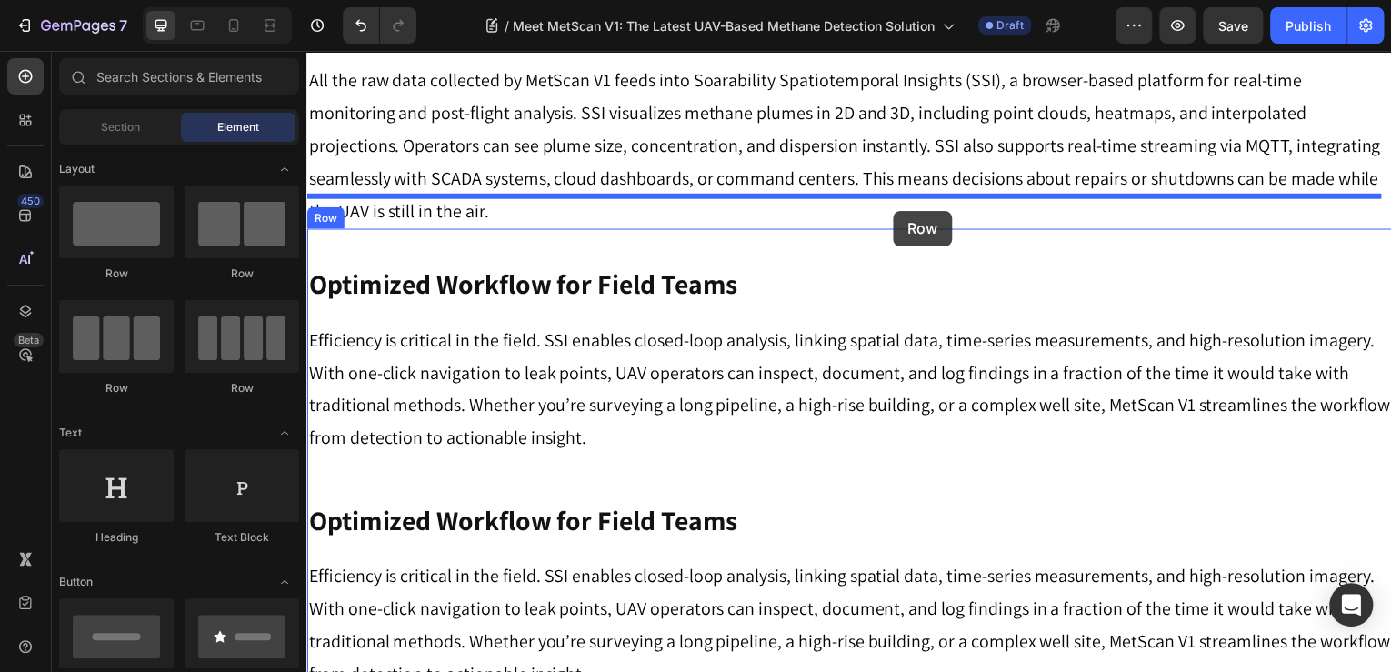
drag, startPoint x: 601, startPoint y: 287, endPoint x: 897, endPoint y: 212, distance: 305.0
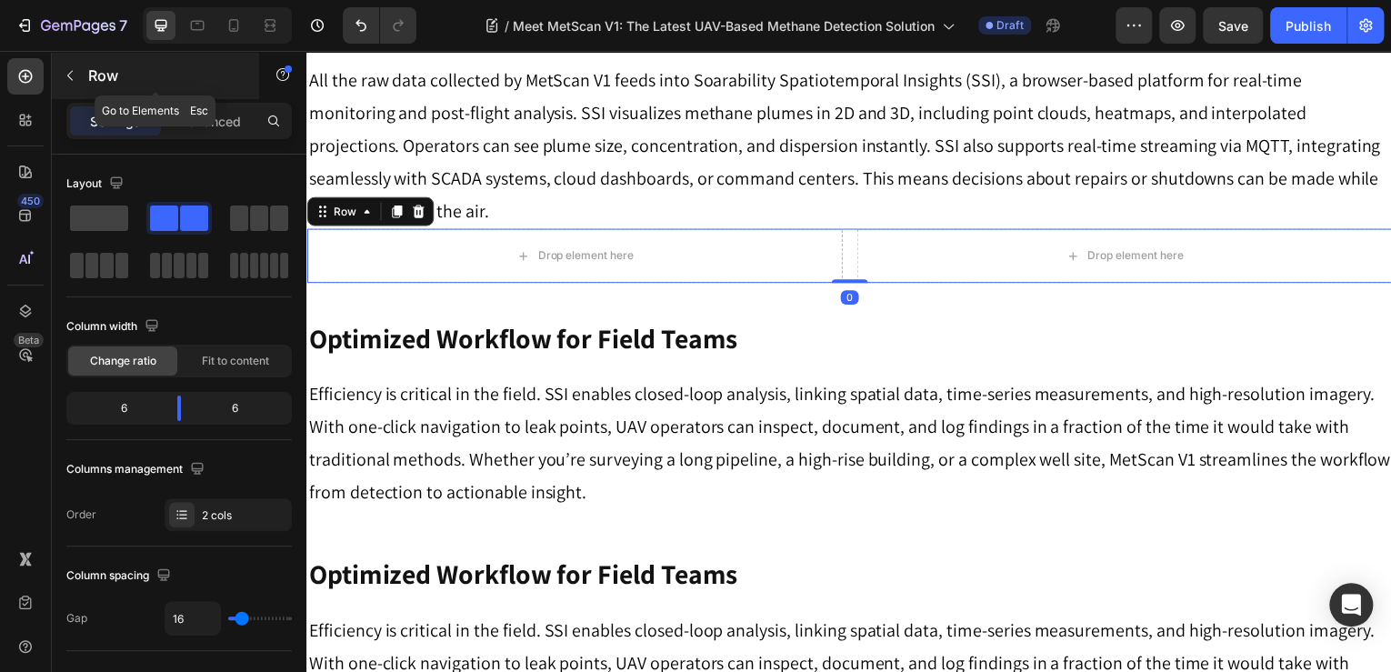
click at [85, 91] on div "Row" at bounding box center [155, 75] width 207 height 47
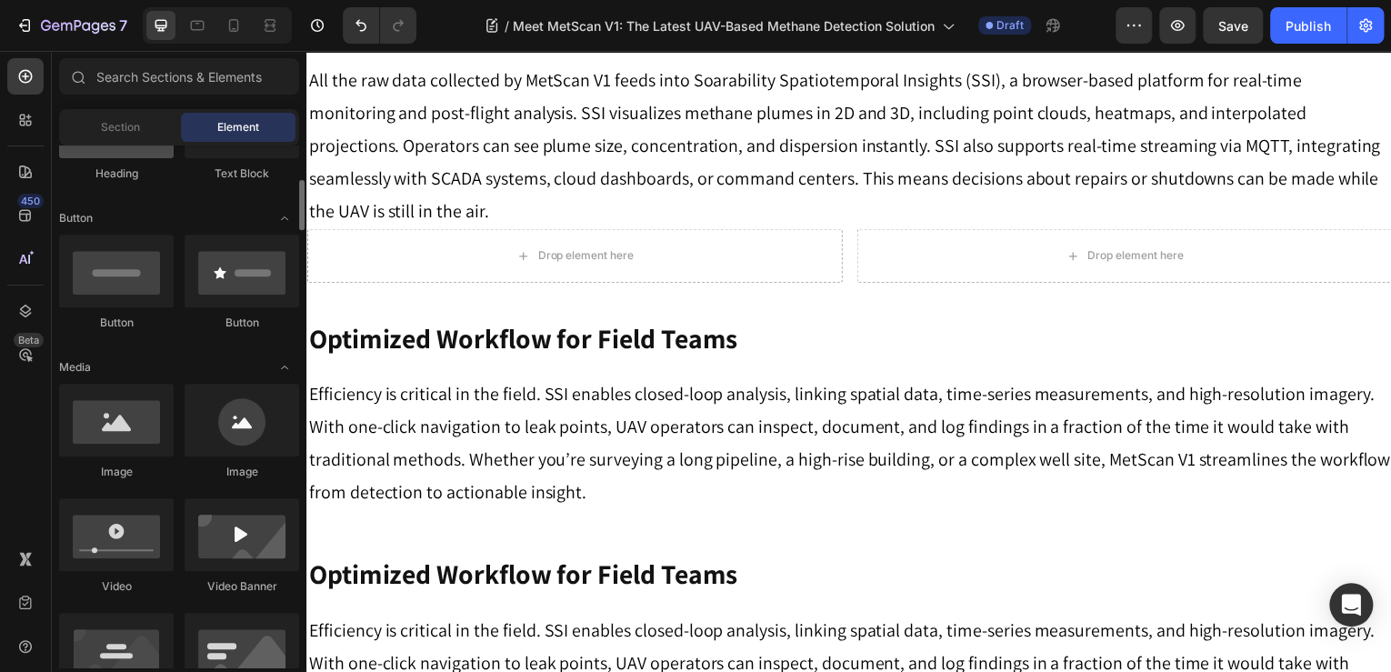
scroll to position [509, 0]
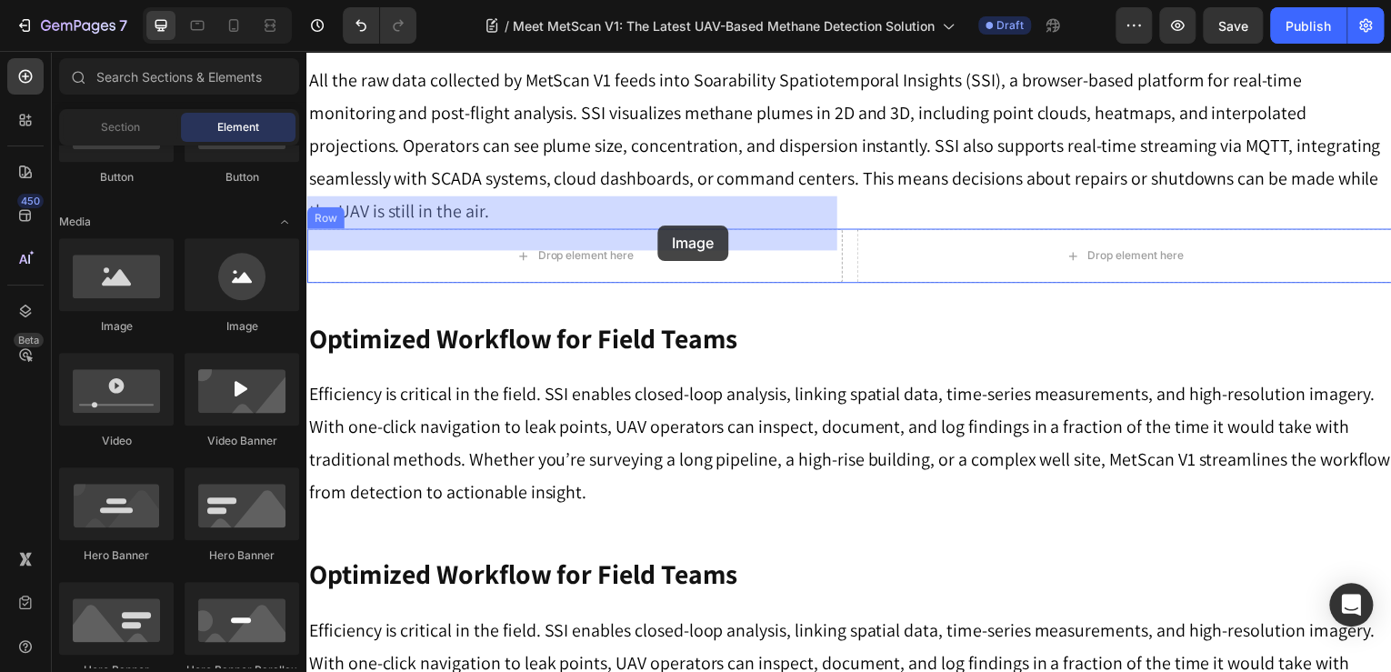
drag, startPoint x: 457, startPoint y: 326, endPoint x: 659, endPoint y: 226, distance: 225.7
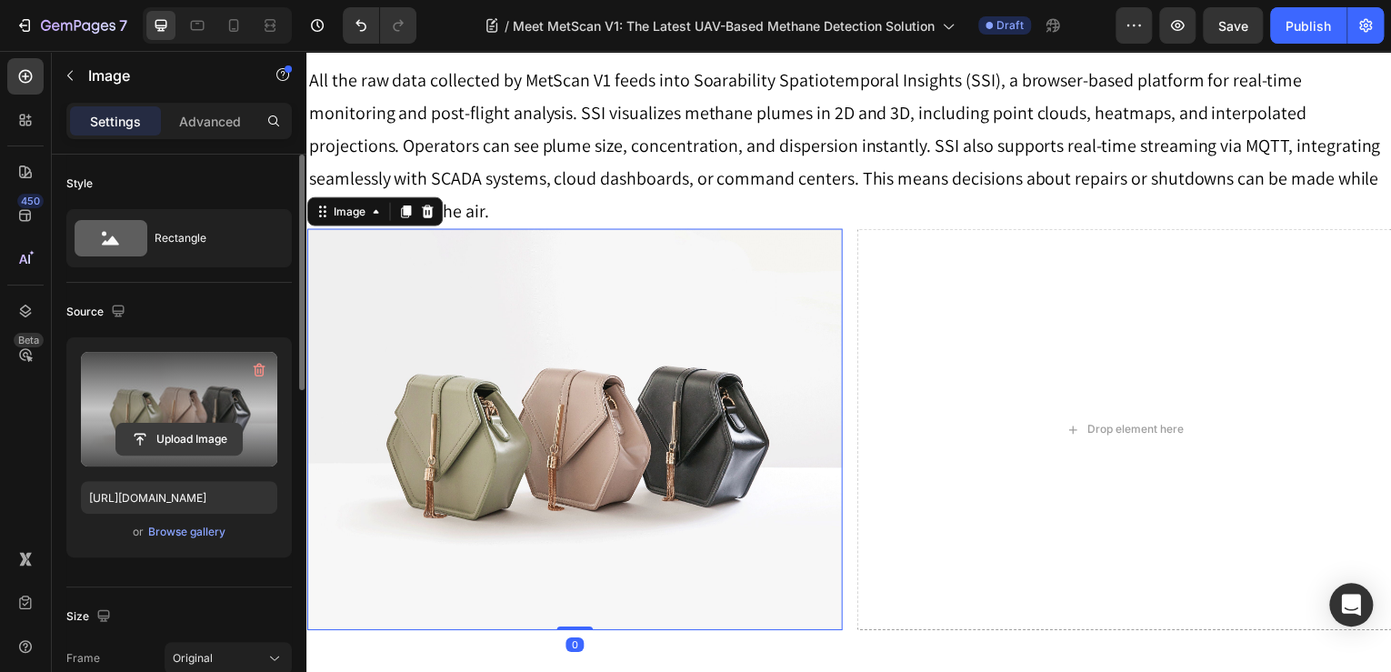
click at [206, 435] on input "file" at bounding box center [178, 439] width 125 height 31
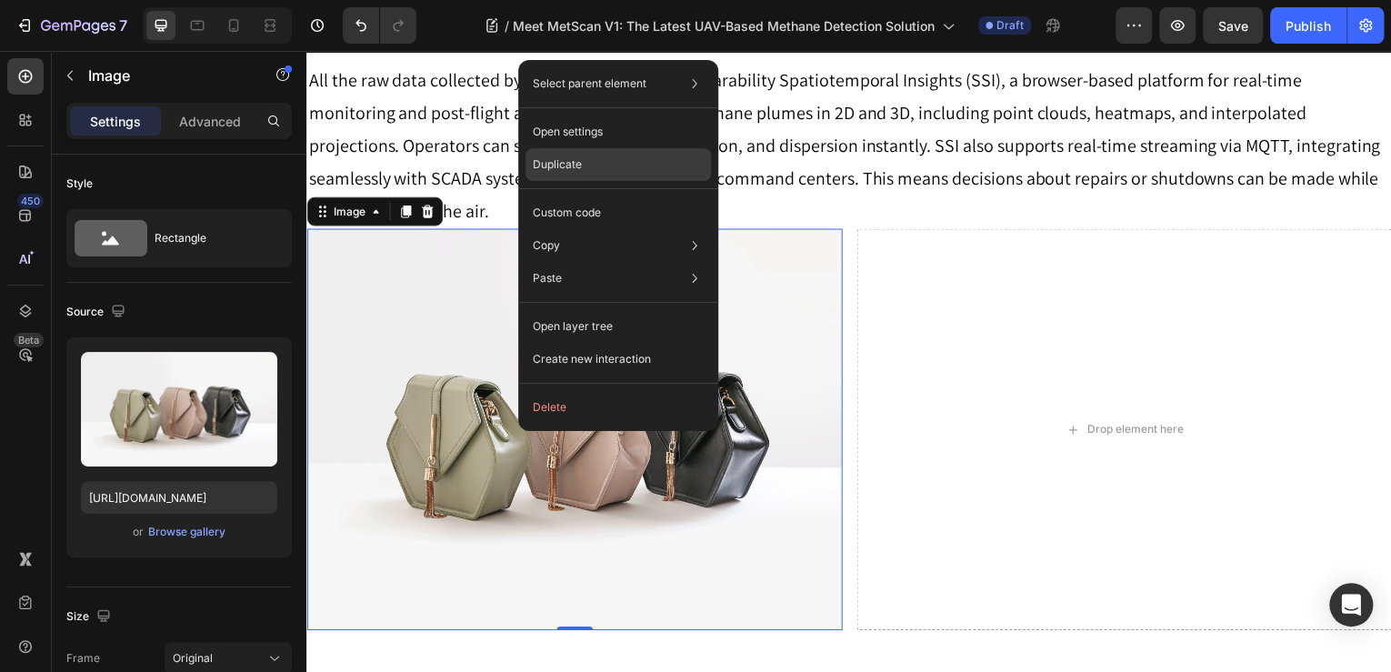
click at [609, 196] on div "Duplicate" at bounding box center [619, 212] width 186 height 33
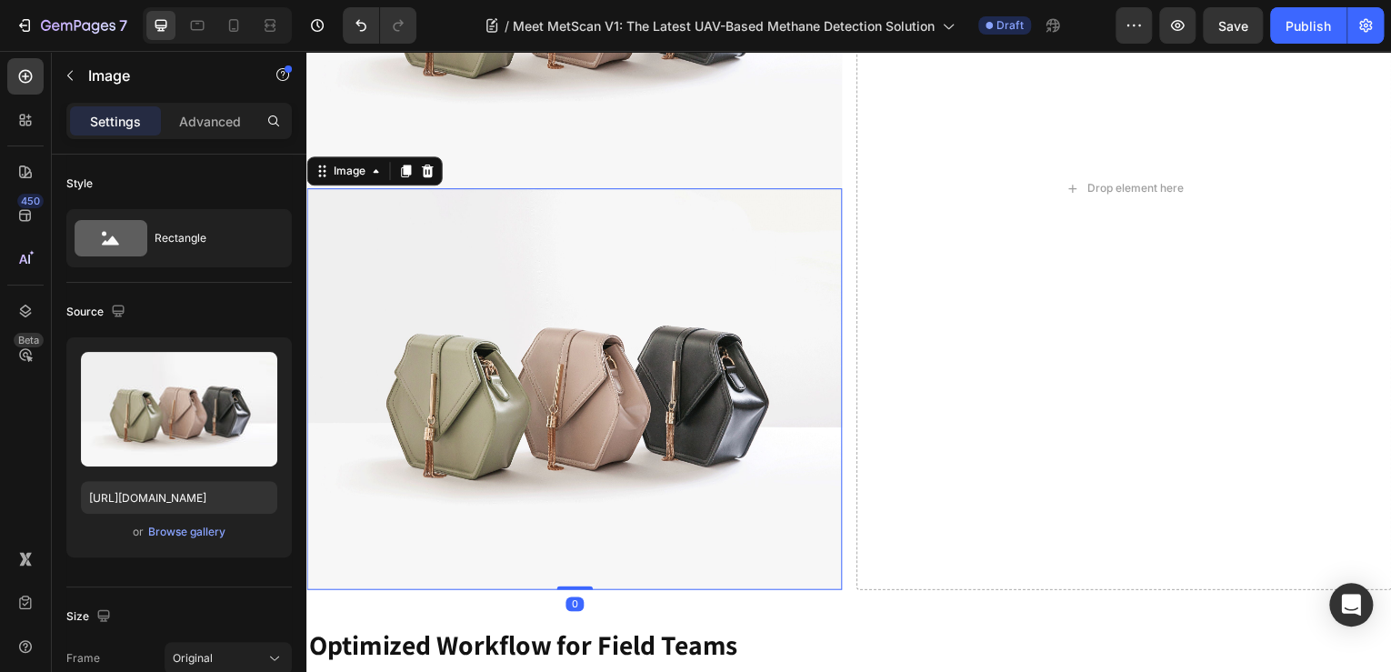
scroll to position [1937, 0]
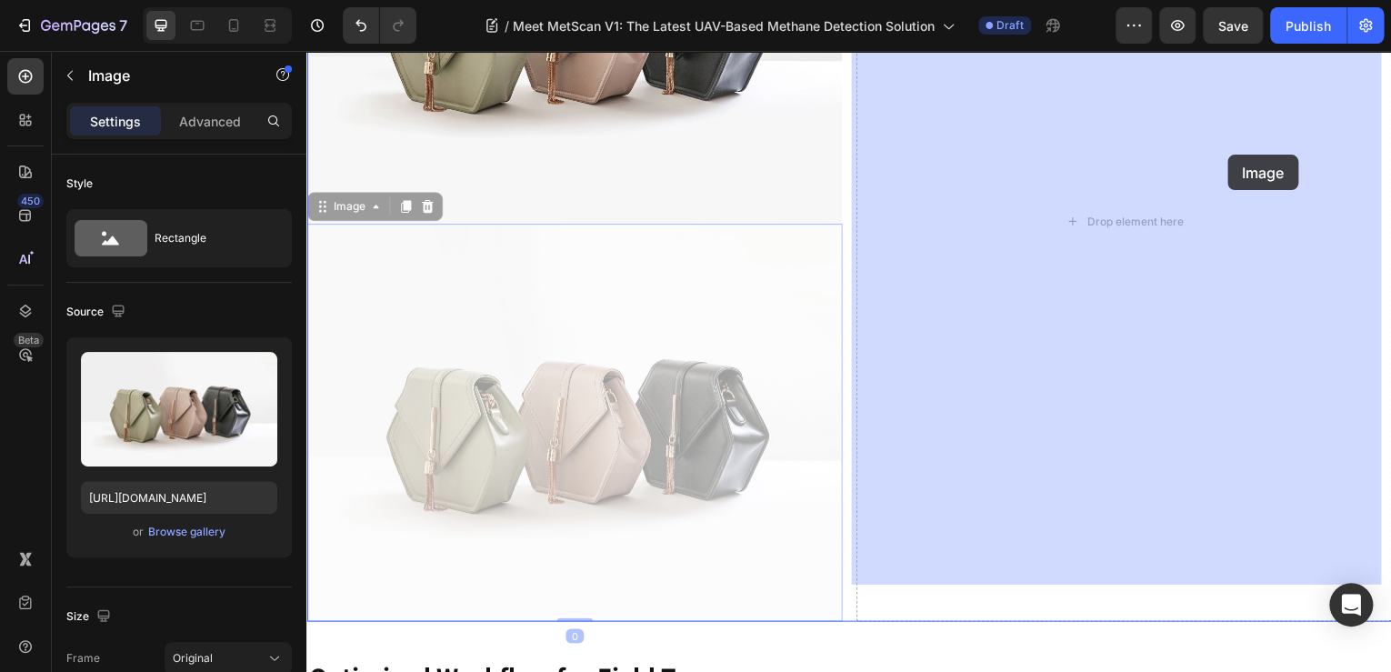
drag, startPoint x: 473, startPoint y: 290, endPoint x: 1232, endPoint y: 157, distance: 770.9
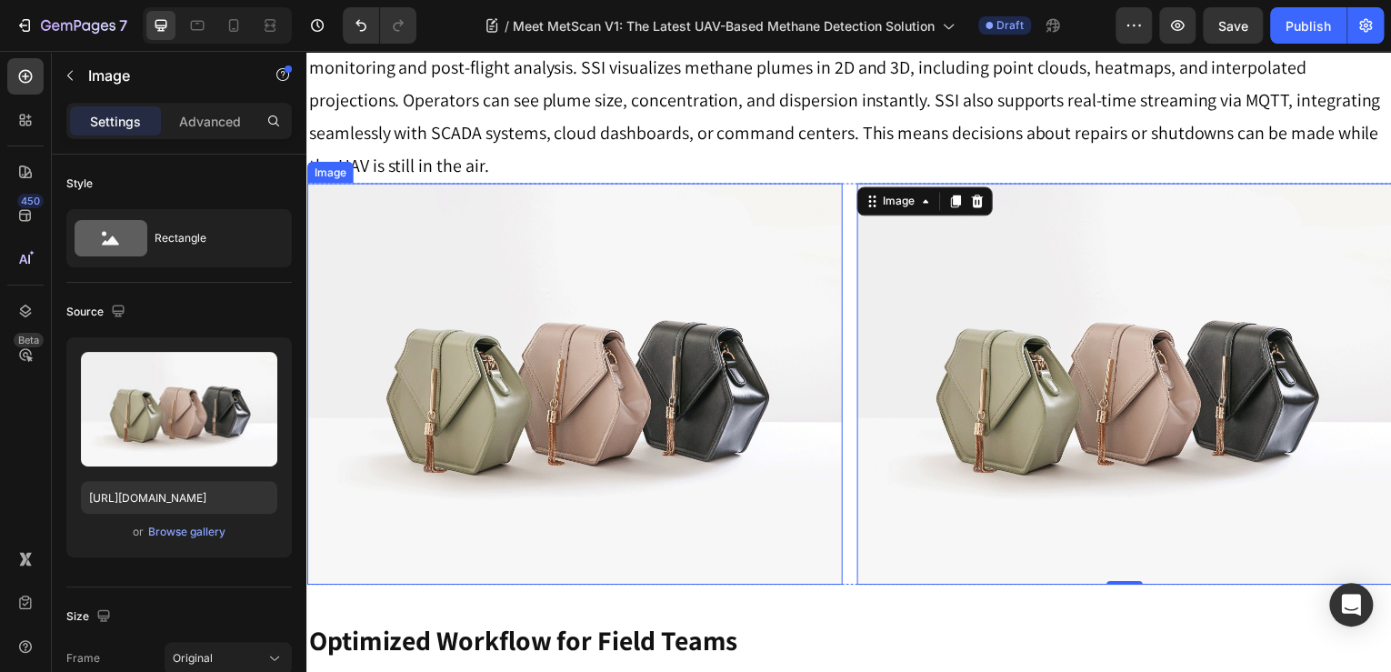
scroll to position [1573, 0]
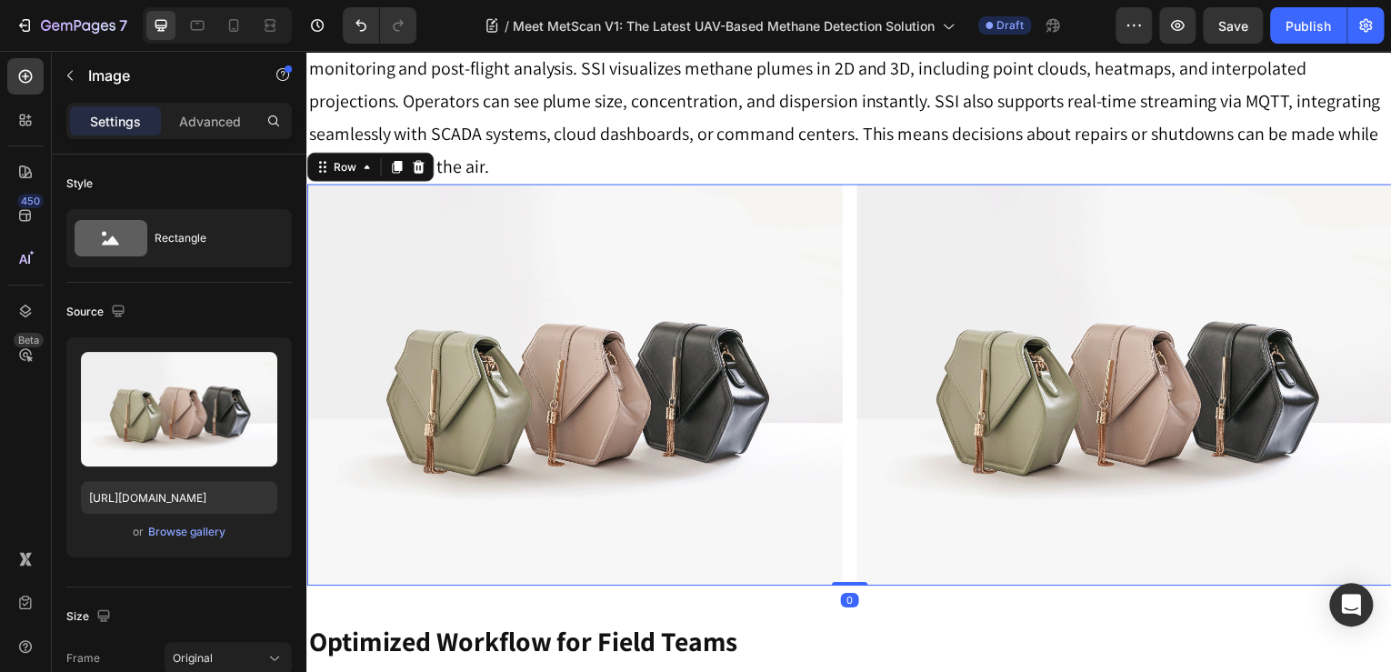
click at [845, 185] on div "Image Image Row 0" at bounding box center [851, 387] width 1091 height 404
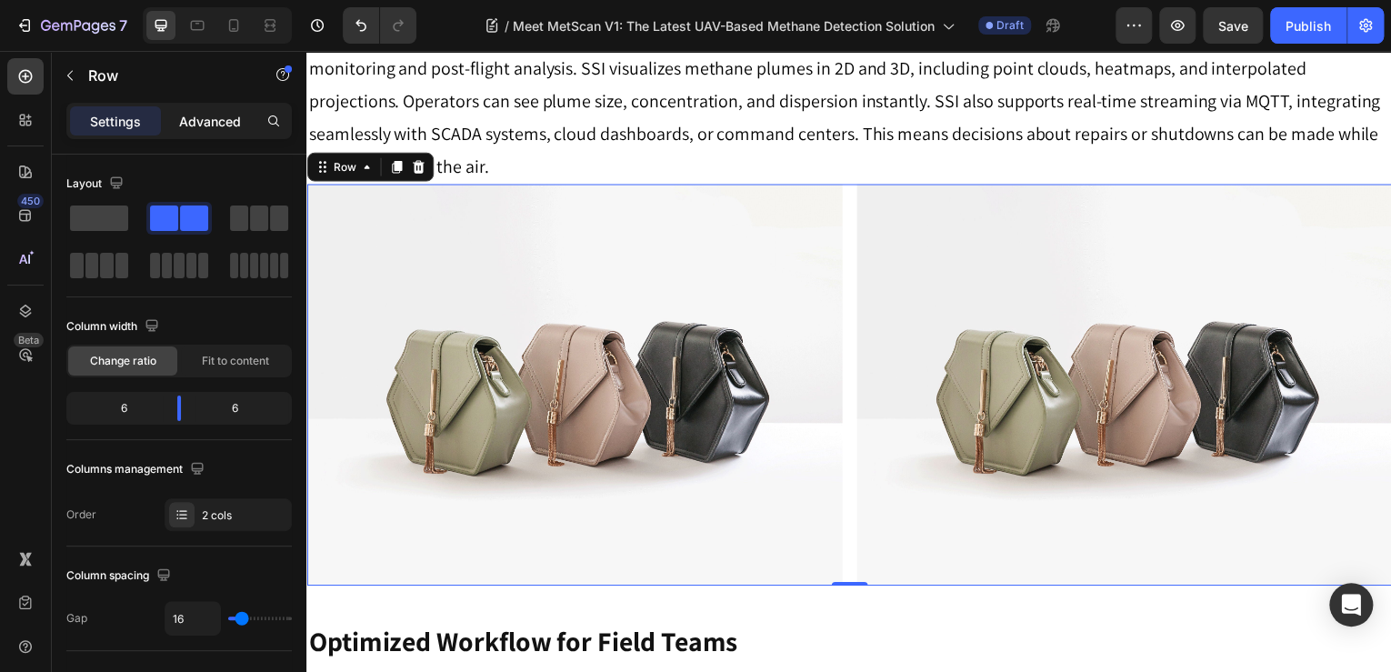
click at [226, 120] on p "Advanced" at bounding box center [210, 121] width 62 height 19
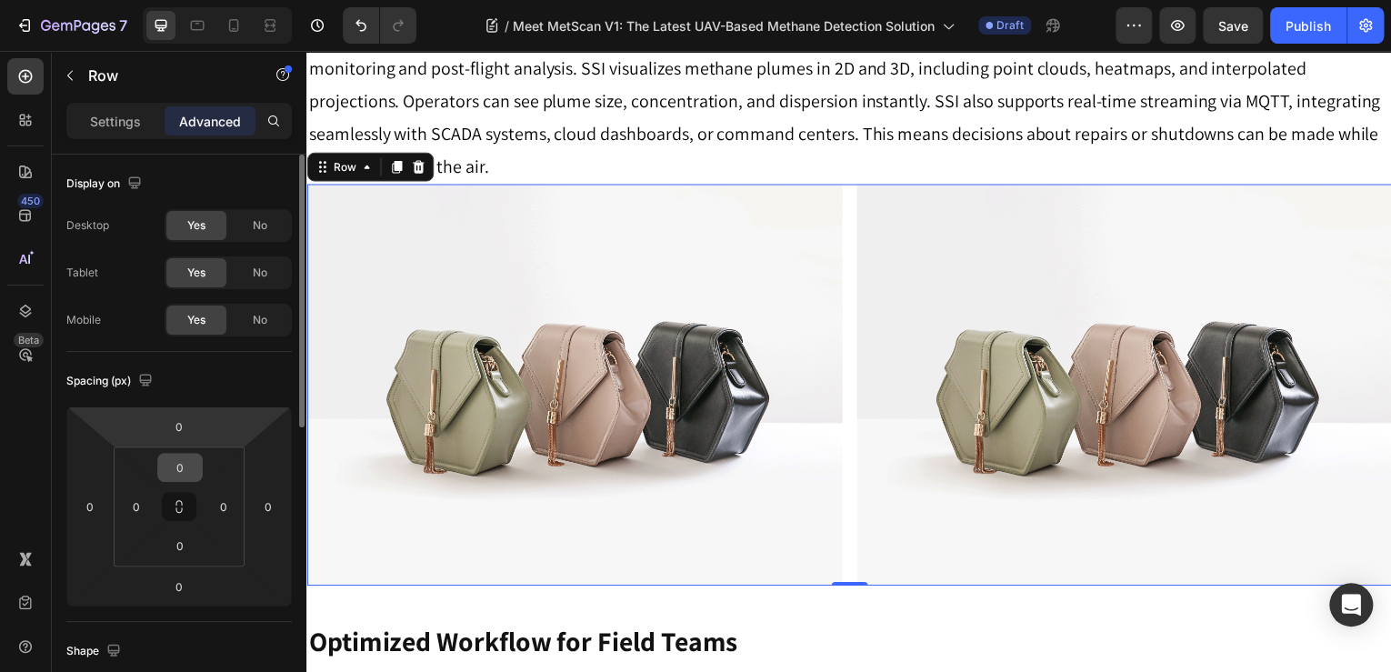
click at [193, 477] on input "0" at bounding box center [180, 467] width 36 height 27
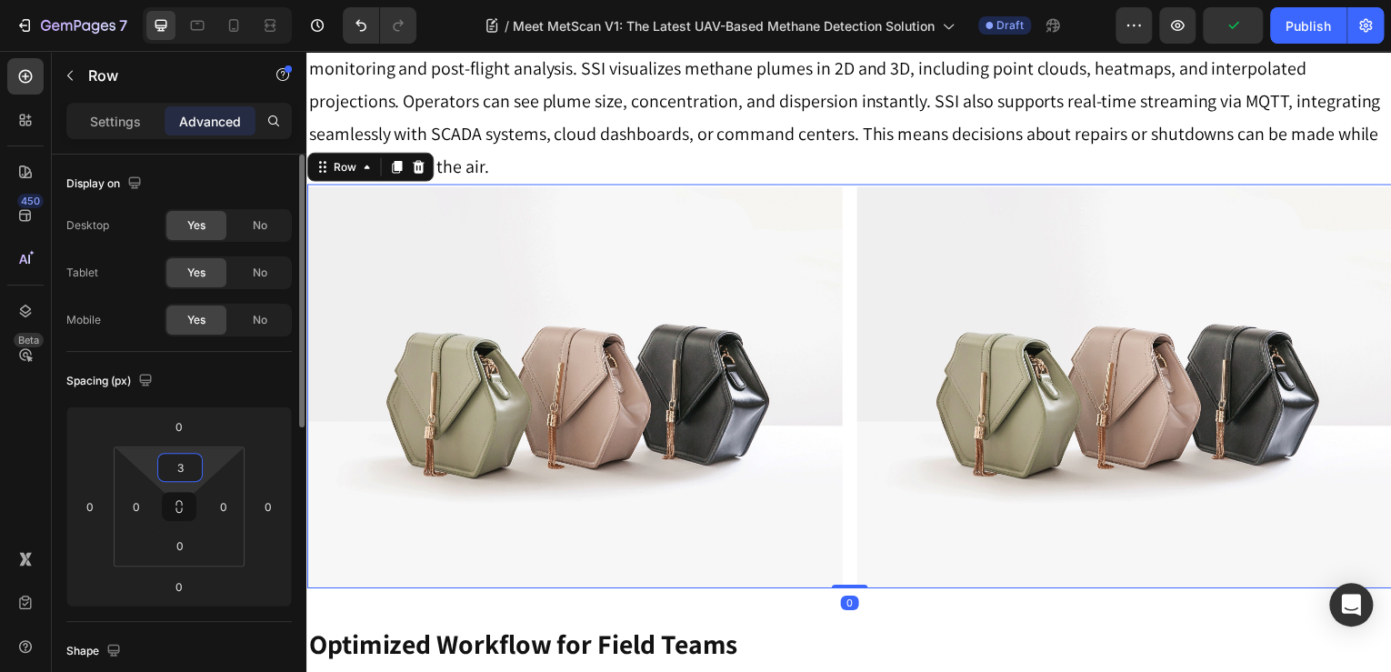
type input "30"
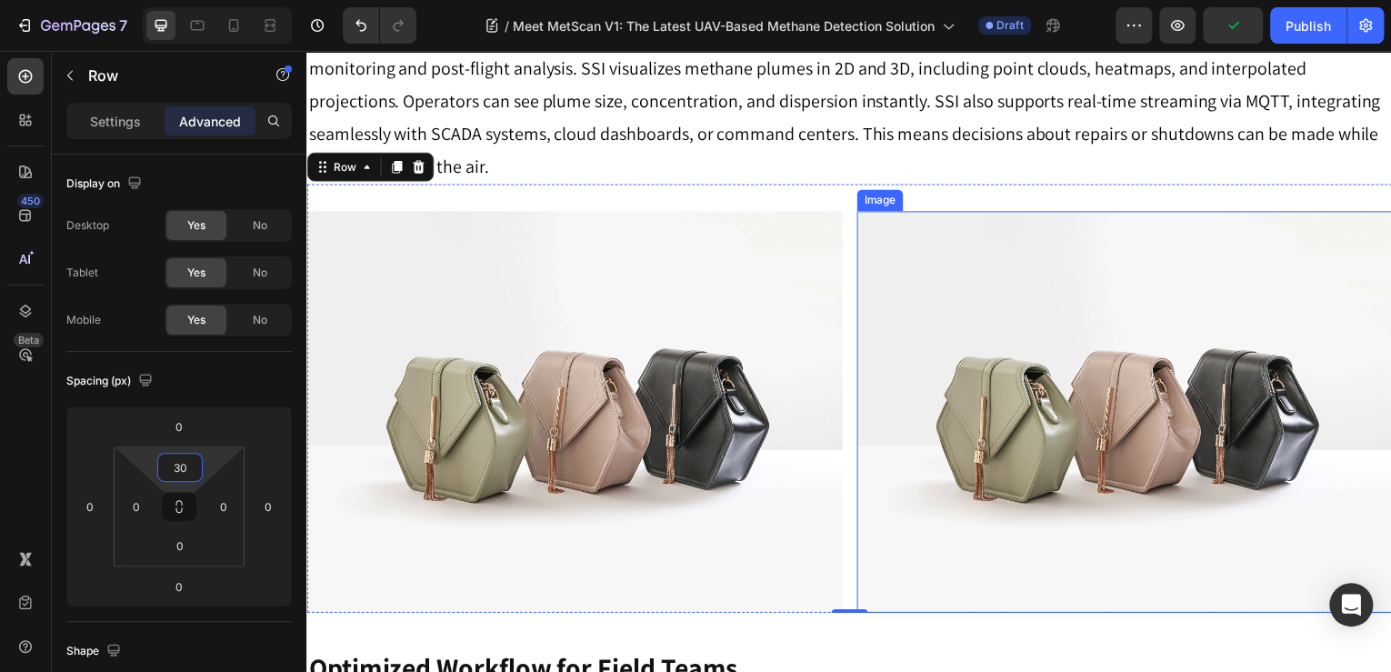
click at [864, 302] on img at bounding box center [1128, 414] width 538 height 404
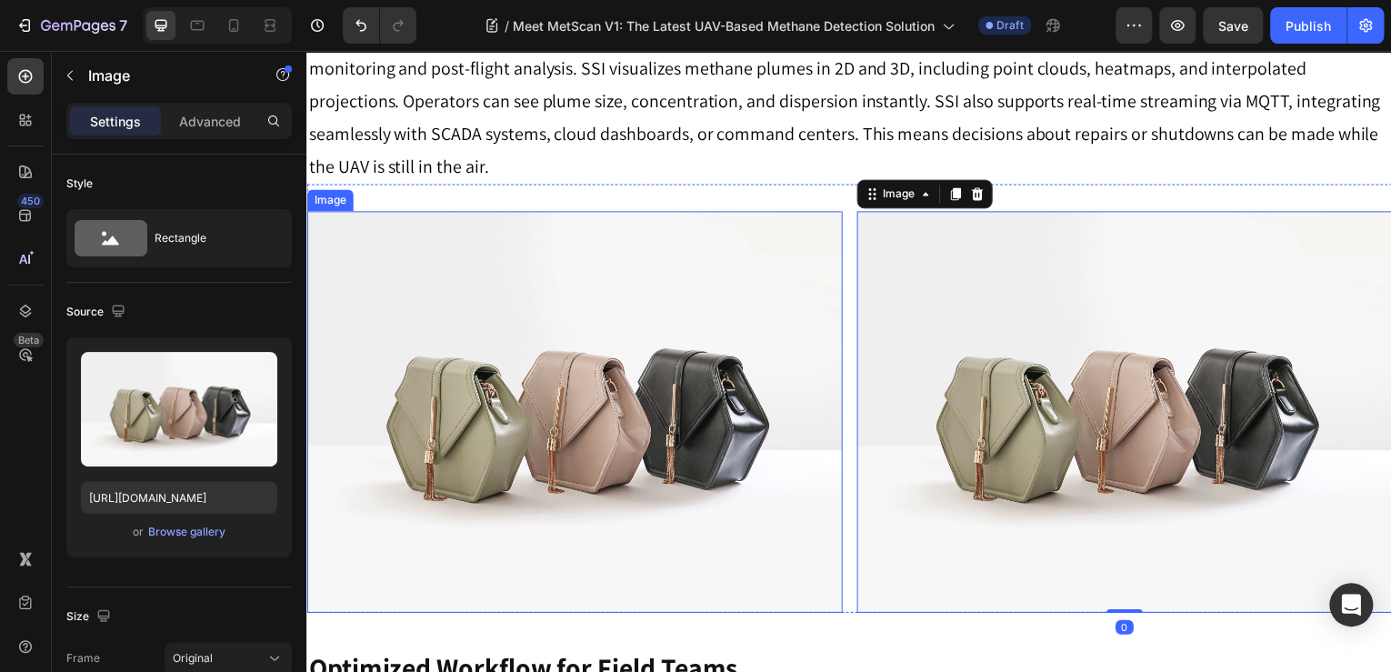
click at [769, 310] on img at bounding box center [575, 414] width 538 height 404
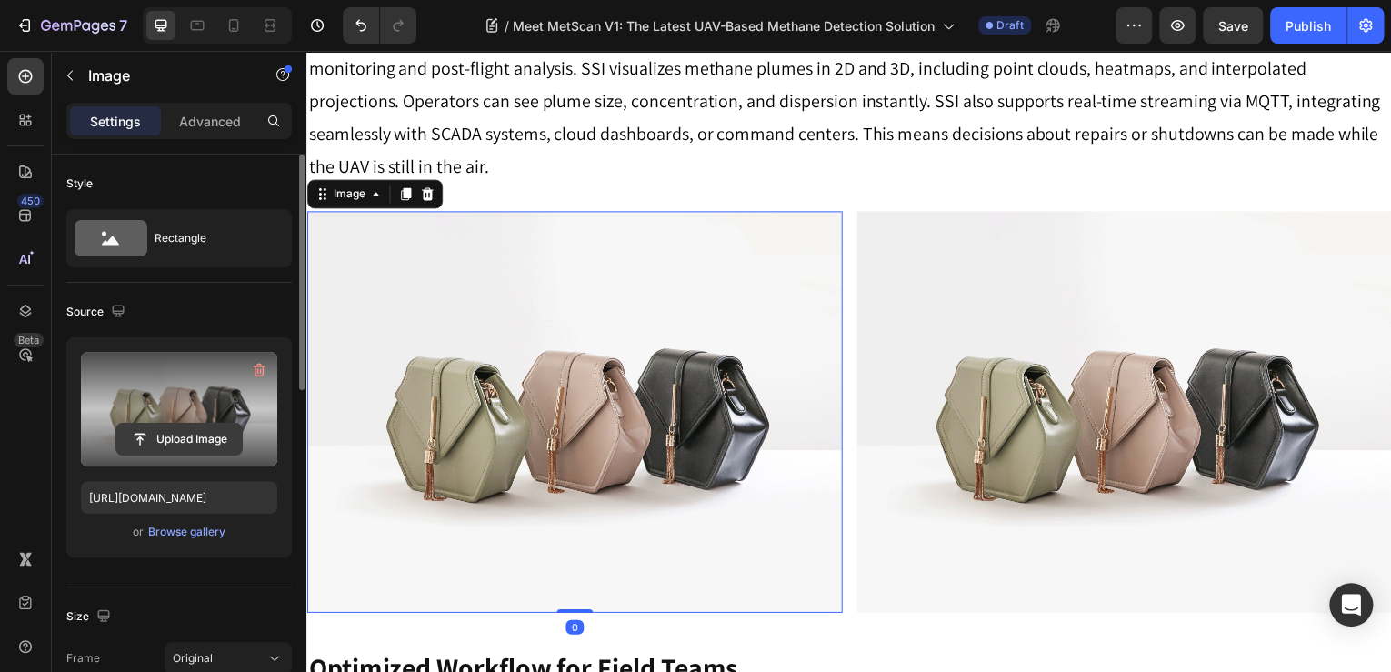
click at [166, 436] on input "file" at bounding box center [178, 439] width 125 height 31
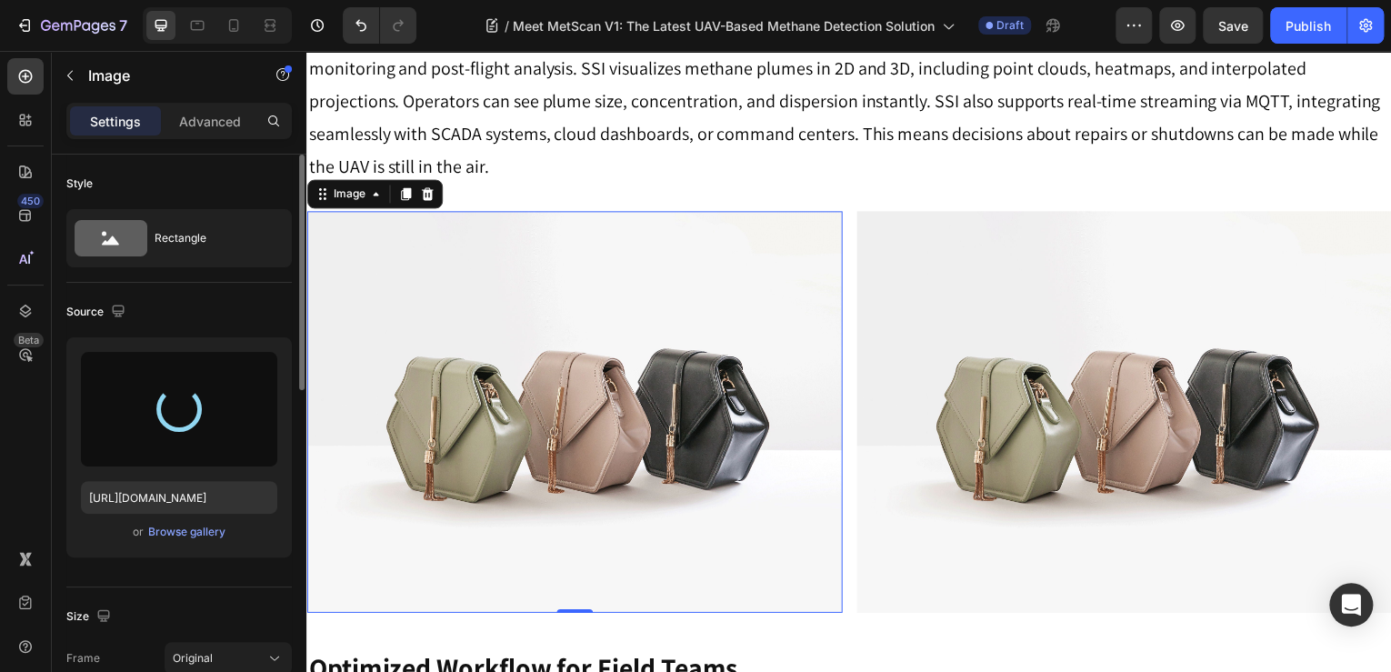
type input "https://cdn.shopify.com/s/files/1/0331/3195/4221/files/gempages_490476692633027…"
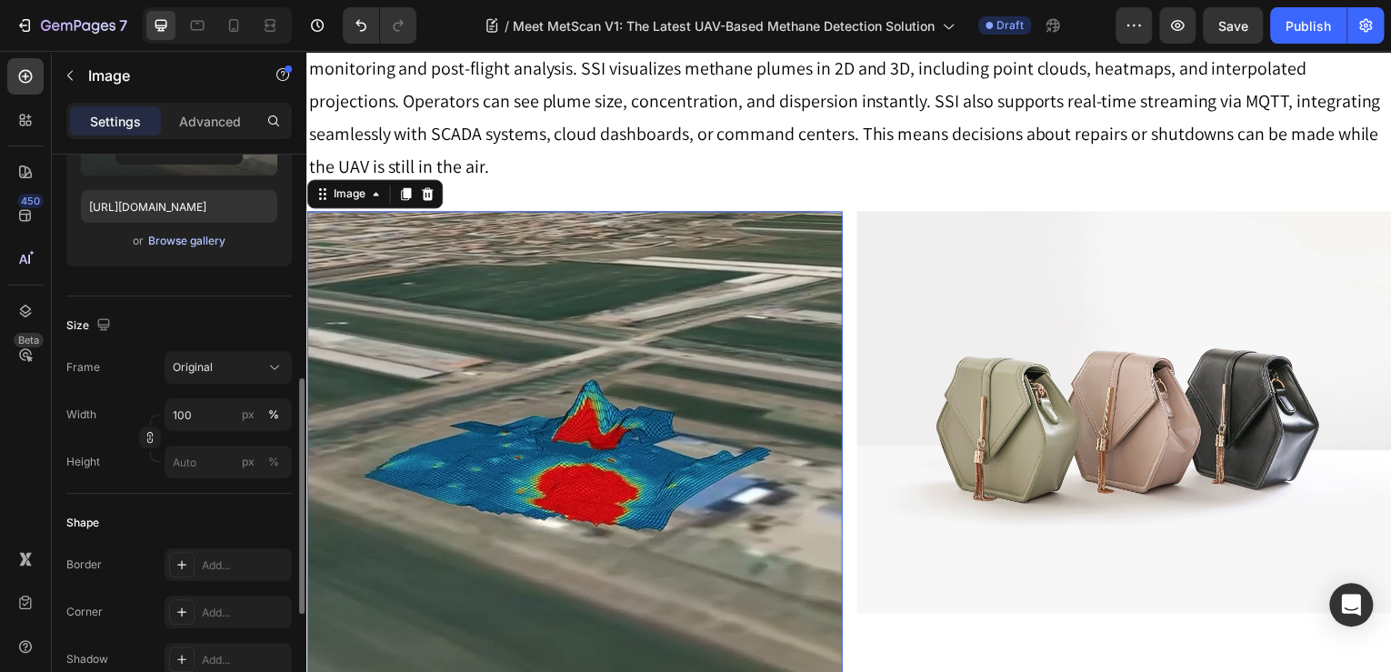
scroll to position [437, 0]
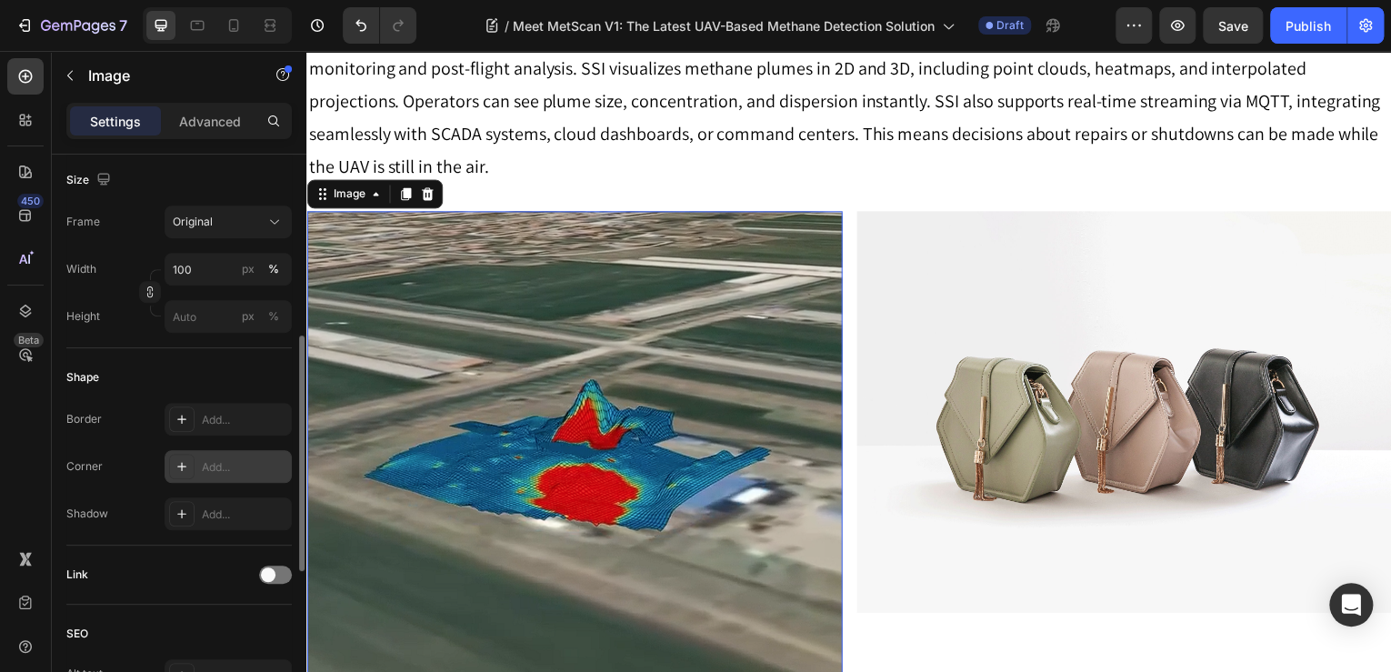
click at [193, 471] on div at bounding box center [181, 466] width 25 height 25
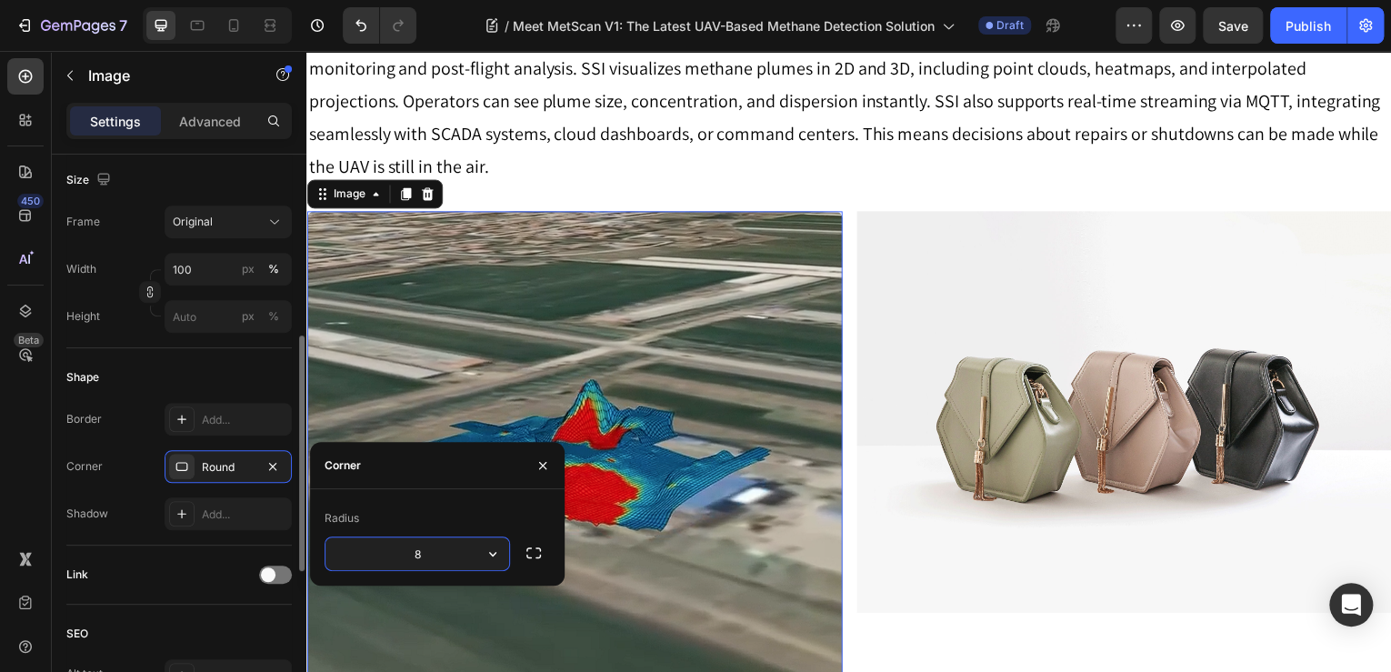
click at [204, 363] on div "Shape" at bounding box center [179, 377] width 226 height 29
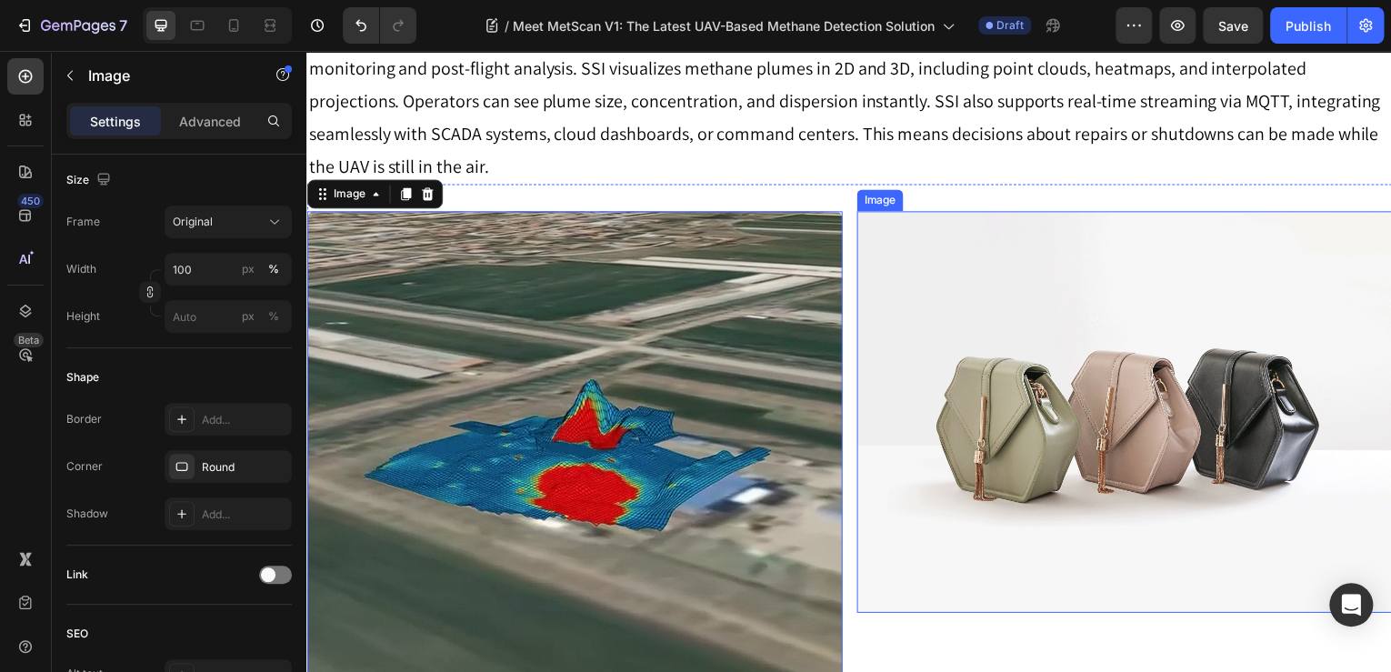
click at [1075, 310] on img at bounding box center [1128, 414] width 538 height 404
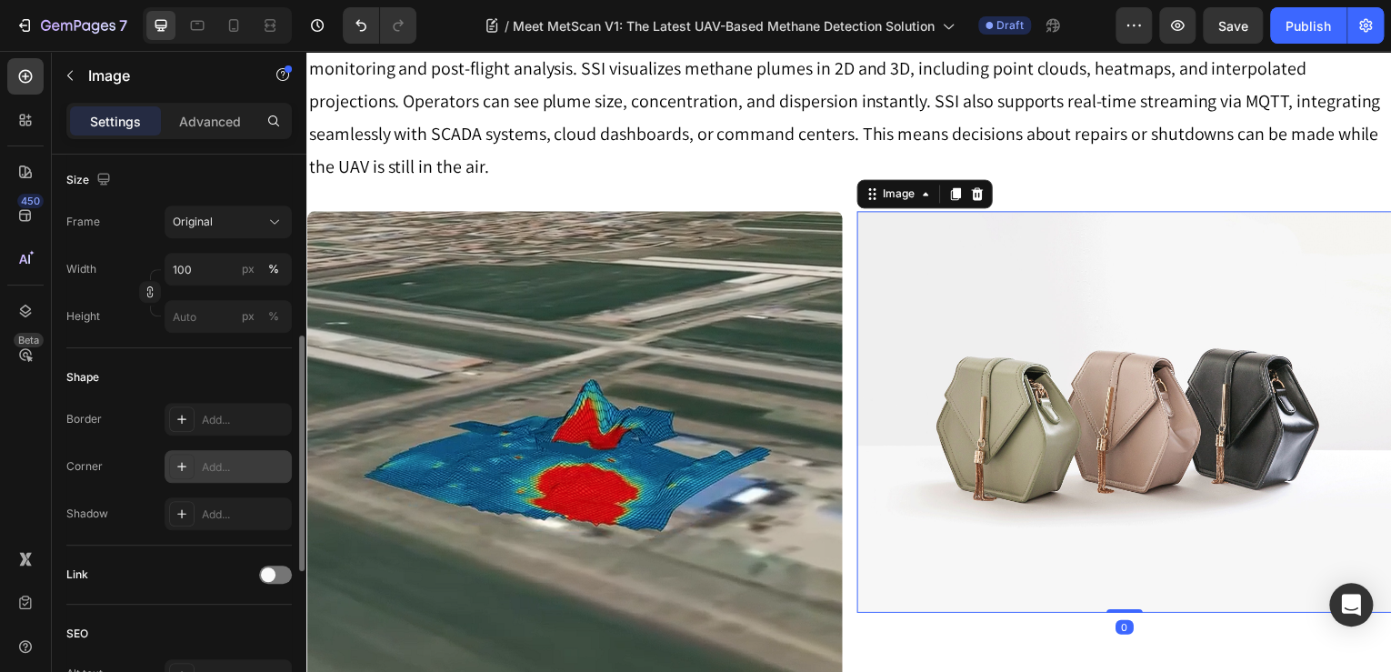
click at [186, 470] on icon at bounding box center [182, 466] width 15 height 15
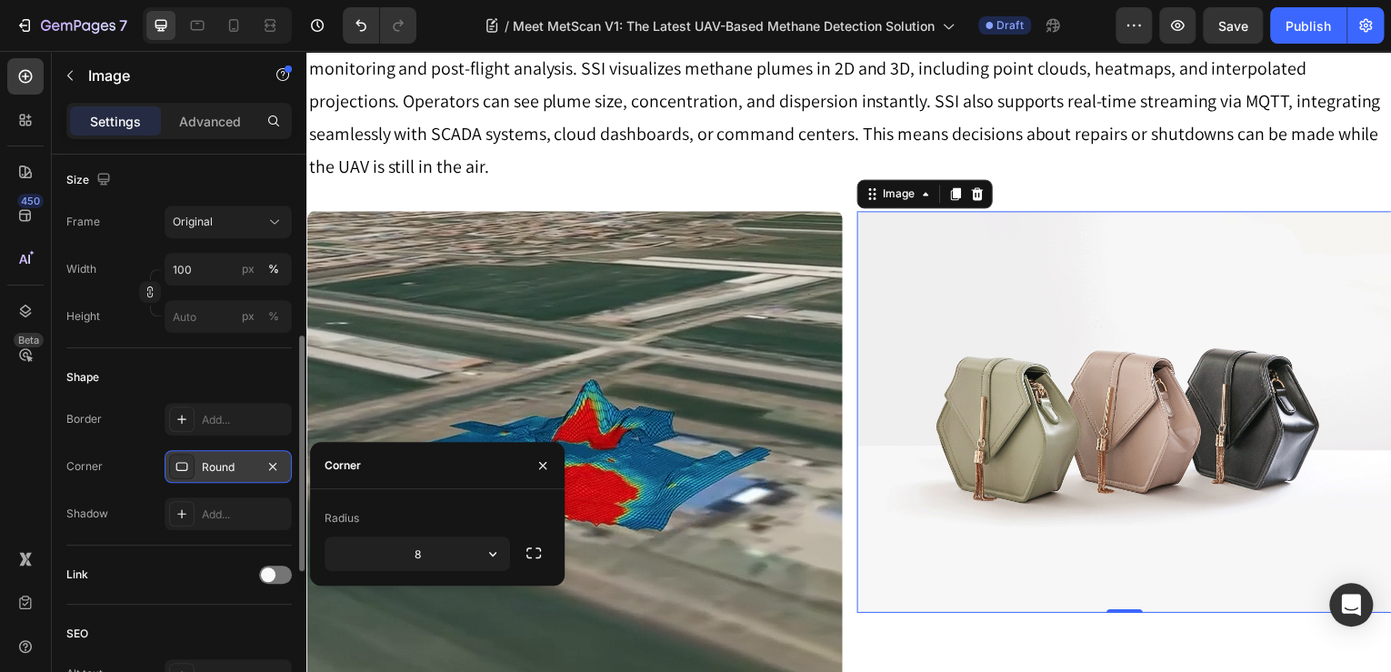
drag, startPoint x: 1056, startPoint y: 330, endPoint x: 811, endPoint y: 341, distance: 244.9
click at [1056, 330] on img at bounding box center [1128, 414] width 538 height 404
drag, startPoint x: 151, startPoint y: 180, endPoint x: 116, endPoint y: 98, distance: 88.8
click at [152, 180] on div "Size" at bounding box center [179, 180] width 226 height 29
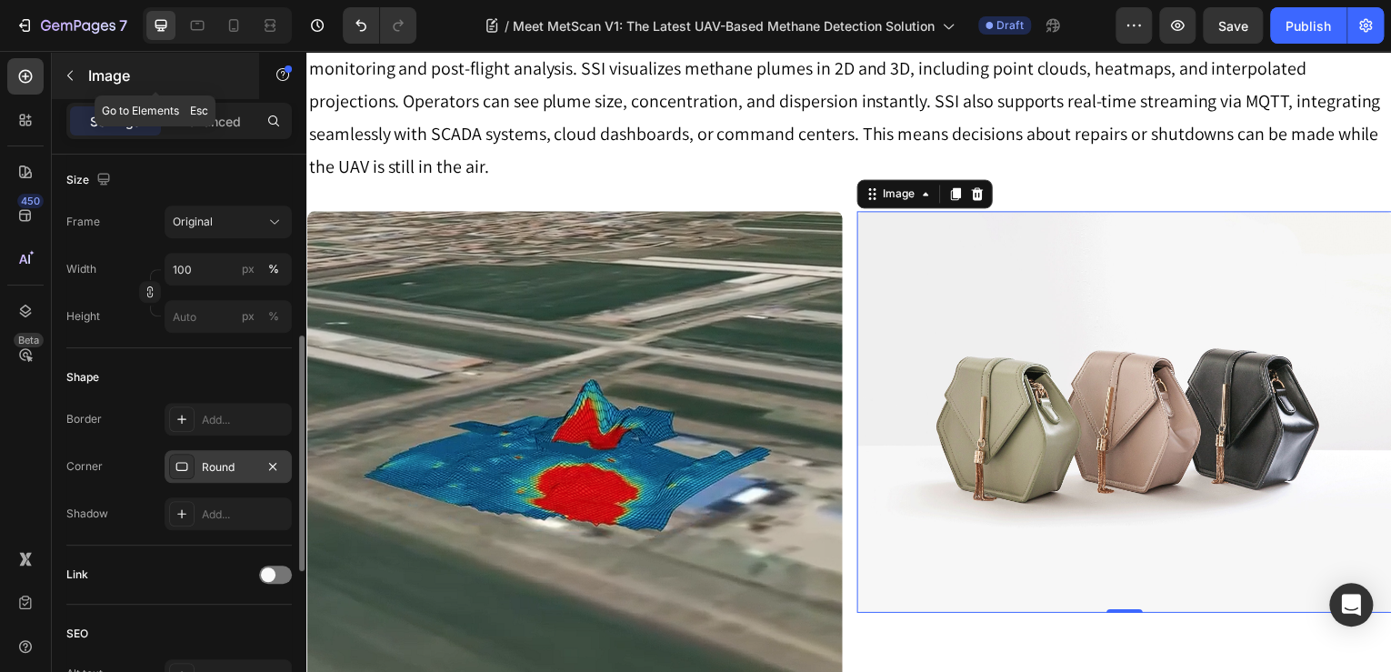
click at [76, 65] on button "button" at bounding box center [69, 75] width 29 height 29
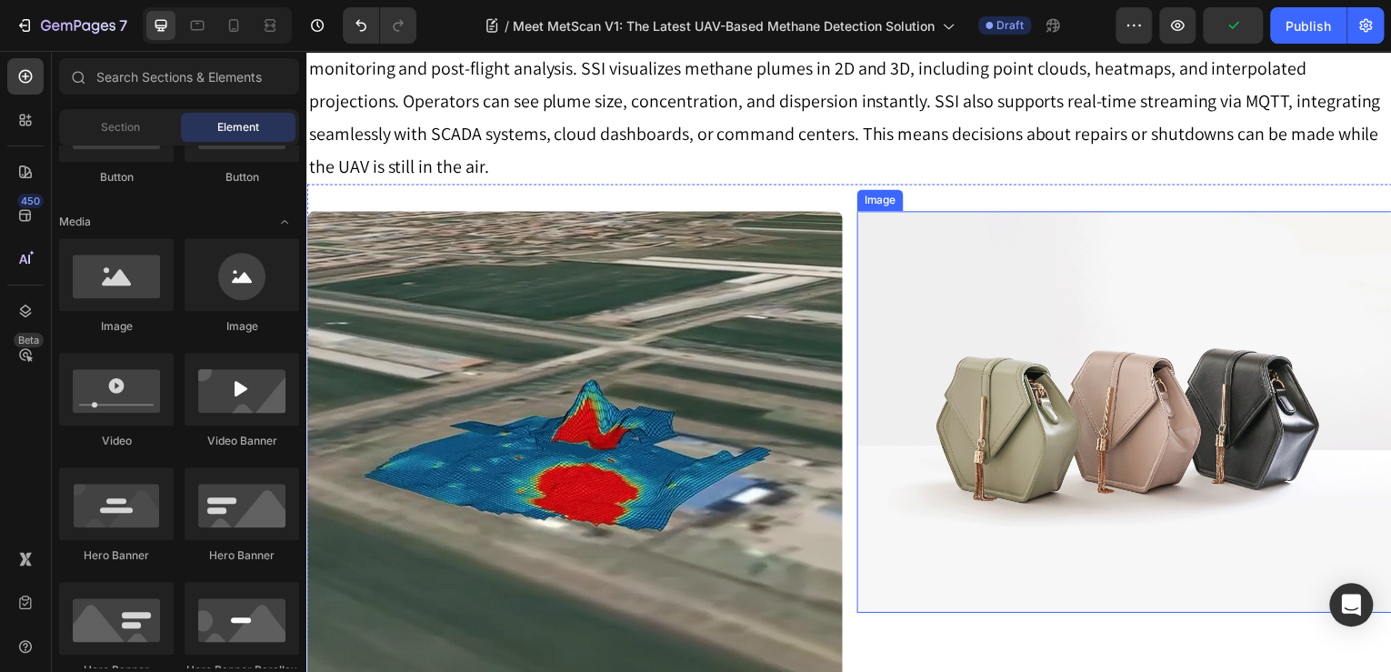
click at [1120, 294] on img at bounding box center [1128, 414] width 538 height 404
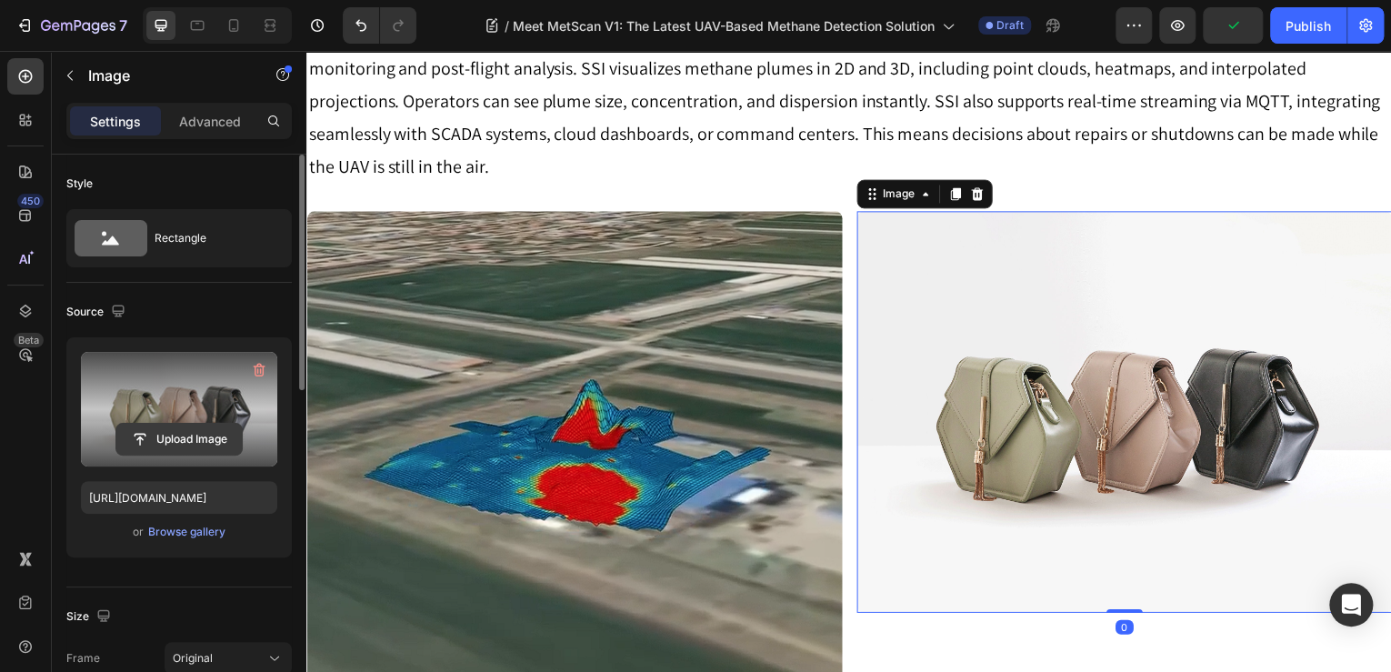
click at [206, 437] on input "file" at bounding box center [178, 439] width 125 height 31
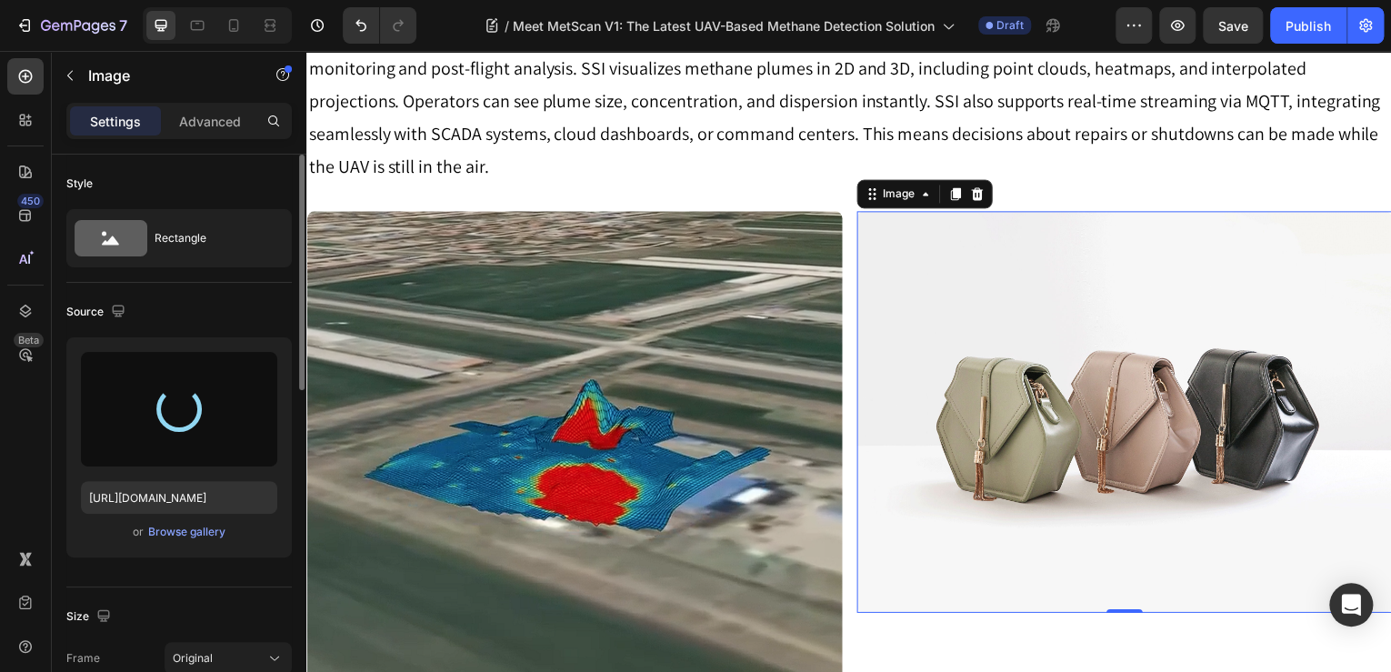
type input "https://cdn.shopify.com/s/files/1/0331/3195/4221/files/gempages_490476692633027…"
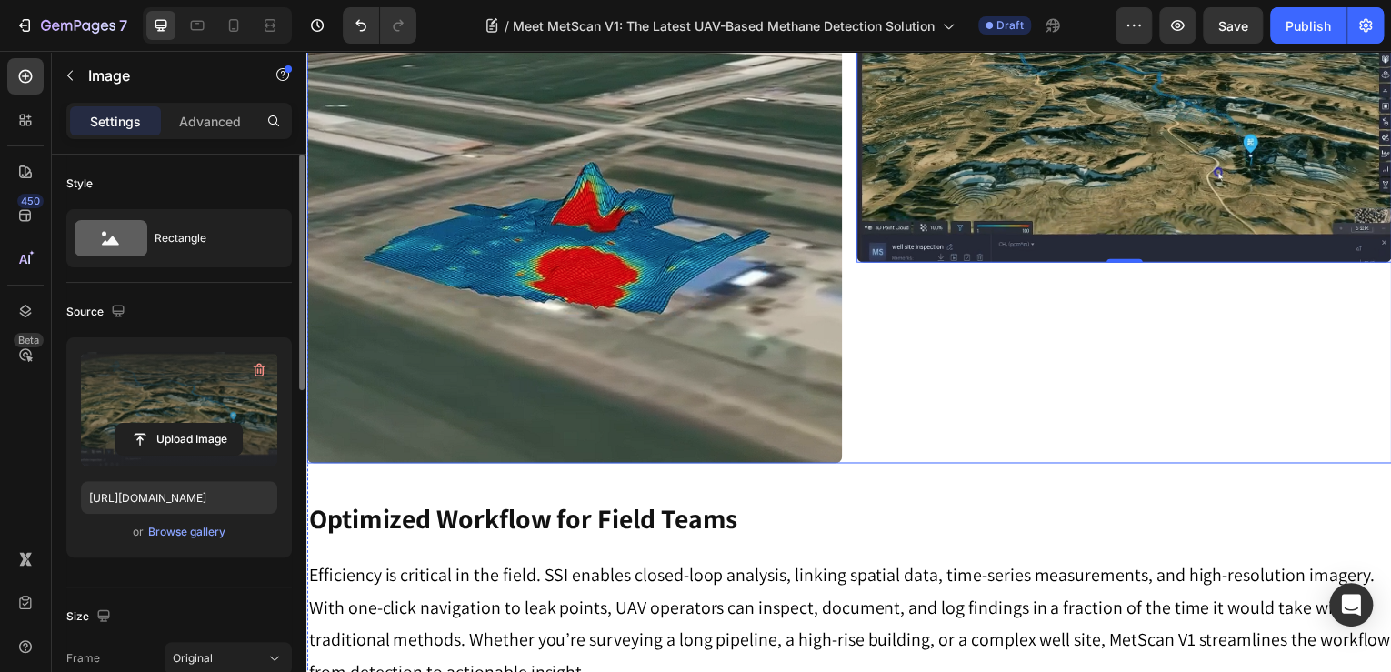
scroll to position [1864, 0]
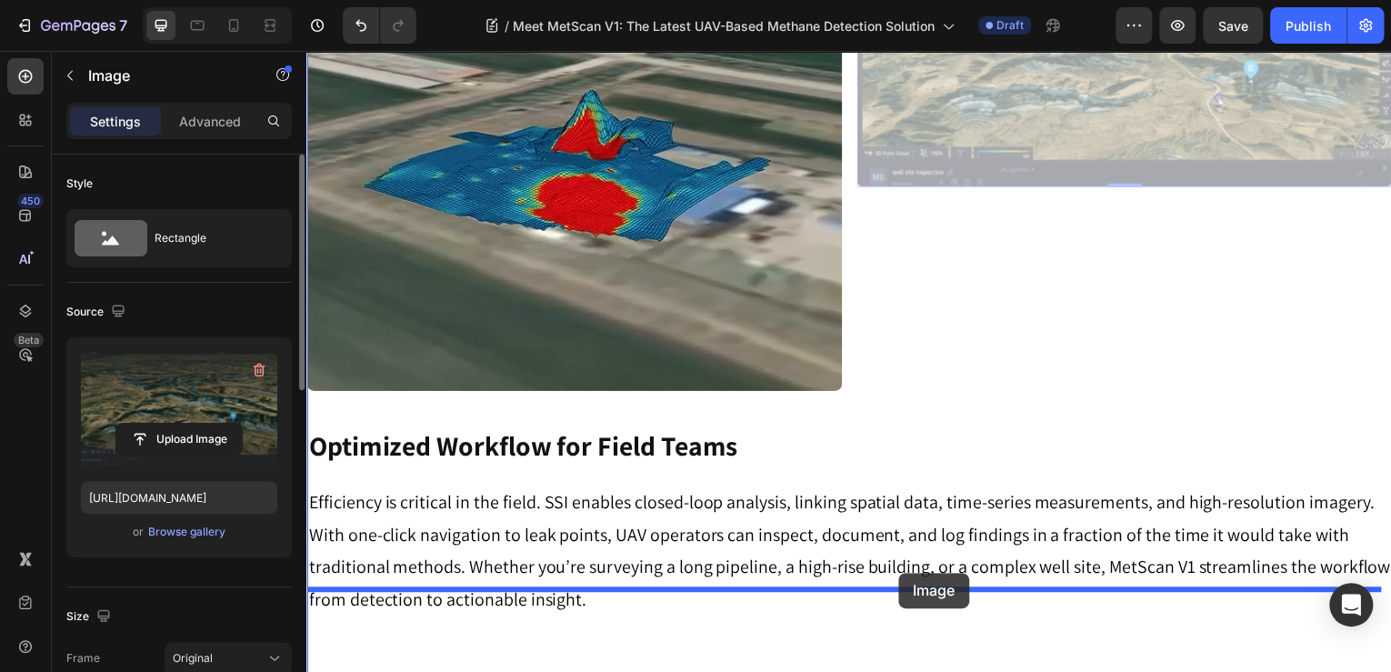
drag, startPoint x: 1104, startPoint y: 78, endPoint x: 902, endPoint y: 576, distance: 536.8
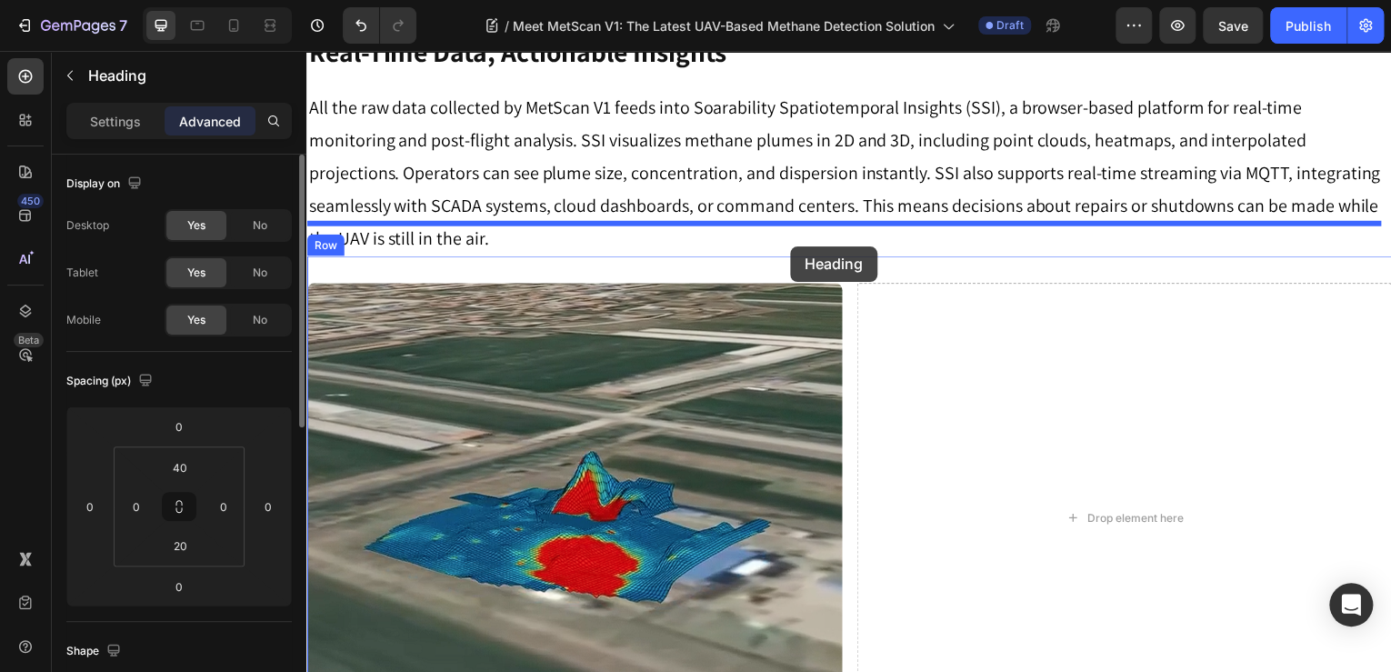
scroll to position [1282, 0]
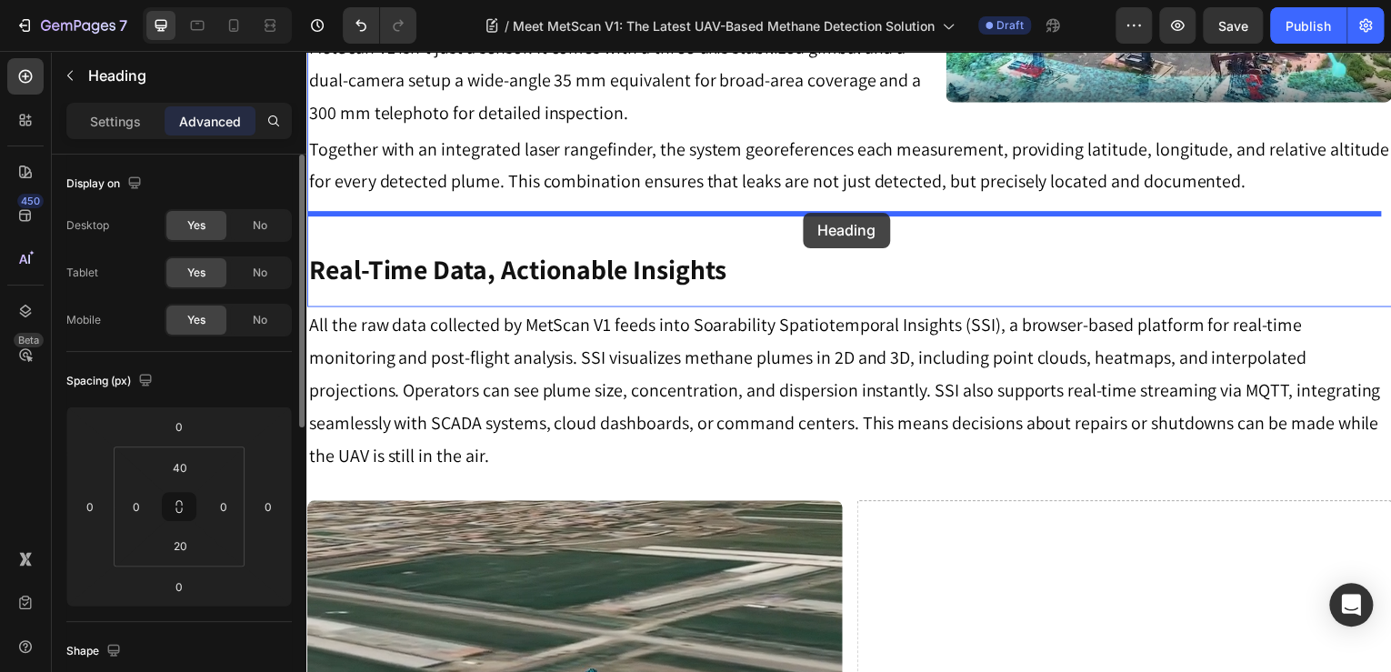
drag, startPoint x: 738, startPoint y: 470, endPoint x: 806, endPoint y: 214, distance: 265.1
type input "16"
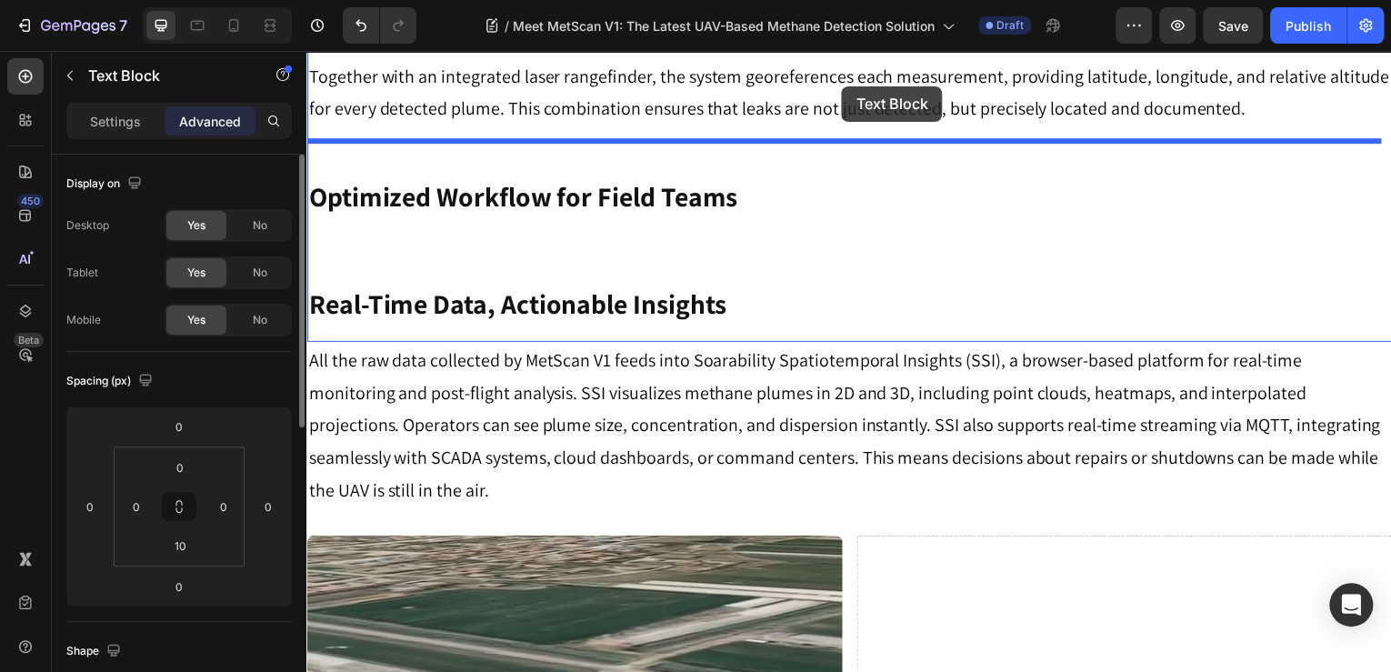
drag, startPoint x: 845, startPoint y: 339, endPoint x: 845, endPoint y: 86, distance: 252.8
type input "16"
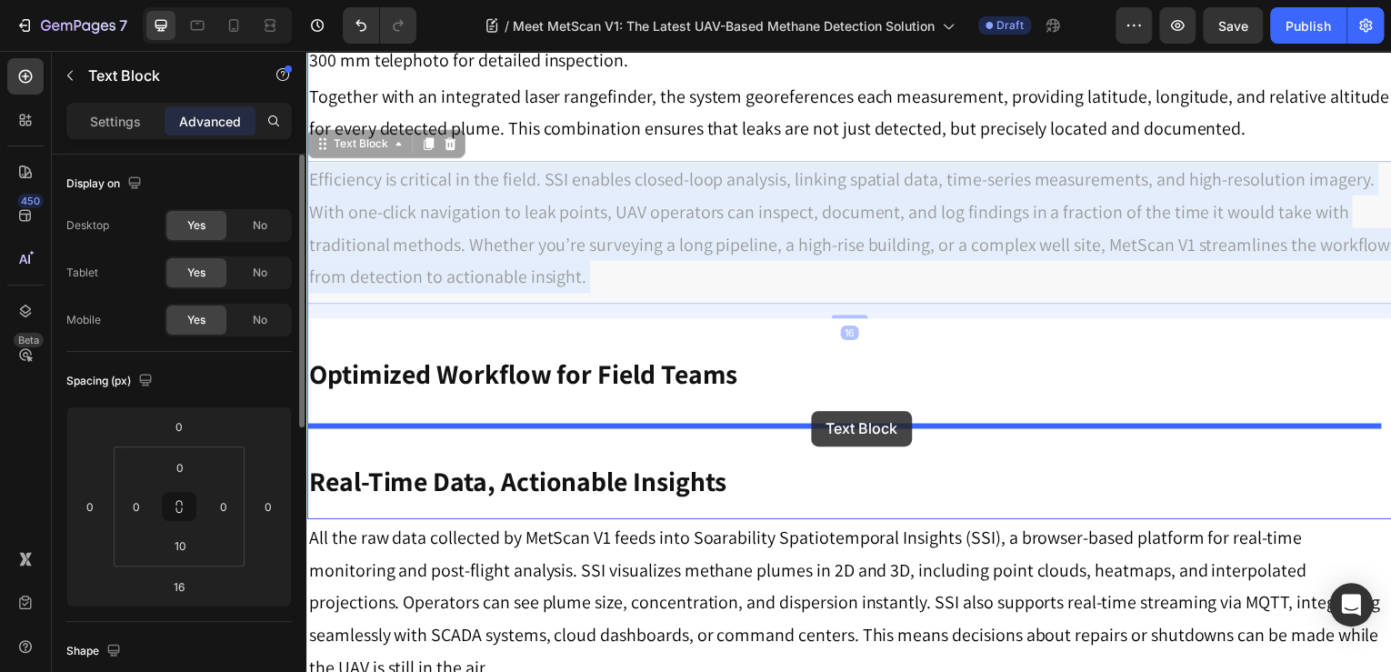
drag, startPoint x: 804, startPoint y: 226, endPoint x: 814, endPoint y: 413, distance: 186.7
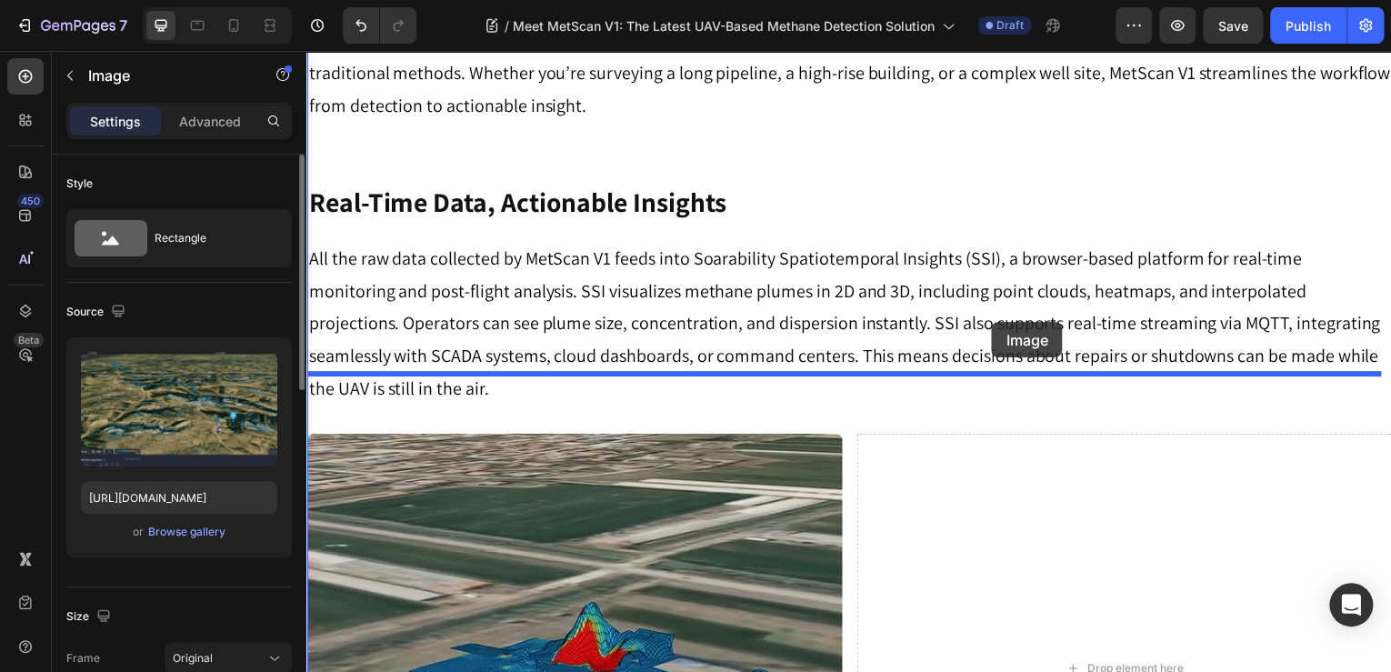
scroll to position [1480, 0]
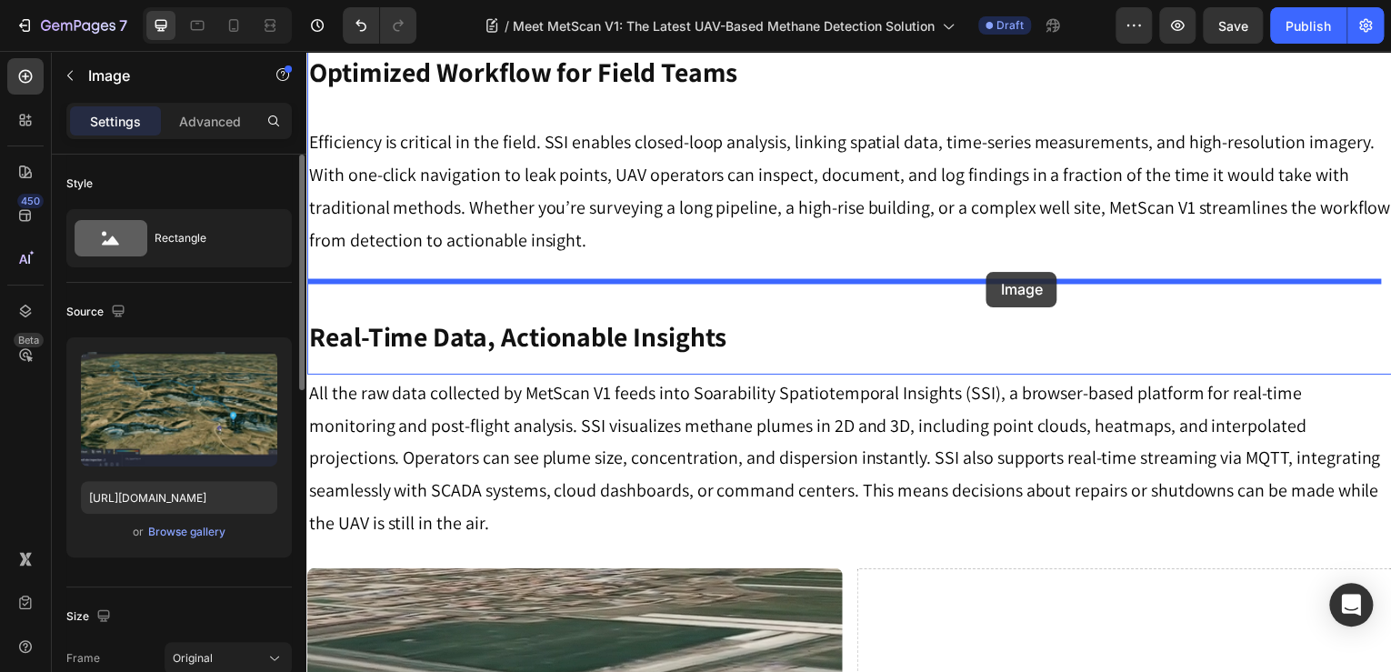
drag, startPoint x: 983, startPoint y: 504, endPoint x: 990, endPoint y: 273, distance: 231.1
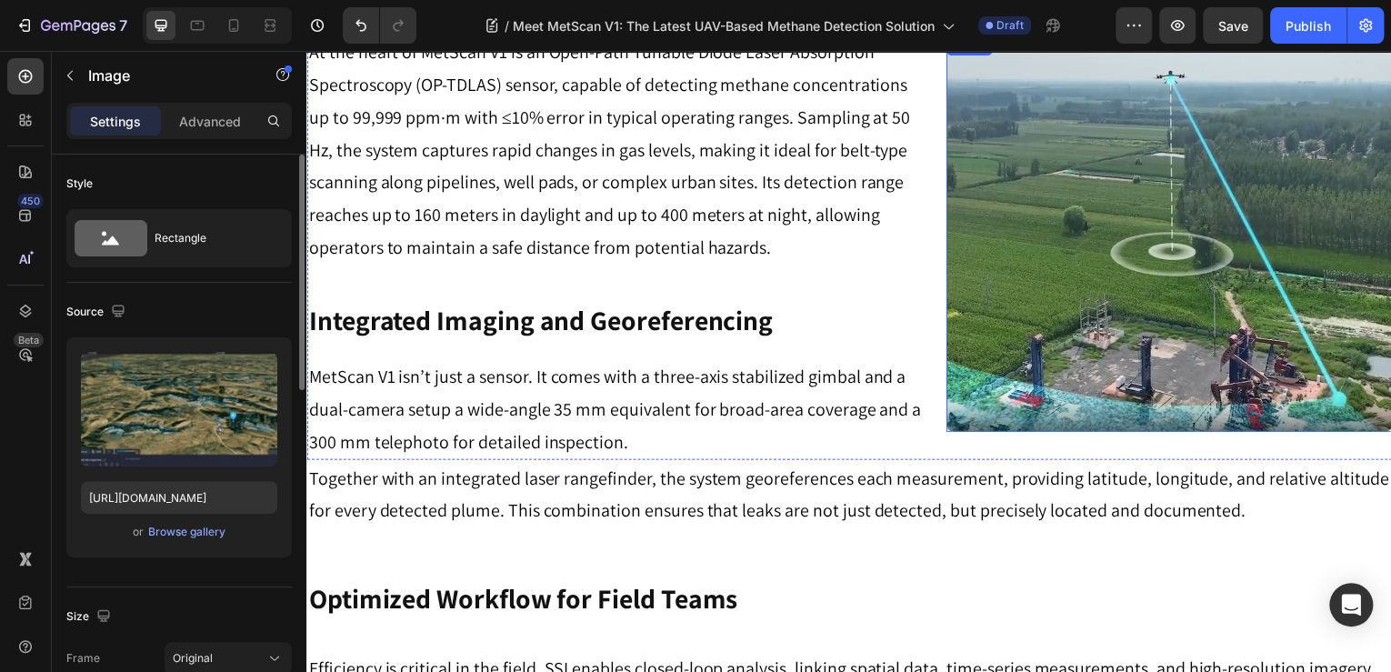
scroll to position [826, 0]
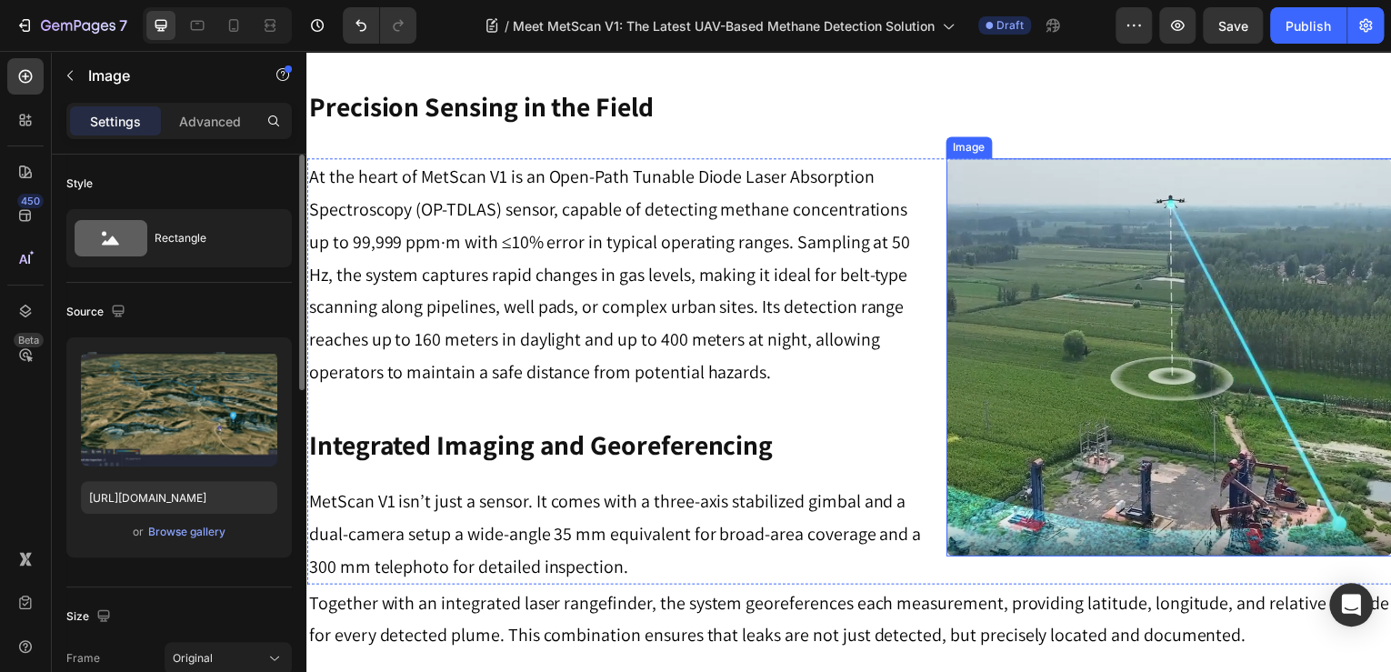
click at [1083, 253] on img at bounding box center [1173, 359] width 448 height 400
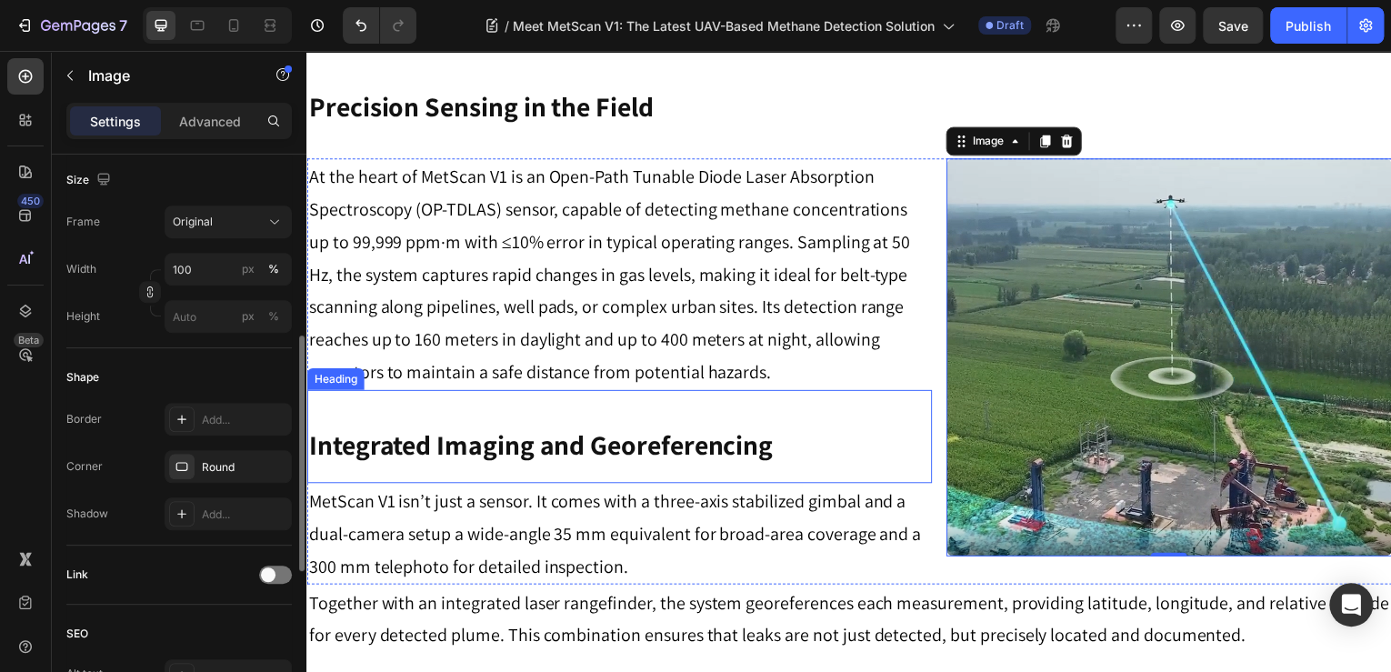
click at [917, 411] on div "Integrated Imaging and Georeferencing Heading" at bounding box center [620, 439] width 628 height 94
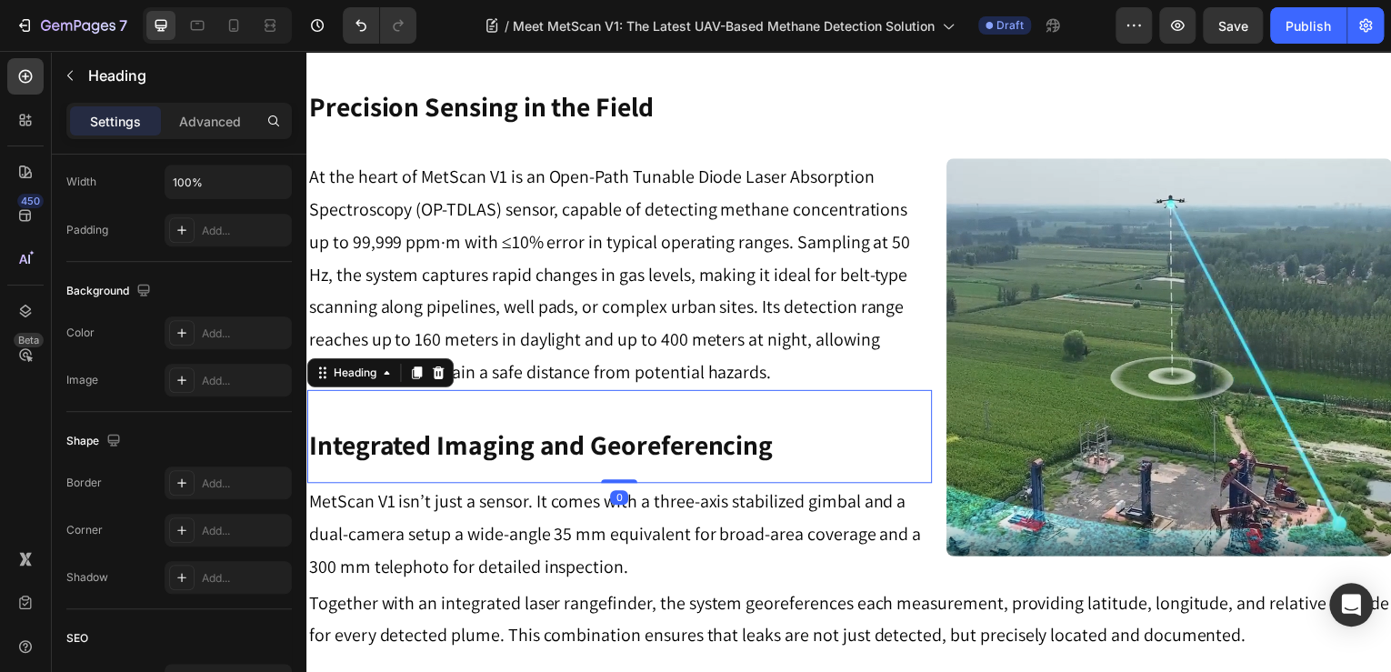
scroll to position [0, 0]
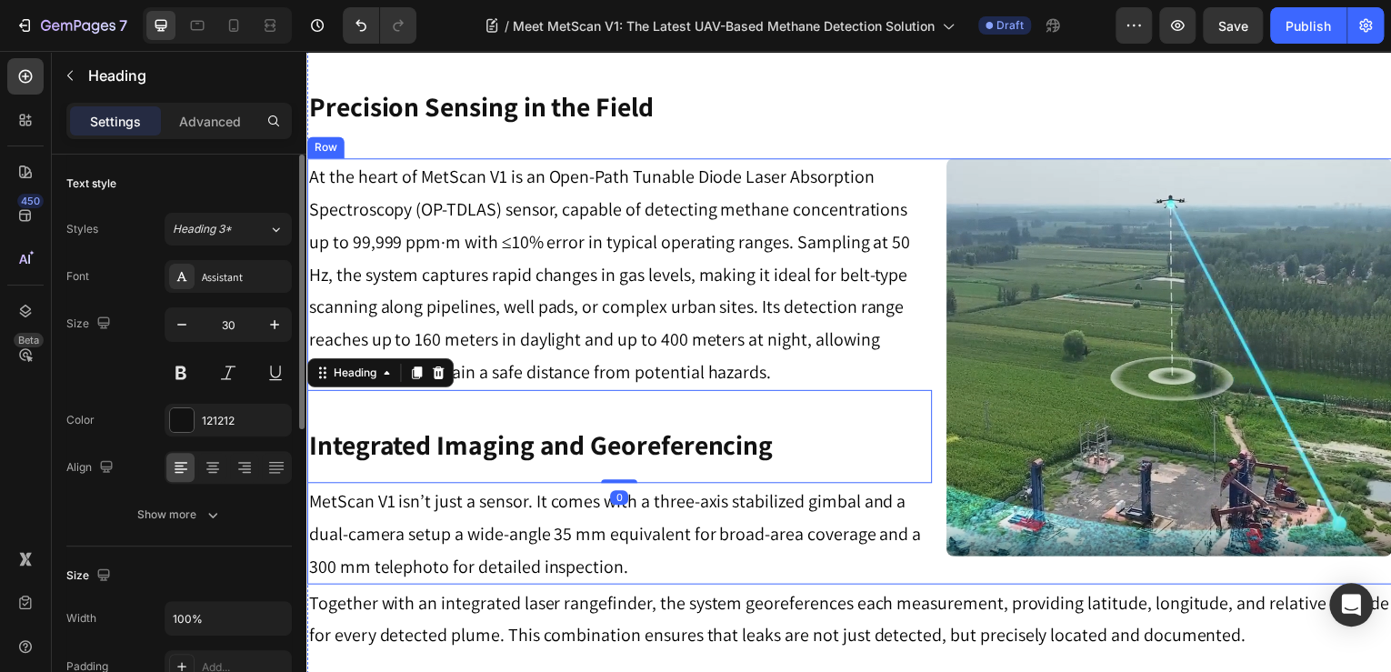
click at [940, 423] on div "At the heart of MetScan V1 is an Open-Path Tunable Diode Laser Absorption Spect…" at bounding box center [851, 373] width 1091 height 428
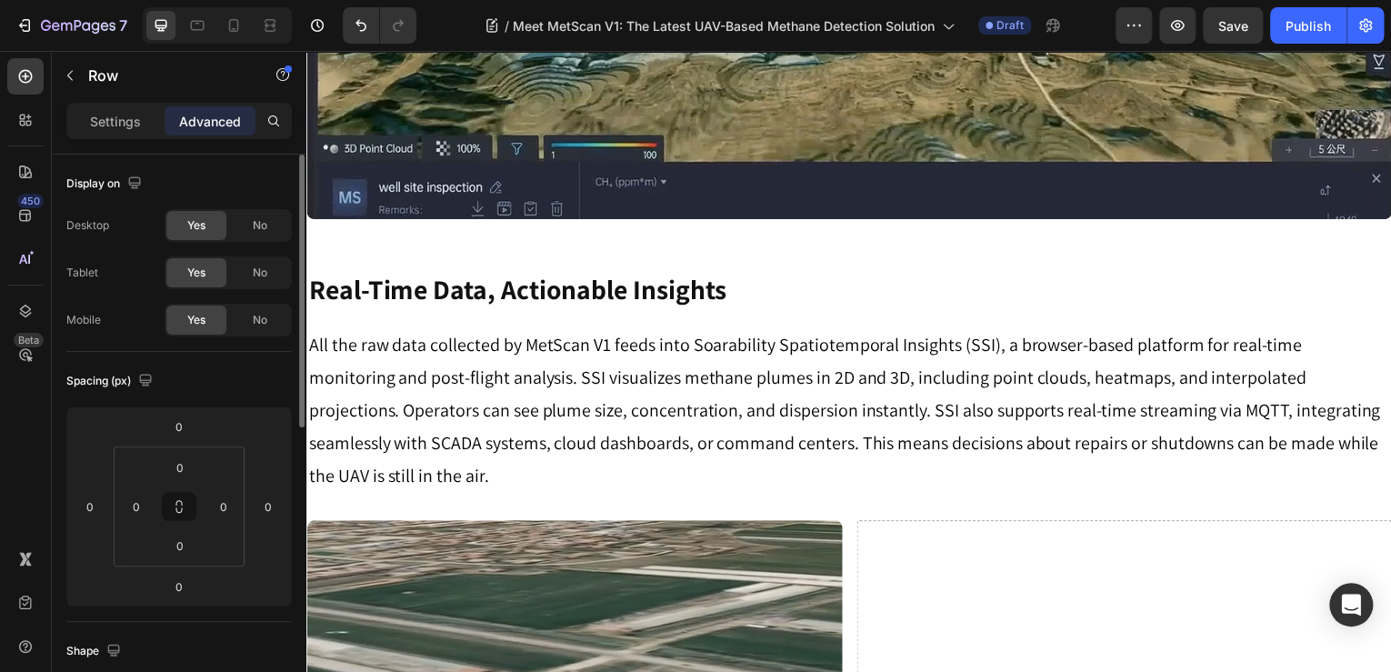
scroll to position [2281, 0]
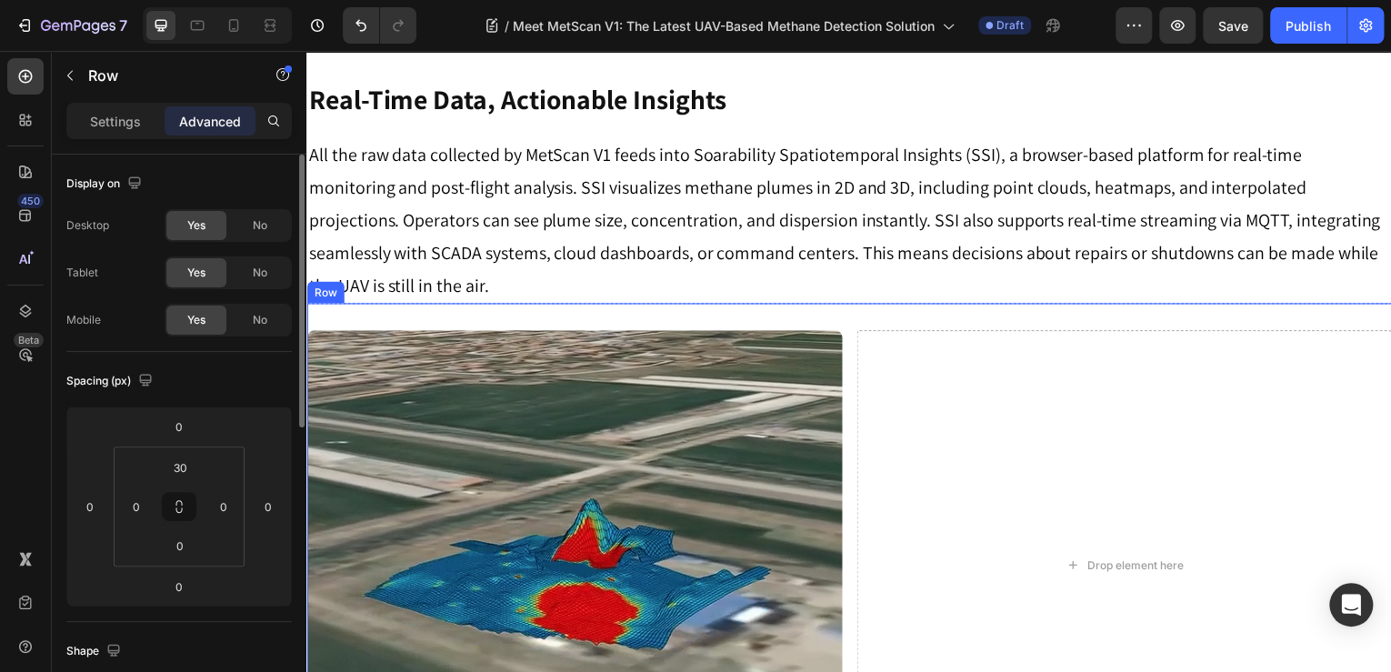
click at [841, 305] on div "Image Drop element here Row" at bounding box center [851, 554] width 1091 height 499
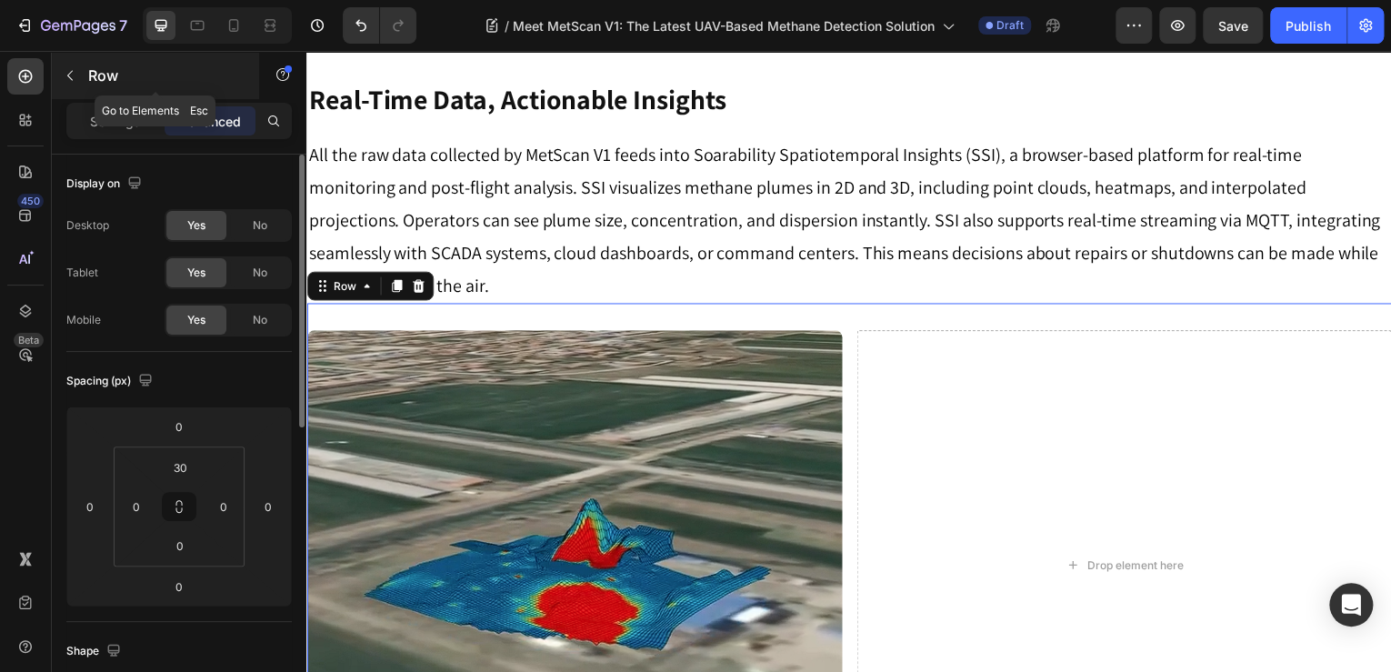
click at [72, 91] on div "Row" at bounding box center [155, 75] width 207 height 47
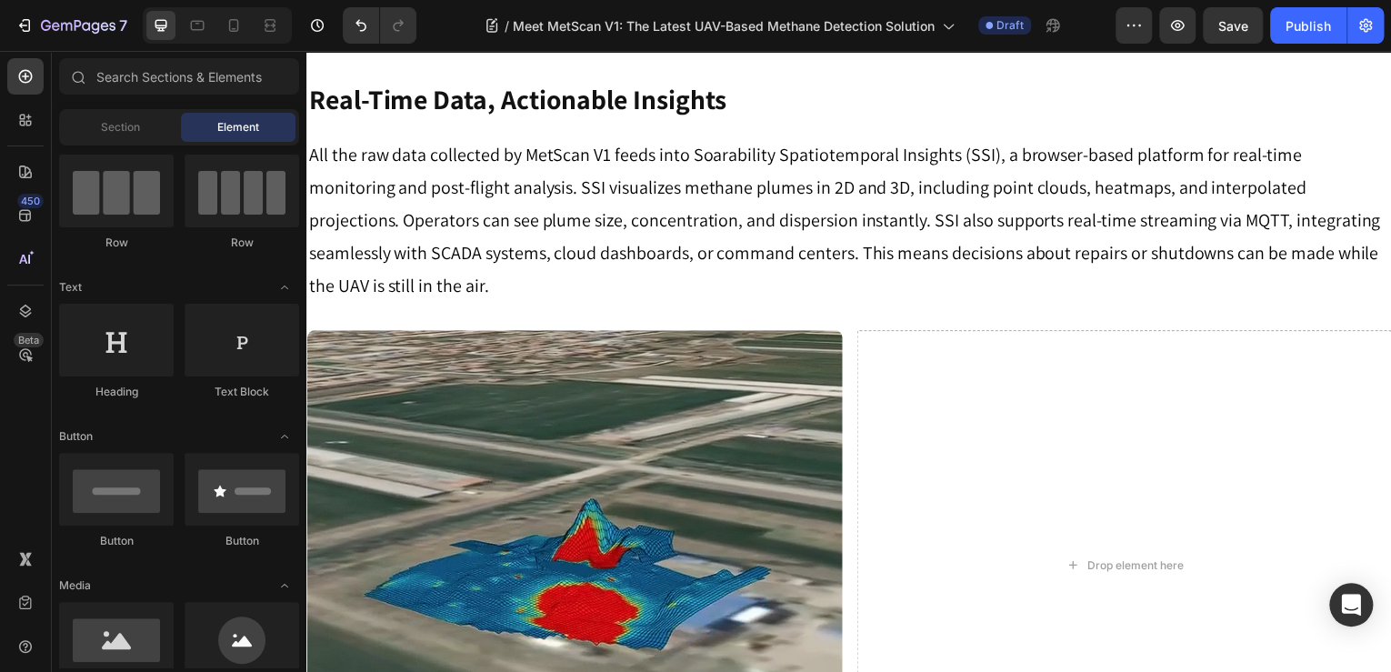
scroll to position [0, 0]
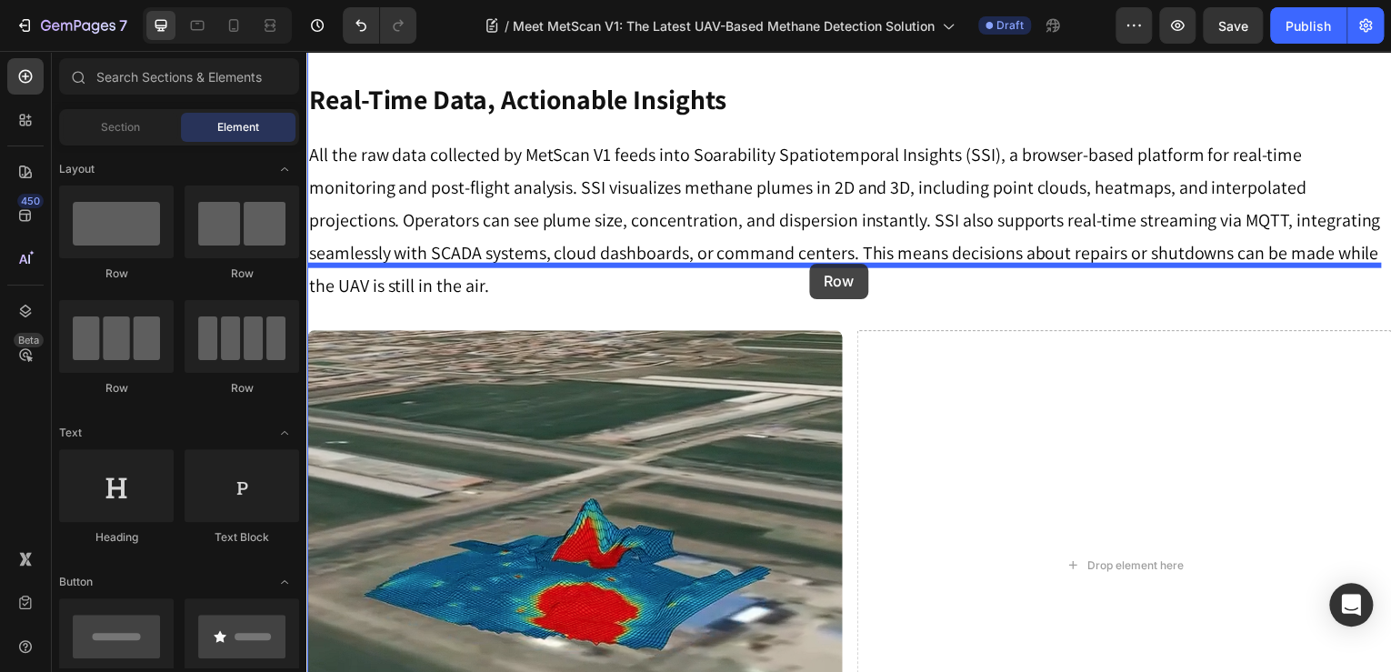
drag, startPoint x: 442, startPoint y: 280, endPoint x: 812, endPoint y: 265, distance: 370.4
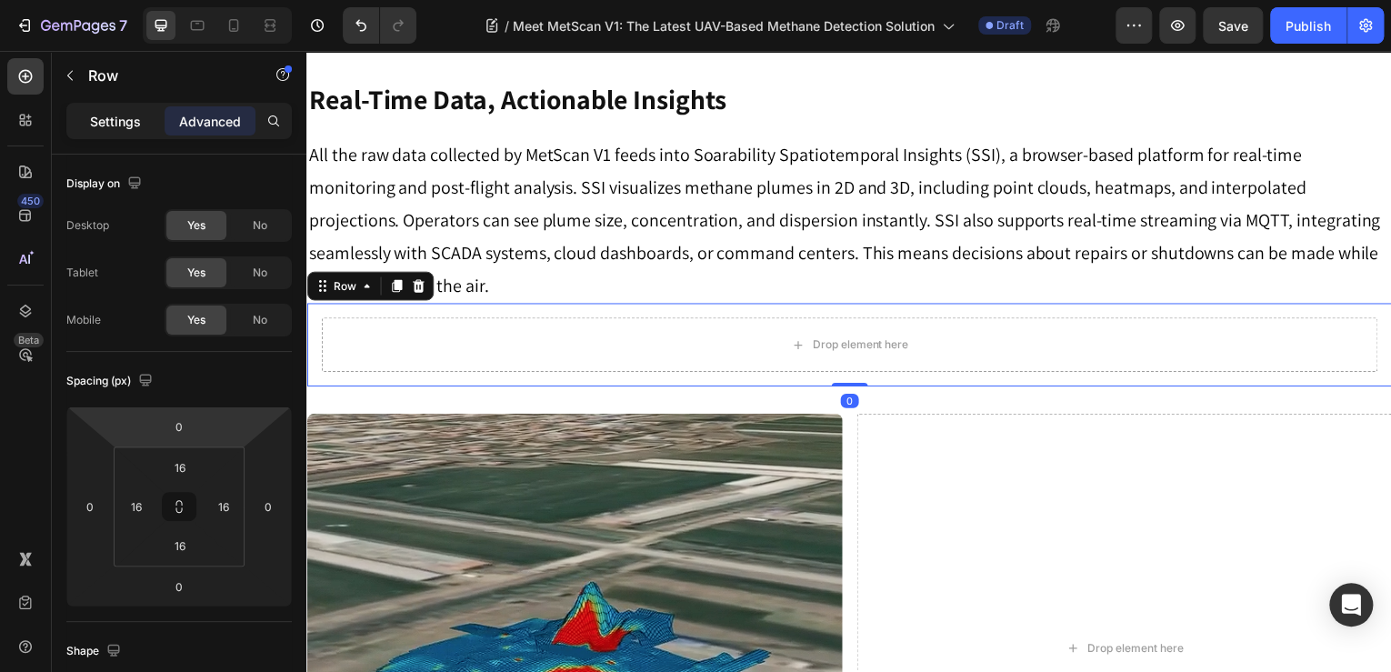
click at [121, 124] on p "Settings" at bounding box center [115, 121] width 51 height 19
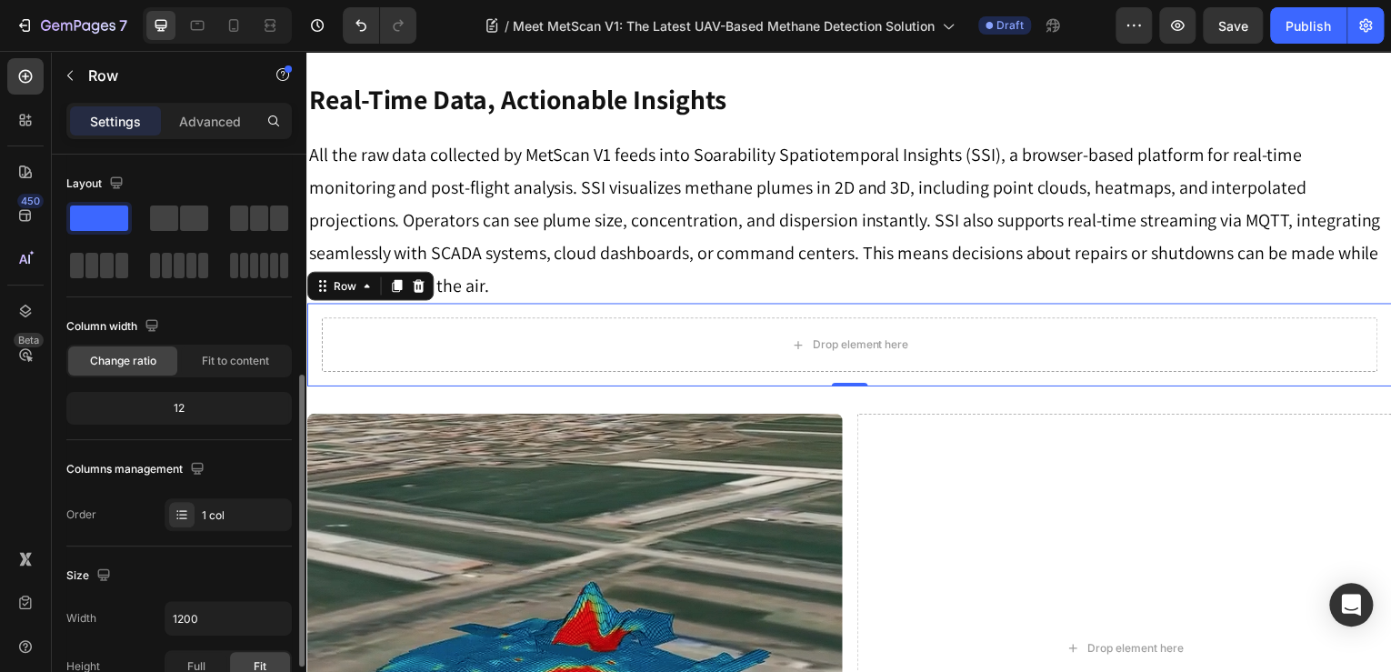
scroll to position [146, 0]
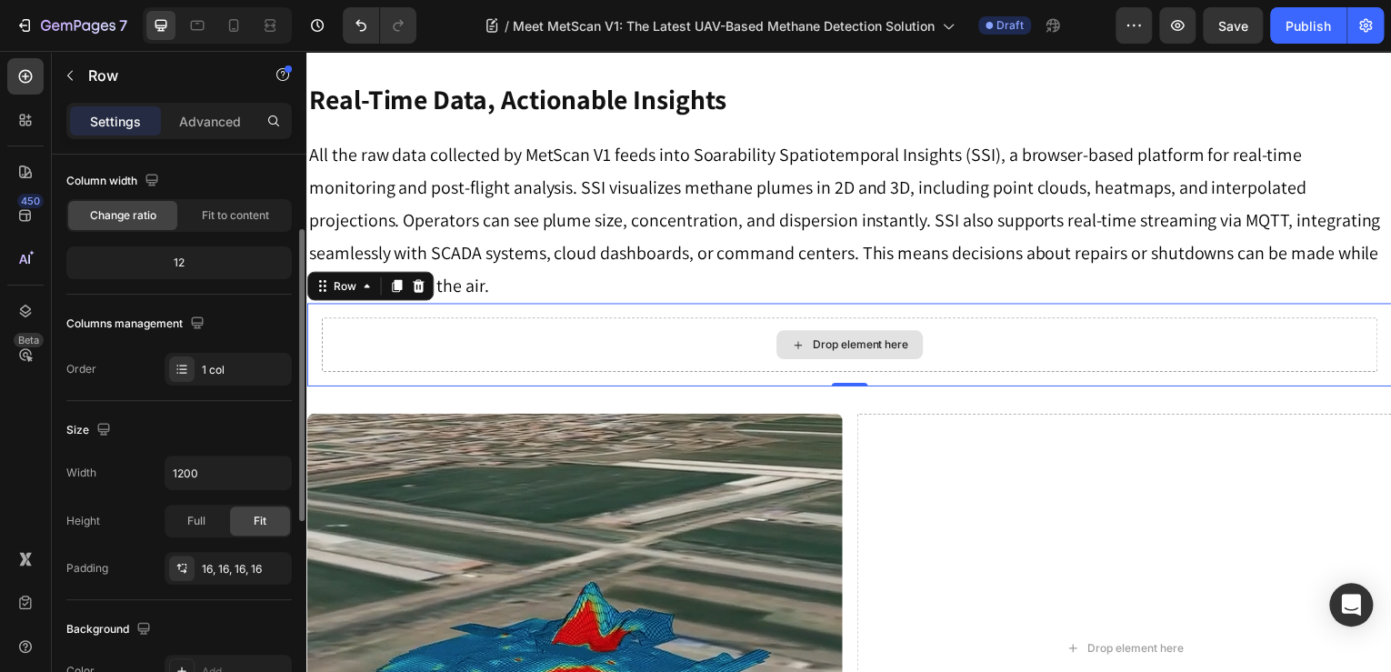
click at [633, 319] on div "Drop element here" at bounding box center [852, 346] width 1062 height 55
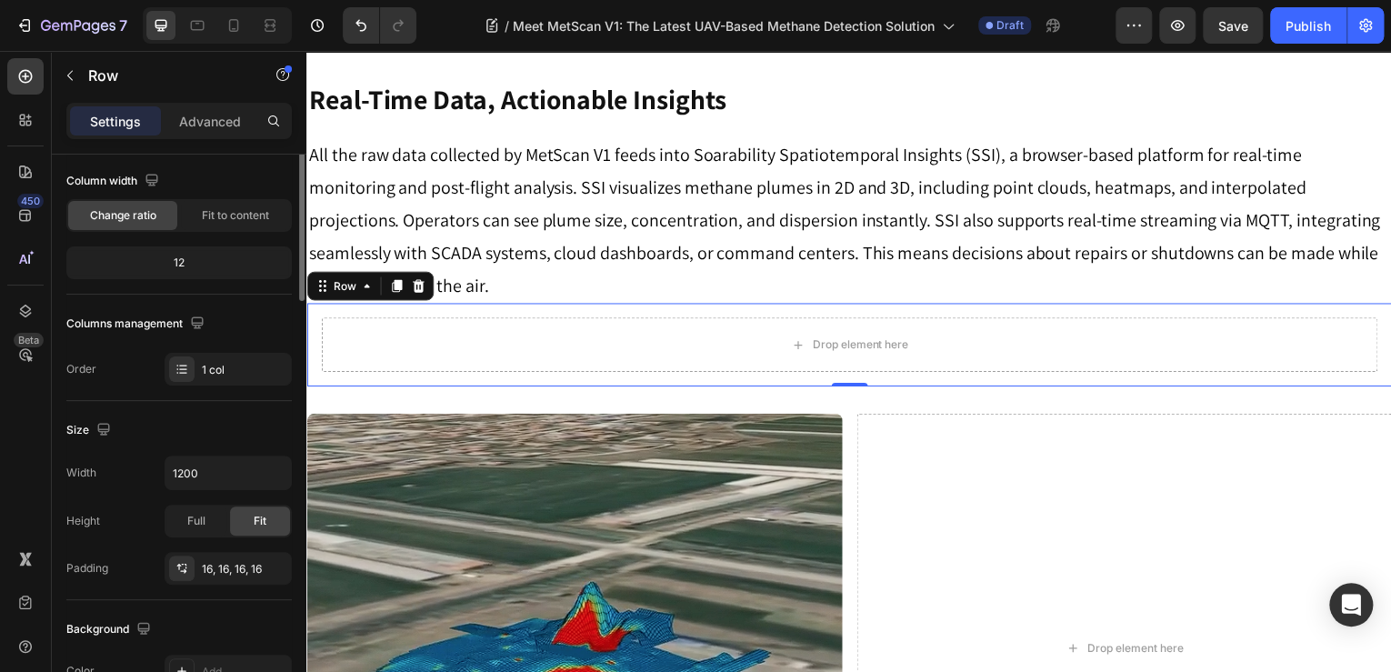
scroll to position [0, 0]
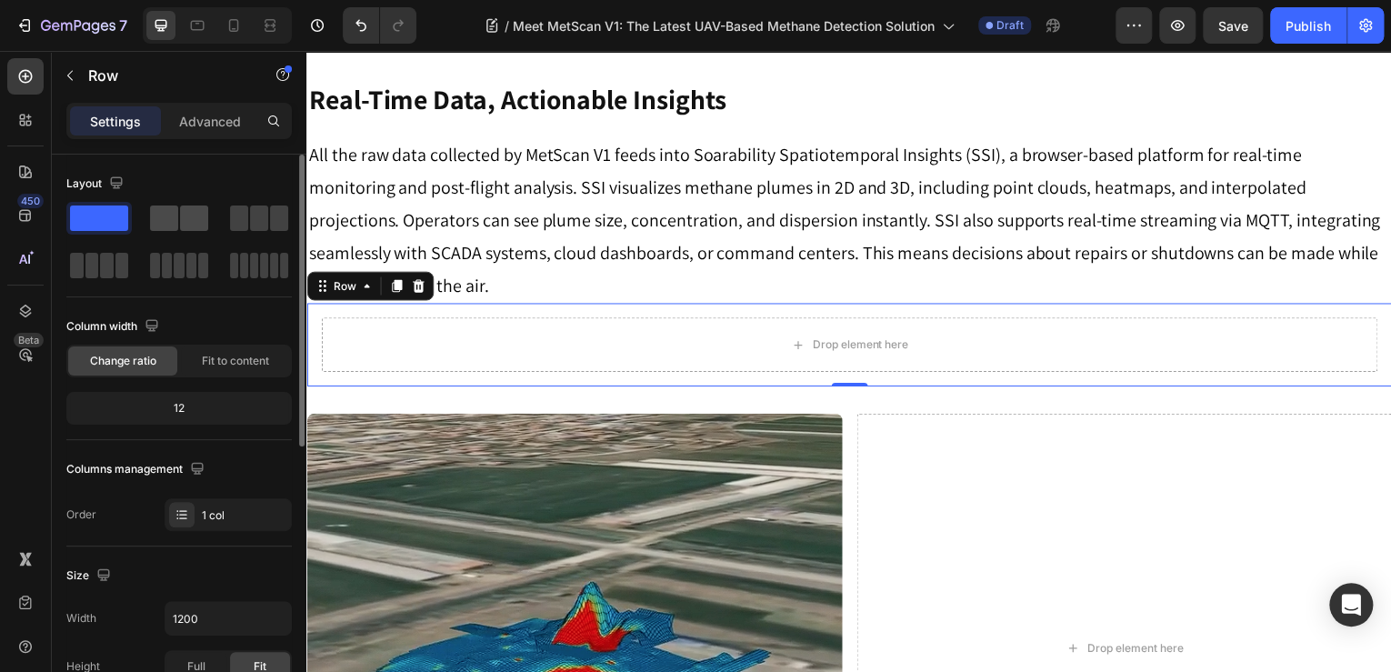
click at [200, 207] on span at bounding box center [194, 218] width 28 height 25
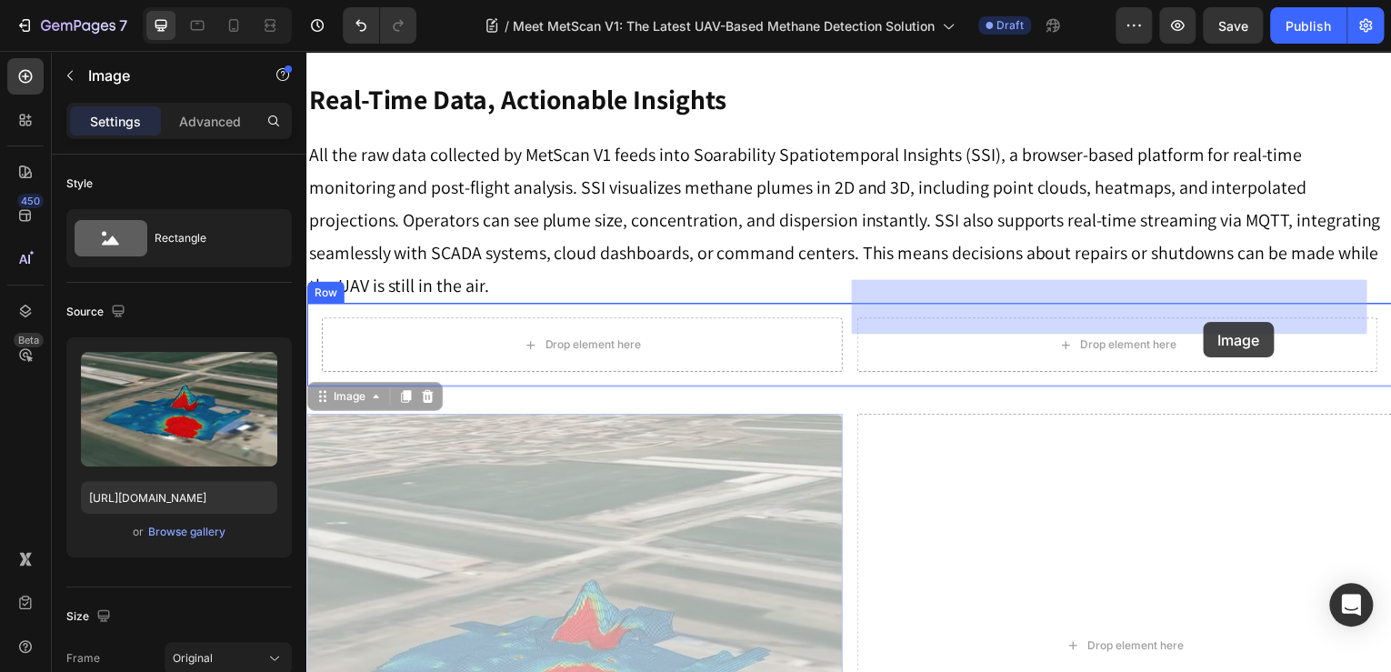
drag, startPoint x: 665, startPoint y: 349, endPoint x: 1209, endPoint y: 324, distance: 544.4
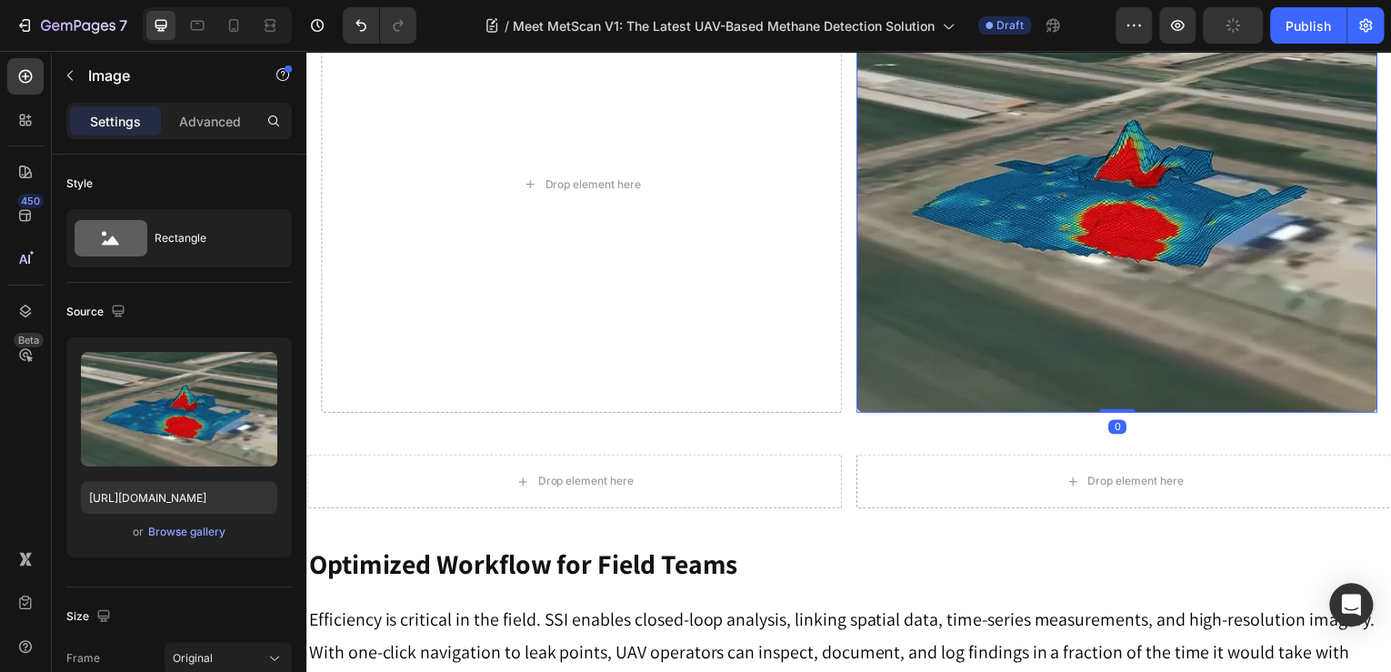
scroll to position [2863, 0]
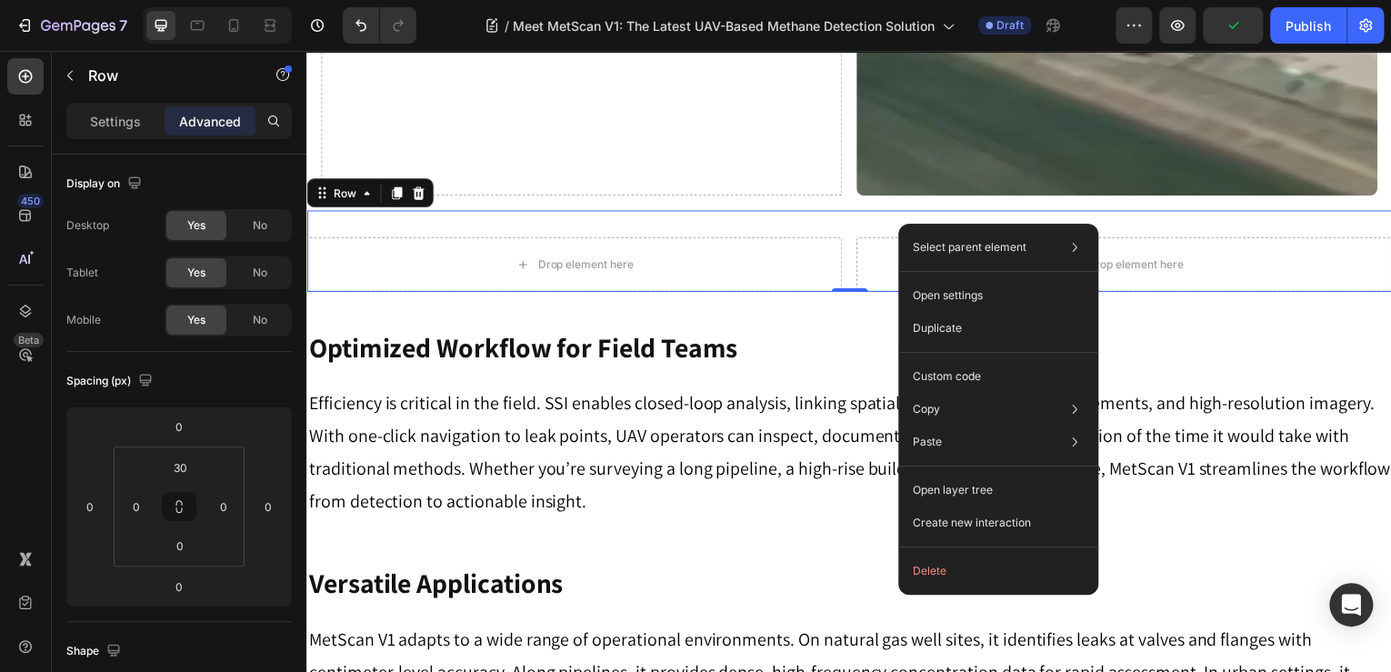
click at [942, 587] on div "Select parent element Row 1 col Row 1 col Row 1 col Row 2 cols Open settings Du…" at bounding box center [998, 409] width 200 height 371
drag, startPoint x: 942, startPoint y: 579, endPoint x: 643, endPoint y: 525, distance: 304.1
click at [942, 579] on button "Delete" at bounding box center [999, 571] width 186 height 33
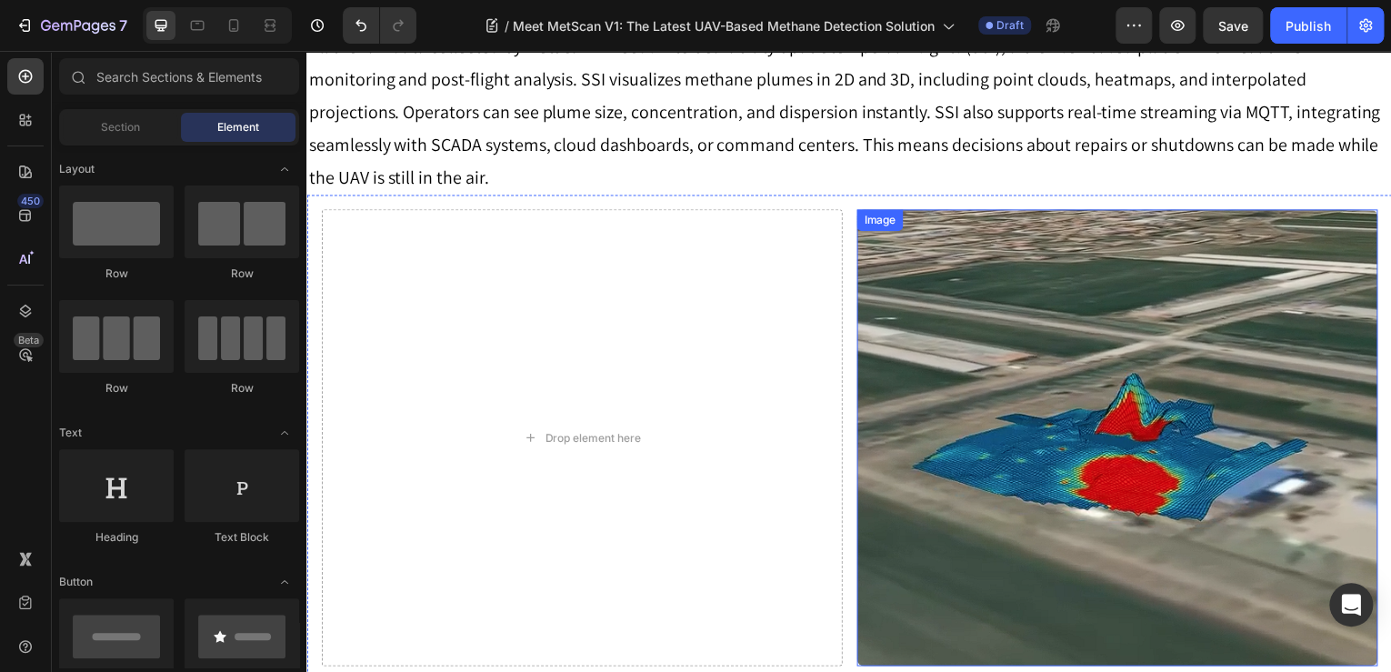
scroll to position [2281, 0]
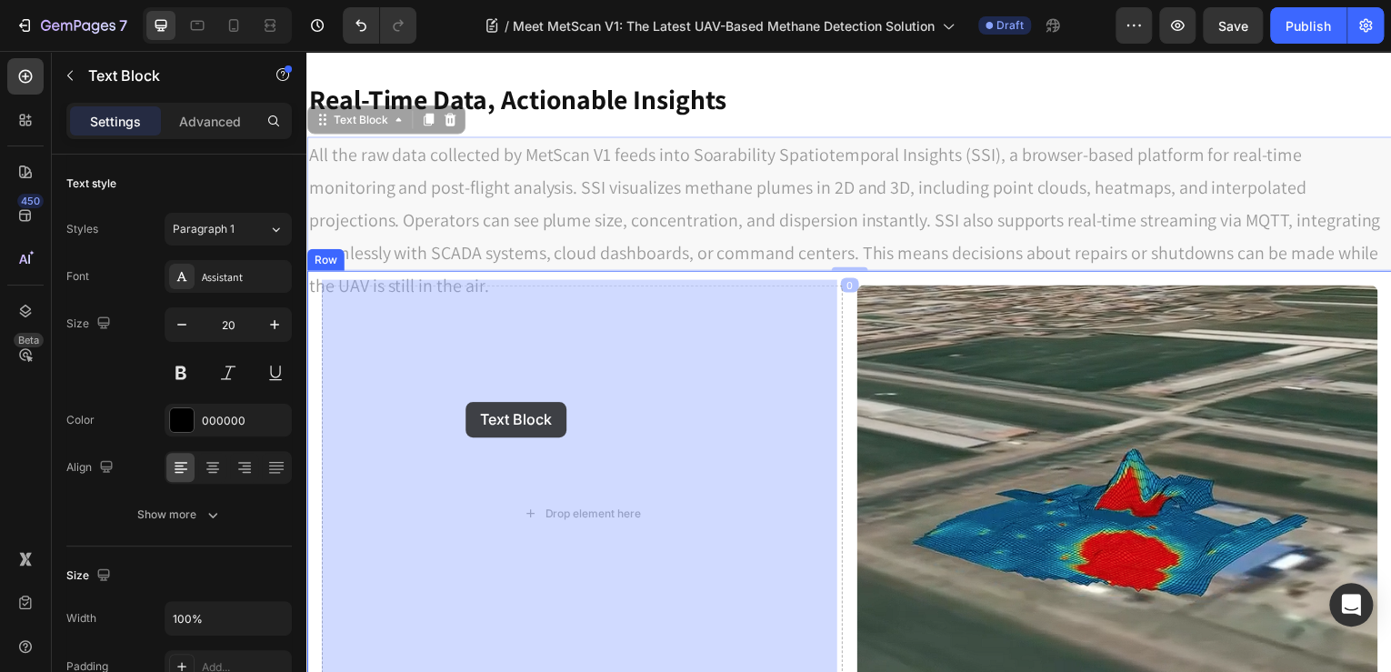
drag, startPoint x: 513, startPoint y: 175, endPoint x: 464, endPoint y: 401, distance: 231.7
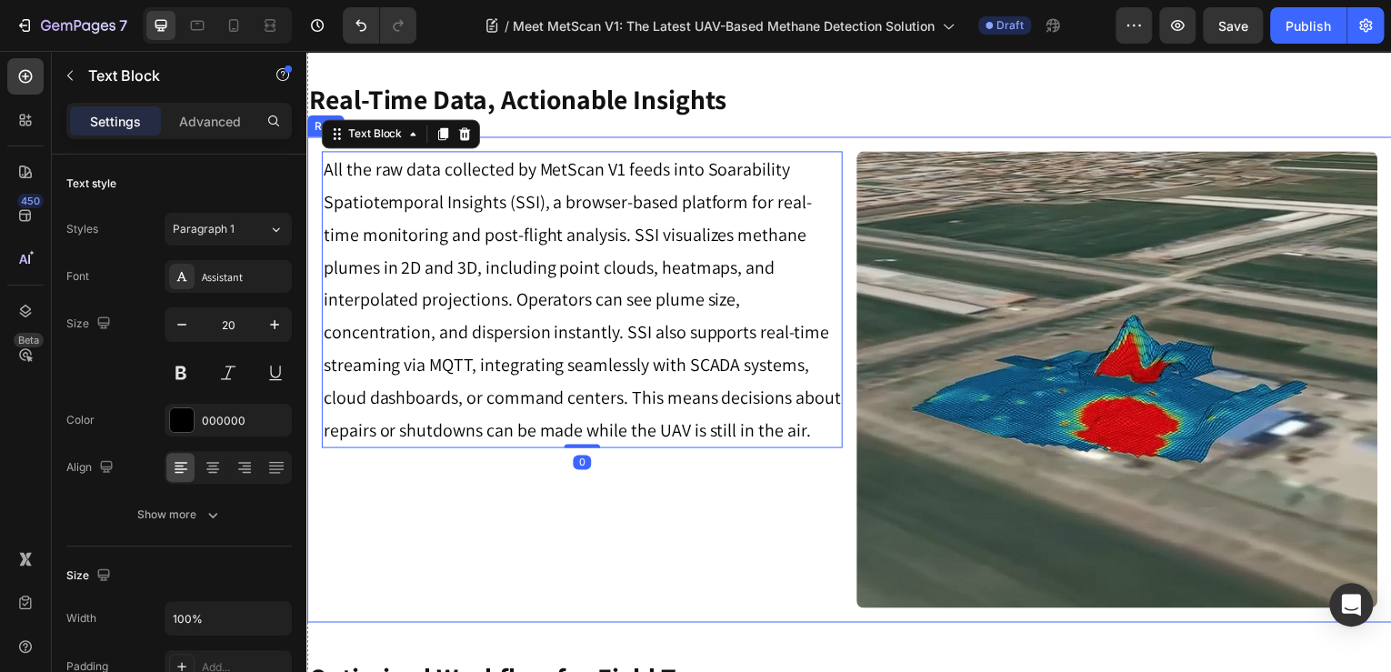
click at [737, 504] on div "All the raw data collected by MetScan V1 feeds into Soarability Spatiotemporal …" at bounding box center [583, 381] width 524 height 459
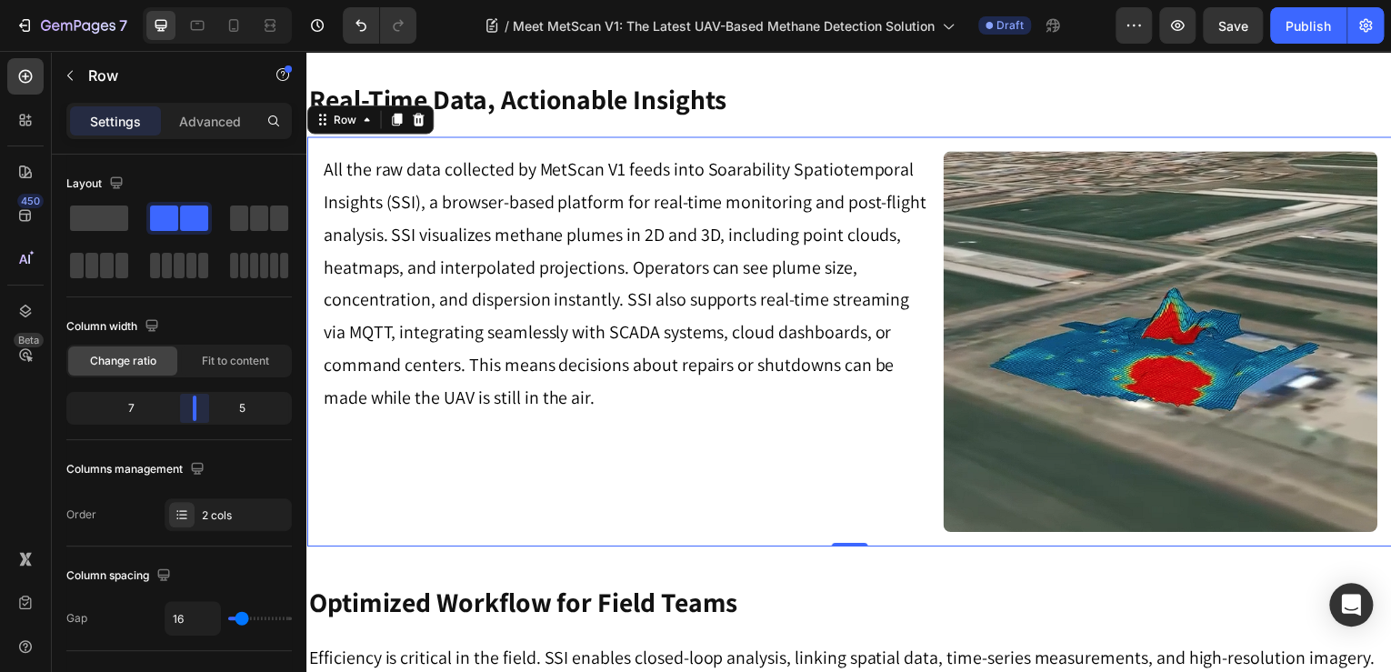
drag, startPoint x: 189, startPoint y: 407, endPoint x: 255, endPoint y: 328, distance: 102.7
click at [201, 0] on body "7 Version history / Meet MetScan V1: The Latest UAV-Based Methane Detection Sol…" at bounding box center [695, 0] width 1391 height 0
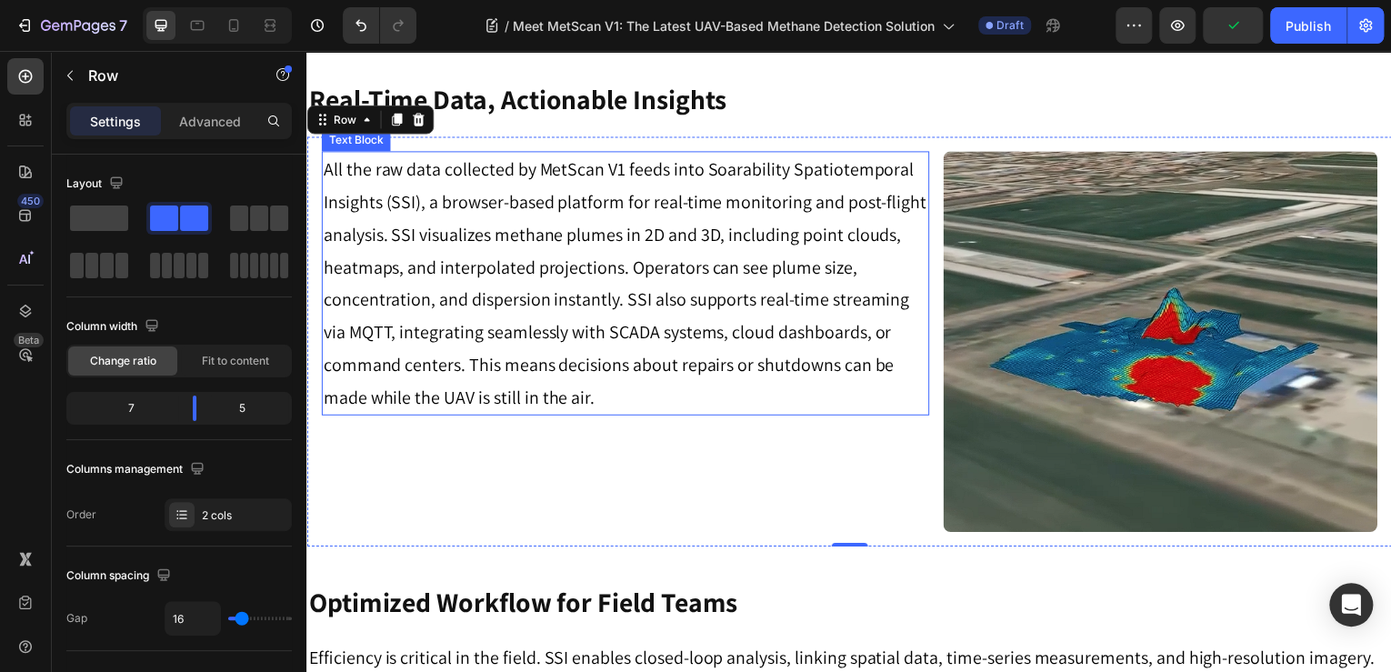
scroll to position [2208, 0]
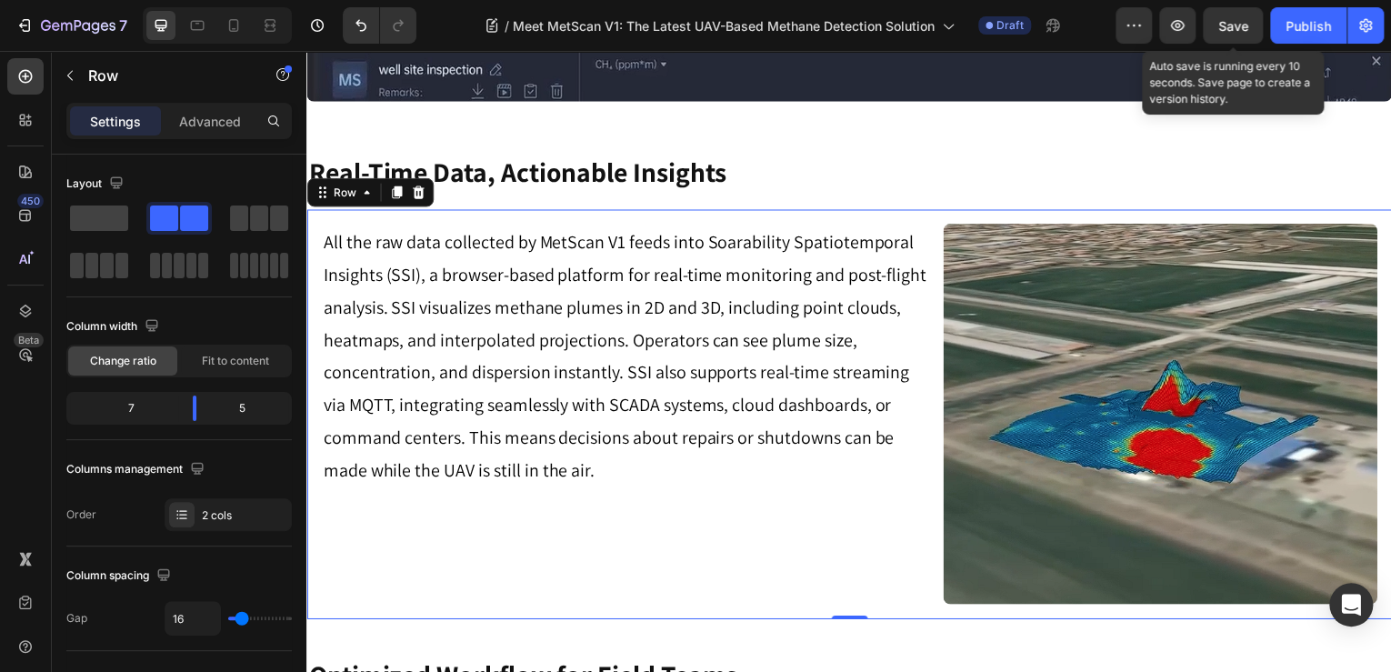
click at [1239, 30] on span "Save" at bounding box center [1234, 25] width 30 height 15
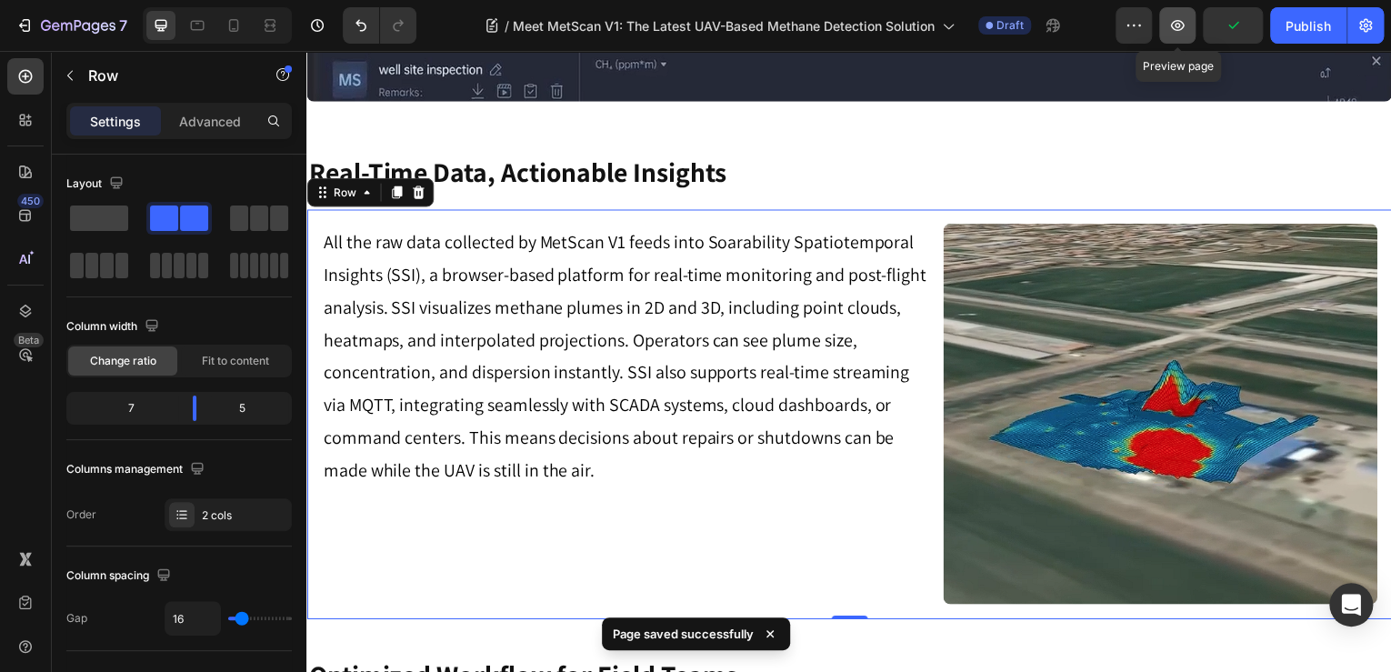
click at [1183, 33] on icon "button" at bounding box center [1178, 25] width 18 height 18
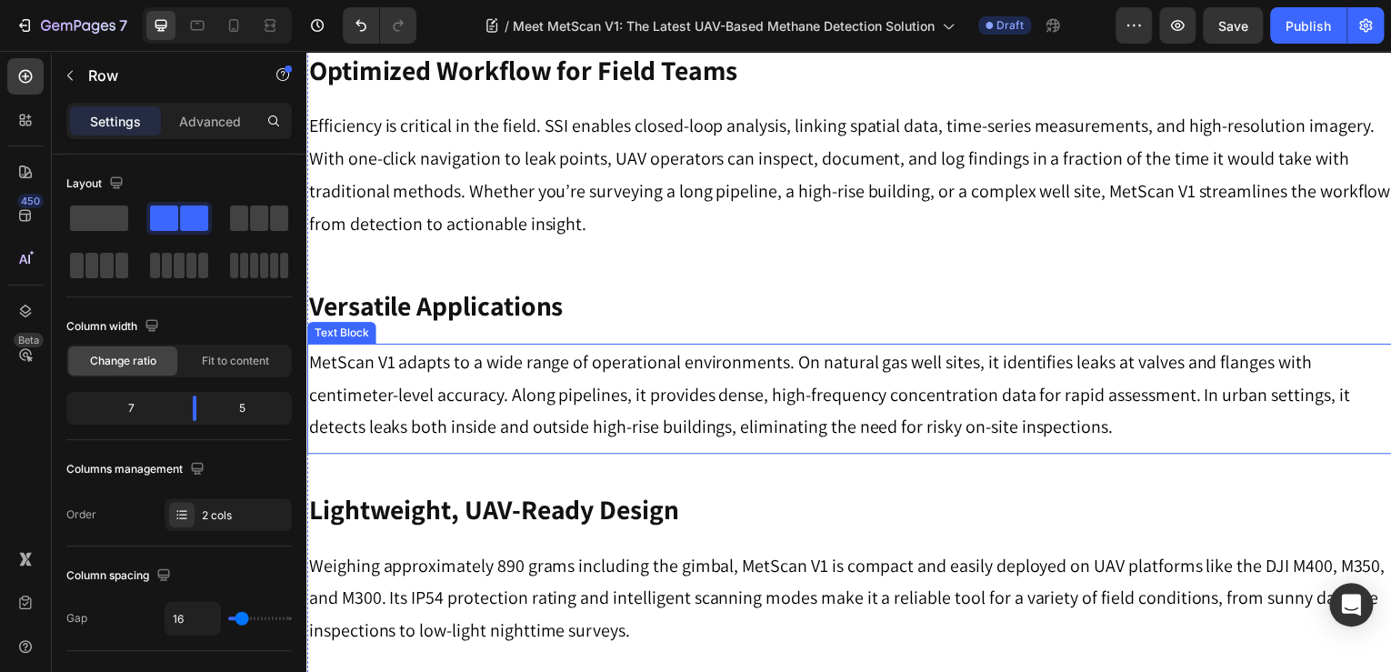
scroll to position [2790, 0]
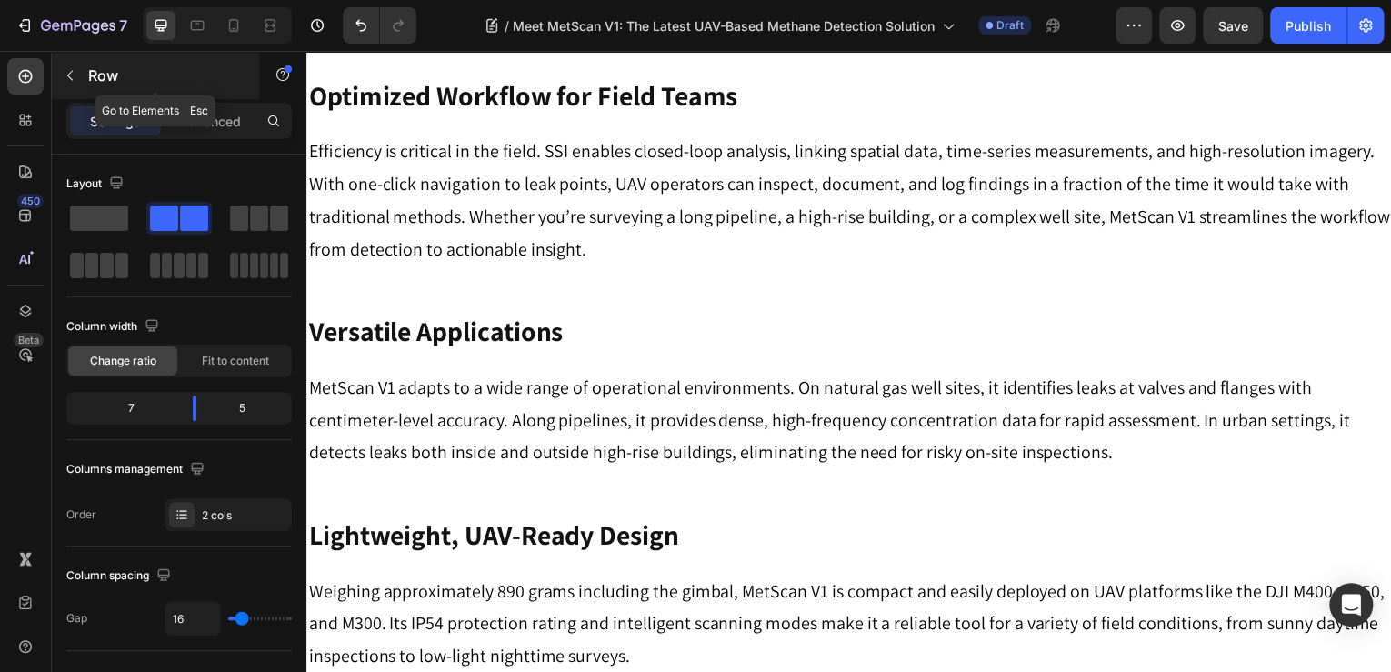
click at [120, 80] on p "Row" at bounding box center [165, 76] width 155 height 22
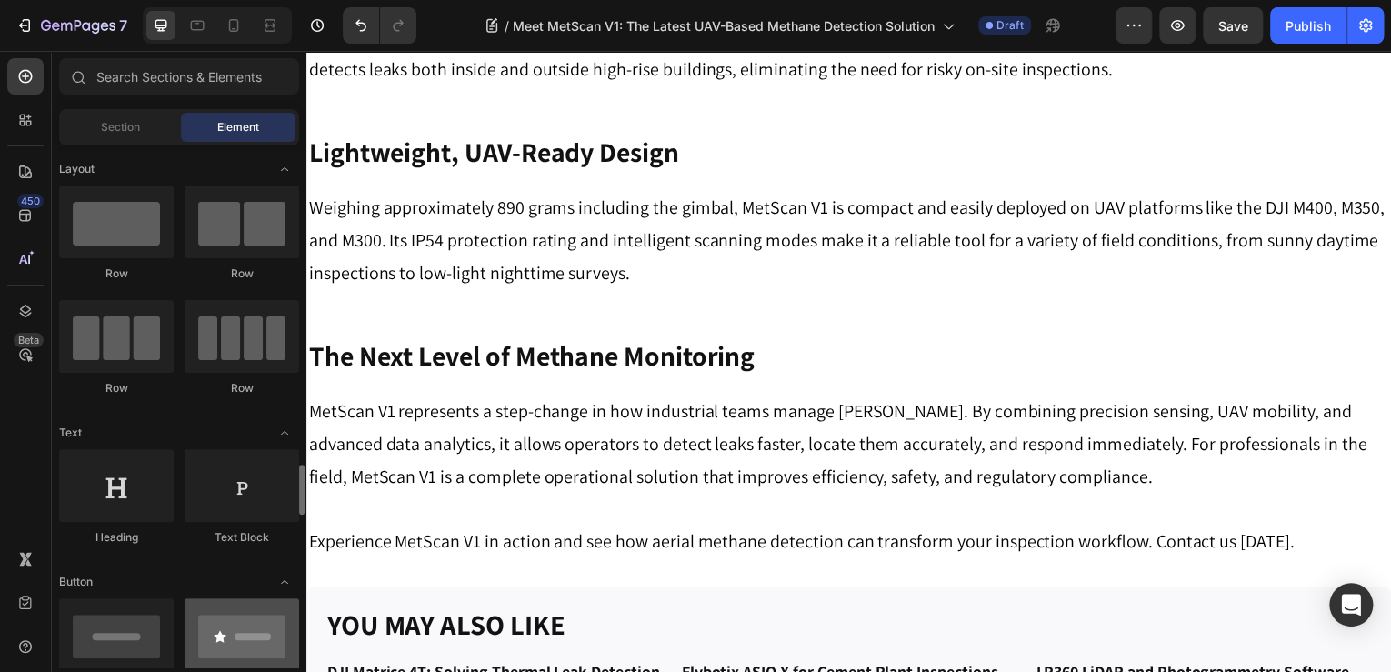
scroll to position [364, 0]
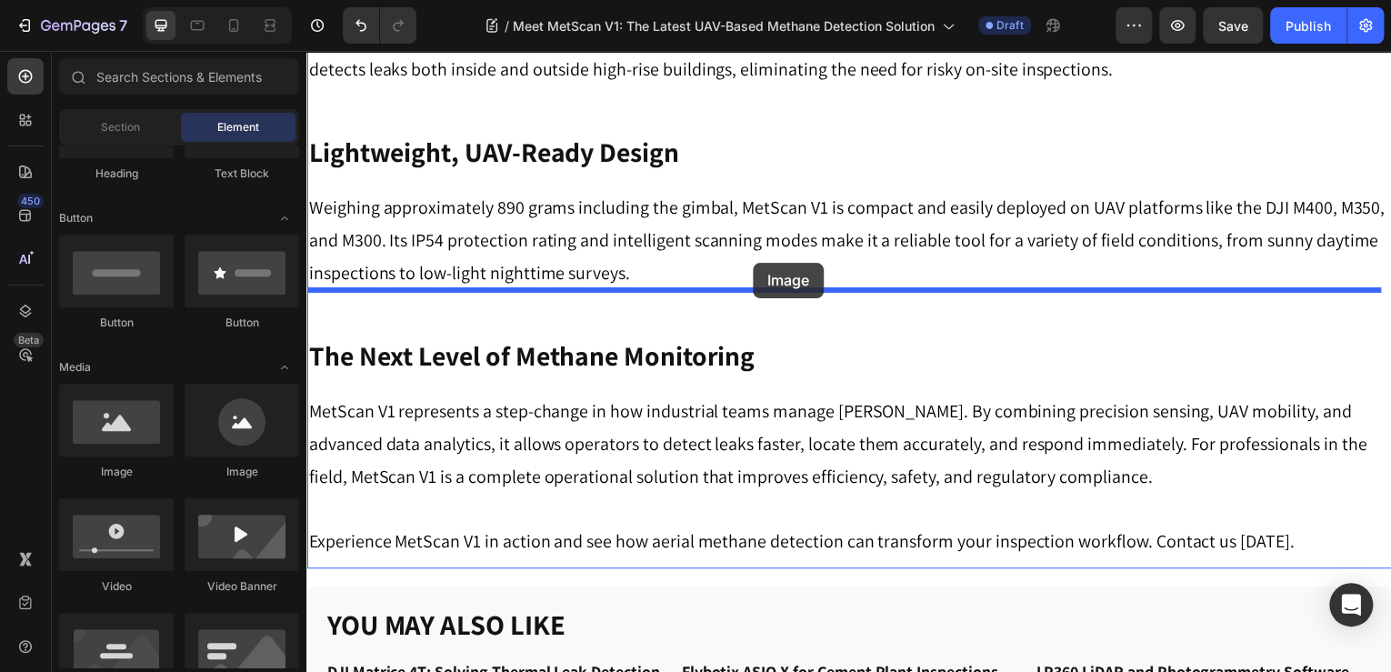
drag, startPoint x: 446, startPoint y: 477, endPoint x: 756, endPoint y: 264, distance: 376.1
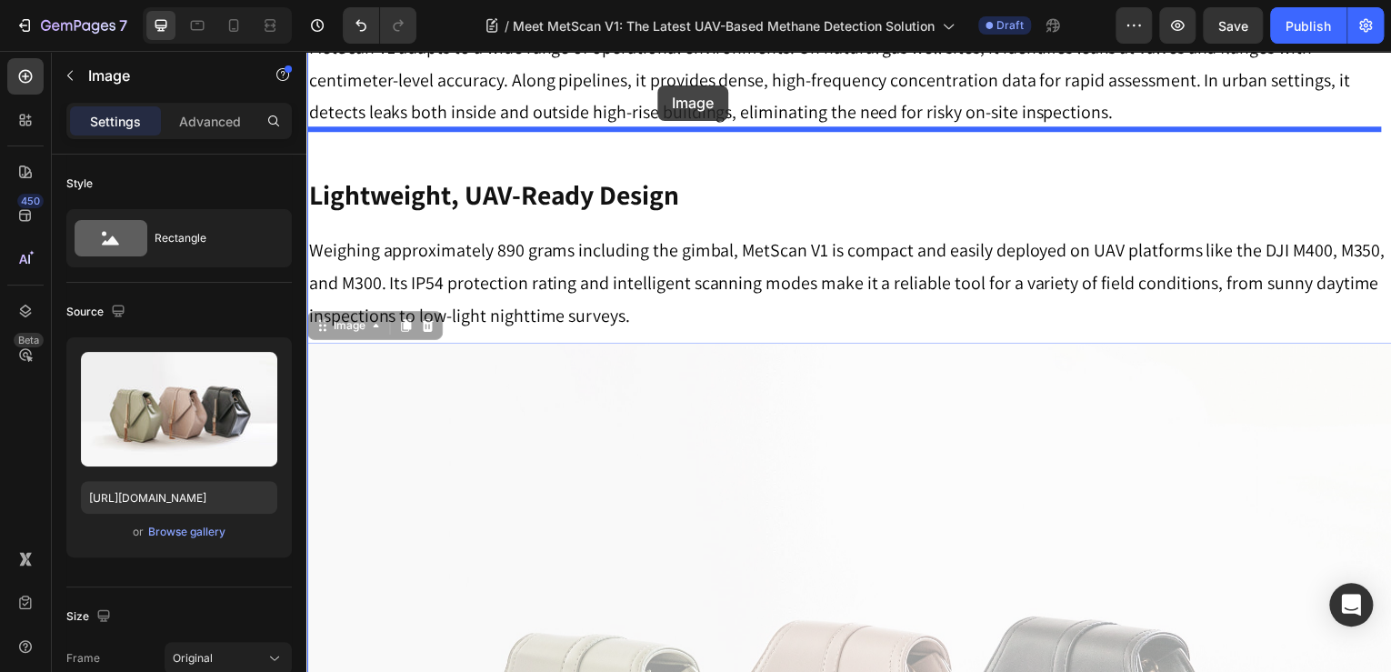
drag, startPoint x: 633, startPoint y: 403, endPoint x: 659, endPoint y: 89, distance: 314.8
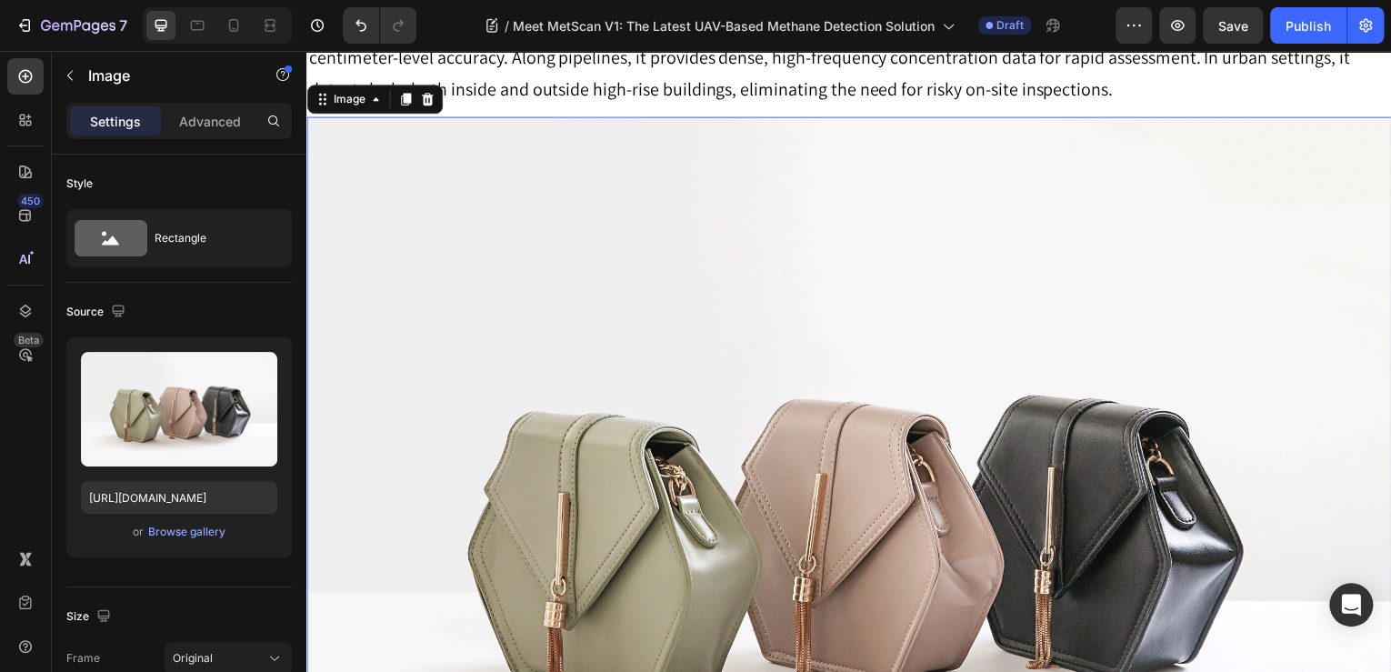
scroll to position [2883, 0]
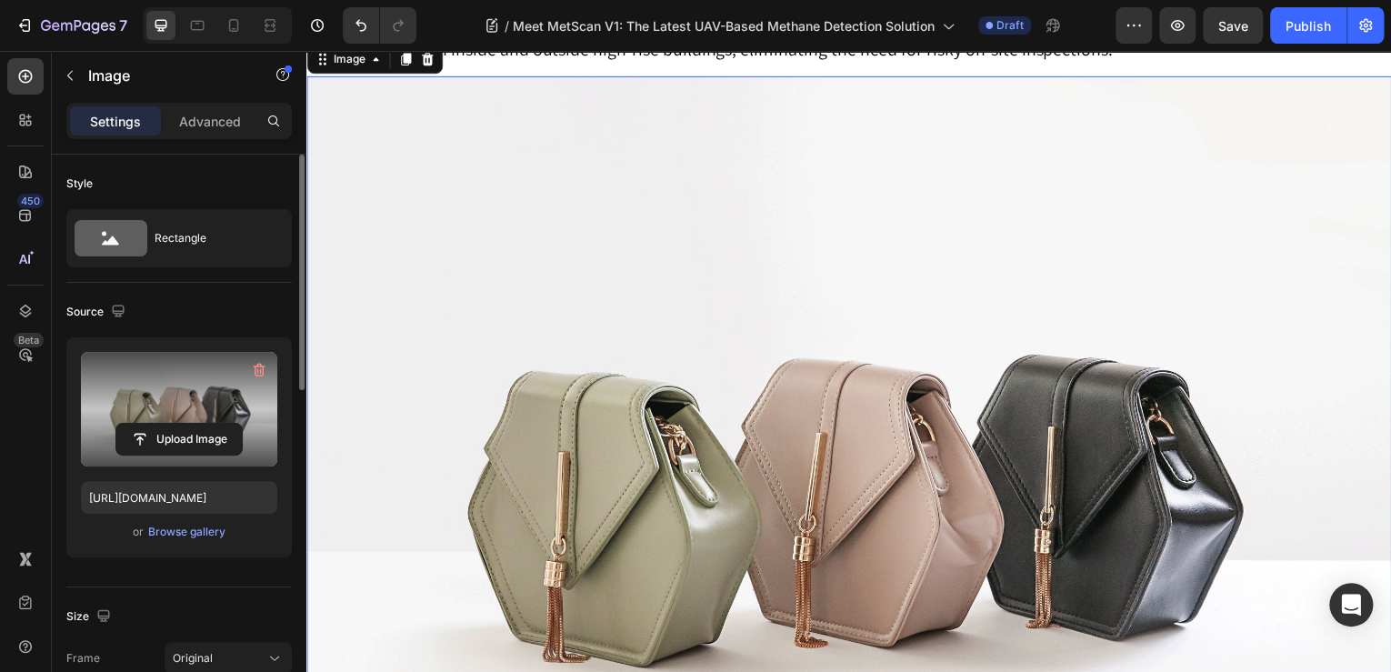
click at [196, 416] on label at bounding box center [179, 409] width 196 height 115
click at [196, 424] on input "file" at bounding box center [178, 439] width 125 height 31
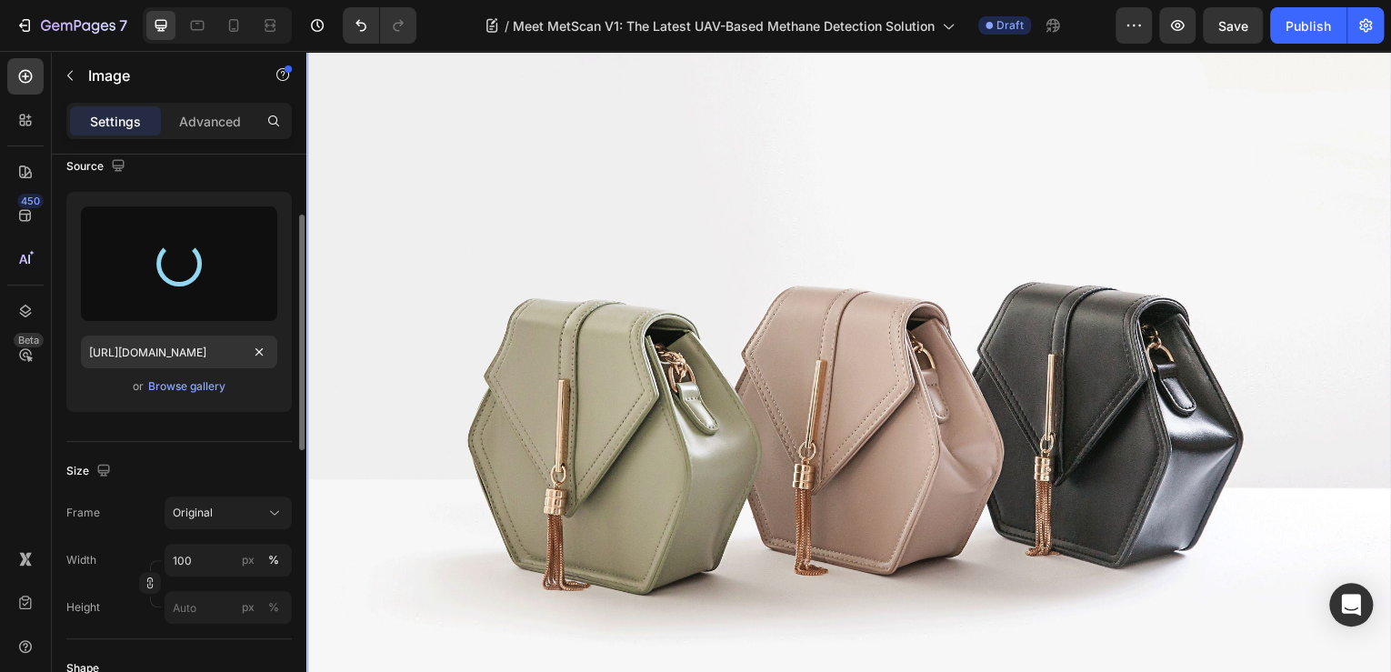
scroll to position [364, 0]
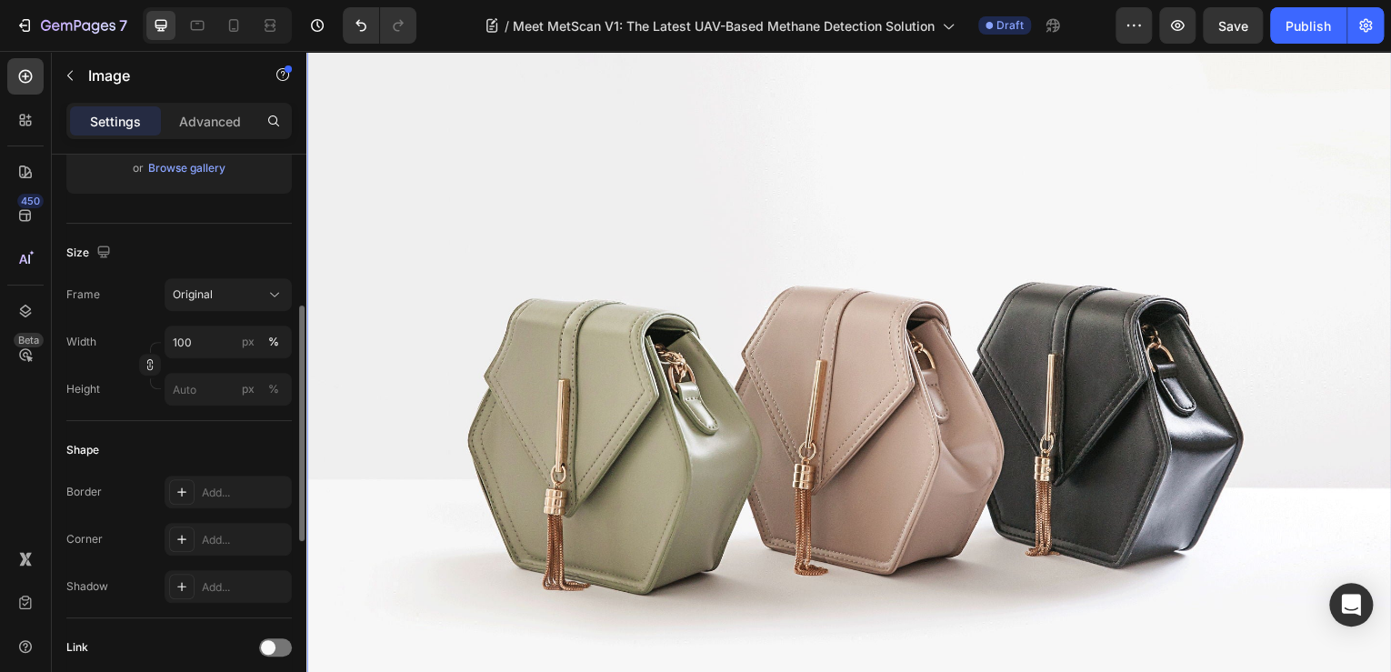
type input "https://cdn.shopify.com/s/files/1/0331/3195/4221/files/gempages_490476692633027…"
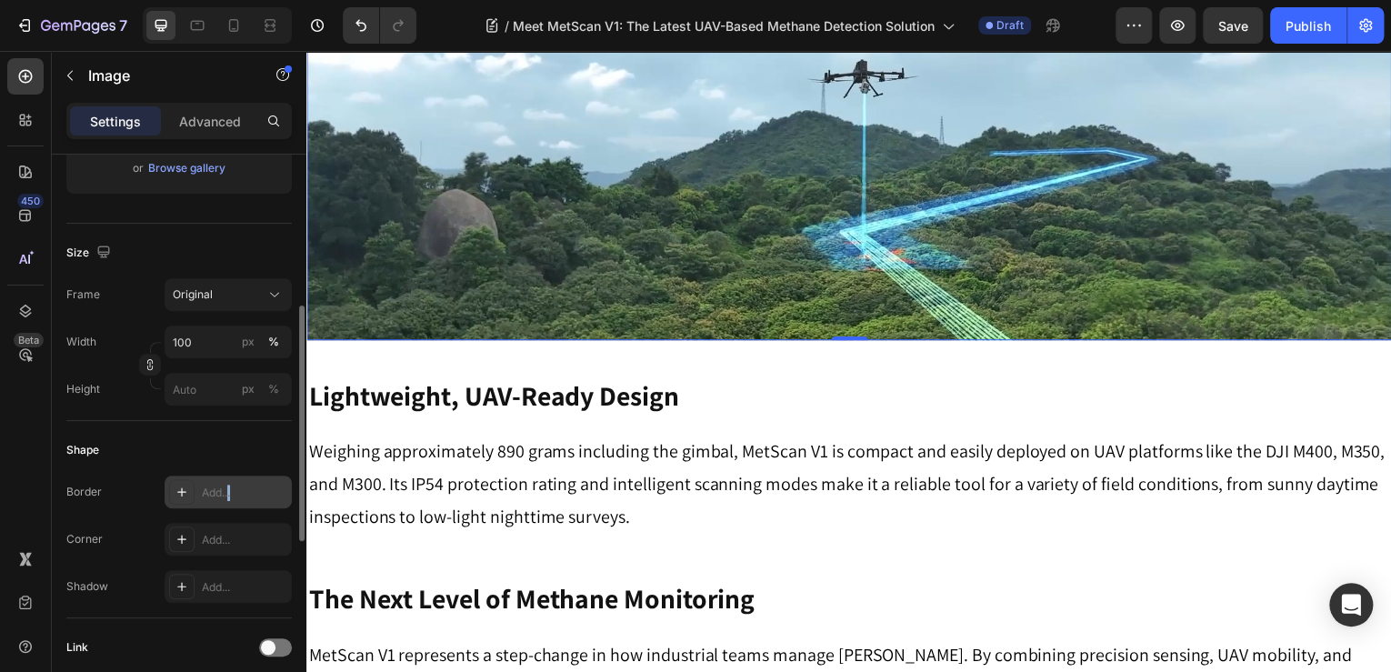
click at [230, 492] on div "Add..." at bounding box center [244, 493] width 85 height 16
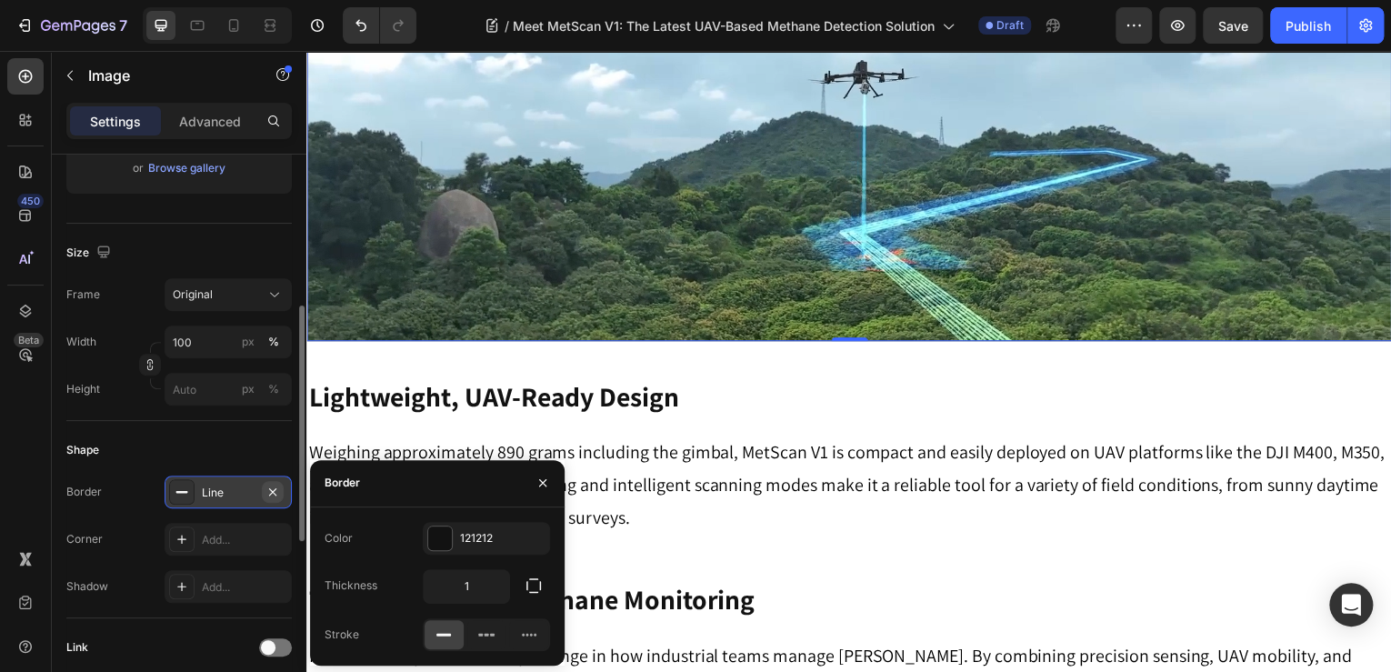
click at [266, 487] on icon "button" at bounding box center [273, 492] width 15 height 15
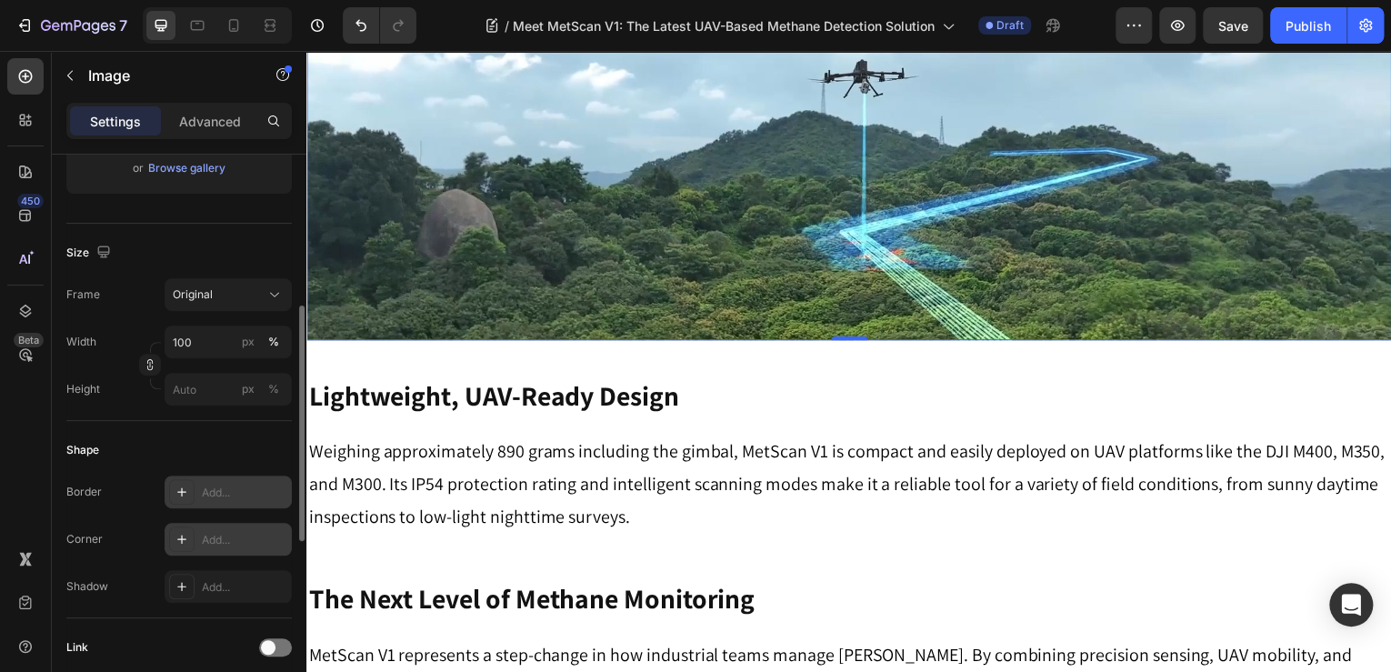
click at [222, 534] on div "Add..." at bounding box center [244, 540] width 85 height 16
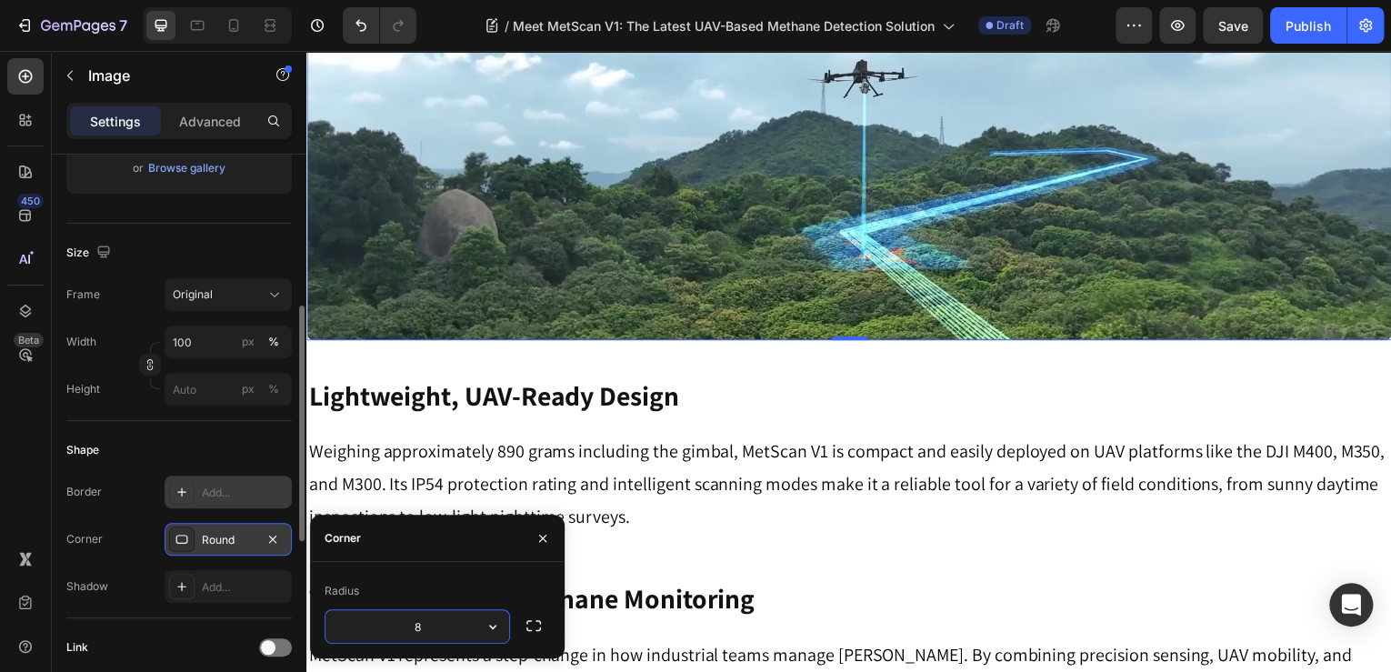
click at [73, 525] on div "Corner" at bounding box center [84, 539] width 36 height 29
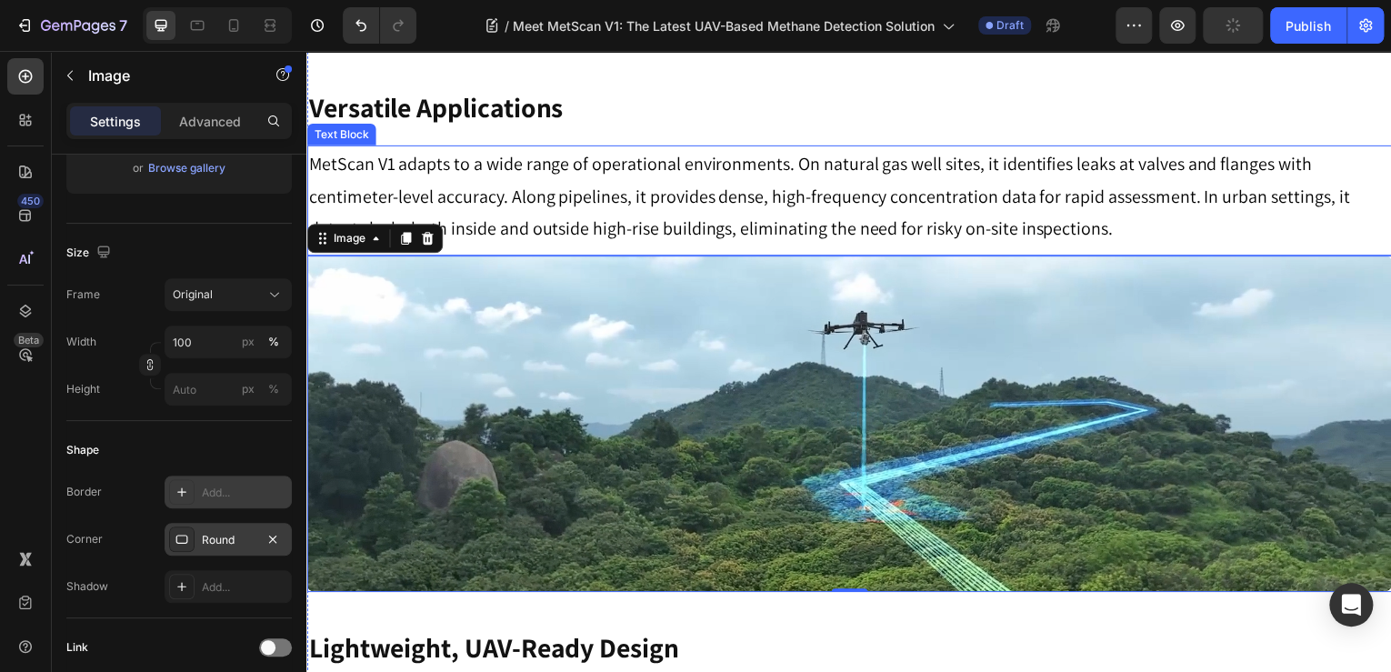
scroll to position [2592, 0]
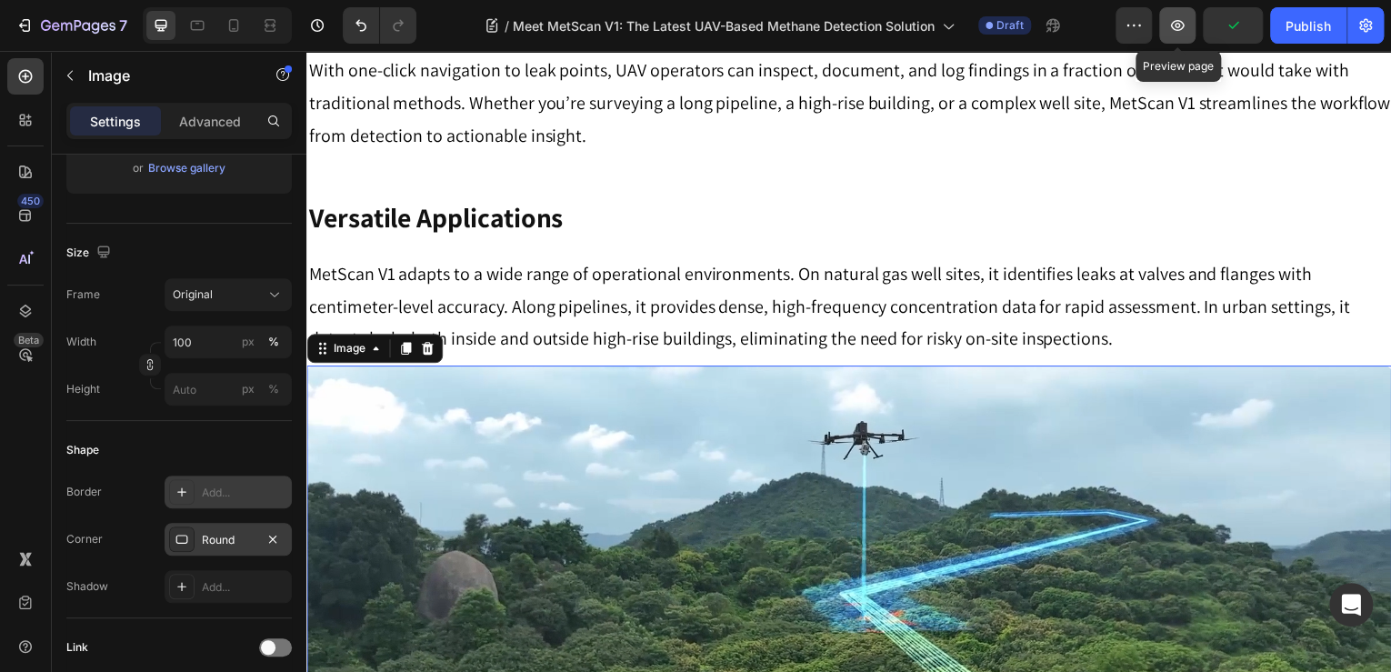
click at [1191, 25] on button "button" at bounding box center [1177, 25] width 36 height 36
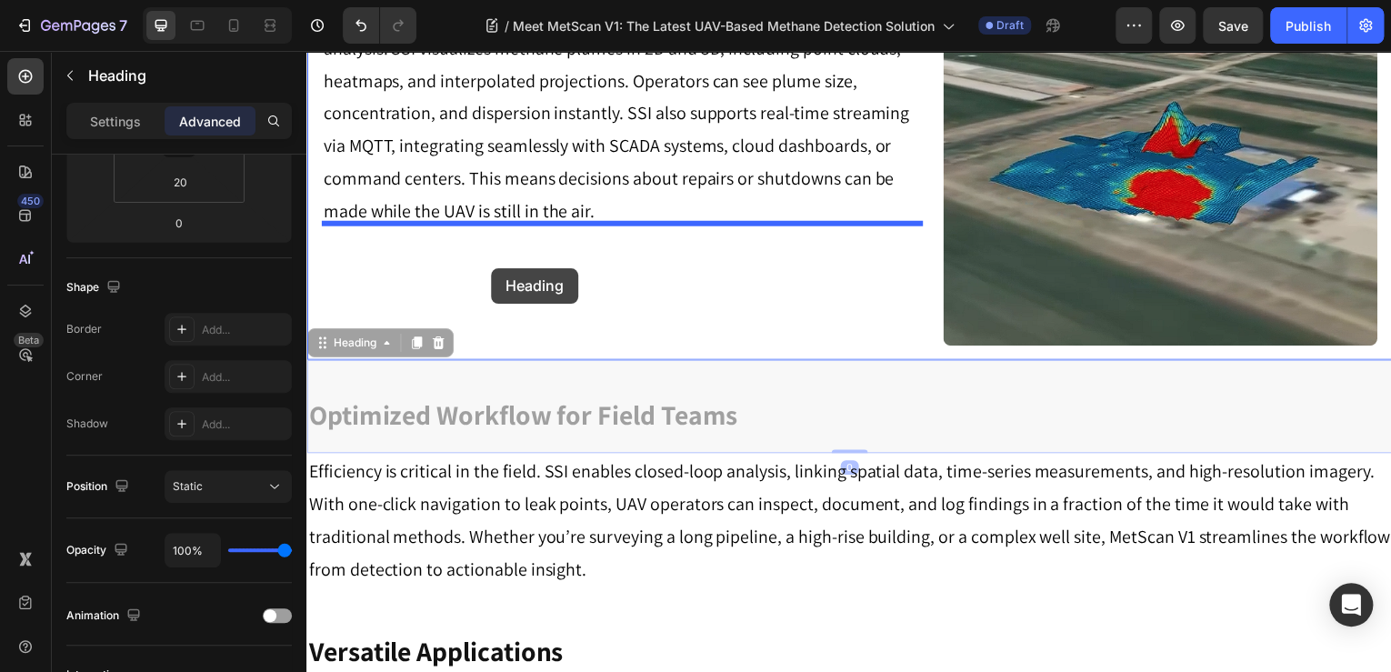
scroll to position [0, 0]
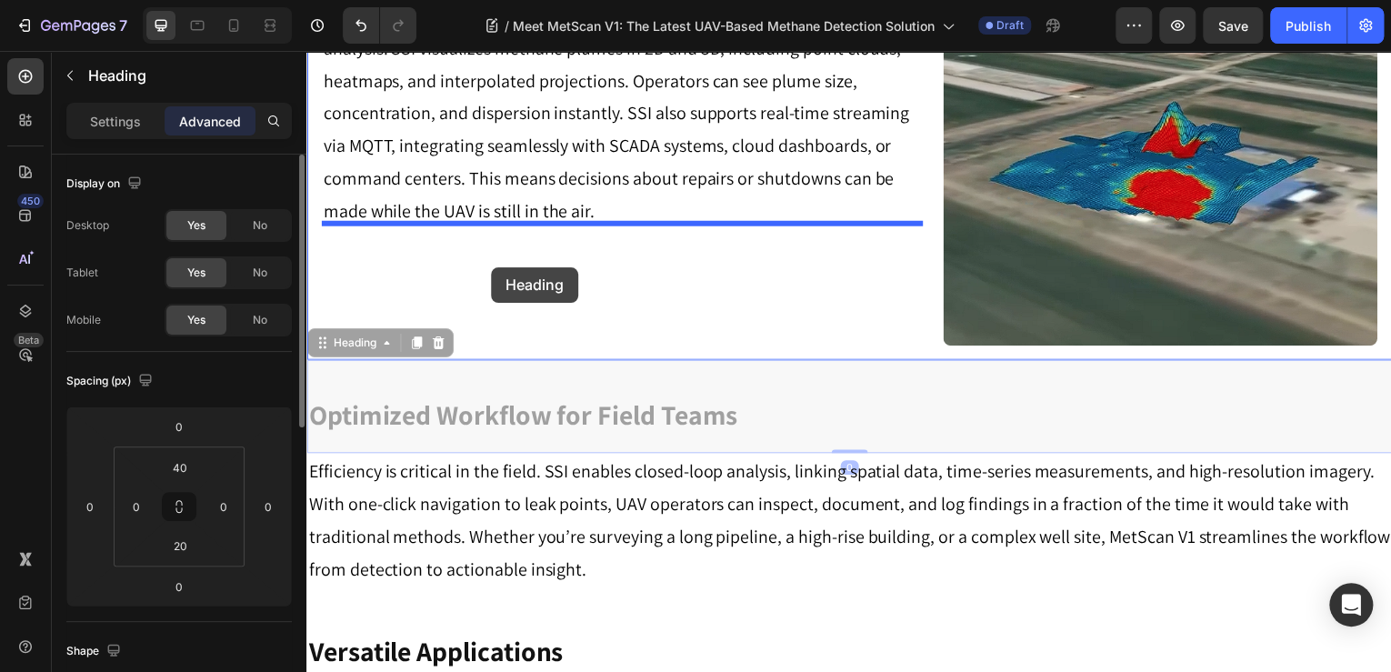
drag, startPoint x: 482, startPoint y: 357, endPoint x: 492, endPoint y: 268, distance: 89.7
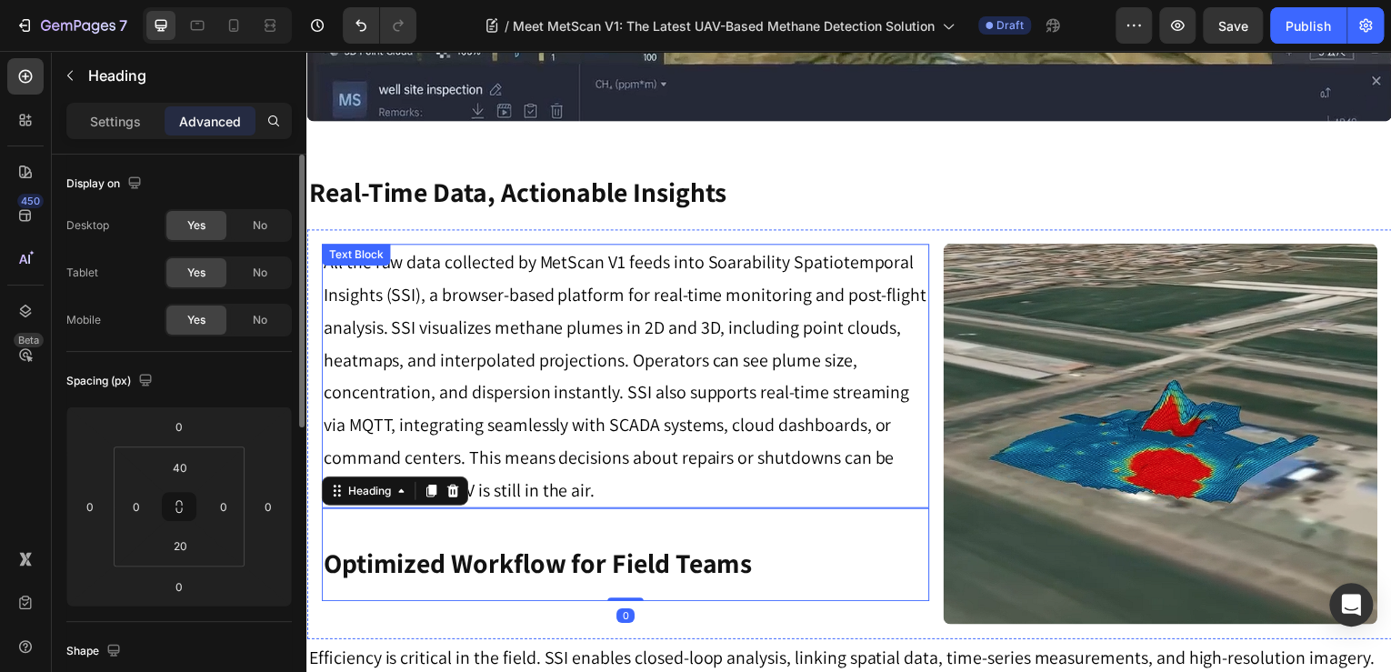
scroll to position [1864, 0]
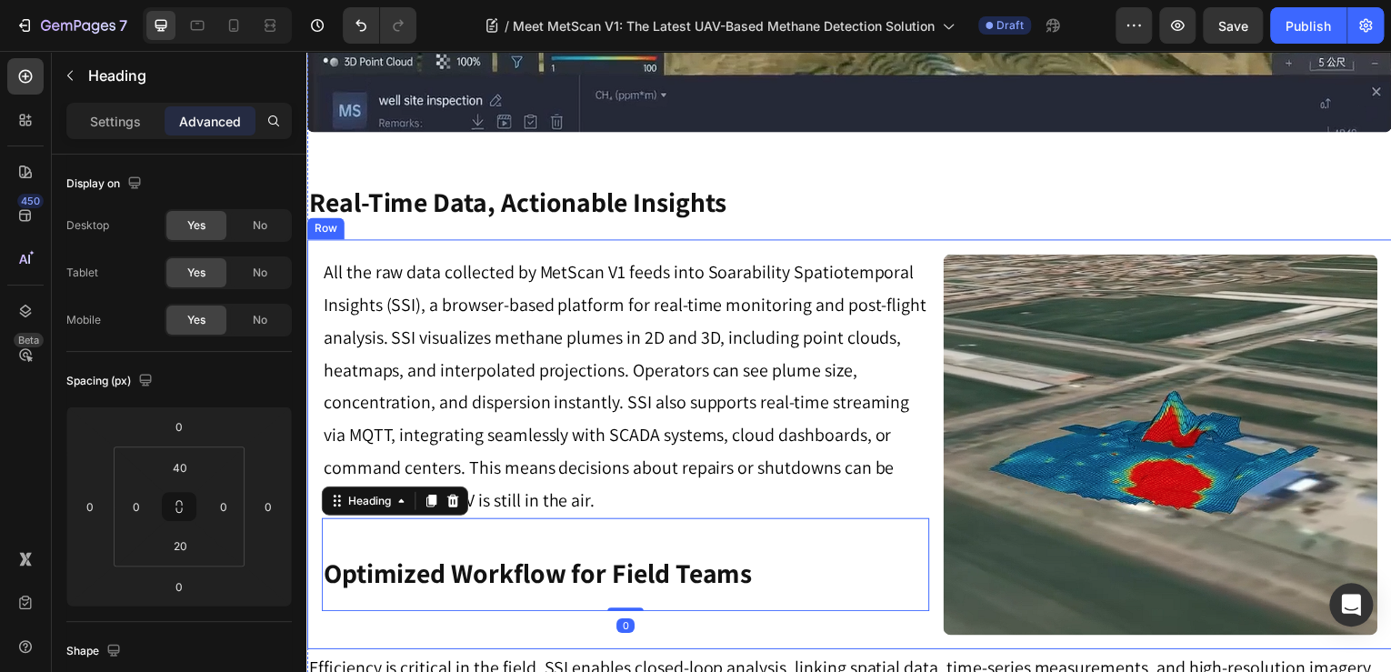
click at [319, 244] on div "All the raw data collected by MetScan V1 feeds into Soarability Spatiotemporal …" at bounding box center [851, 447] width 1091 height 412
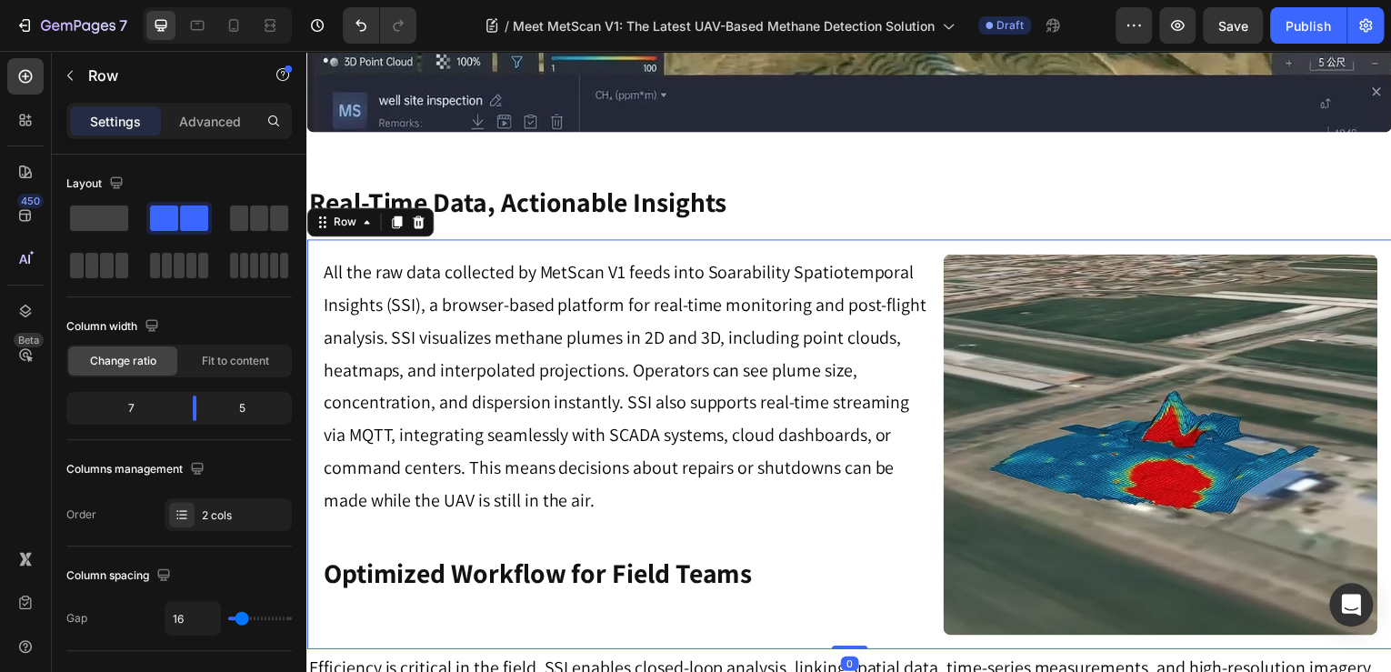
drag, startPoint x: 205, startPoint y: 129, endPoint x: 206, endPoint y: 145, distance: 15.6
click at [206, 129] on p "Advanced" at bounding box center [210, 121] width 62 height 19
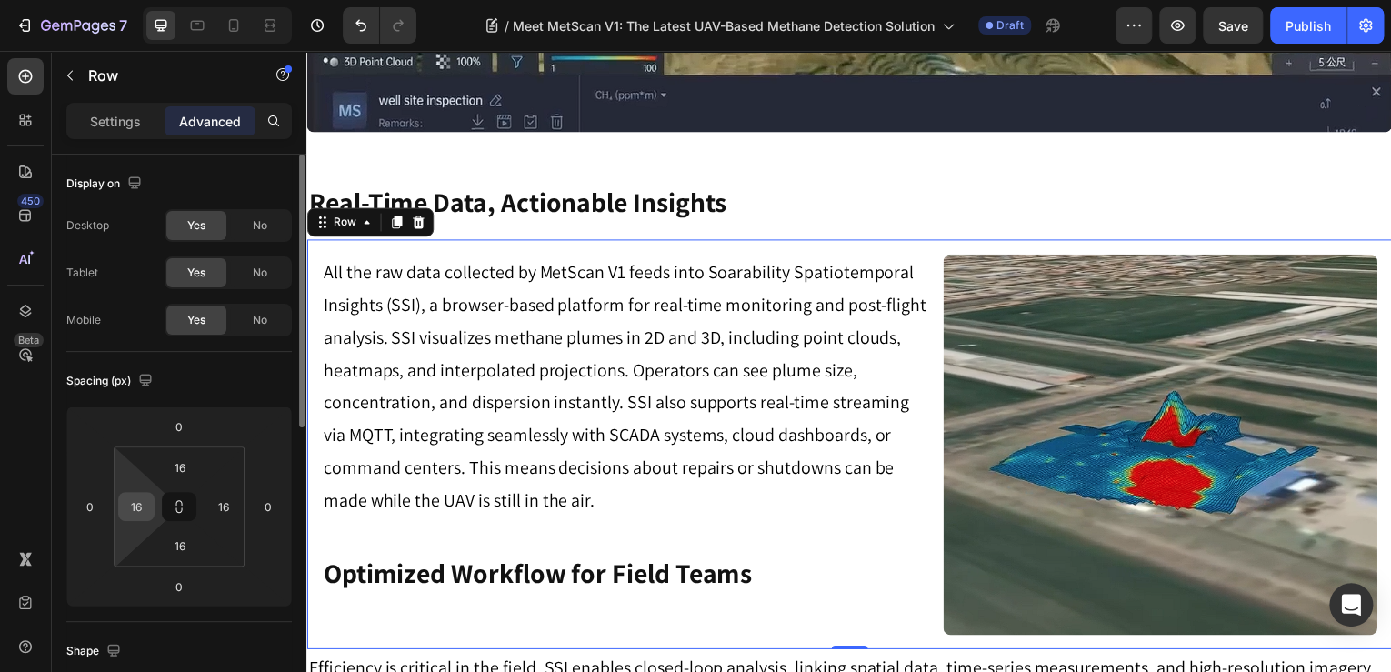
click at [139, 507] on input "16" at bounding box center [136, 506] width 27 height 27
type input "0"
click at [0, 0] on div "Spacing (px) 0 0 0 0 16 0 16 16" at bounding box center [0, 0] width 0 height 0
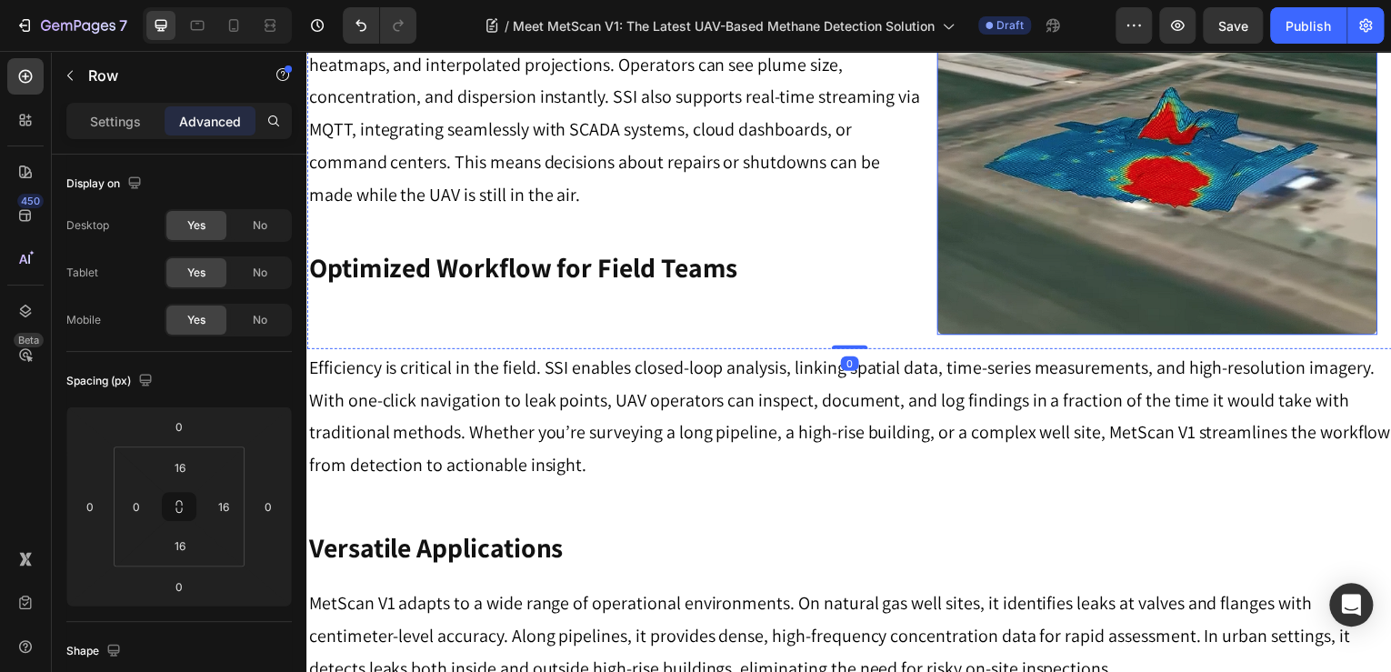
scroll to position [2301, 0]
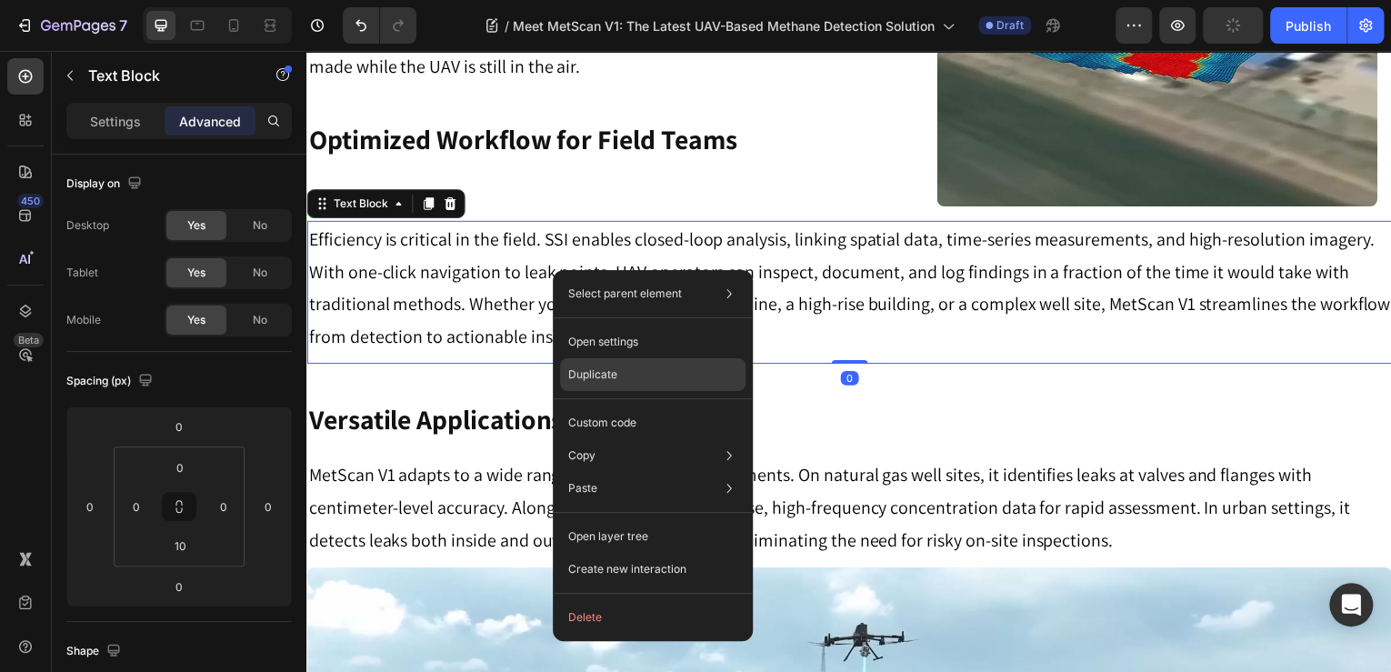
click at [640, 406] on div "Duplicate" at bounding box center [653, 422] width 186 height 33
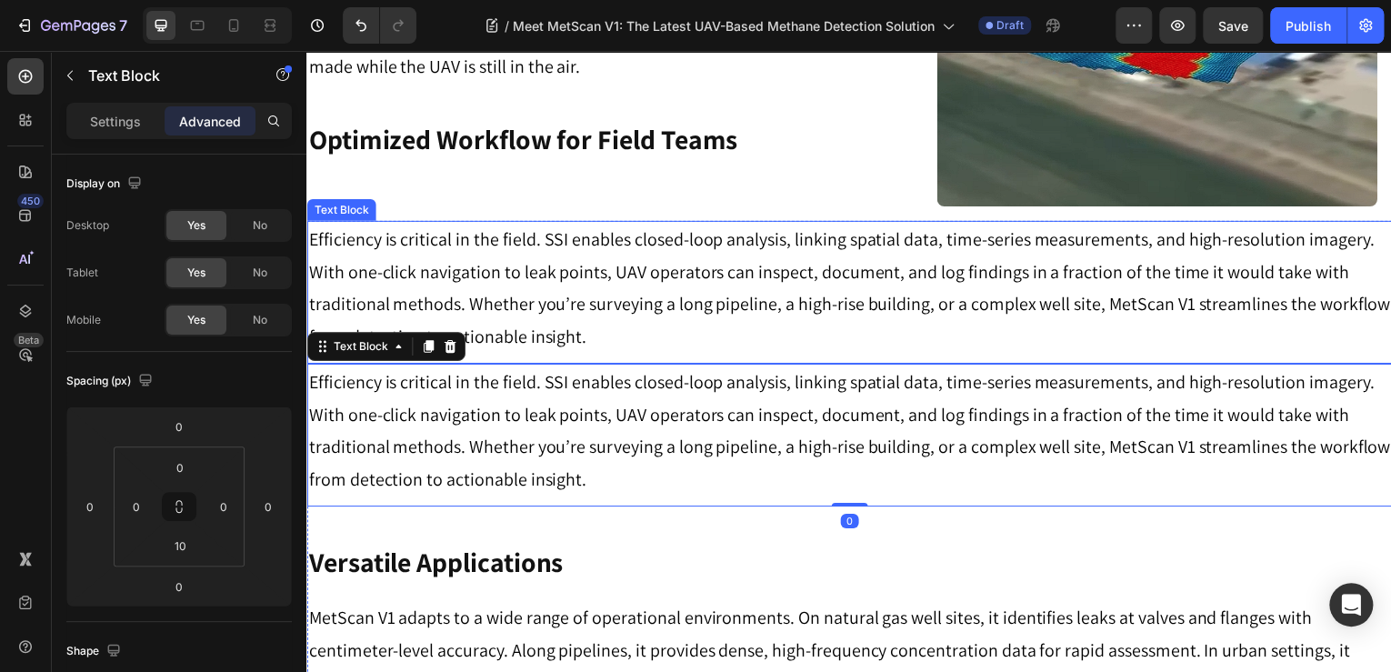
click at [894, 266] on p "Efficiency is critical in the field. SSI enables closed-loop analysis, linking …" at bounding box center [852, 289] width 1088 height 131
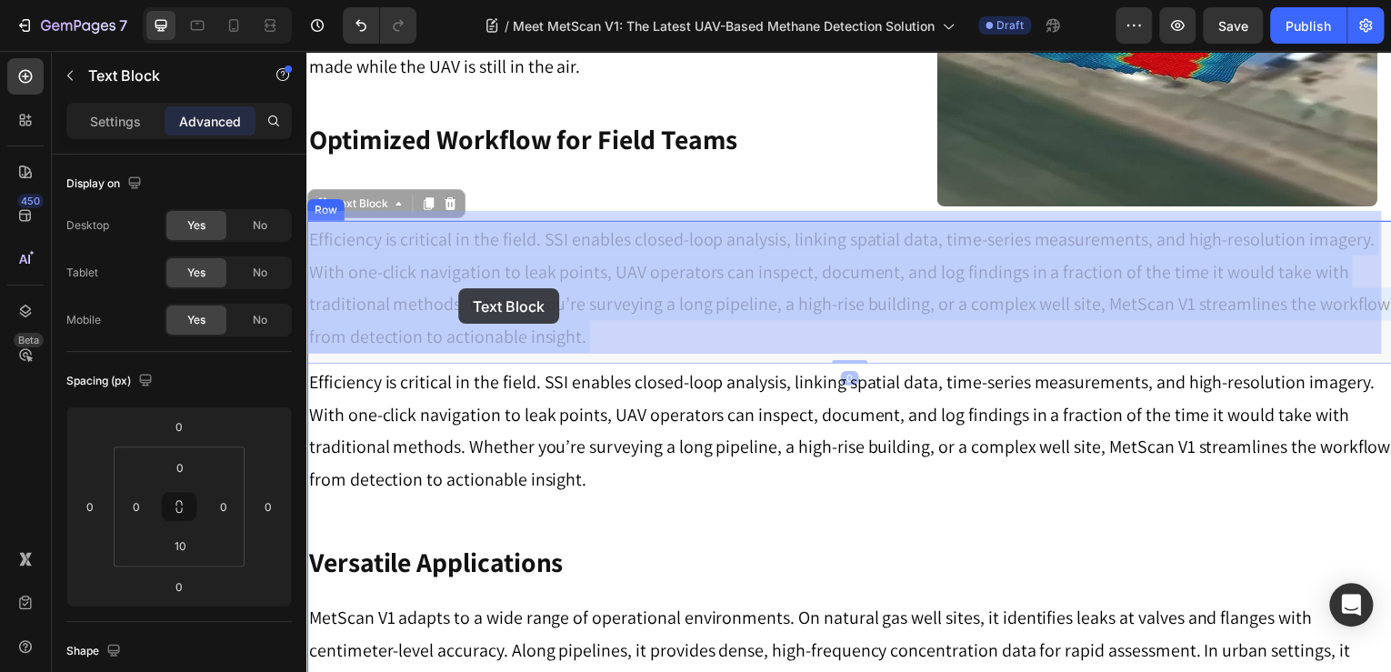
drag, startPoint x: 673, startPoint y: 332, endPoint x: 516, endPoint y: 299, distance: 160.7
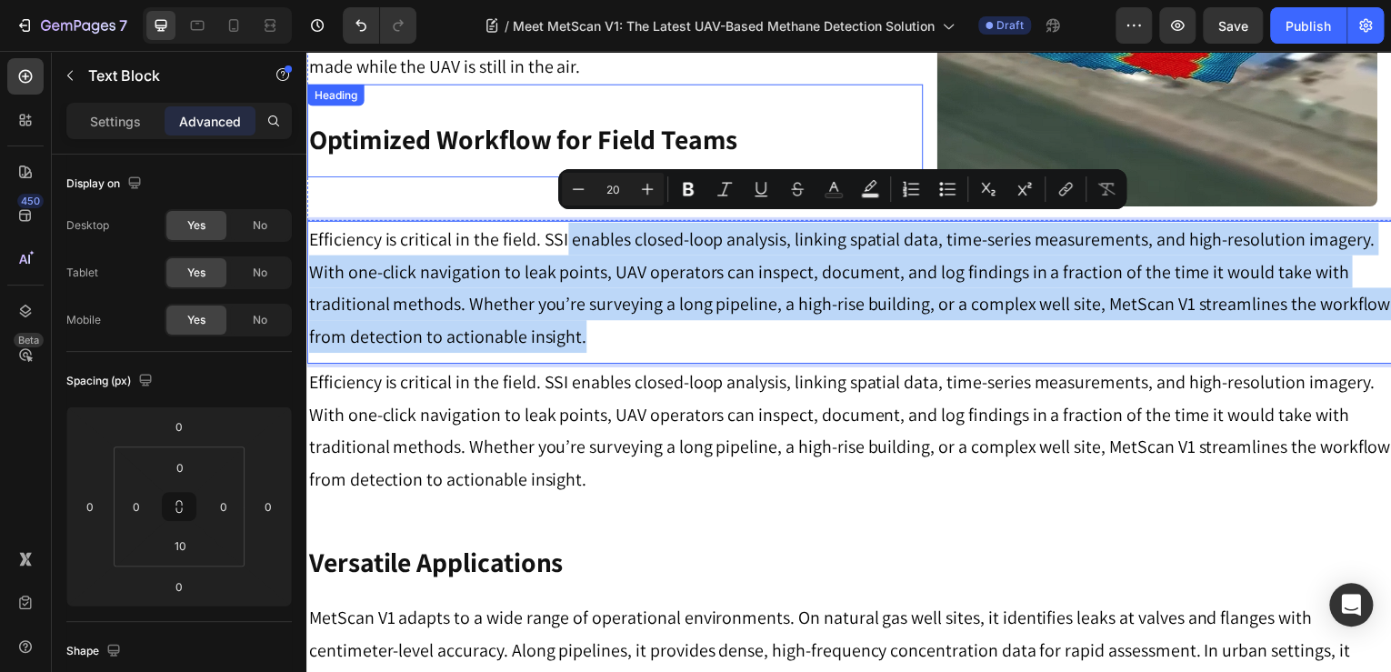
drag, startPoint x: 595, startPoint y: 324, endPoint x: 572, endPoint y: 233, distance: 93.7
click at [671, 306] on p "Efficiency is critical in the field. SSI enables closed-loop analysis, linking …" at bounding box center [852, 289] width 1088 height 131
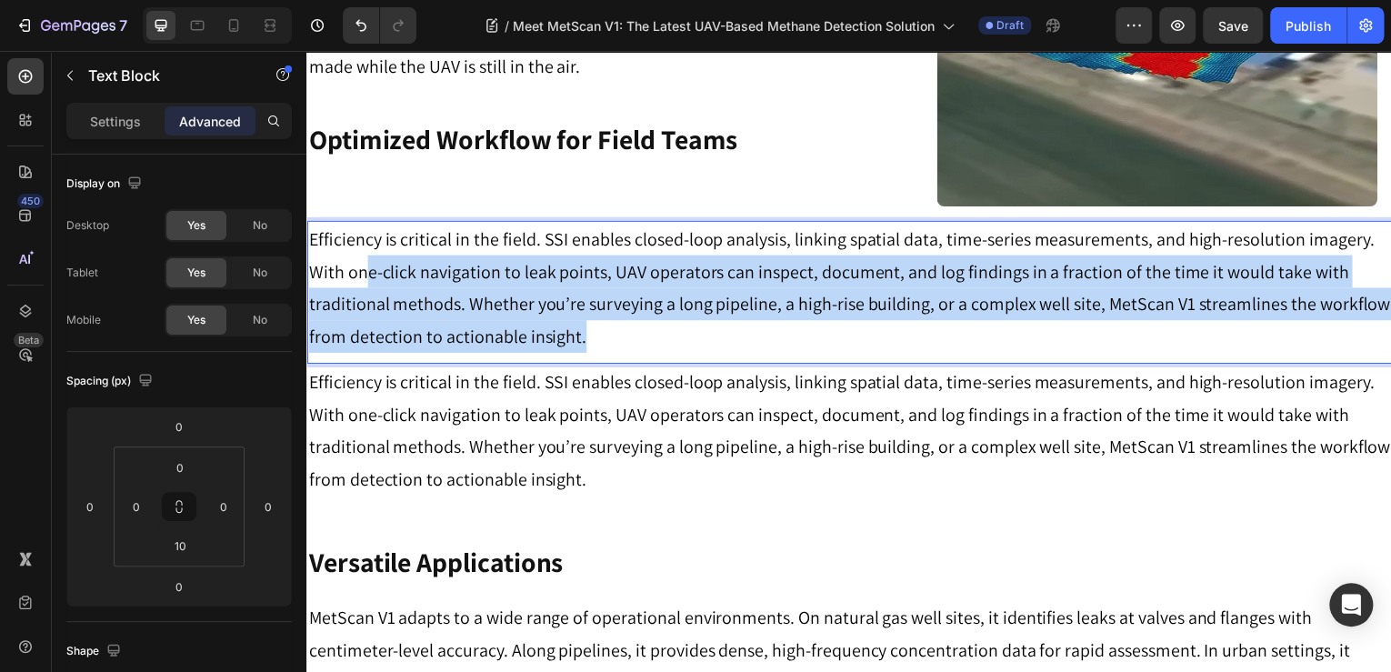
drag, startPoint x: 558, startPoint y: 326, endPoint x: 362, endPoint y: 249, distance: 210.8
click at [362, 249] on p "Efficiency is critical in the field. SSI enables closed-loop analysis, linking …" at bounding box center [852, 289] width 1088 height 131
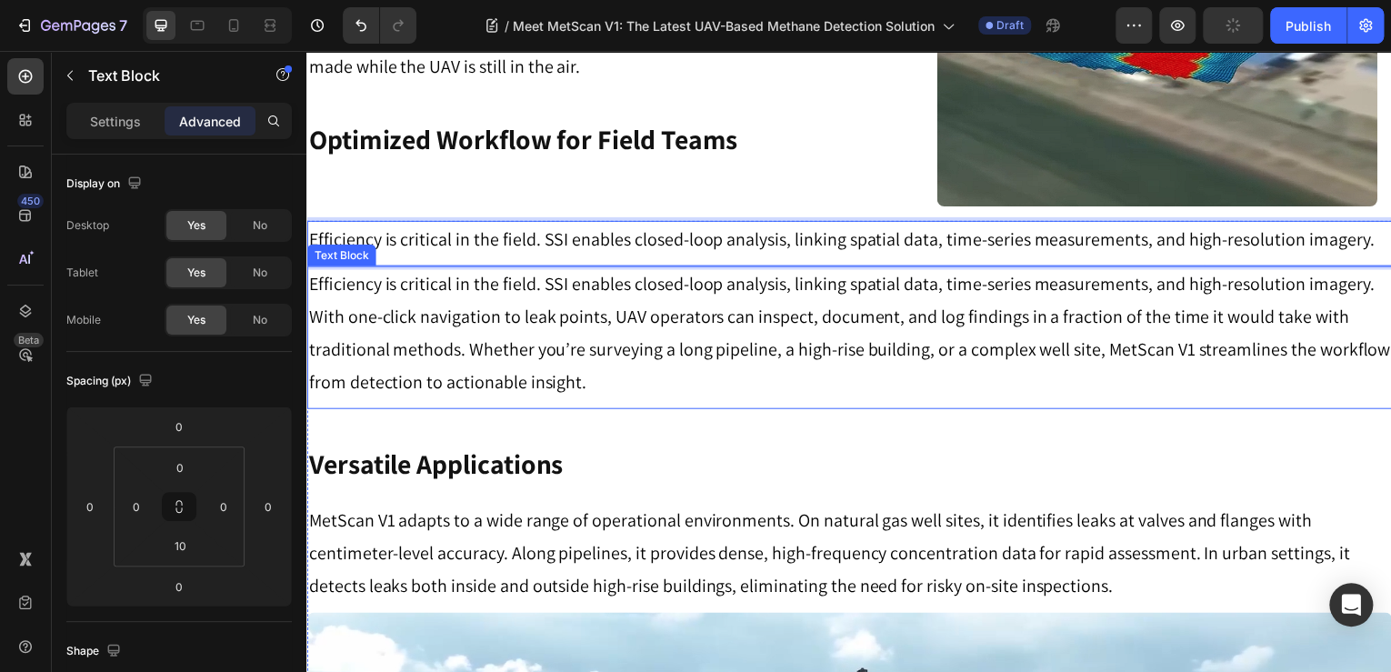
drag, startPoint x: 679, startPoint y: 302, endPoint x: 654, endPoint y: 282, distance: 32.4
click at [680, 302] on p "Efficiency is critical in the field. SSI enables closed-loop analysis, linking …" at bounding box center [852, 334] width 1088 height 131
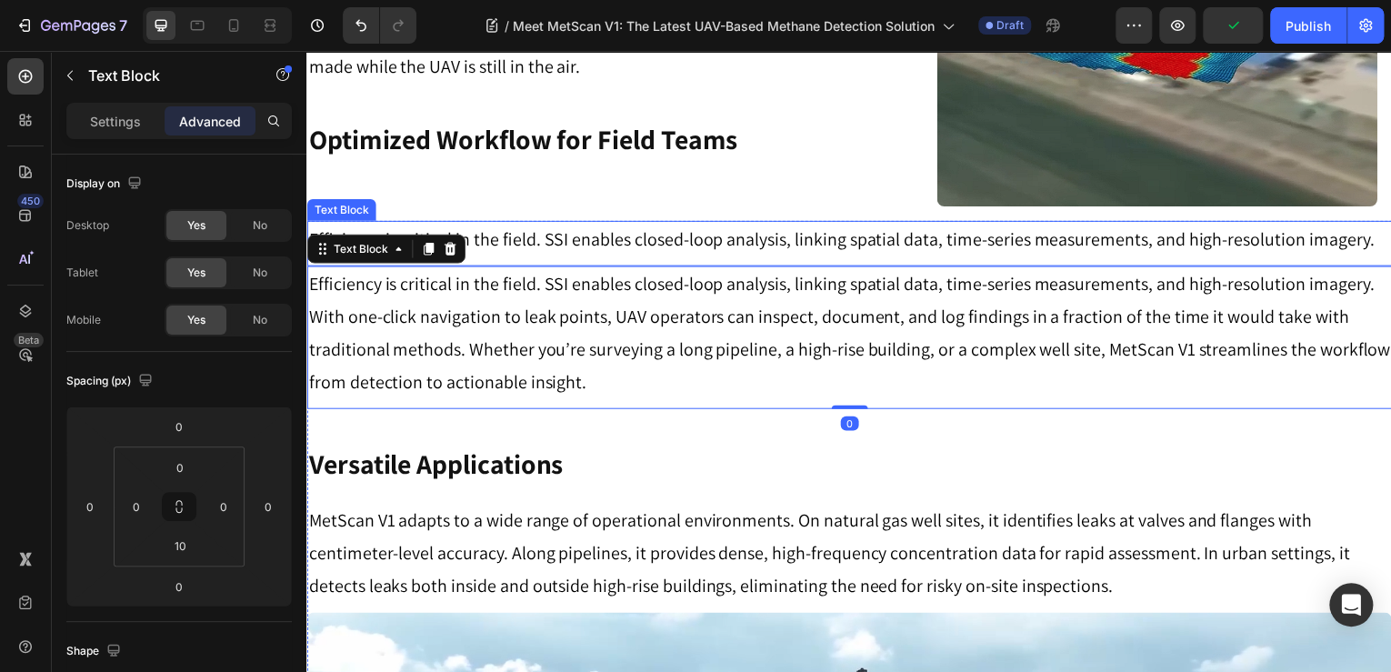
click at [577, 246] on div "Efficiency is critical in the field. SSI enables closed-loop analysis, linking …" at bounding box center [851, 240] width 1091 height 36
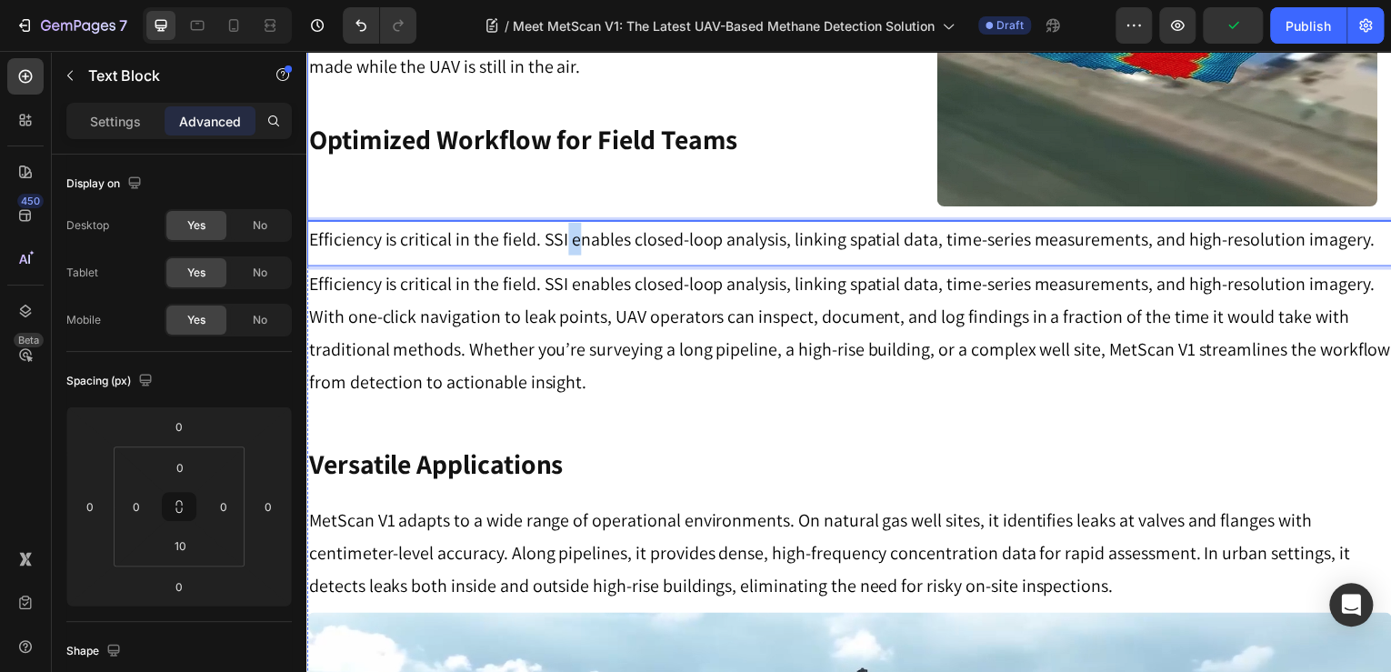
drag, startPoint x: 579, startPoint y: 236, endPoint x: 878, endPoint y: 256, distance: 299.0
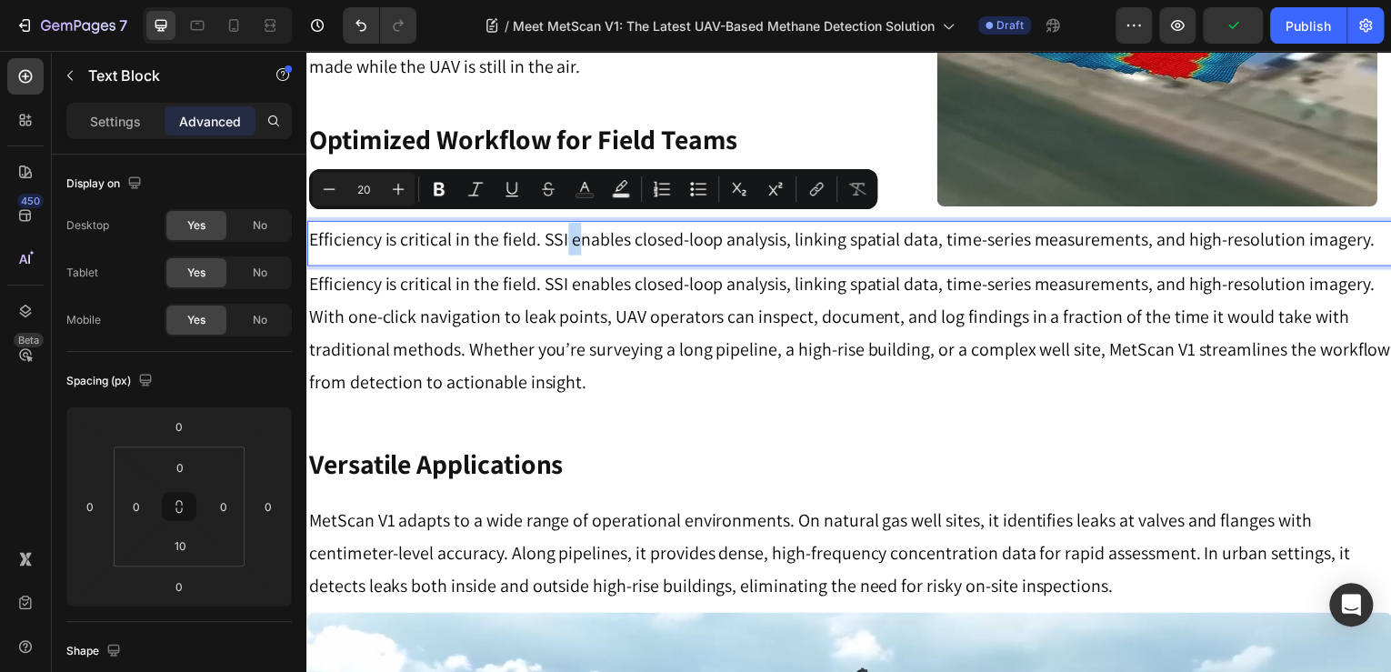
click at [667, 298] on p "Efficiency is critical in the field. SSI enables closed-loop analysis, linking …" at bounding box center [852, 334] width 1088 height 131
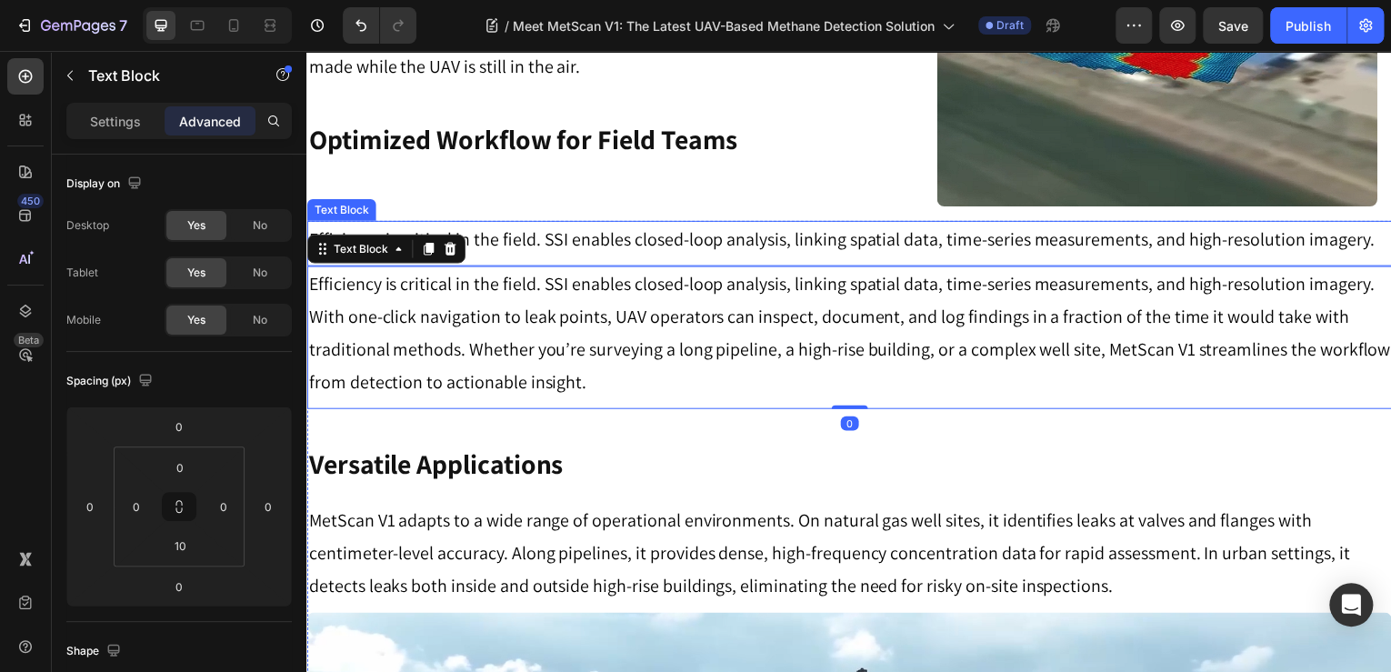
click at [529, 224] on p "Efficiency is critical in the field. SSI enables closed-loop analysis, linking …" at bounding box center [852, 240] width 1088 height 33
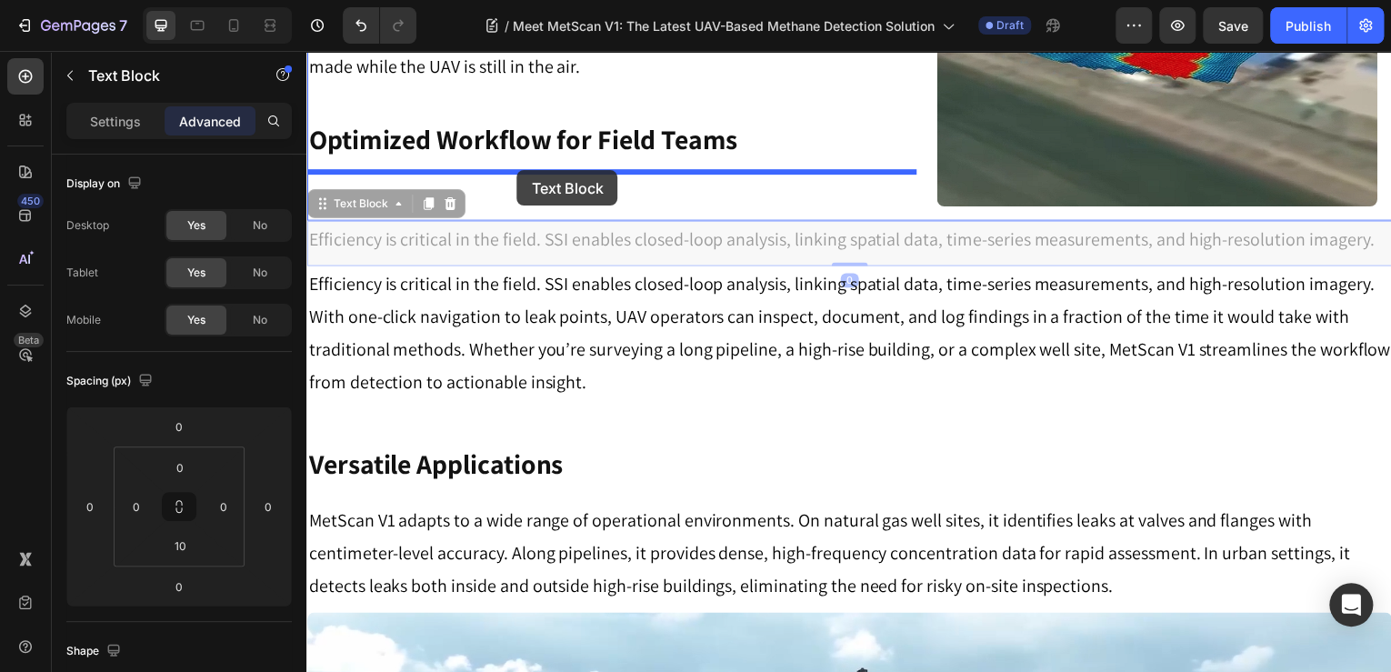
drag, startPoint x: 332, startPoint y: 196, endPoint x: 518, endPoint y: 171, distance: 188.2
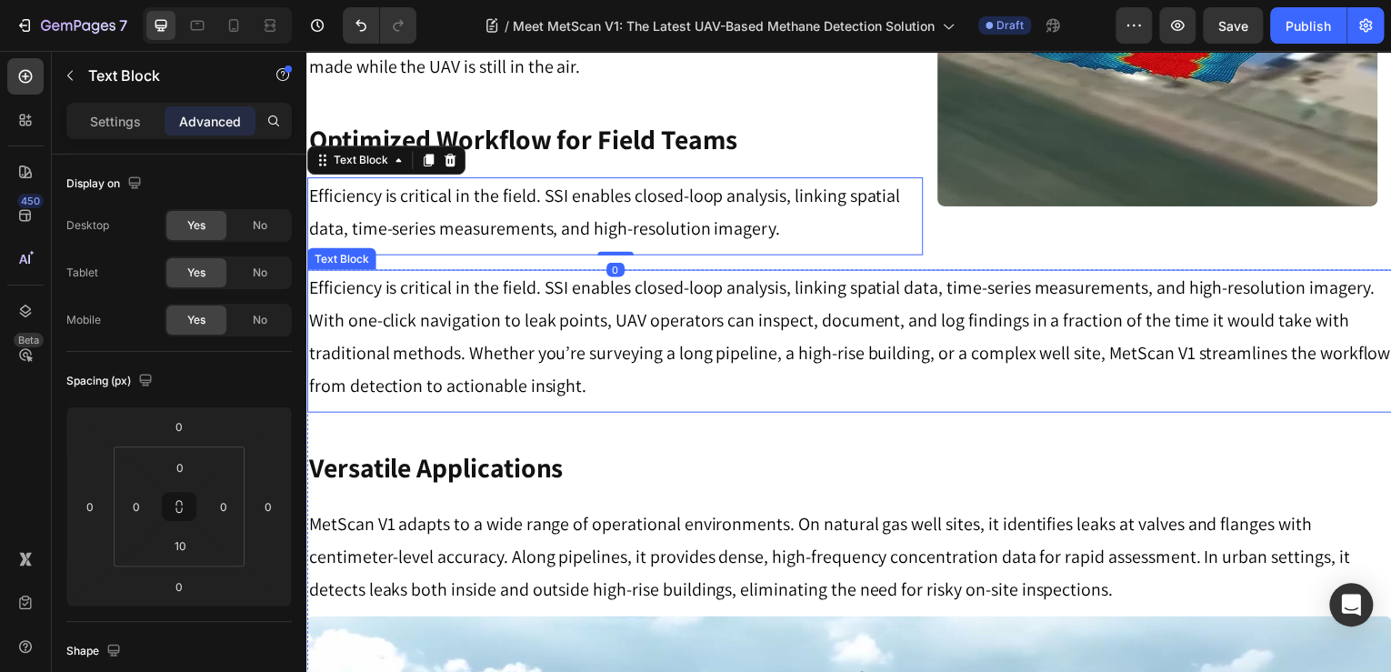
click at [740, 306] on p "Efficiency is critical in the field. SSI enables closed-loop analysis, linking …" at bounding box center [852, 338] width 1088 height 131
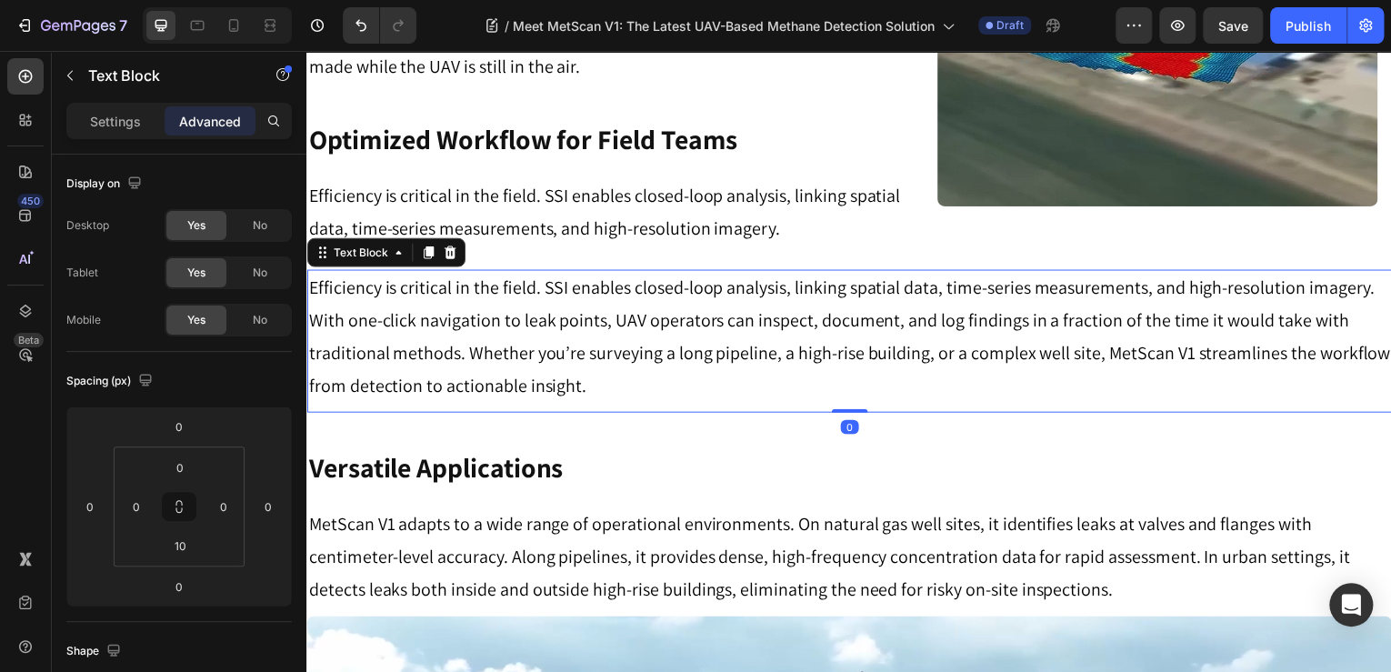
click at [1272, 282] on p "Efficiency is critical in the field. SSI enables closed-loop analysis, linking …" at bounding box center [852, 338] width 1088 height 131
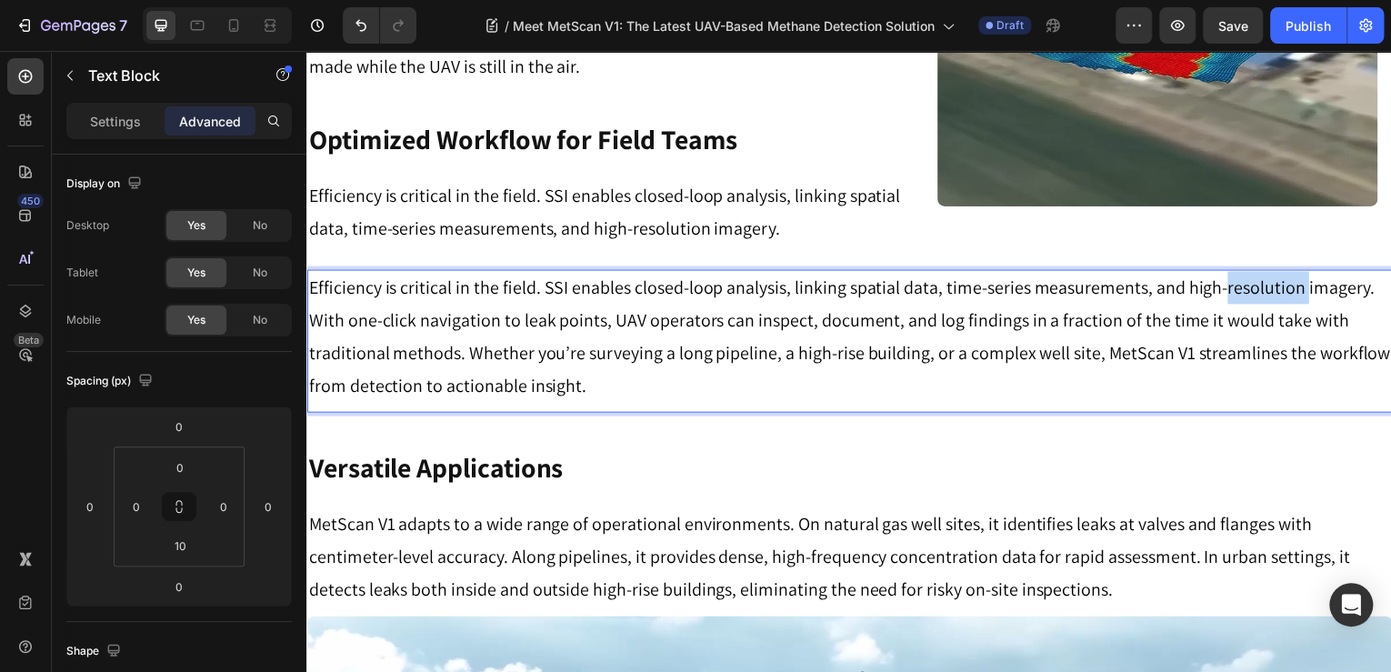
click at [1272, 282] on p "Efficiency is critical in the field. SSI enables closed-loop analysis, linking …" at bounding box center [852, 338] width 1088 height 131
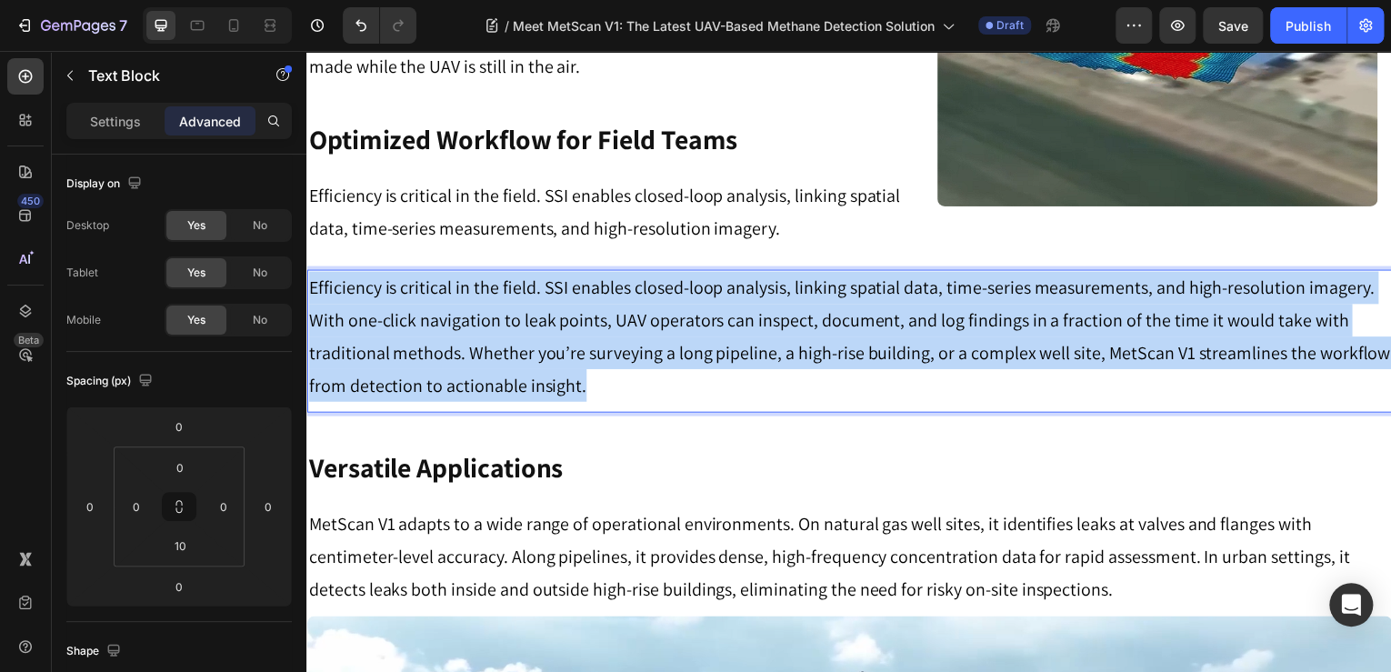
click at [1272, 282] on p "Efficiency is critical in the field. SSI enables closed-loop analysis, linking …" at bounding box center [852, 338] width 1088 height 131
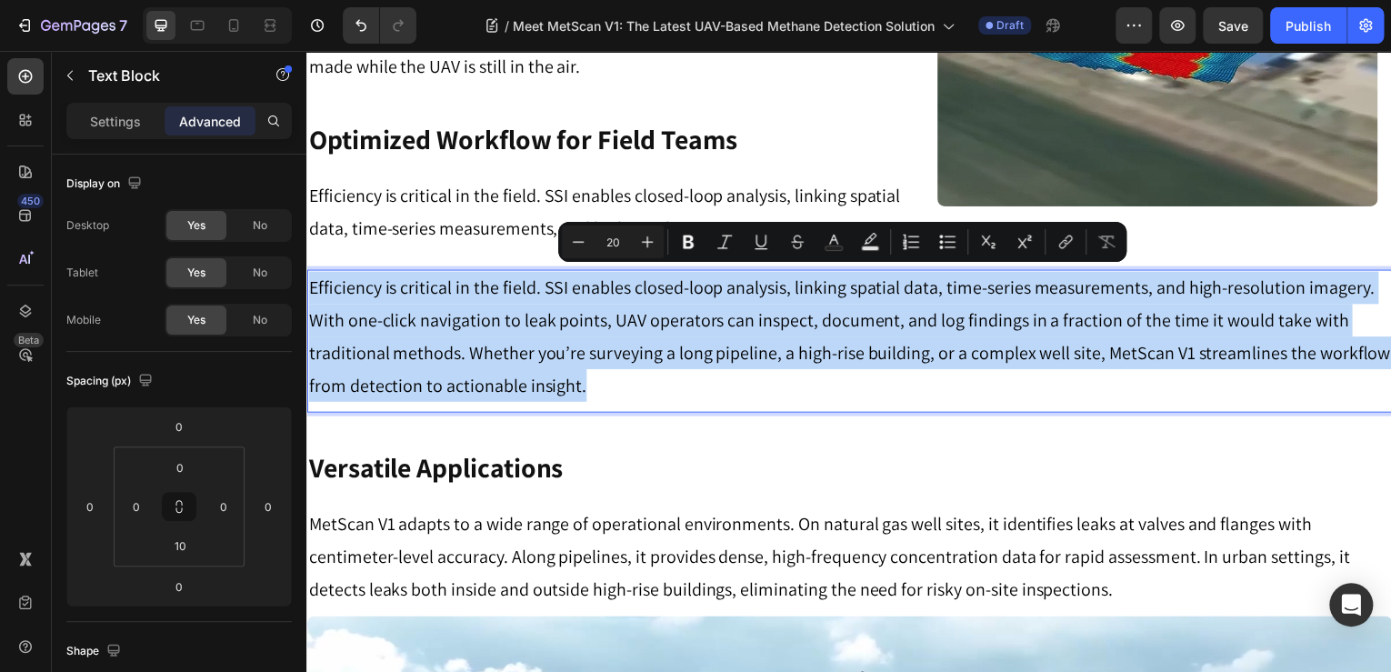
click at [1272, 304] on p "Efficiency is critical in the field. SSI enables closed-loop analysis, linking …" at bounding box center [852, 338] width 1088 height 131
click at [1355, 317] on p "Efficiency is critical in the field. SSI enables closed-loop analysis, linking …" at bounding box center [852, 338] width 1088 height 131
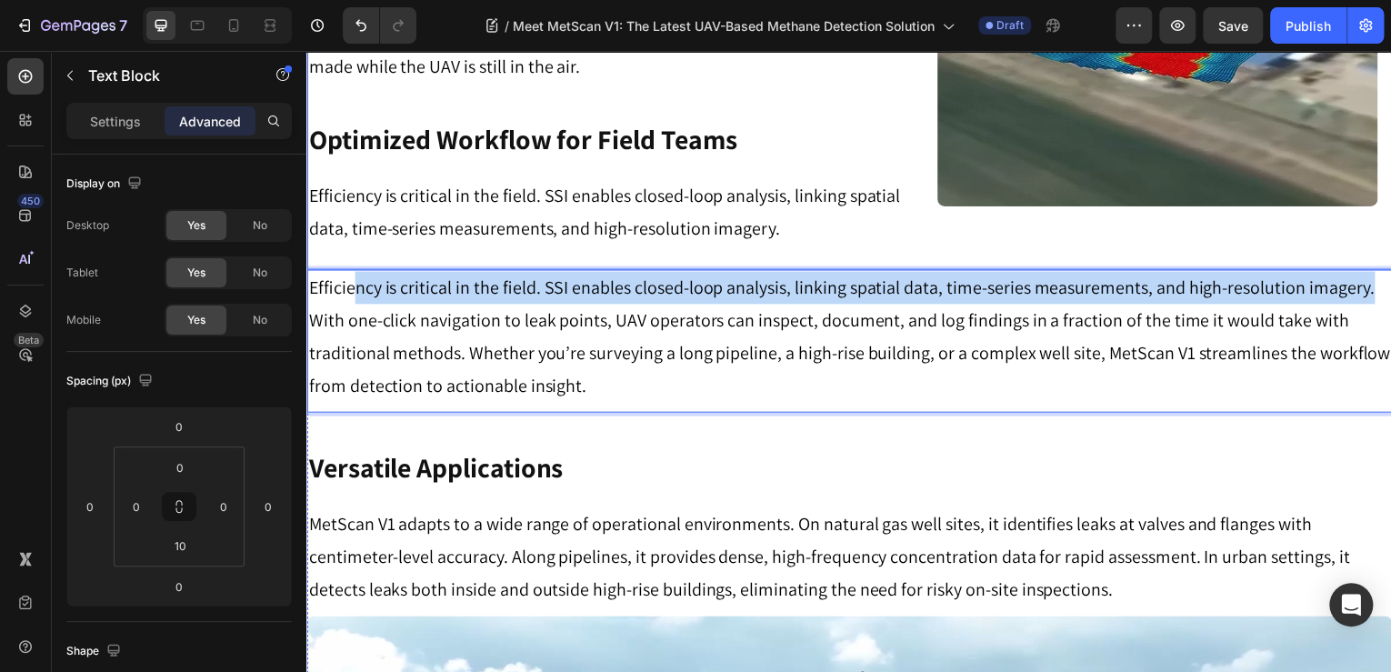
drag, startPoint x: 1351, startPoint y: 283, endPoint x: 356, endPoint y: 255, distance: 996.2
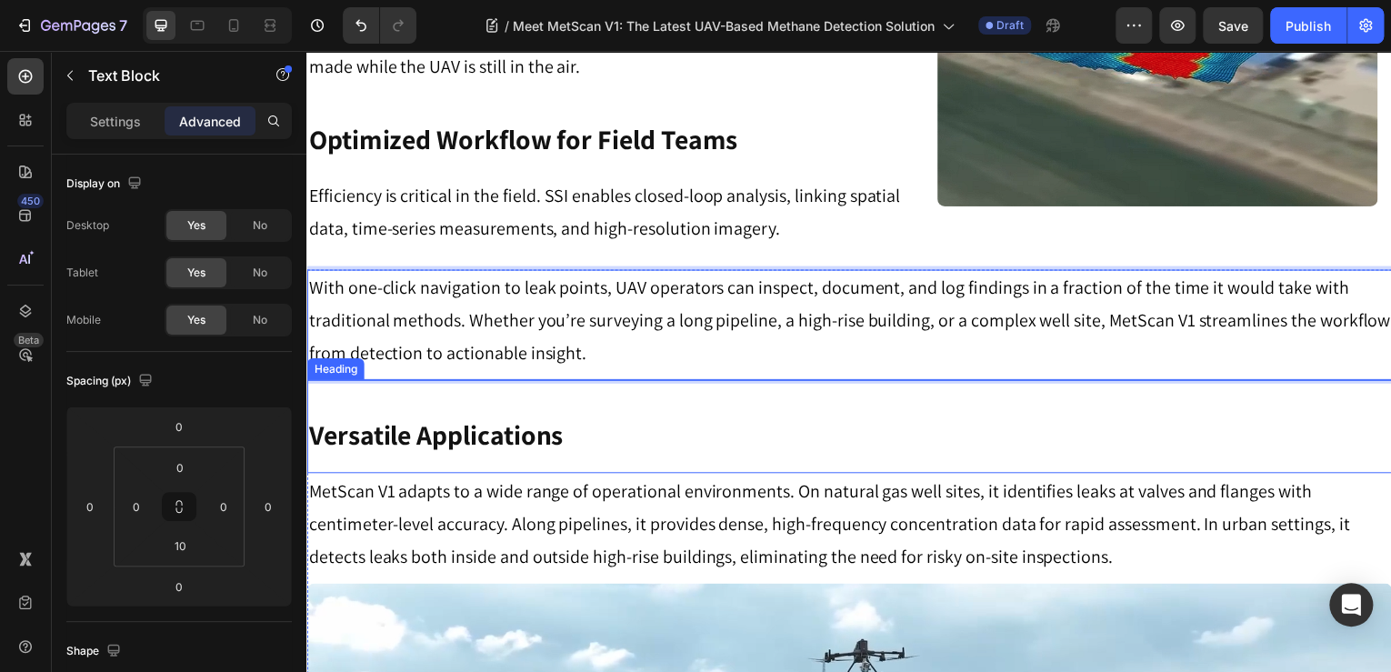
click at [924, 433] on p "⁠⁠⁠⁠⁠⁠⁠ Versatile Applications" at bounding box center [852, 437] width 1088 height 35
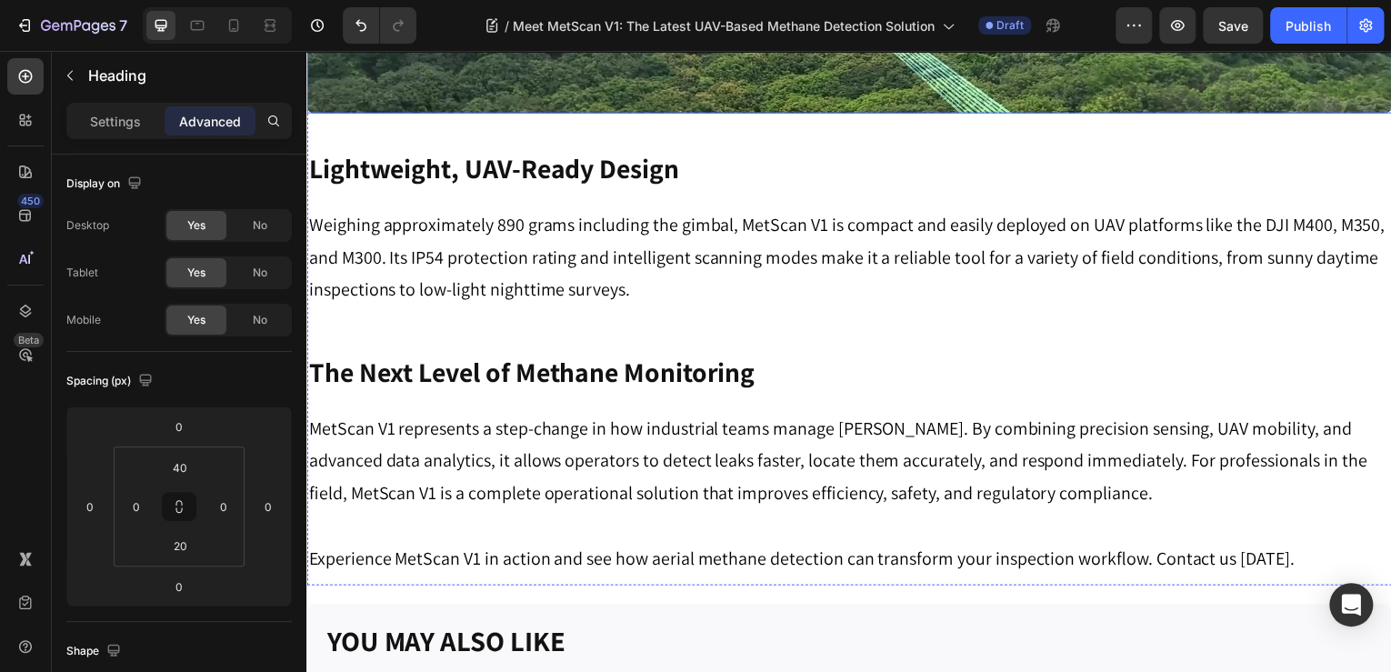
scroll to position [2956, 0]
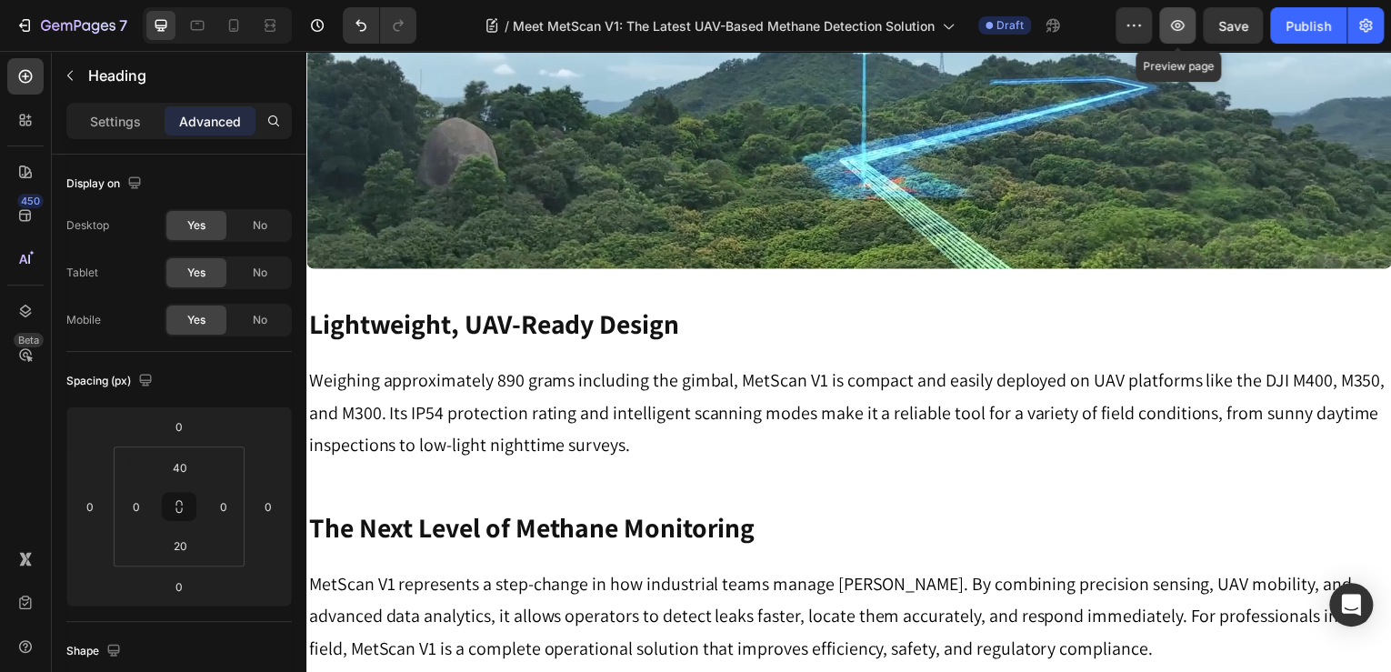
click at [1188, 22] on button "button" at bounding box center [1177, 25] width 36 height 36
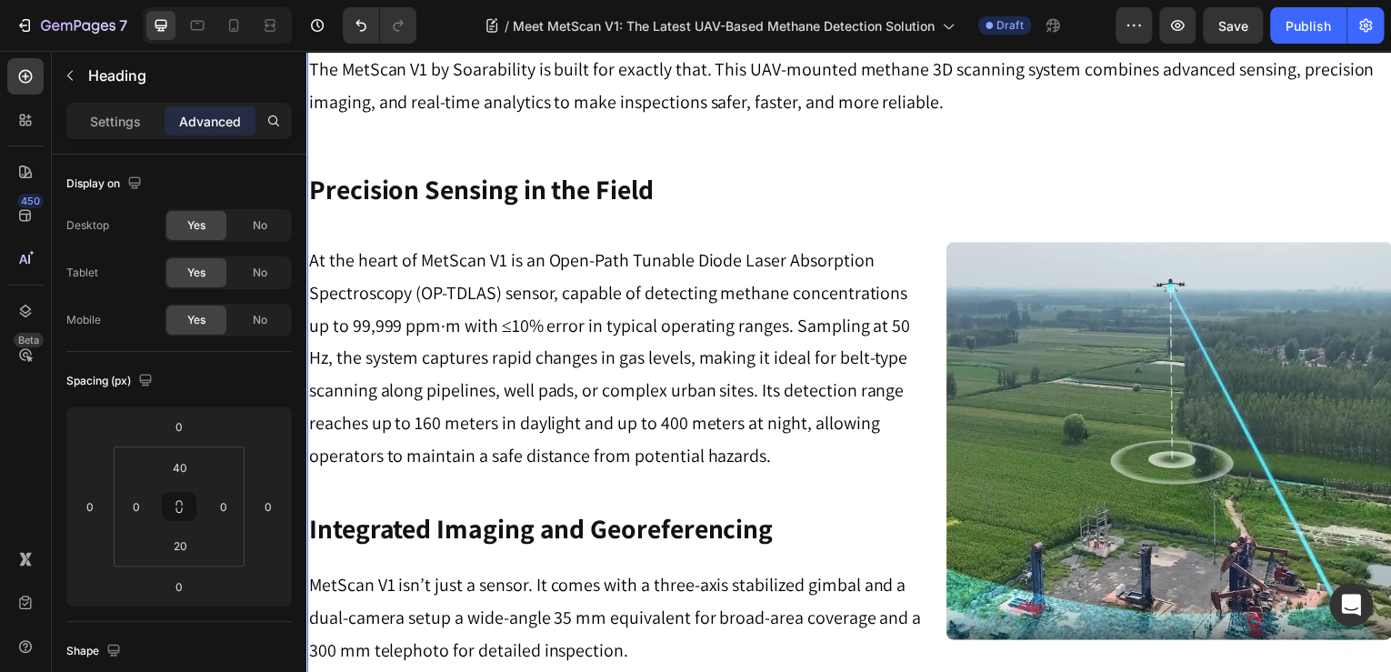
scroll to position [140, 0]
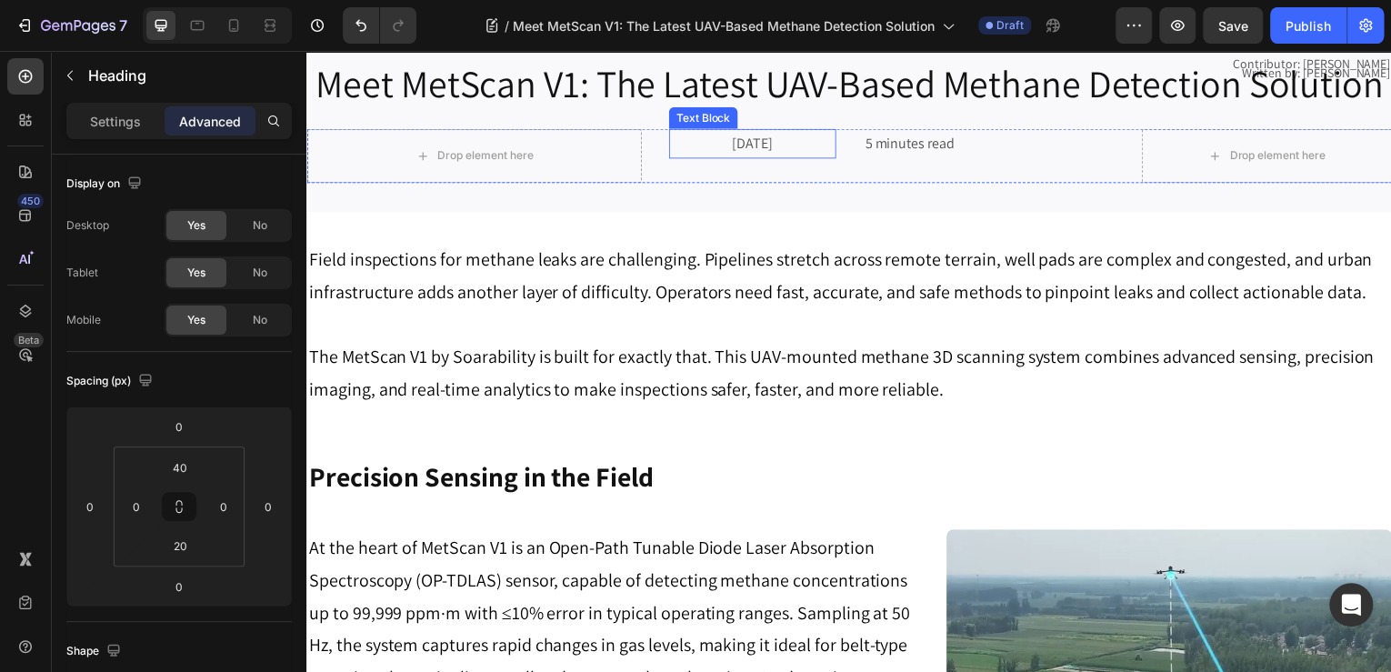
click at [753, 157] on p "August 20, 2025" at bounding box center [754, 144] width 165 height 26
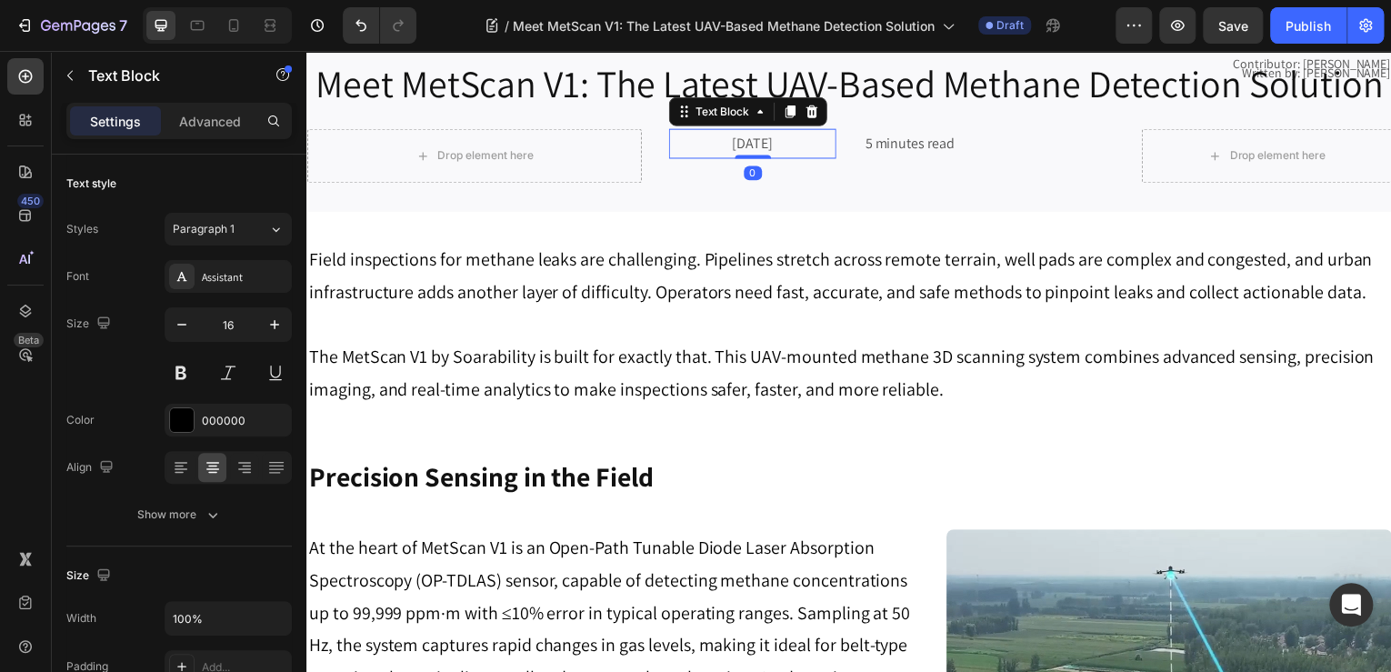
click at [753, 157] on p "August 20, 2025" at bounding box center [754, 144] width 165 height 26
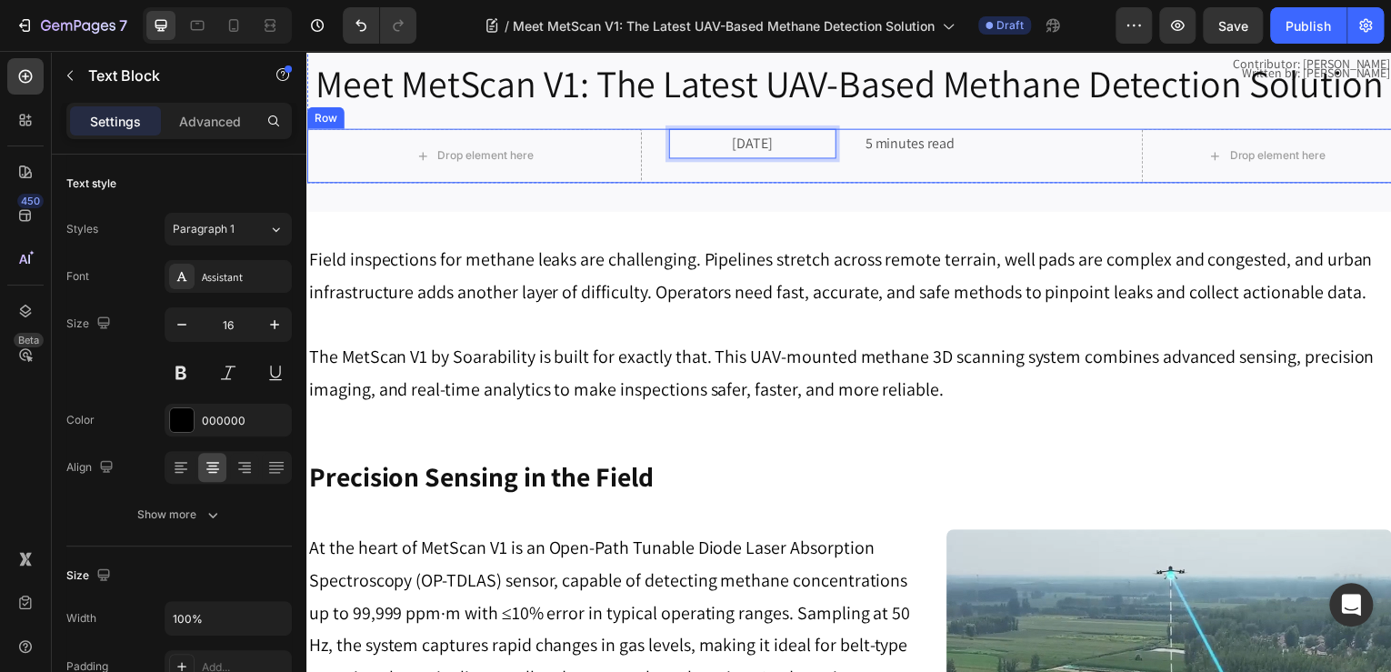
click at [852, 184] on div "Drop element here August 27, 2025 Text Block 0 5 minutes read Text Block Drop e…" at bounding box center [851, 156] width 1091 height 55
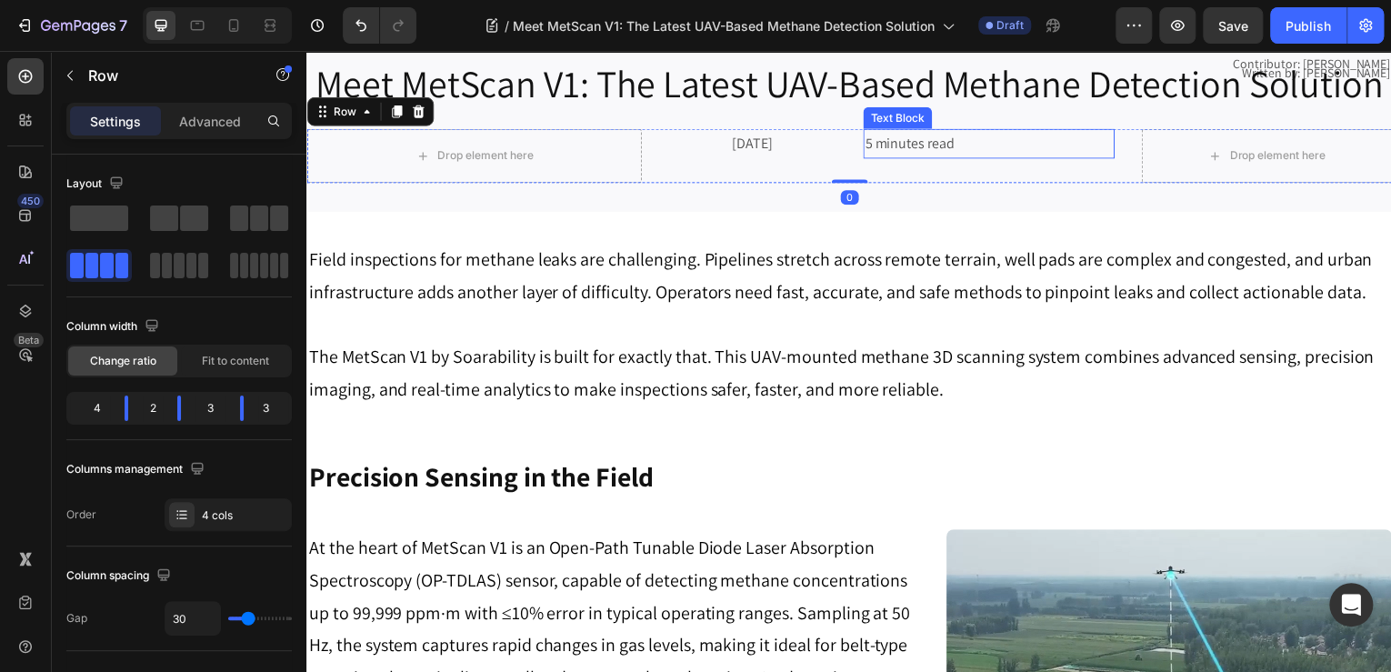
click at [876, 153] on span "5 minutes read" at bounding box center [913, 143] width 90 height 19
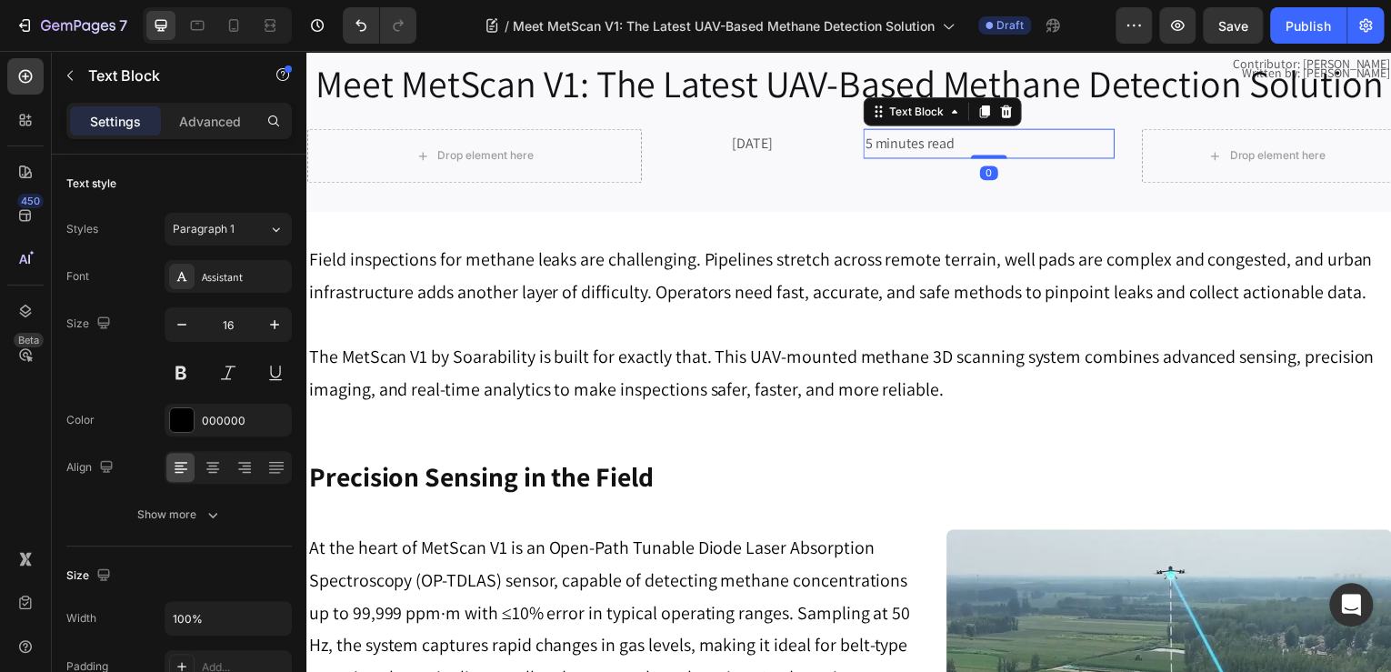
click at [876, 153] on span "5 minutes read" at bounding box center [913, 143] width 90 height 19
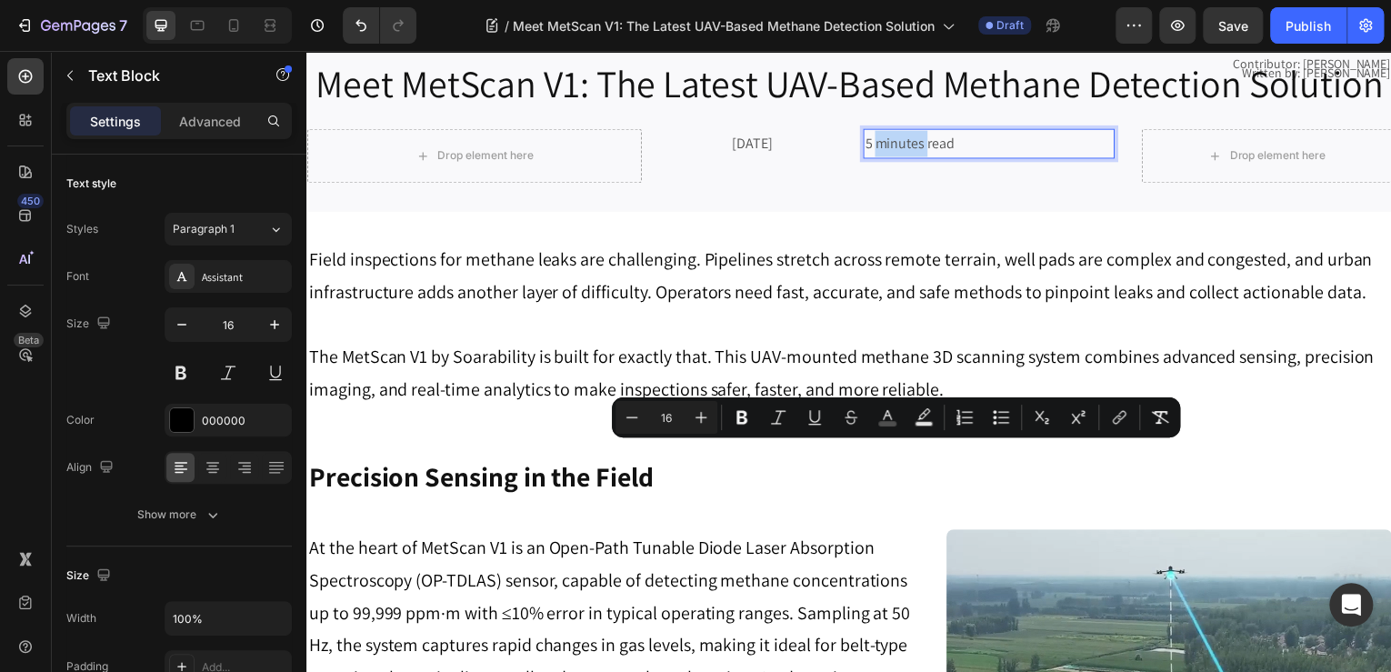
click at [868, 153] on span "5 minutes read" at bounding box center [913, 143] width 90 height 19
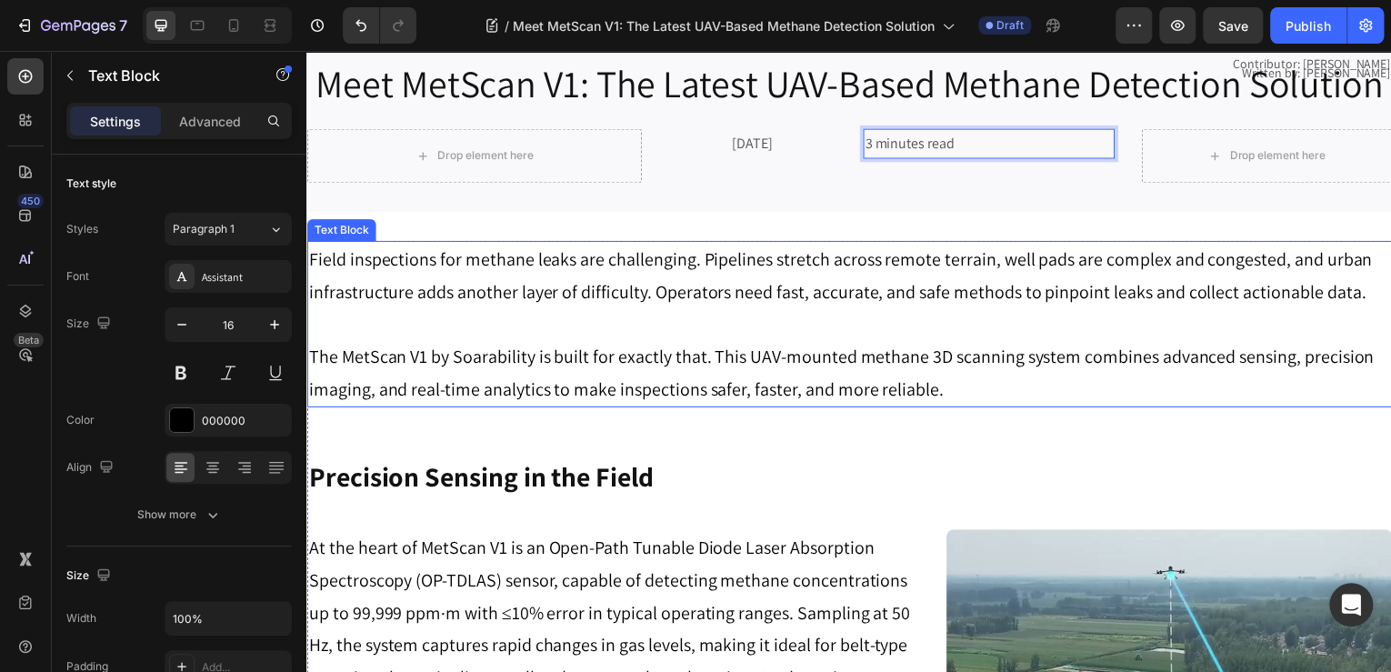
click at [1045, 309] on p "Field inspections for methane leaks are challenging. Pipelines stretch across r…" at bounding box center [852, 276] width 1088 height 65
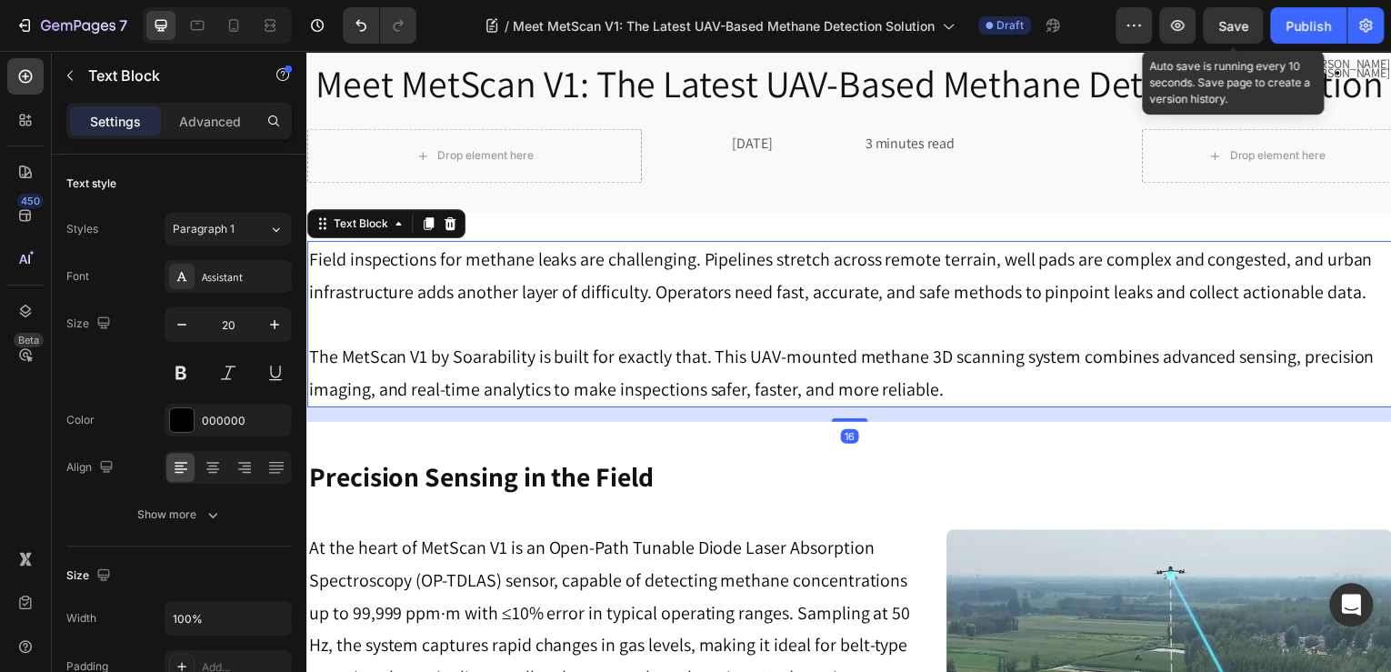
click at [1226, 35] on div "Save" at bounding box center [1234, 25] width 30 height 19
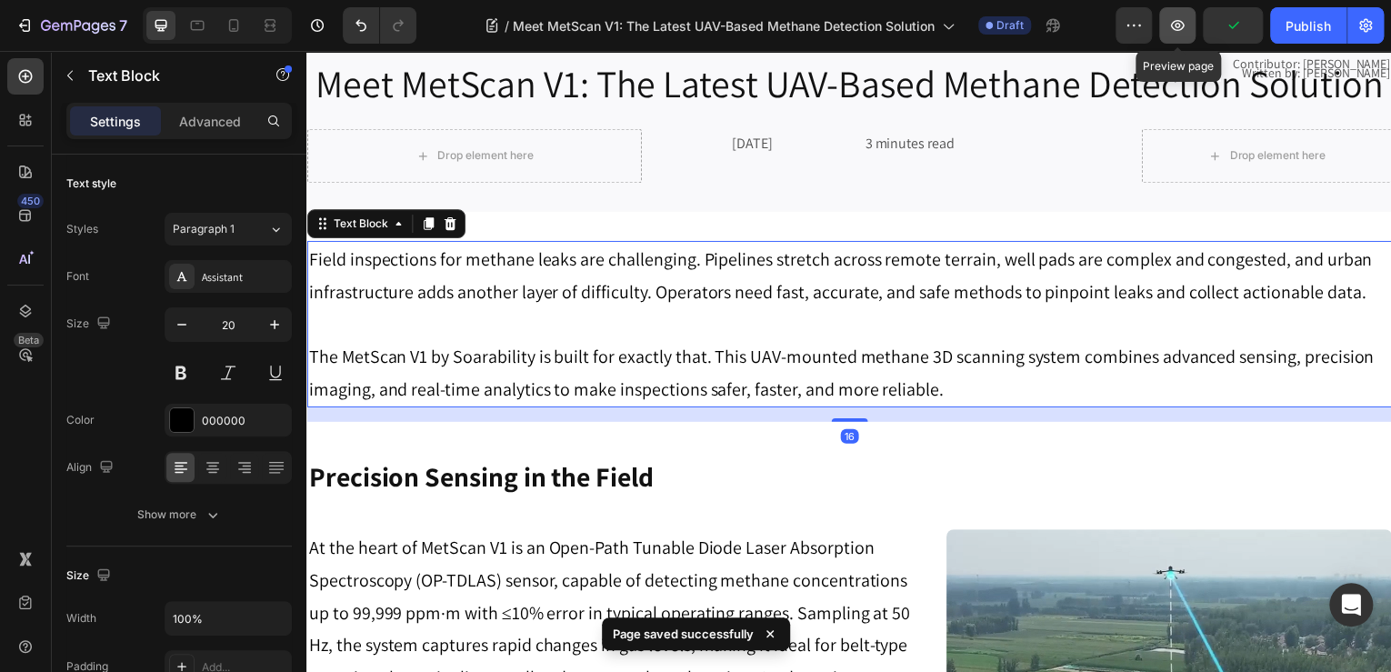
click at [1174, 18] on icon "button" at bounding box center [1178, 25] width 18 height 18
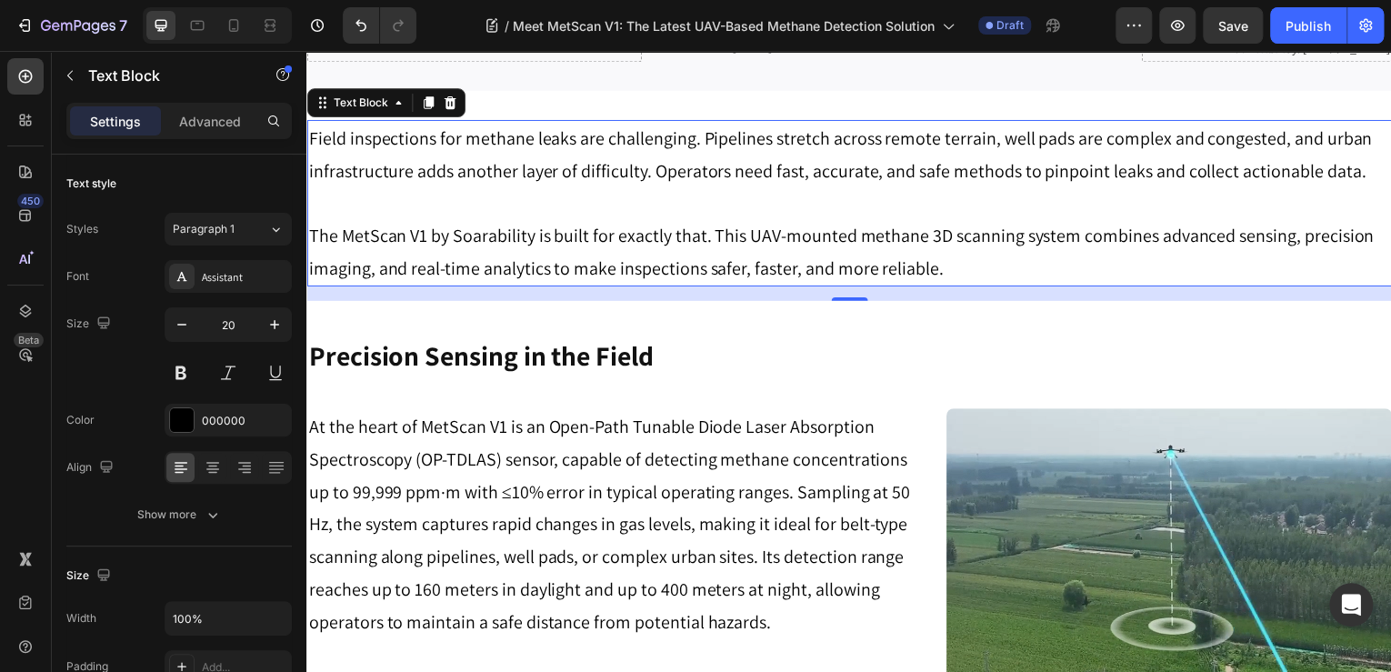
scroll to position [504, 0]
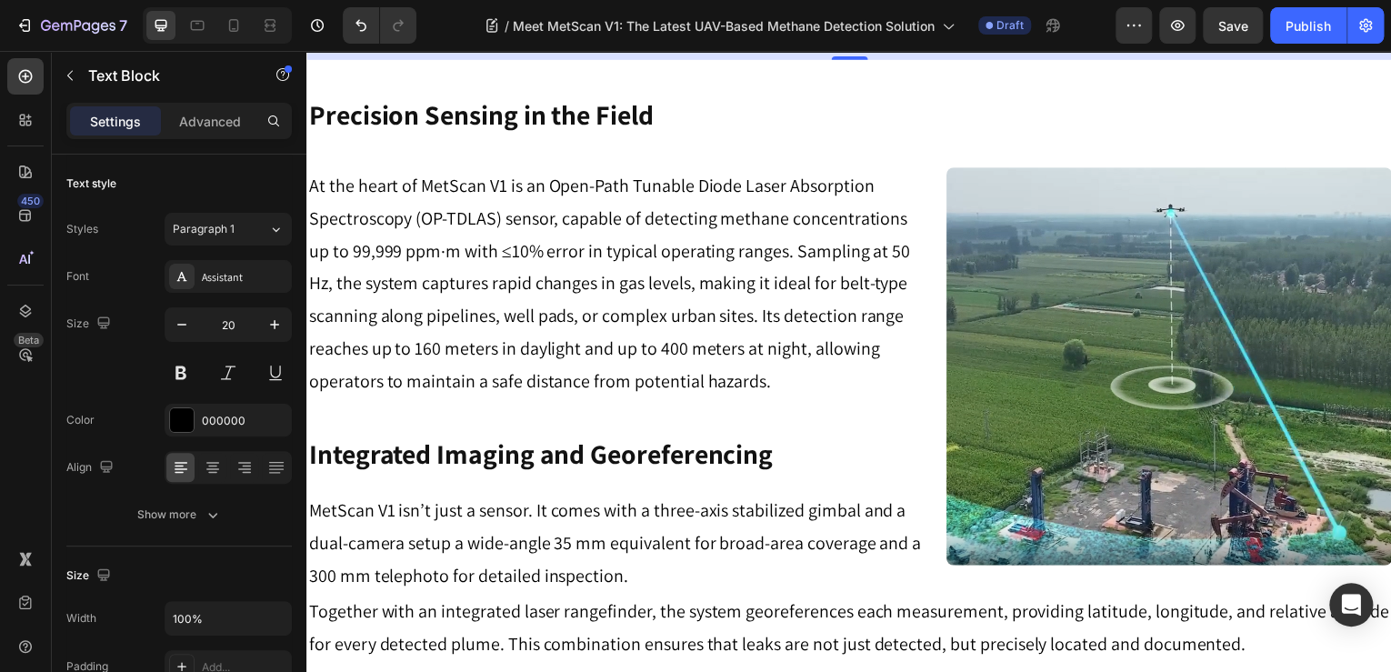
click at [403, 44] on p "The MetScan V1 by Soarability is built for exactly that. This UAV-mounted metha…" at bounding box center [852, 10] width 1088 height 65
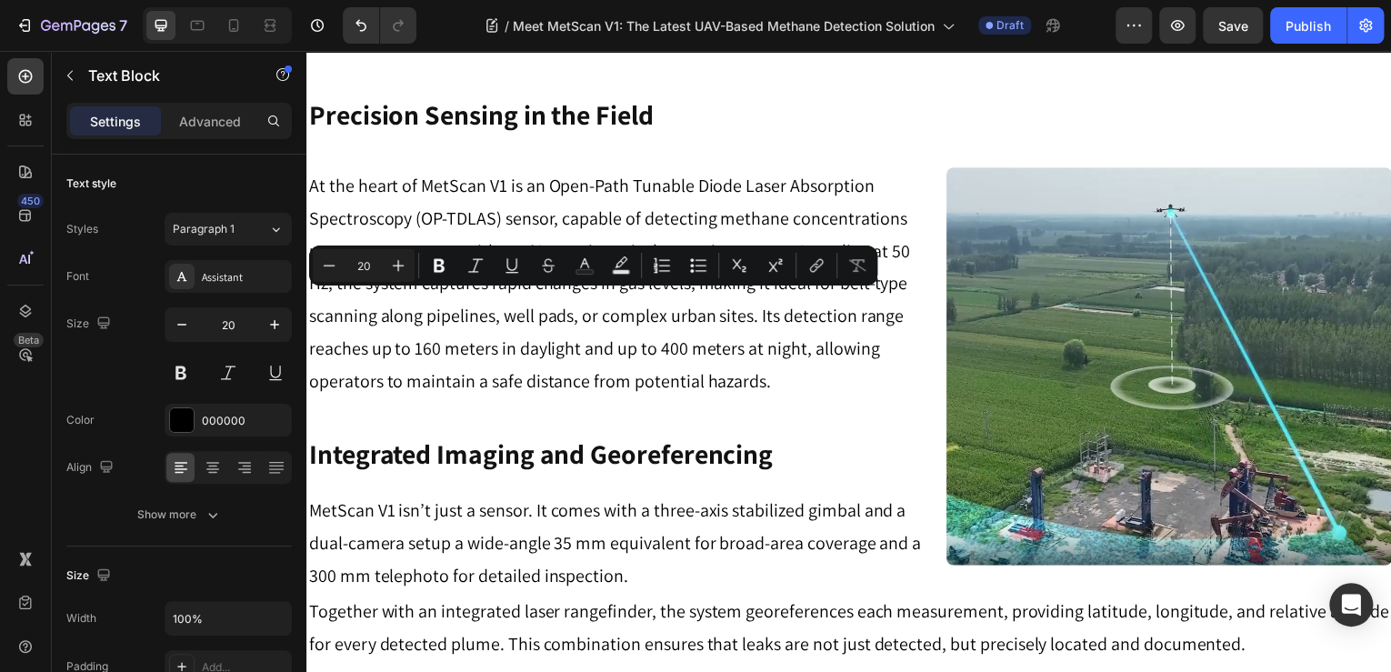
drag, startPoint x: 343, startPoint y: 312, endPoint x: 422, endPoint y: 317, distance: 79.3
click at [422, 44] on p "The MetScan V1 by Soarability is built for exactly that. This UAV-mounted metha…" at bounding box center [852, 10] width 1088 height 65
click at [425, 262] on button "Bold" at bounding box center [439, 265] width 33 height 33
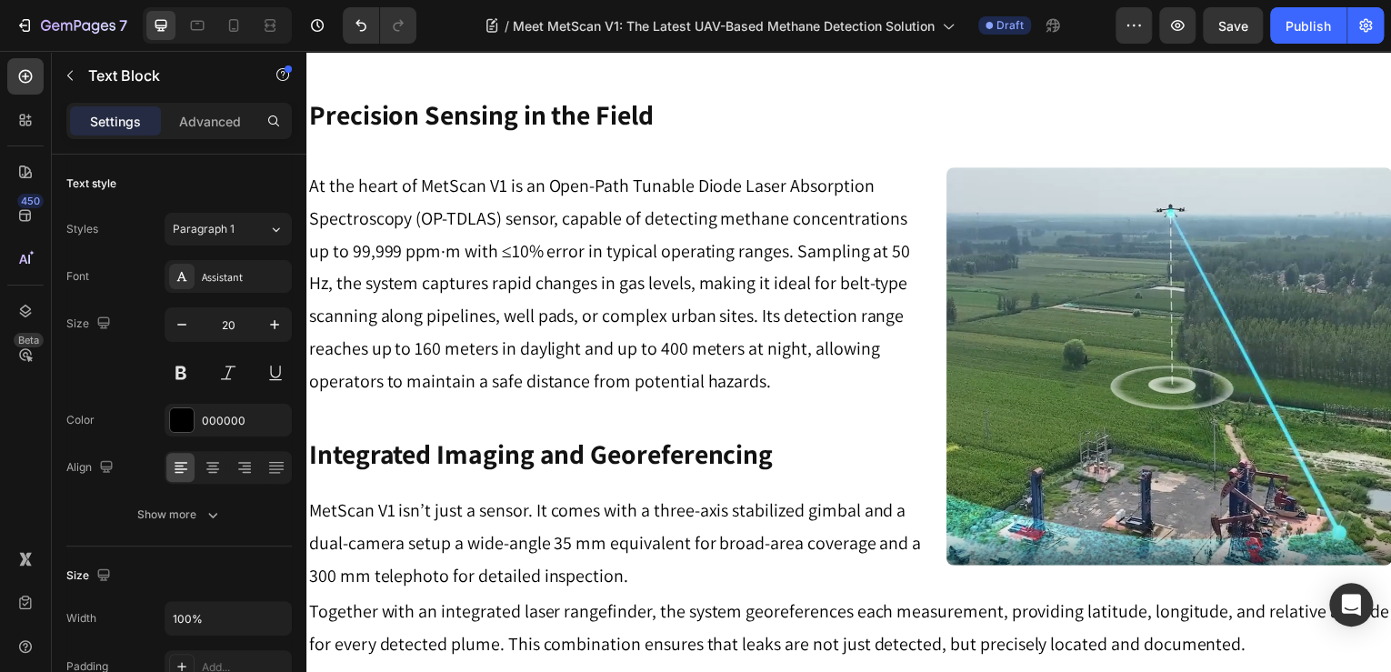
click at [439, 44] on p "The MetScan V1 by Soarability is built for exactly that. This UAV-mounted metha…" at bounding box center [852, 10] width 1088 height 65
drag, startPoint x: 429, startPoint y: 307, endPoint x: 344, endPoint y: 309, distance: 85.5
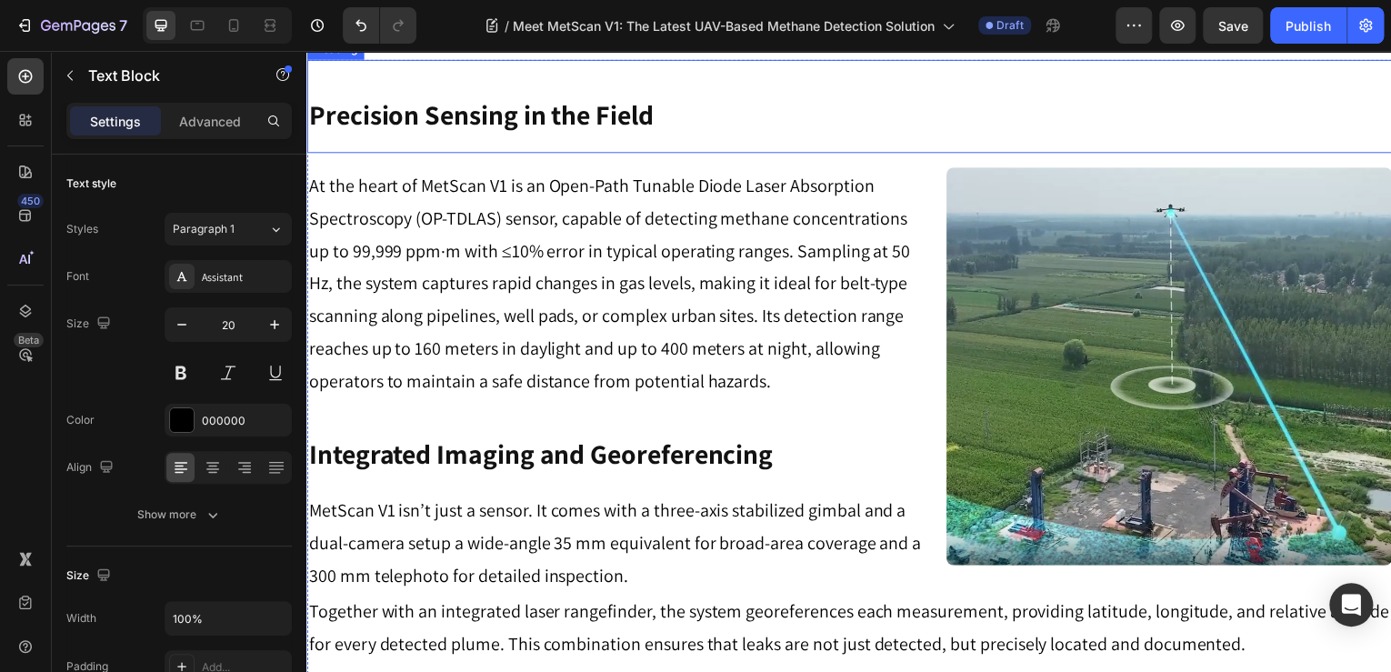
drag, startPoint x: 583, startPoint y: 462, endPoint x: 553, endPoint y: 441, distance: 36.6
click at [585, 154] on div "Precision Sensing in the Field Heading" at bounding box center [851, 107] width 1091 height 94
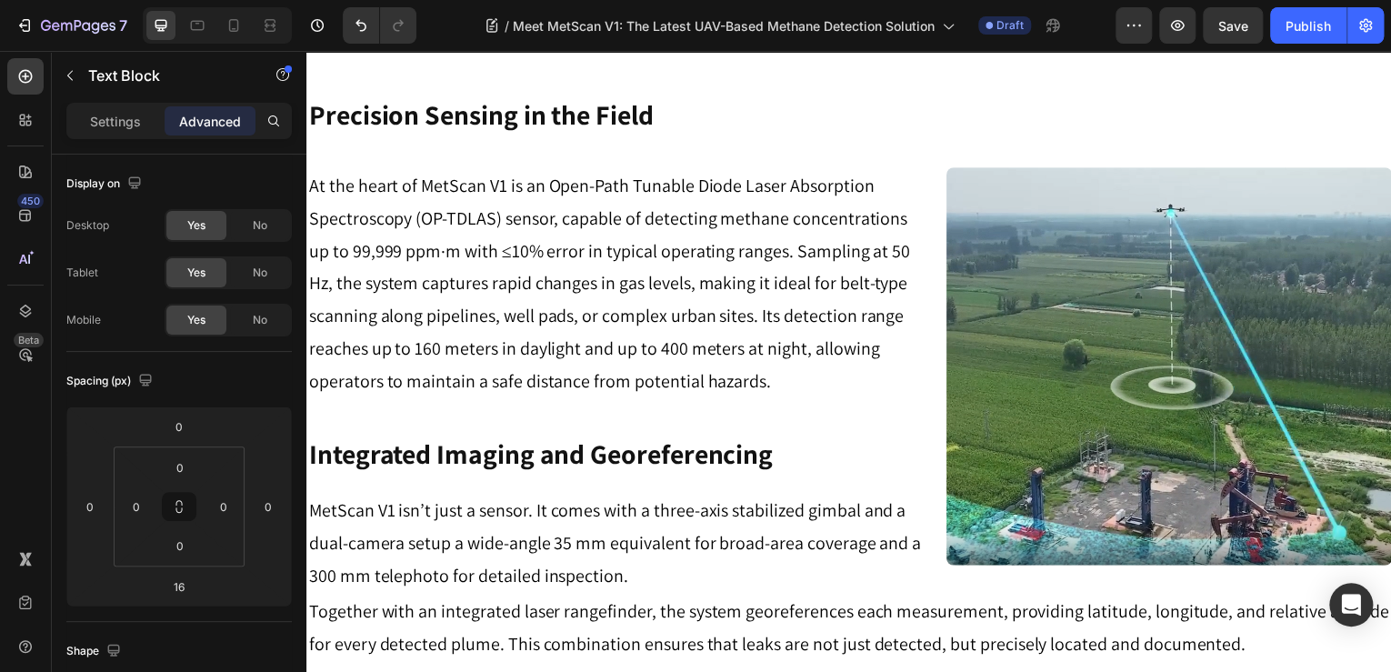
drag, startPoint x: 345, startPoint y: 308, endPoint x: 428, endPoint y: 311, distance: 83.7
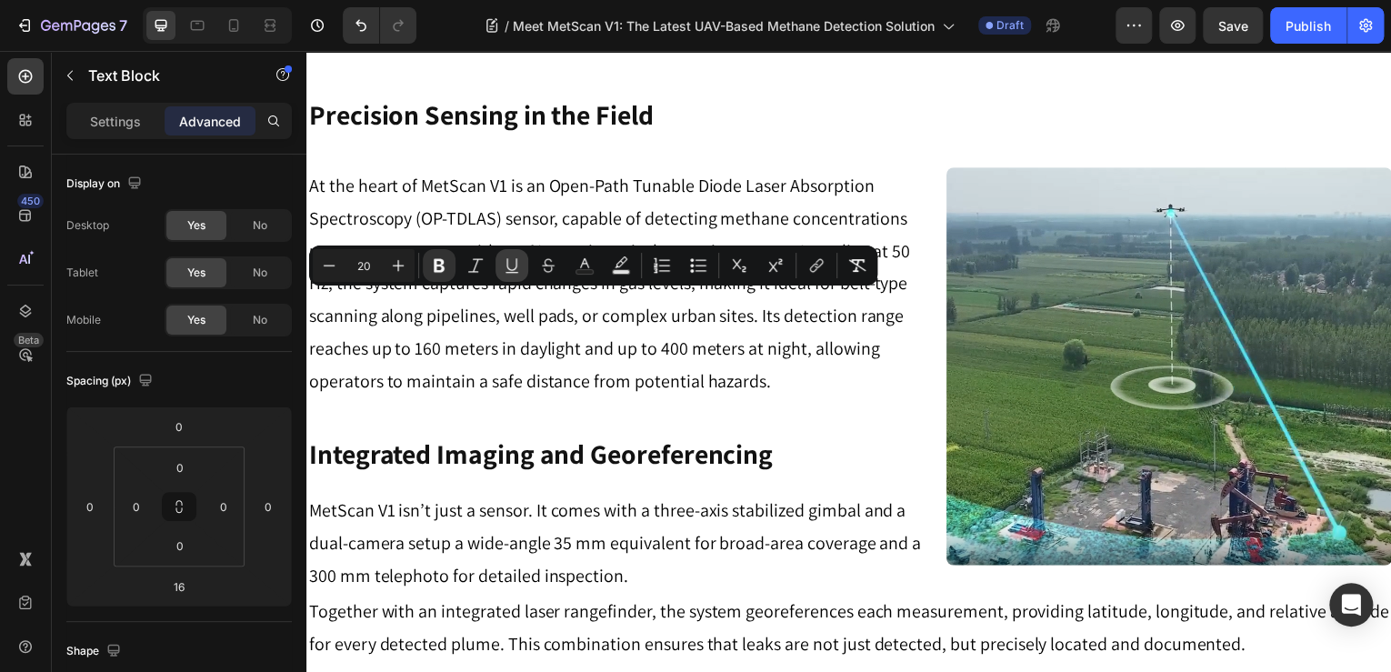
click at [508, 259] on icon "Editor contextual toolbar" at bounding box center [512, 265] width 18 height 18
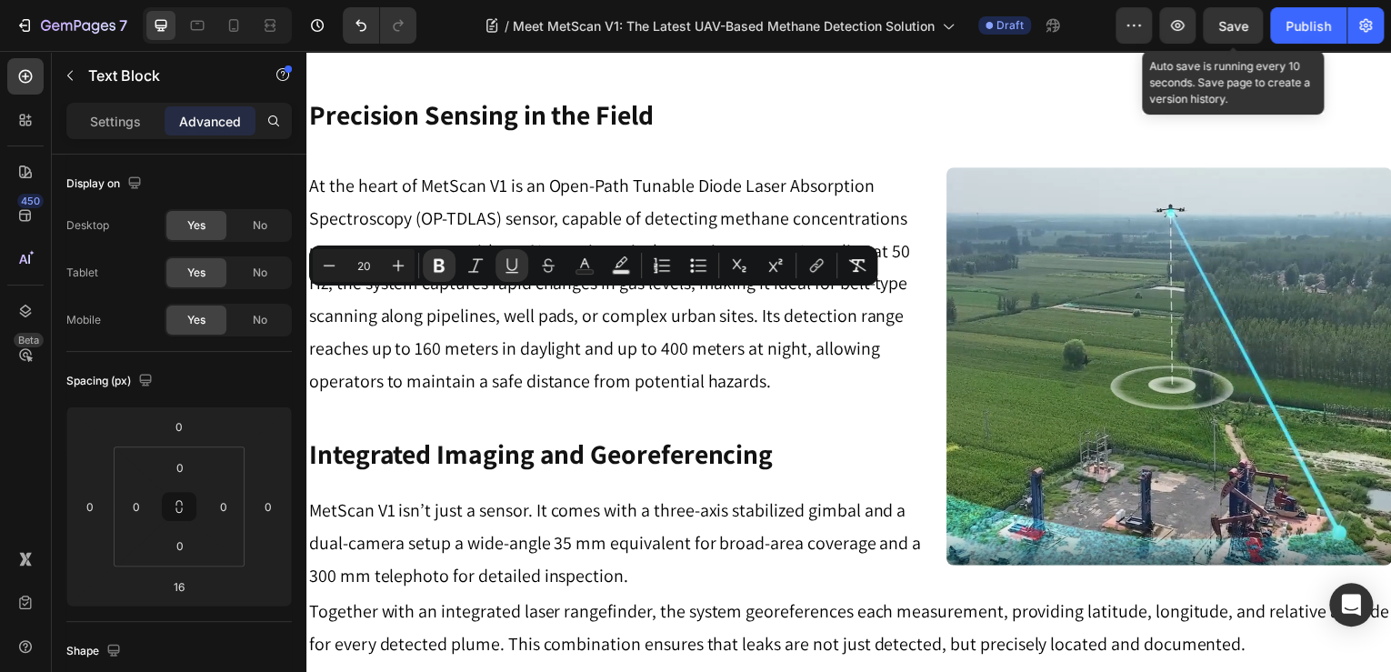
click at [1225, 33] on div "Save" at bounding box center [1234, 25] width 30 height 19
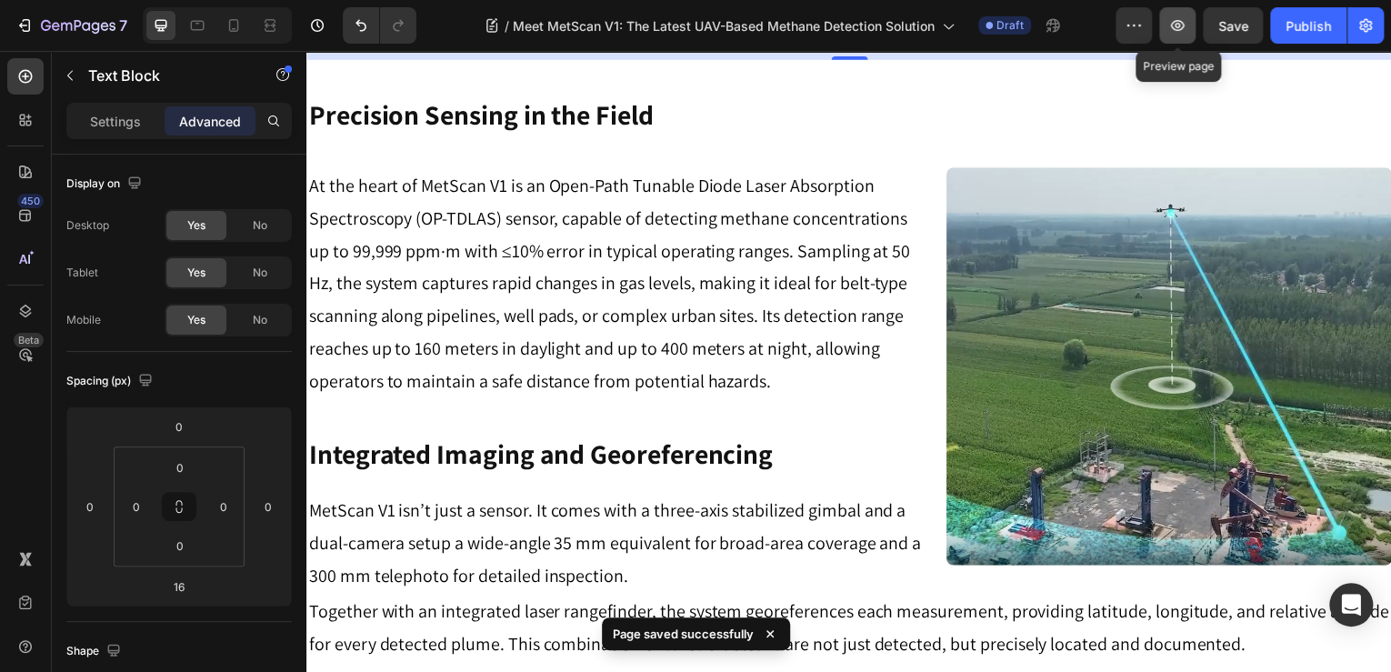
click at [1174, 39] on button "button" at bounding box center [1177, 25] width 36 height 36
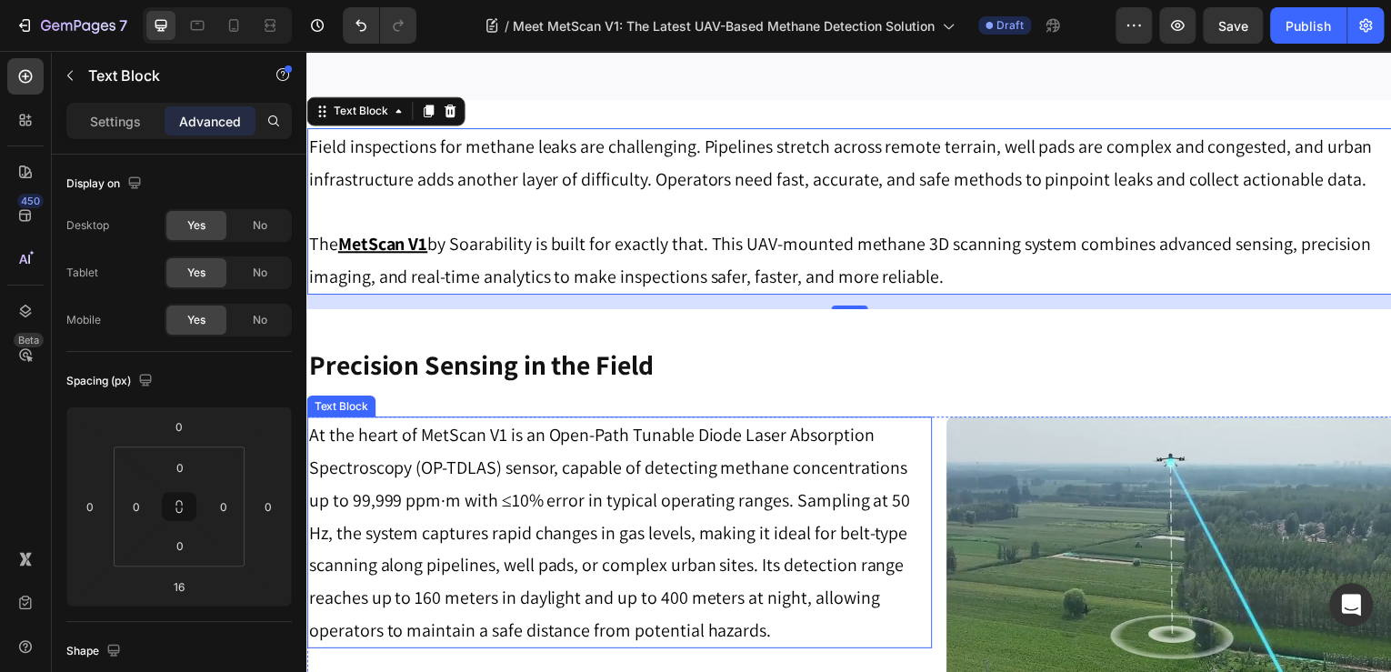
scroll to position [649, 0]
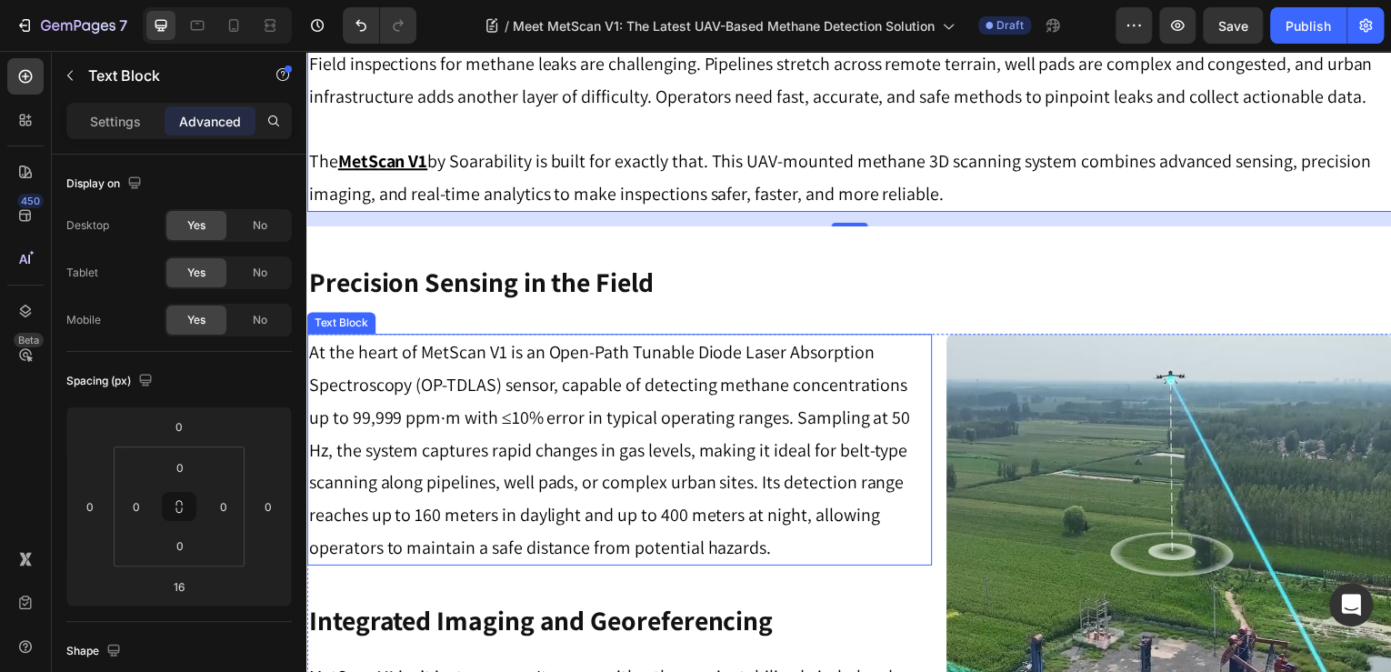
click at [701, 398] on p "At the heart of MetScan V1 is an Open-Path Tunable Diode Laser Absorption Spect…" at bounding box center [620, 451] width 625 height 229
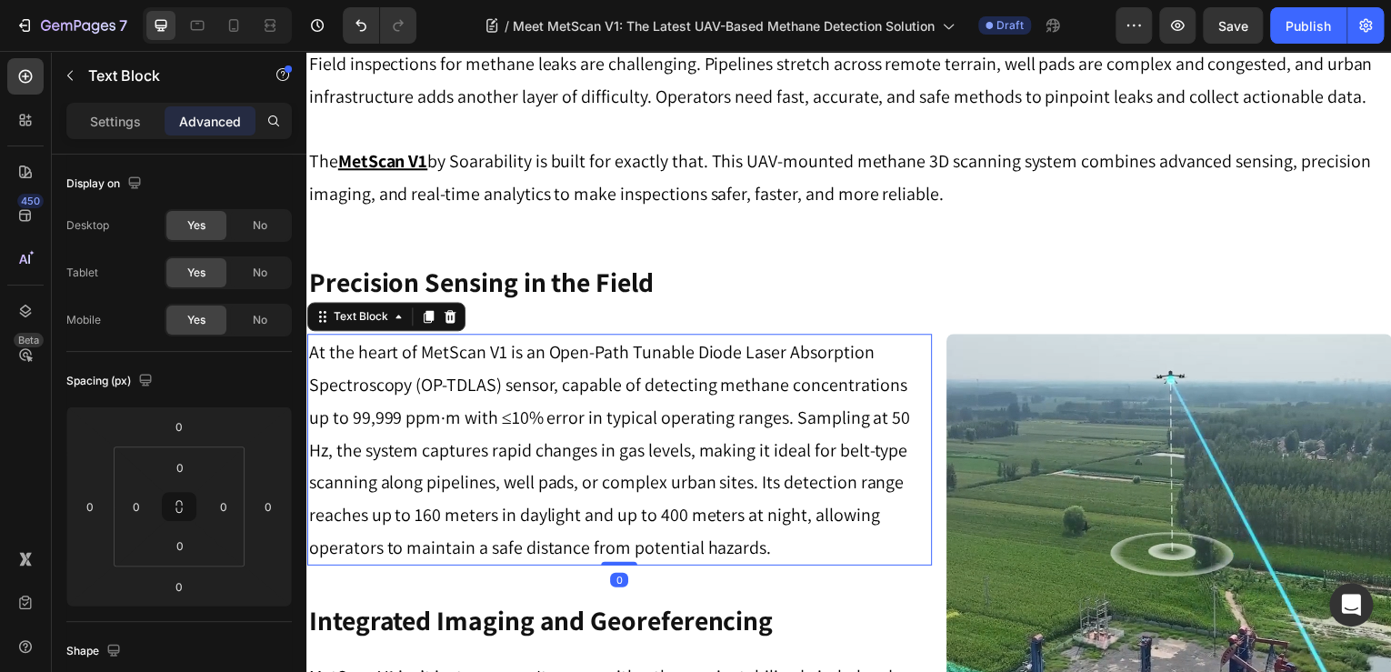
click at [727, 416] on p "At the heart of MetScan V1 is an Open-Path Tunable Diode Laser Absorption Spect…" at bounding box center [620, 451] width 625 height 229
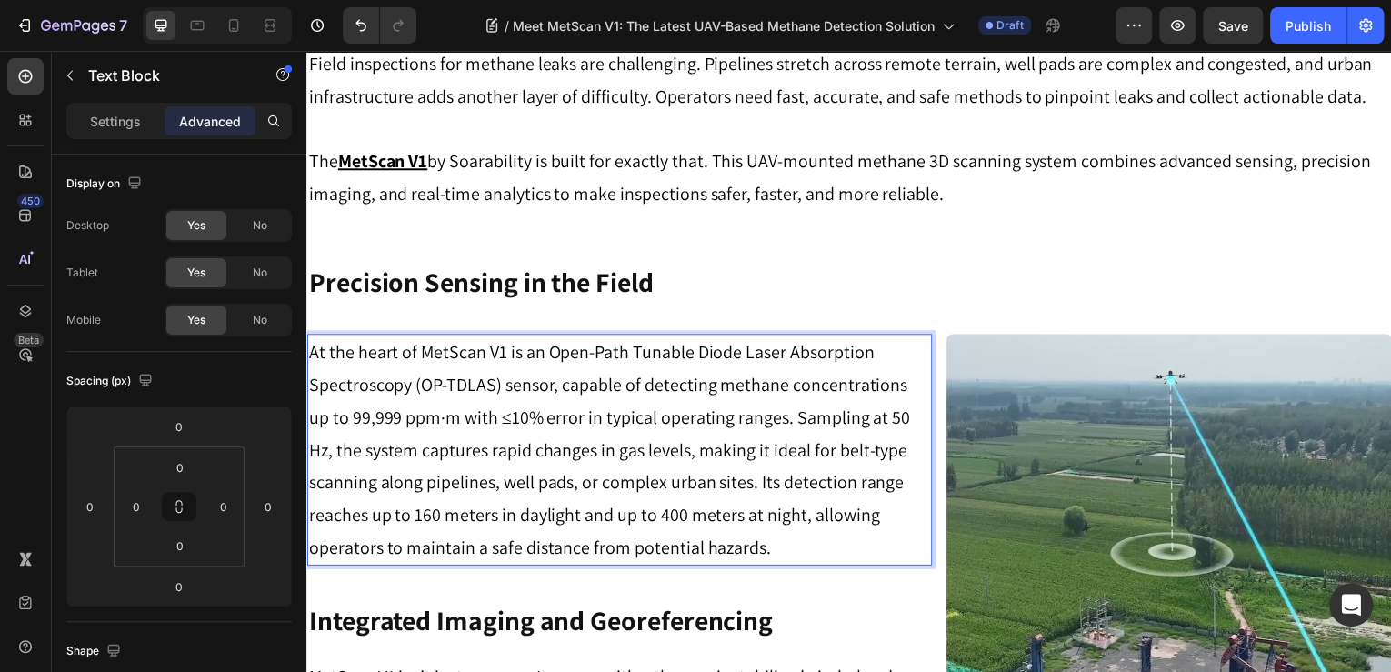
drag, startPoint x: 336, startPoint y: 323, endPoint x: 334, endPoint y: 354, distance: 31.0
click at [872, 421] on p "At the heart of MetScan V1 is an Open-Path Tunable Diode Laser Absorption Spect…" at bounding box center [620, 451] width 625 height 229
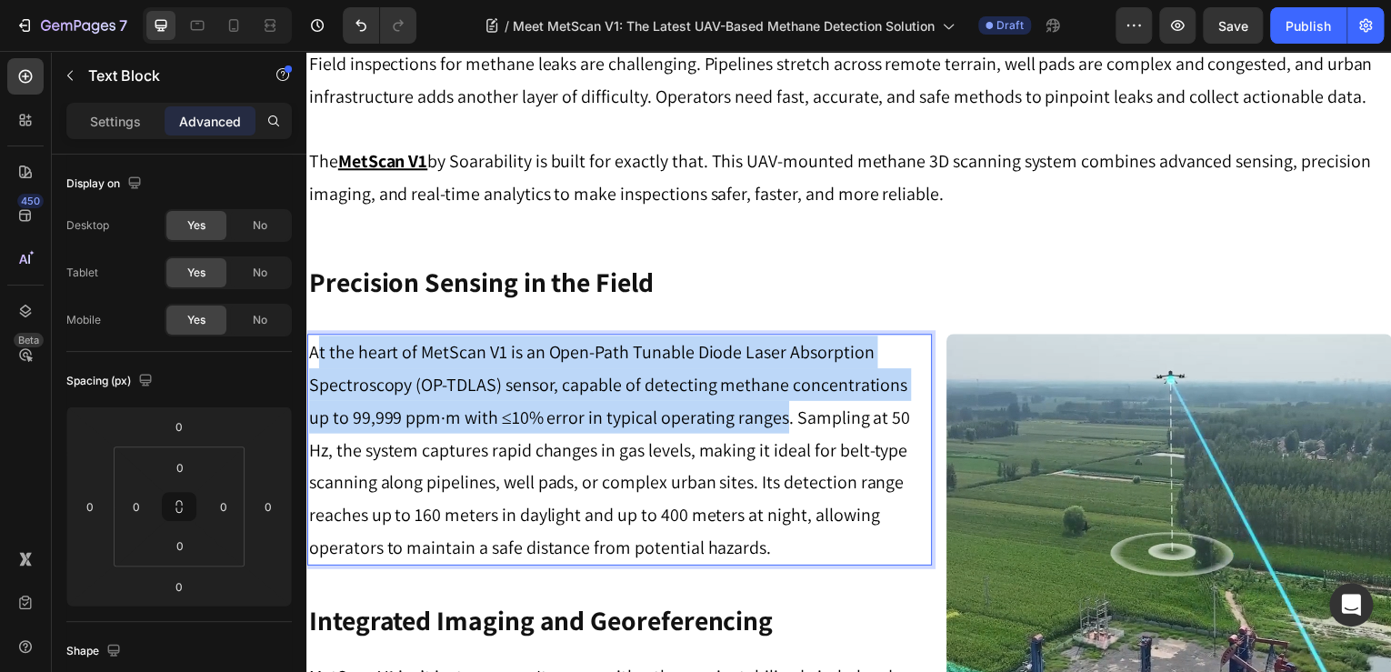
drag, startPoint x: 759, startPoint y: 421, endPoint x: 319, endPoint y: 352, distance: 445.5
click at [319, 352] on p "At the heart of MetScan V1 is an Open-Path Tunable Diode Laser Absorption Spect…" at bounding box center [620, 451] width 625 height 229
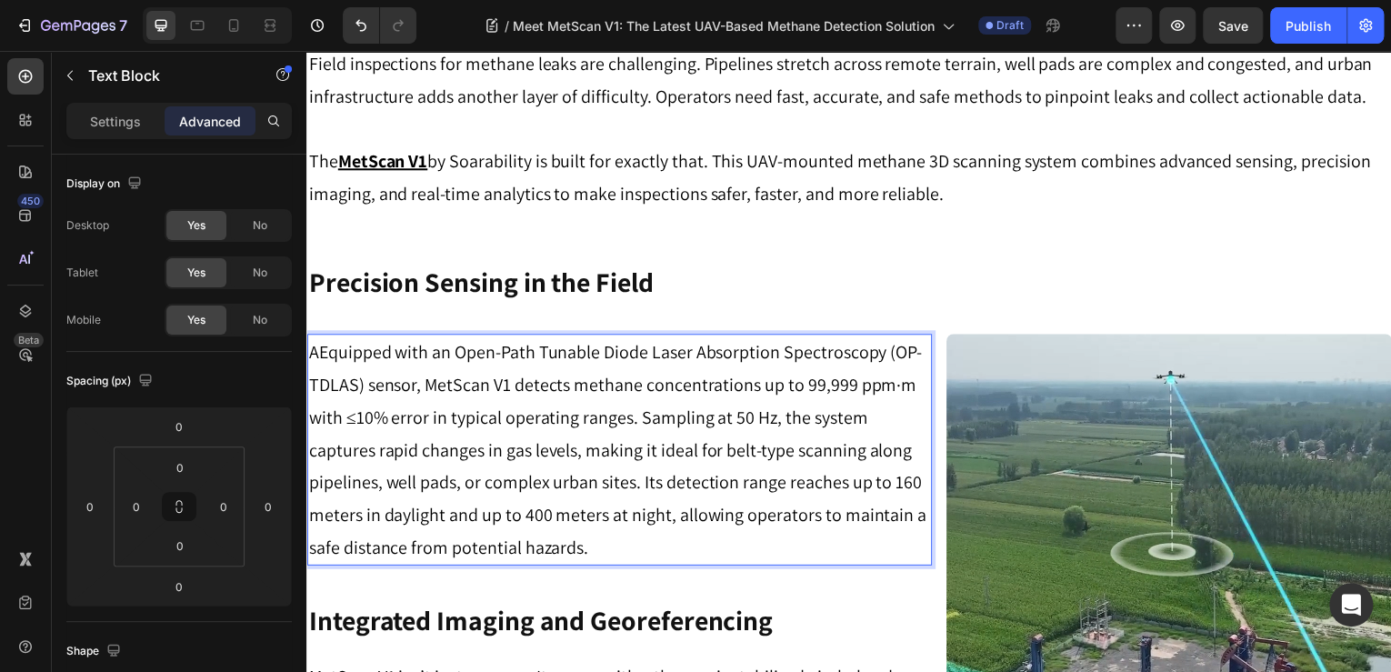
click at [319, 353] on p "AEquipped with an Open-Path Tunable Diode Laser Absorption Spectroscopy (OP-TDL…" at bounding box center [620, 451] width 625 height 229
click at [1230, 21] on span "Save" at bounding box center [1234, 25] width 30 height 15
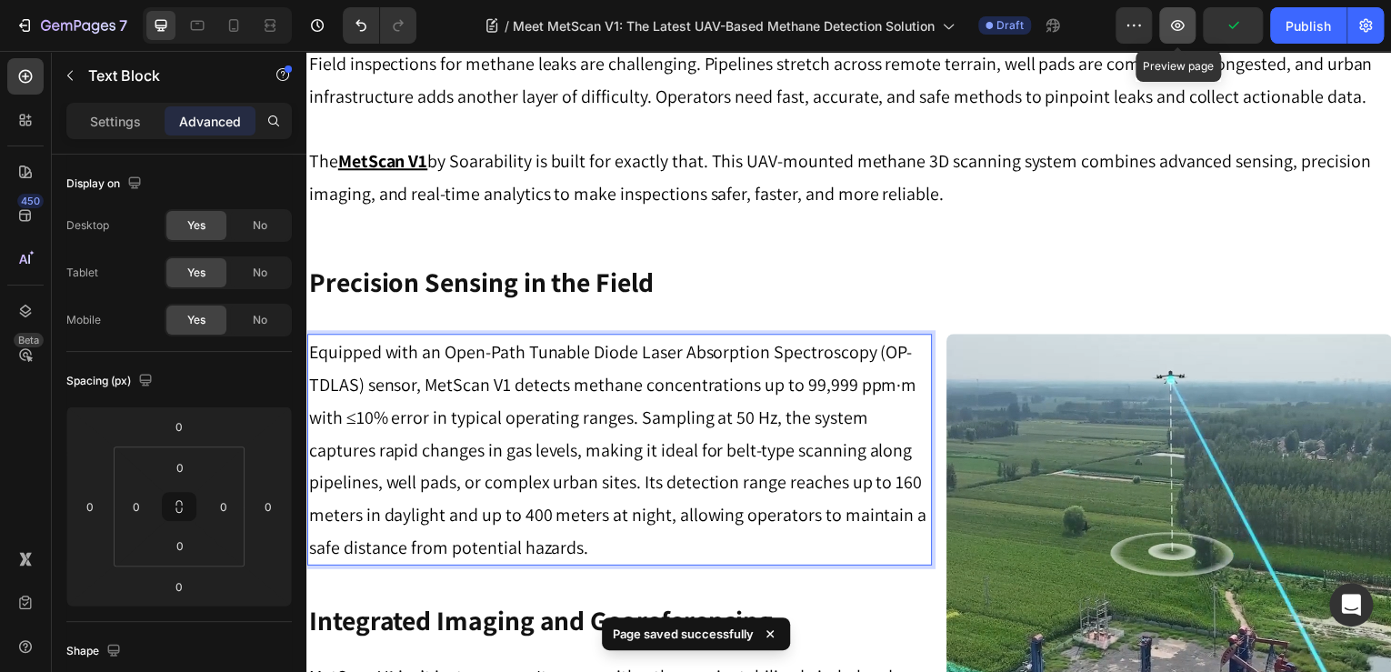
click at [1164, 36] on button "button" at bounding box center [1177, 25] width 36 height 36
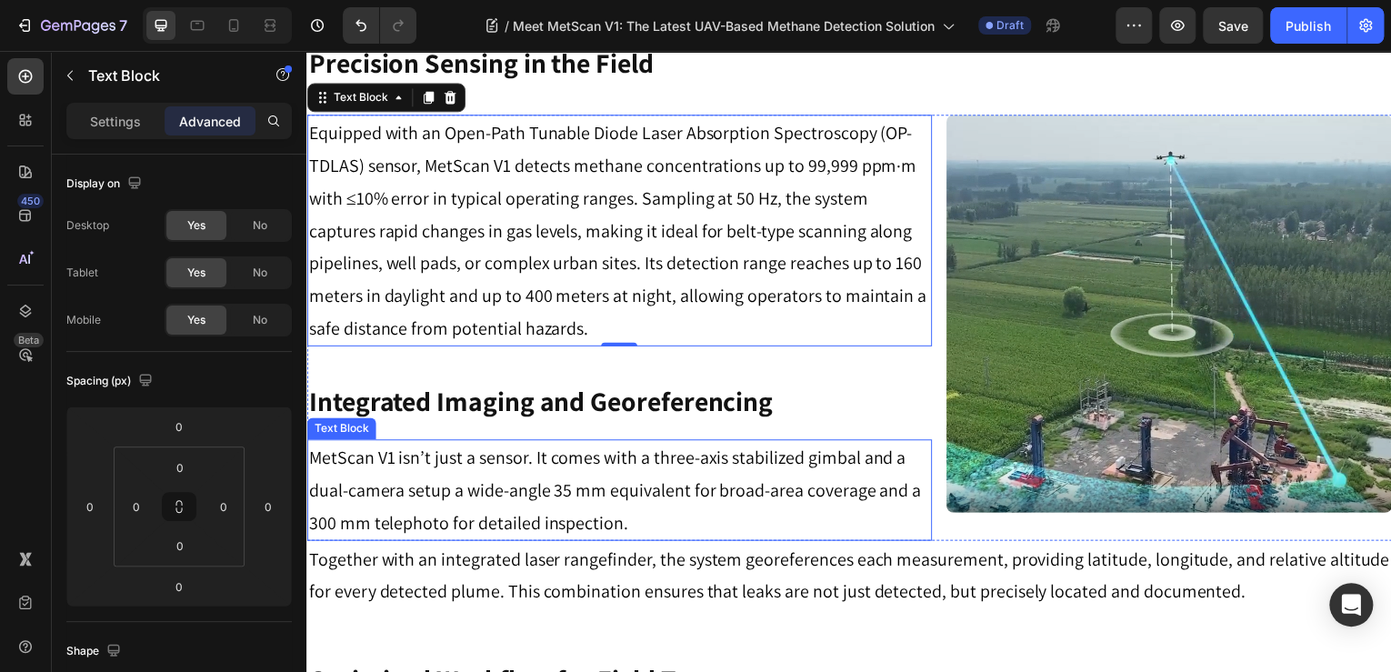
scroll to position [1013, 0]
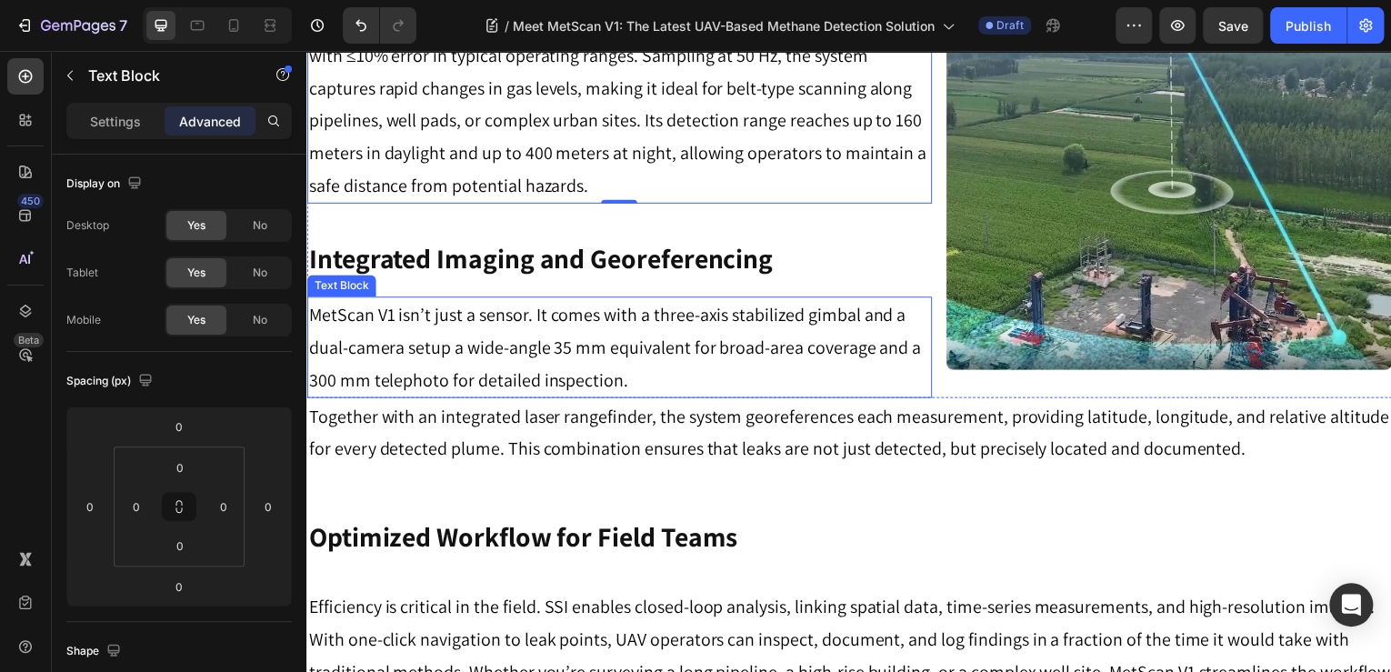
click at [511, 329] on p "MetScan V1 isn’t just a sensor. It comes with a three-axis stabilized gimbal an…" at bounding box center [620, 349] width 625 height 98
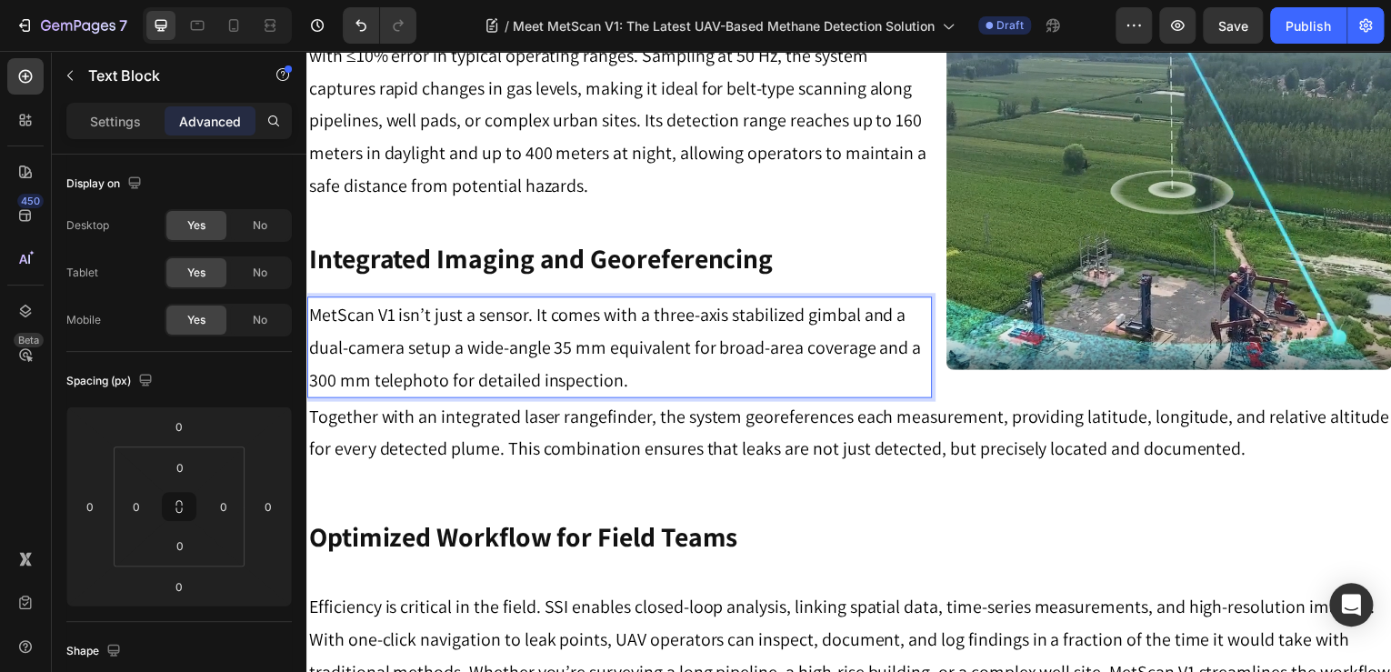
click at [536, 321] on p "MetScan V1 isn’t just a sensor. It comes with a three-axis stabilized gimbal an…" at bounding box center [620, 349] width 625 height 98
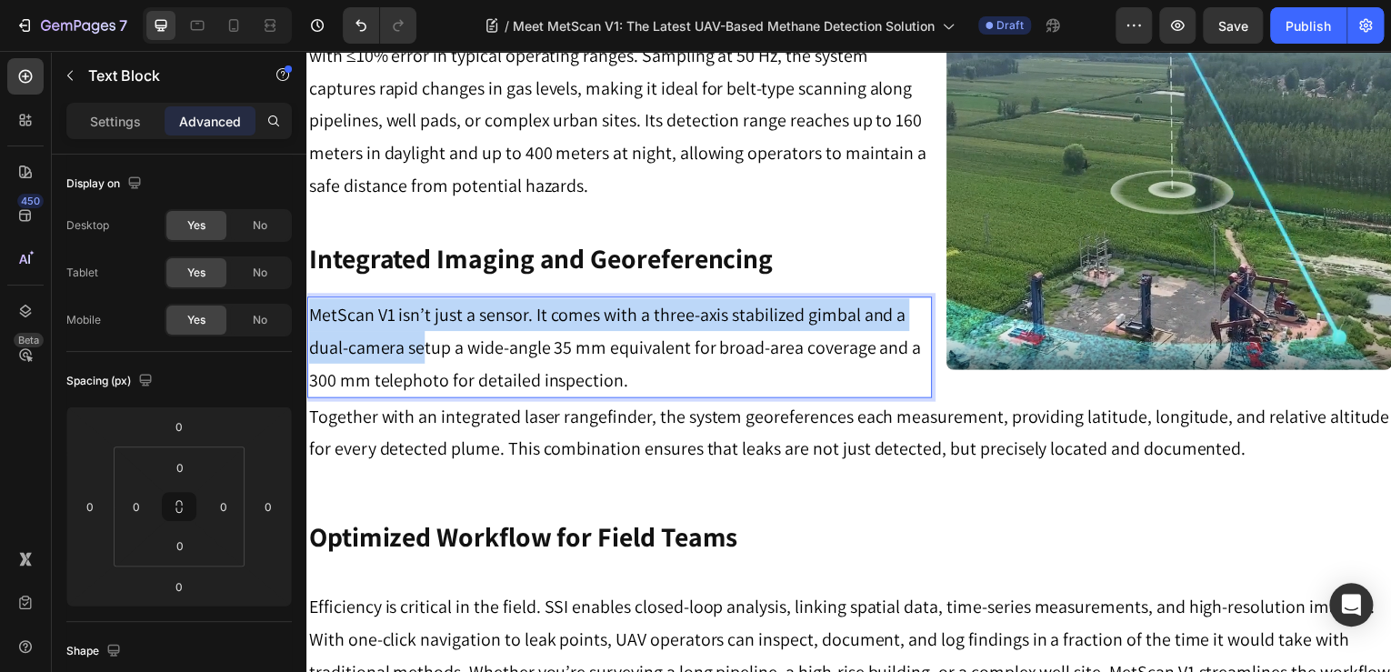
drag, startPoint x: 458, startPoint y: 313, endPoint x: 426, endPoint y: 334, distance: 38.8
click at [546, 319] on p "MetScan V1 isn’t just a sensor. It comes with a three-axis stabilized gimbal an…" at bounding box center [620, 349] width 625 height 98
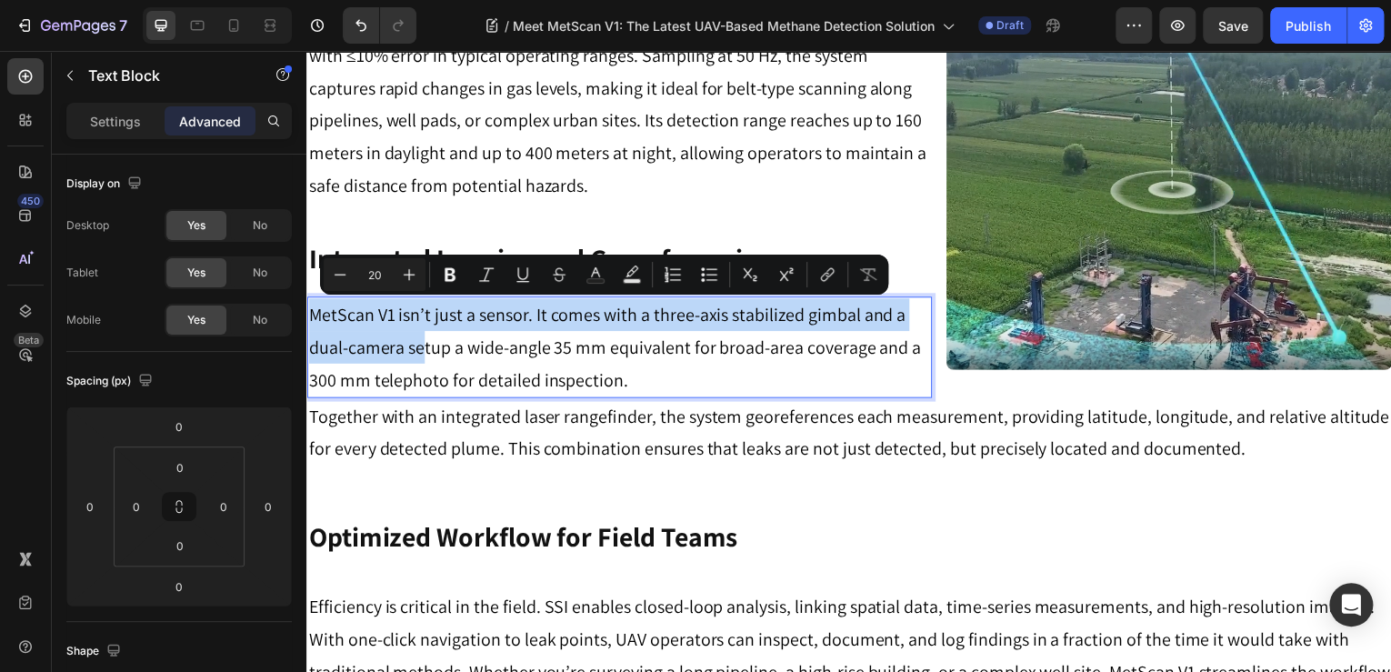
click at [535, 319] on p "MetScan V1 isn’t just a sensor. It comes with a three-axis stabilized gimbal an…" at bounding box center [620, 349] width 625 height 98
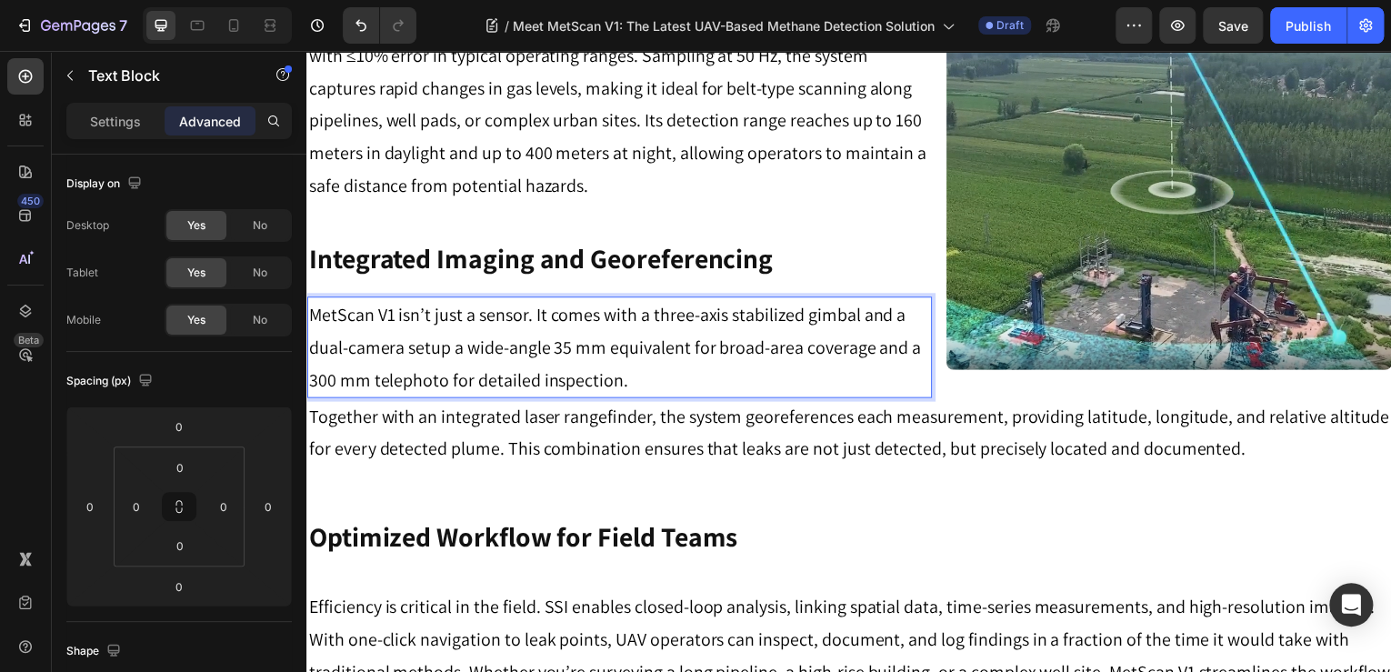
click at [519, 325] on p "MetScan V1 isn’t just a sensor. It comes with a three-axis stabilized gimbal an…" at bounding box center [620, 349] width 625 height 98
drag, startPoint x: 549, startPoint y: 324, endPoint x: 399, endPoint y: 318, distance: 150.1
click at [399, 317] on p "MetScan V1 isn’t just a sensor. It comes with a three-axis stabilized gimbal an…" at bounding box center [620, 349] width 625 height 98
click at [377, 332] on p "MetScan V1 comes with a three-axis stabilized gimbal and a dual-camera setup a …" at bounding box center [620, 349] width 625 height 98
click at [479, 320] on p "MetScan V1 comes with a three-axis stabilized gimbal and a dual-camera setup a …" at bounding box center [620, 349] width 625 height 98
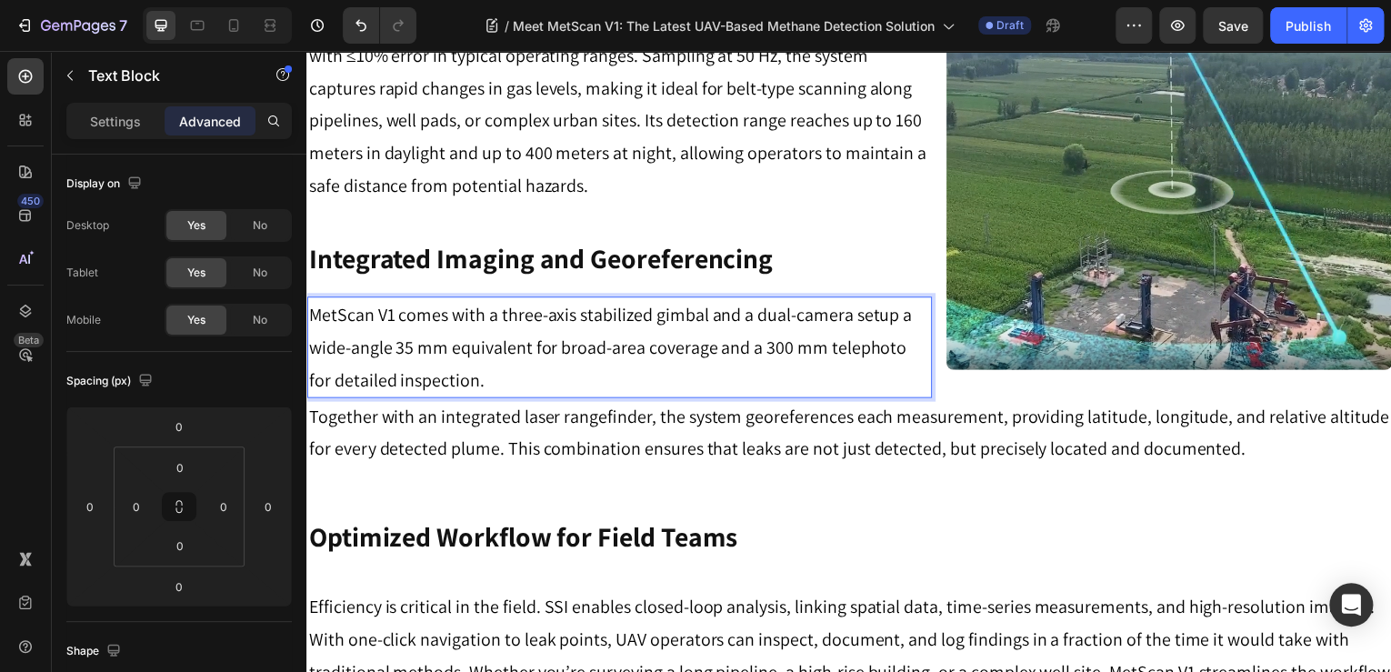
click at [434, 366] on p "MetScan V1 comes with a three-axis stabilized gimbal and a dual-camera setup a …" at bounding box center [620, 349] width 625 height 98
click at [372, 321] on p "MetScan V1 comes with a three-axis stabilized gimbal and a dual-camera setup a …" at bounding box center [620, 349] width 625 height 98
click at [383, 316] on p "MetScan V1 comes with a three-axis stabilized gimbal and a dual-camera setup a …" at bounding box center [620, 349] width 625 height 98
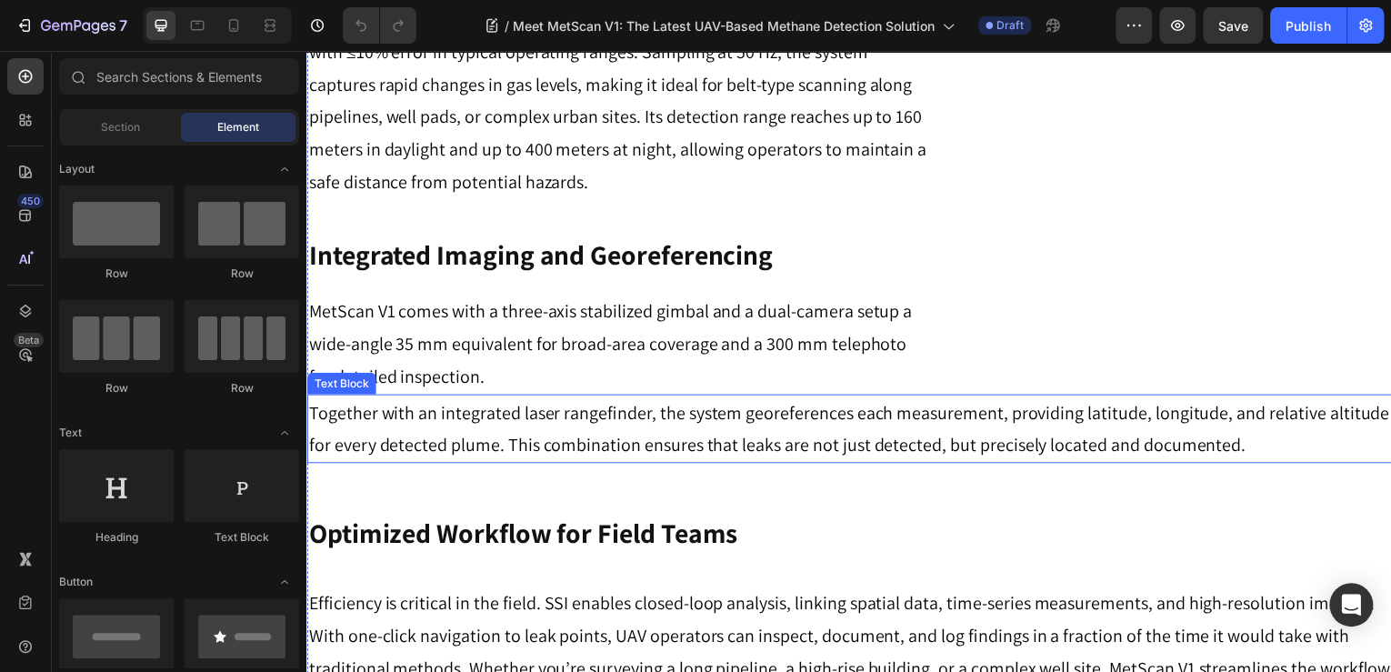
scroll to position [1019, 0]
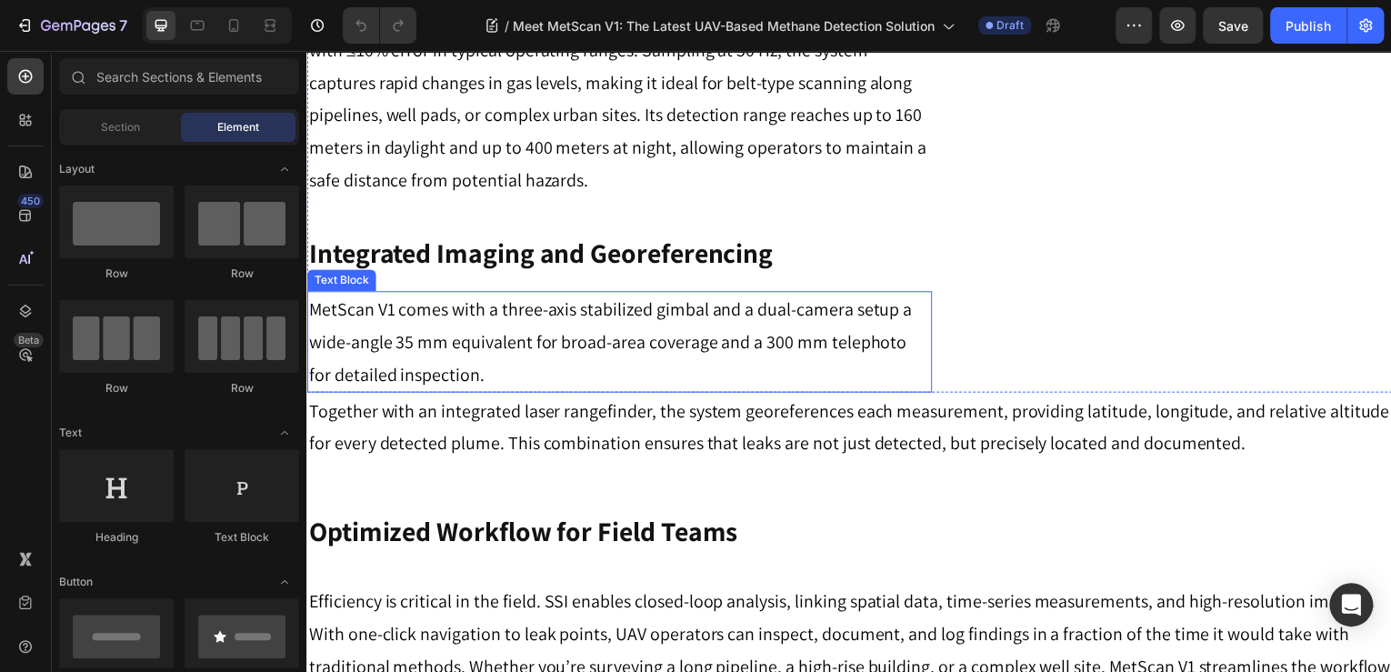
click at [330, 324] on p "MetScan V1 comes with a three-axis stabilized gimbal and a dual-camera setup a …" at bounding box center [620, 344] width 625 height 98
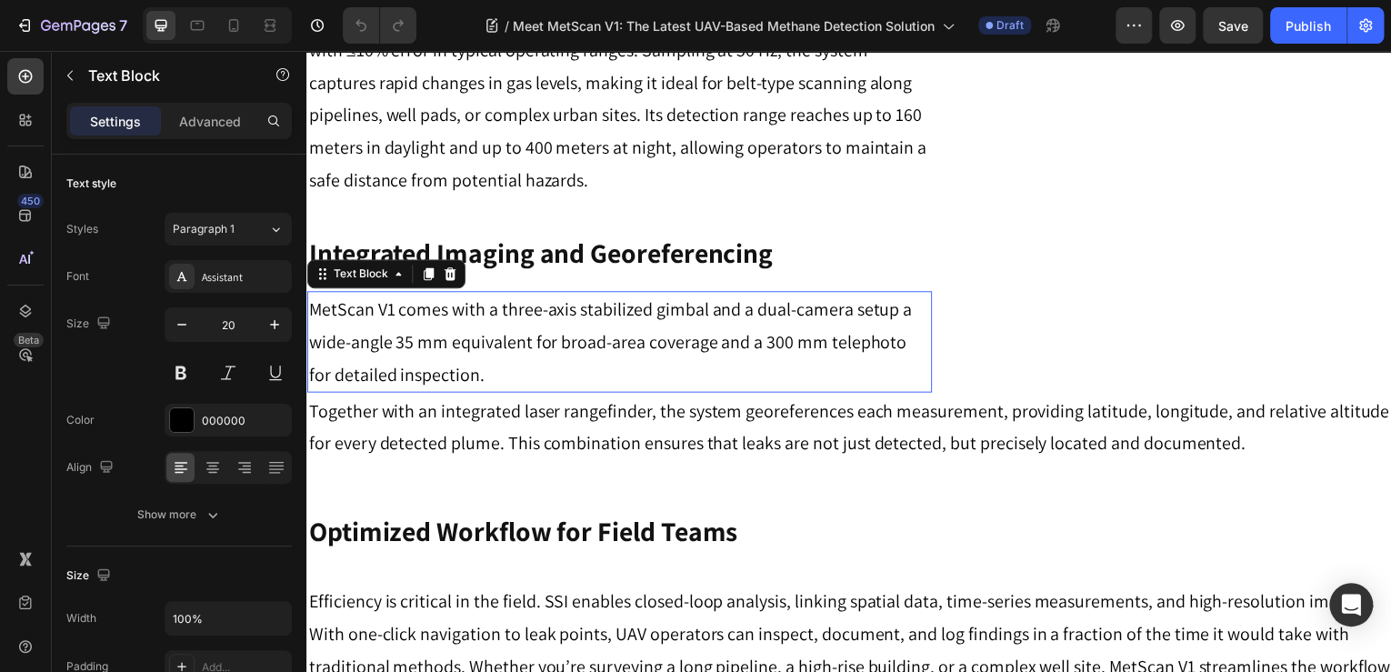
click at [330, 324] on p "MetScan V1 comes with a three-axis stabilized gimbal and a dual-camera setup a …" at bounding box center [620, 344] width 625 height 98
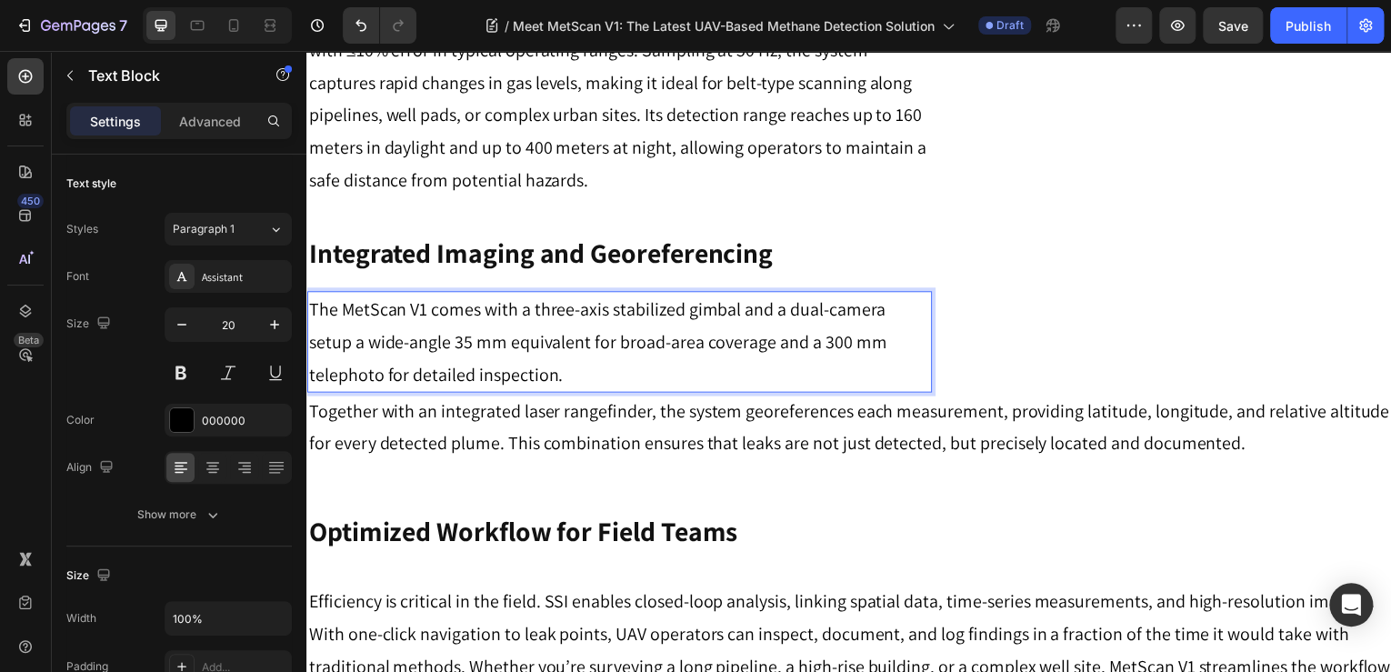
click at [434, 315] on p "The MetScan V1 comes with a three-axis stabilized gimbal and a dual-camera setu…" at bounding box center [620, 344] width 625 height 98
click at [432, 315] on p "The MetScan V1 comes with a three-axis stabilized gimbal and a dual-camera setu…" at bounding box center [620, 344] width 625 height 98
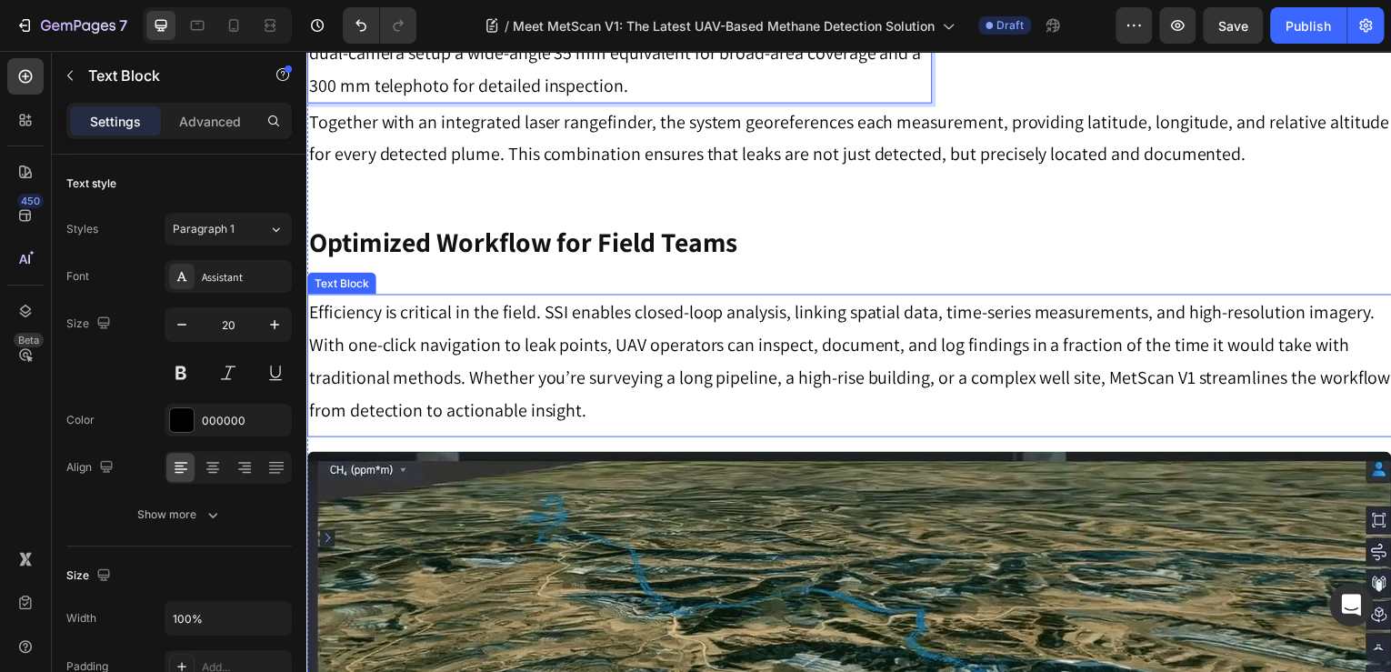
scroll to position [1382, 0]
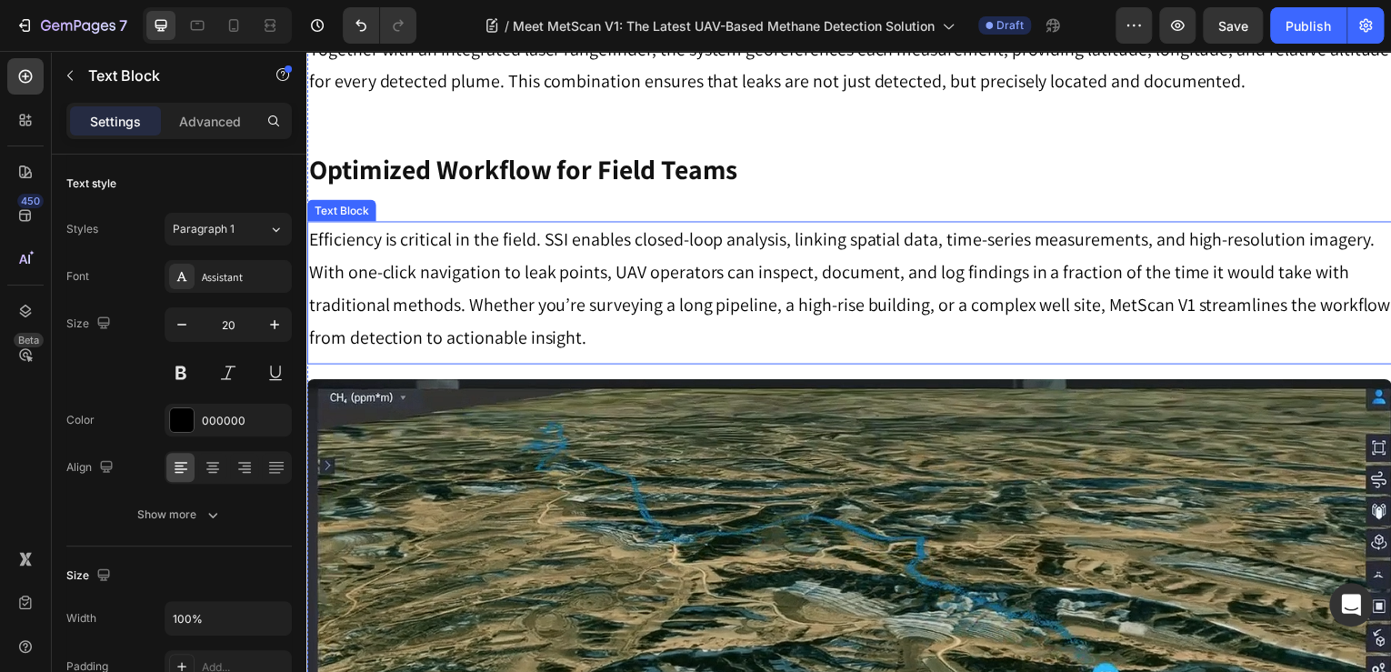
click at [597, 243] on p "Efficiency is critical in the field. SSI enables closed-loop analysis, linking …" at bounding box center [852, 290] width 1088 height 131
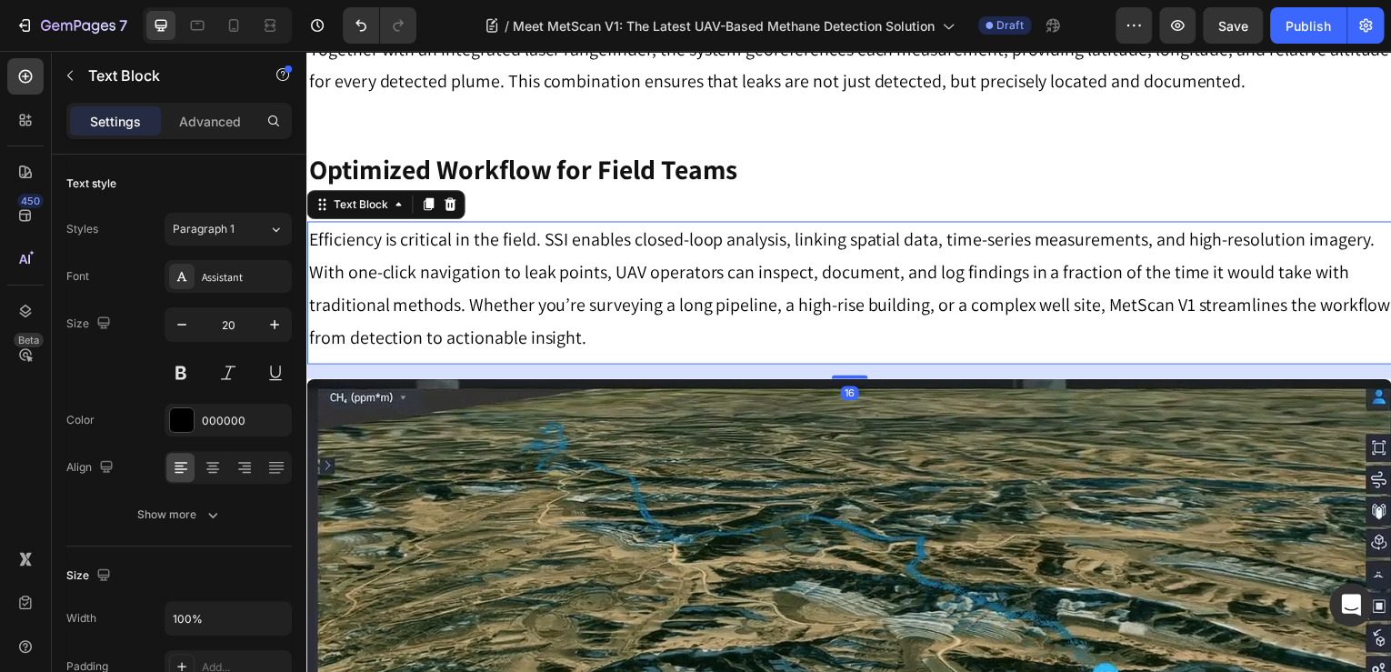
click at [597, 243] on p "Efficiency is critical in the field. SSI enables closed-loop analysis, linking …" at bounding box center [852, 290] width 1088 height 131
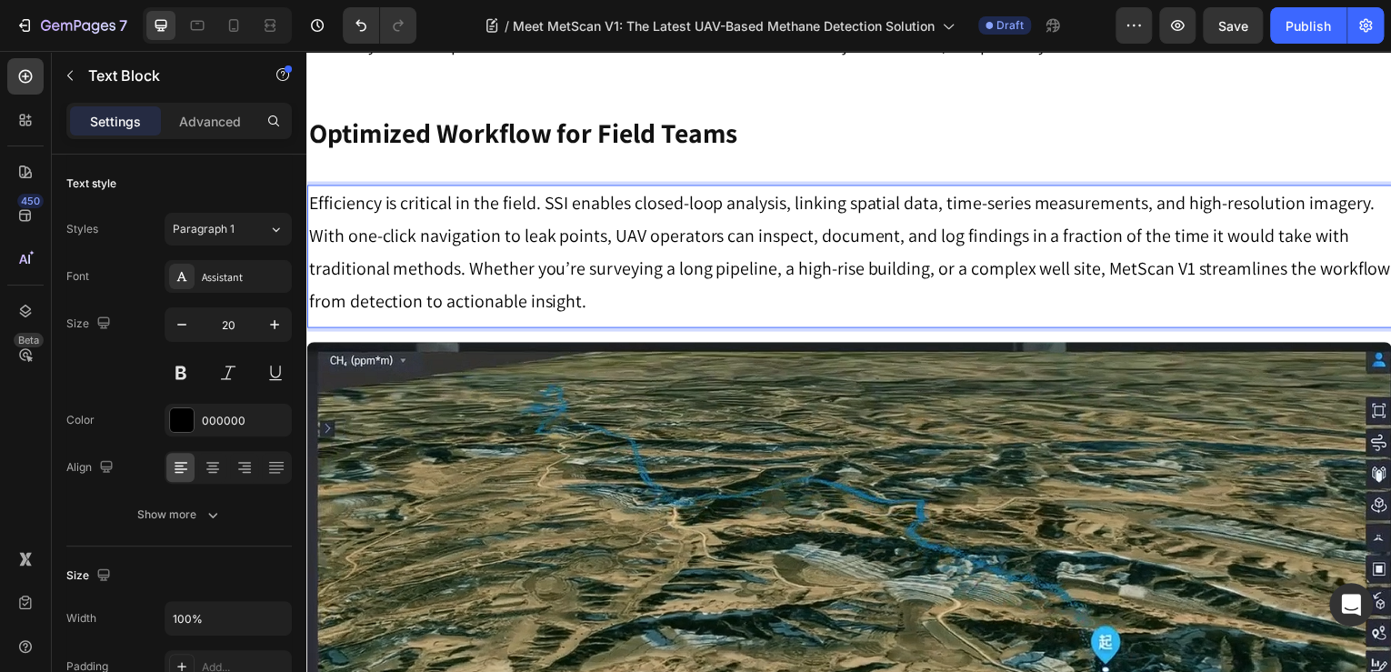
scroll to position [1455, 0]
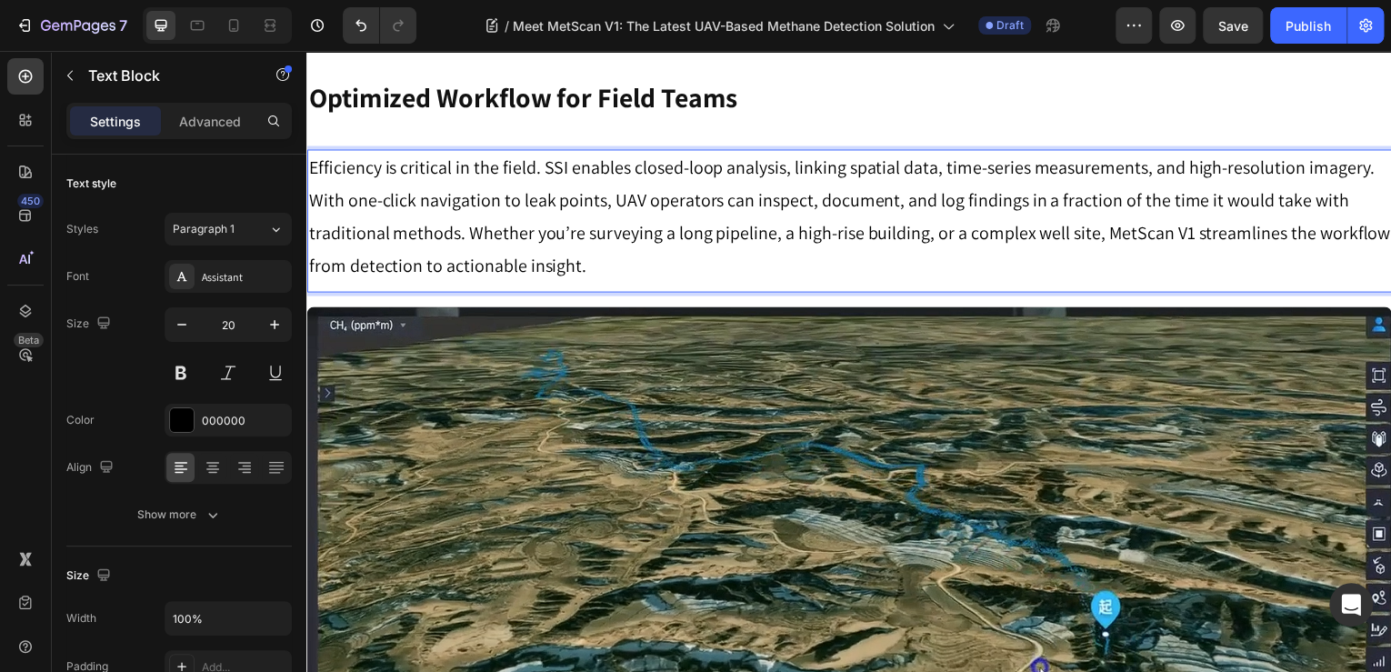
click at [497, 183] on p "Efficiency is critical in the field. SSI enables closed-loop analysis, linking …" at bounding box center [852, 217] width 1088 height 131
click at [577, 176] on p "Efficiency is critical in the field. SSI enables closed-loop analysis, linking …" at bounding box center [852, 217] width 1088 height 131
drag, startPoint x: 532, startPoint y: 170, endPoint x: 328, endPoint y: 166, distance: 203.8
click at [355, 171] on p "Efficiency is critical in the field. SSI enables closed-loop analysis, linking …" at bounding box center [852, 217] width 1088 height 131
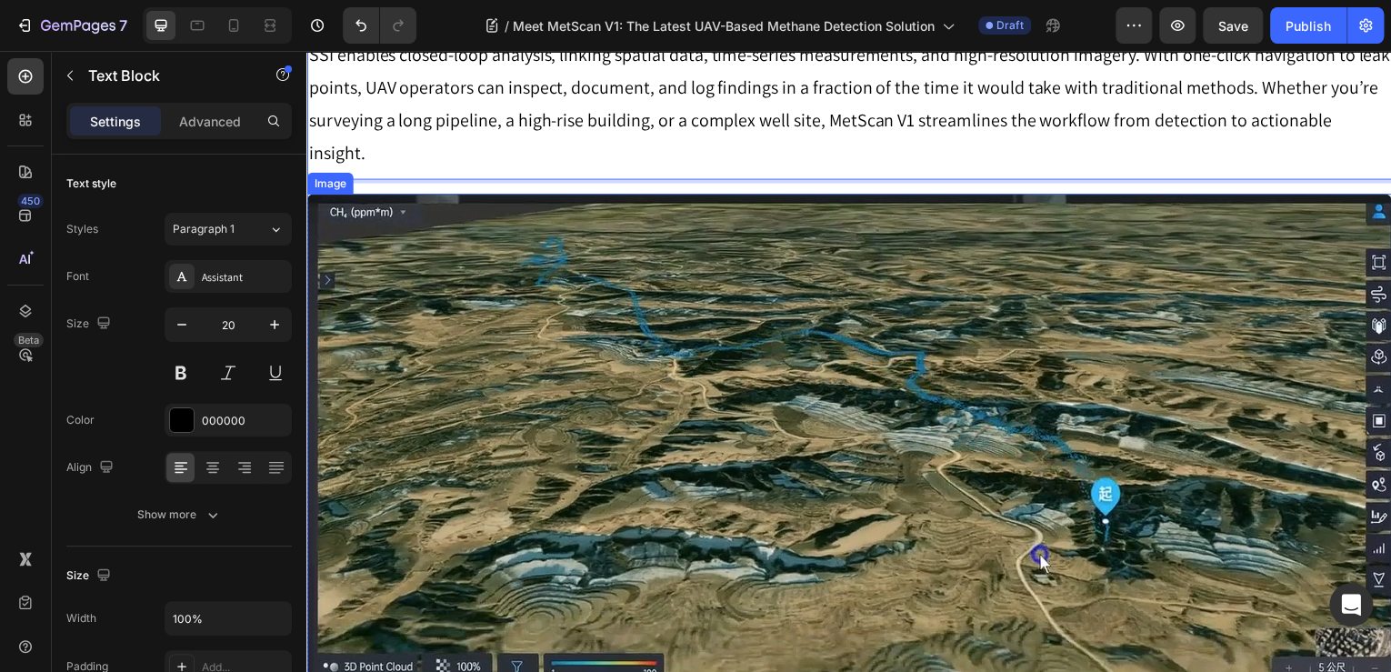
scroll to position [1528, 0]
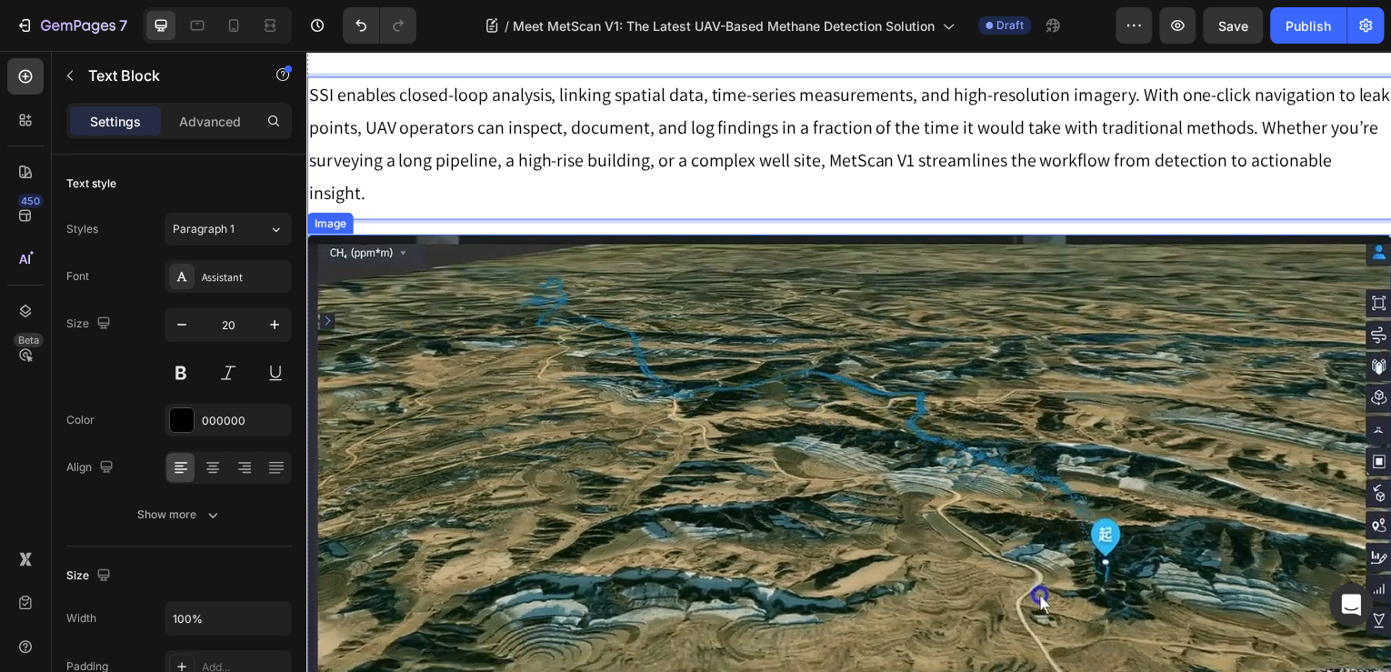
click at [908, 272] on img at bounding box center [851, 509] width 1091 height 547
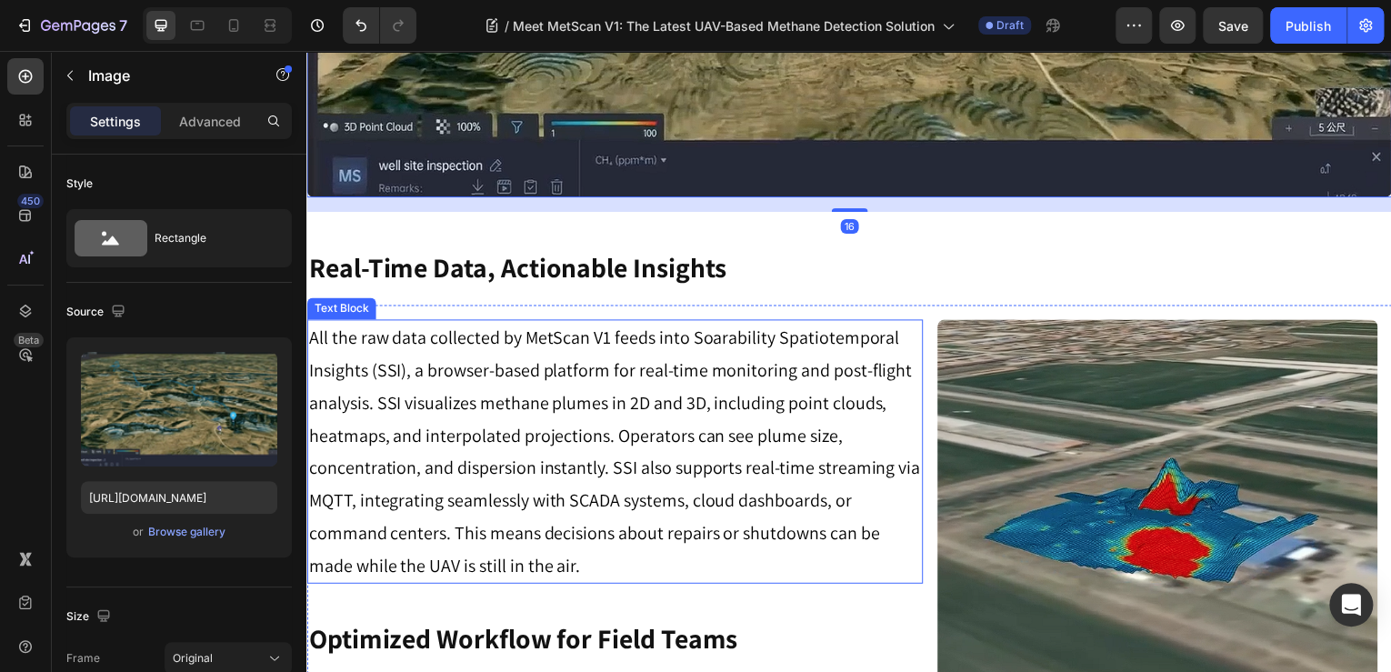
scroll to position [2183, 0]
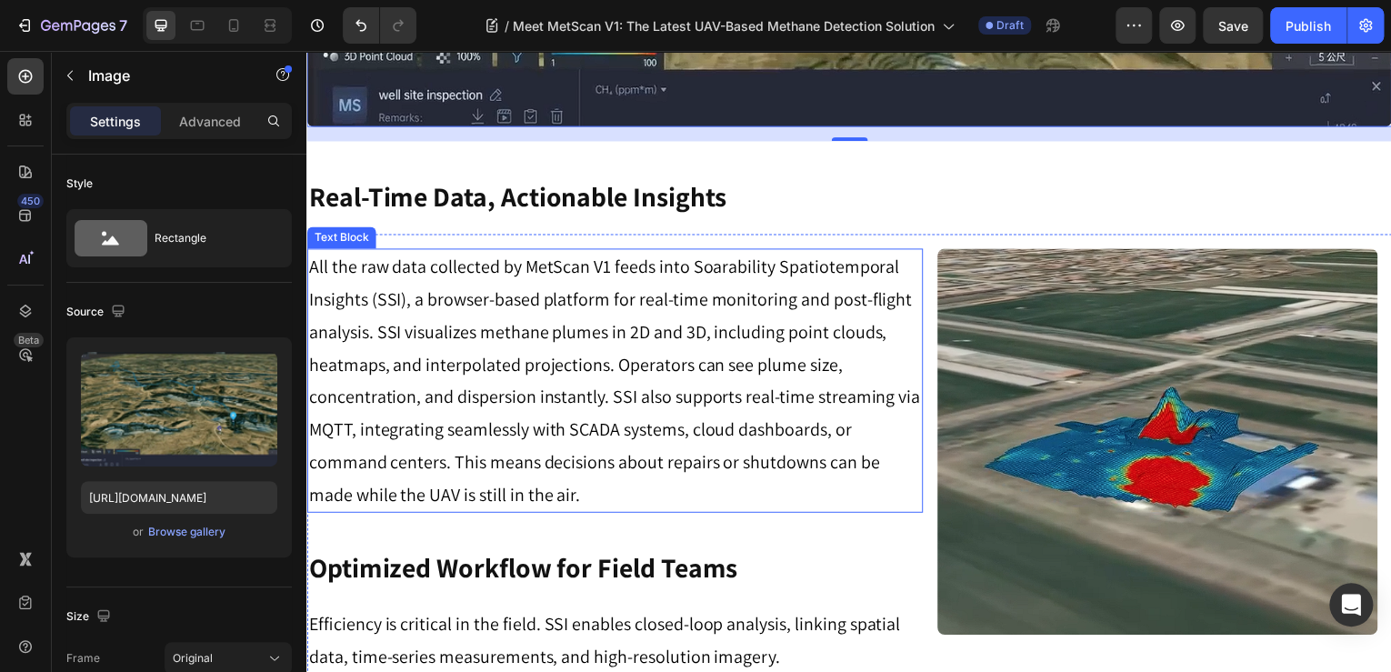
click at [696, 381] on p "All the raw data collected by MetScan V1 feeds into Soarability Spatiotemporal …" at bounding box center [616, 383] width 616 height 262
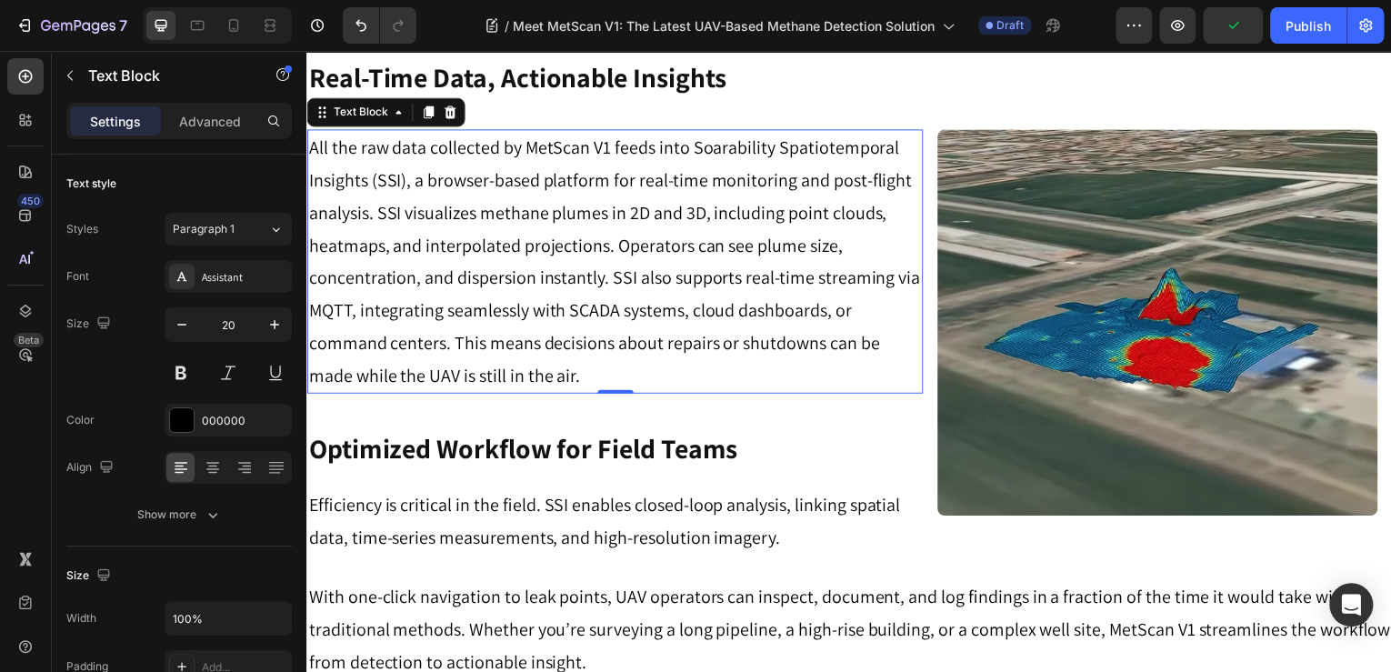
scroll to position [2328, 0]
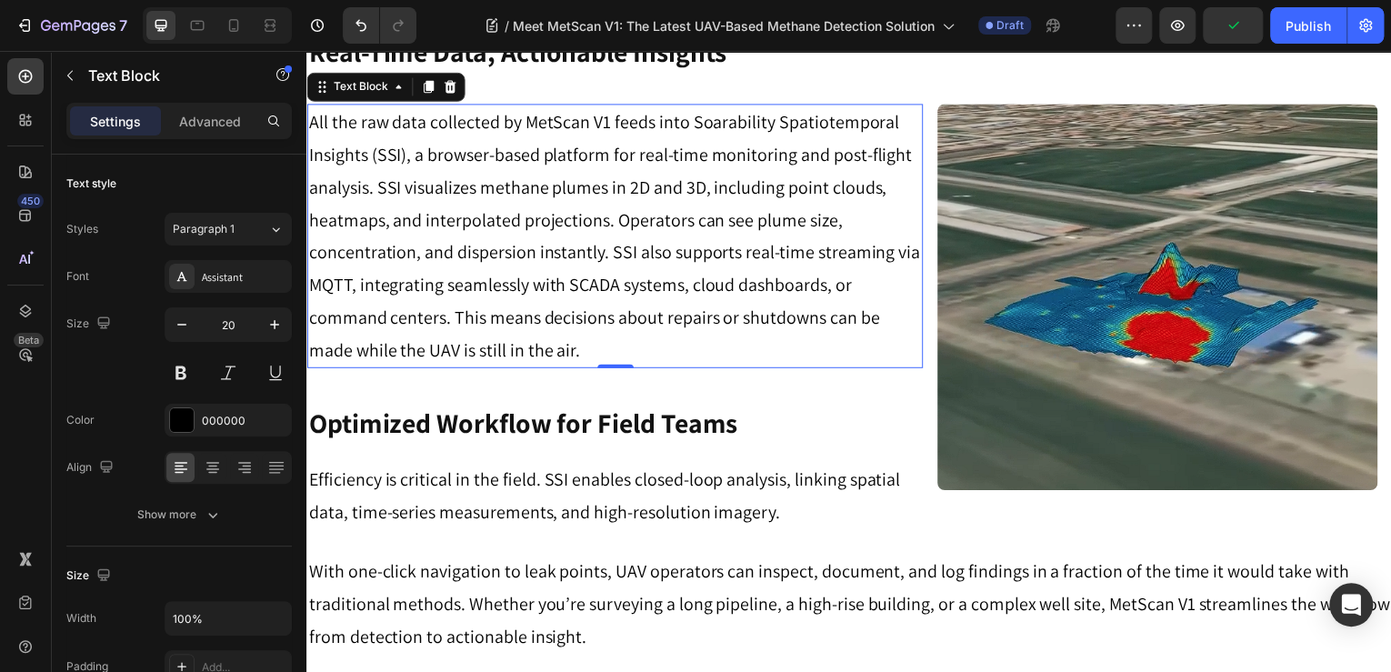
click at [660, 180] on p "All the raw data collected by MetScan V1 feeds into Soarability Spatiotemporal …" at bounding box center [616, 237] width 616 height 262
click at [583, 177] on p "All the raw data collected by MetScan V1 feeds into Soarability Spatiotemporal …" at bounding box center [616, 237] width 616 height 262
click at [612, 186] on p "All the raw data collected by MetScan V1 feeds into Soarability Spatiotemporal …" at bounding box center [616, 237] width 616 height 262
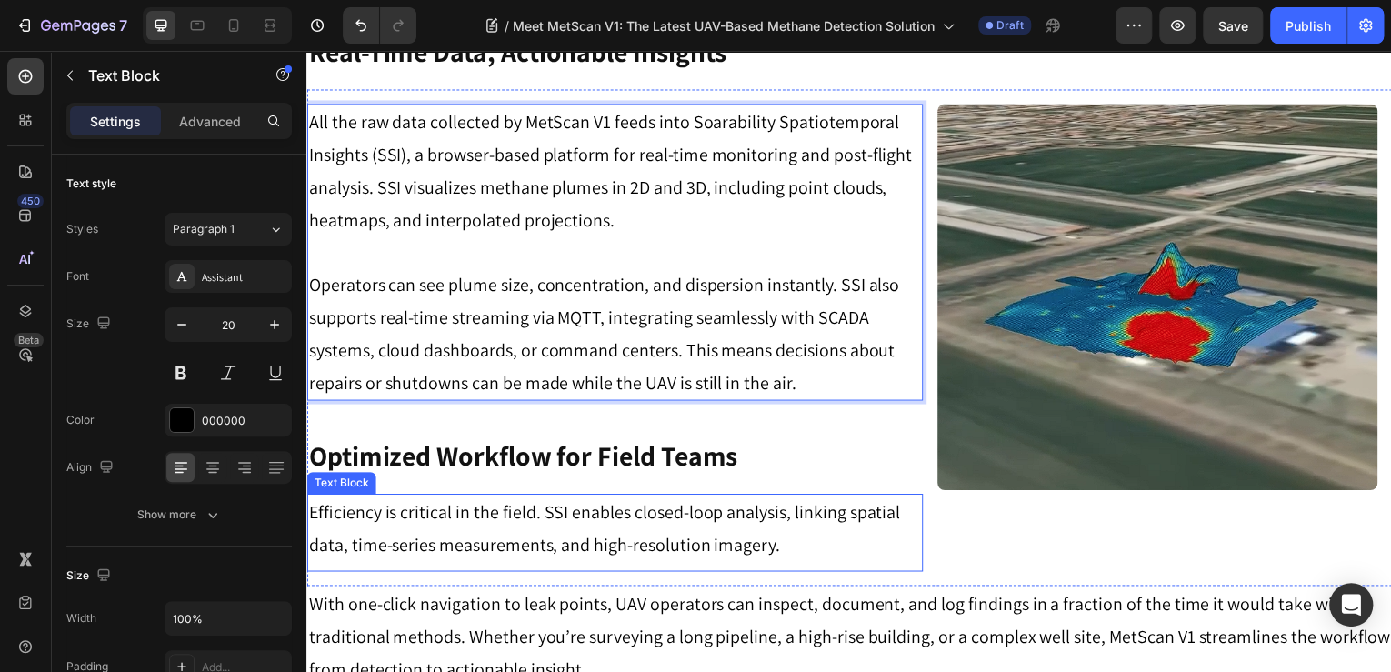
click at [800, 498] on p "Efficiency is critical in the field. SSI enables closed-loop analysis, linking …" at bounding box center [616, 530] width 616 height 65
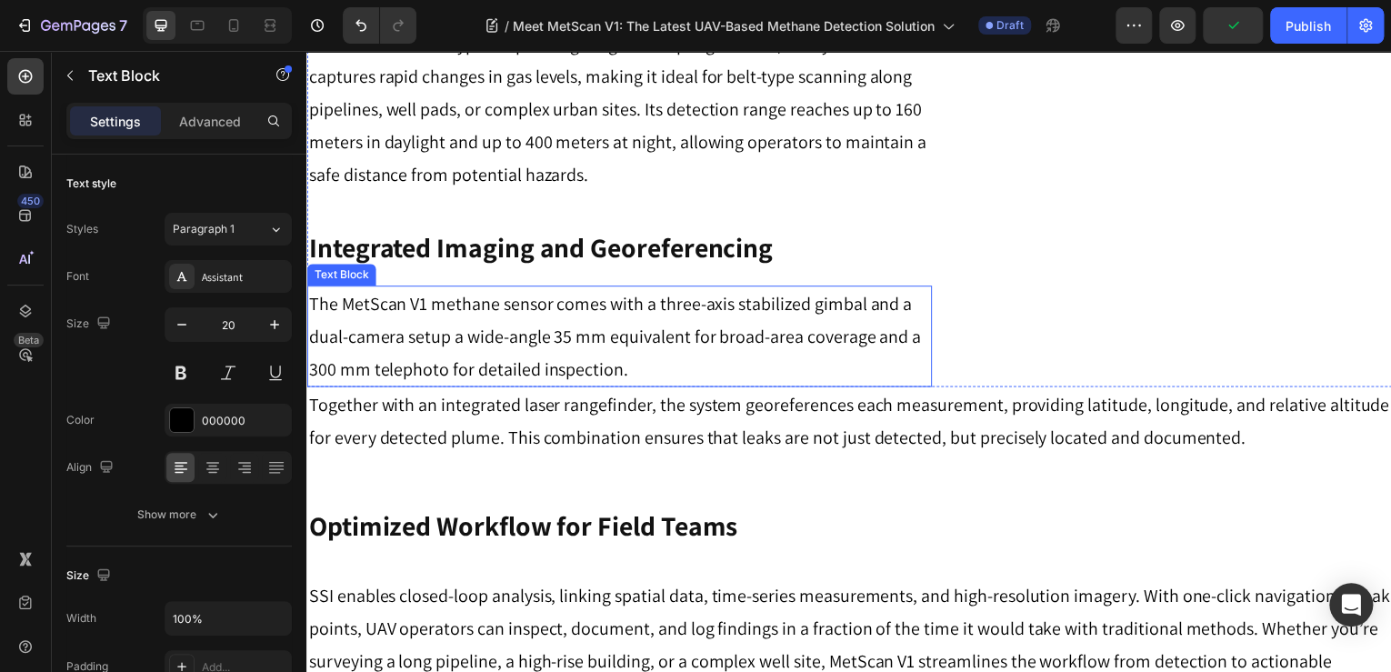
scroll to position [728, 0]
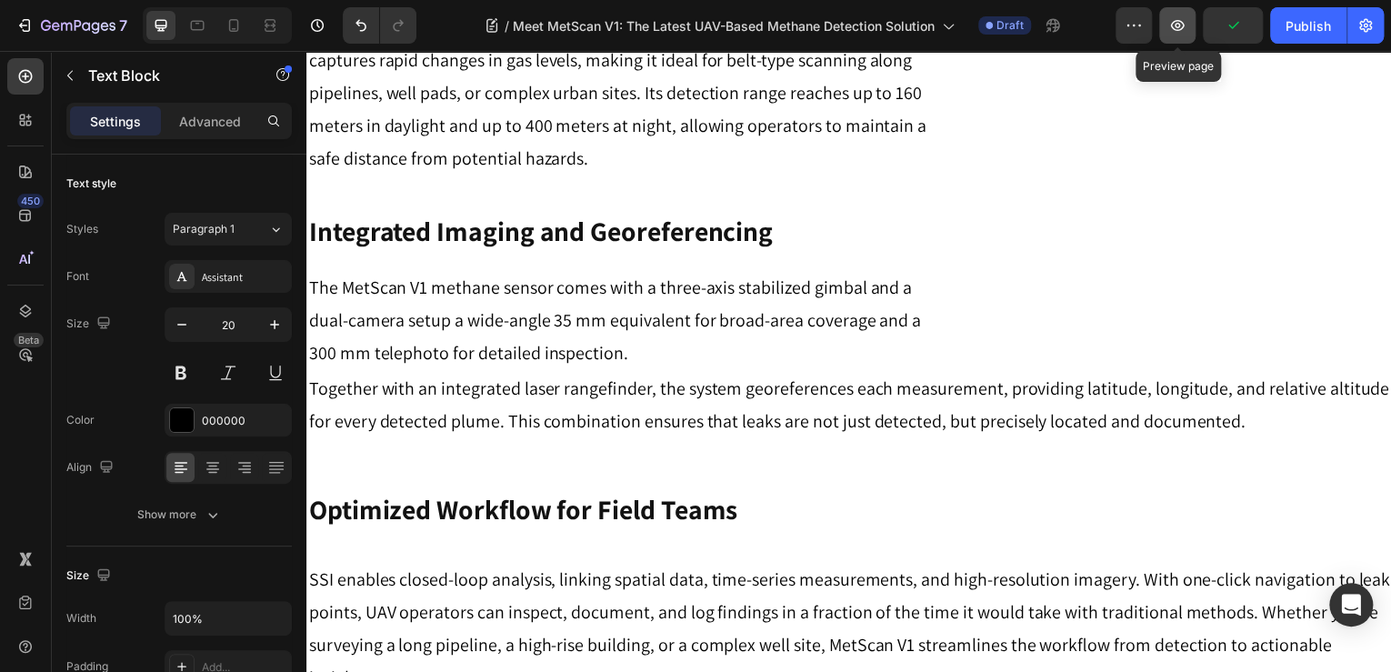
click at [1168, 25] on button "button" at bounding box center [1177, 25] width 36 height 36
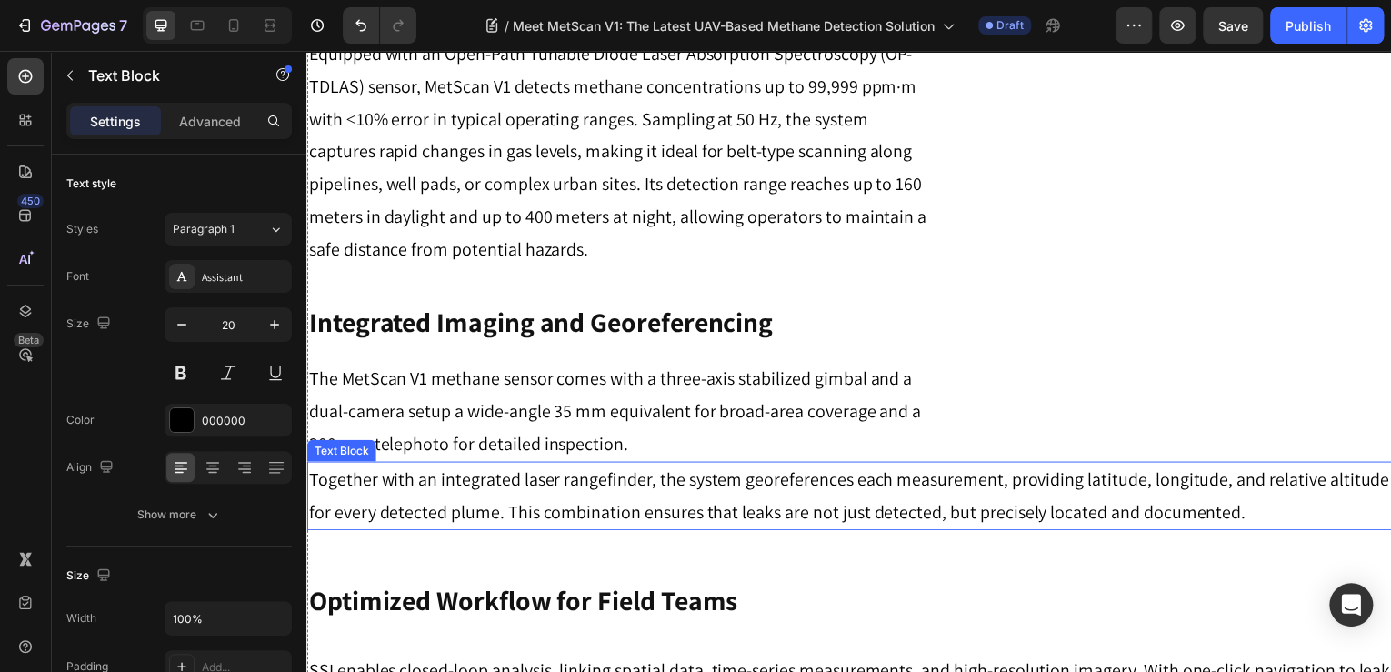
scroll to position [655, 0]
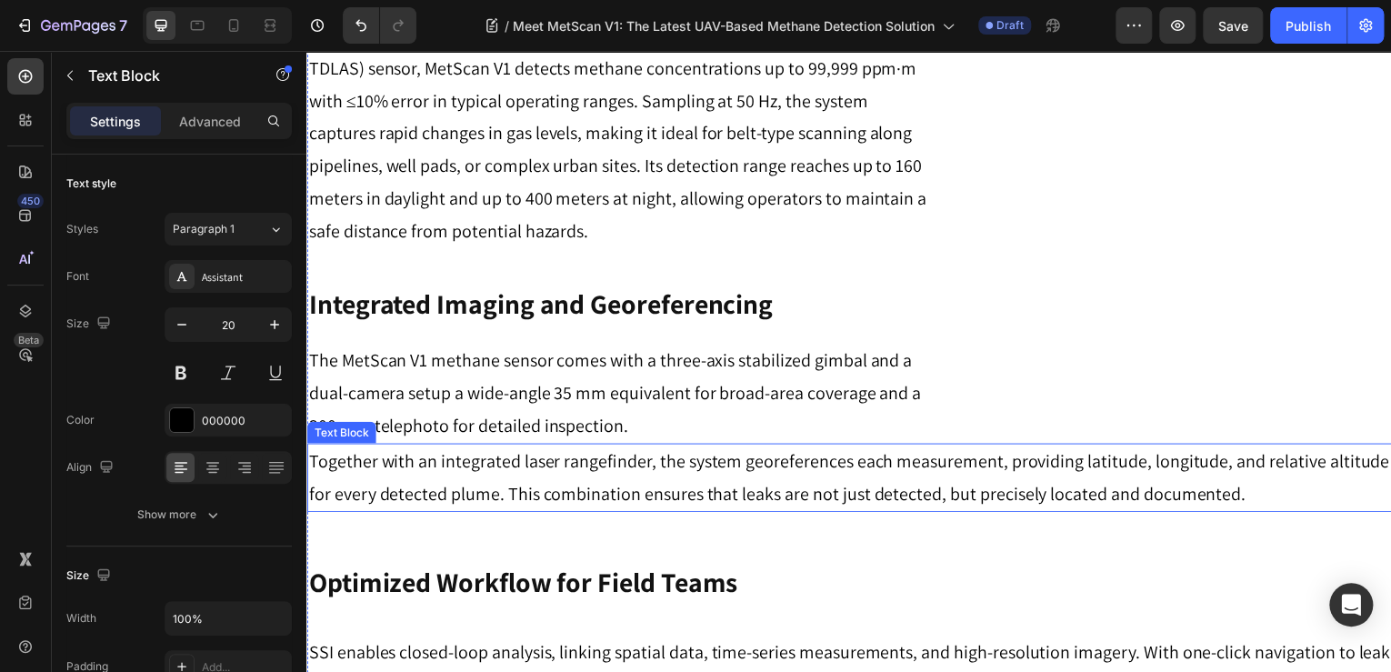
click at [638, 435] on p "The MetScan V1 methane sensor comes with a three-axis stabilized gimbal and a d…" at bounding box center [620, 395] width 625 height 98
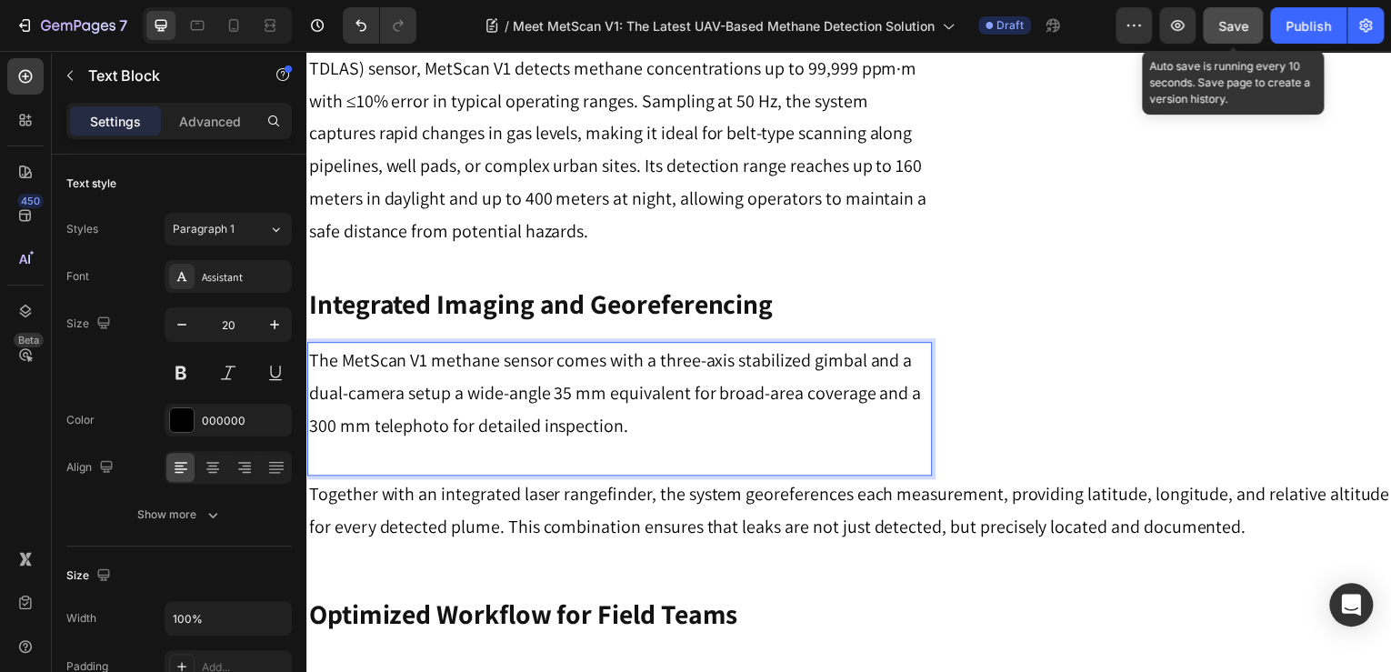
click at [1250, 15] on button "Save" at bounding box center [1233, 25] width 60 height 36
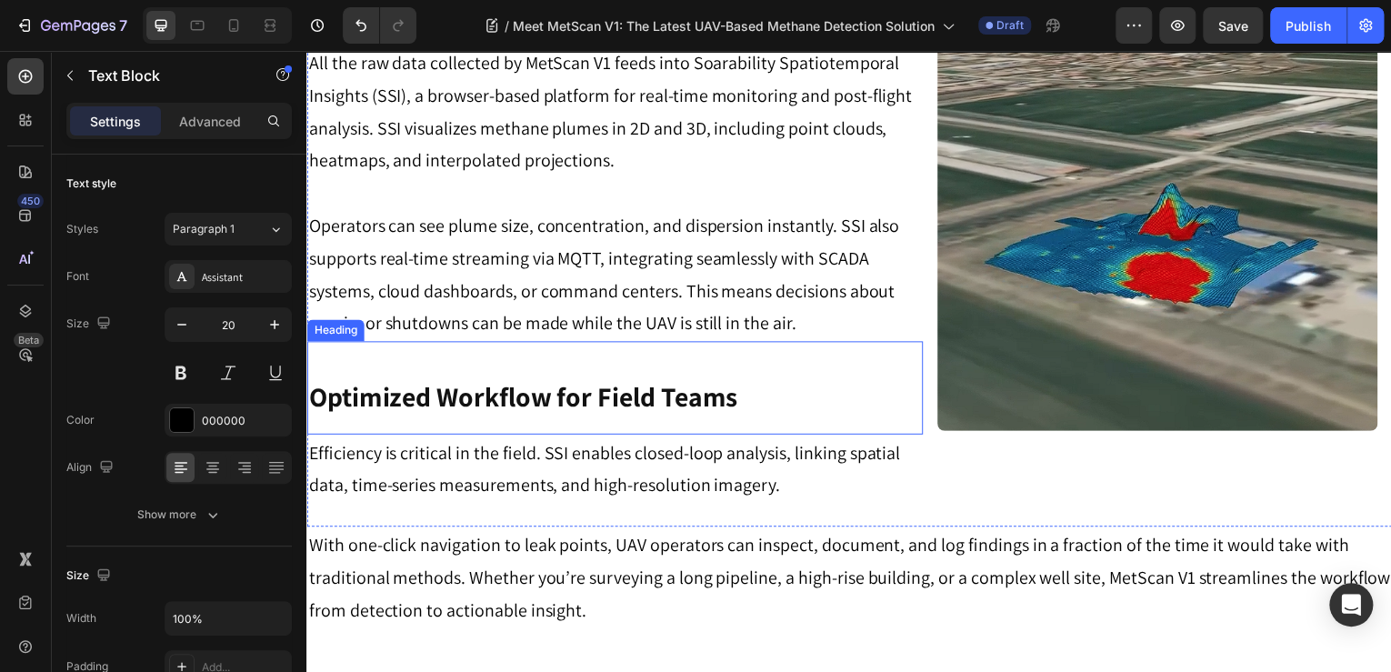
scroll to position [2423, 0]
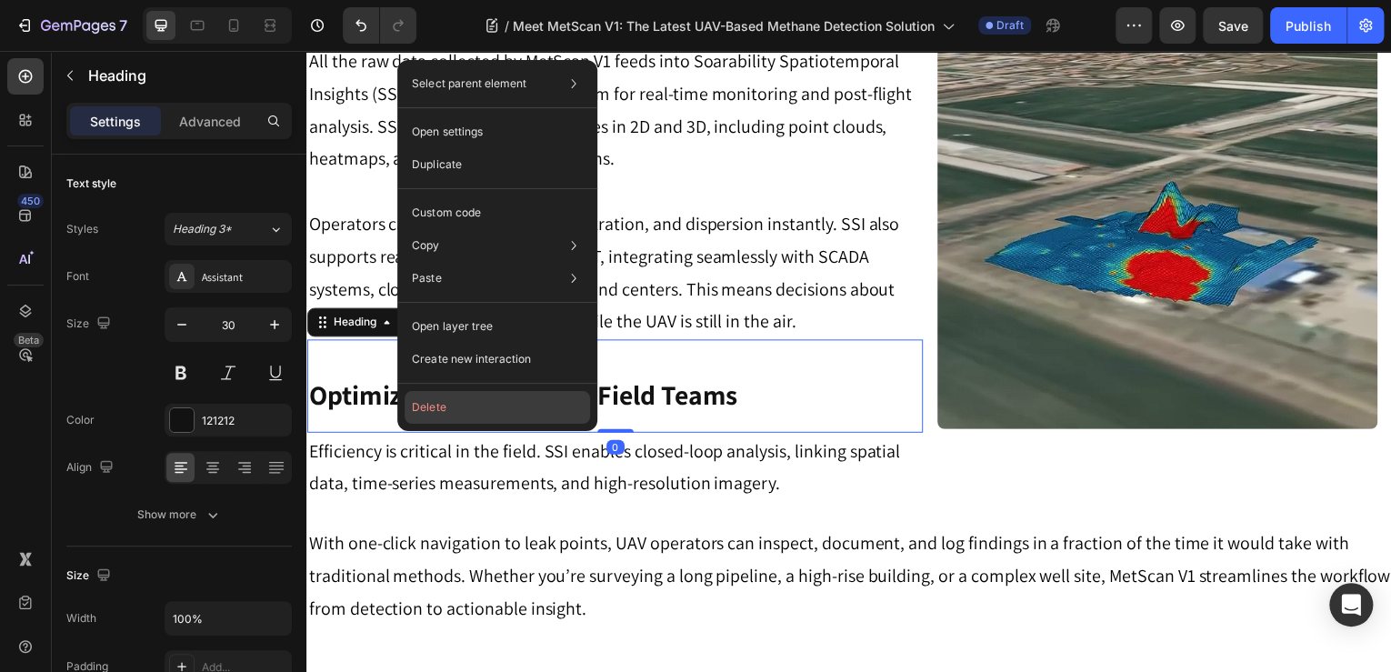
click at [500, 409] on button "Delete" at bounding box center [498, 407] width 186 height 33
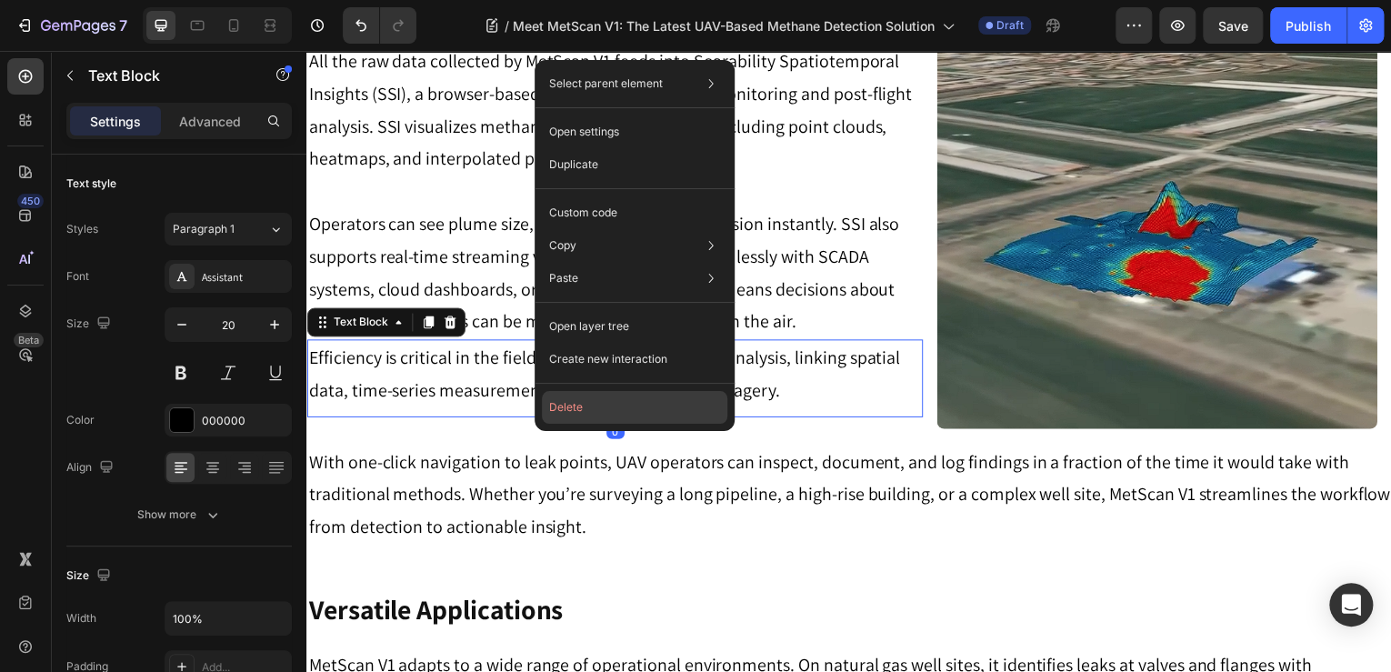
click at [594, 415] on button "Delete" at bounding box center [635, 407] width 186 height 33
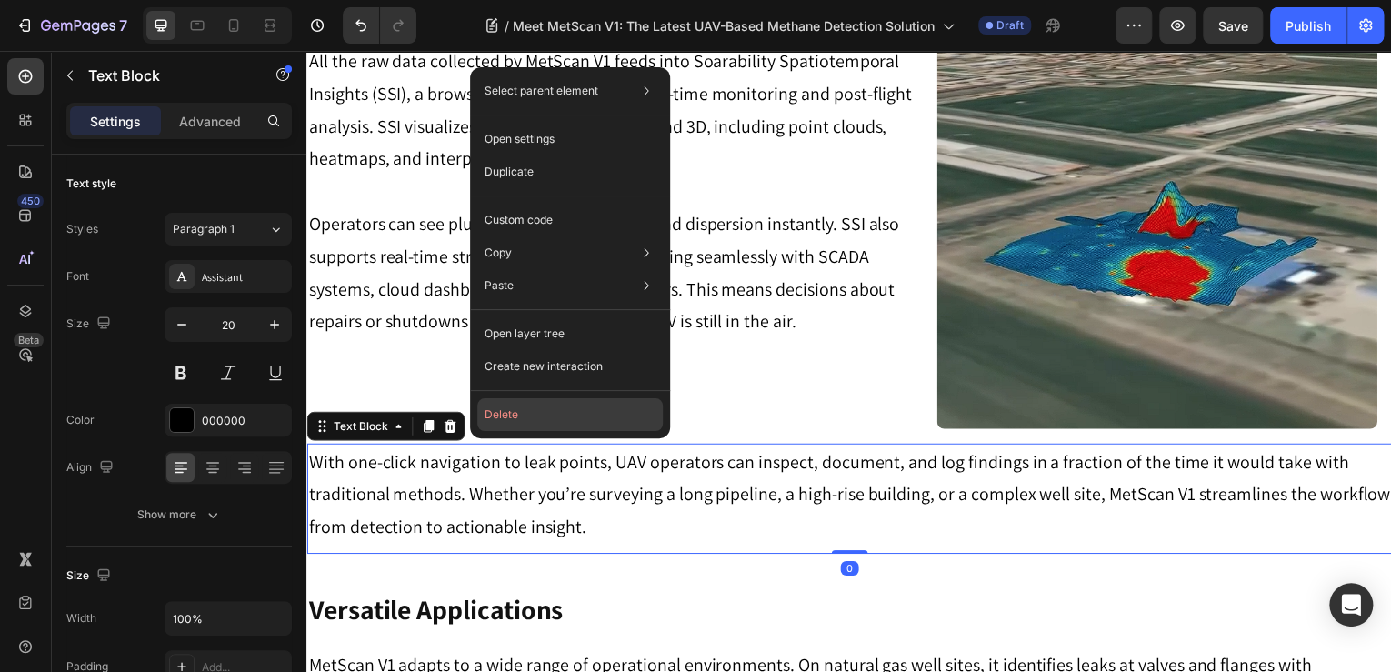
click at [590, 411] on button "Delete" at bounding box center [570, 414] width 186 height 33
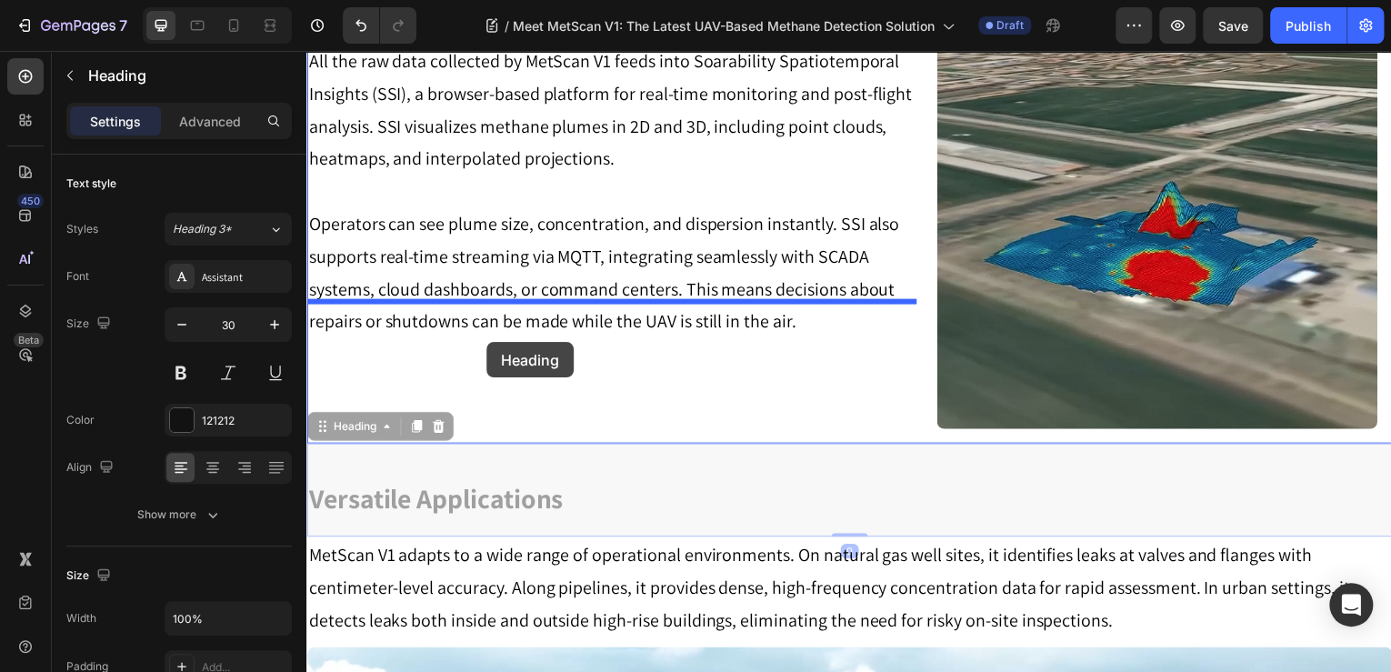
drag, startPoint x: 477, startPoint y: 471, endPoint x: 487, endPoint y: 344, distance: 127.7
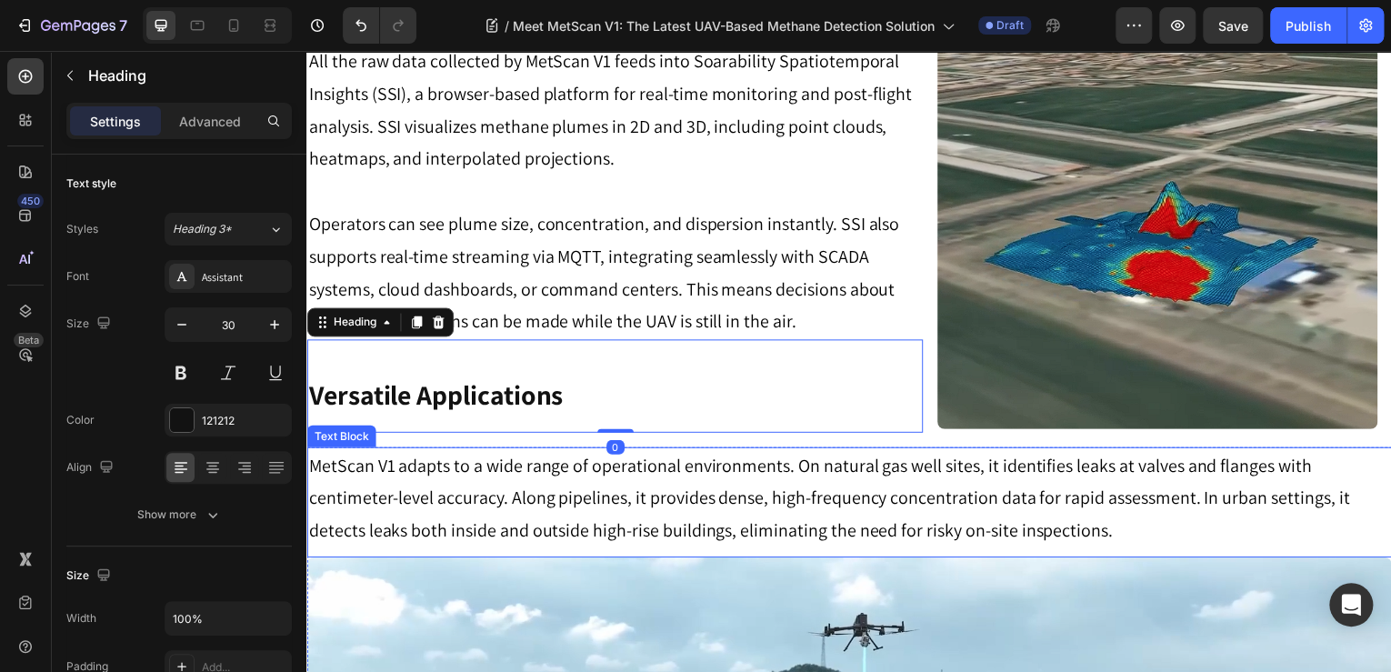
click at [472, 460] on p "MetScan V1 adapts to a wide range of operational environments. On natural gas w…" at bounding box center [852, 500] width 1088 height 98
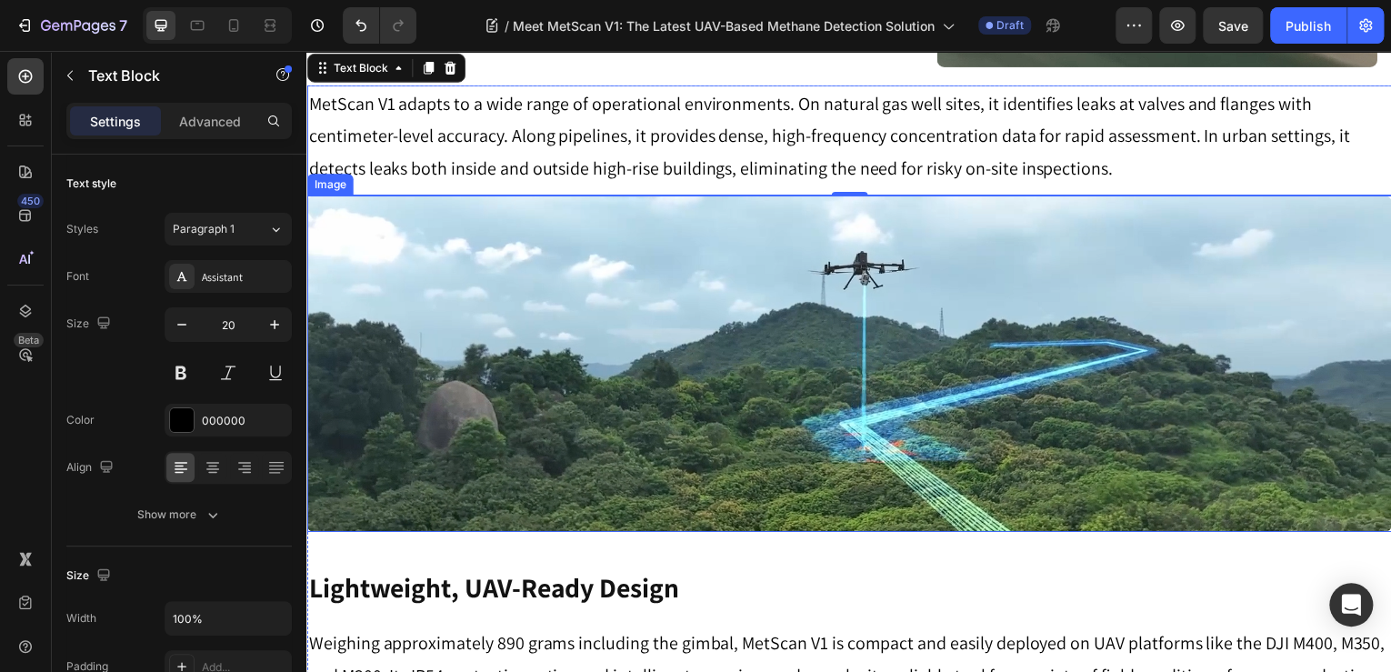
scroll to position [2932, 0]
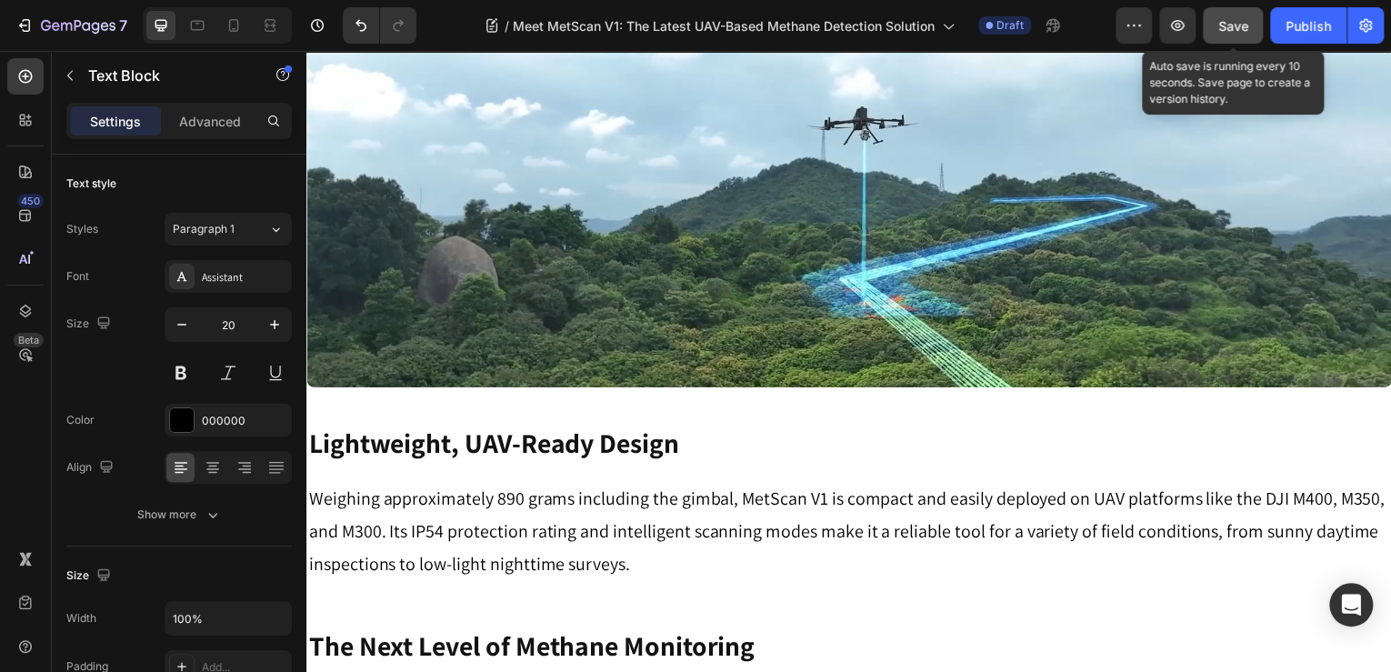
drag, startPoint x: 1239, startPoint y: 26, endPoint x: 1210, endPoint y: 38, distance: 30.6
click at [1238, 26] on span "Save" at bounding box center [1234, 25] width 30 height 15
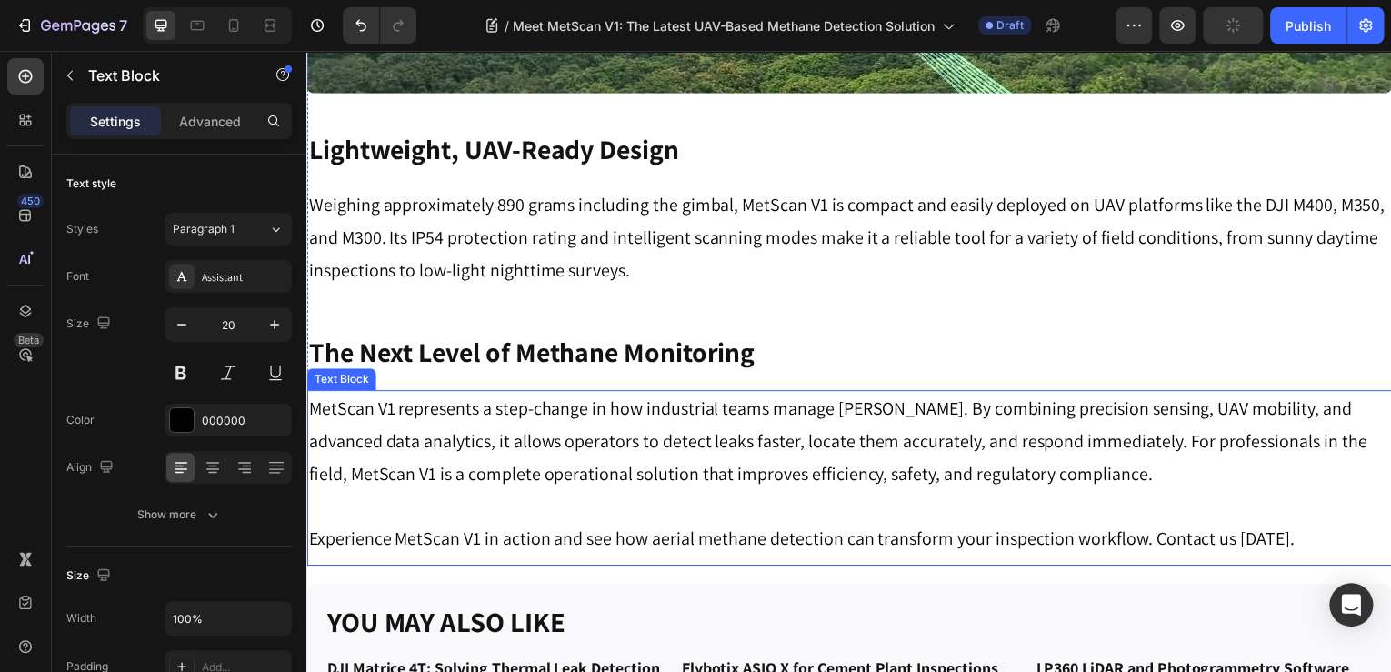
scroll to position [3296, 0]
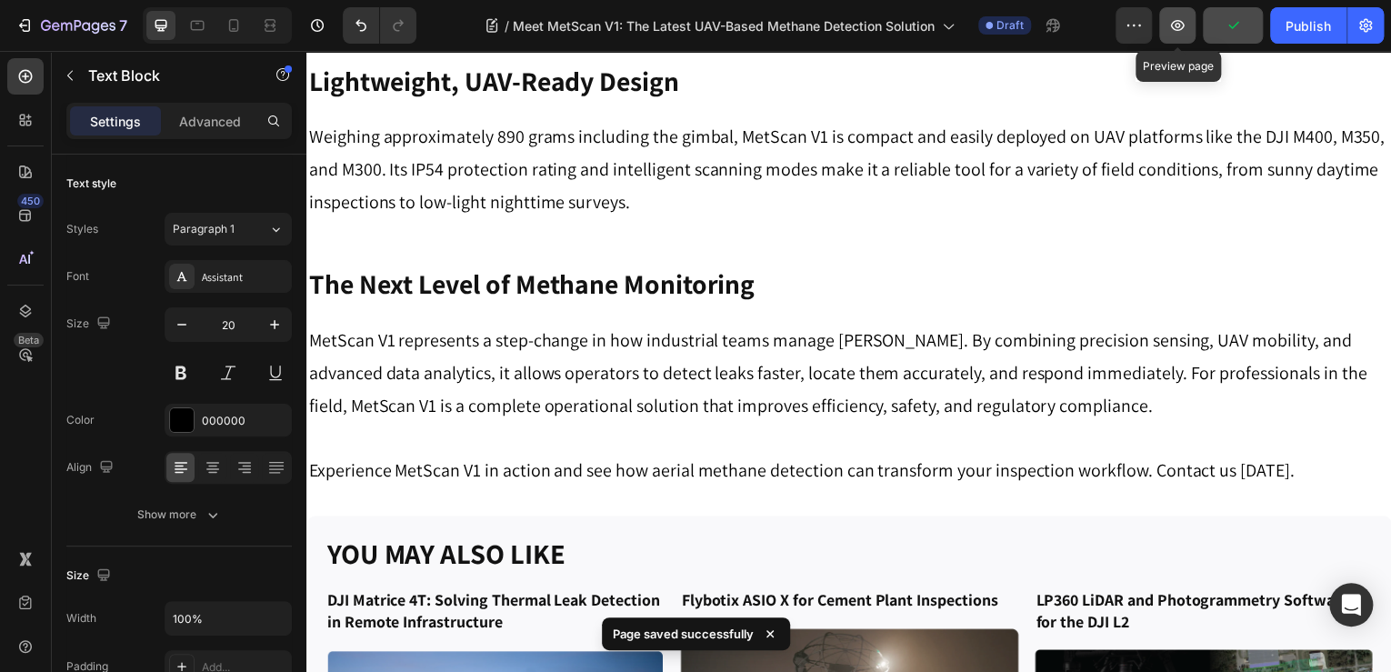
click at [1177, 36] on button "button" at bounding box center [1177, 25] width 36 height 36
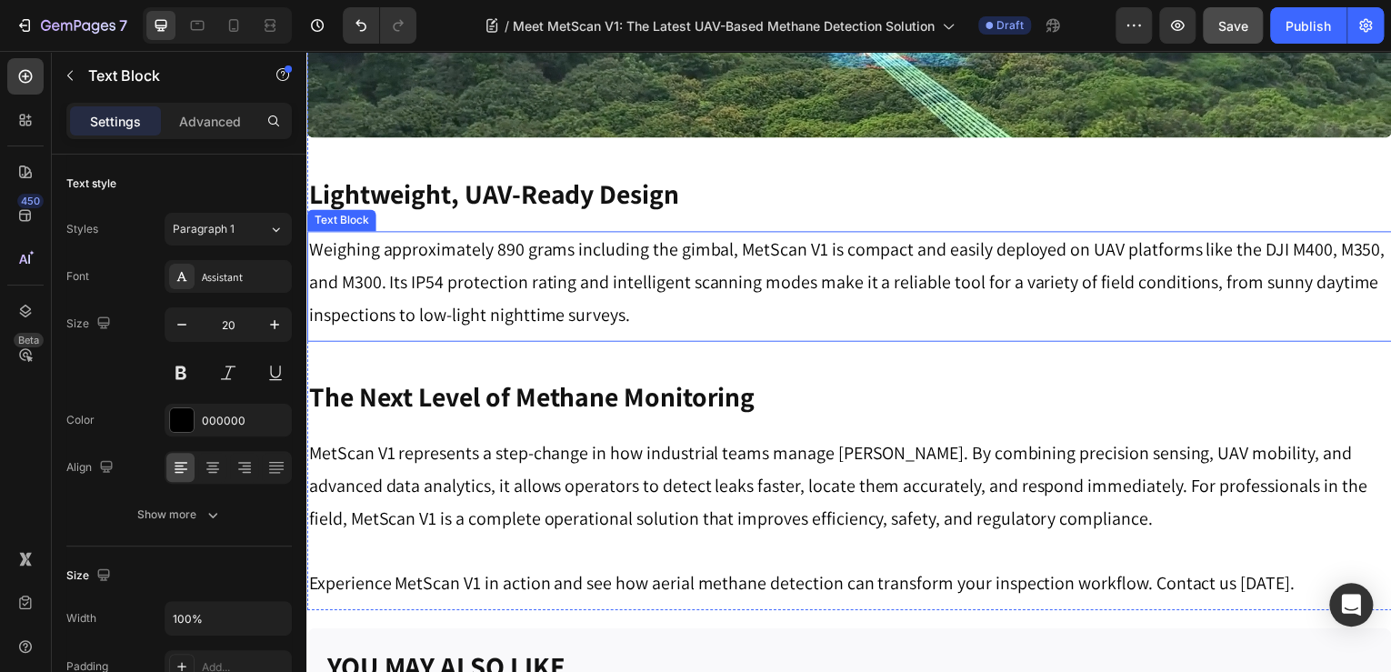
scroll to position [3150, 0]
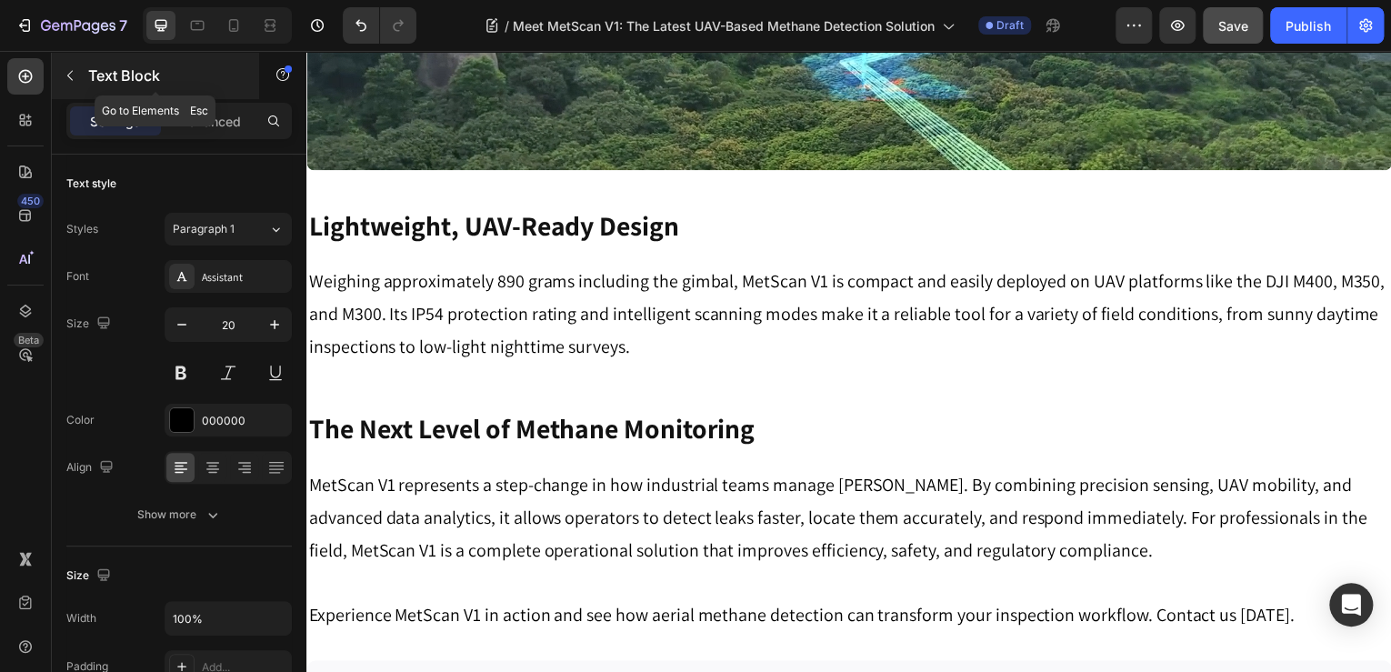
click at [68, 84] on button "button" at bounding box center [69, 75] width 29 height 29
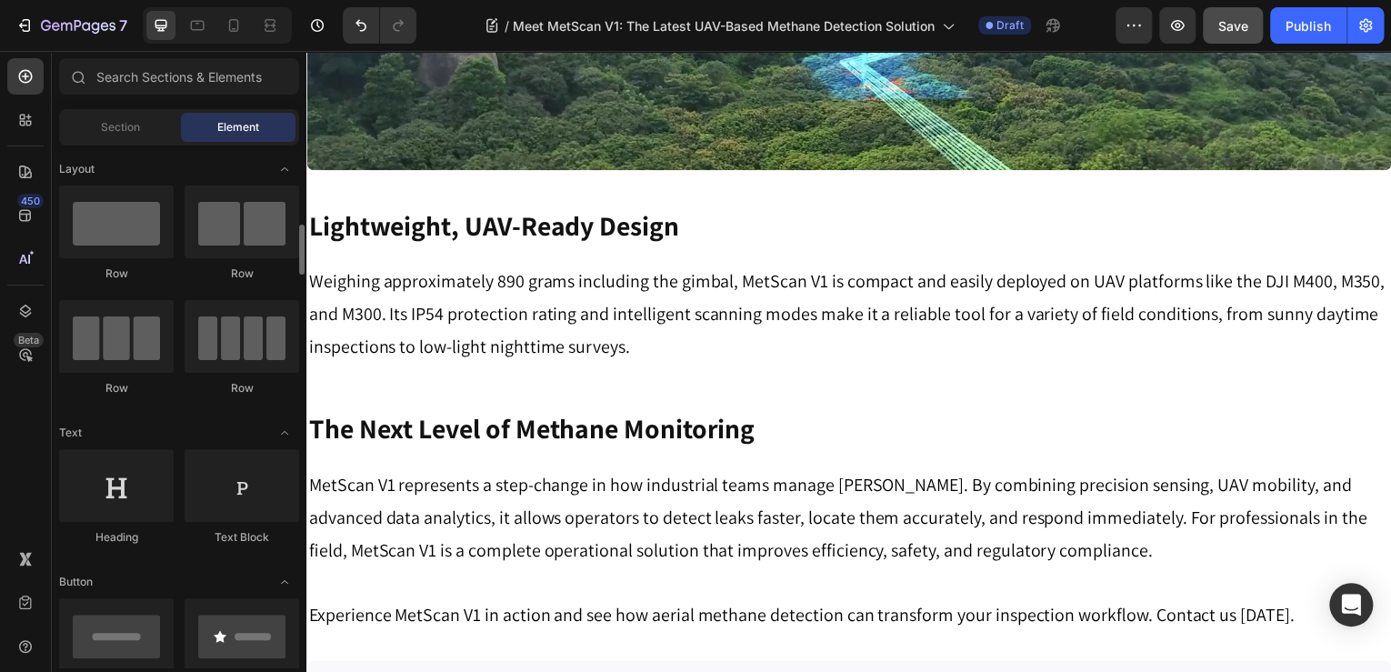
scroll to position [291, 0]
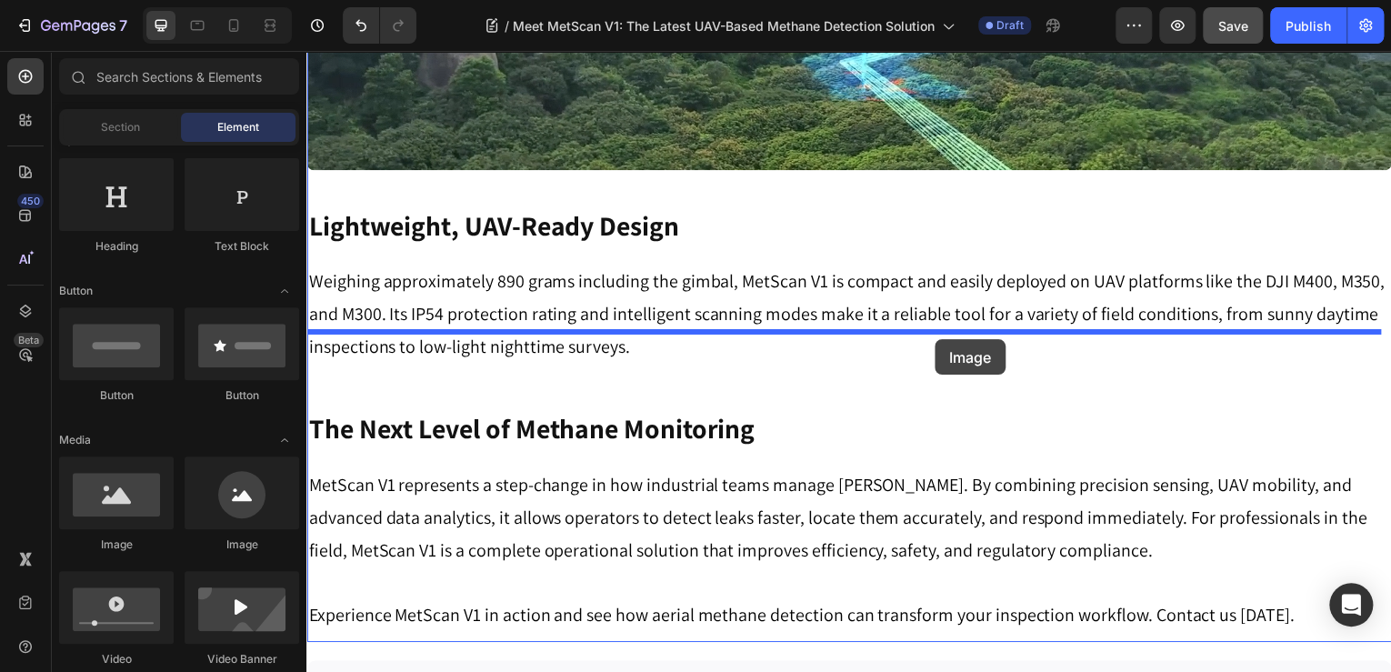
drag, startPoint x: 441, startPoint y: 557, endPoint x: 938, endPoint y: 341, distance: 542.5
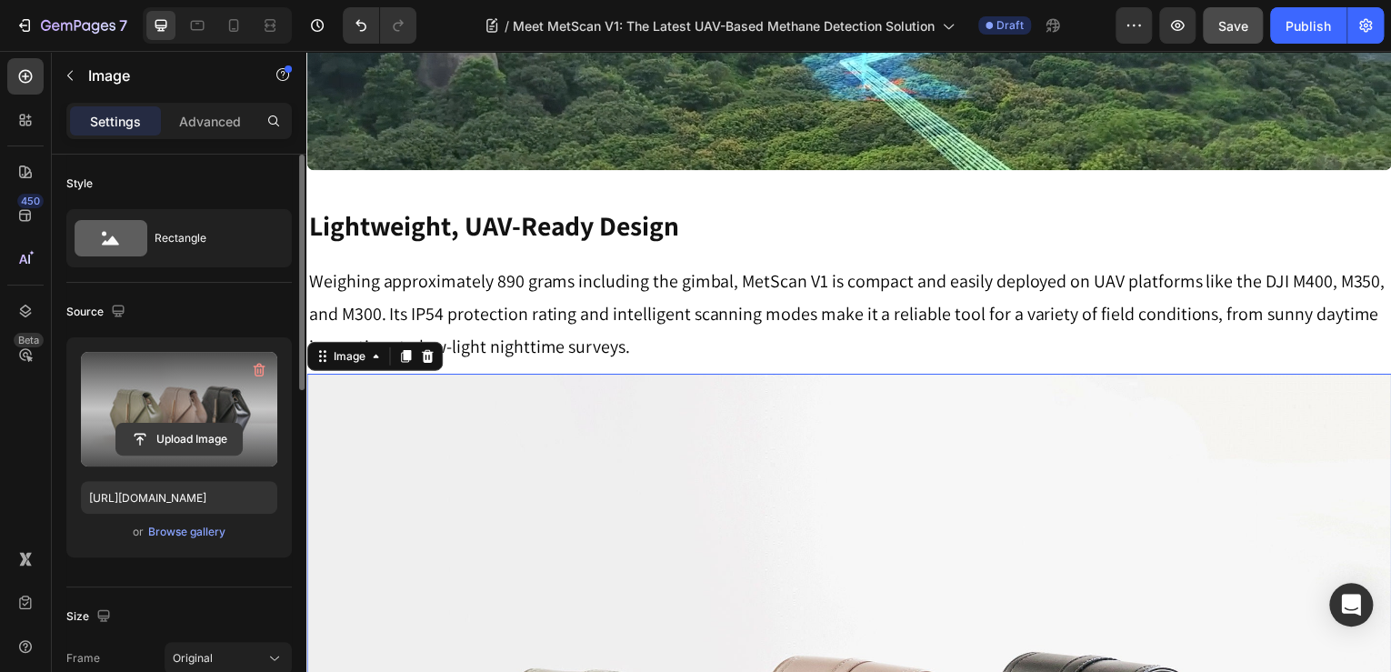
click at [198, 436] on input "file" at bounding box center [178, 439] width 125 height 31
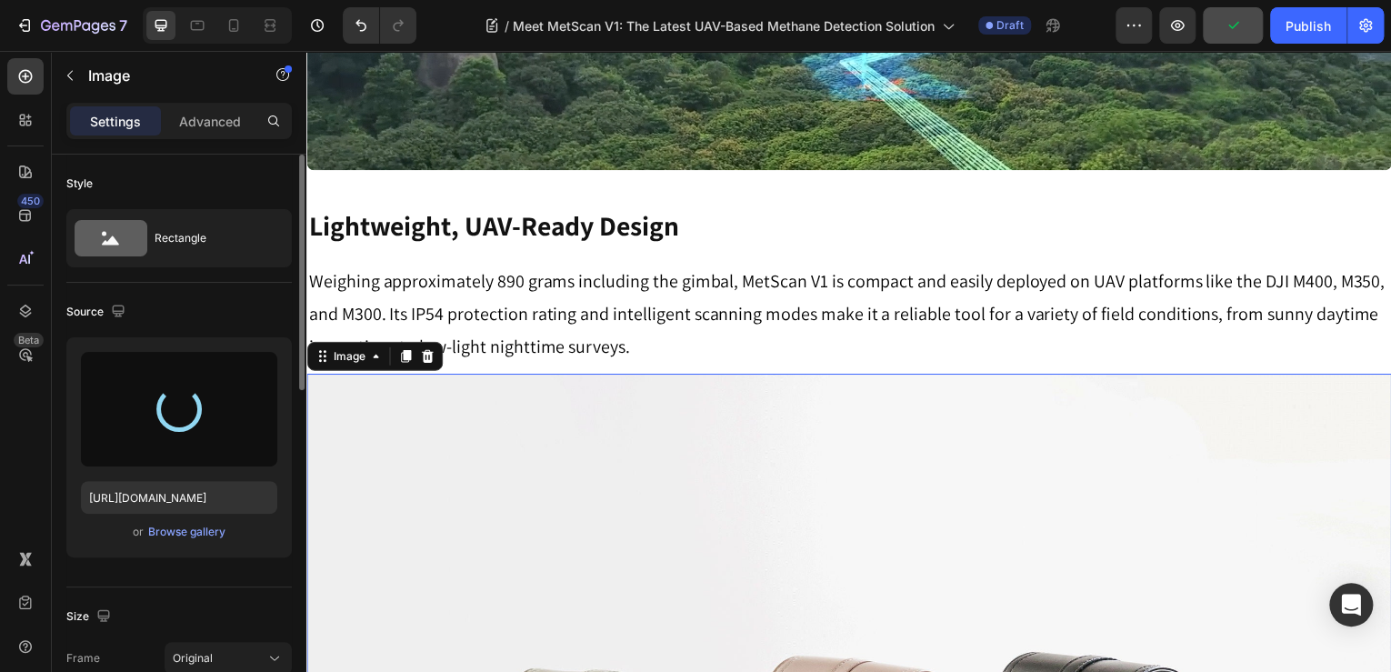
type input "https://cdn.shopify.com/s/files/1/0331/3195/4221/files/gempages_490476692633027…"
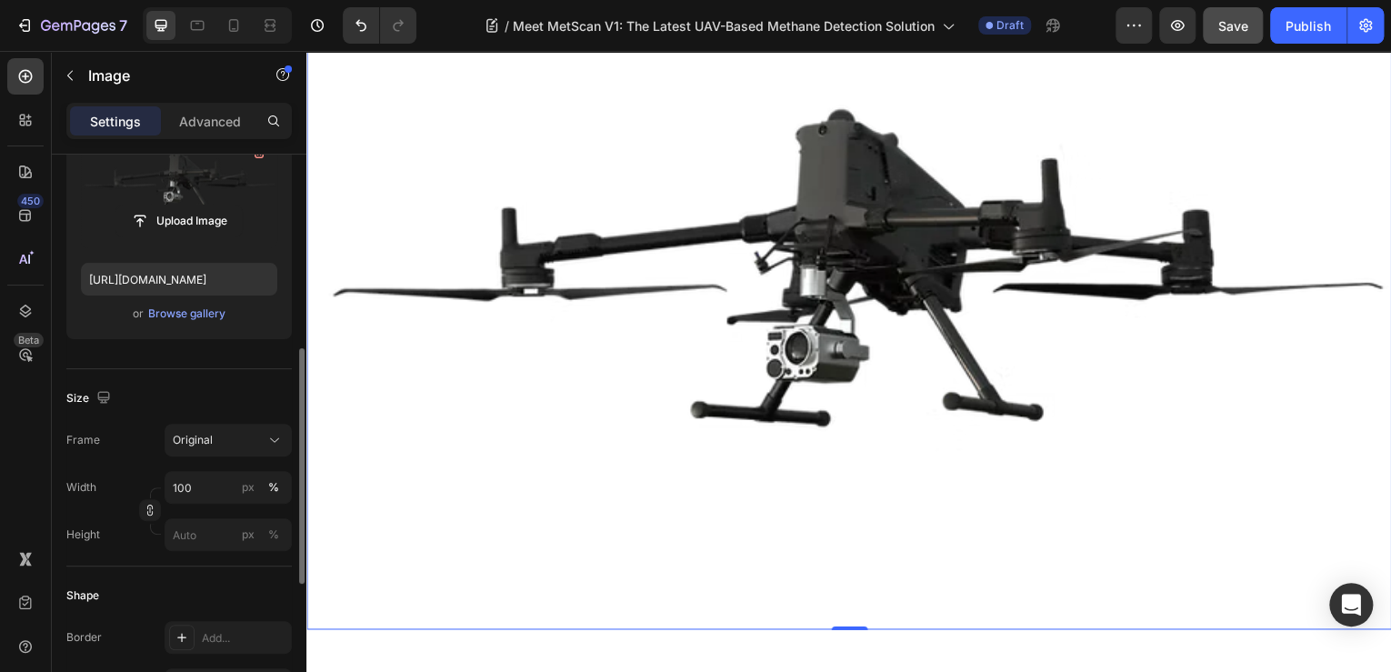
scroll to position [364, 0]
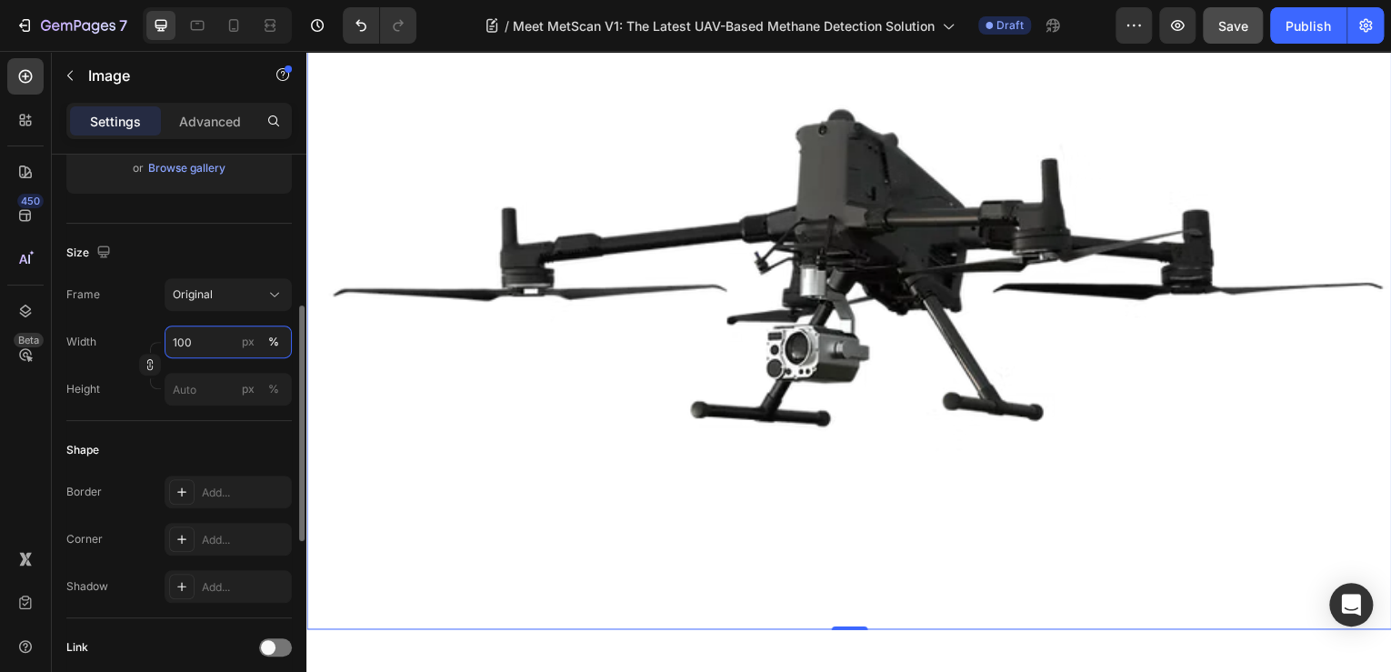
click at [199, 343] on input "100" at bounding box center [228, 342] width 127 height 33
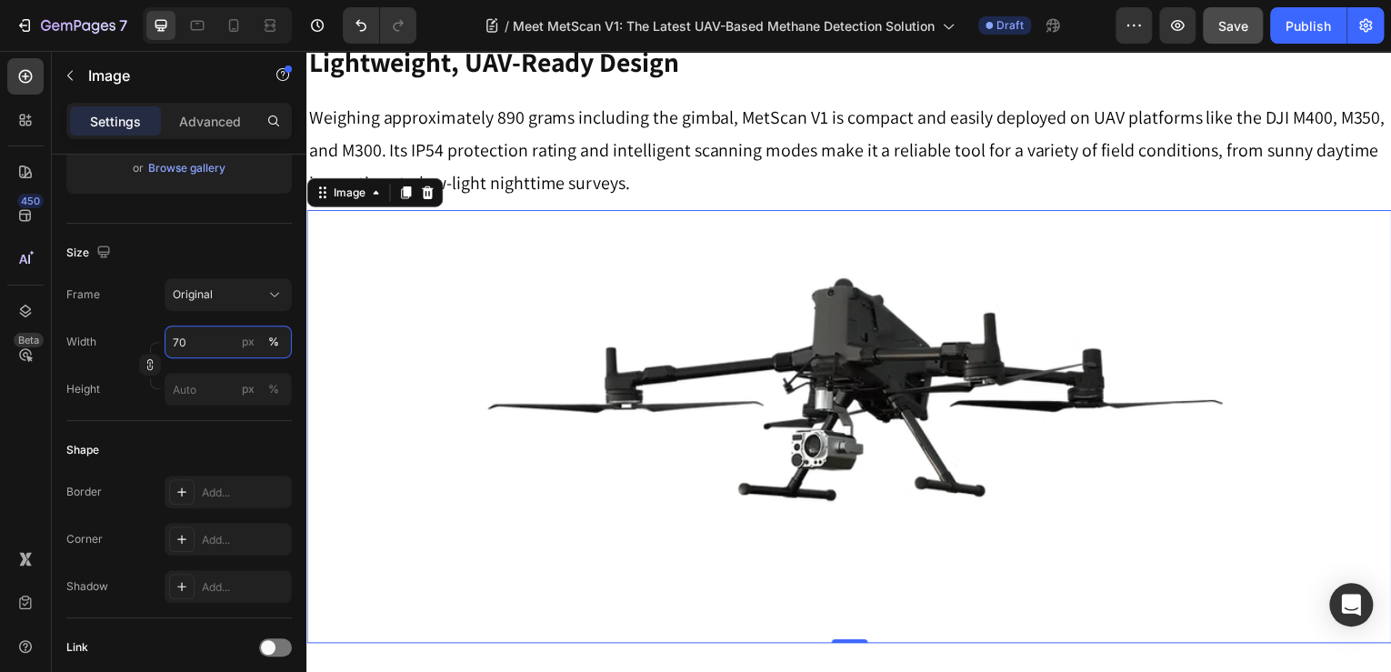
scroll to position [3296, 0]
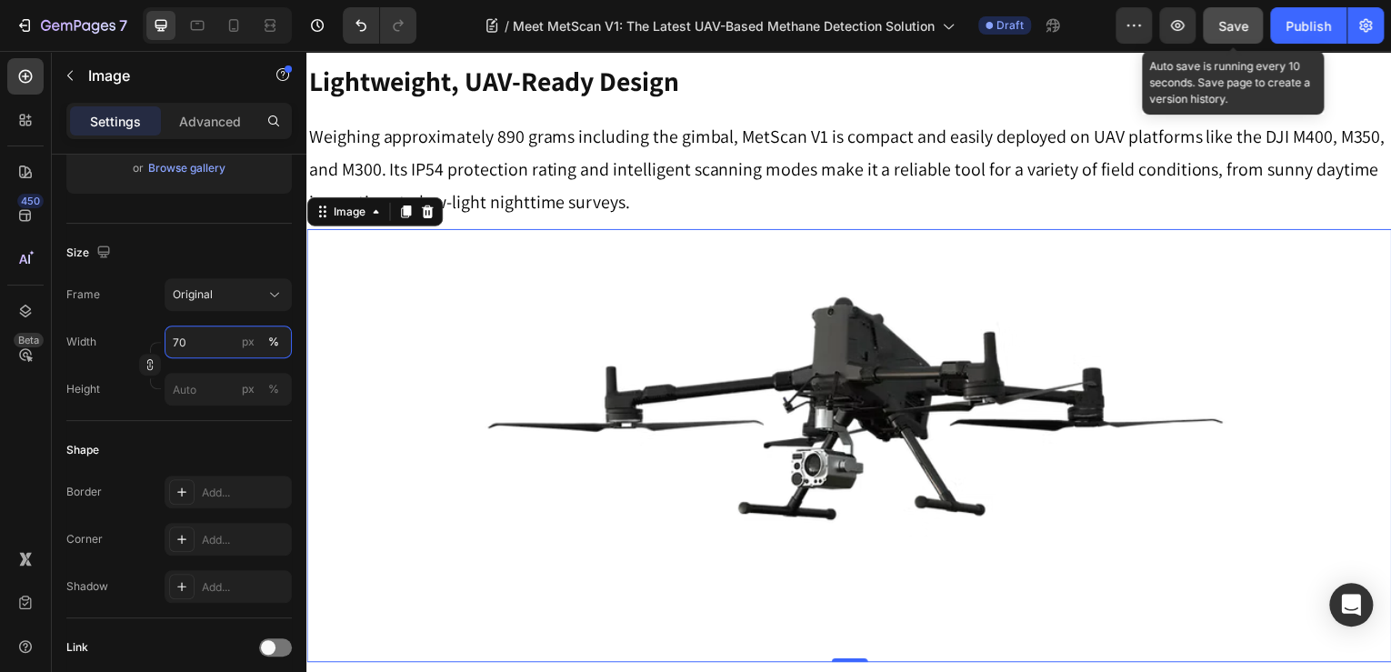
type input "70"
drag, startPoint x: 1212, startPoint y: 23, endPoint x: 1242, endPoint y: 44, distance: 36.6
click at [1213, 23] on button "Save" at bounding box center [1233, 25] width 60 height 36
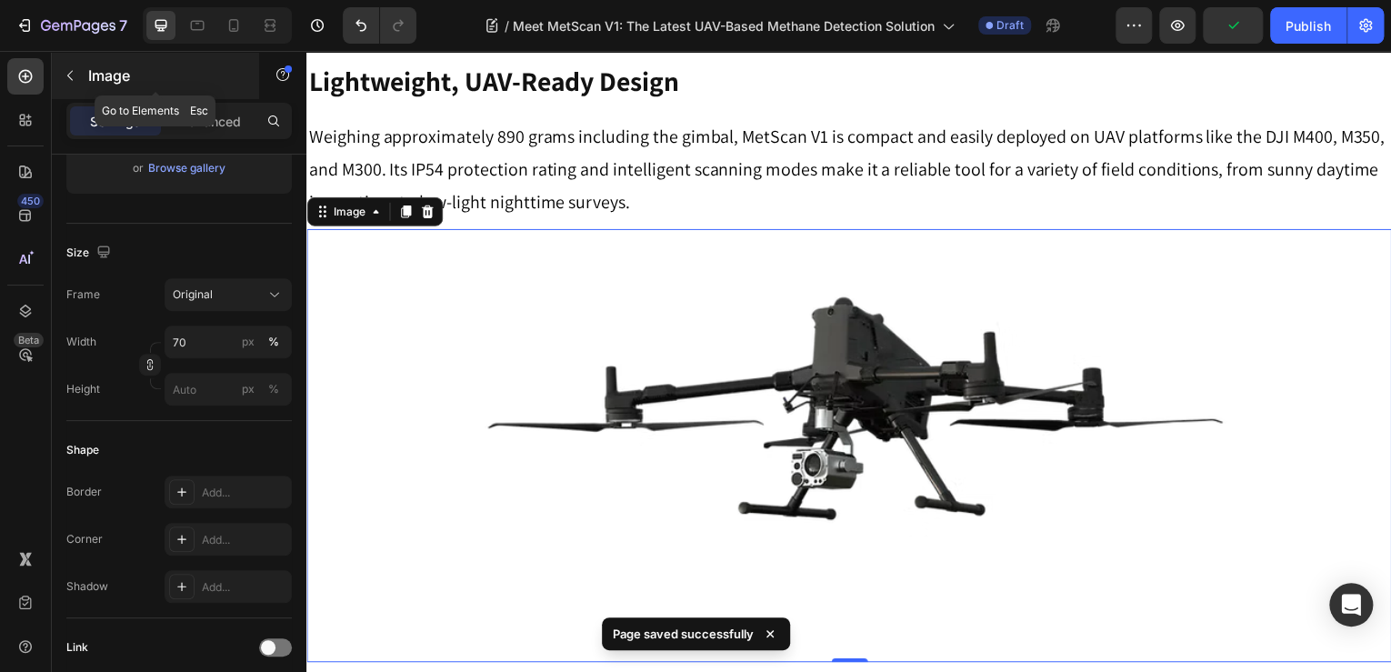
click at [69, 66] on button "button" at bounding box center [69, 75] width 29 height 29
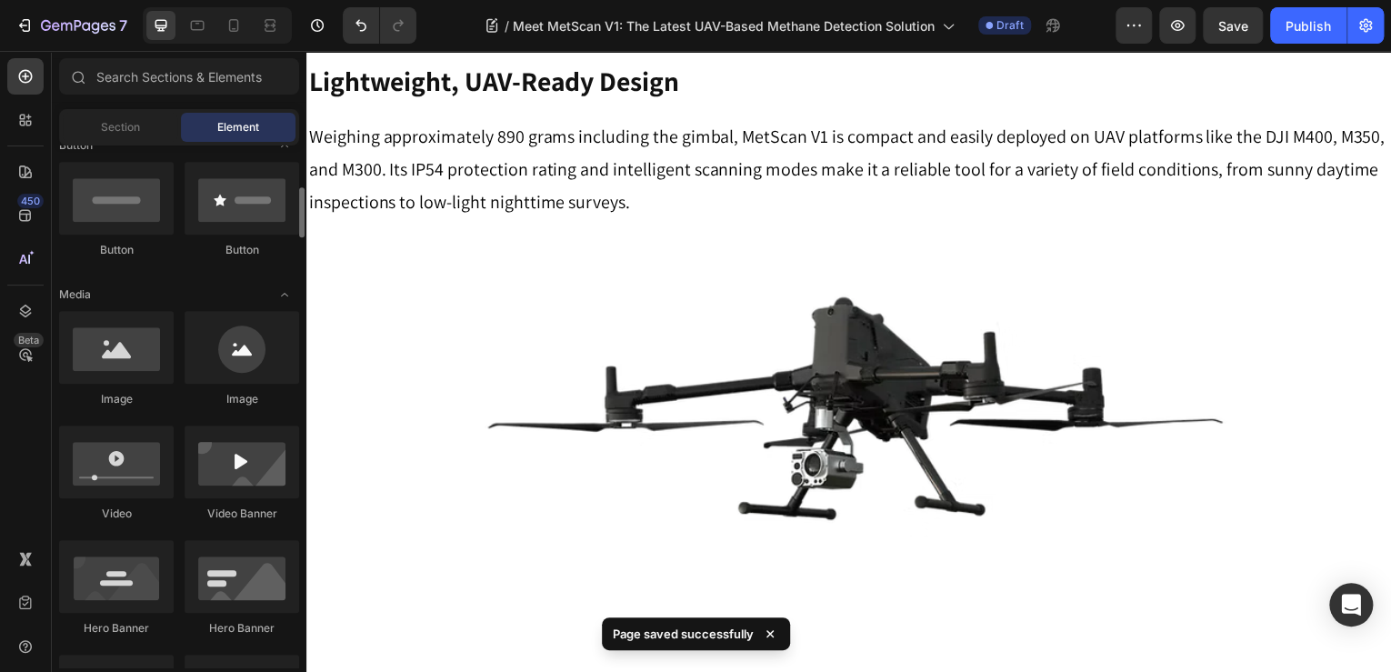
scroll to position [364, 0]
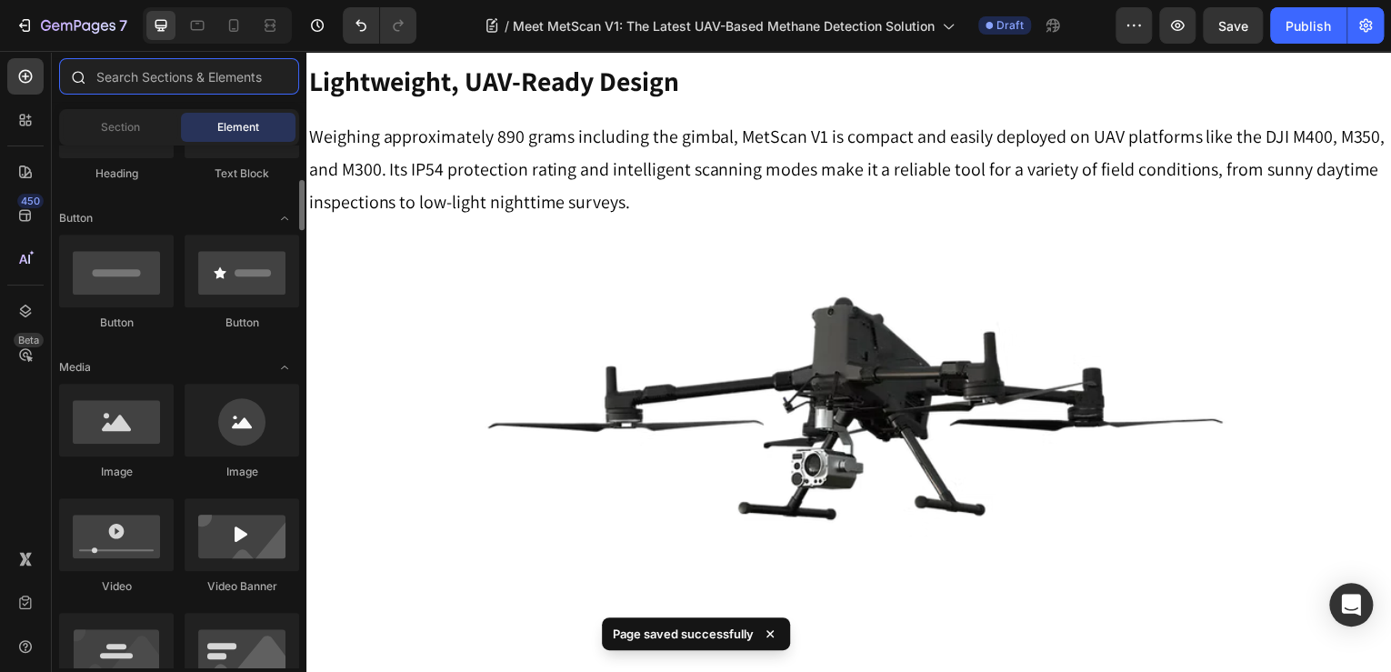
click at [163, 73] on input "text" at bounding box center [179, 76] width 240 height 36
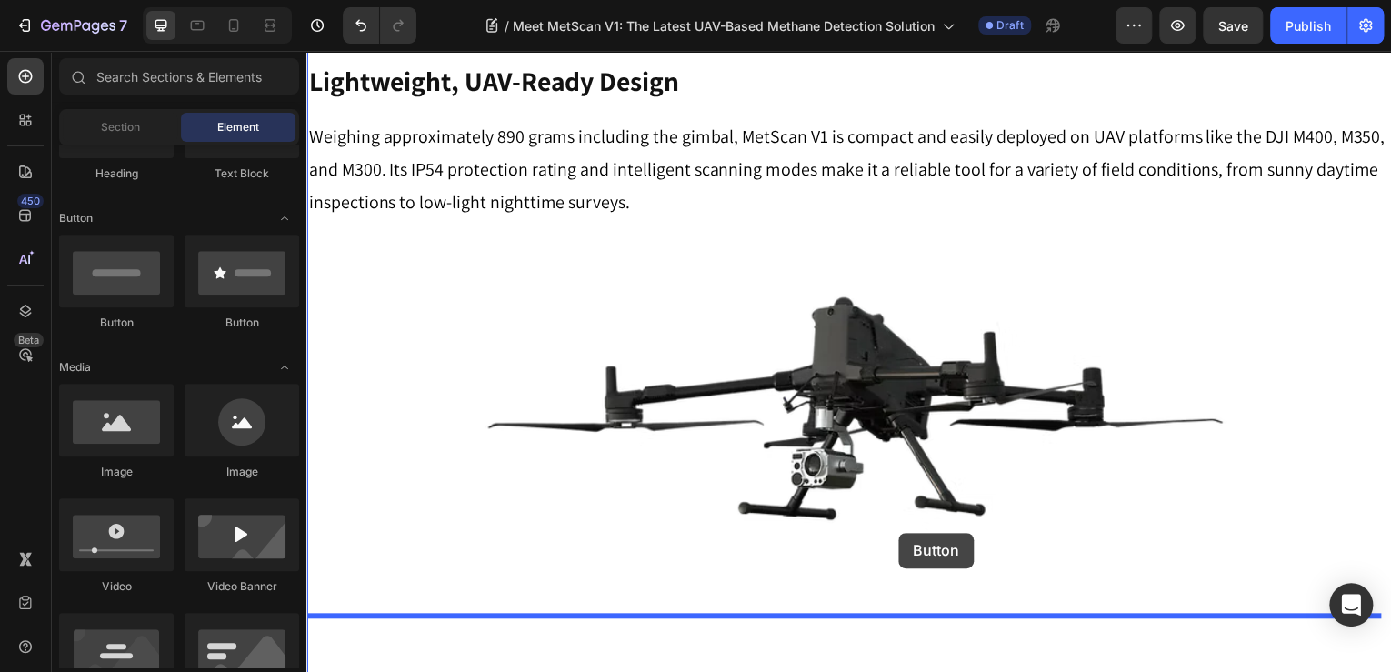
drag, startPoint x: 492, startPoint y: 366, endPoint x: 844, endPoint y: 418, distance: 355.9
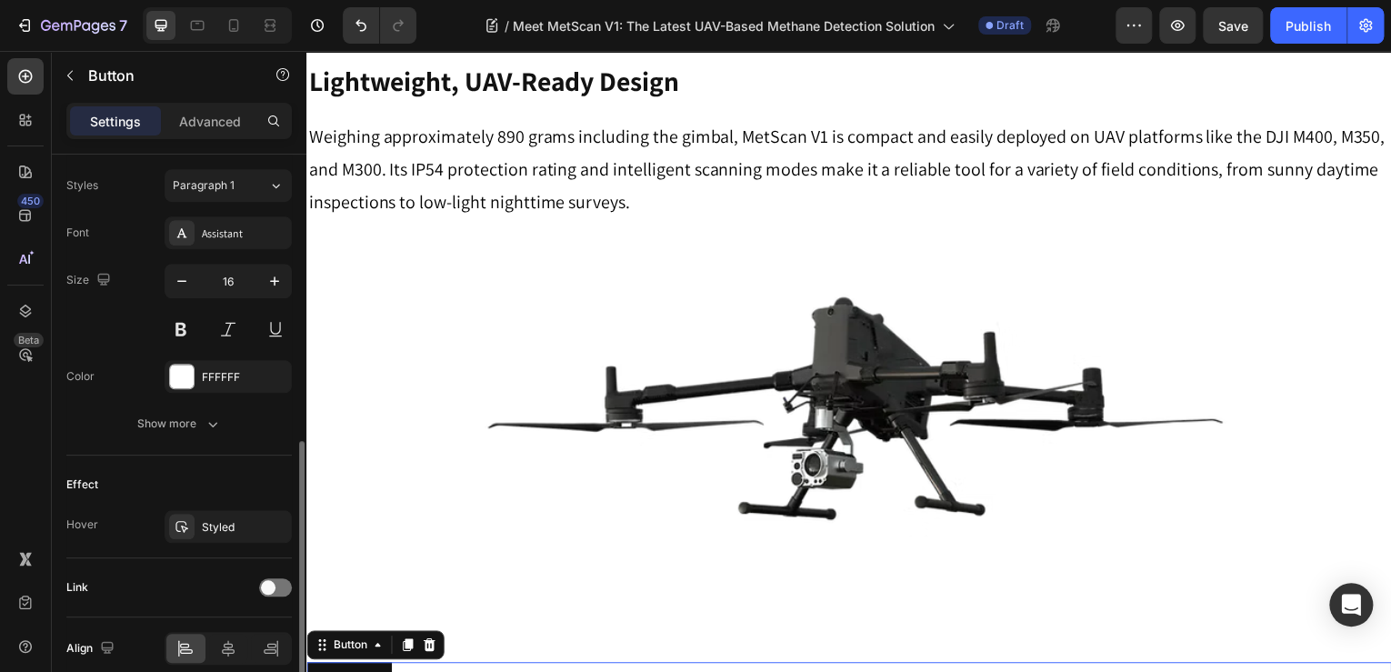
scroll to position [731, 0]
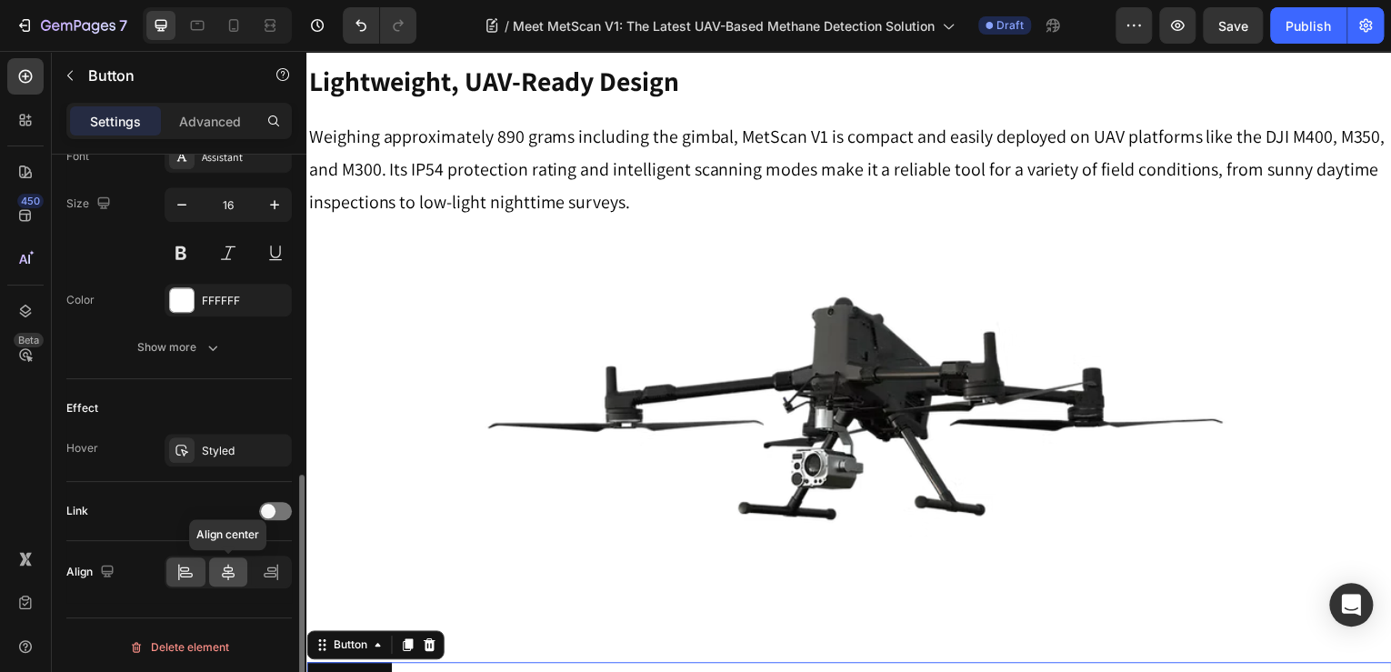
click at [235, 566] on icon at bounding box center [228, 572] width 18 height 18
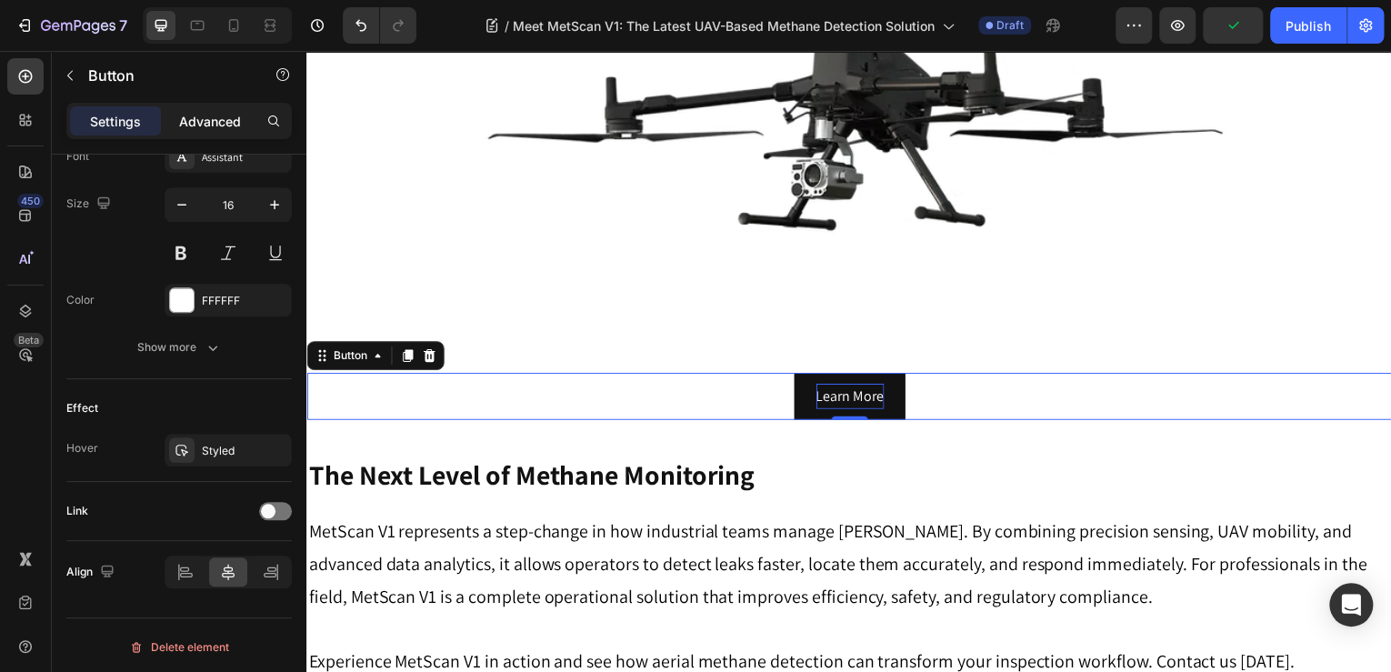
click at [224, 127] on p "Advanced" at bounding box center [210, 121] width 62 height 19
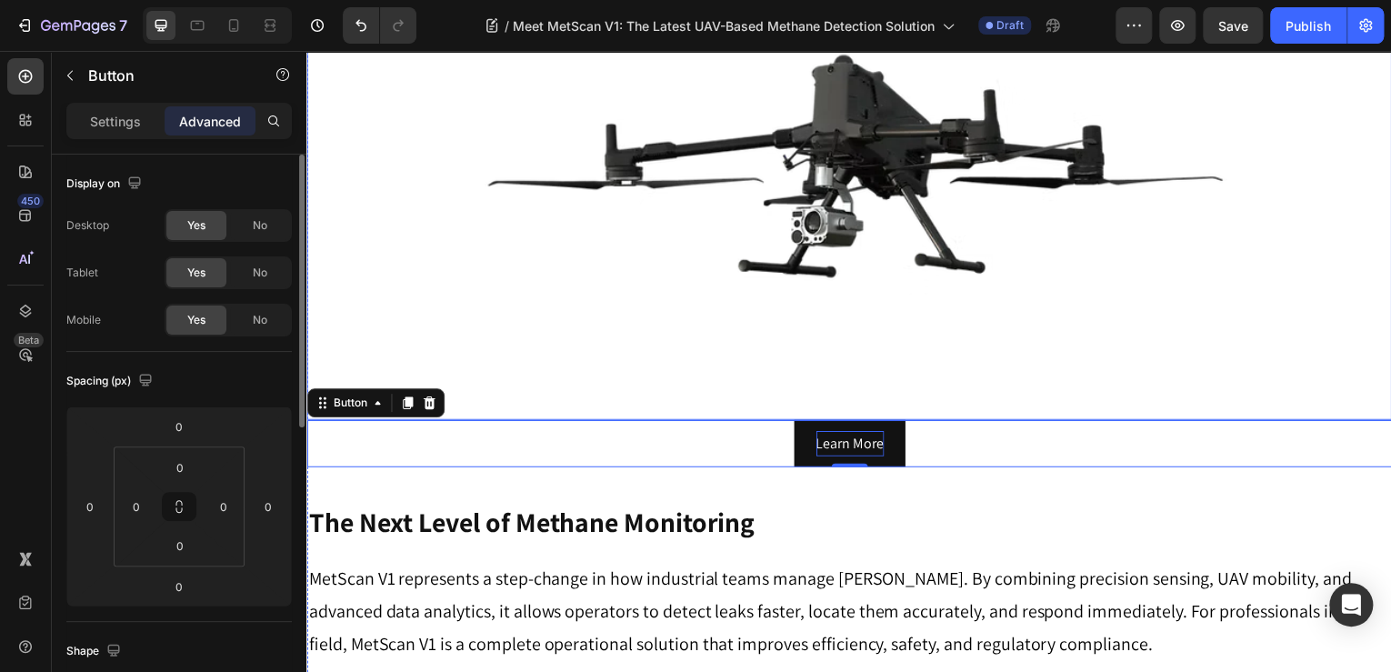
scroll to position [3514, 0]
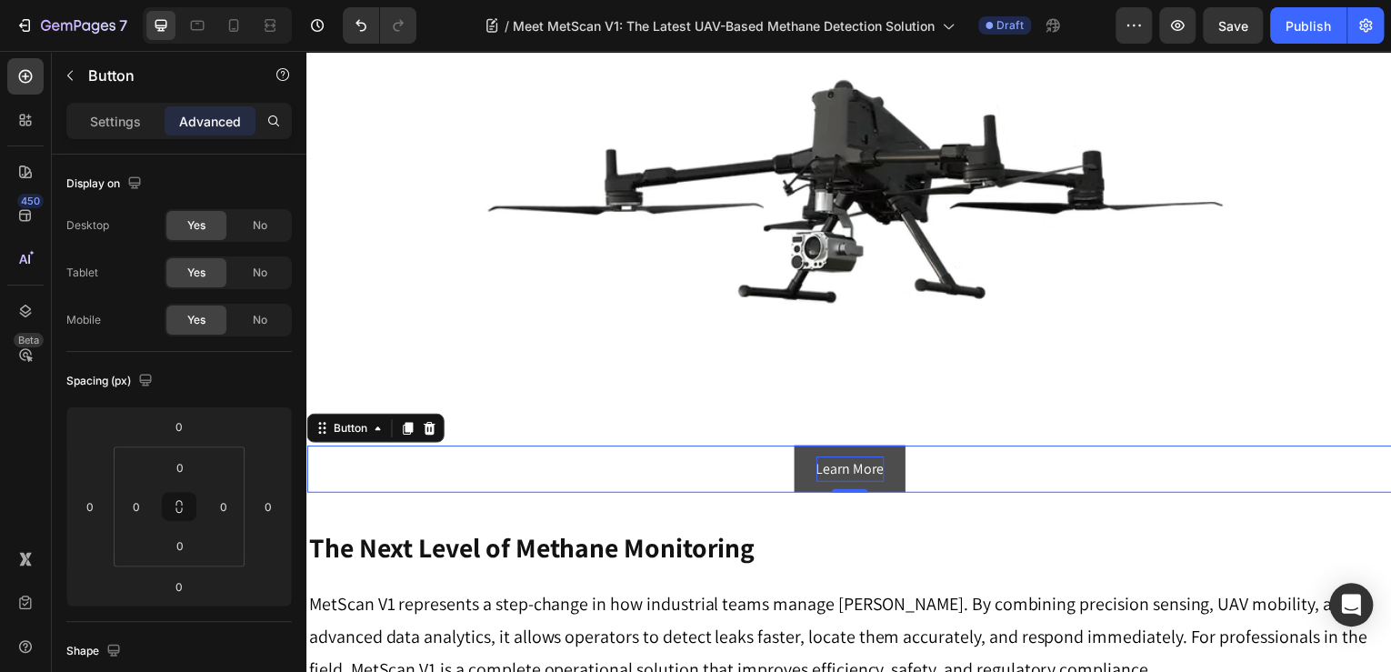
click at [888, 447] on button "Learn More" at bounding box center [853, 471] width 112 height 48
click at [95, 112] on p "Settings" at bounding box center [115, 121] width 51 height 19
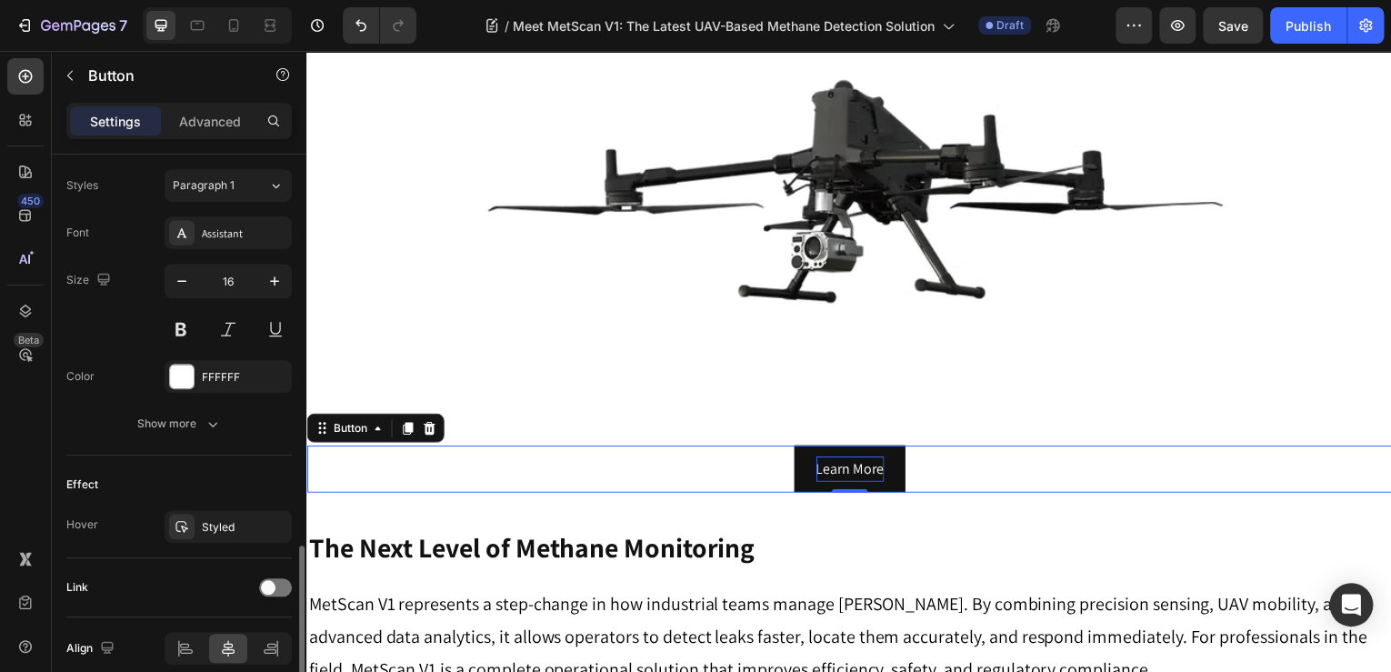
scroll to position [731, 0]
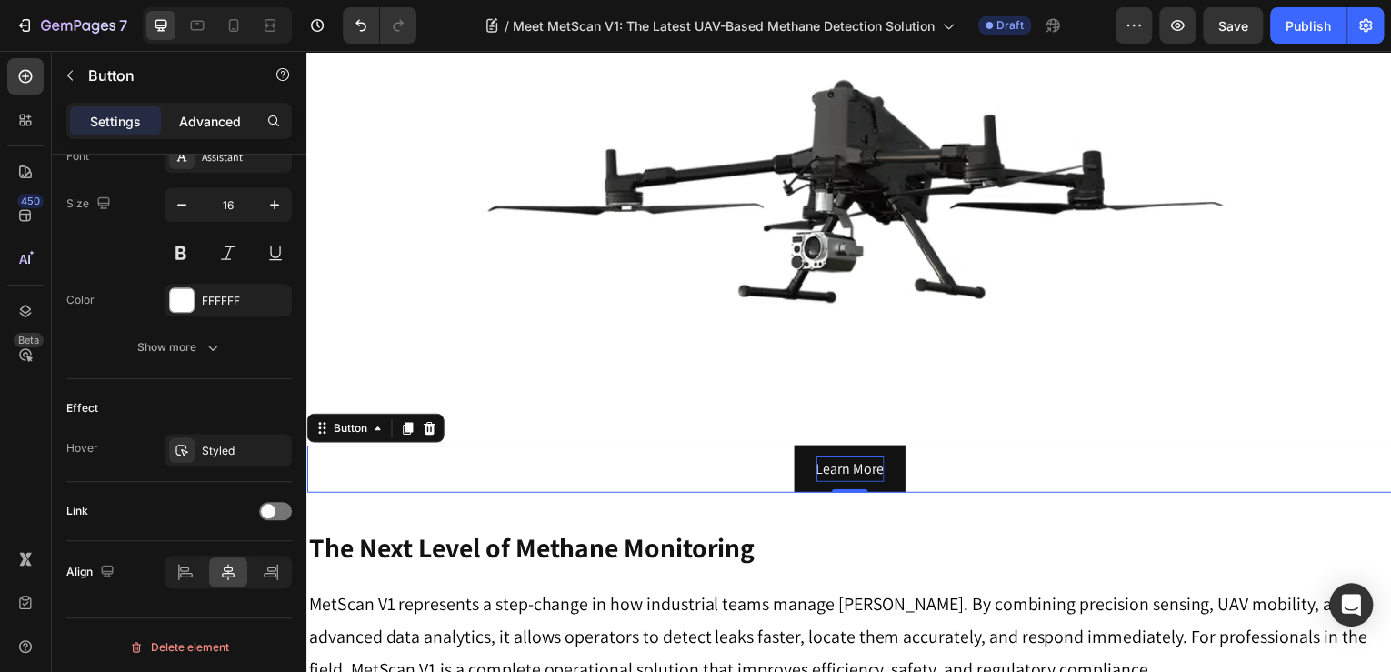
click at [205, 107] on div "Advanced" at bounding box center [210, 120] width 91 height 29
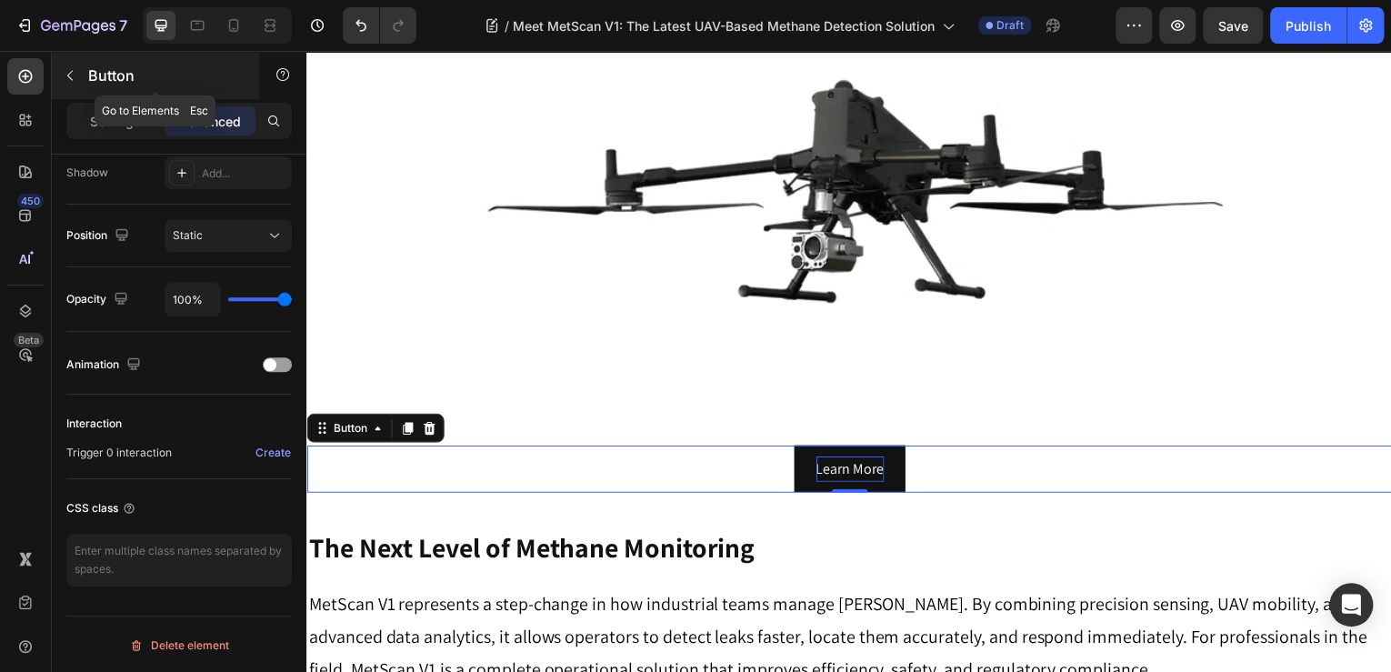
click at [69, 80] on icon "button" at bounding box center [70, 75] width 15 height 15
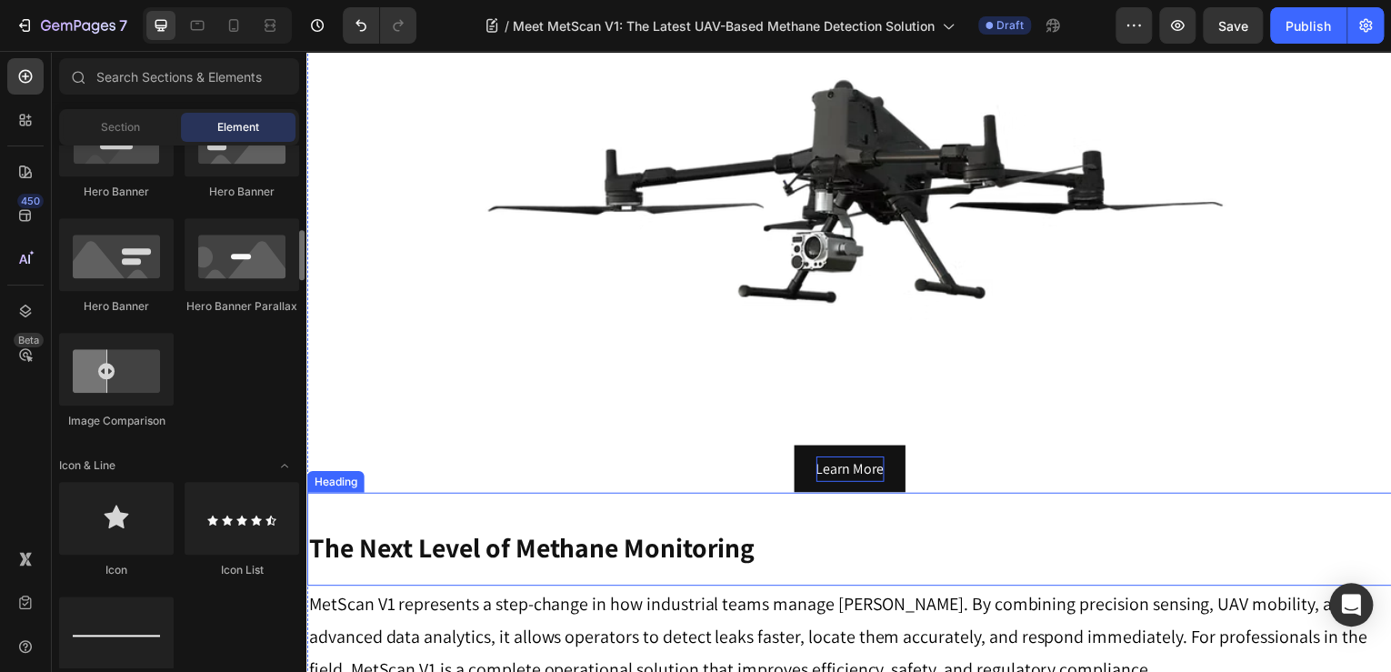
scroll to position [800, 0]
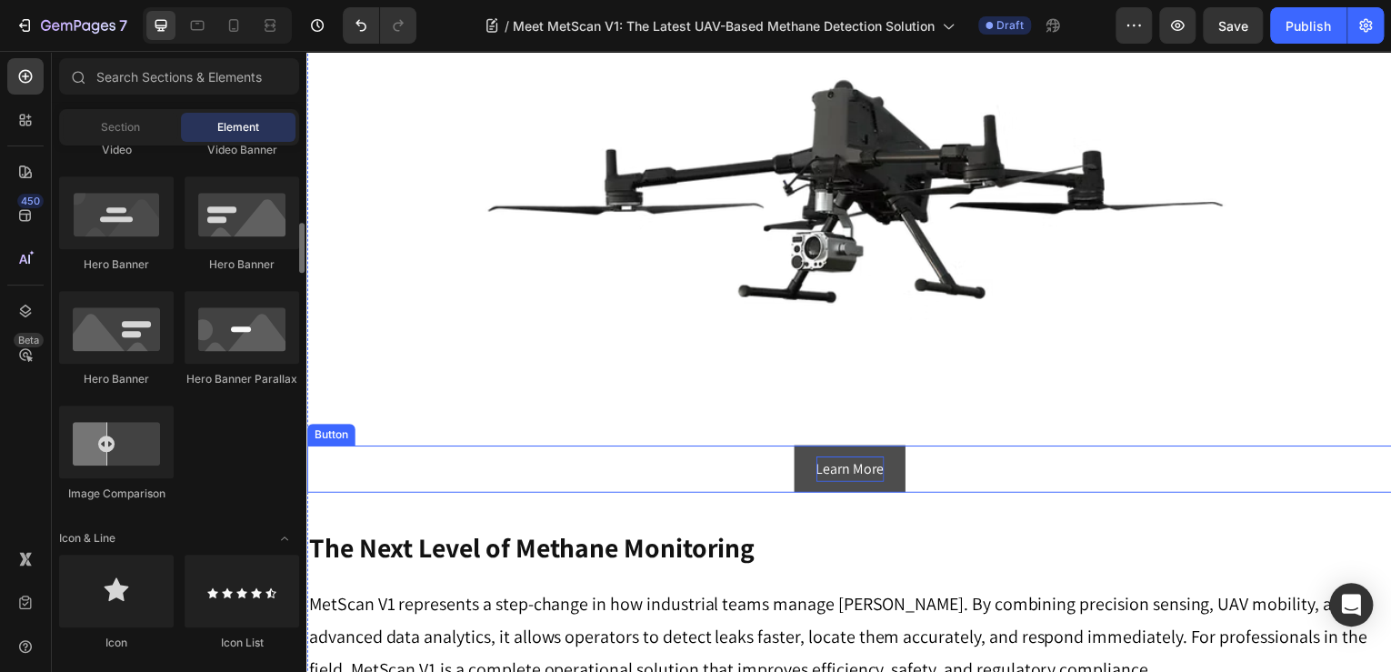
click at [799, 447] on button "Learn More" at bounding box center [853, 471] width 112 height 48
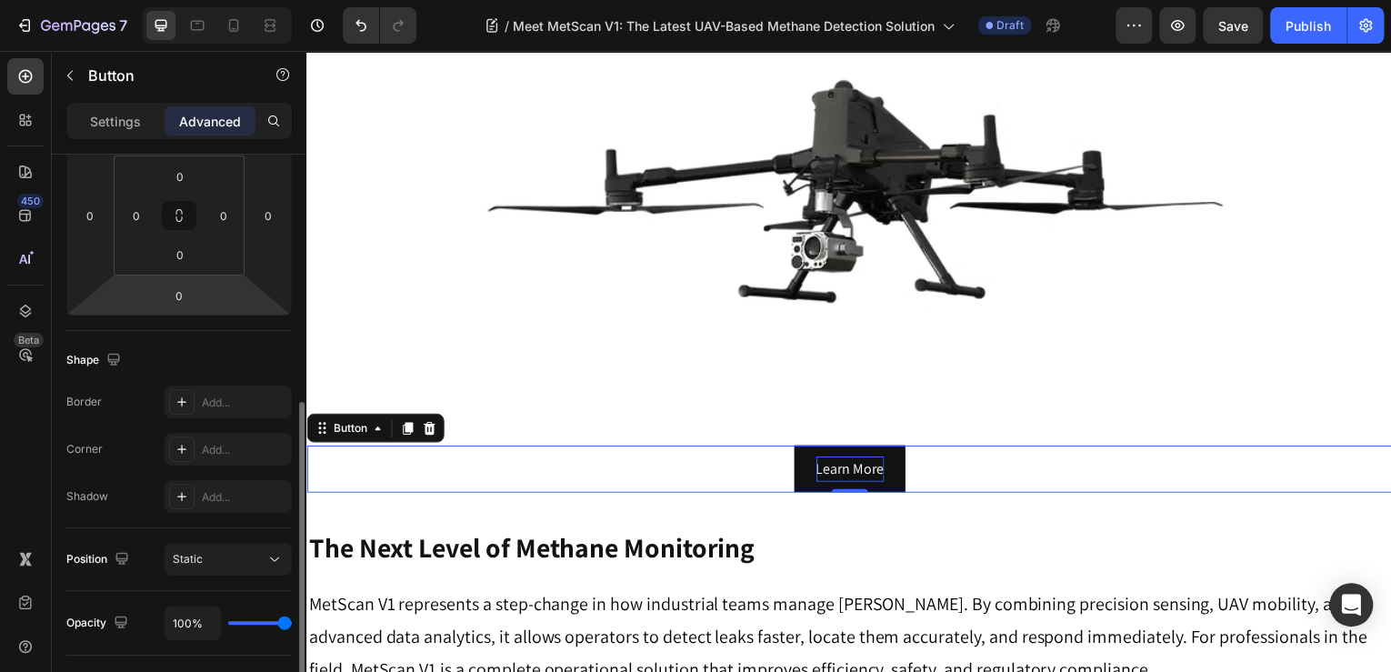
scroll to position [364, 0]
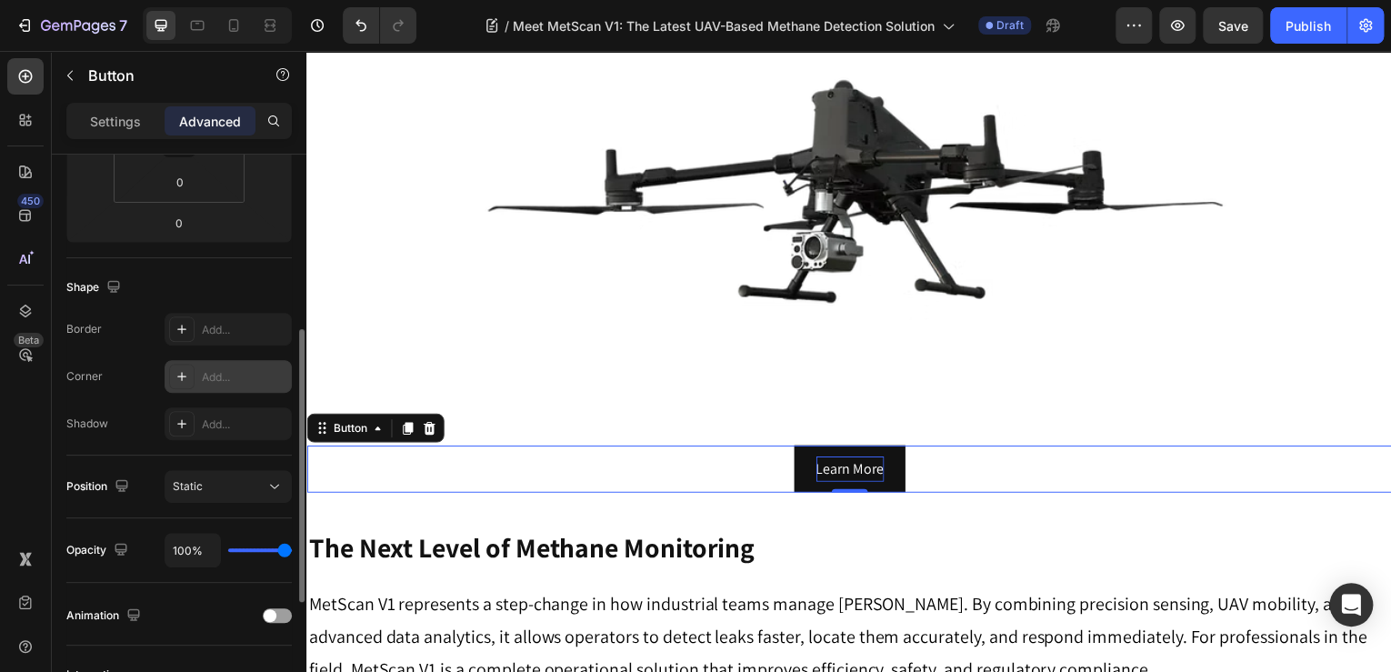
click at [197, 371] on div "Add..." at bounding box center [228, 376] width 127 height 33
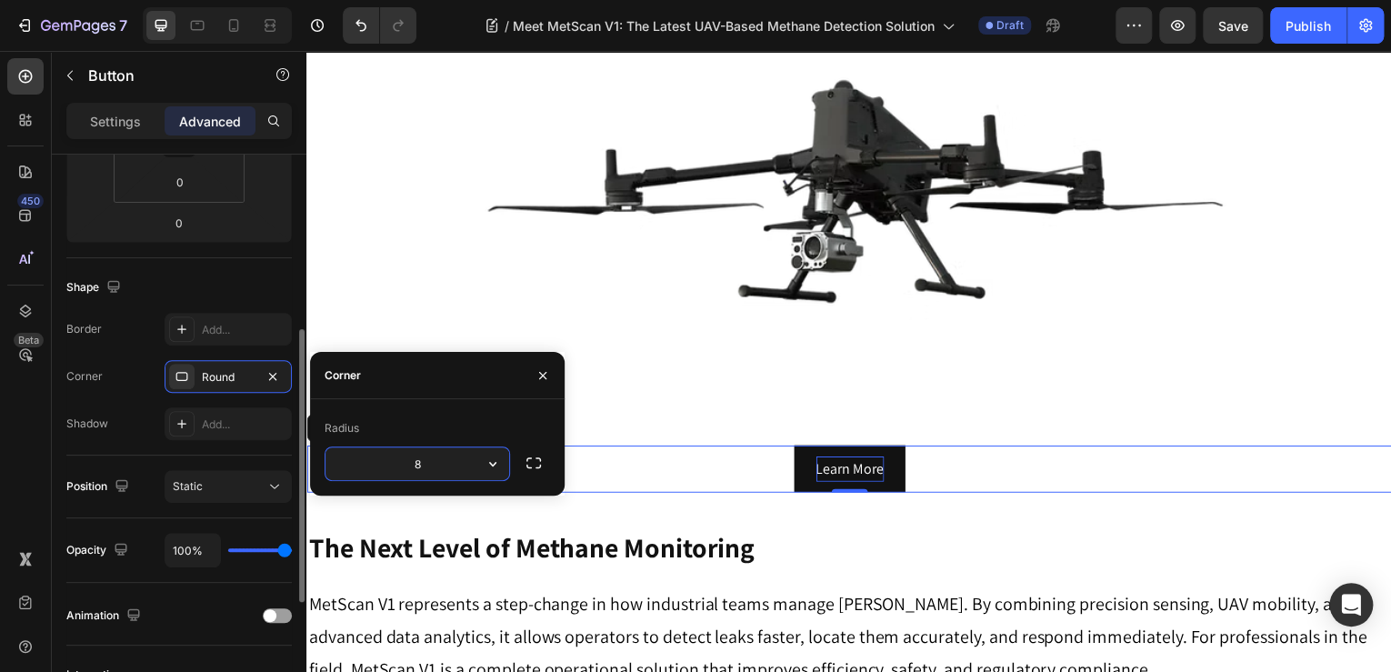
click at [103, 391] on div "Corner Round" at bounding box center [179, 376] width 226 height 33
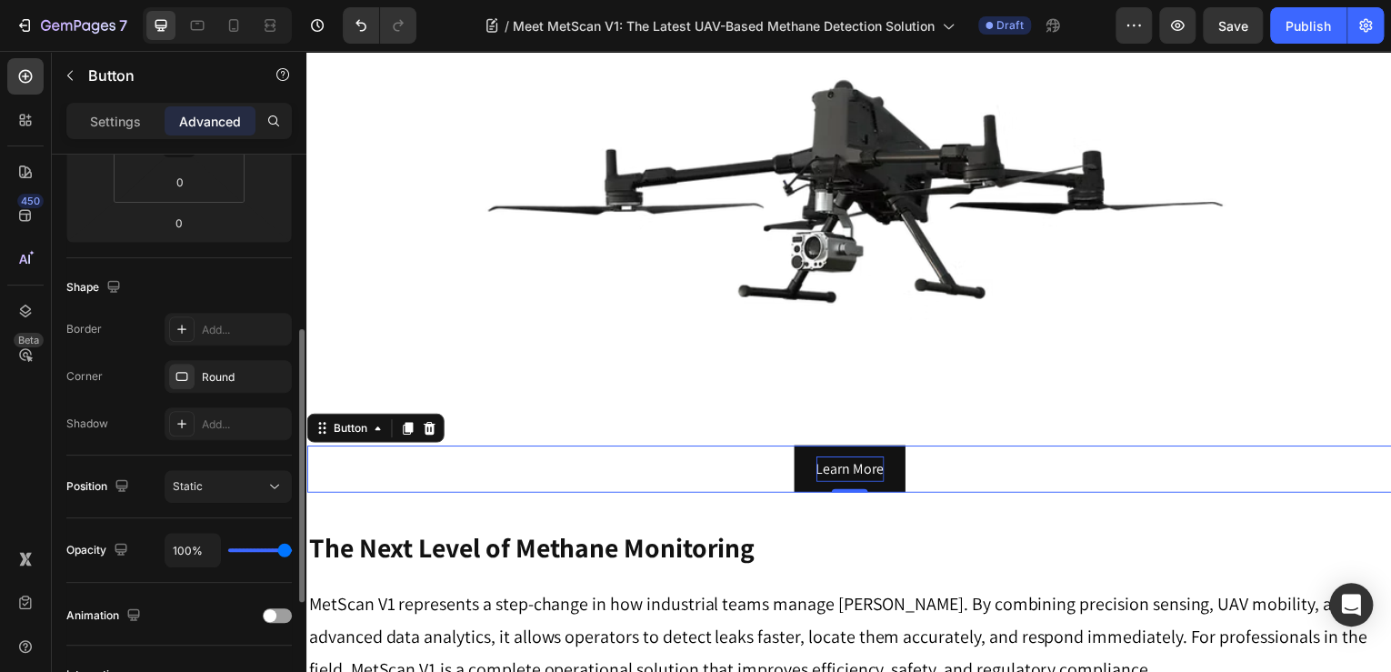
drag, startPoint x: 149, startPoint y: 426, endPoint x: 150, endPoint y: 417, distance: 9.1
click at [149, 425] on div "Shadow Add..." at bounding box center [179, 423] width 226 height 33
click at [244, 376] on div "Round" at bounding box center [228, 377] width 53 height 16
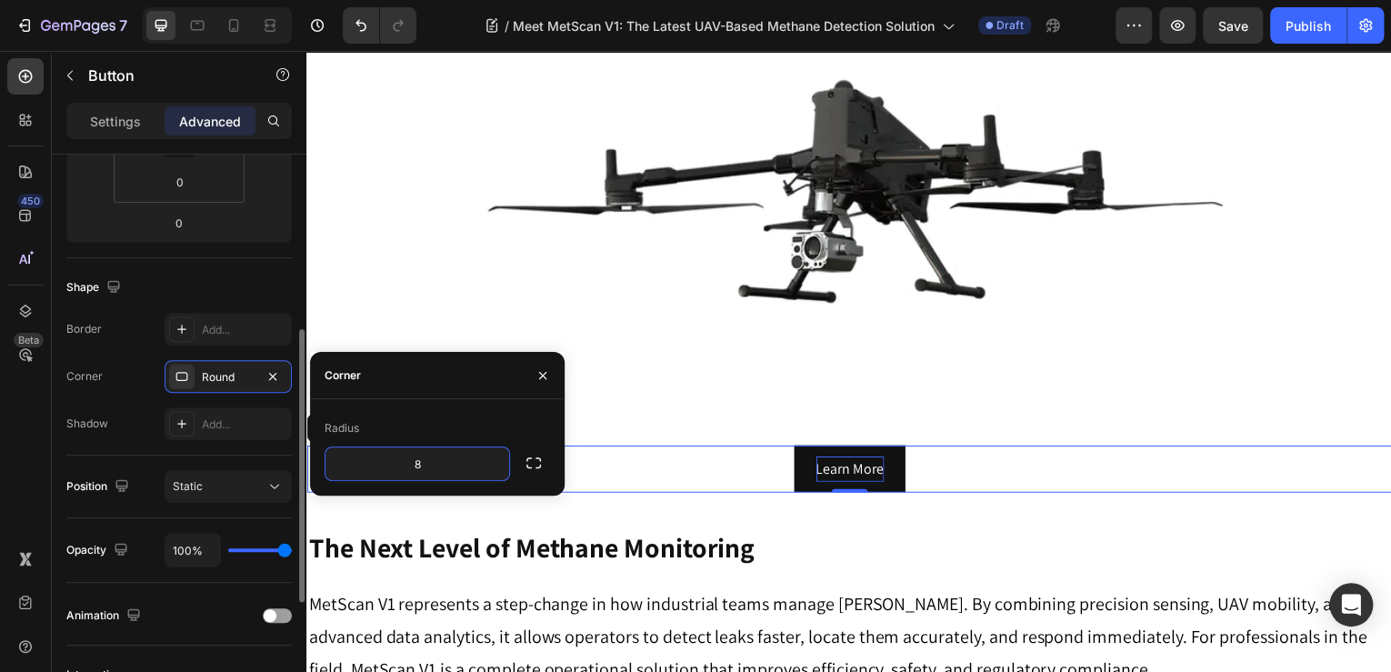
click at [135, 408] on div "Shadow Add..." at bounding box center [179, 423] width 226 height 33
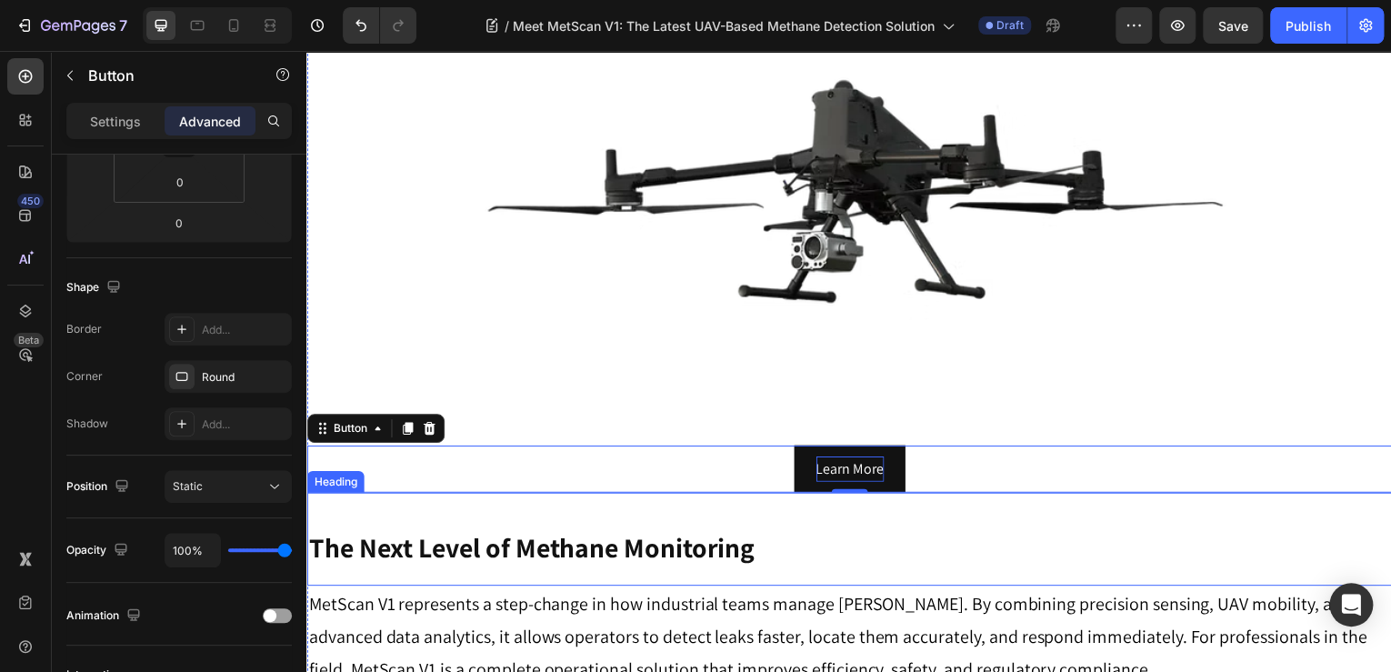
drag, startPoint x: 874, startPoint y: 520, endPoint x: 875, endPoint y: 457, distance: 62.8
click at [874, 531] on h3 "The Next Level of Methane Monitoring" at bounding box center [851, 550] width 1091 height 39
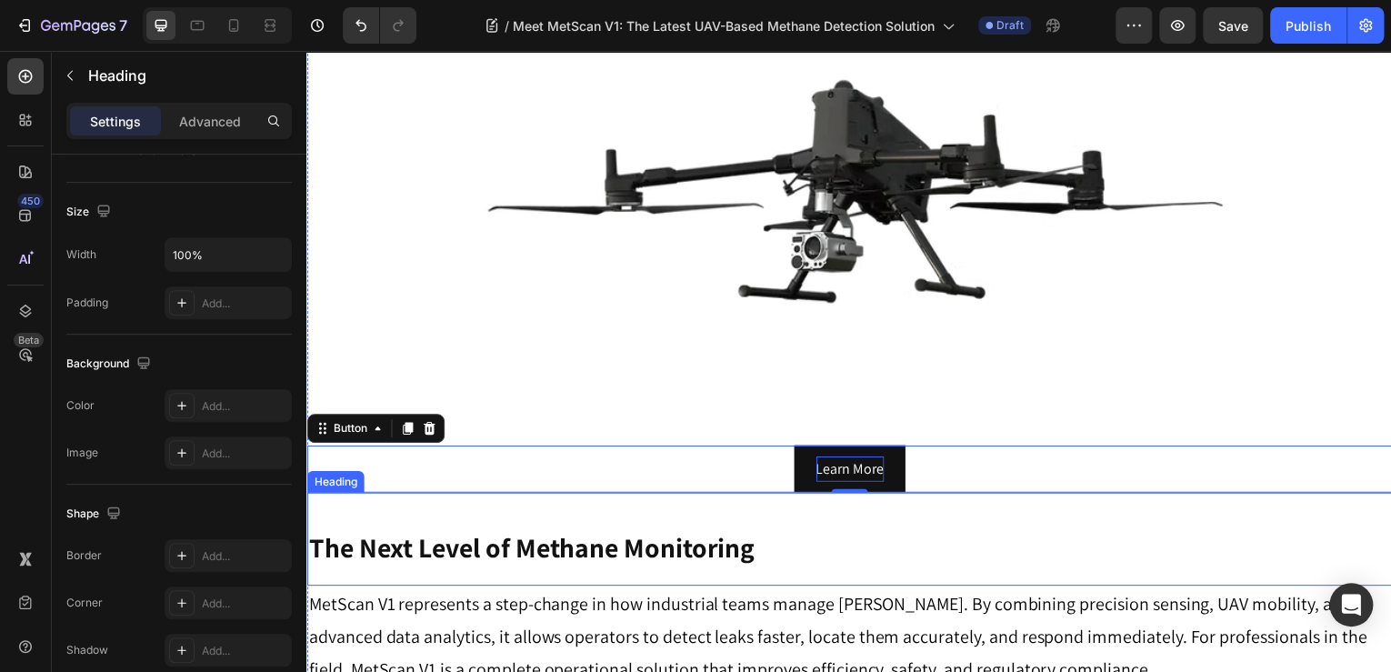
scroll to position [0, 0]
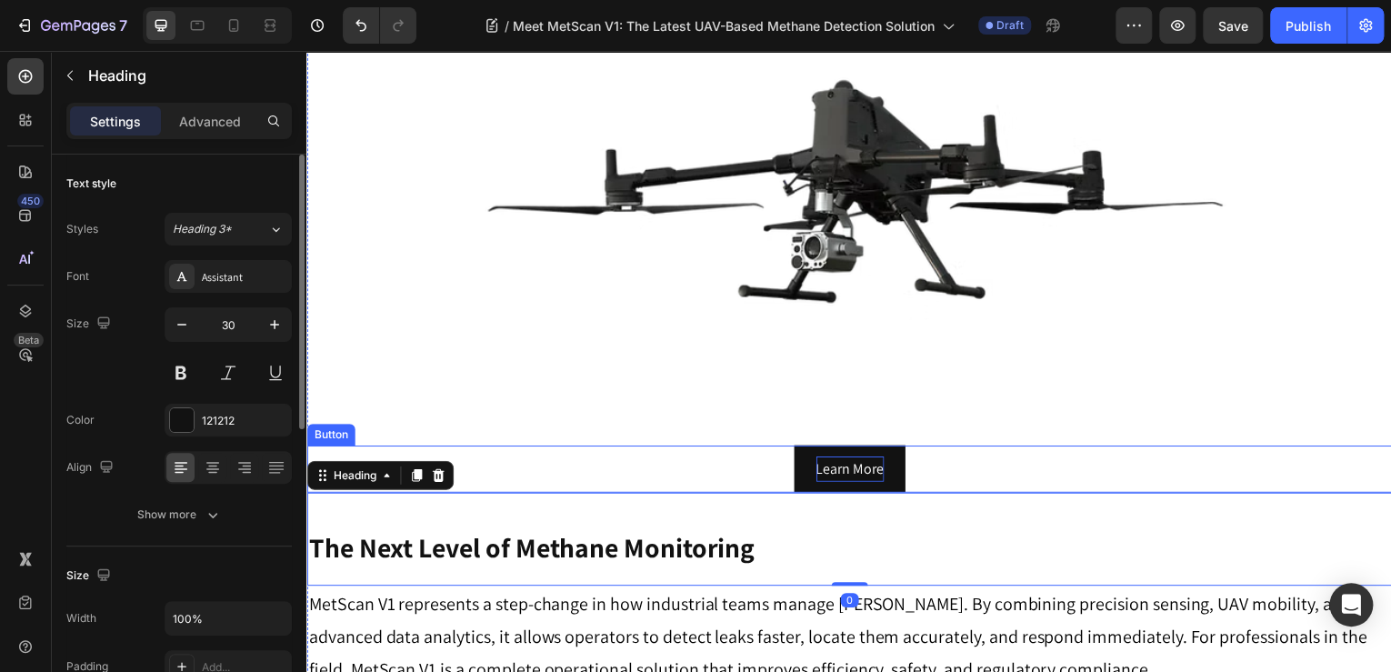
click at [918, 447] on div "Learn More Button" at bounding box center [851, 471] width 1091 height 48
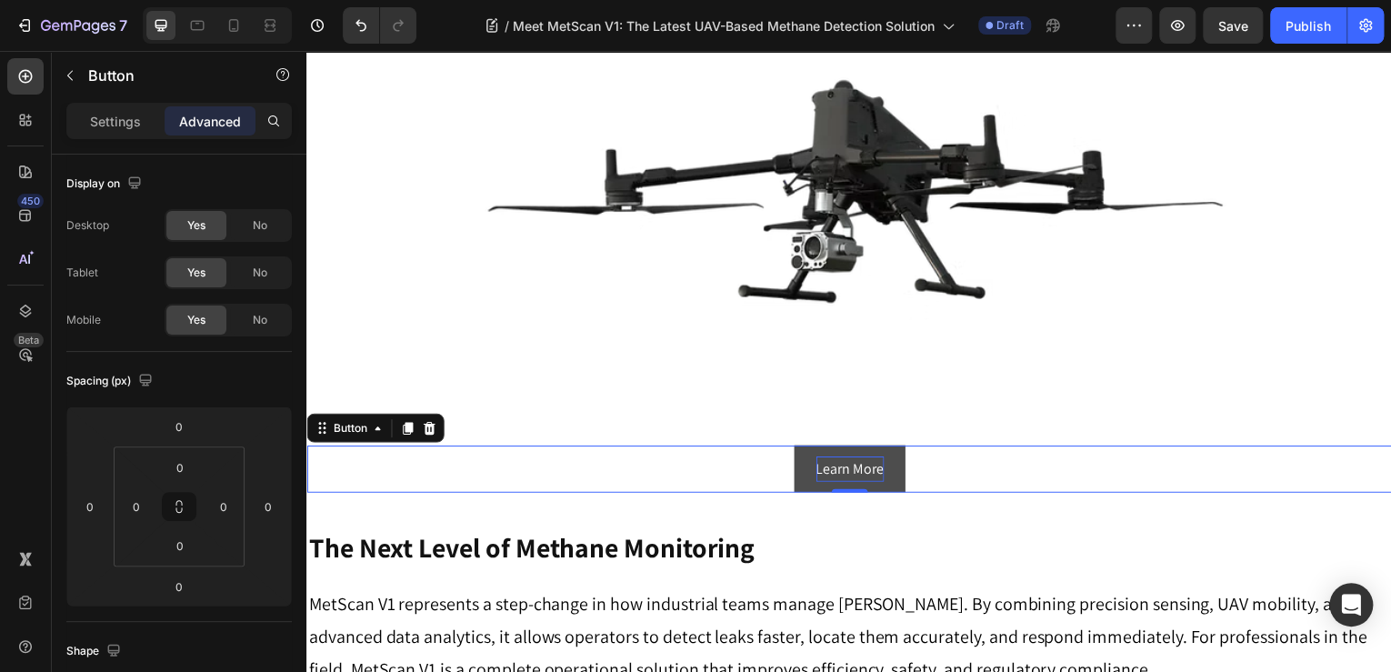
click at [890, 447] on button "Learn More" at bounding box center [853, 471] width 112 height 48
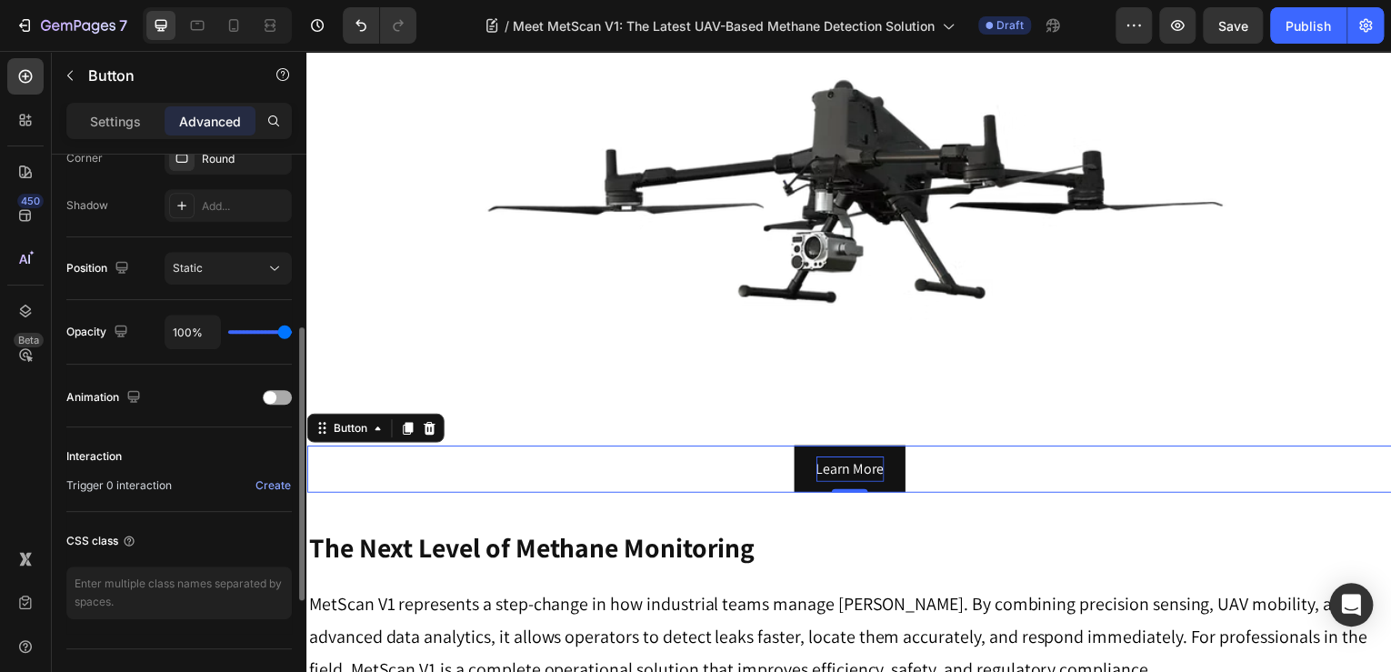
scroll to position [615, 0]
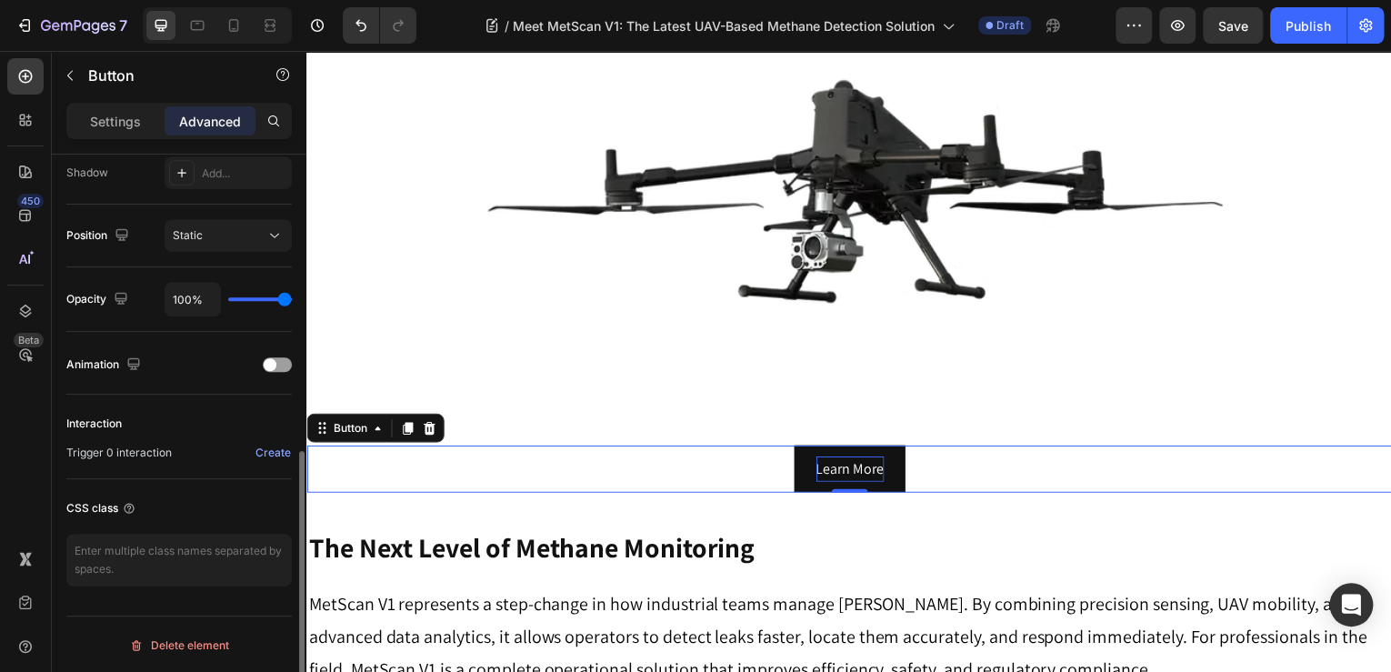
drag, startPoint x: 98, startPoint y: 131, endPoint x: 113, endPoint y: 138, distance: 16.3
click at [98, 131] on div "Settings" at bounding box center [115, 120] width 91 height 29
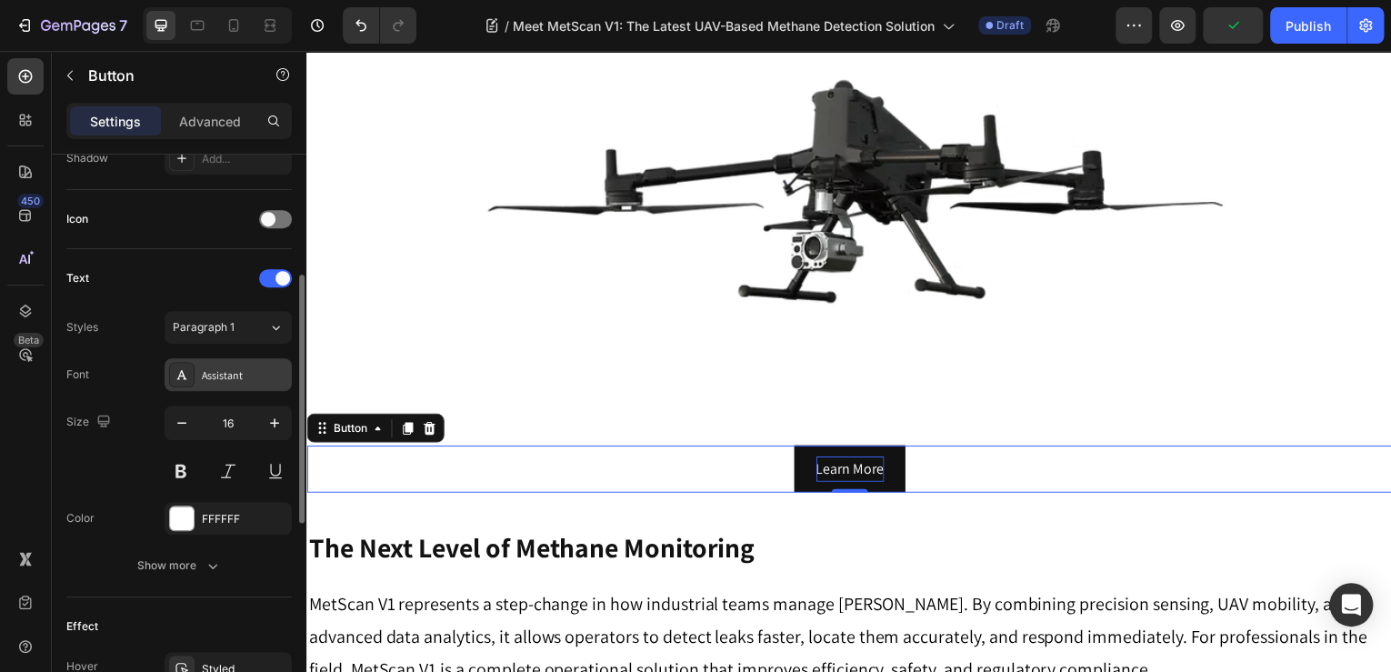
scroll to position [440, 0]
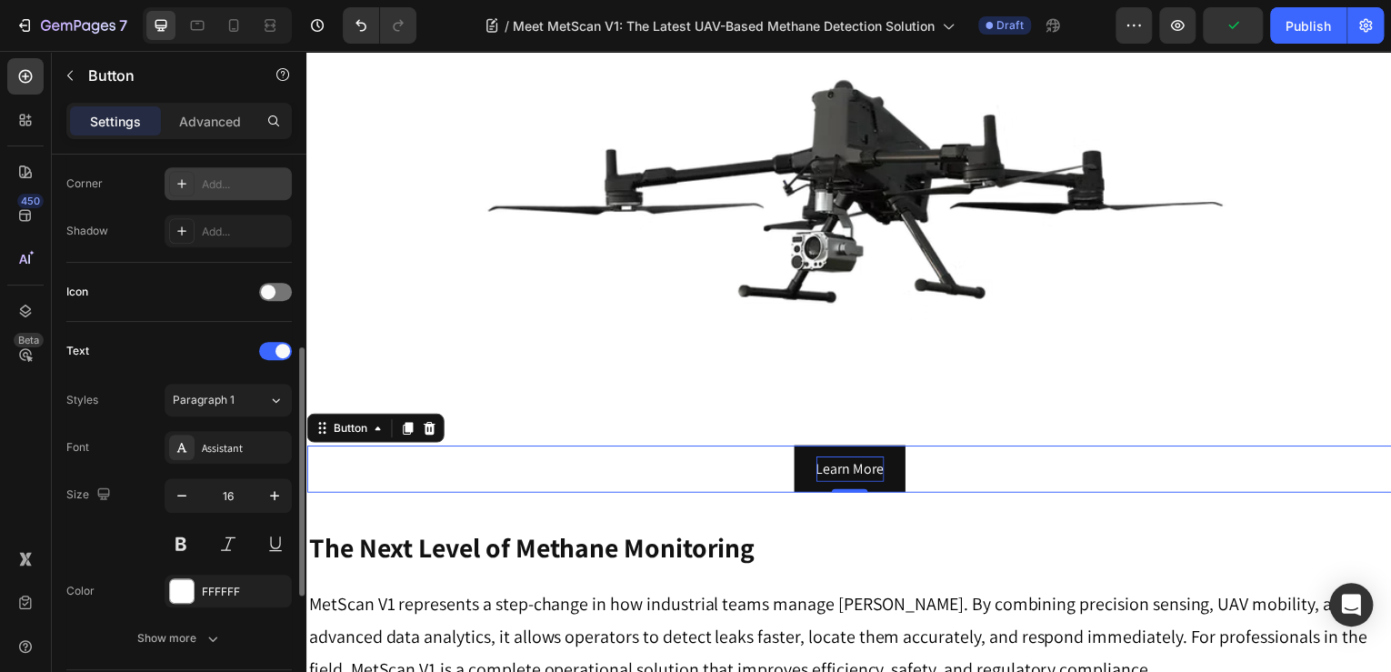
click at [215, 178] on div "Add..." at bounding box center [244, 184] width 85 height 16
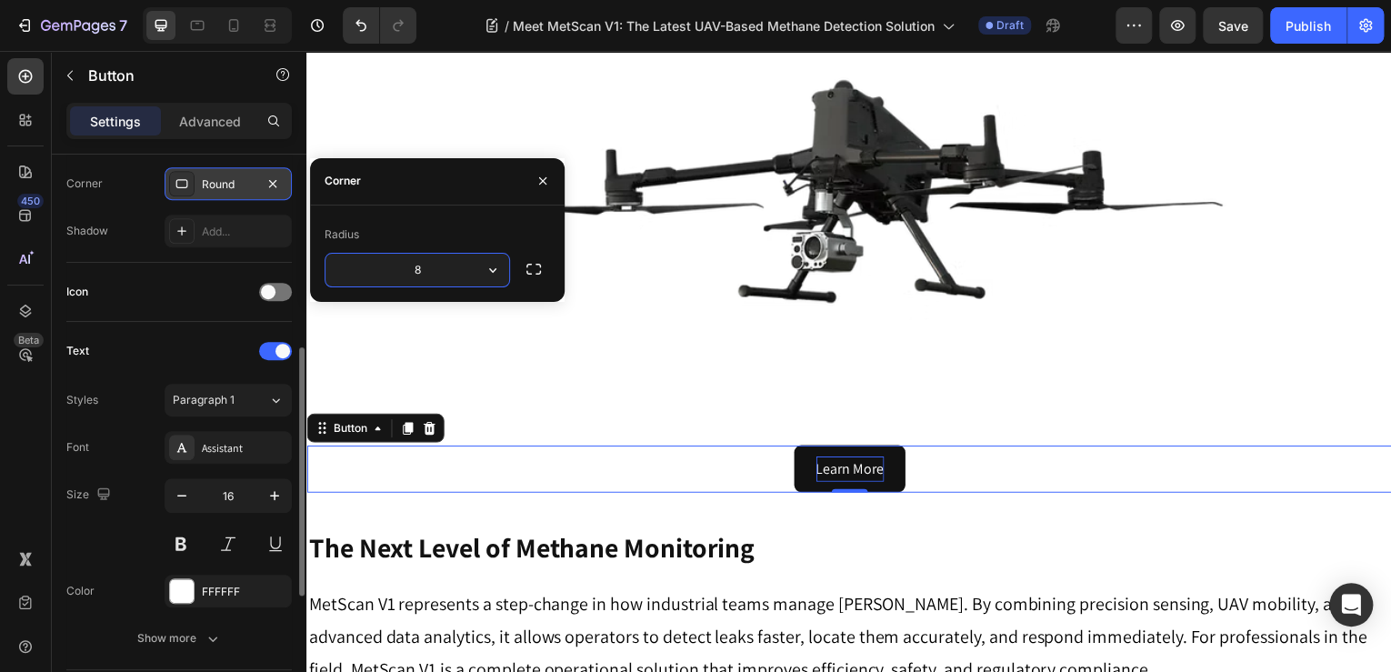
click at [133, 269] on div "Icon" at bounding box center [179, 292] width 226 height 59
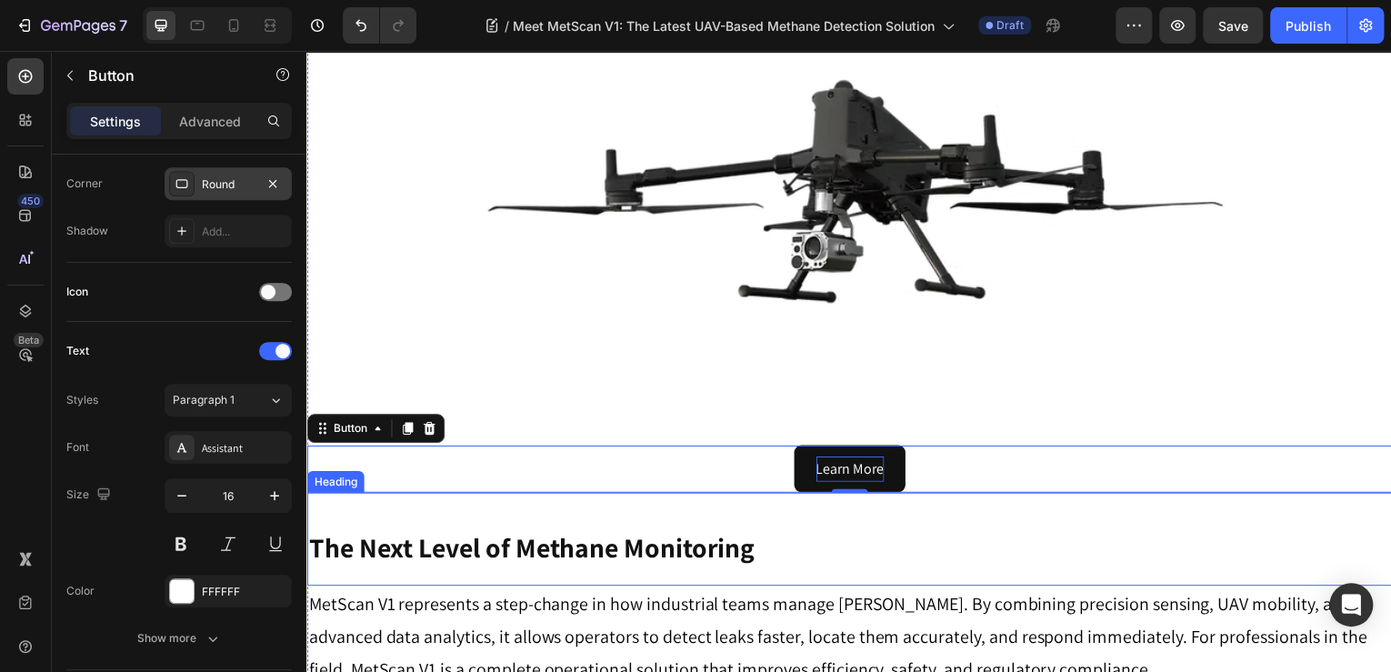
click at [1079, 588] on div "MetScan V1 represents a step-change in how industrial teams manage methane leak…" at bounding box center [851, 671] width 1091 height 167
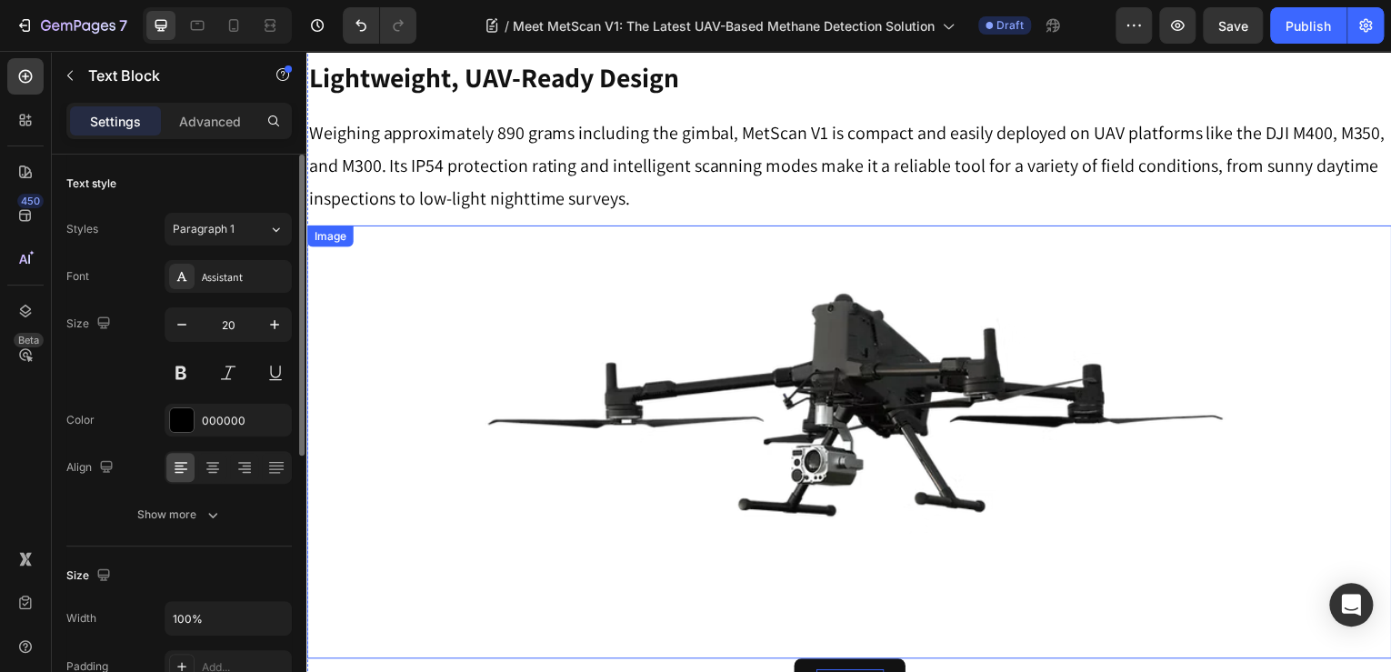
scroll to position [3296, 0]
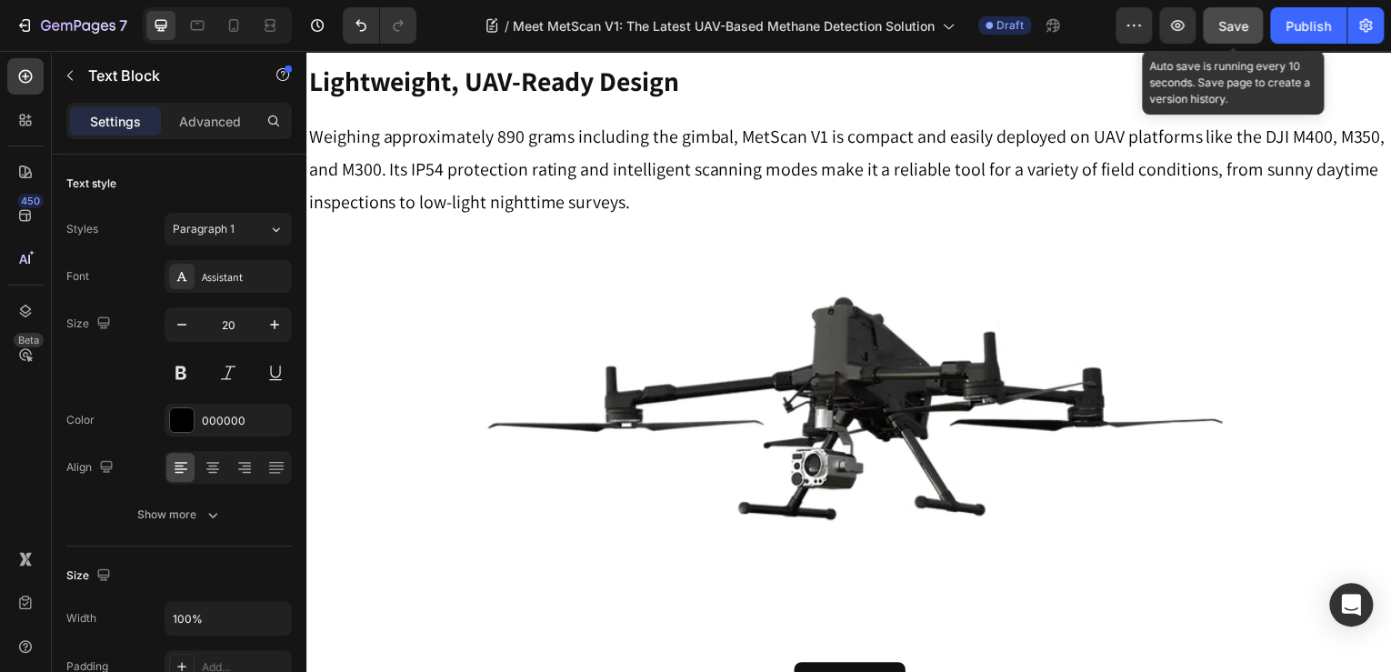
click at [1211, 28] on button "Save" at bounding box center [1233, 25] width 60 height 36
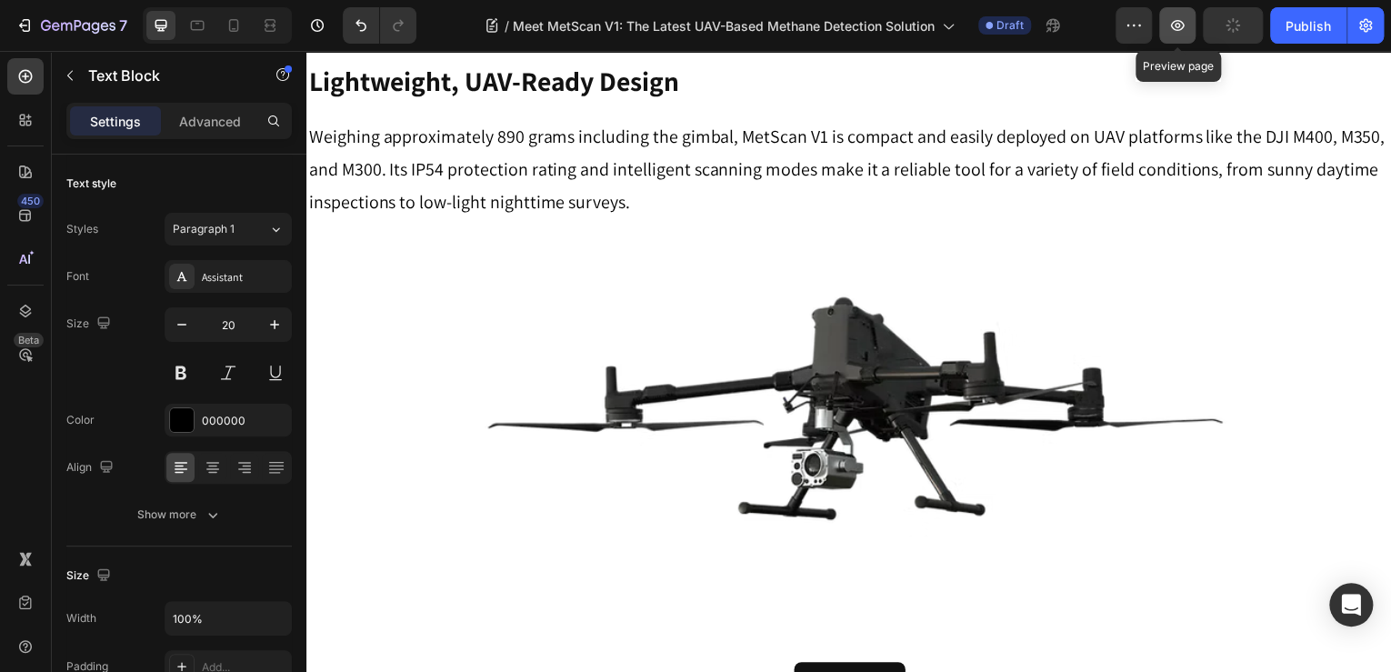
click at [1182, 36] on button "button" at bounding box center [1177, 25] width 36 height 36
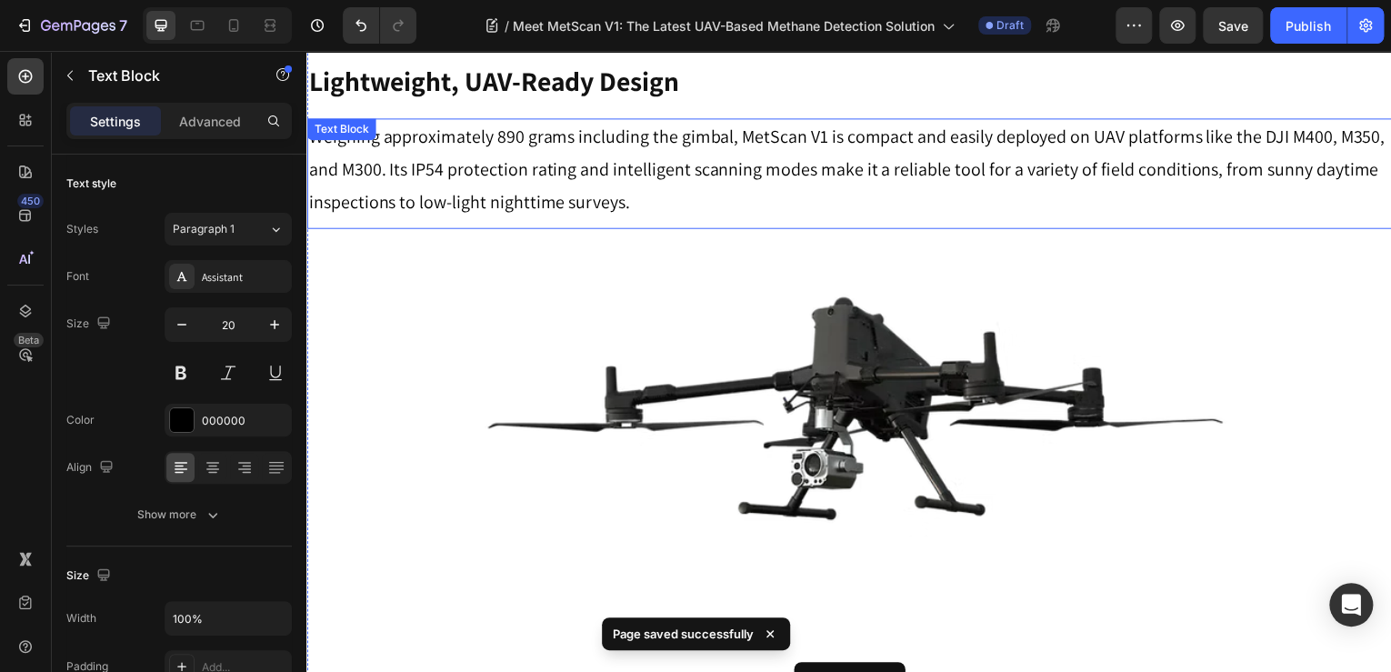
click at [1262, 121] on p "Weighing approximately 890 grams including the gimbal, MetScan V1 is compact an…" at bounding box center [852, 170] width 1088 height 98
click at [1269, 121] on p "Weighing approximately 890 grams including the gimbal, MetScan V1 is compact an…" at bounding box center [852, 170] width 1088 height 98
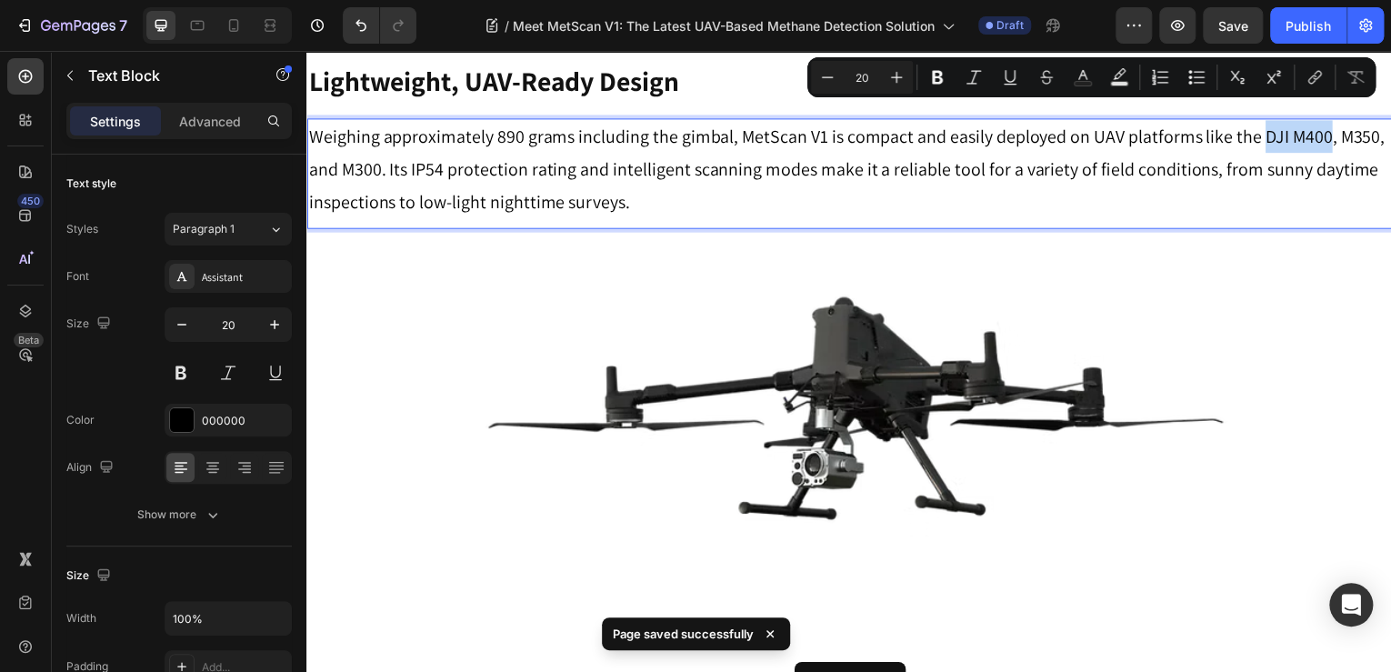
drag, startPoint x: 1258, startPoint y: 102, endPoint x: 1321, endPoint y: 99, distance: 63.7
click at [1321, 121] on p "Weighing approximately 890 grams including the gimbal, MetScan V1 is compact an…" at bounding box center [852, 170] width 1088 height 98
click at [940, 81] on icon "Editor contextual toolbar" at bounding box center [937, 78] width 11 height 14
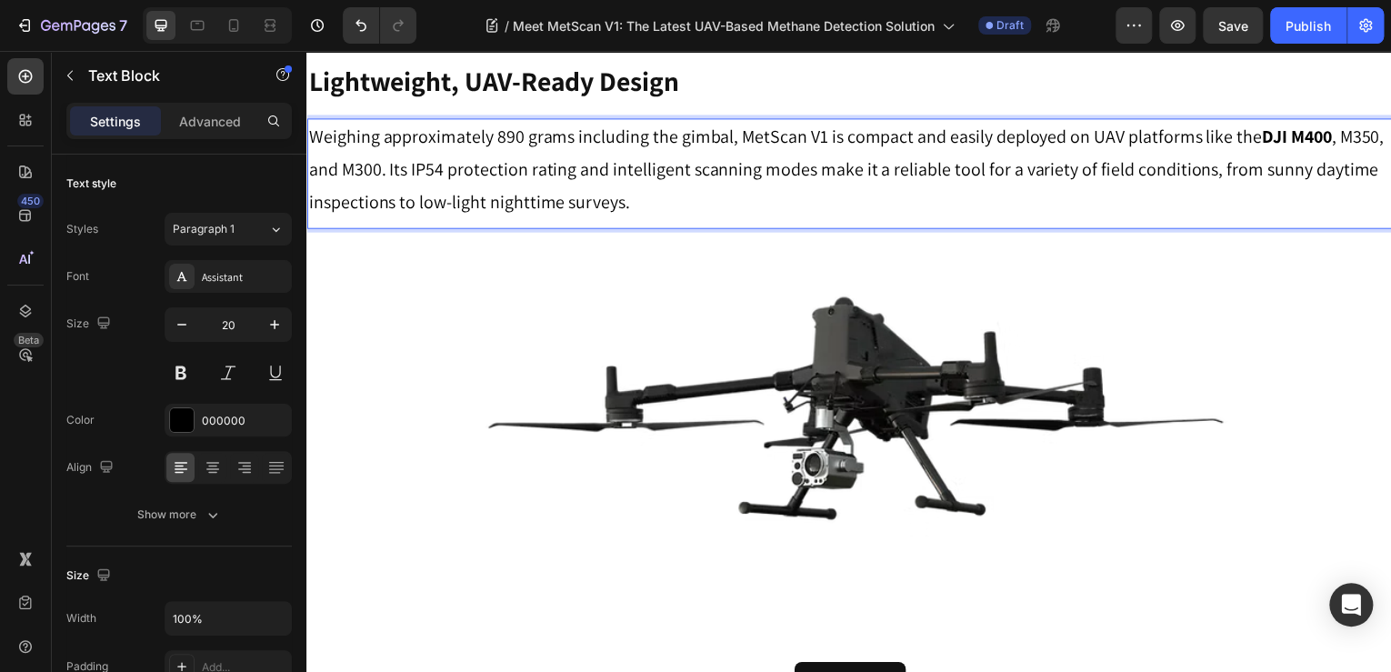
click at [1271, 125] on strong "DJI M400" at bounding box center [1302, 137] width 70 height 24
drag, startPoint x: 1255, startPoint y: 99, endPoint x: 1326, endPoint y: 103, distance: 71.0
click at [1326, 121] on p "Weighing approximately 890 grams including the gimbal, MetScan V1 is compact an…" at bounding box center [852, 170] width 1088 height 98
click at [1303, 136] on p "Weighing approximately 890 grams including the gimbal, MetScan V1 is compact an…" at bounding box center [852, 170] width 1088 height 98
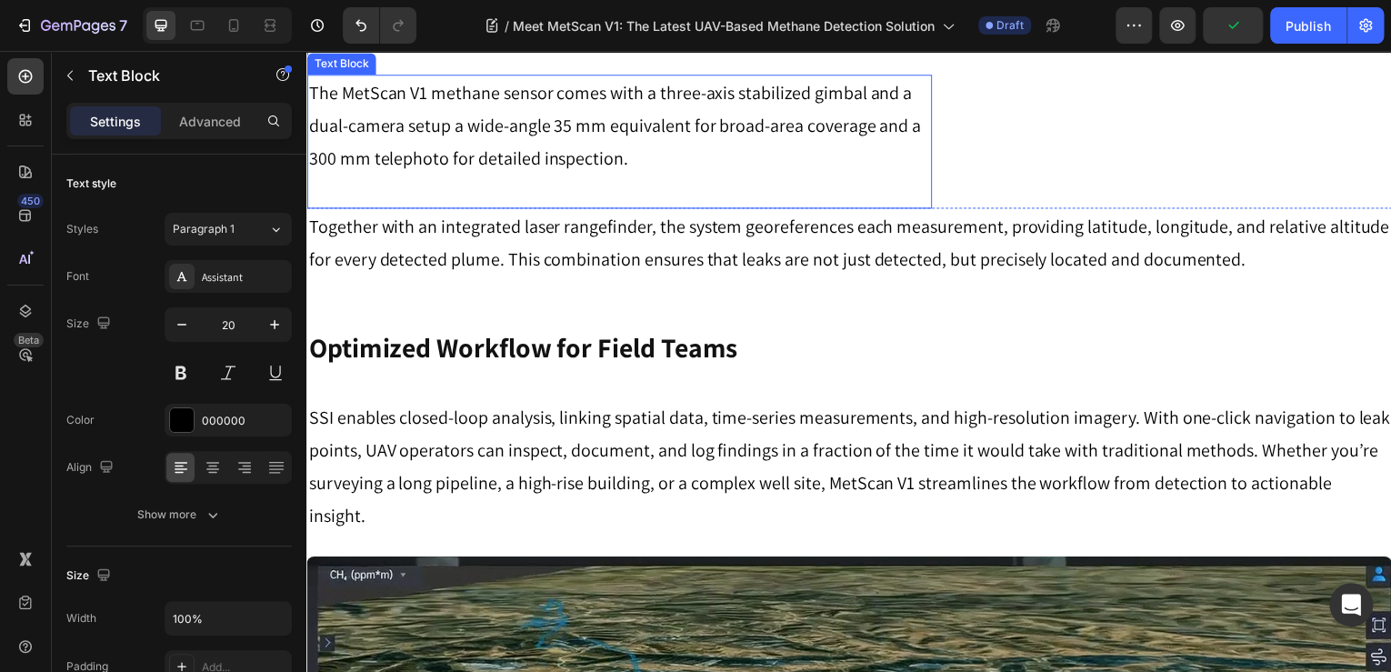
scroll to position [1040, 0]
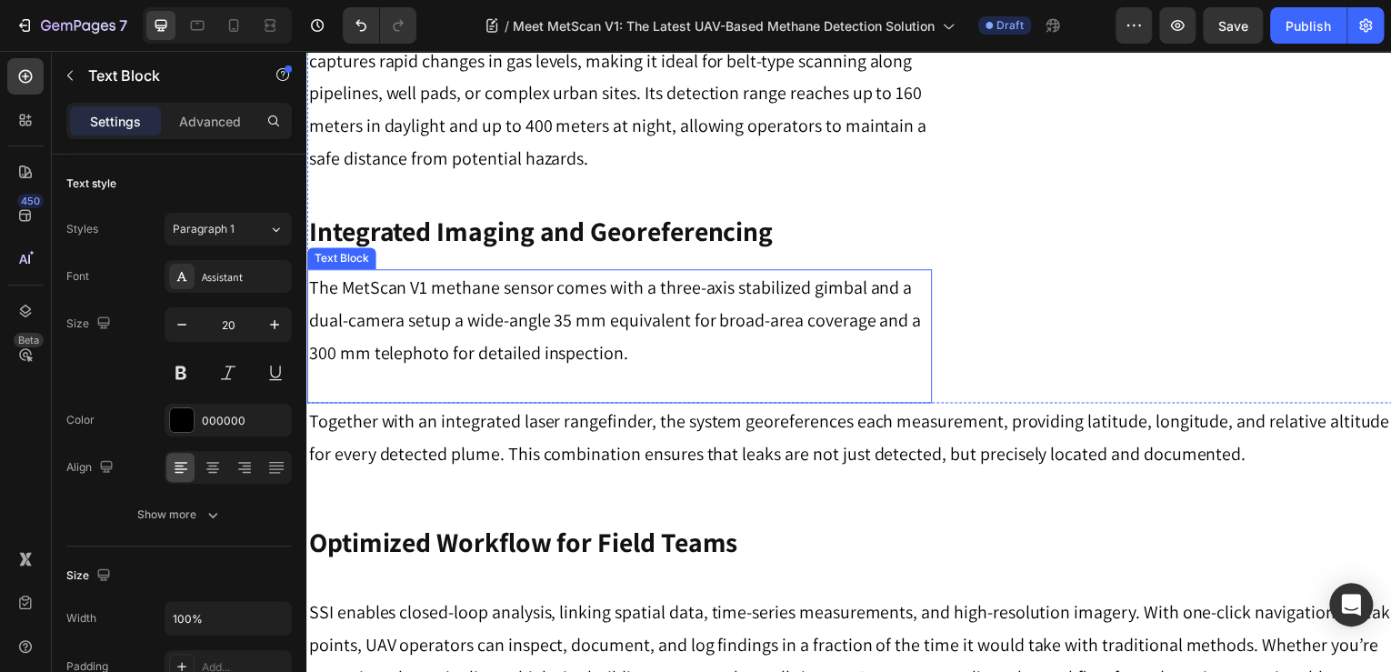
click at [551, 295] on p "The MetScan V1 methane sensor comes with a three-axis stabilized gimbal and a d…" at bounding box center [620, 322] width 625 height 98
click at [457, 286] on p "The MetScan V1 methane sensor comes with a three-axis stabilized gimbal and a d…" at bounding box center [620, 322] width 625 height 98
drag, startPoint x: 432, startPoint y: 295, endPoint x: 553, endPoint y: 293, distance: 121.0
click at [553, 293] on p "The MetScan V1 methane sensor comes with a three-axis stabilized gimbal and a d…" at bounding box center [620, 322] width 625 height 98
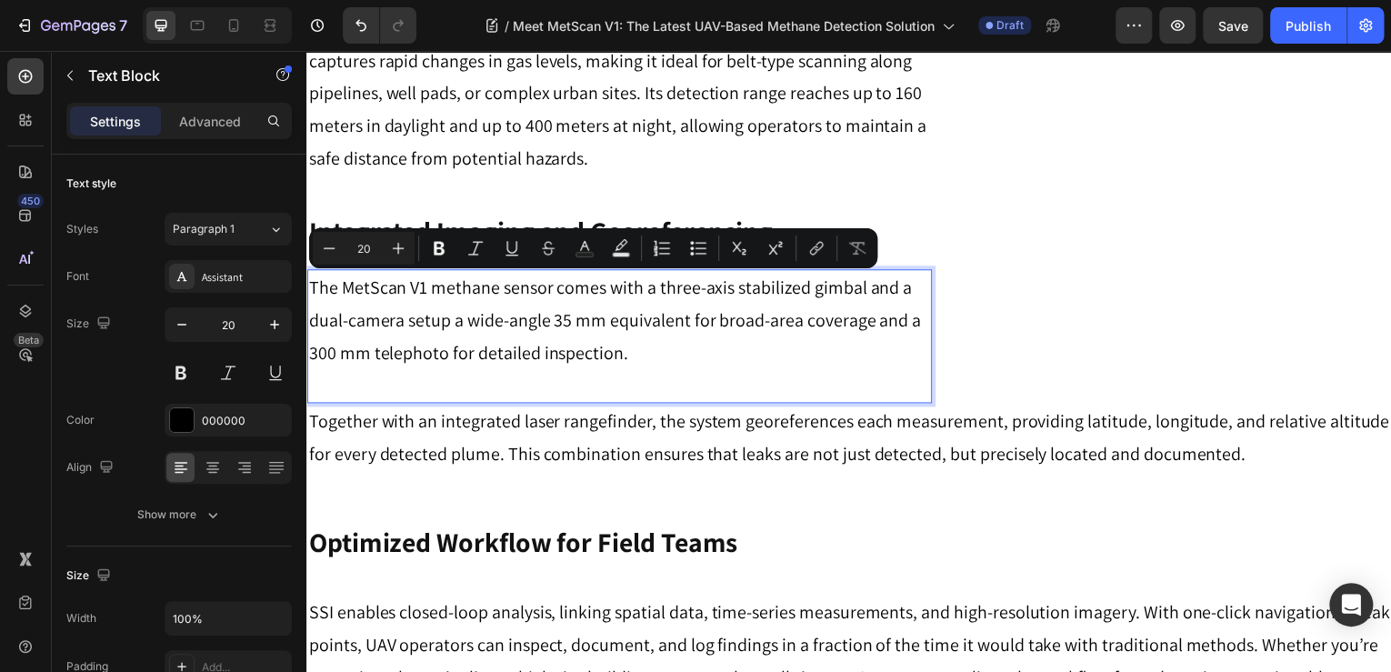
click at [617, 314] on p "The MetScan V1 methane sensor comes with a three-axis stabilized gimbal and a d…" at bounding box center [620, 322] width 625 height 98
drag, startPoint x: 549, startPoint y: 294, endPoint x: 431, endPoint y: 294, distance: 118.2
click at [431, 294] on p "The MetScan V1 methane sensor comes with a three-axis stabilized gimbal and a d…" at bounding box center [620, 322] width 625 height 98
drag, startPoint x: 443, startPoint y: 243, endPoint x: 454, endPoint y: 255, distance: 16.1
click at [443, 244] on icon "Editor contextual toolbar" at bounding box center [439, 248] width 18 height 18
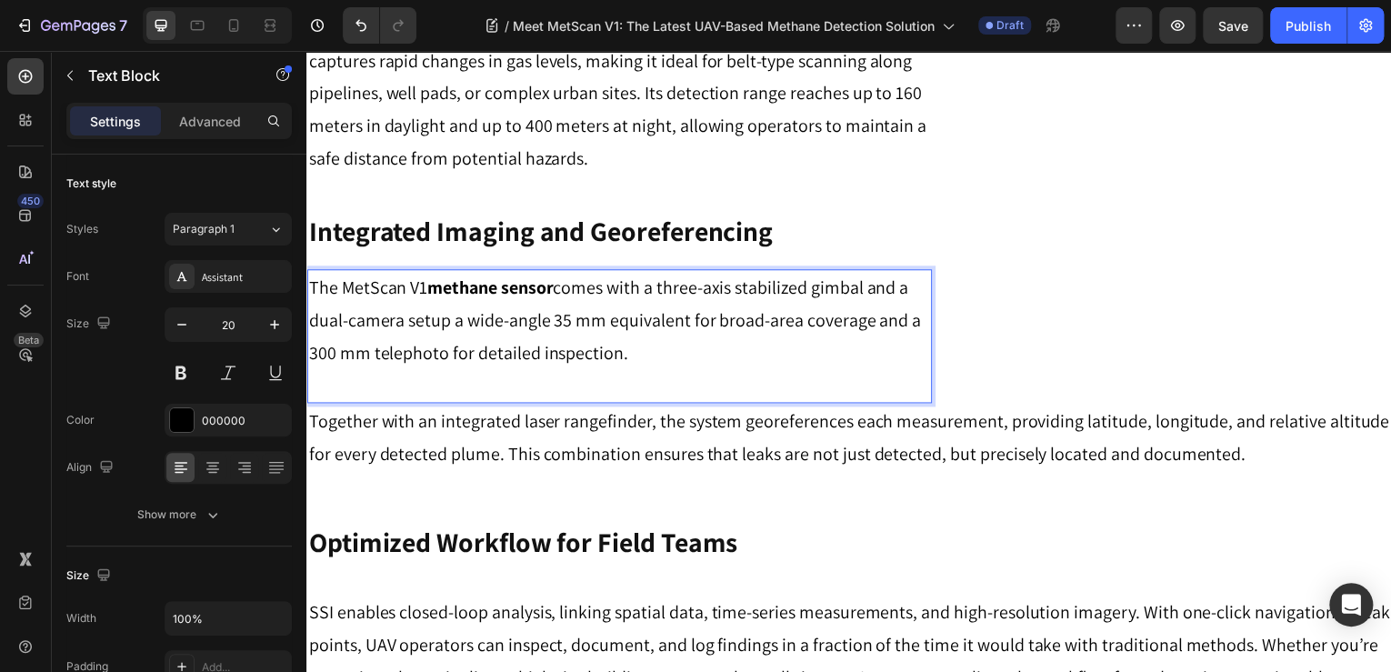
click at [577, 309] on p "The MetScan V1 methane sensor comes with a three-axis stabilized gimbal and a d…" at bounding box center [620, 322] width 625 height 98
drag, startPoint x: 474, startPoint y: 295, endPoint x: 429, endPoint y: 294, distance: 44.6
click at [429, 294] on strong "methane sensor" at bounding box center [490, 289] width 126 height 24
click at [613, 309] on p "The MetScan V1 methane sensor comes with a three-axis stabilized gimbal and a d…" at bounding box center [620, 322] width 625 height 98
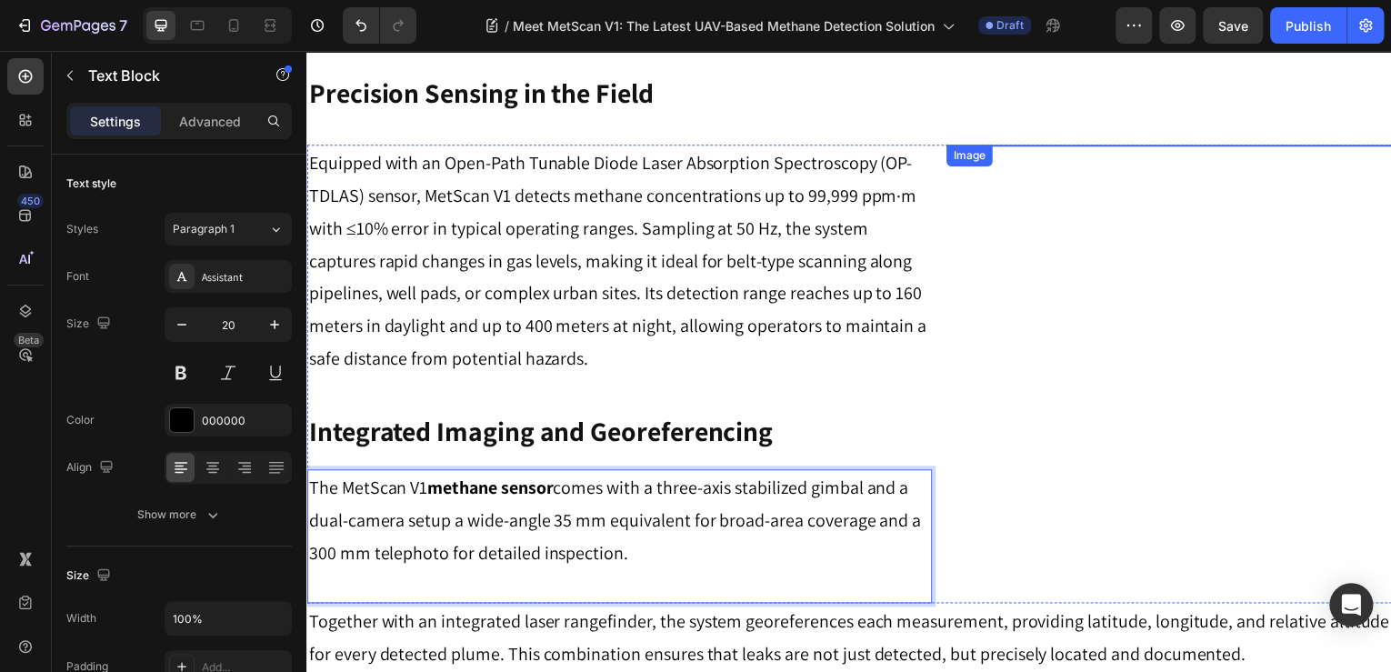
scroll to position [749, 0]
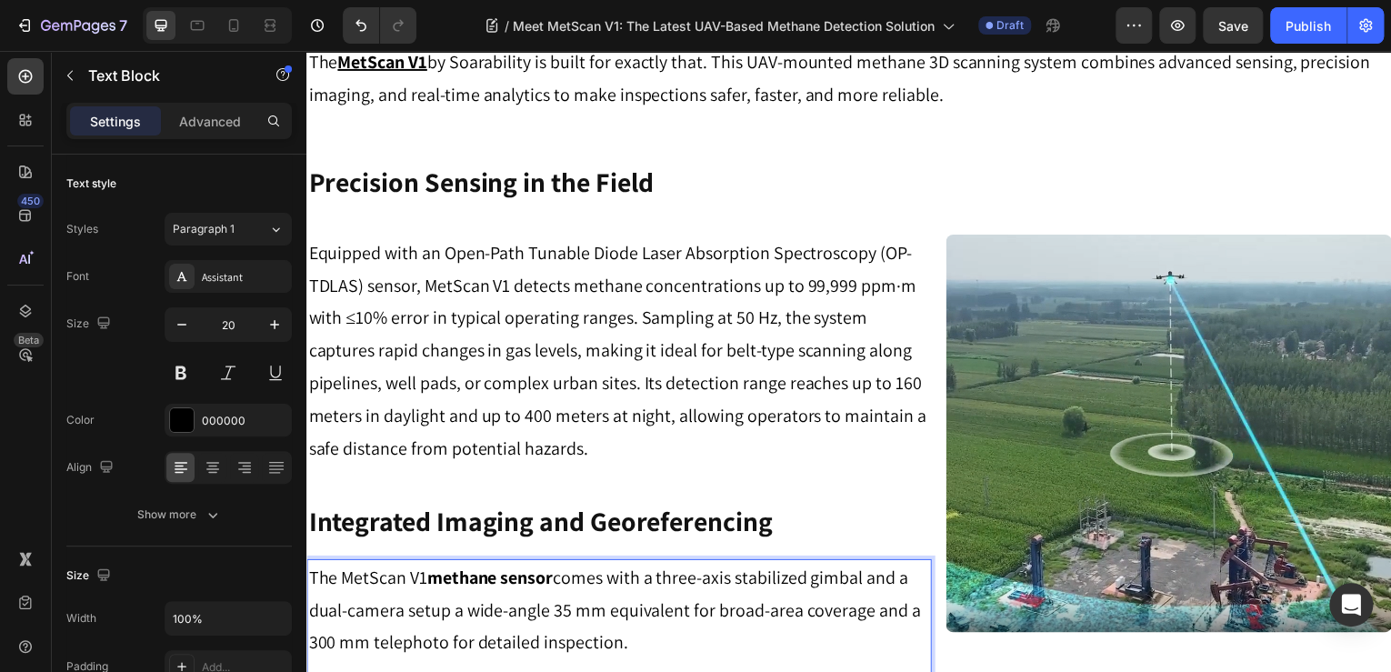
click at [557, 593] on p "The MetScan V1 methane sensor comes with a three-axis stabilized gimbal and a d…" at bounding box center [620, 613] width 625 height 98
drag, startPoint x: 429, startPoint y: 584, endPoint x: 553, endPoint y: 590, distance: 123.8
click at [553, 590] on strong "methane sensor" at bounding box center [490, 580] width 126 height 24
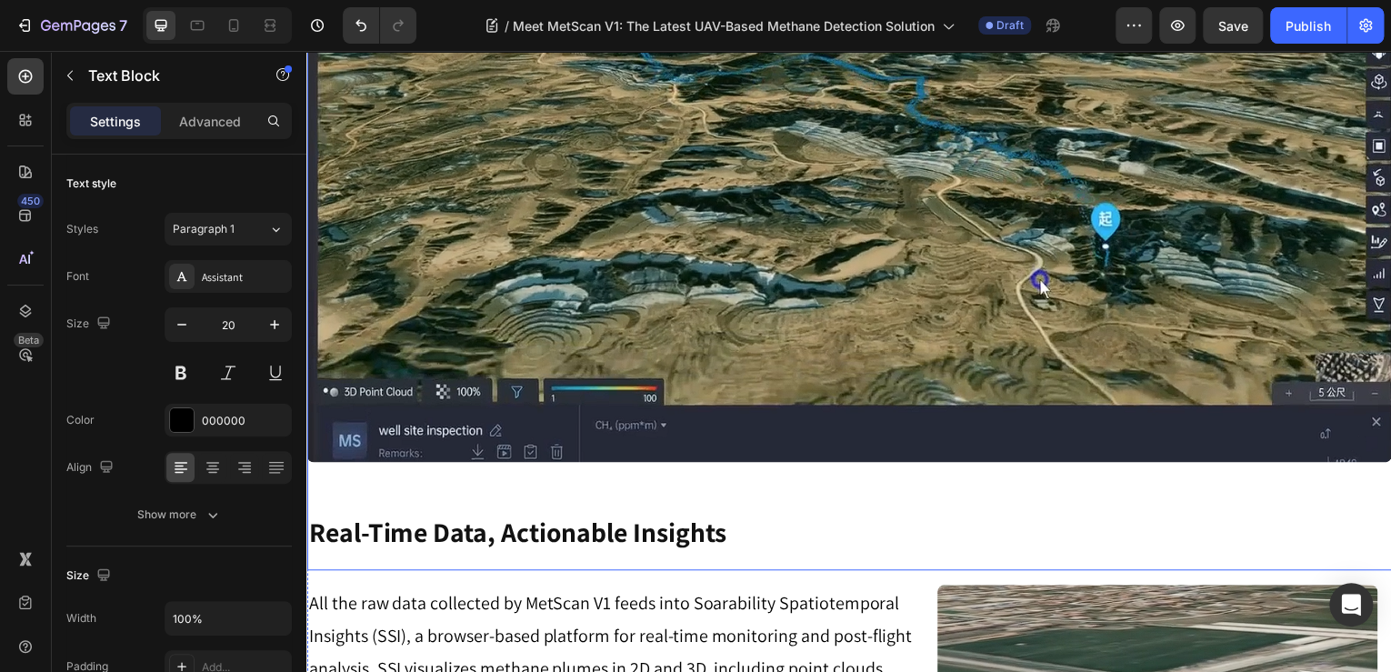
scroll to position [1986, 0]
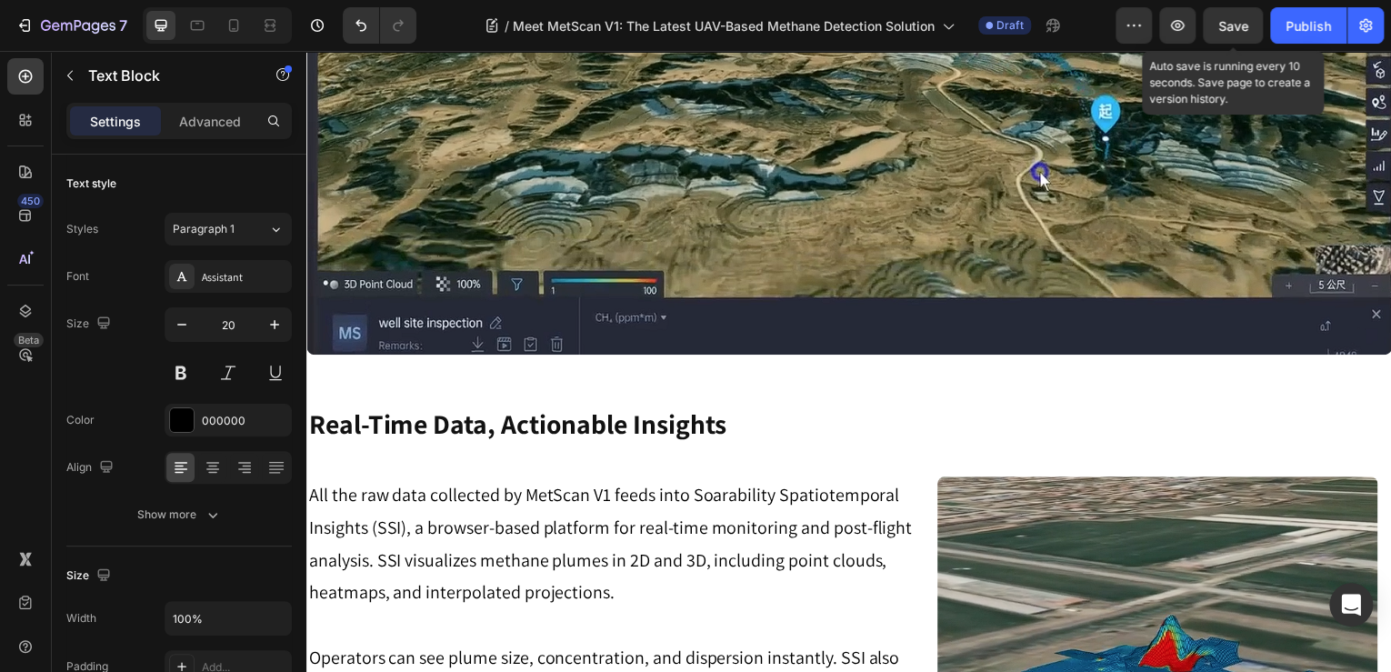
click at [1222, 25] on span "Save" at bounding box center [1234, 25] width 30 height 15
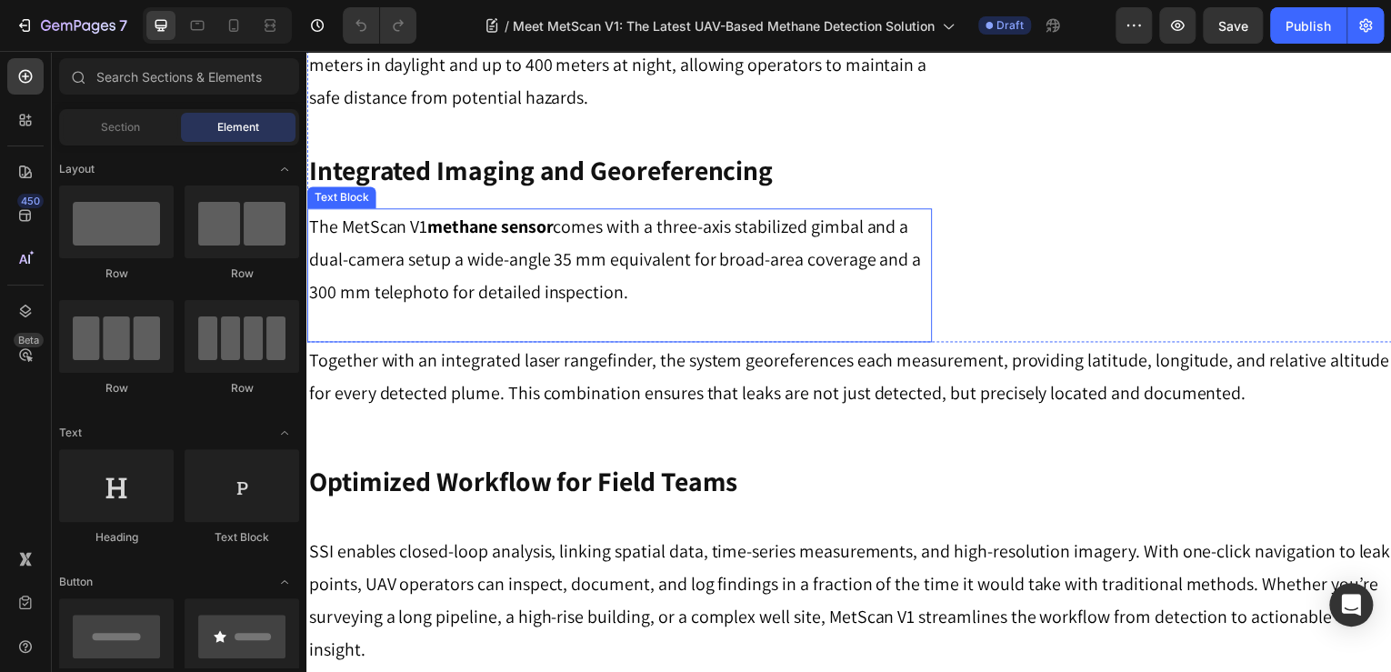
scroll to position [1091, 0]
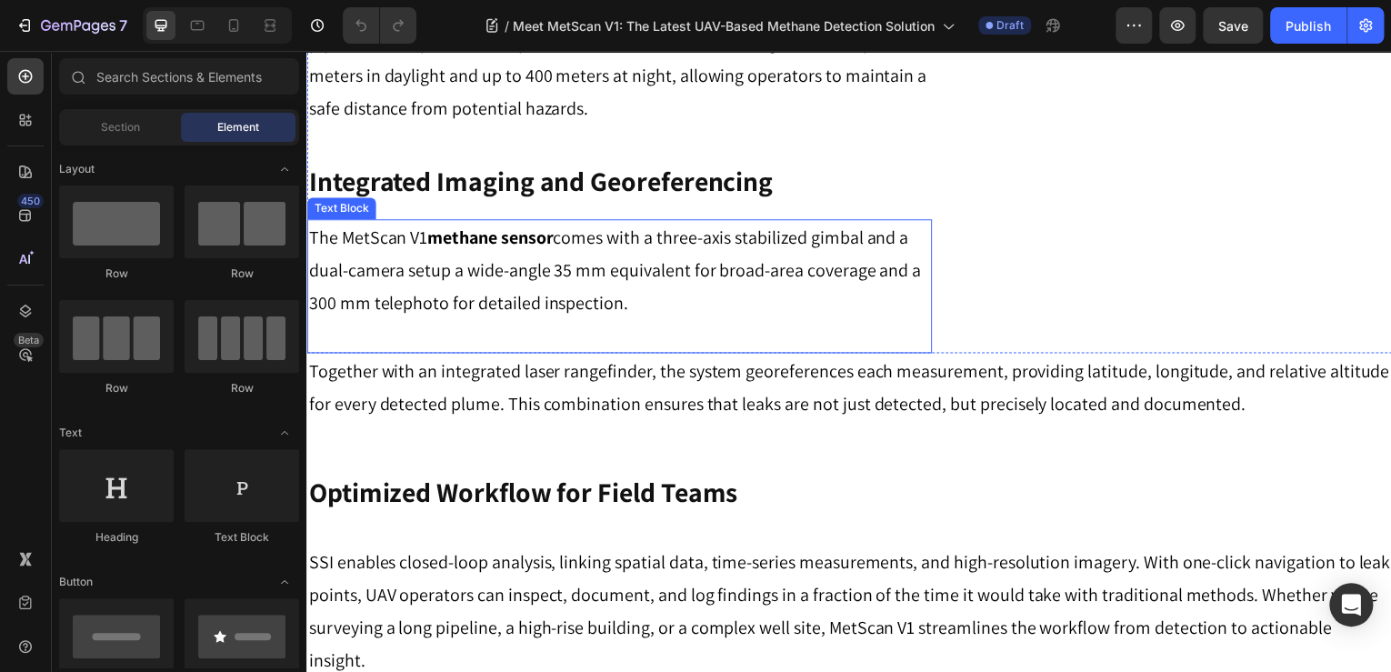
click at [507, 261] on p "The MetScan V1 methane sensor comes with a three-axis stabilized gimbal and a d…" at bounding box center [620, 271] width 625 height 98
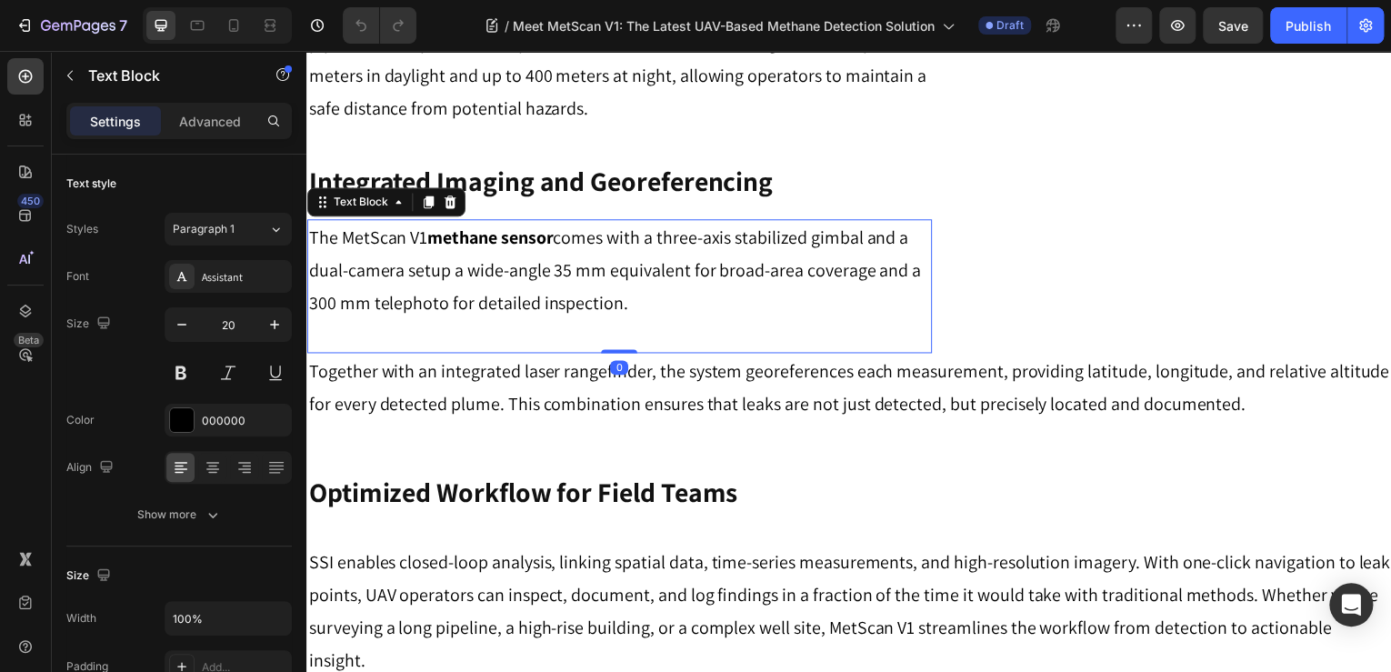
drag, startPoint x: 478, startPoint y: 247, endPoint x: 465, endPoint y: 246, distance: 13.8
click at [478, 247] on strong "methane sensor" at bounding box center [490, 238] width 126 height 24
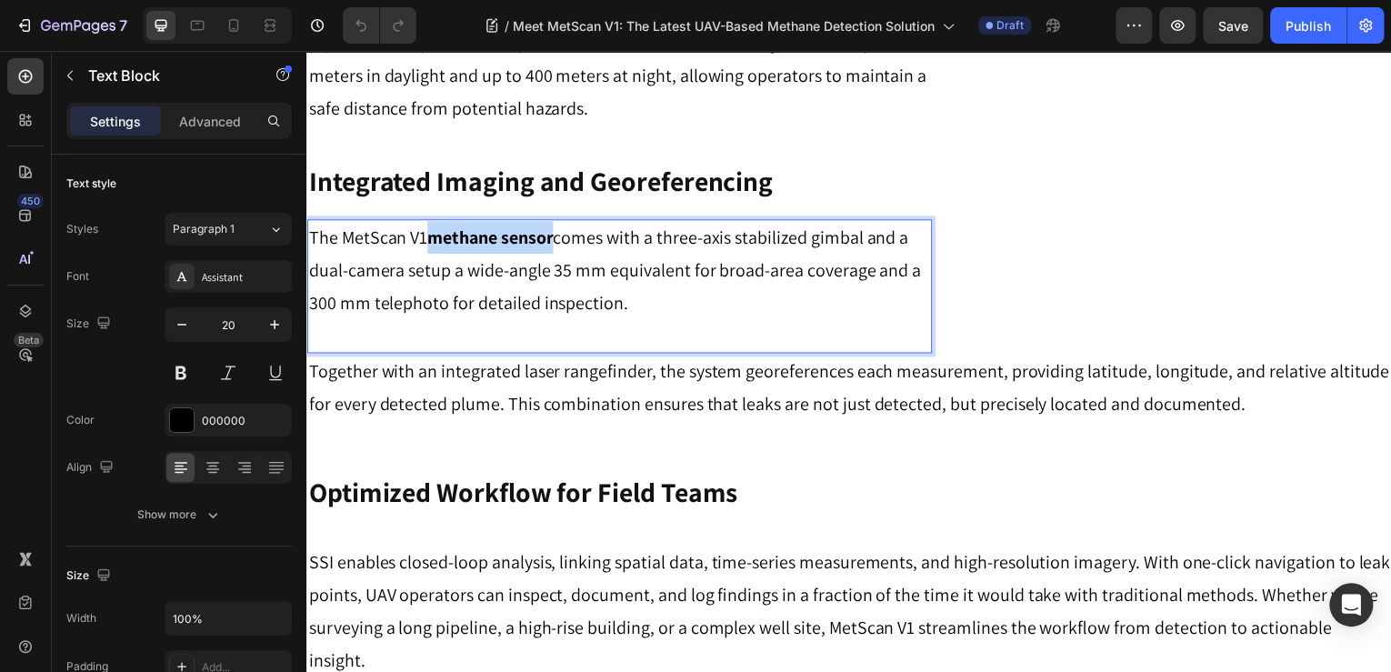
drag, startPoint x: 430, startPoint y: 238, endPoint x: 556, endPoint y: 237, distance: 125.5
click at [554, 237] on strong "methane sensor" at bounding box center [490, 238] width 126 height 24
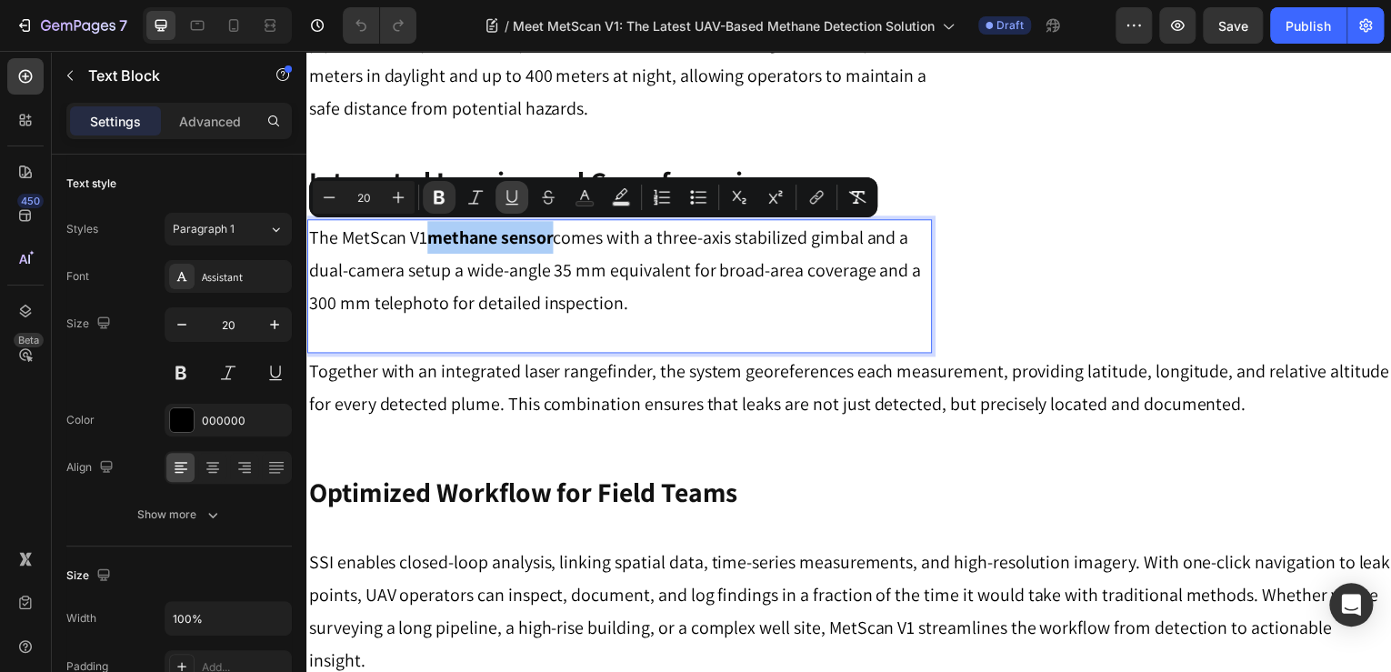
click at [518, 195] on icon "Editor contextual toolbar" at bounding box center [512, 197] width 18 height 18
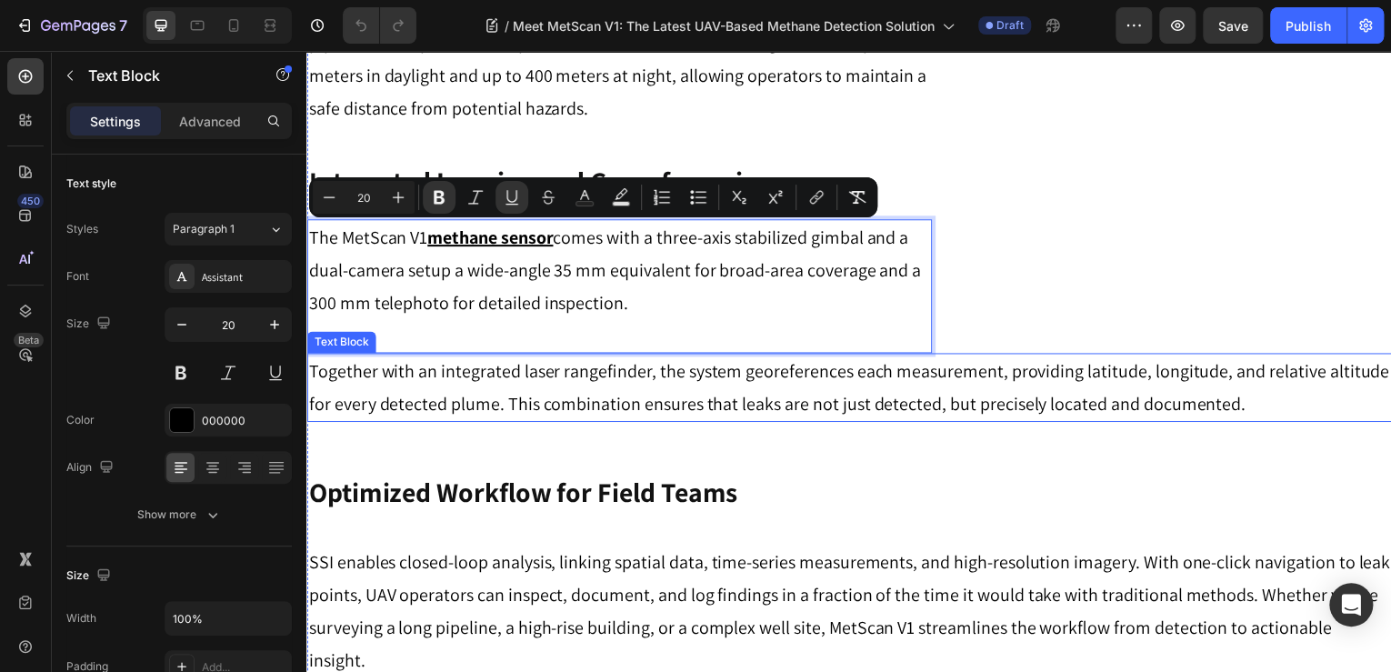
click at [1111, 420] on p "Together with an integrated laser rangefinder, the system georeferences each me…" at bounding box center [852, 388] width 1088 height 65
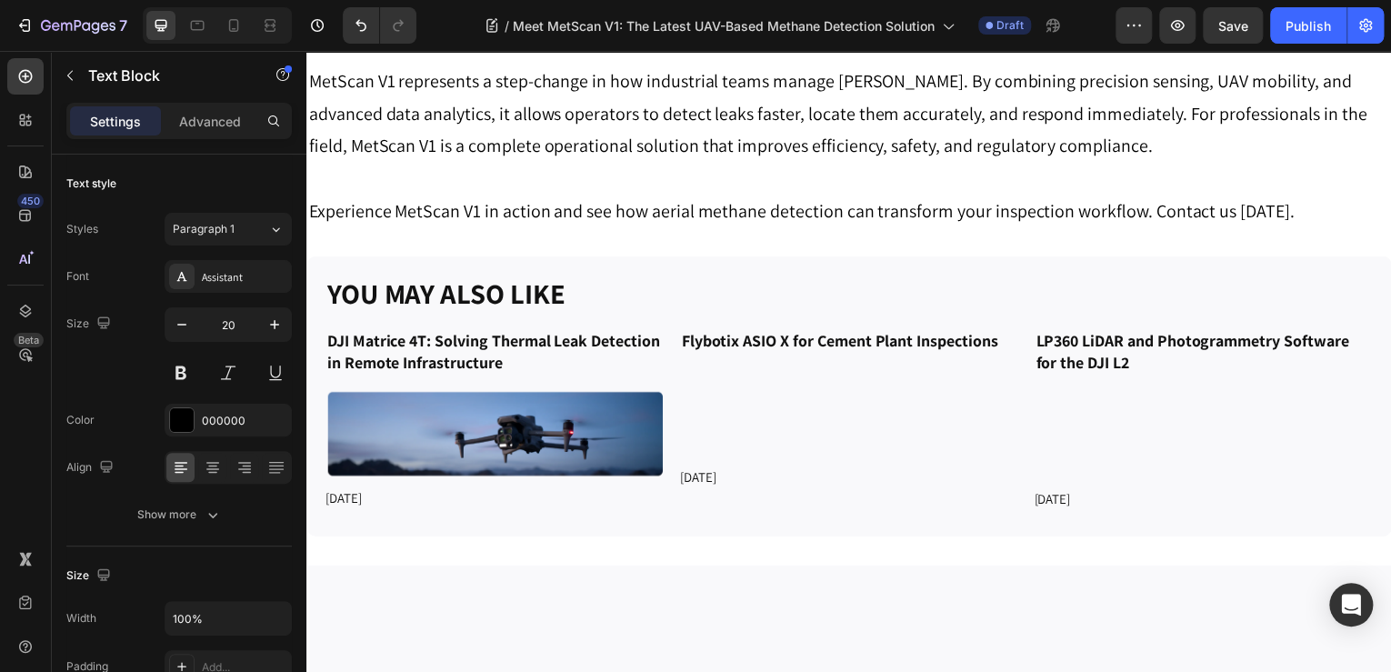
scroll to position [3274, 0]
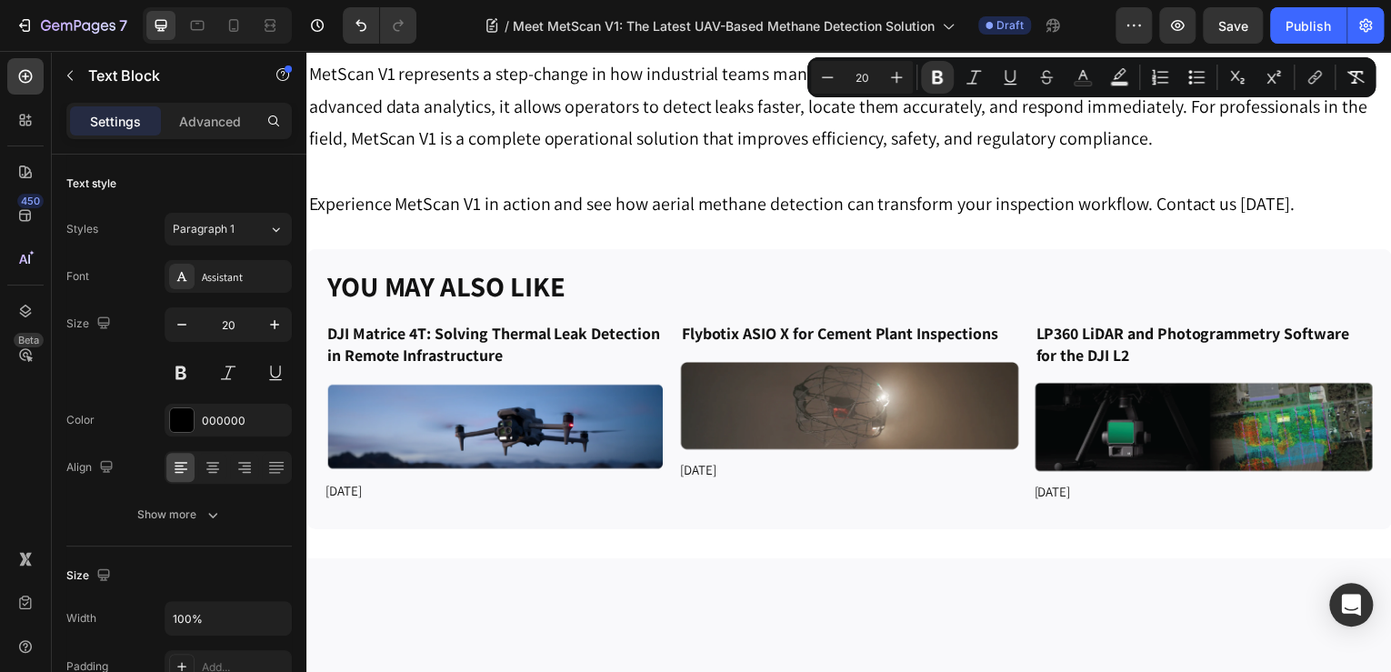
drag, startPoint x: 1260, startPoint y: 117, endPoint x: 1325, endPoint y: 123, distance: 65.7
click at [982, 88] on button "Italic" at bounding box center [974, 77] width 33 height 33
click at [1009, 80] on icon "Editor contextual toolbar" at bounding box center [1010, 77] width 18 height 18
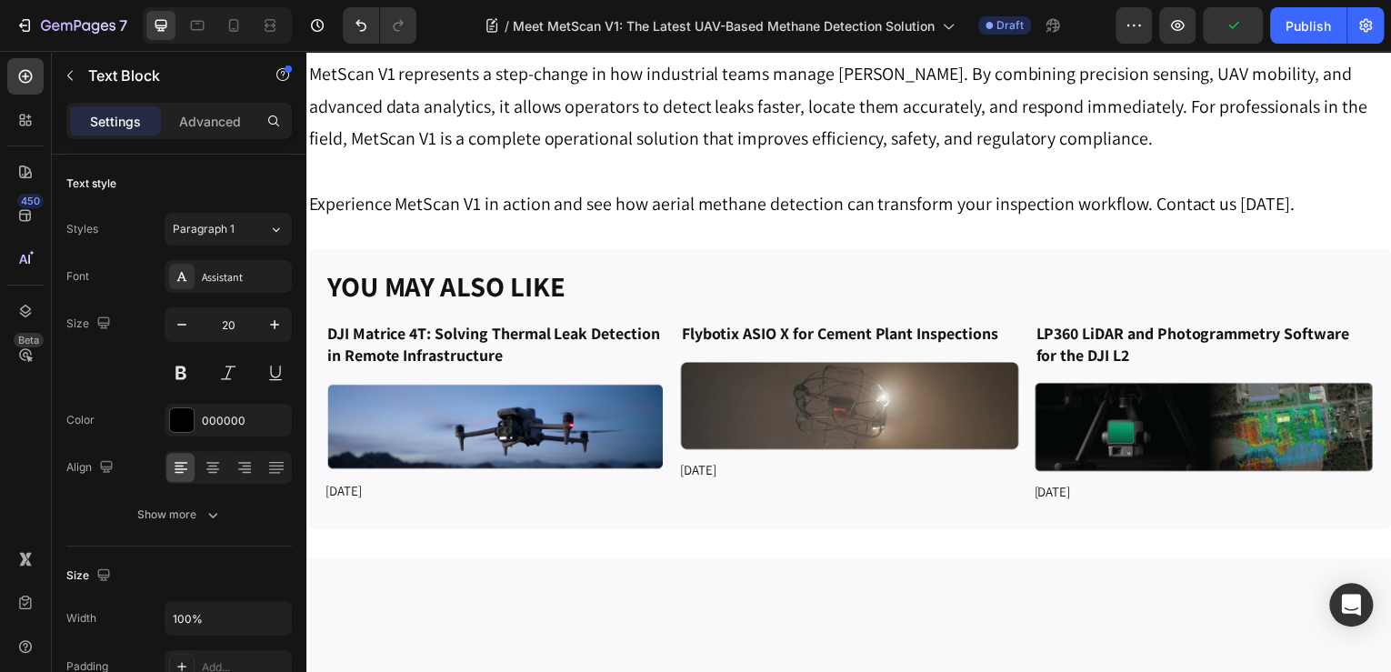
drag, startPoint x: 1335, startPoint y: 119, endPoint x: 1378, endPoint y: 121, distance: 42.8
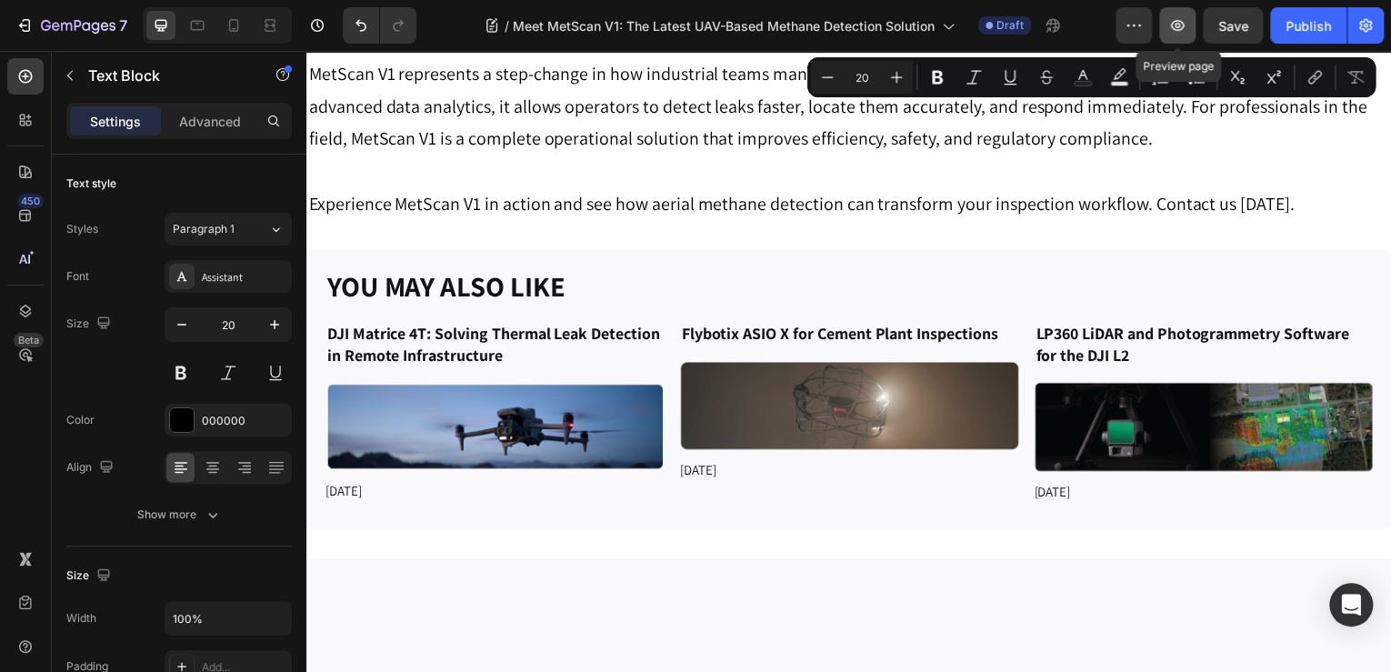
click at [1188, 26] on button "button" at bounding box center [1177, 25] width 36 height 36
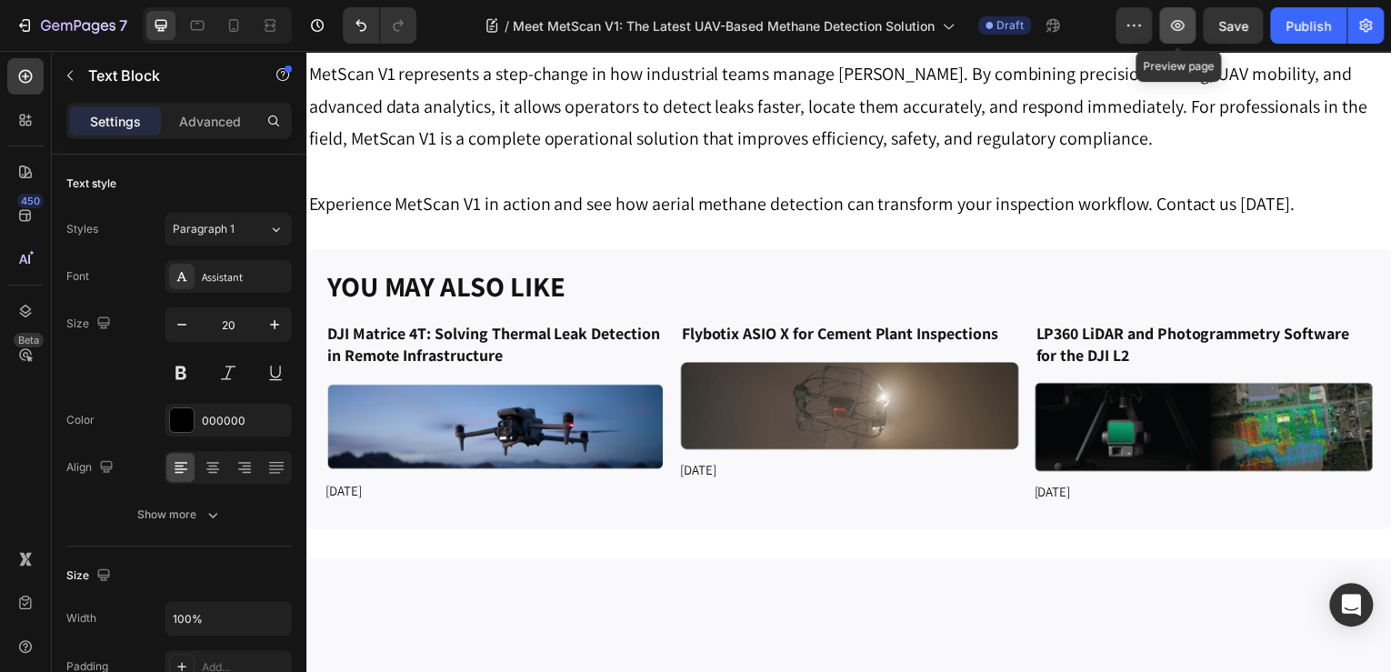
click at [1171, 18] on icon "button" at bounding box center [1178, 25] width 18 height 18
